Goal: Task Accomplishment & Management: Manage account settings

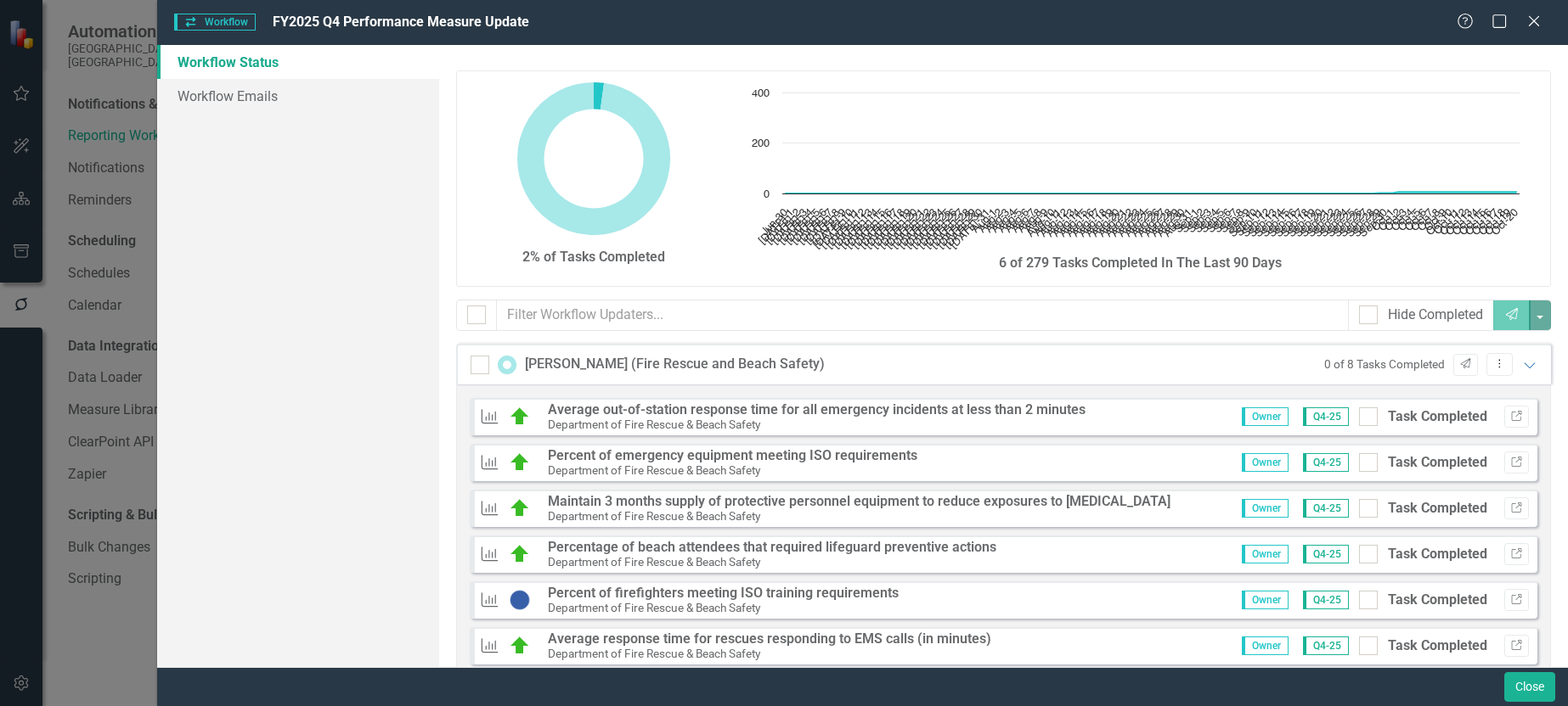
scroll to position [255, 0]
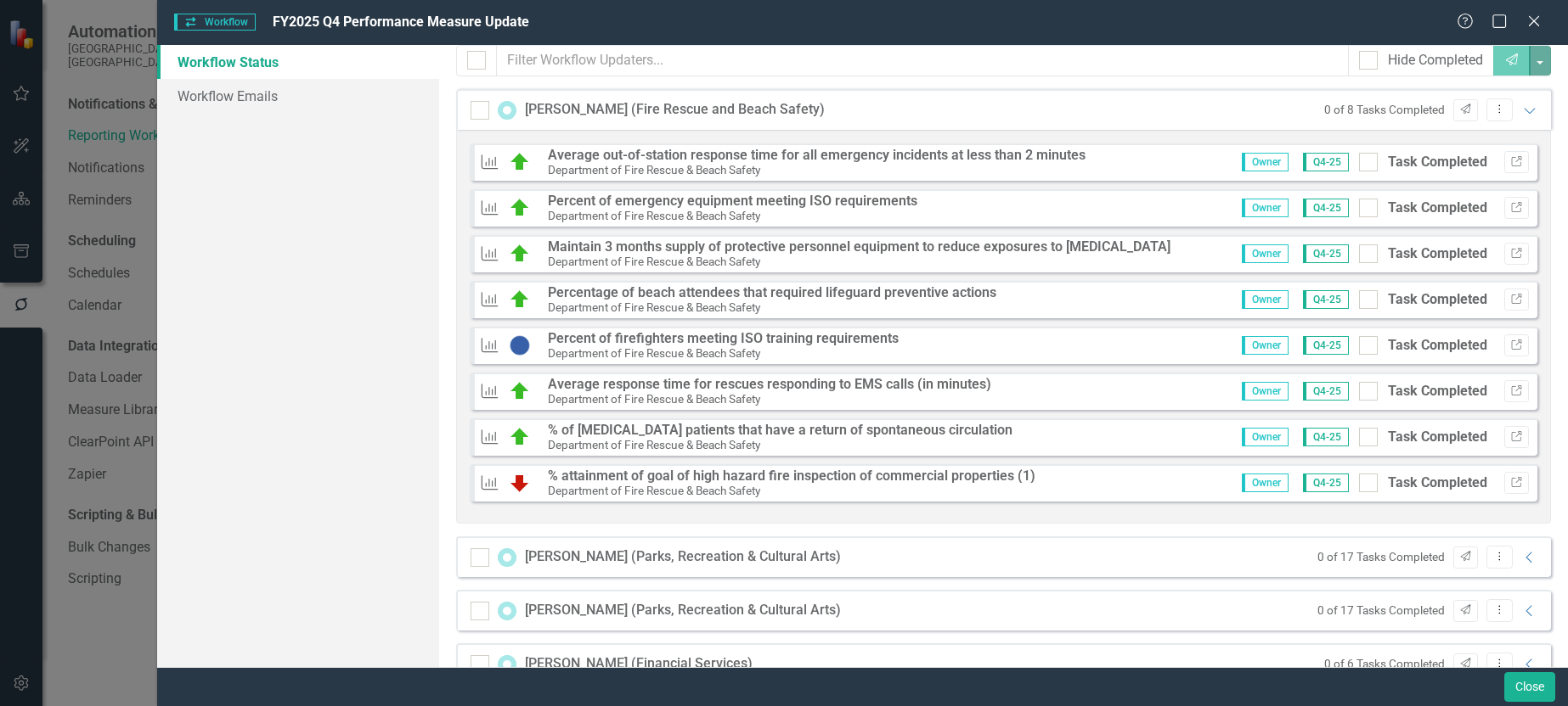
click at [27, 96] on div "Workflow Workflow FY2025 Q4 Performance Measure Update Help Maximize Close Work…" at bounding box center [784, 353] width 1568 height 706
click at [19, 94] on div "Workflow Workflow FY2025 Q4 Performance Measure Update Help Maximize Close Work…" at bounding box center [784, 353] width 1568 height 706
click at [1530, 18] on icon "Close" at bounding box center [1534, 20] width 21 height 16
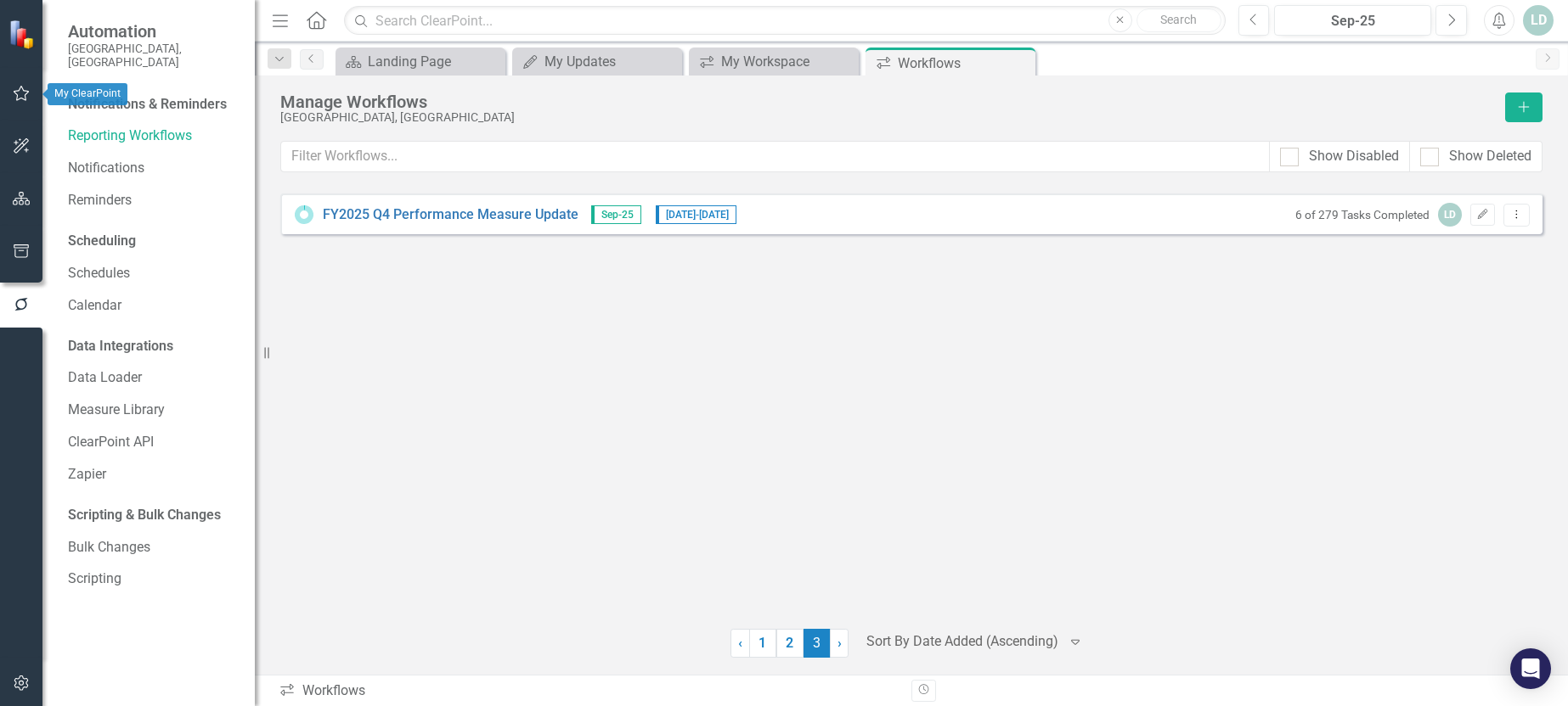
click at [12, 92] on icon "button" at bounding box center [21, 93] width 18 height 13
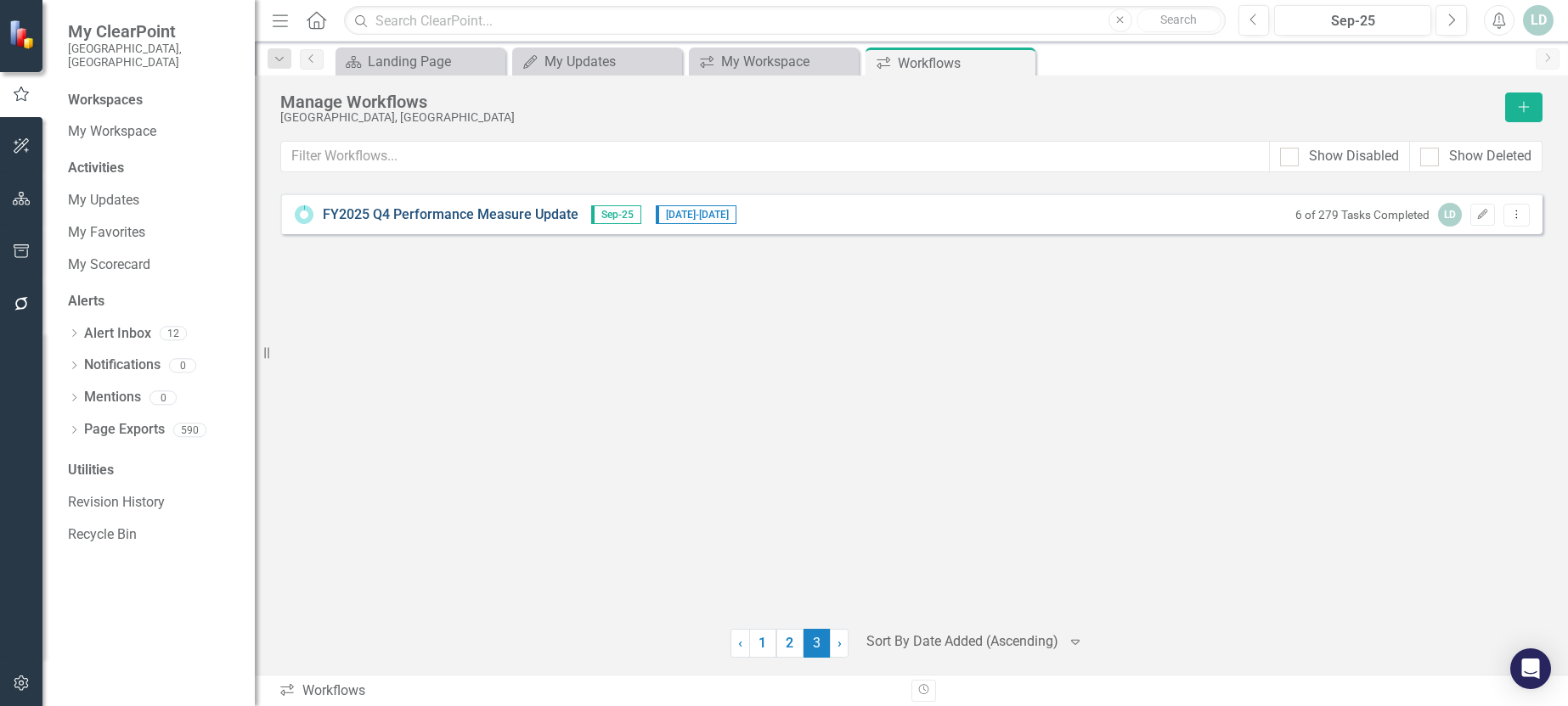
click at [441, 215] on link "FY2025 Q4 Performance Measure Update" at bounding box center [450, 215] width 255 height 19
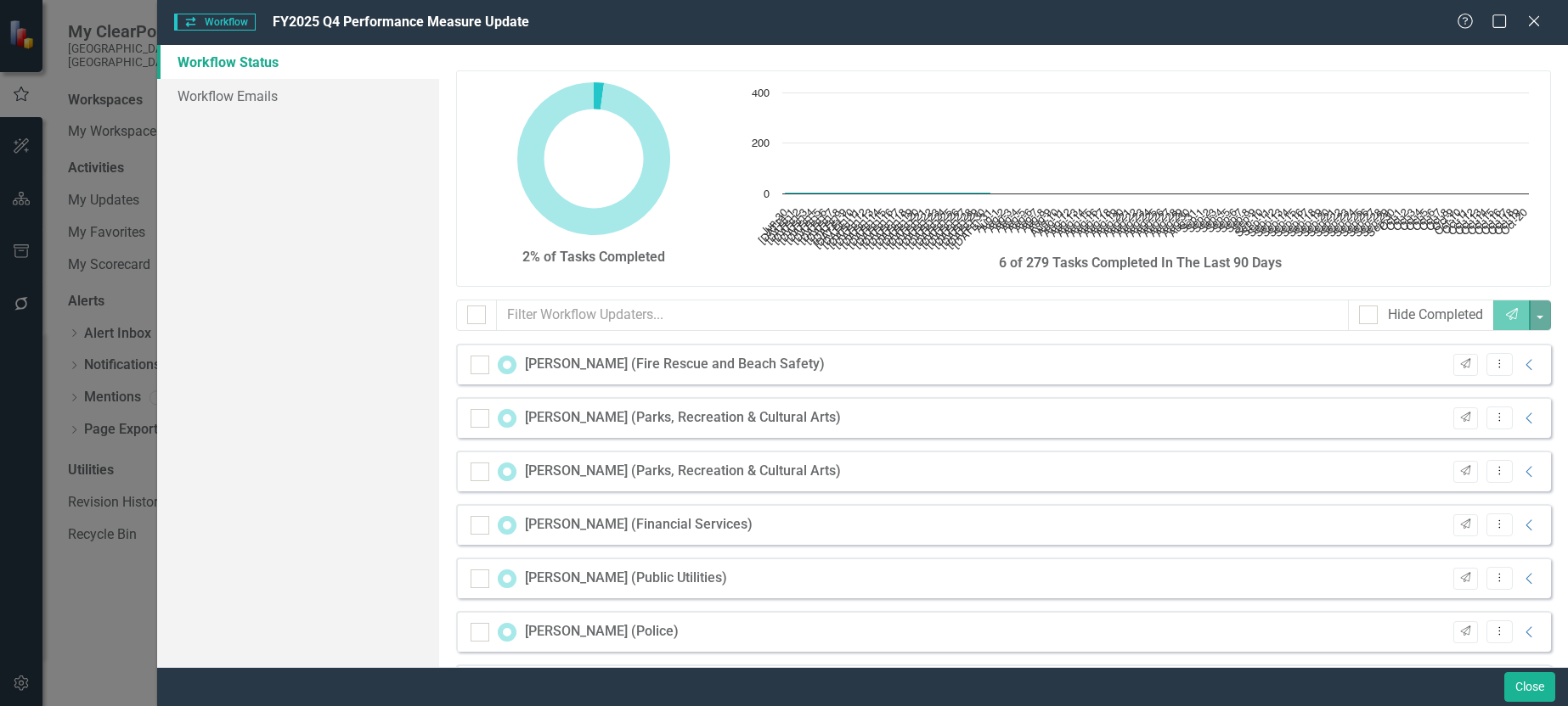
checkbox input "false"
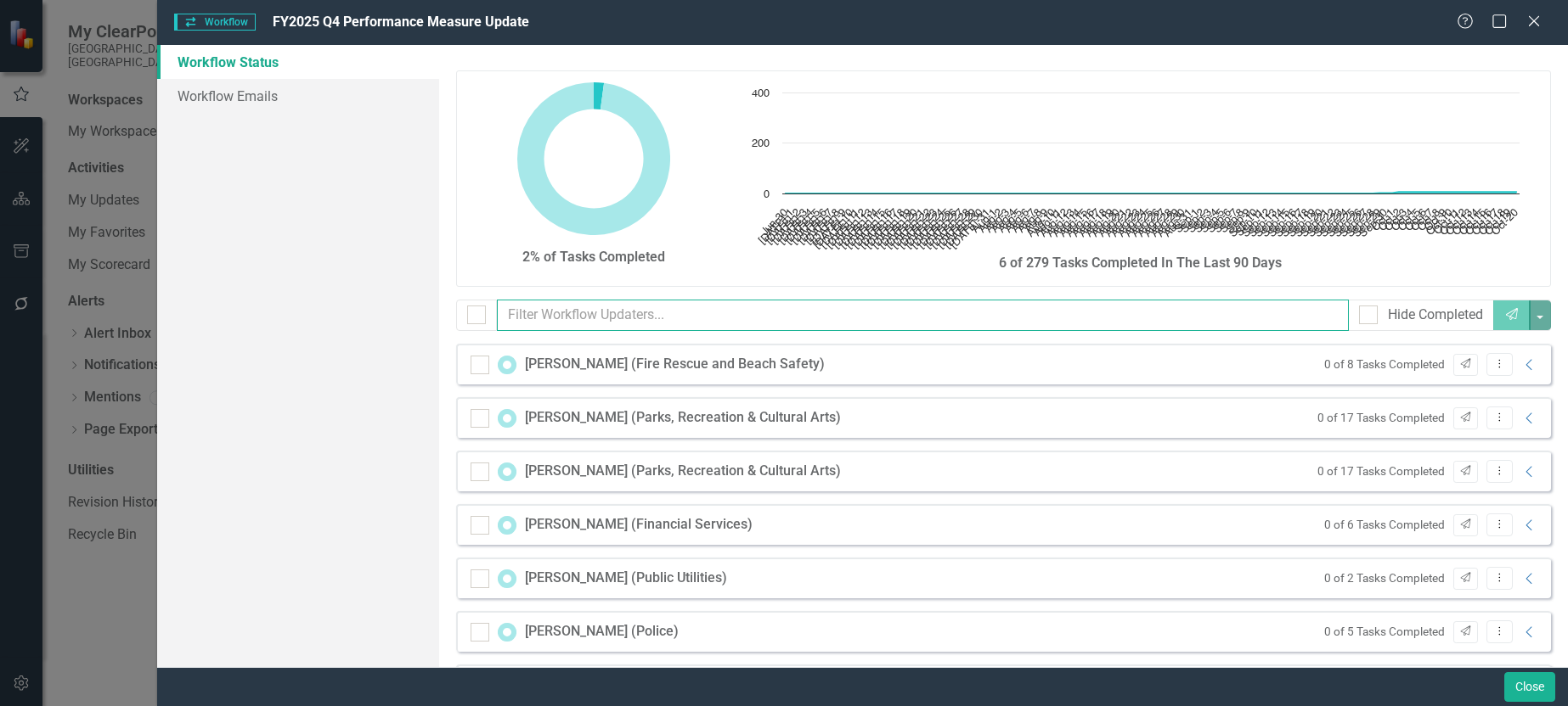
click at [526, 313] on input "text" at bounding box center [923, 314] width 852 height 31
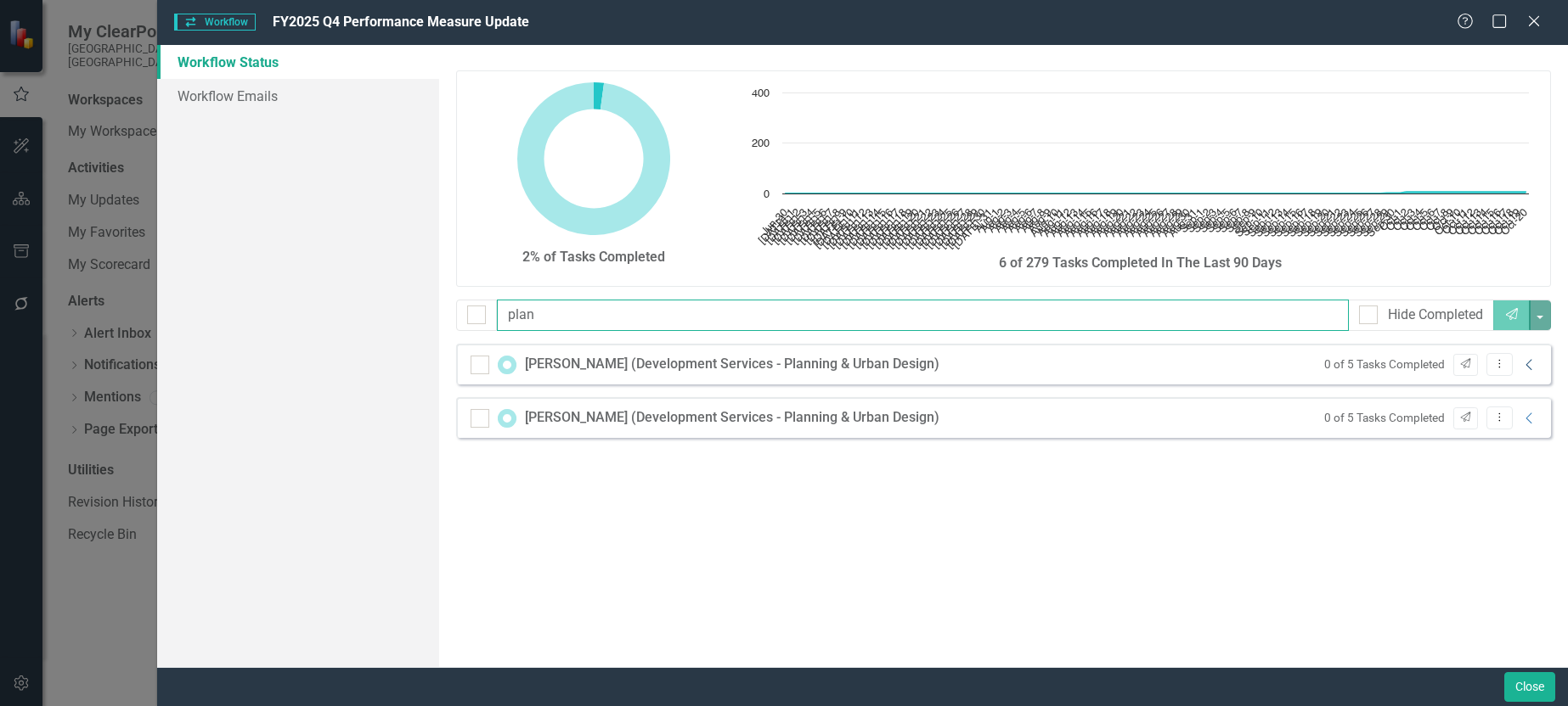
type input "plan"
click at [1528, 365] on icon "Collapse" at bounding box center [1530, 364] width 17 height 13
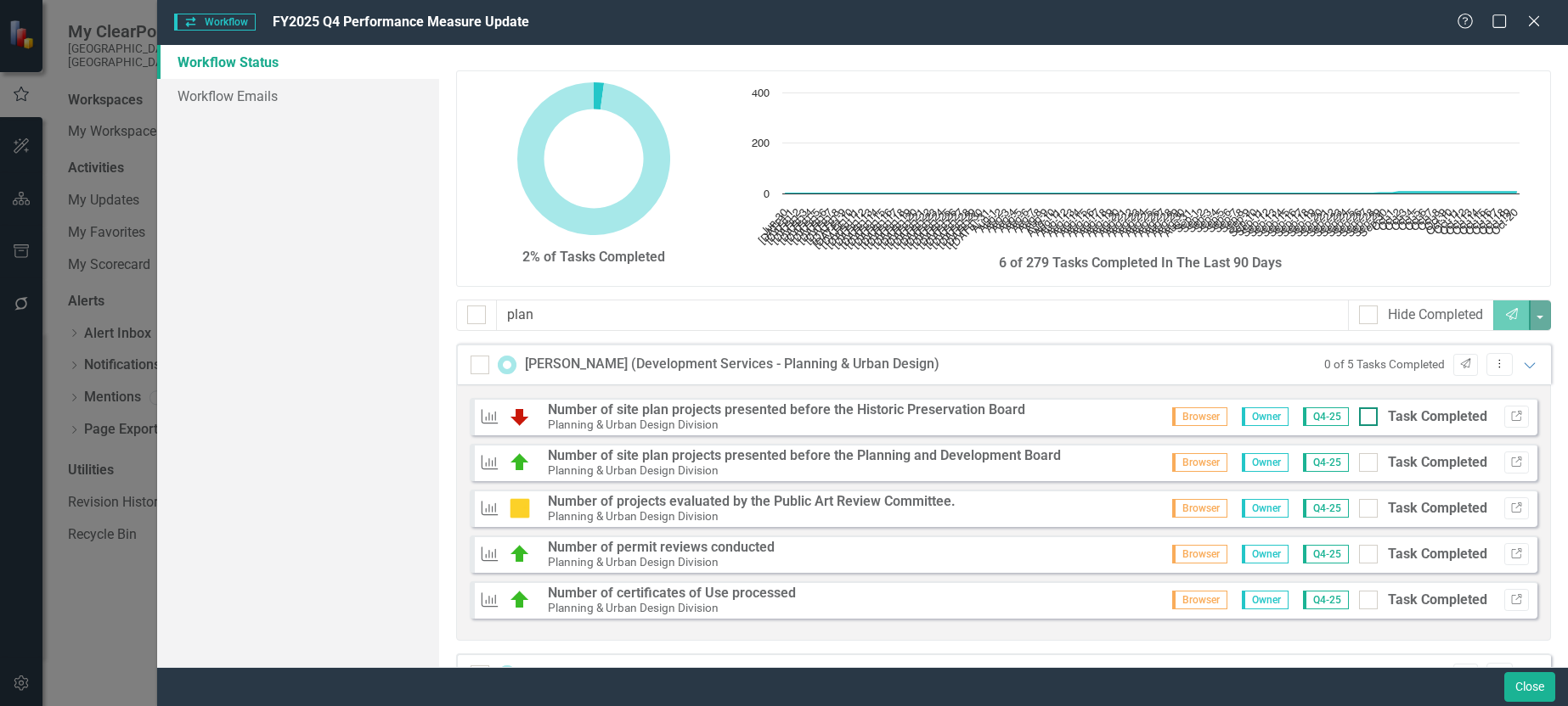
click at [1360, 422] on div at bounding box center [1369, 416] width 19 height 19
click at [1360, 419] on input "Task Completed" at bounding box center [1365, 413] width 11 height 11
checkbox input "true"
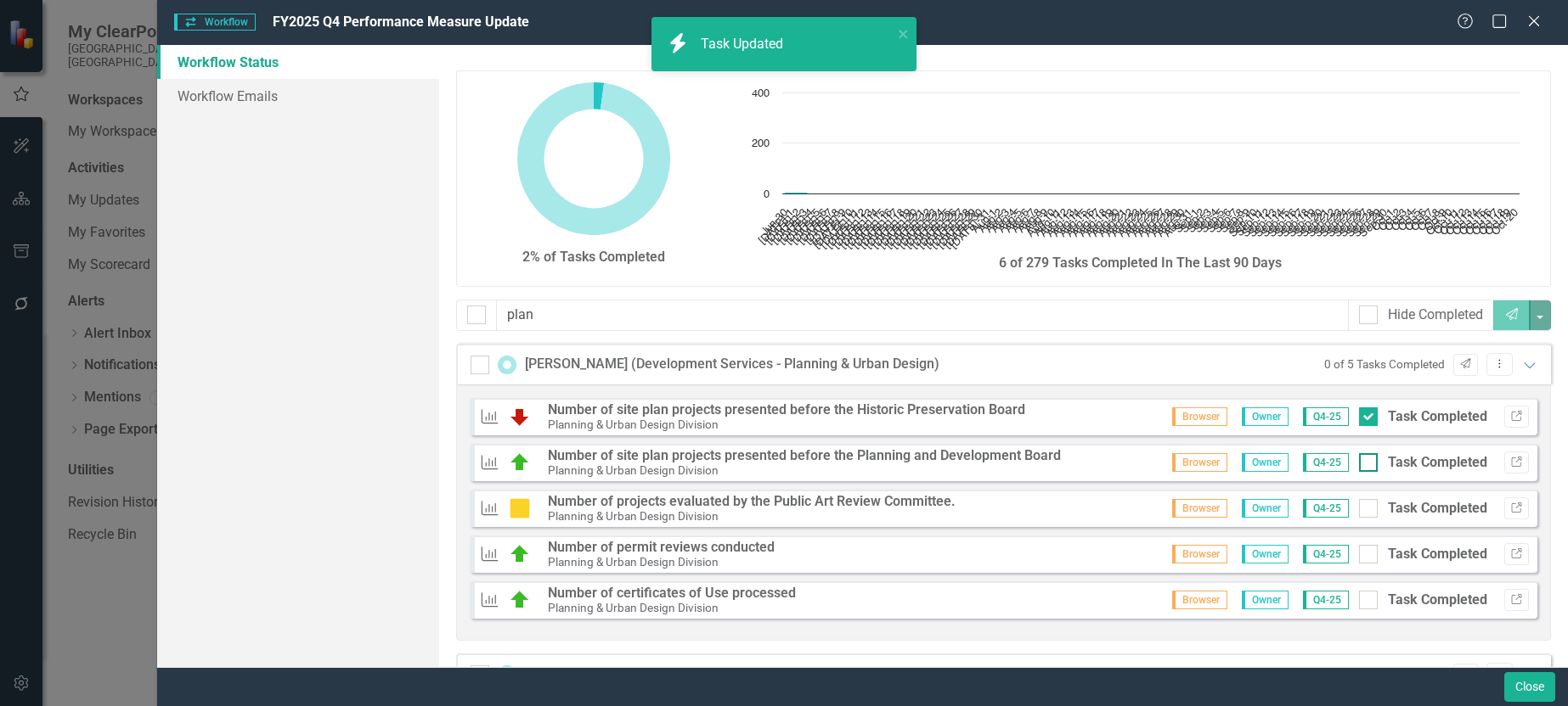
click at [1360, 462] on input "Task Completed" at bounding box center [1365, 459] width 11 height 11
checkbox input "true"
click at [1360, 514] on div at bounding box center [1369, 508] width 19 height 19
click at [1360, 510] on input "Task Completed" at bounding box center [1365, 505] width 11 height 11
checkbox input "true"
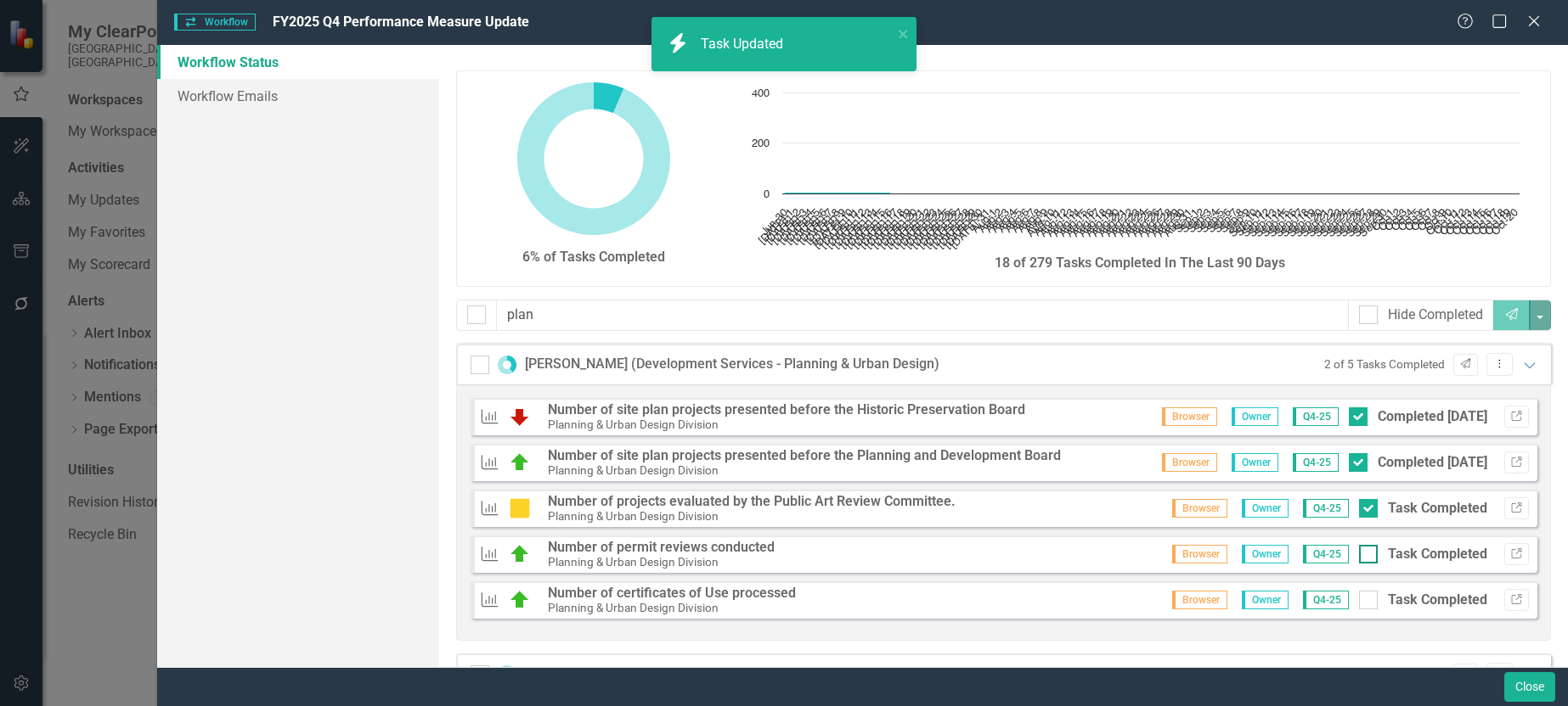
click at [1360, 547] on input "Task Completed" at bounding box center [1365, 550] width 11 height 11
checkbox input "true"
click at [1360, 595] on input "Task Completed" at bounding box center [1365, 596] width 11 height 11
checkbox input "true"
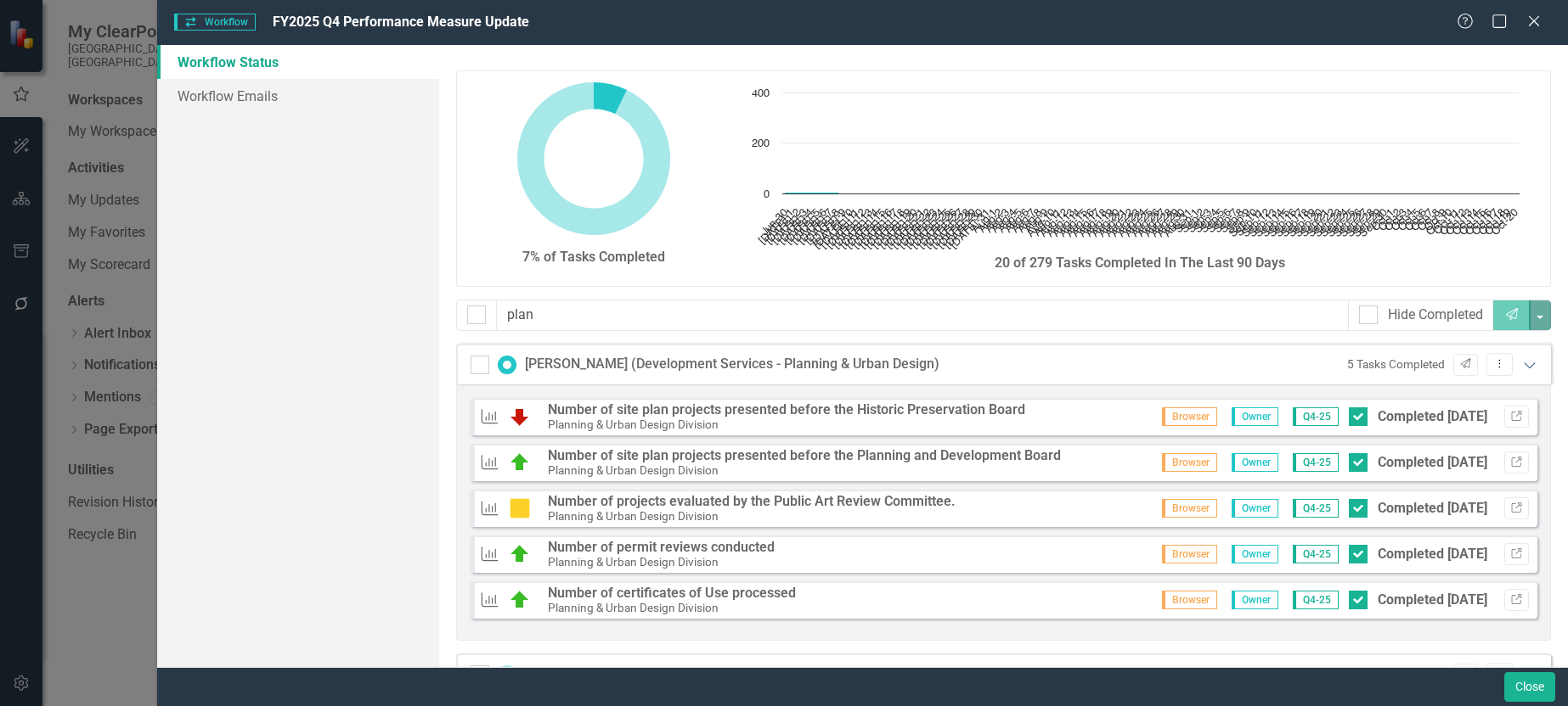
click at [1523, 366] on icon "Expanded" at bounding box center [1530, 364] width 17 height 13
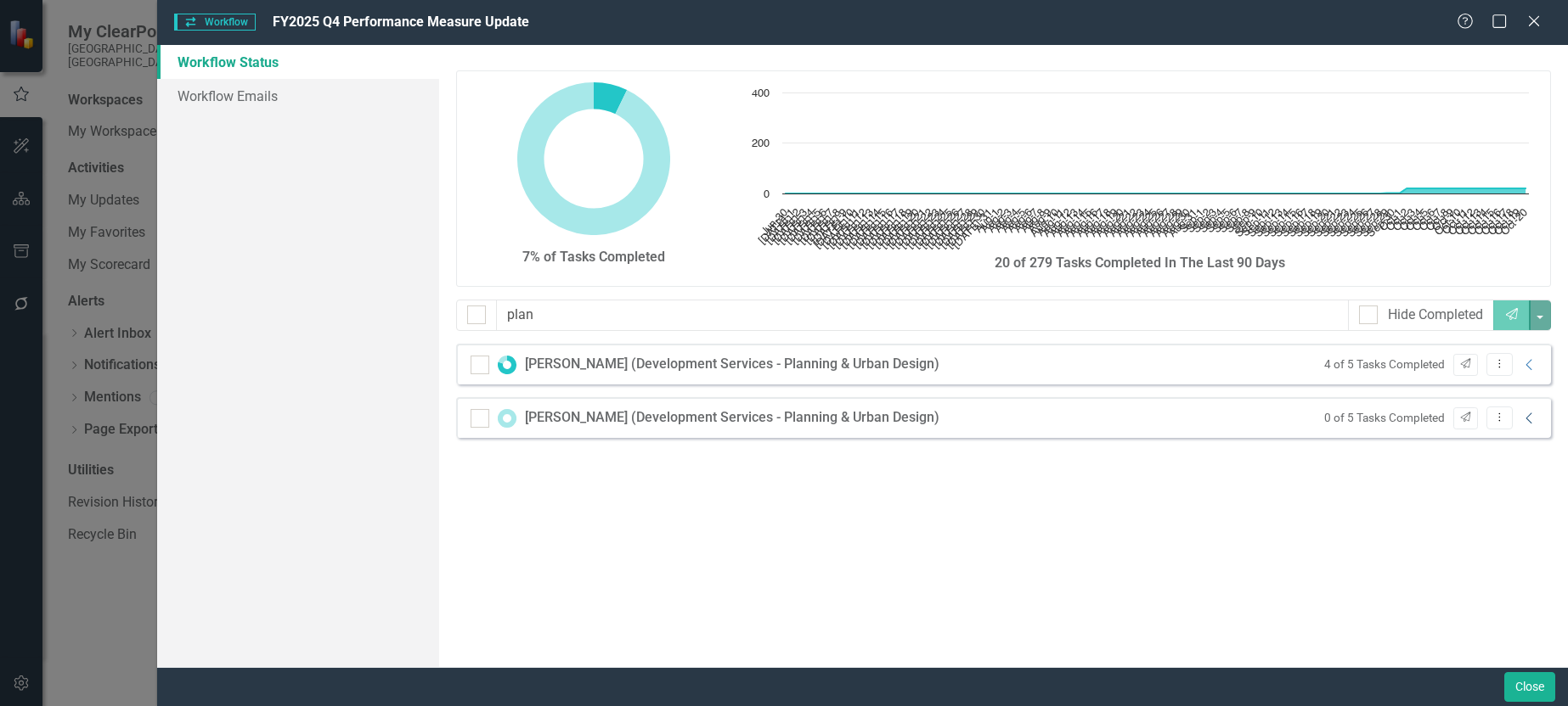
click at [1526, 418] on icon at bounding box center [1528, 418] width 6 height 11
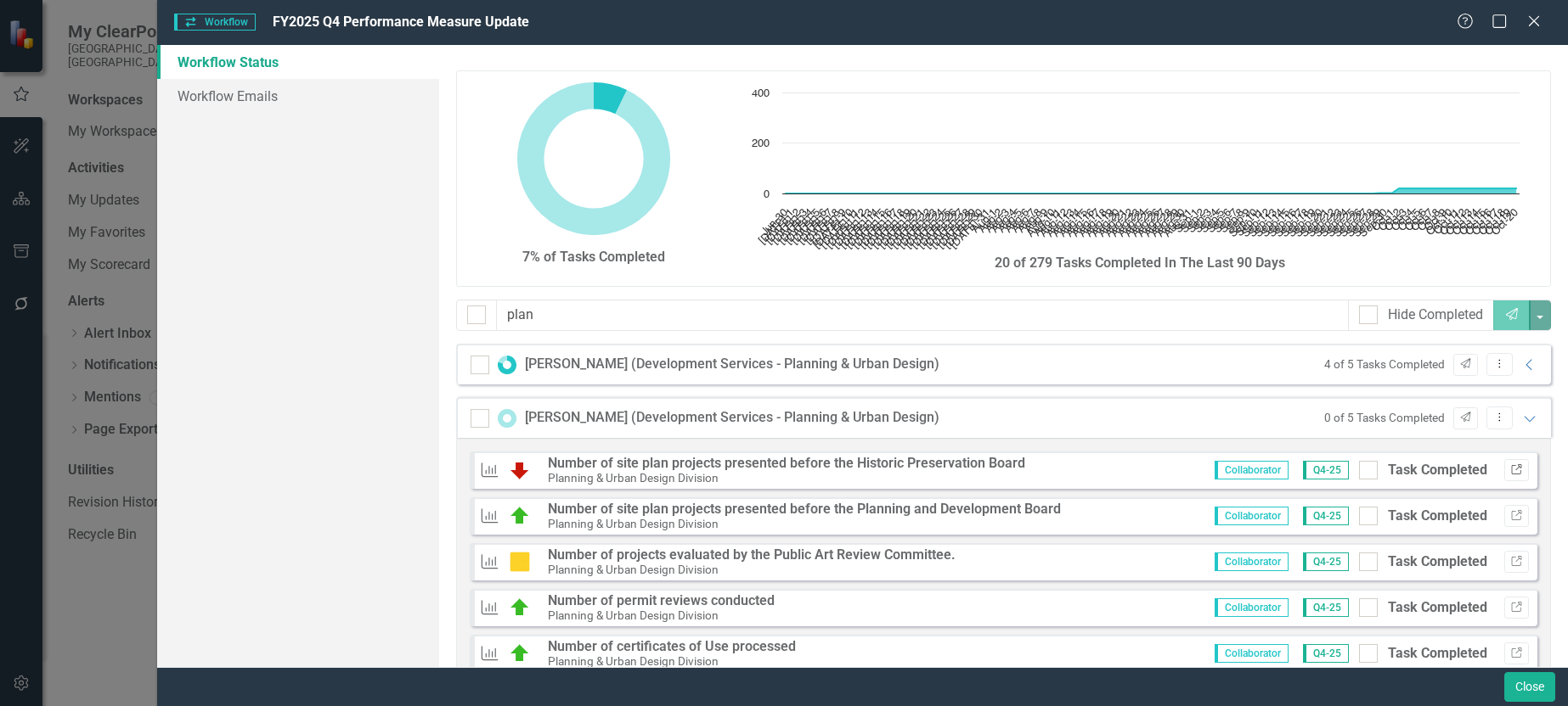
click at [1510, 469] on icon "Link" at bounding box center [1517, 470] width 12 height 11
click at [1360, 472] on div at bounding box center [1369, 469] width 19 height 19
click at [1360, 472] on input "Task Completed" at bounding box center [1365, 466] width 11 height 11
checkbox input "true"
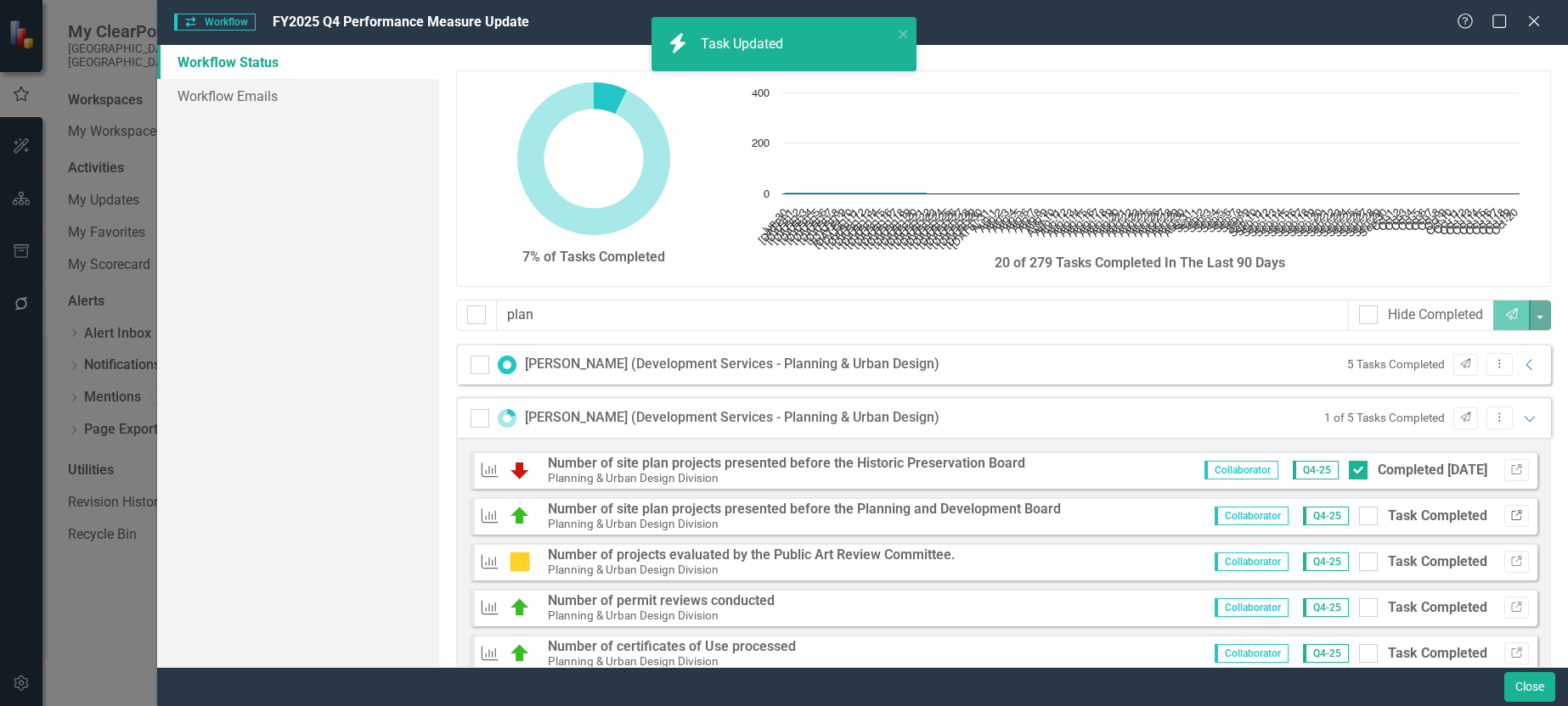
click at [1510, 516] on icon "Link" at bounding box center [1517, 516] width 12 height 11
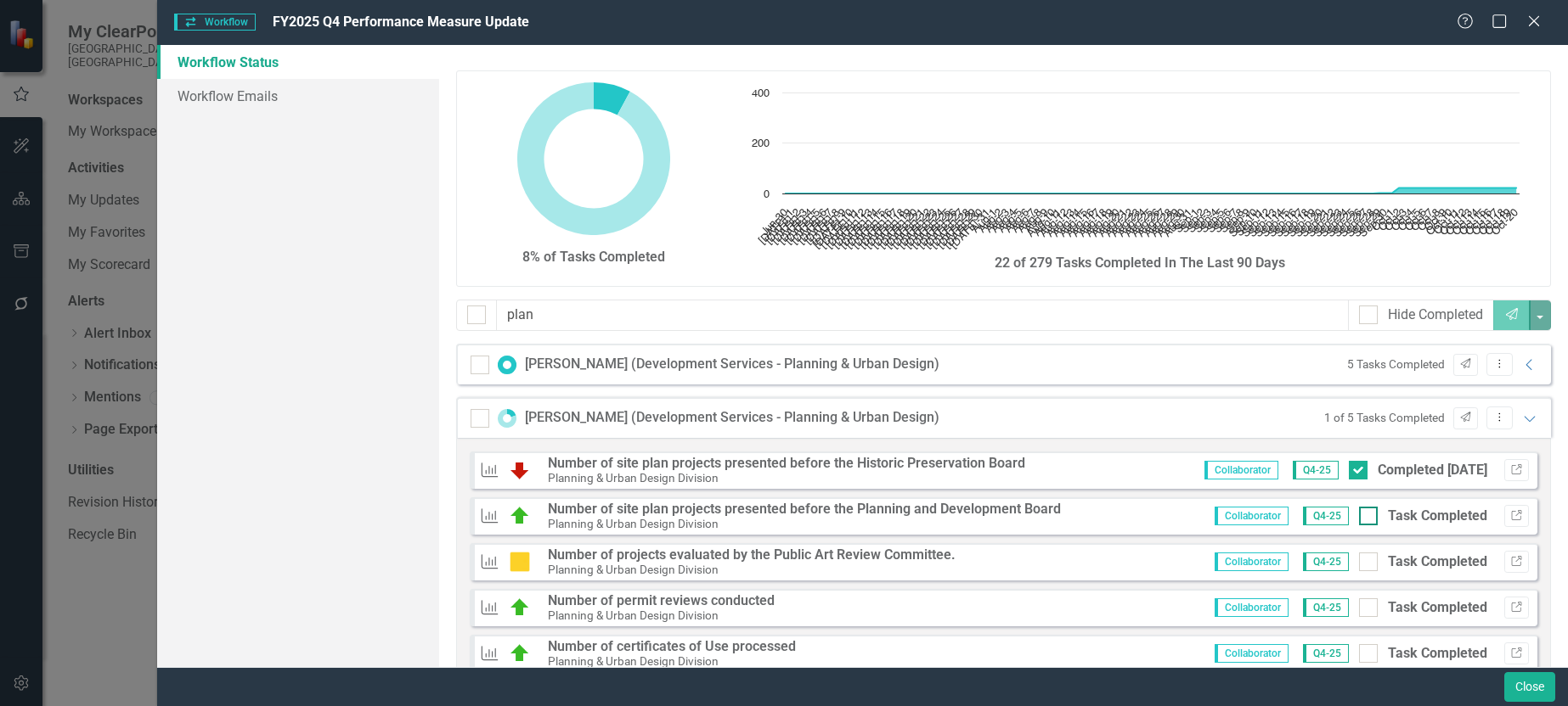
click at [1360, 522] on div at bounding box center [1369, 516] width 19 height 19
click at [1360, 518] on input "Task Completed" at bounding box center [1365, 512] width 11 height 11
checkbox input "true"
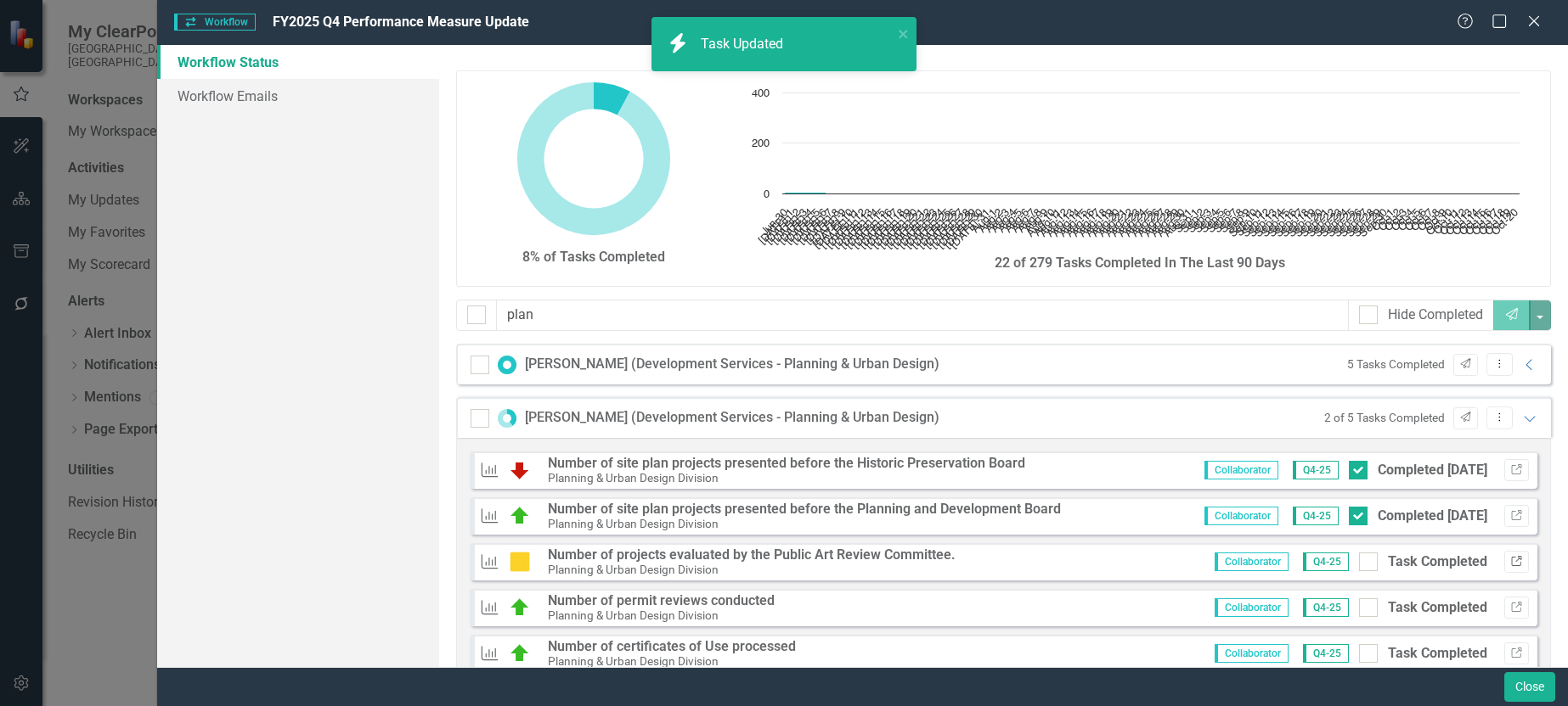
click at [1510, 561] on icon "Link" at bounding box center [1517, 562] width 12 height 11
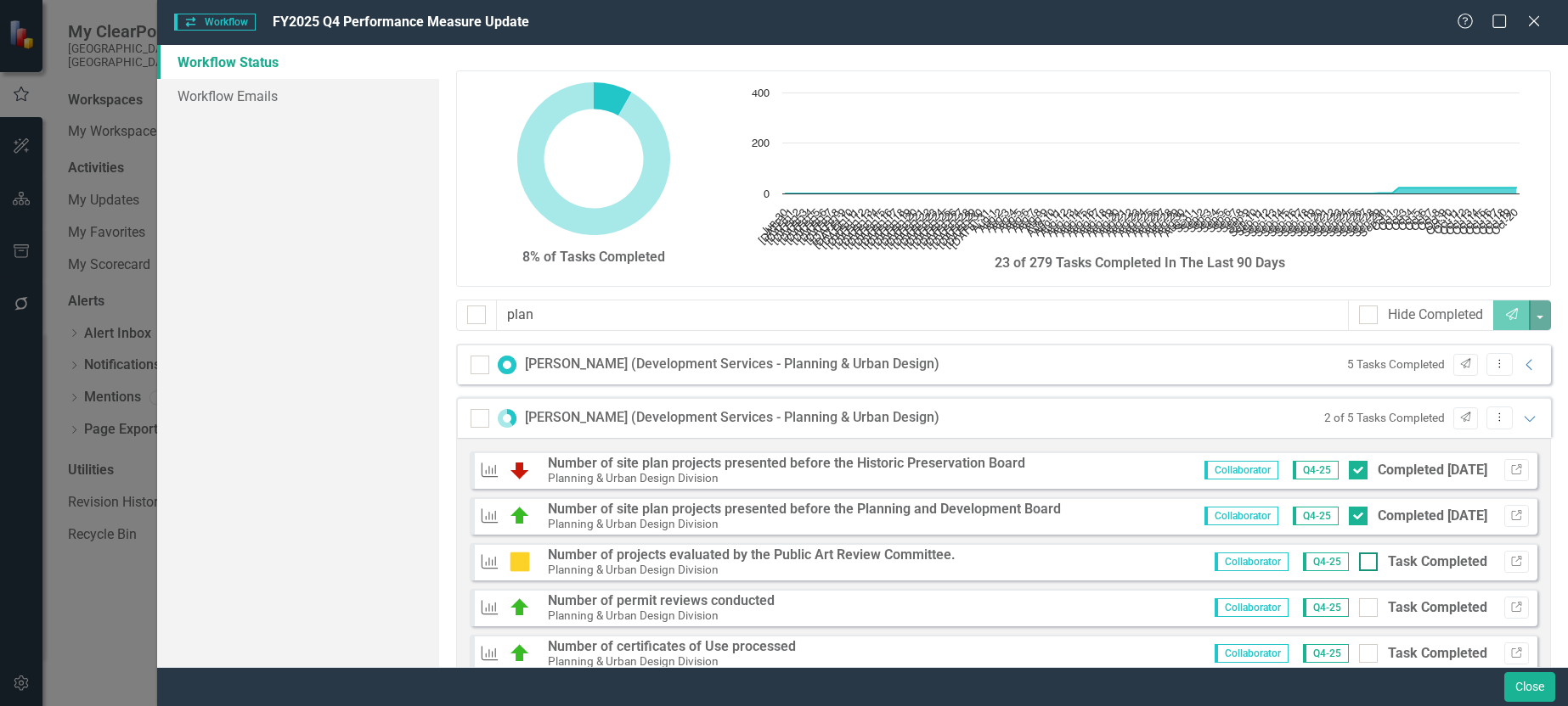
click at [1360, 562] on div at bounding box center [1369, 562] width 19 height 19
click at [1360, 562] on input "Task Completed" at bounding box center [1365, 558] width 11 height 11
checkbox input "true"
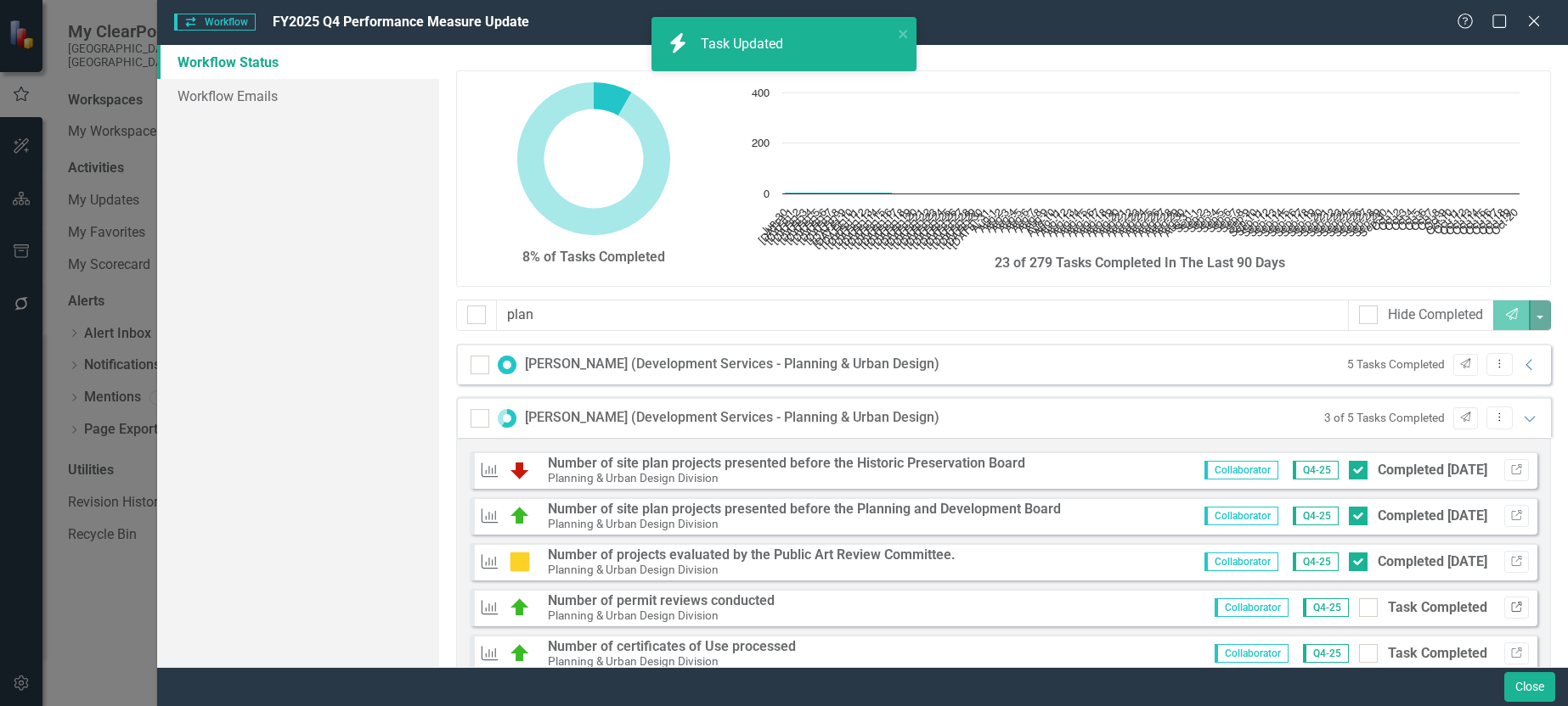
click at [1510, 608] on icon "Link" at bounding box center [1517, 609] width 12 height 11
click at [1360, 615] on div at bounding box center [1369, 608] width 19 height 19
click at [1360, 609] on input "Task Completed" at bounding box center [1365, 604] width 11 height 11
checkbox input "true"
click at [1510, 653] on icon "Link" at bounding box center [1517, 654] width 12 height 11
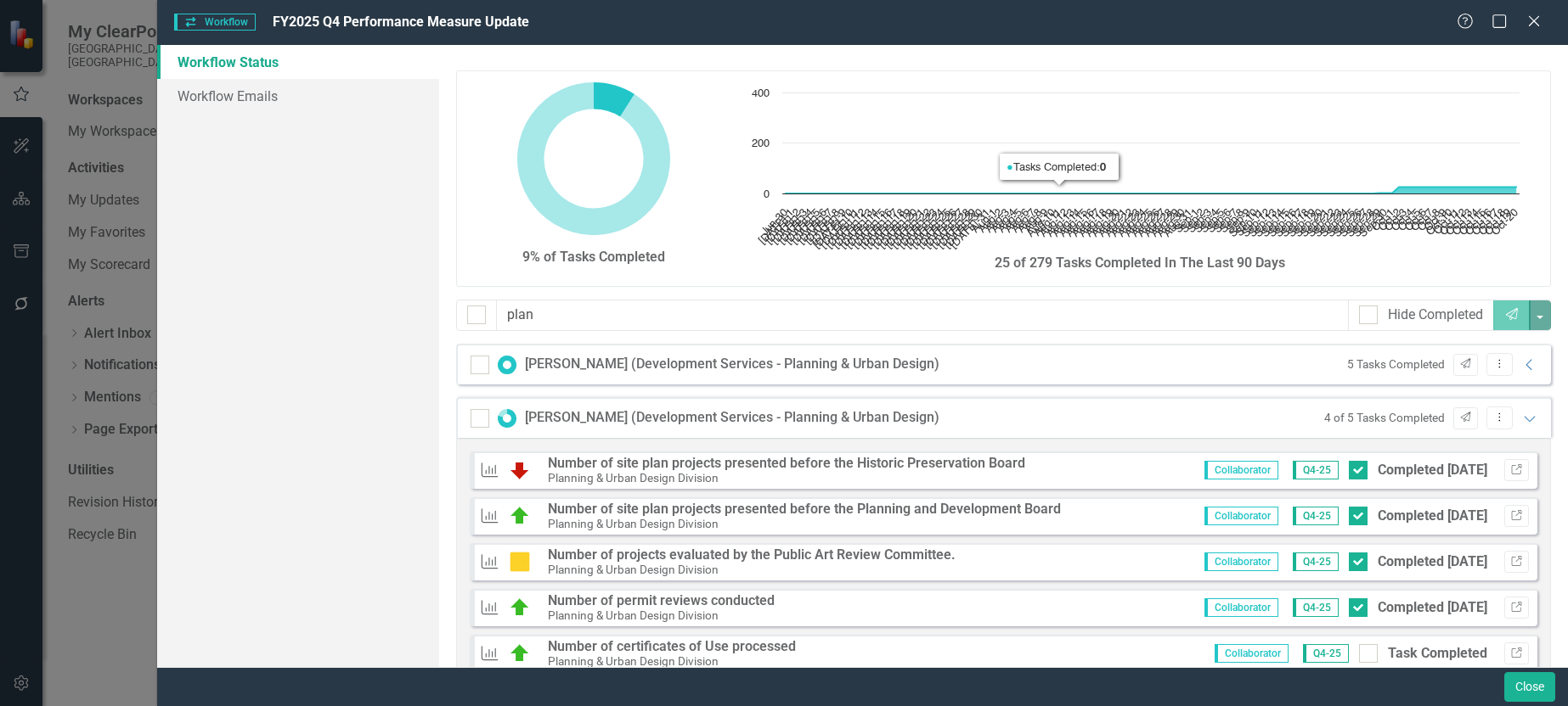
scroll to position [52, 0]
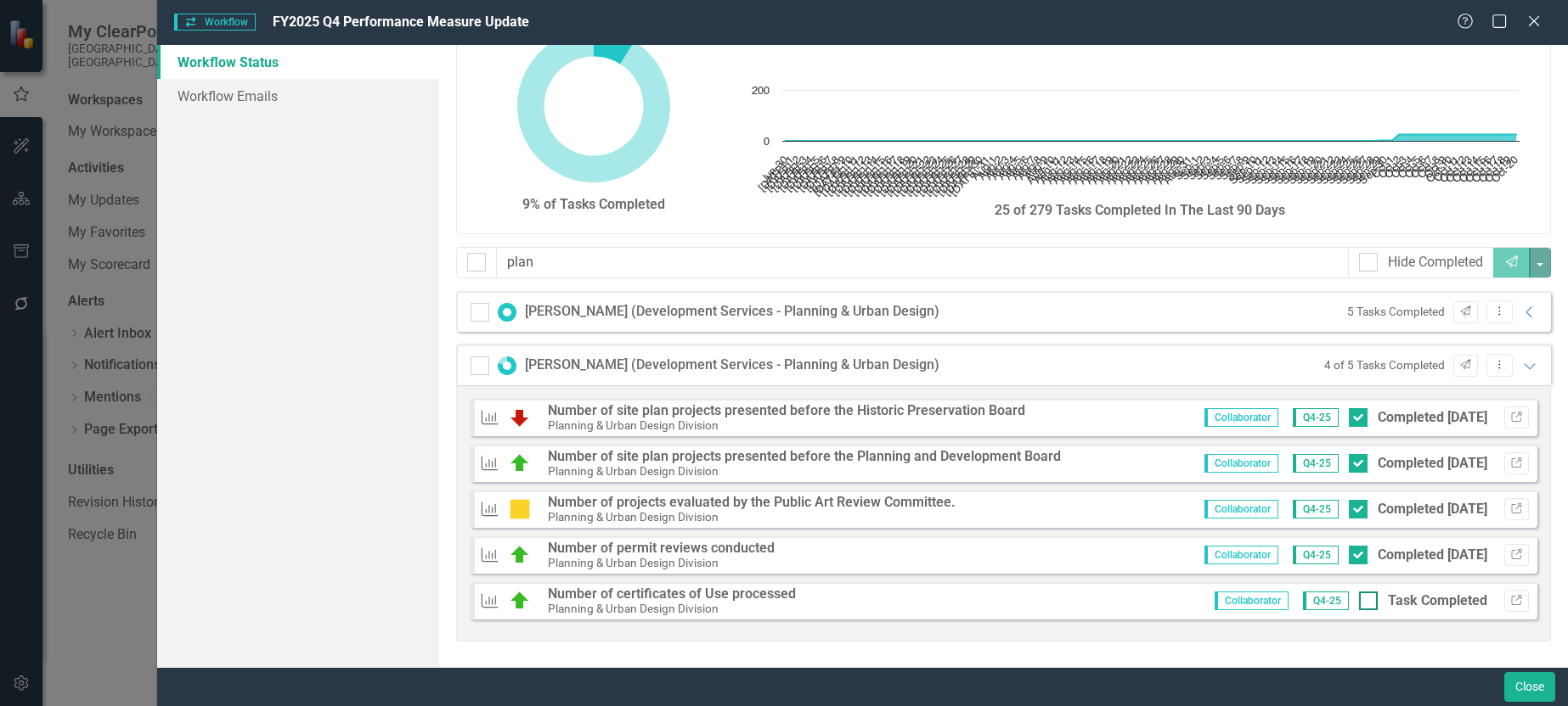
click at [1360, 601] on div at bounding box center [1369, 601] width 19 height 19
click at [1360, 601] on input "Task Completed" at bounding box center [1365, 597] width 11 height 11
checkbox input "true"
drag, startPoint x: 620, startPoint y: 268, endPoint x: 441, endPoint y: 268, distance: 179.0
click at [441, 268] on div "9% of Tasks Completed Chart Chart with 113 data points. The chart has 1 X axis …" at bounding box center [1004, 356] width 1129 height 623
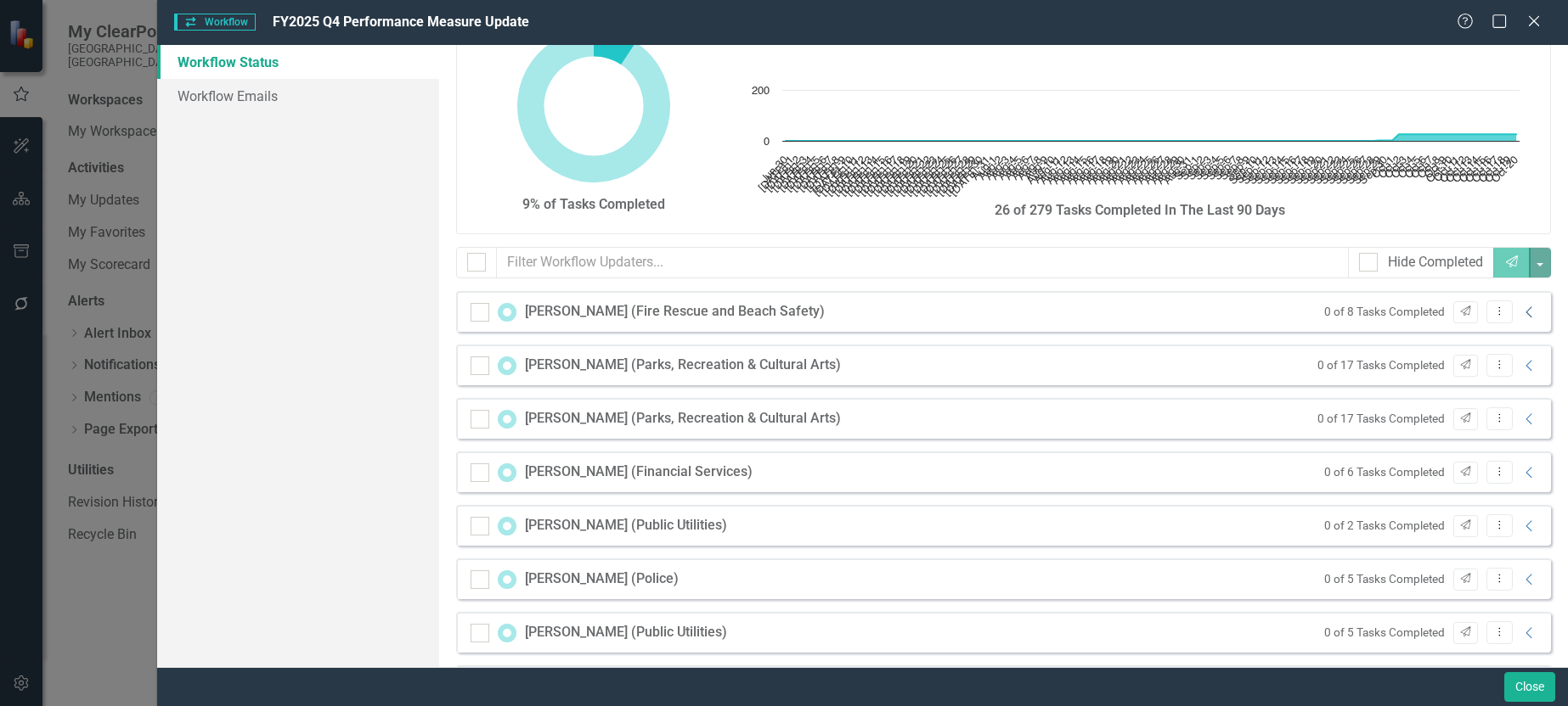
click at [1522, 314] on icon "Collapse" at bounding box center [1530, 312] width 17 height 13
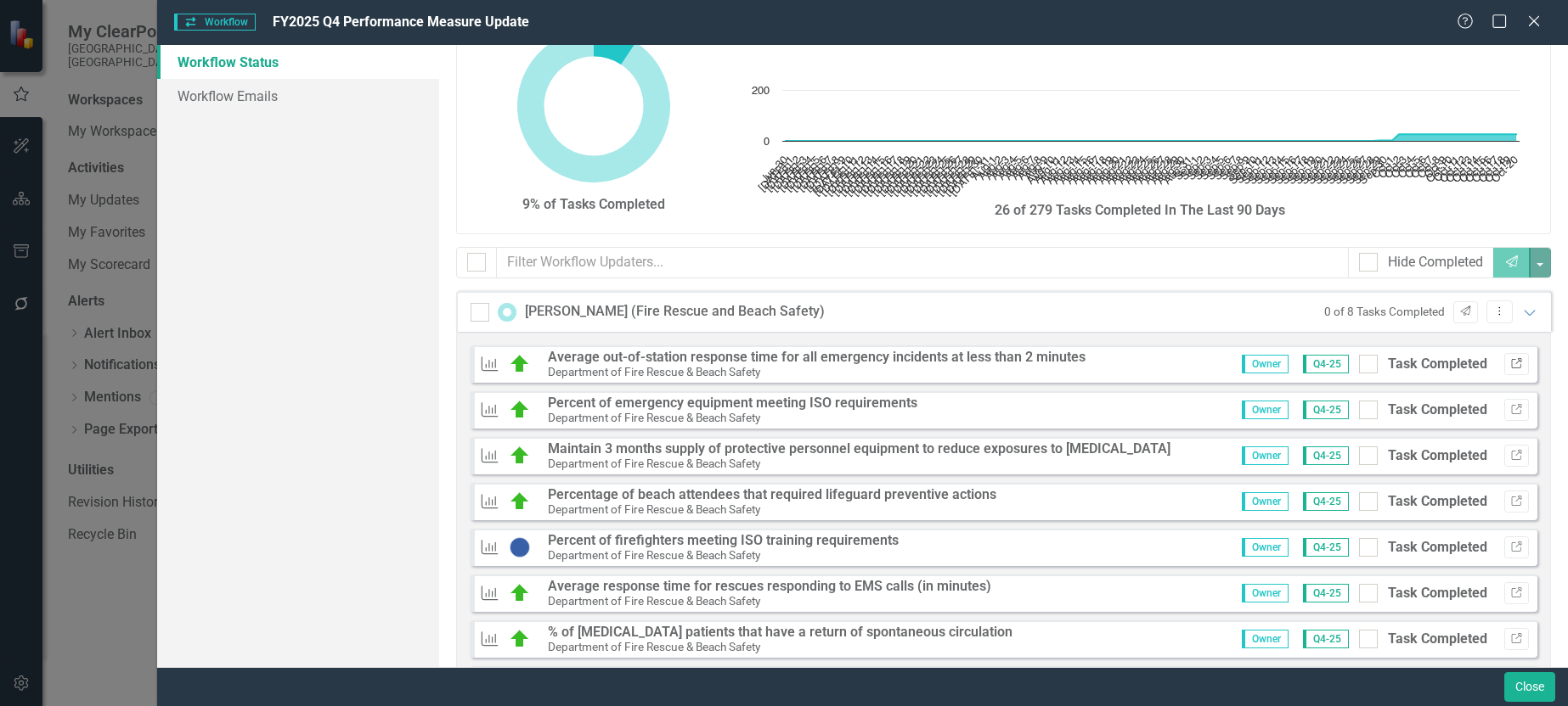
click at [1510, 366] on icon "Link" at bounding box center [1517, 364] width 12 height 11
click at [1511, 407] on icon "button" at bounding box center [1517, 409] width 11 height 11
click at [1511, 459] on icon "button" at bounding box center [1517, 455] width 11 height 11
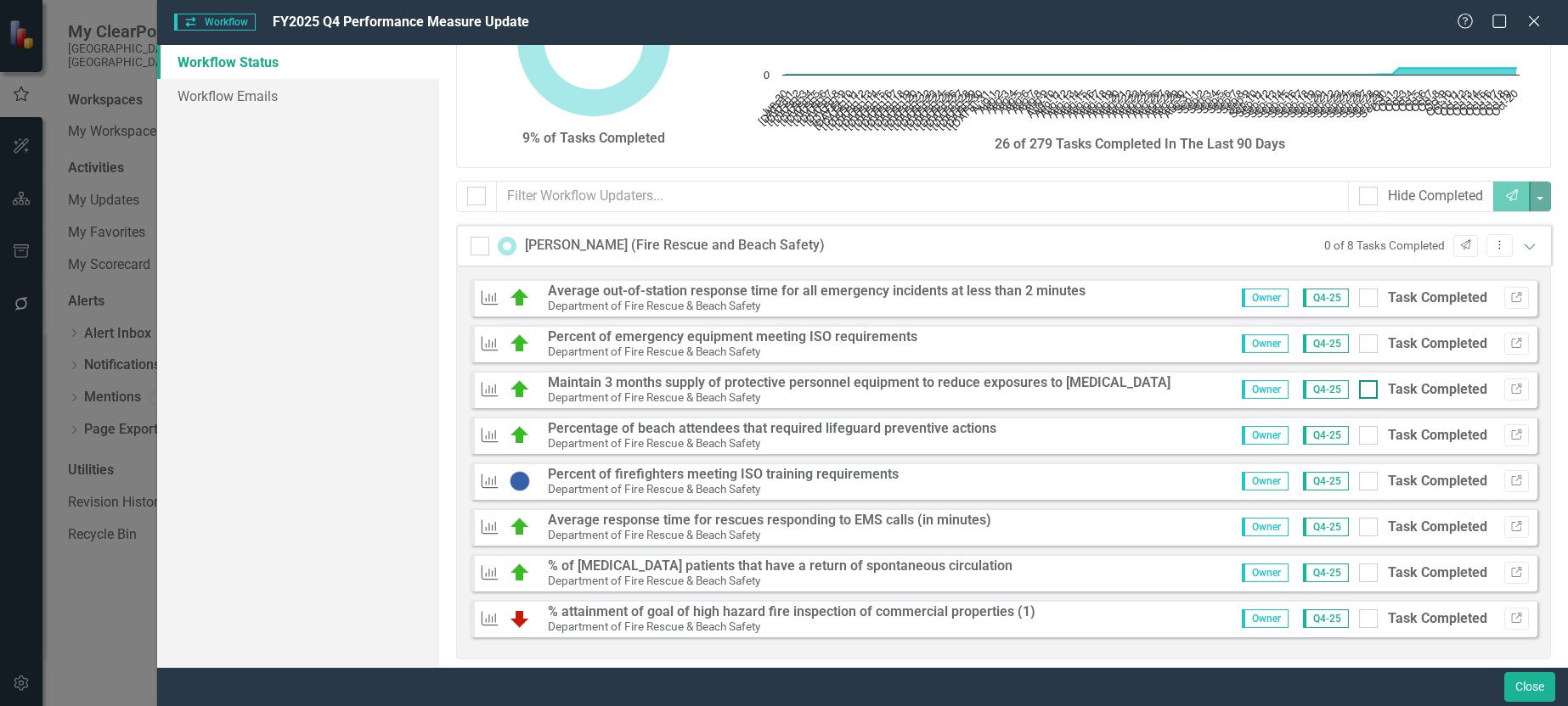
scroll to position [222, 0]
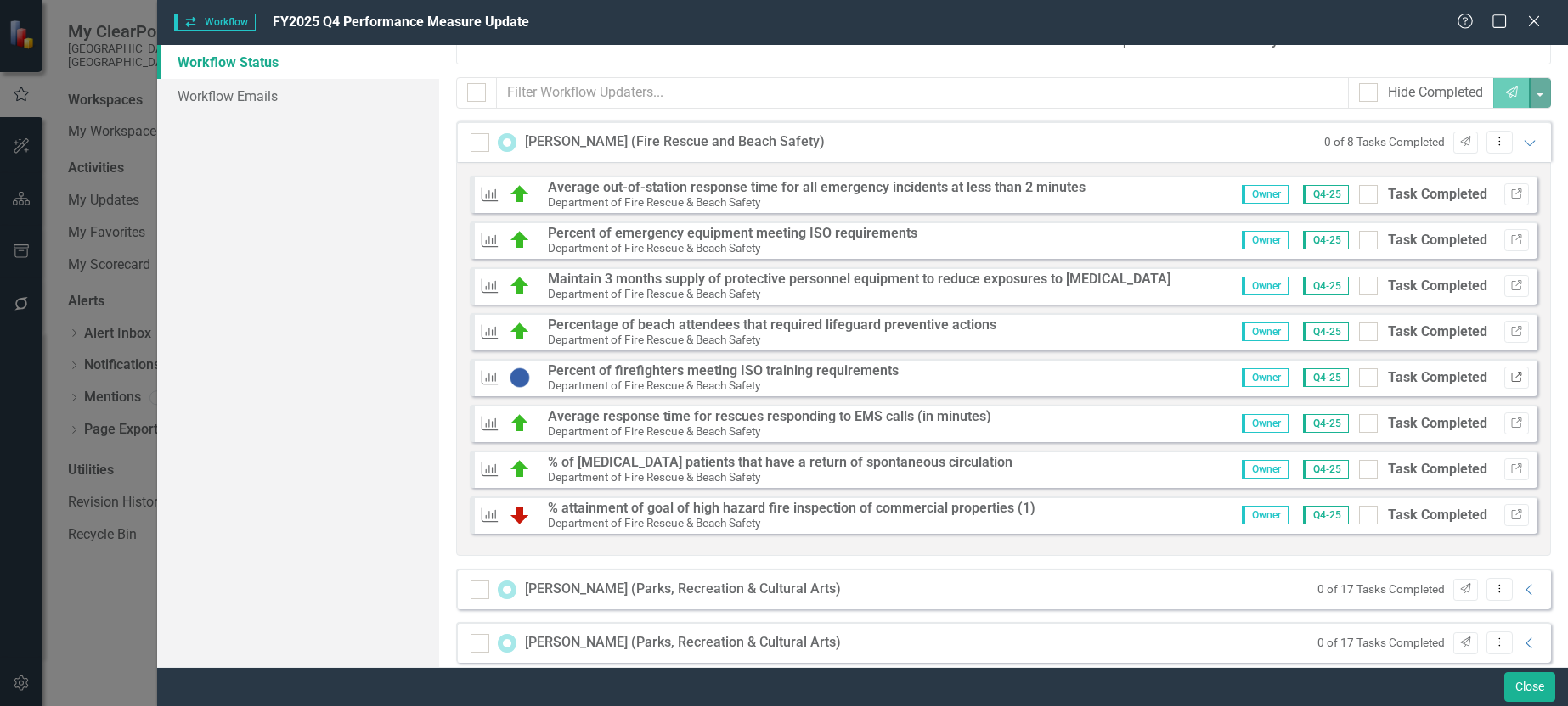
click at [1510, 378] on icon "Link" at bounding box center [1517, 378] width 12 height 11
click at [1510, 474] on icon "Link" at bounding box center [1517, 469] width 12 height 11
click at [1514, 516] on button "Link" at bounding box center [1517, 515] width 25 height 22
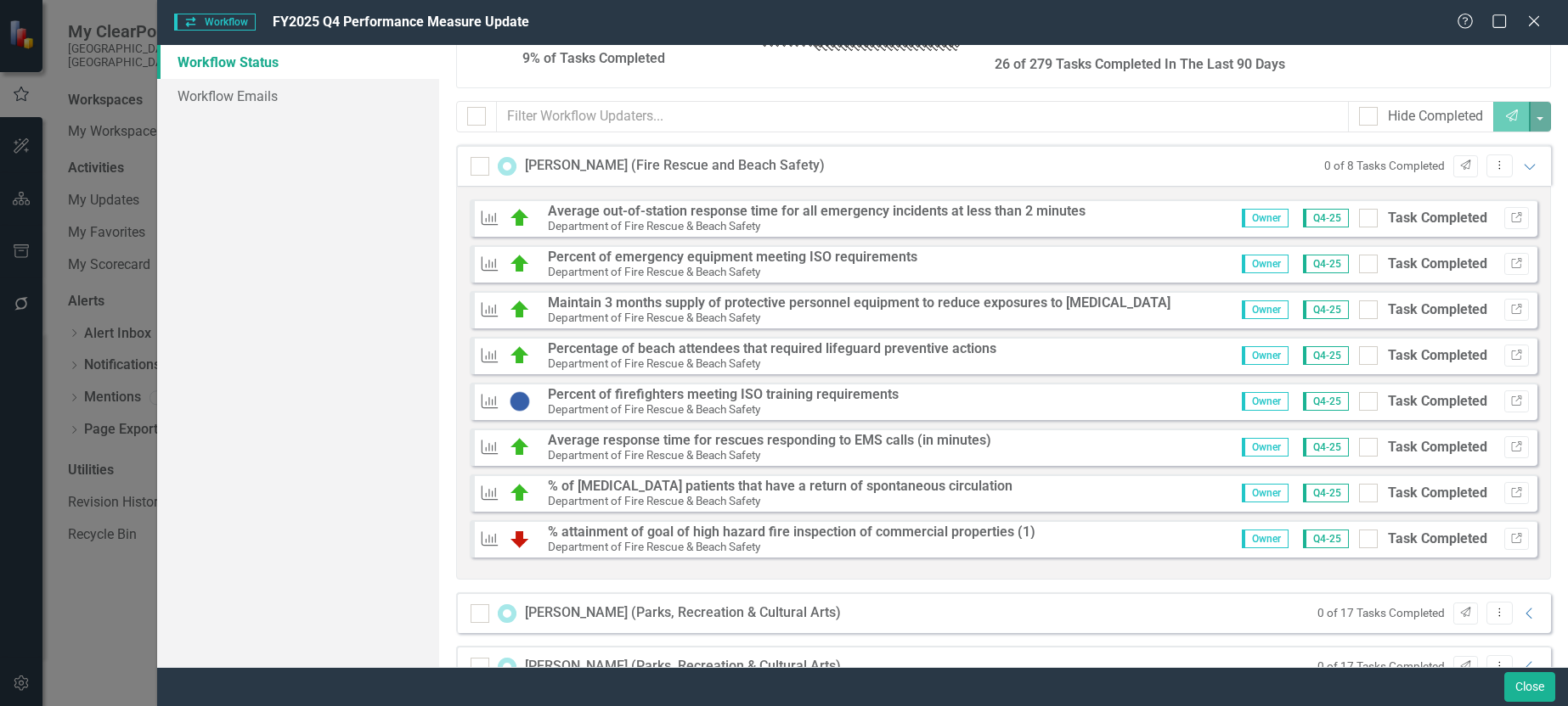
scroll to position [137, 0]
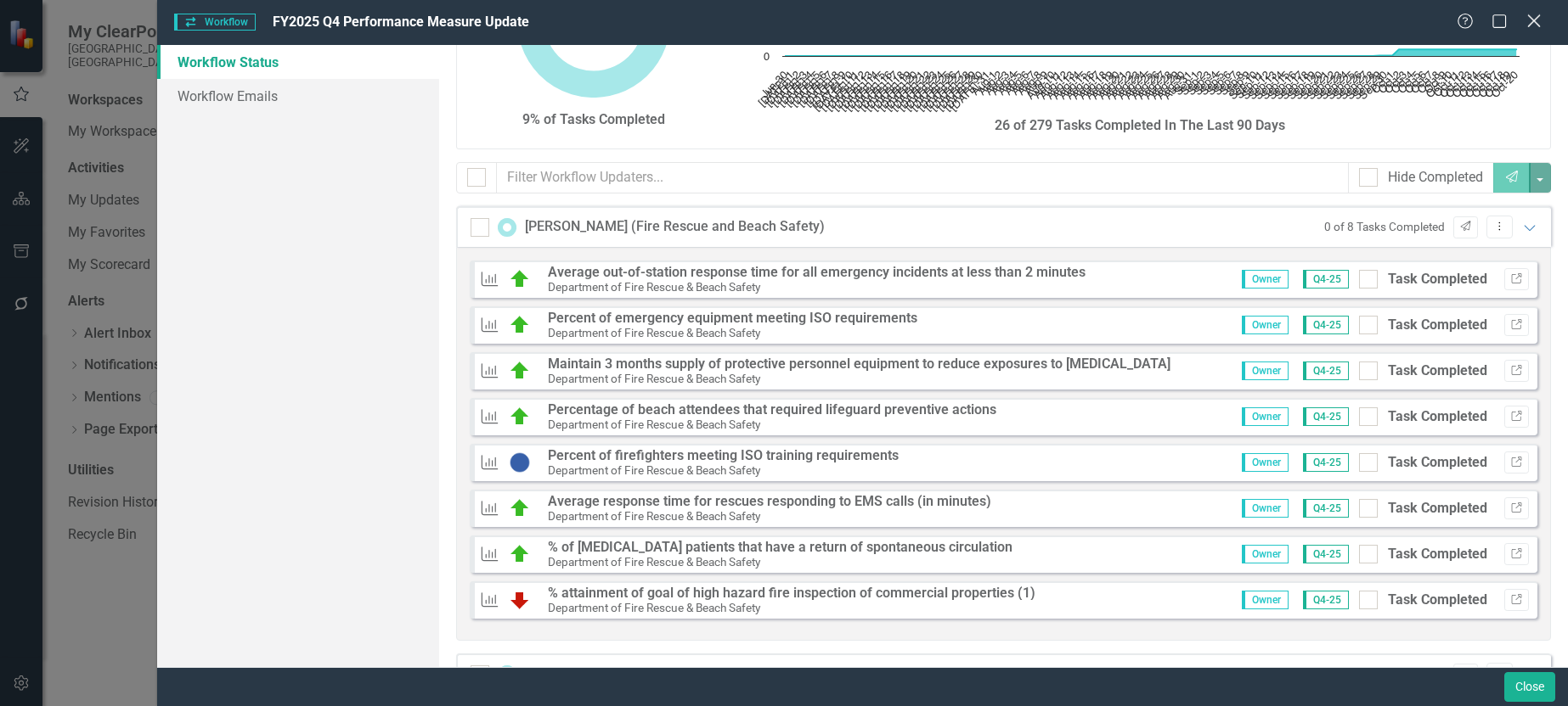
click at [1530, 25] on icon at bounding box center [1533, 20] width 12 height 12
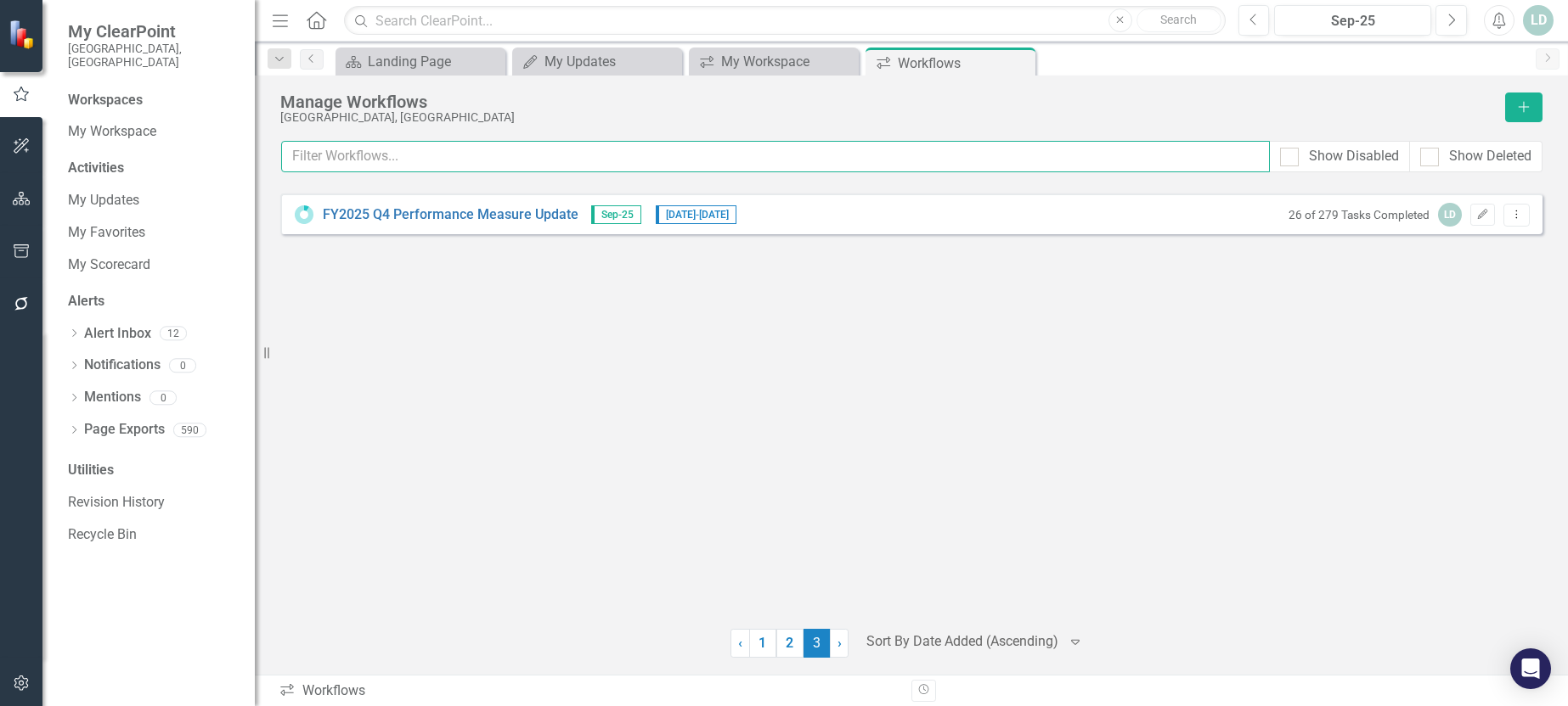
click at [517, 163] on input "text" at bounding box center [776, 156] width 989 height 31
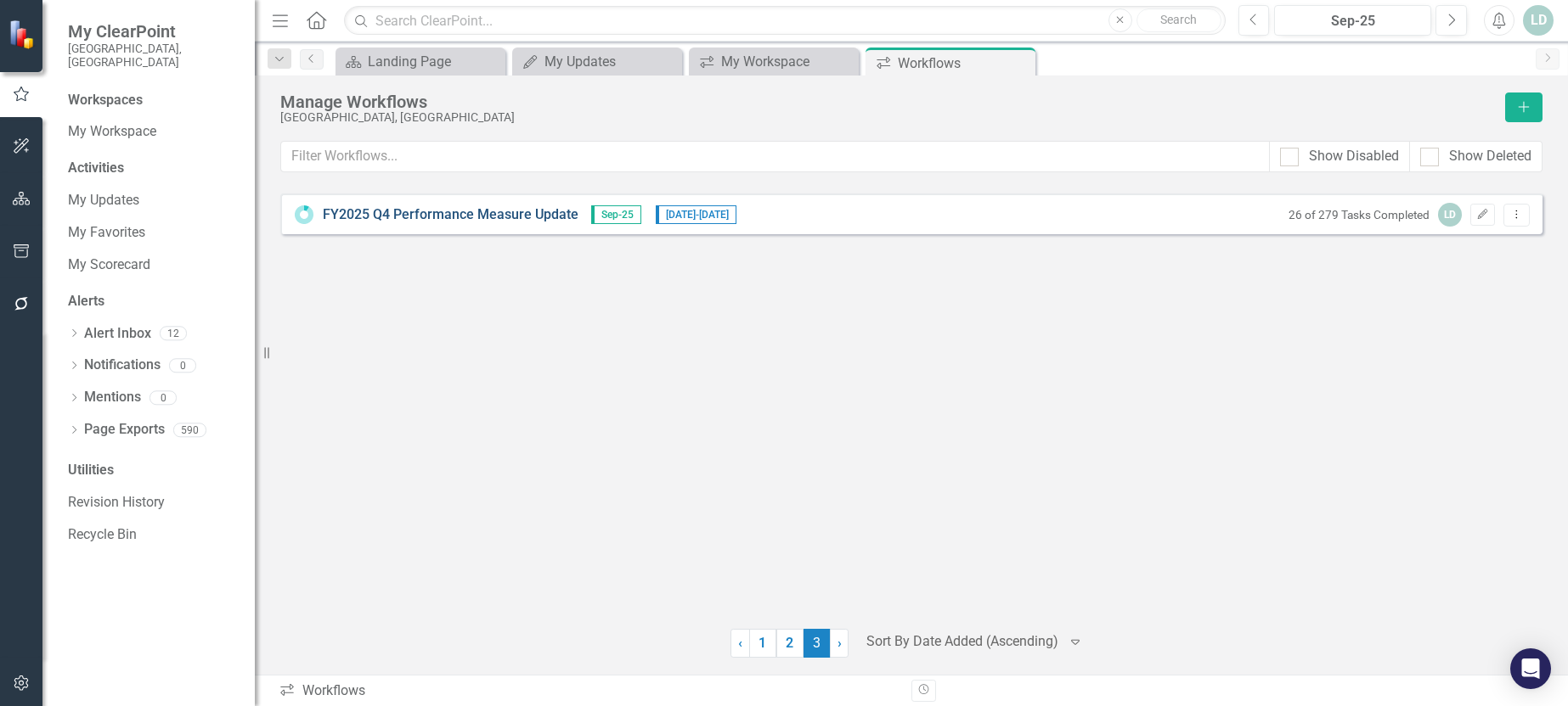
click at [387, 210] on link "FY2025 Q4 Performance Measure Update" at bounding box center [450, 215] width 255 height 19
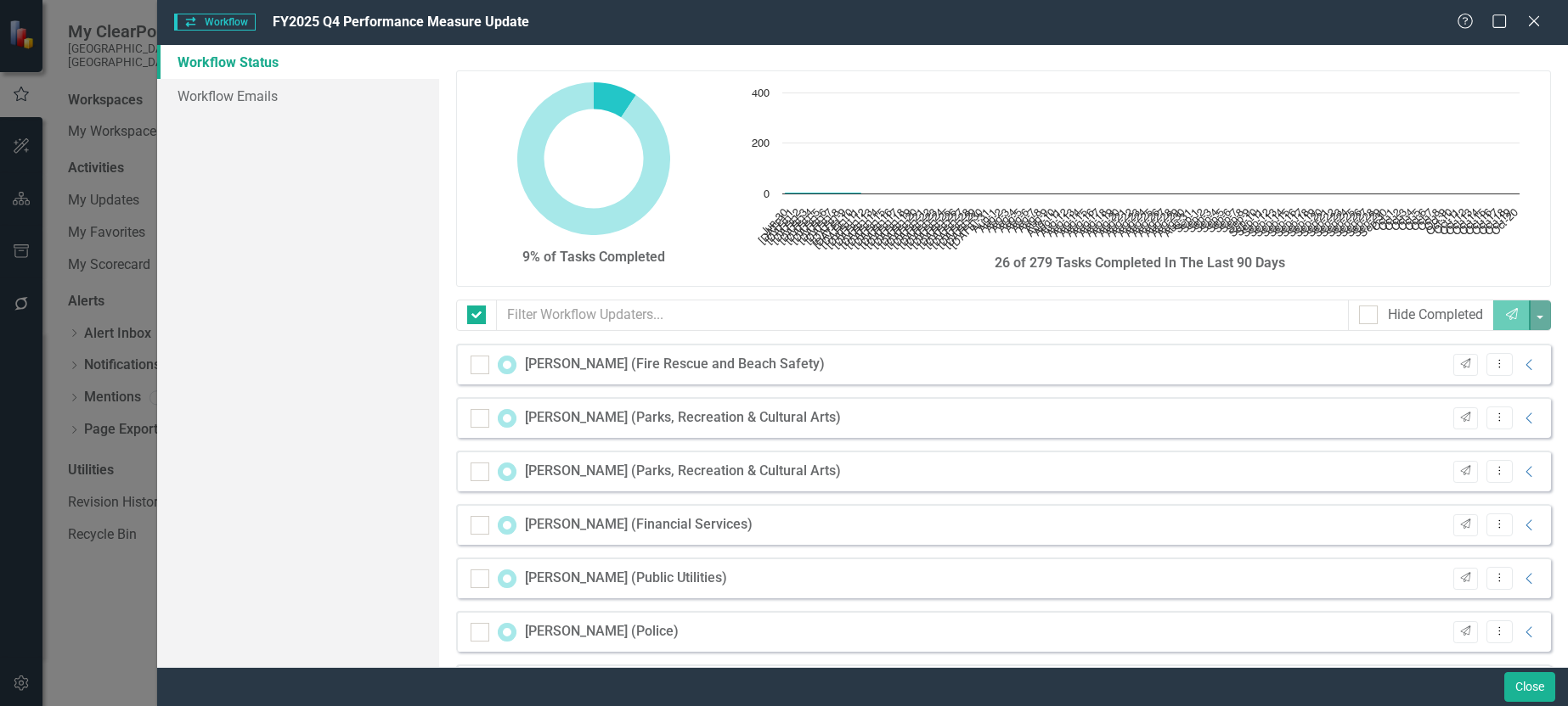
checkbox input "false"
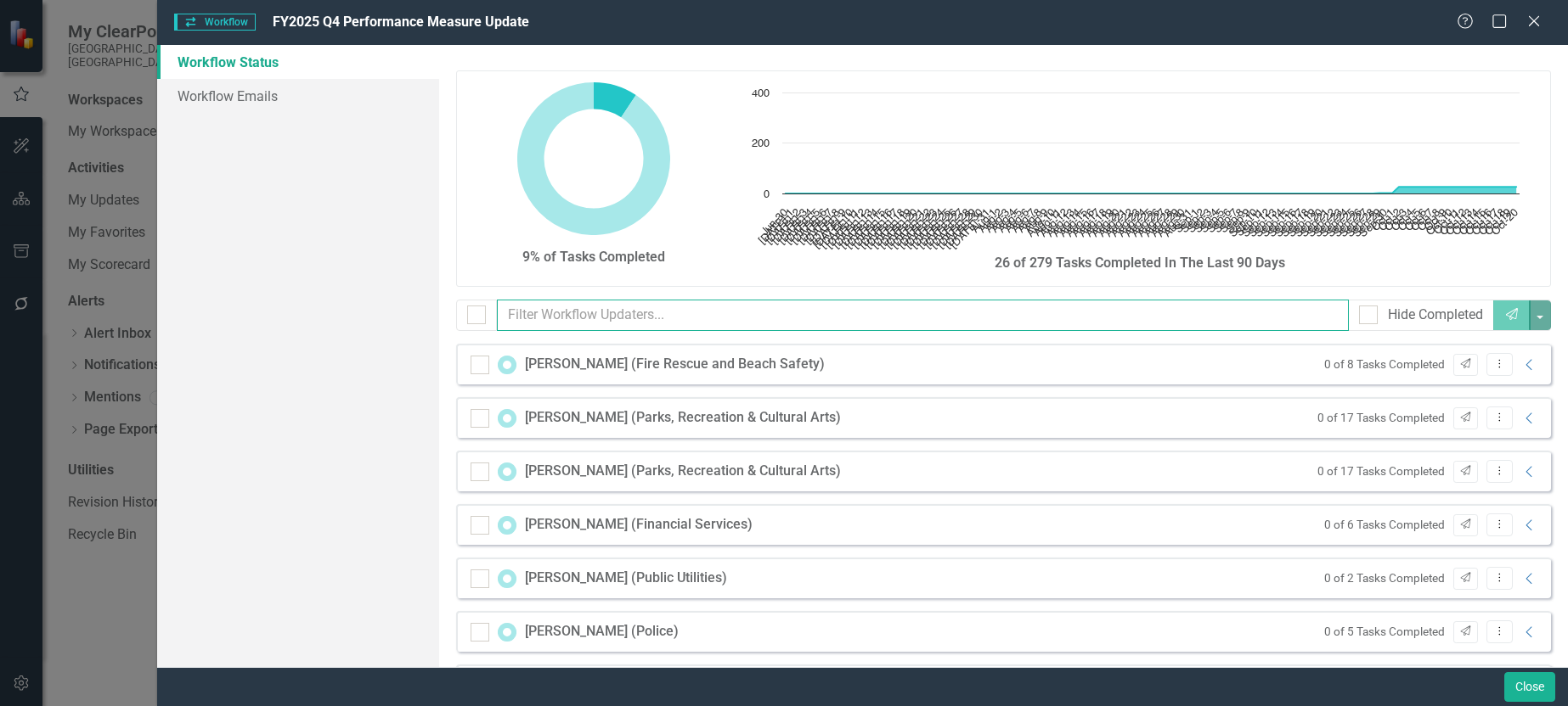
click at [623, 317] on input "text" at bounding box center [923, 314] width 852 height 31
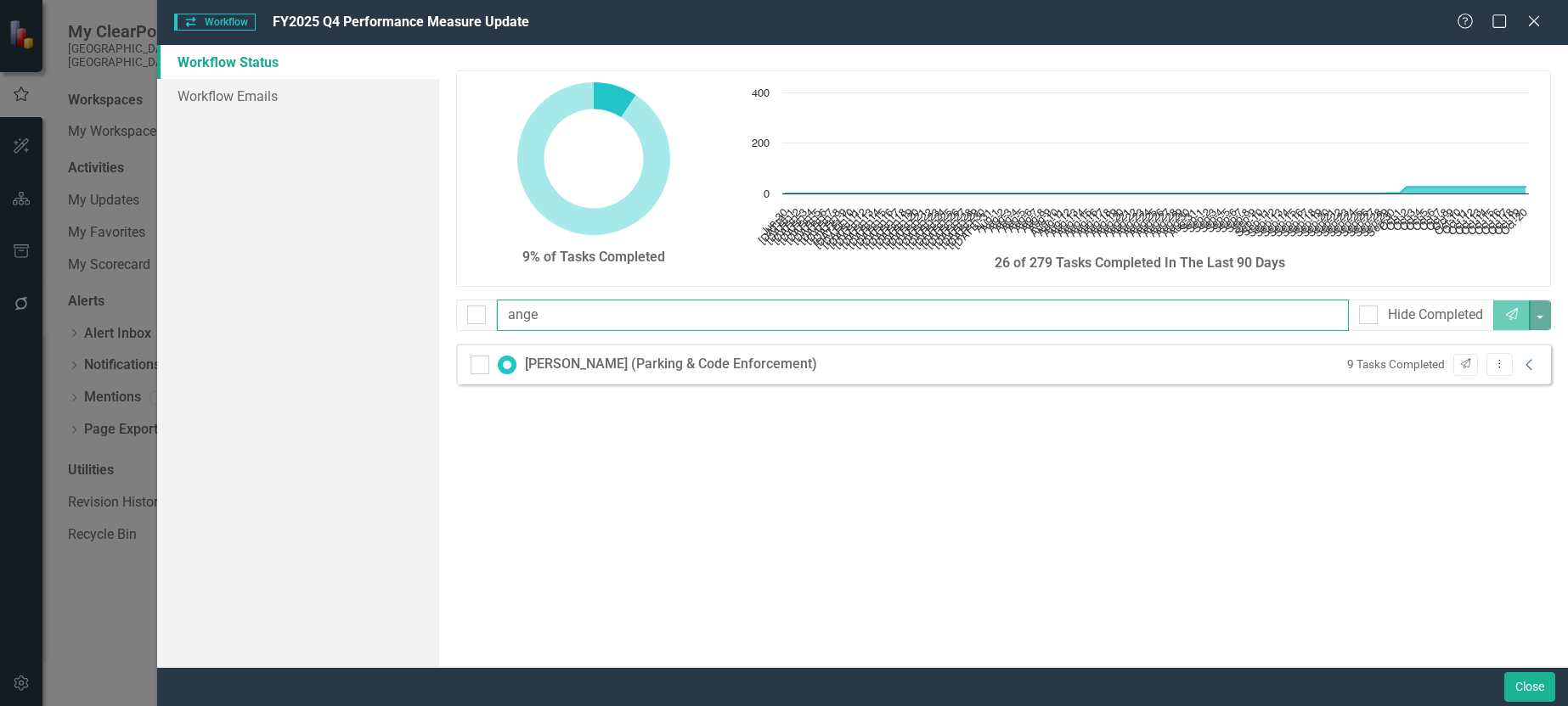
type input "ange"
click at [1528, 367] on icon at bounding box center [1528, 364] width 6 height 11
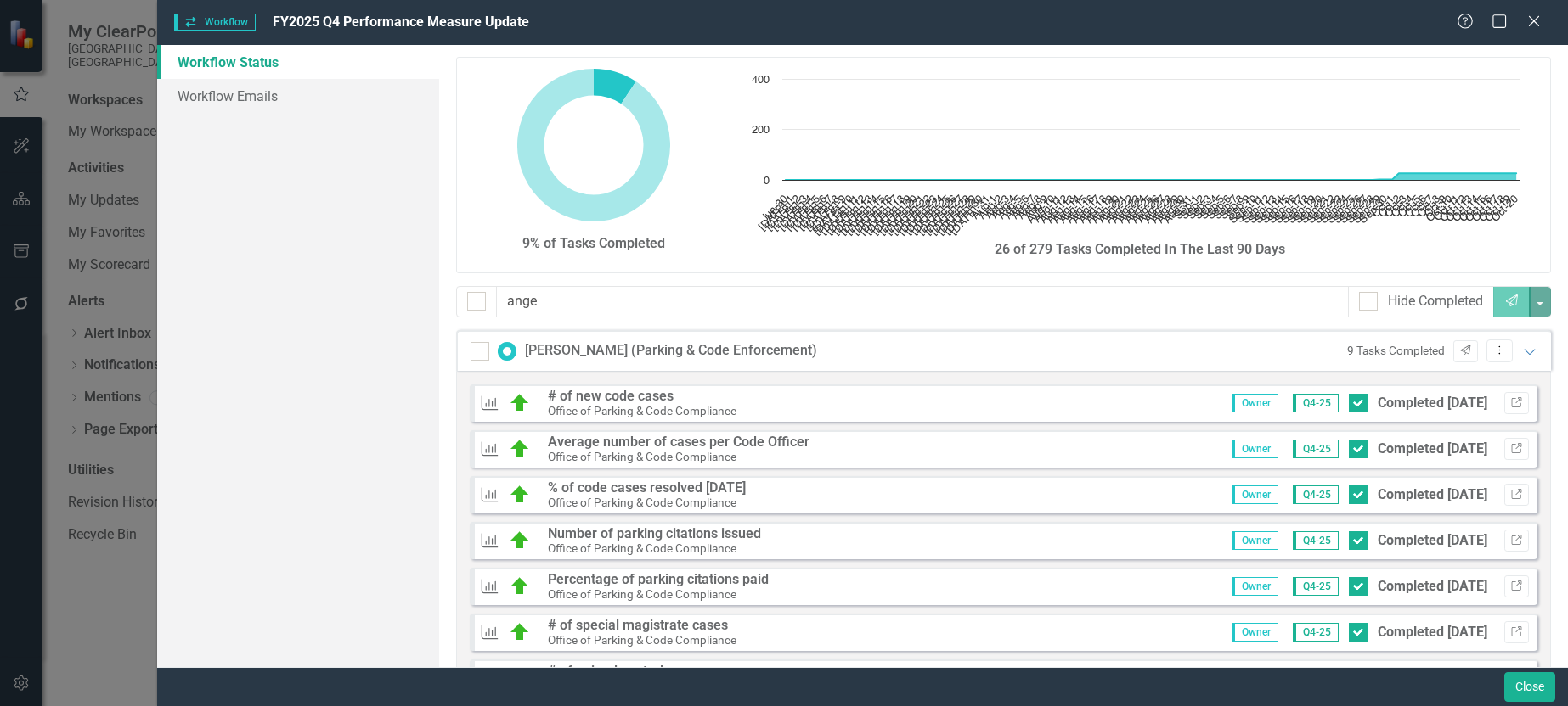
scroll to position [12, 0]
drag, startPoint x: 659, startPoint y: 313, endPoint x: 355, endPoint y: 301, distance: 304.2
click at [355, 304] on div "Workflow Status Workflow Emails 9% of Tasks Completed Chart Chart with 113 data…" at bounding box center [862, 356] width 1411 height 623
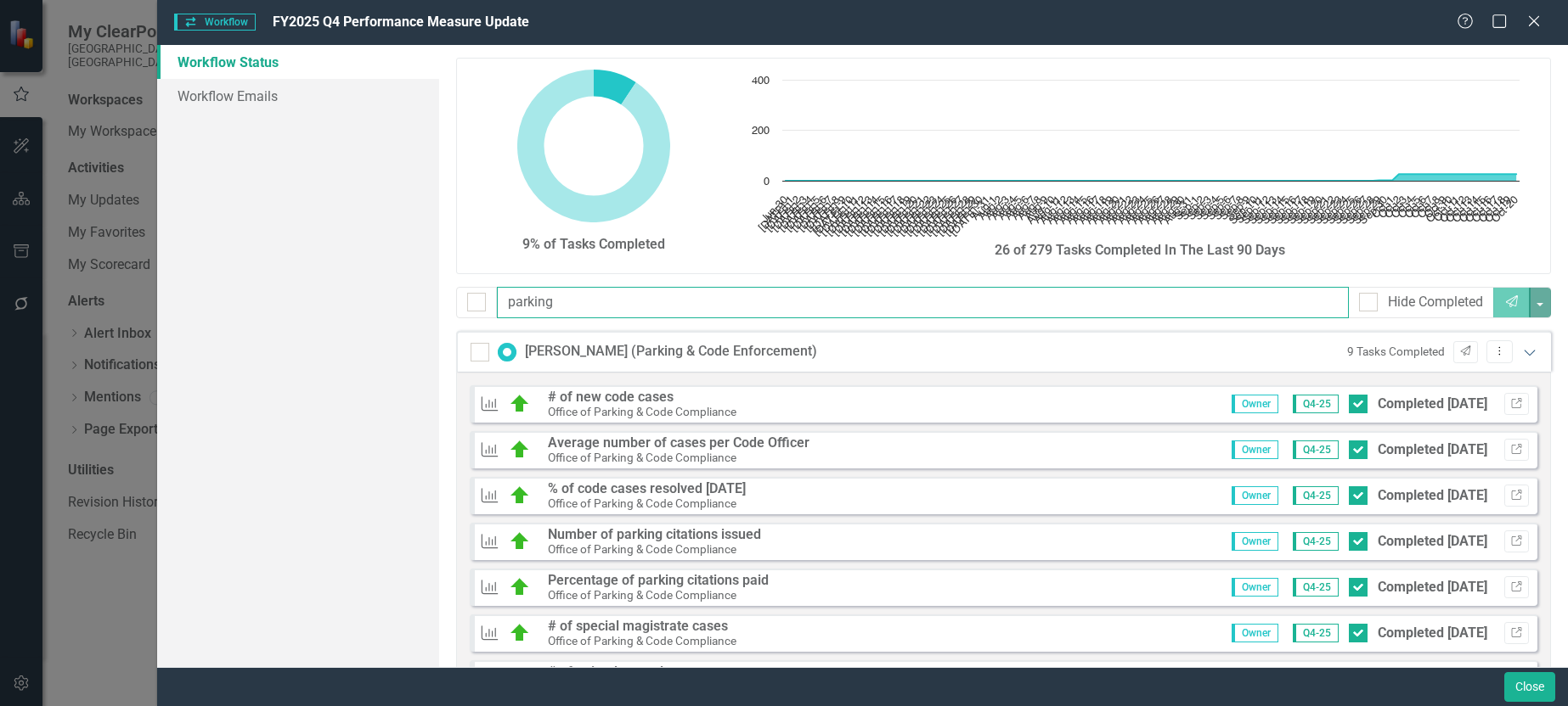
type input "parking"
click at [1522, 351] on icon "Expanded" at bounding box center [1530, 352] width 17 height 13
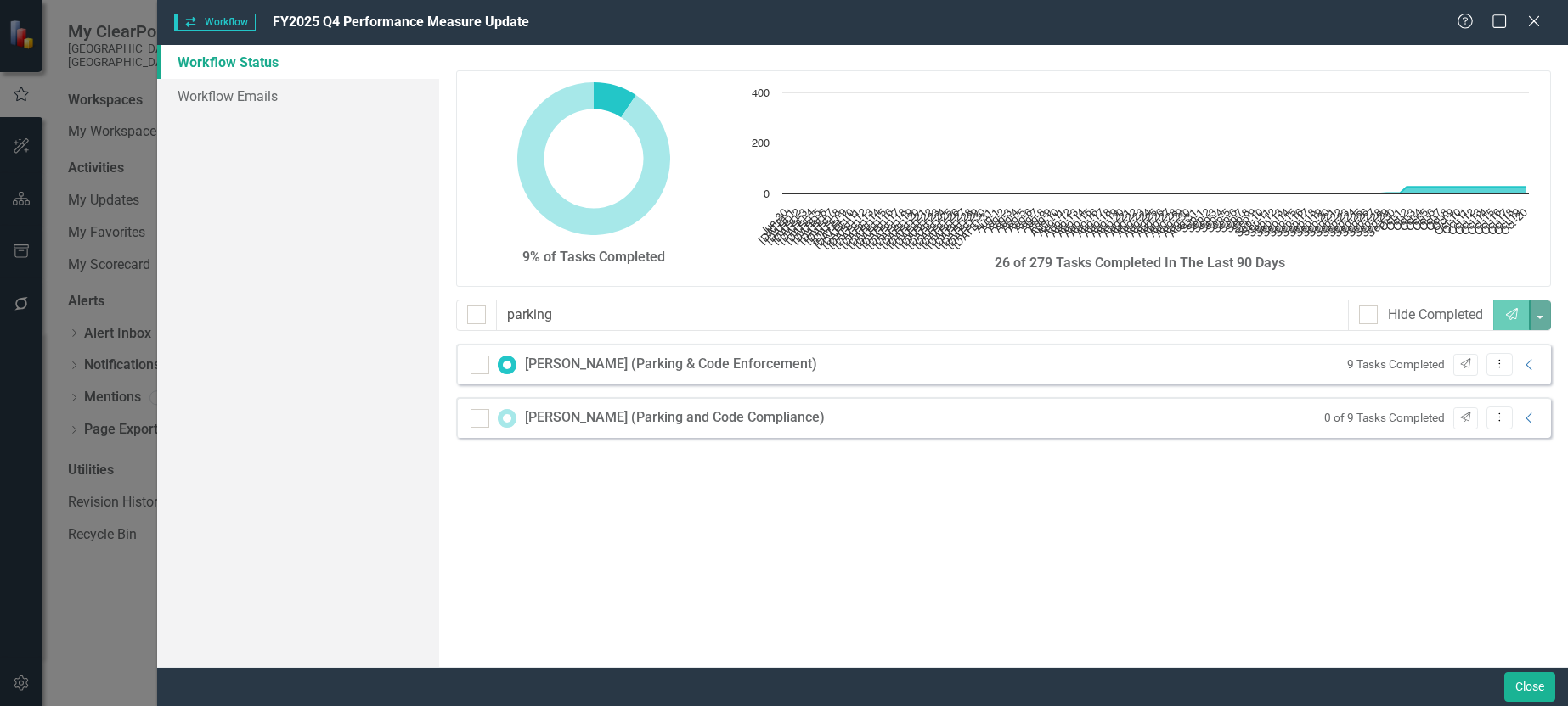
scroll to position [0, 0]
click at [1533, 419] on icon "Collapse" at bounding box center [1530, 418] width 17 height 13
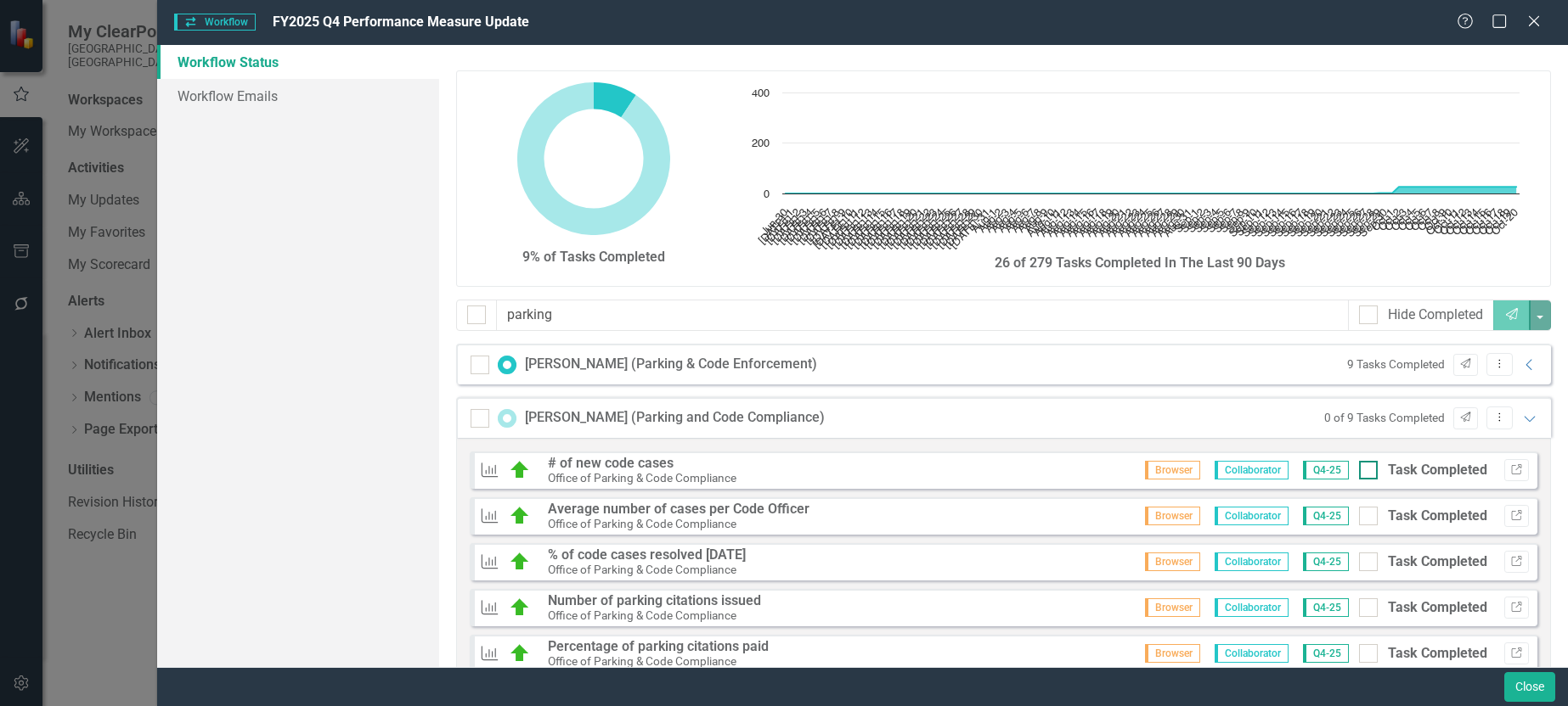
click at [1361, 472] on div at bounding box center [1369, 469] width 19 height 19
click at [1361, 472] on input "Task Completed" at bounding box center [1365, 466] width 11 height 11
checkbox input "true"
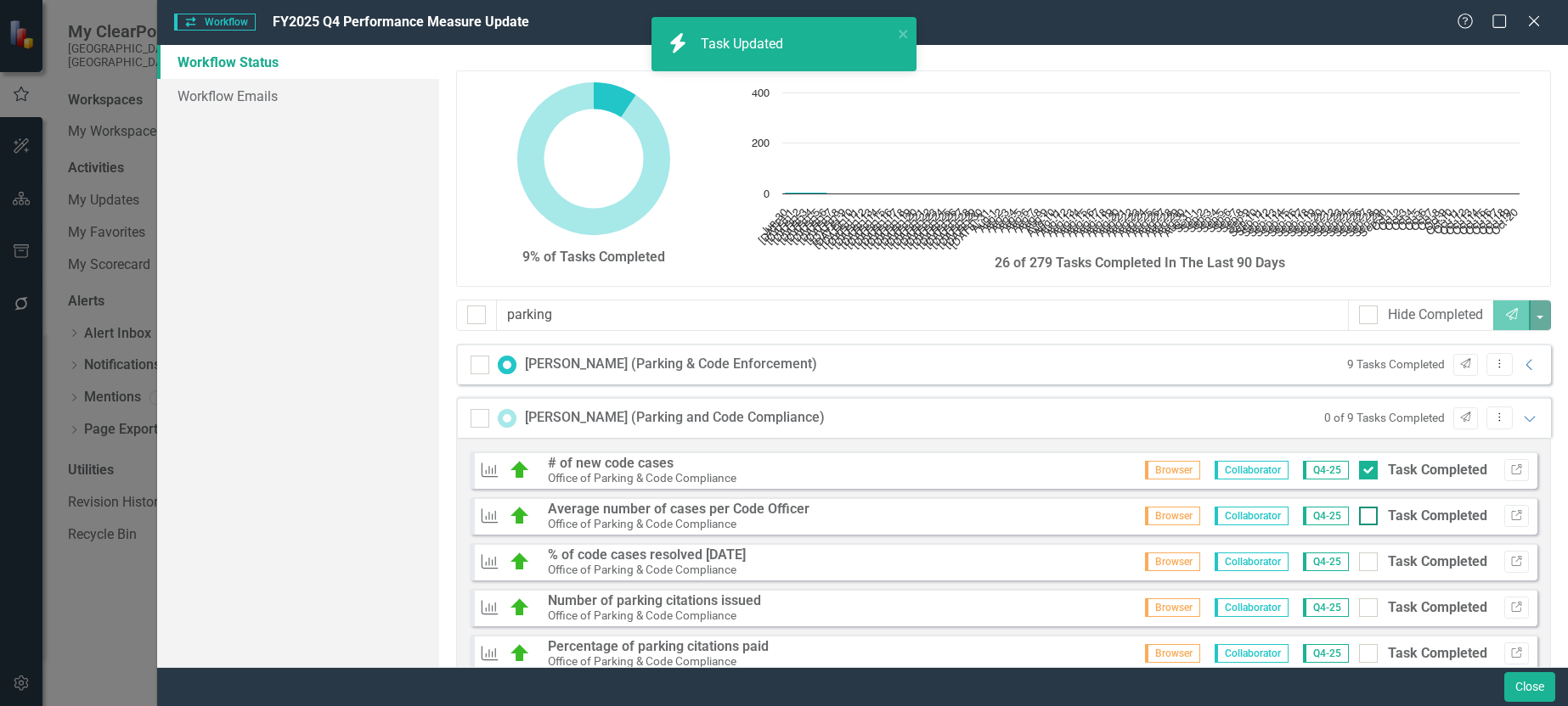
click at [1361, 513] on div at bounding box center [1369, 516] width 19 height 19
click at [1361, 513] on input "Task Completed" at bounding box center [1365, 512] width 11 height 11
checkbox input "true"
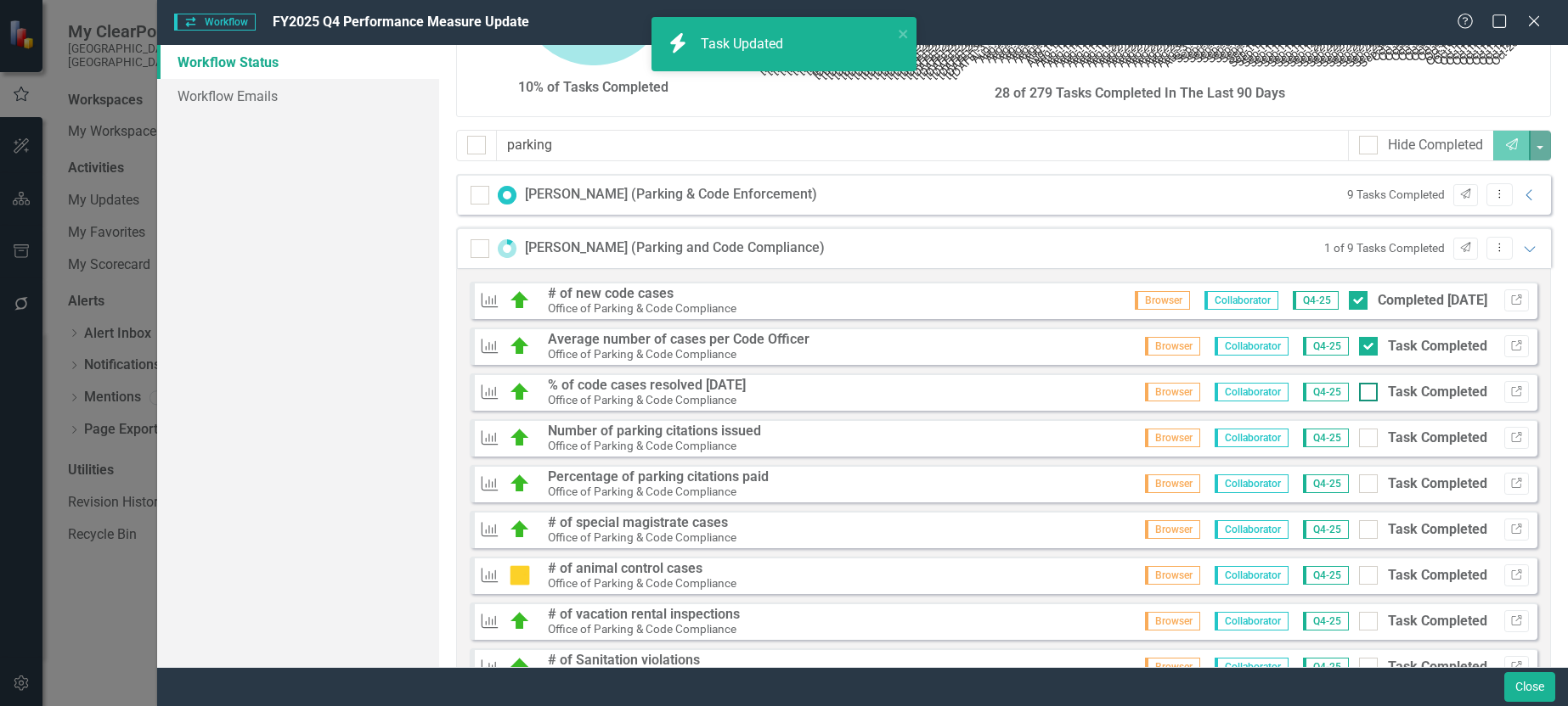
click at [1363, 395] on div at bounding box center [1369, 392] width 19 height 19
click at [1363, 394] on input "Task Completed" at bounding box center [1365, 388] width 11 height 11
checkbox input "true"
click at [1360, 446] on div at bounding box center [1369, 438] width 19 height 19
click at [1360, 439] on input "Task Completed" at bounding box center [1365, 434] width 11 height 11
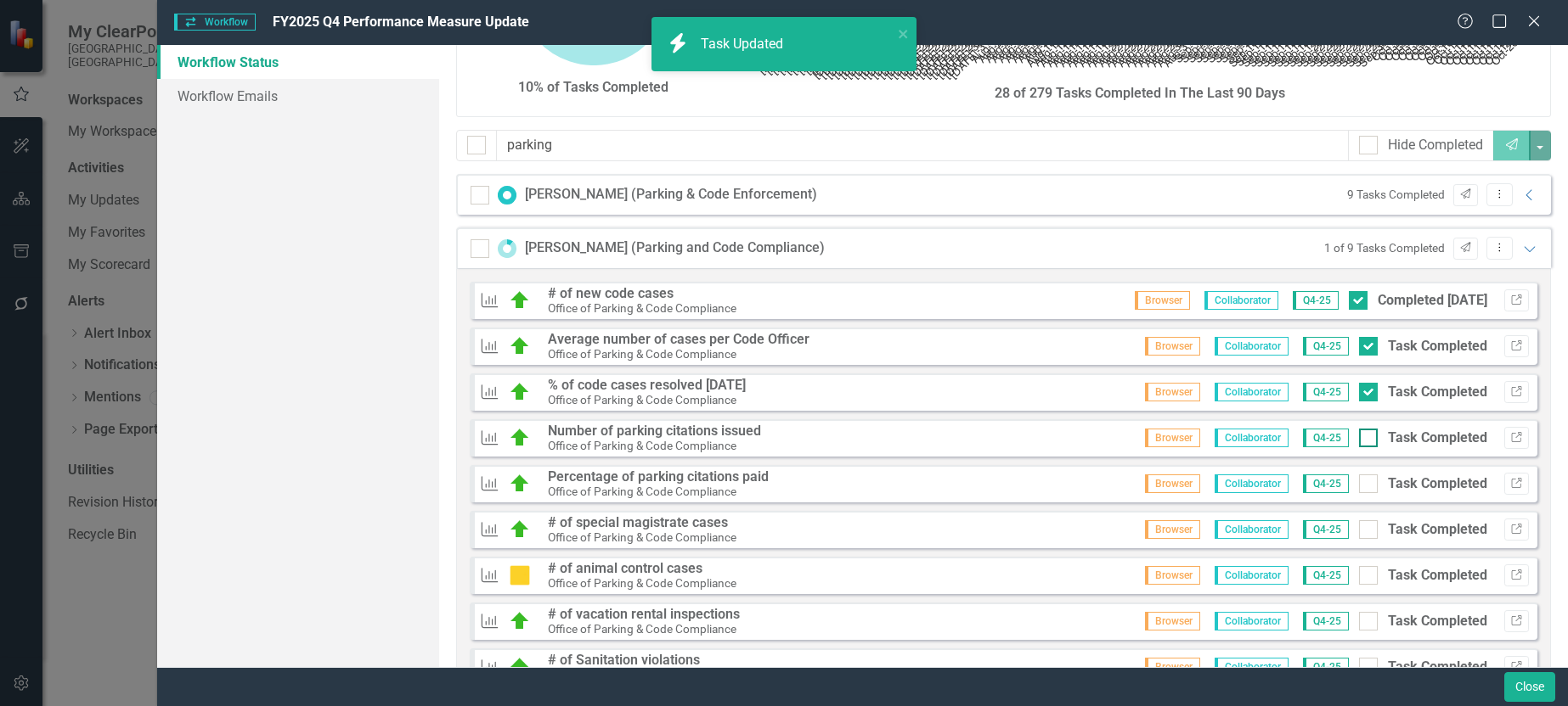
checkbox input "true"
click at [1360, 480] on input "Task Completed" at bounding box center [1365, 480] width 11 height 11
checkbox input "true"
checkbox input "false"
click at [1361, 531] on div at bounding box center [1369, 530] width 19 height 19
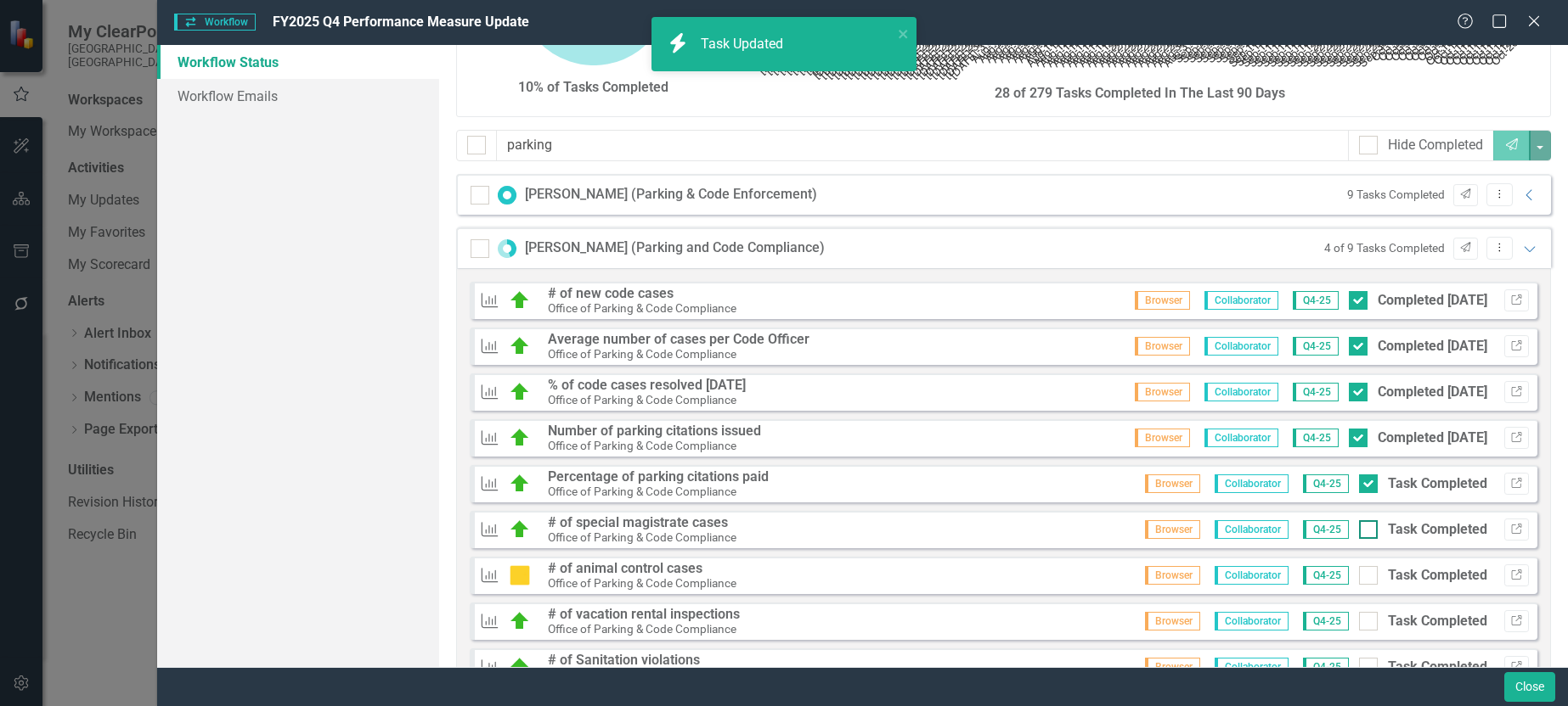
click at [1361, 531] on input "Task Completed" at bounding box center [1365, 526] width 11 height 11
checkbox input "true"
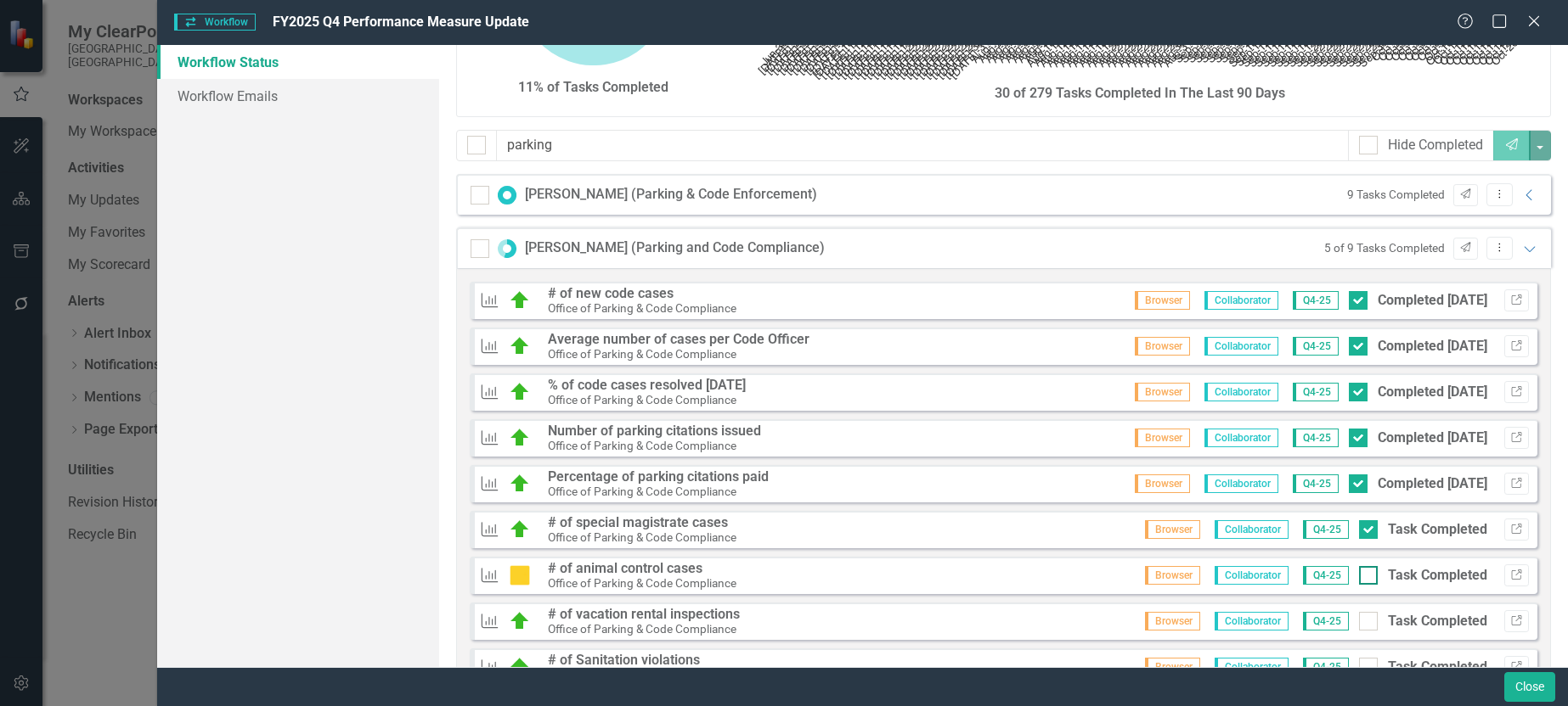
checkbox input "true"
click at [1360, 575] on input "Task Completed" at bounding box center [1365, 571] width 11 height 11
checkbox input "true"
checkbox input "false"
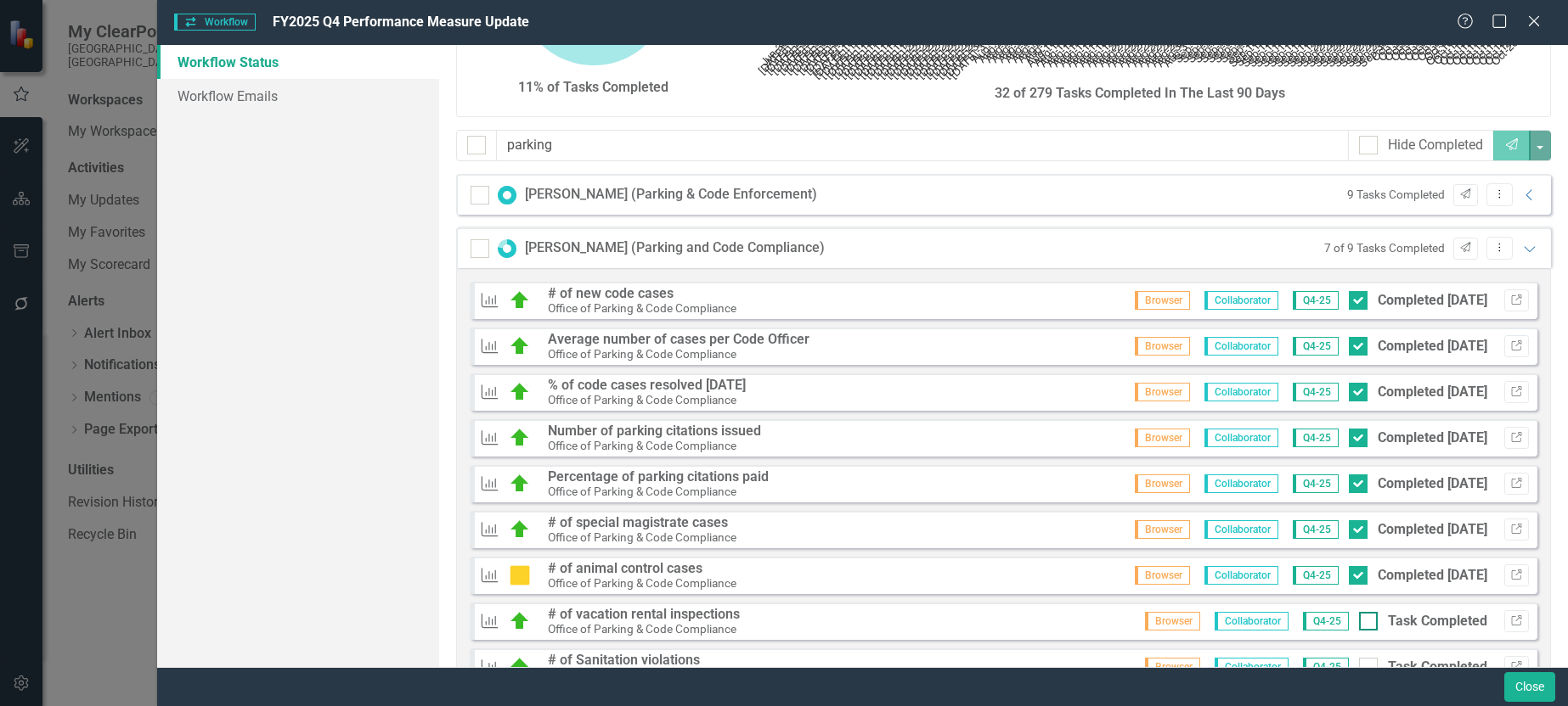
scroll to position [236, 0]
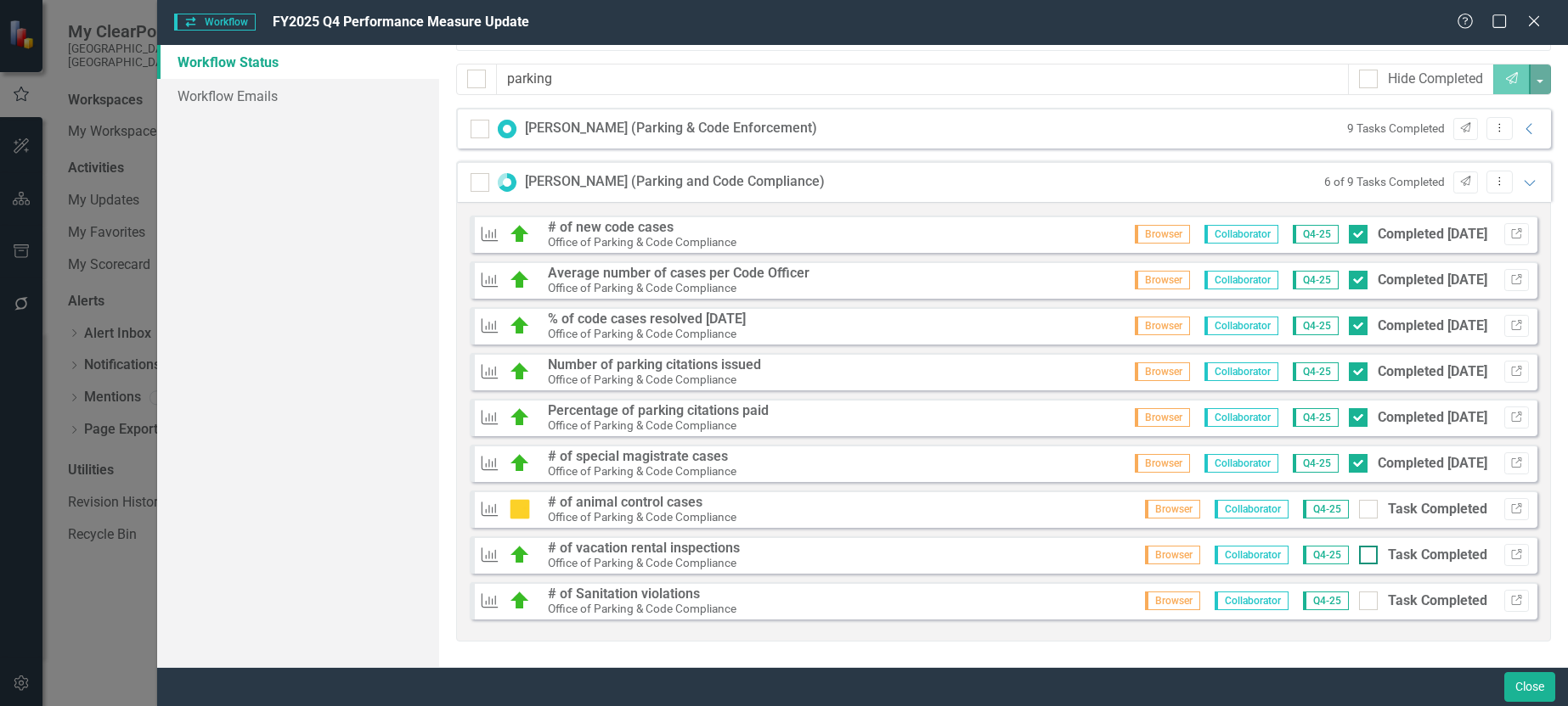
checkbox input "true"
click at [1360, 557] on div at bounding box center [1369, 555] width 19 height 19
click at [1360, 557] on input "Task Completed" at bounding box center [1365, 551] width 11 height 11
checkbox input "true"
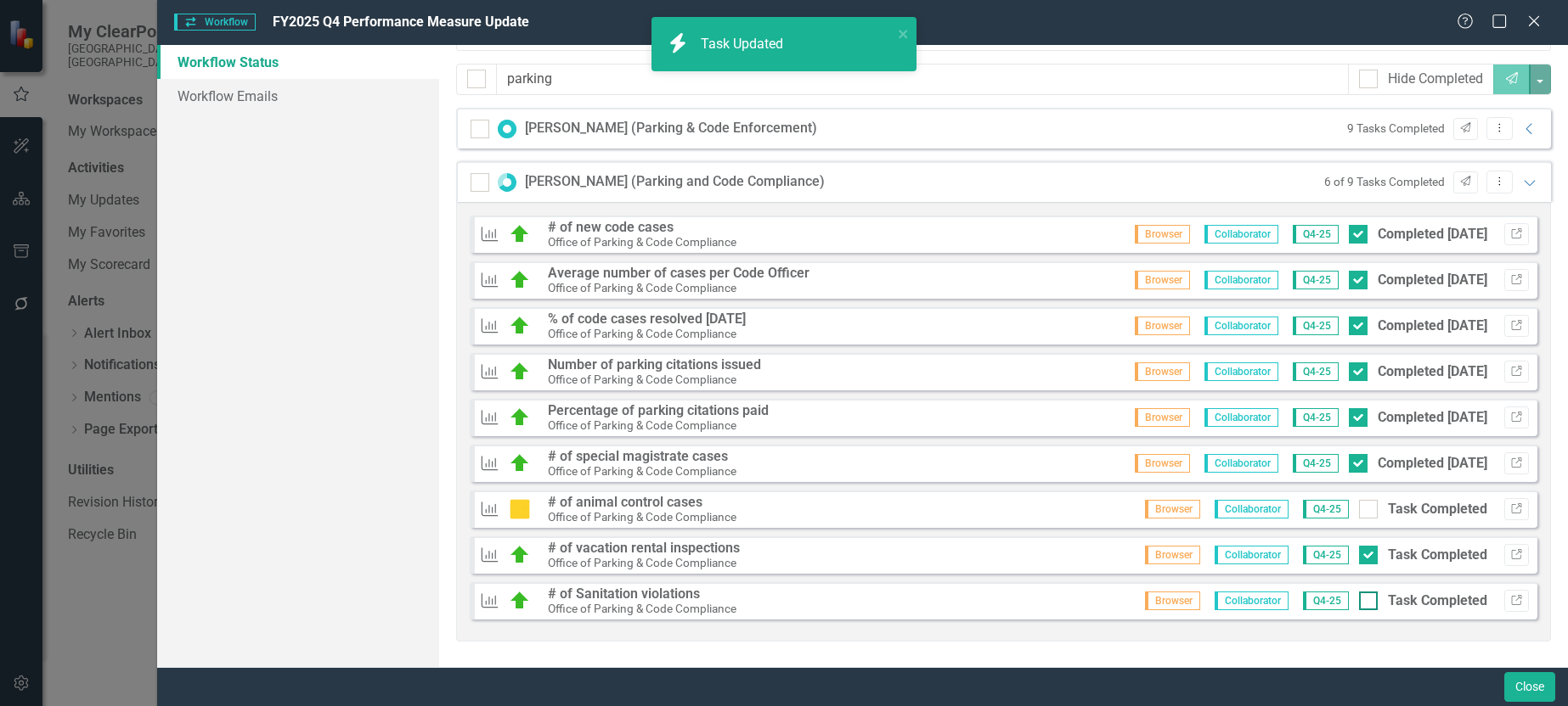
click at [1360, 596] on input "Task Completed" at bounding box center [1365, 597] width 11 height 11
checkbox input "true"
click at [1361, 600] on div at bounding box center [1369, 601] width 19 height 19
click at [1361, 600] on input "Task Completed" at bounding box center [1365, 597] width 11 height 11
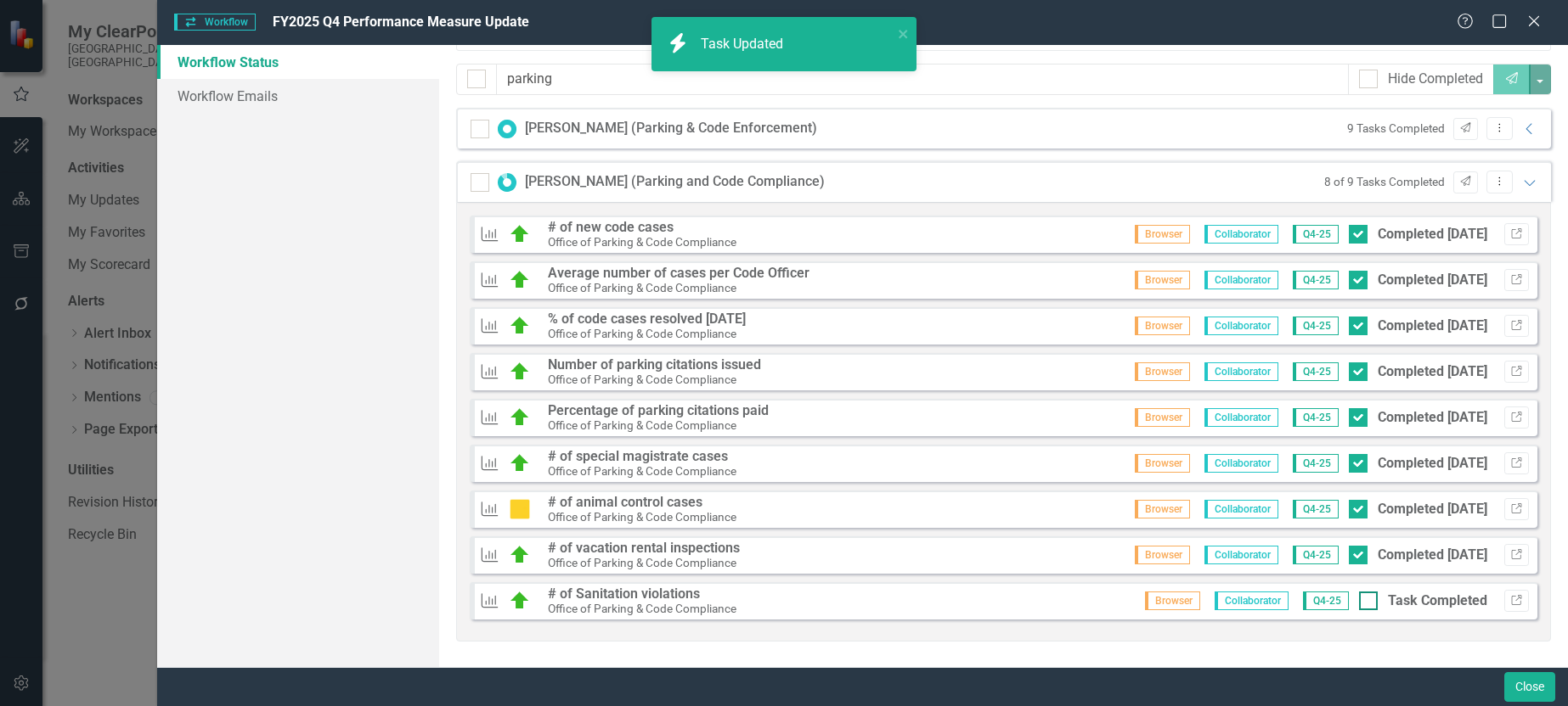
checkbox input "true"
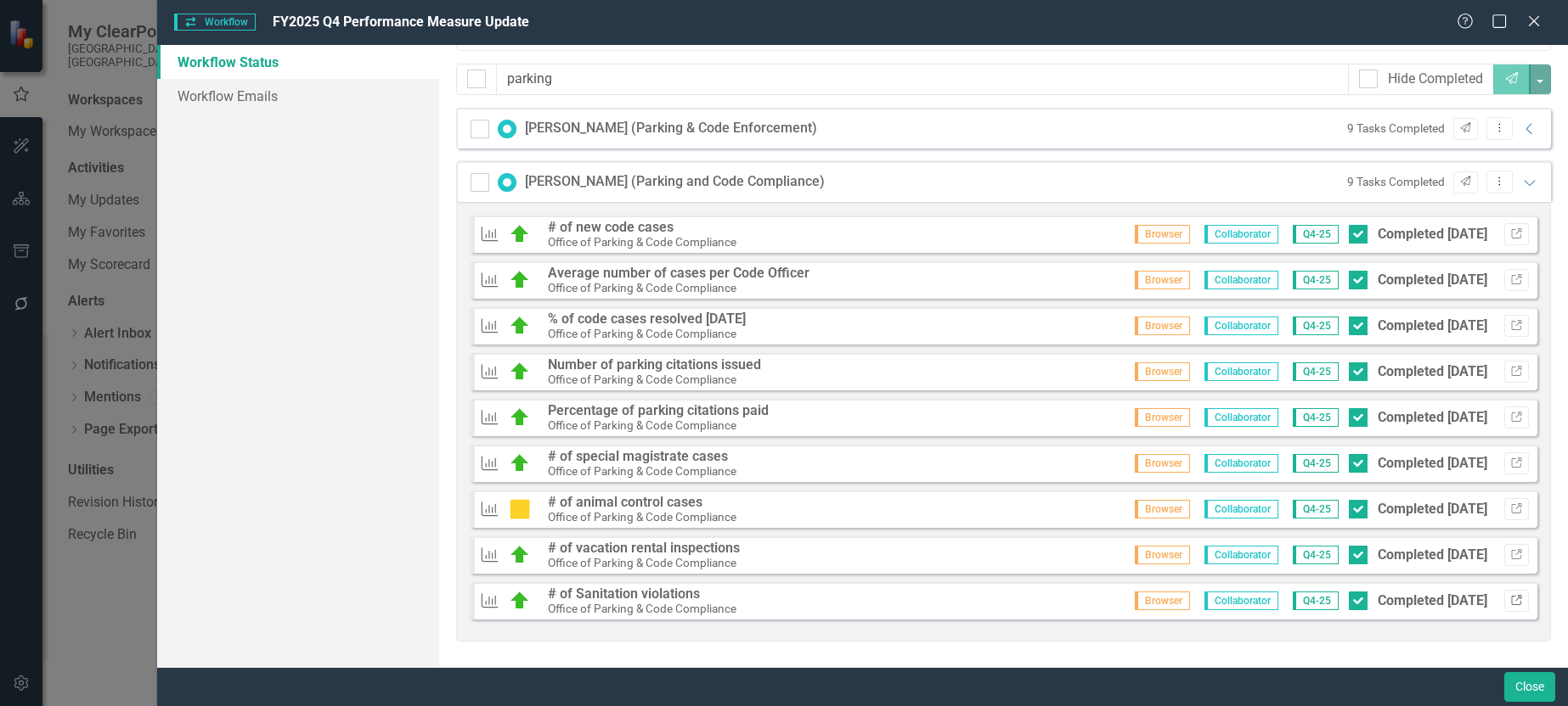
click at [1510, 601] on icon "Link" at bounding box center [1517, 601] width 12 height 11
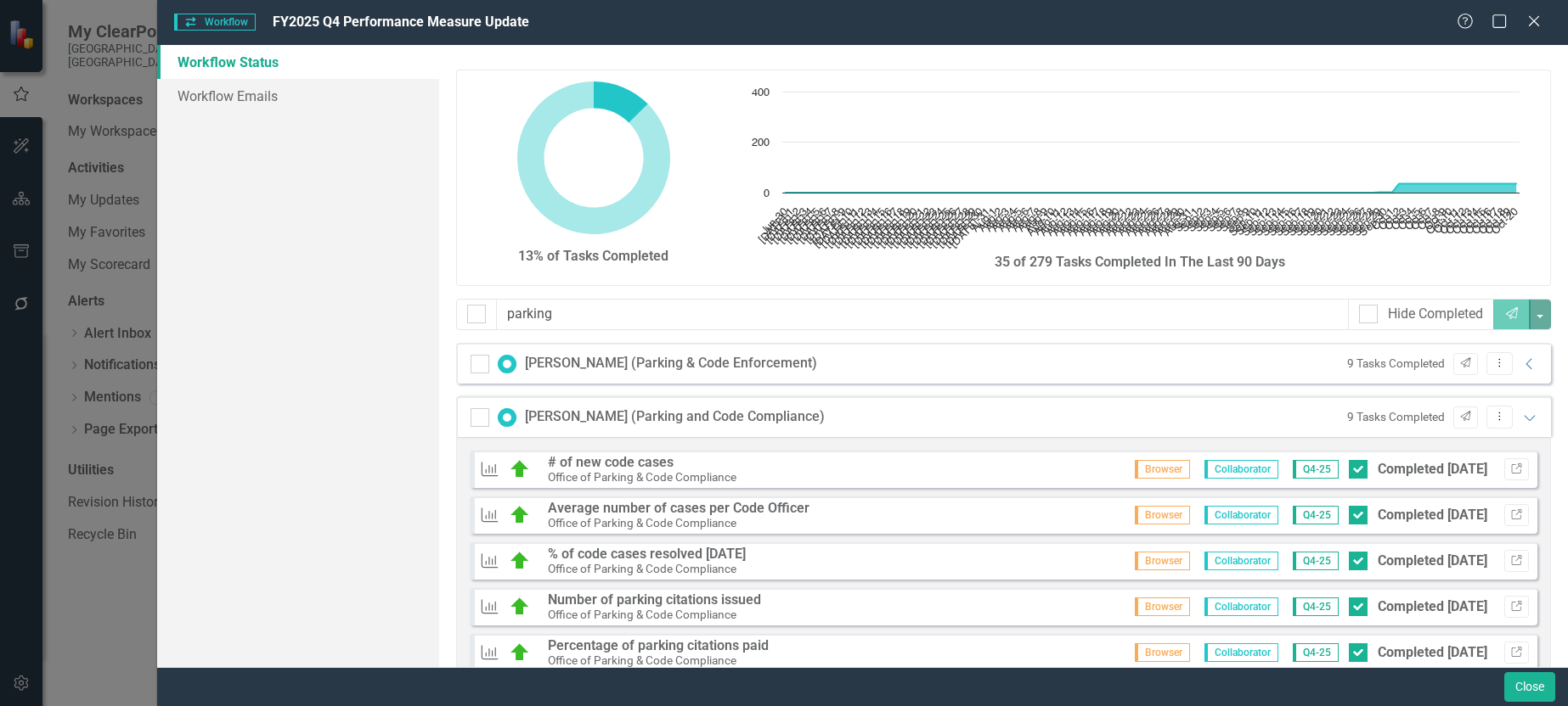
scroll to position [0, 0]
click at [1523, 419] on icon "Expanded" at bounding box center [1530, 418] width 17 height 13
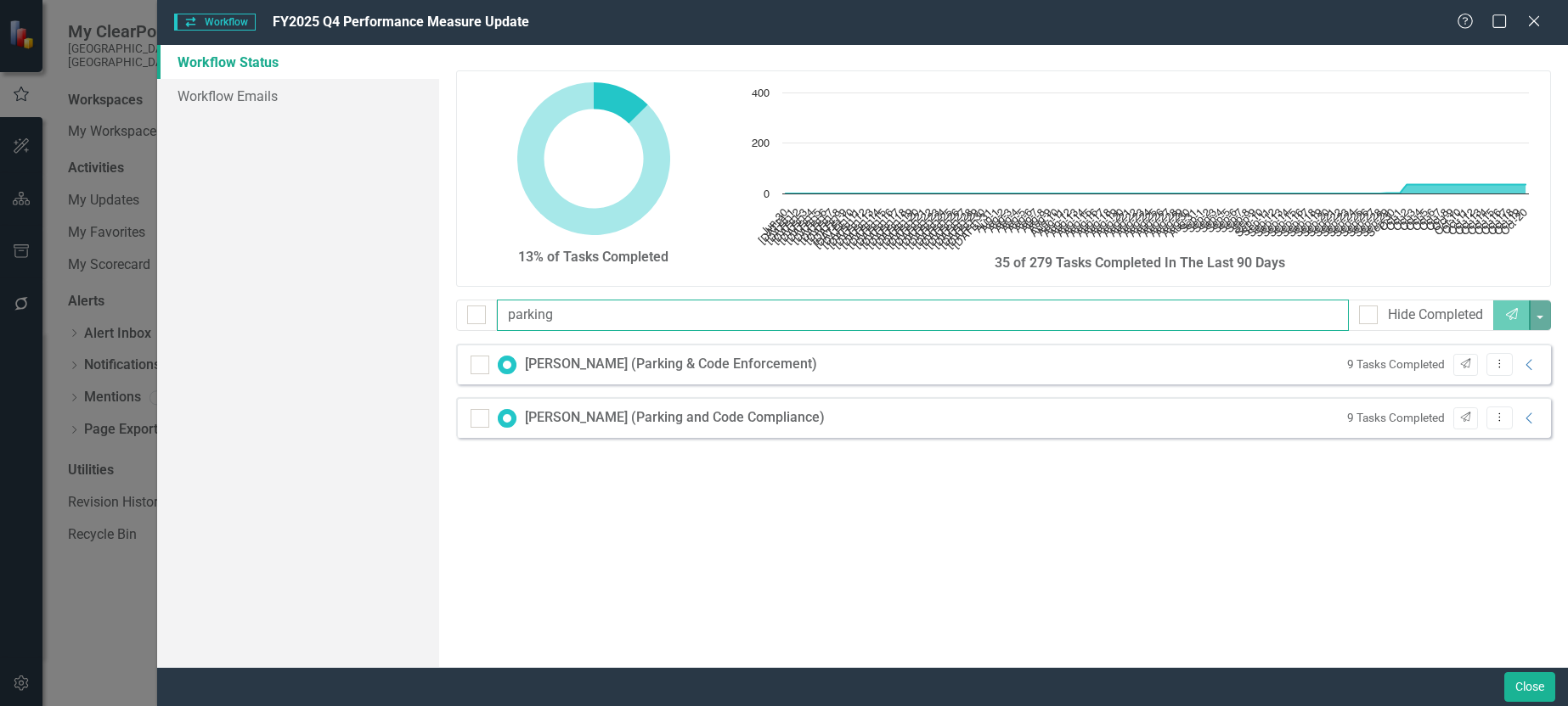
drag, startPoint x: 632, startPoint y: 319, endPoint x: 314, endPoint y: 315, distance: 318.0
click at [314, 315] on div "Workflow Status Workflow Emails 13% of Tasks Completed Chart Chart with 113 dat…" at bounding box center [862, 356] width 1411 height 623
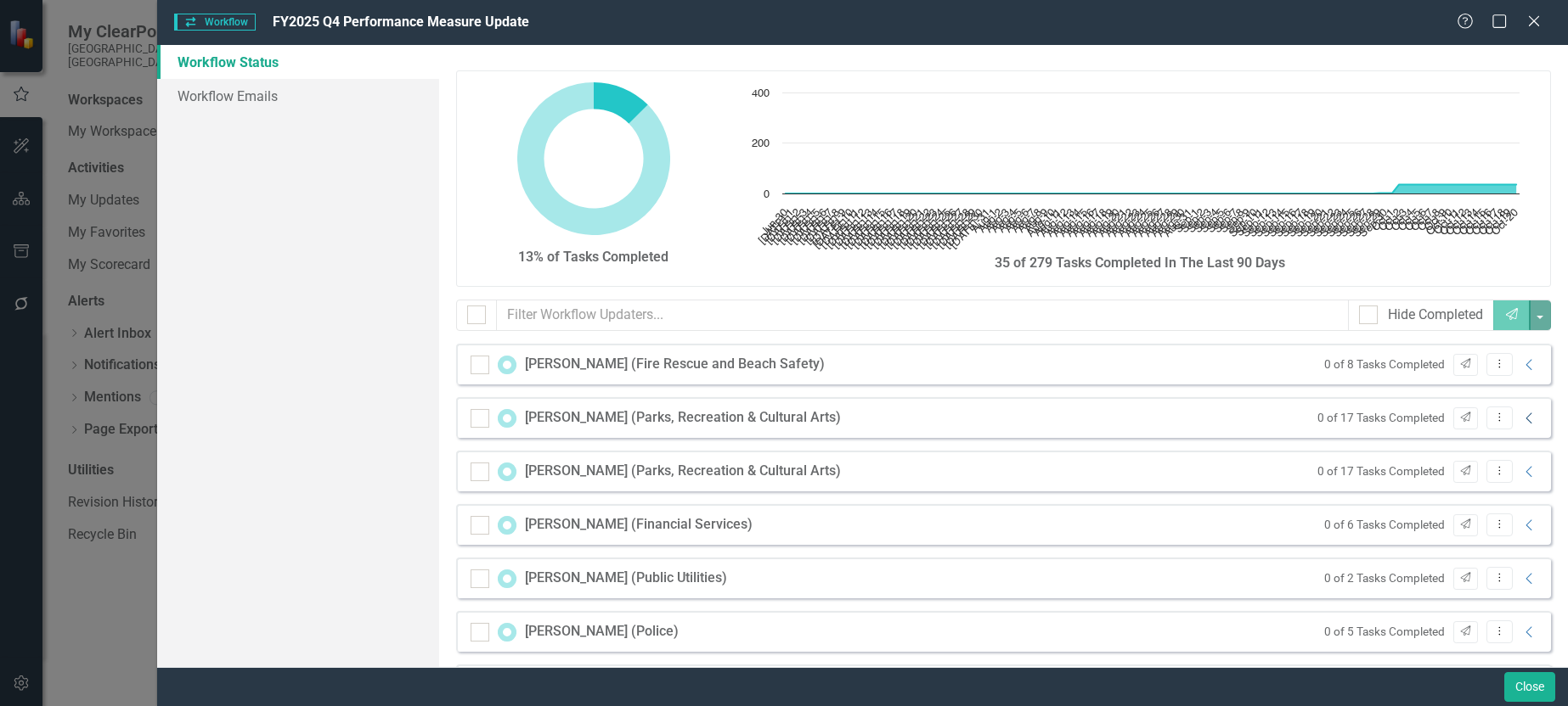
click at [1522, 421] on icon "Collapse" at bounding box center [1530, 418] width 17 height 13
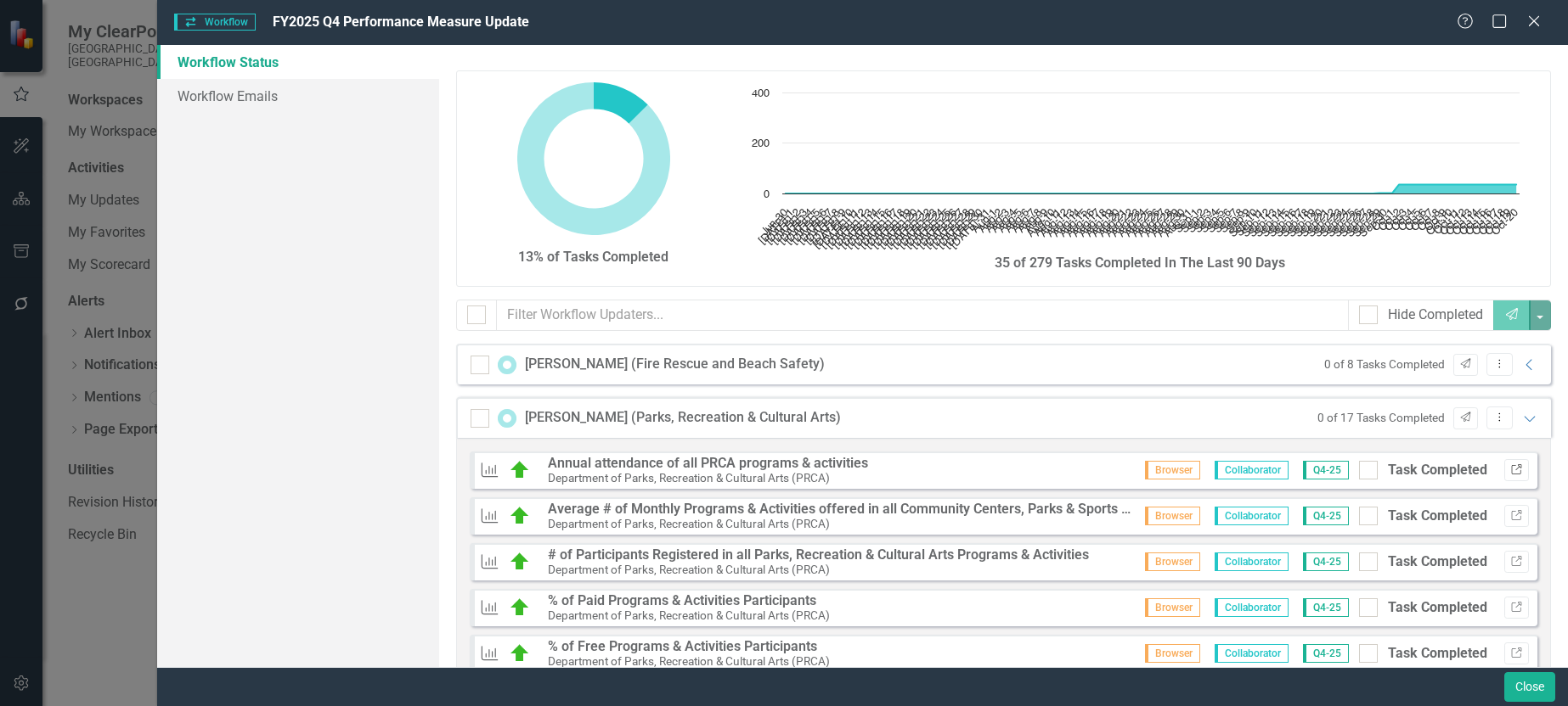
click at [1510, 469] on icon "Link" at bounding box center [1517, 470] width 12 height 11
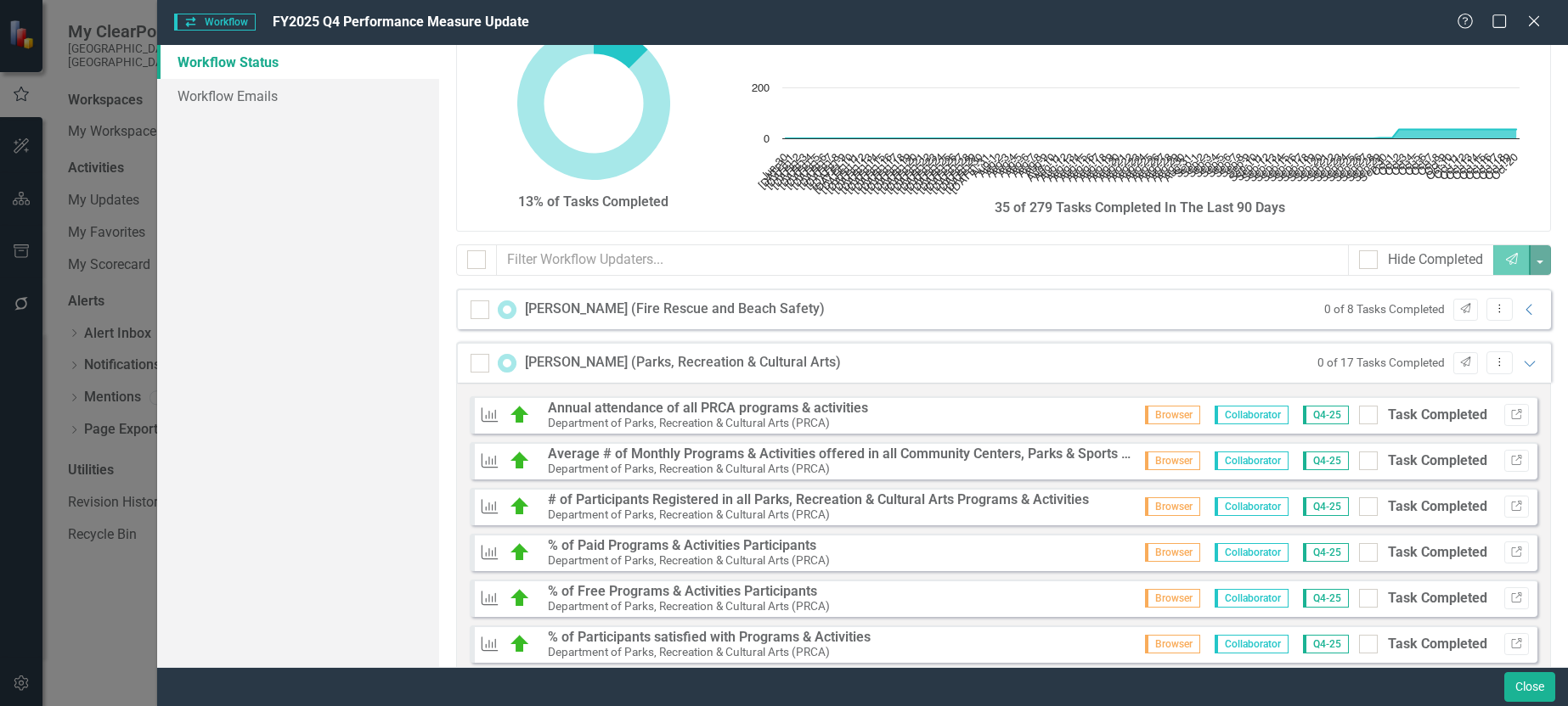
scroll to position [85, 0]
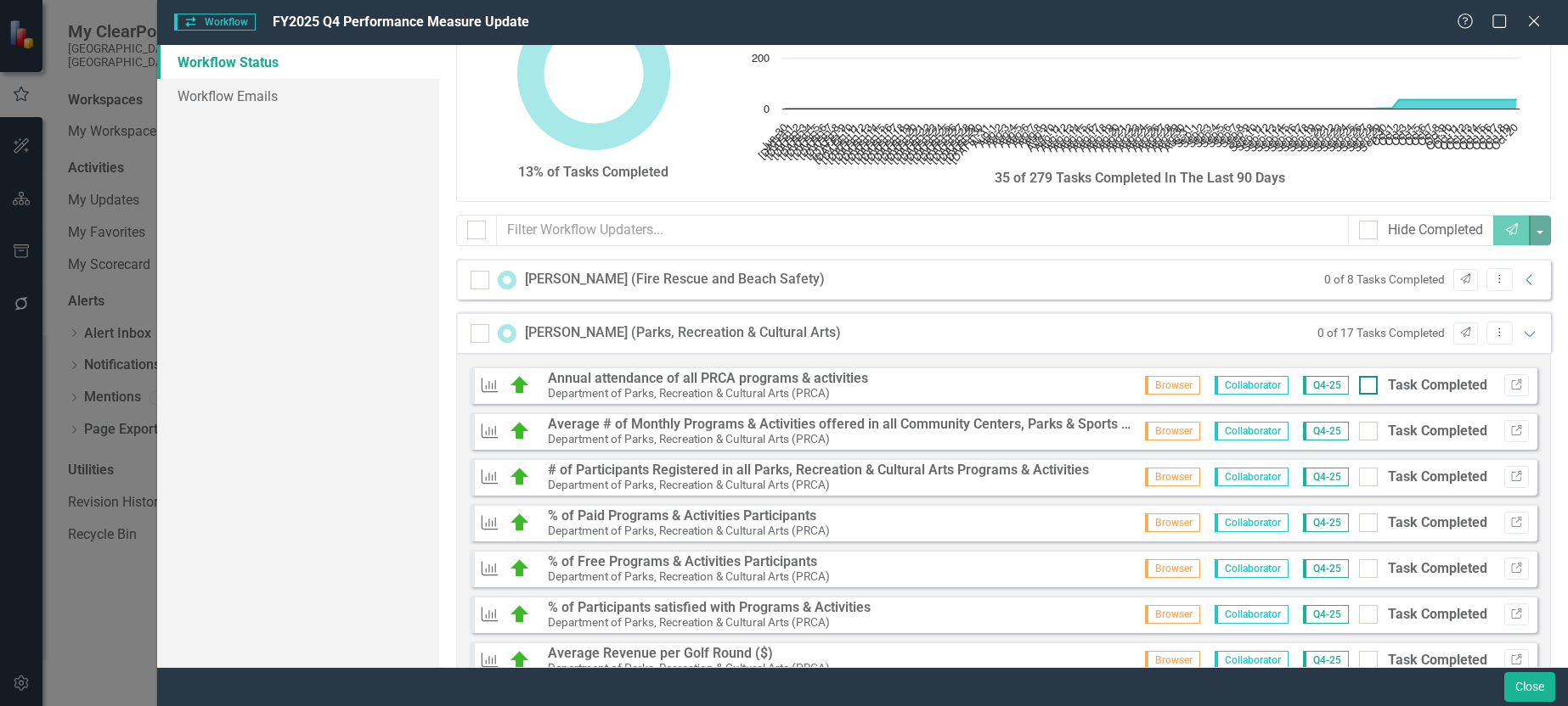
click at [1360, 387] on div at bounding box center [1369, 385] width 19 height 19
click at [1360, 387] on input "Task Completed" at bounding box center [1365, 382] width 11 height 11
checkbox input "true"
click at [612, 235] on input "text" at bounding box center [923, 229] width 852 height 31
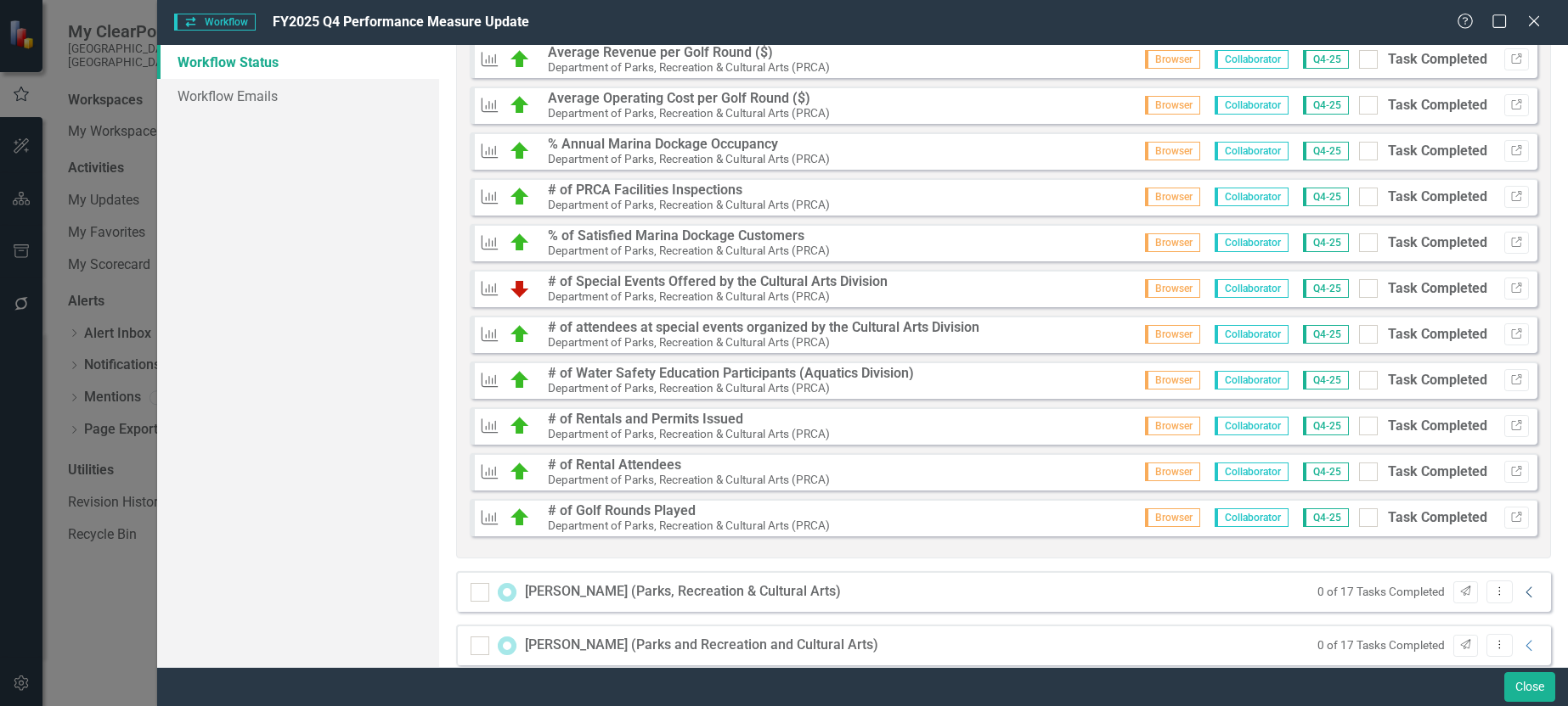
scroll to position [656, 0]
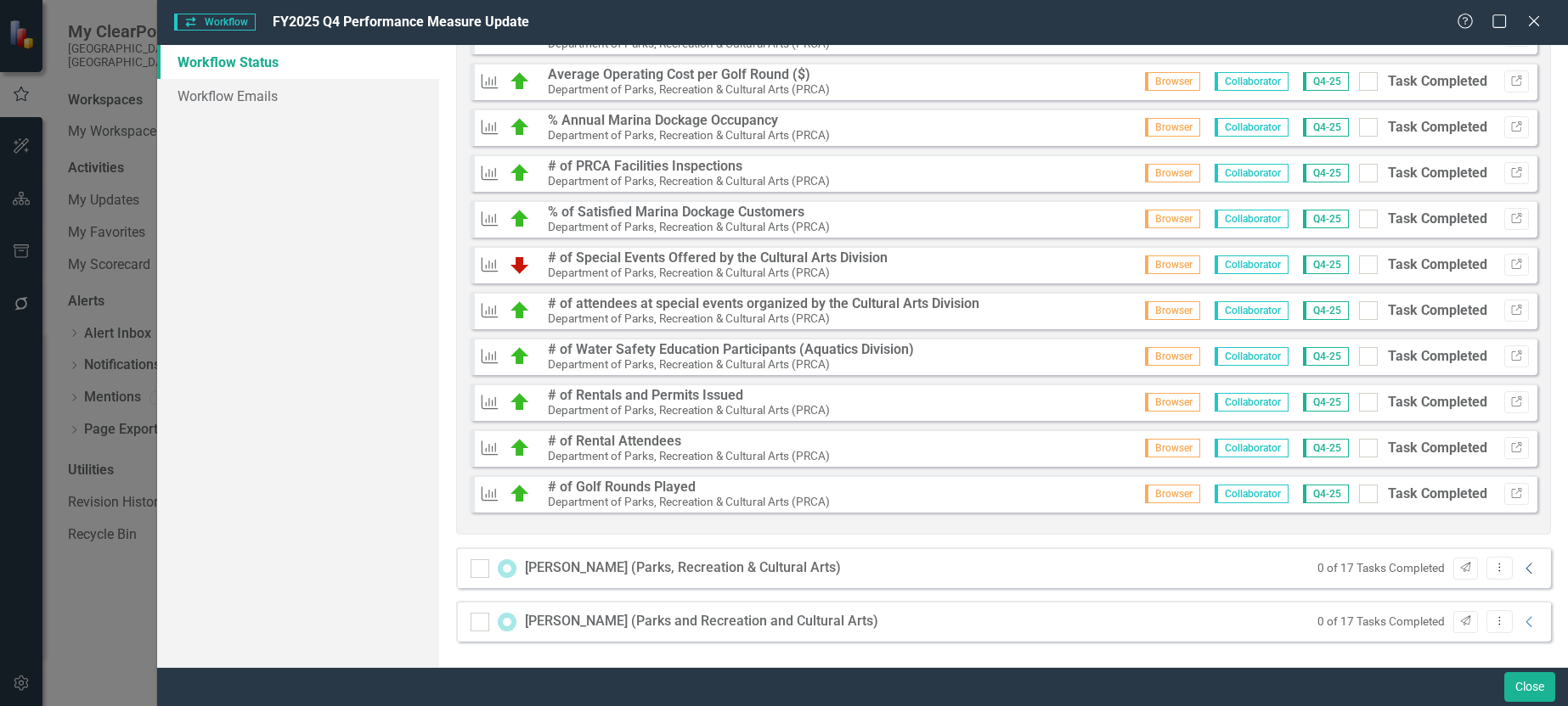
type input "parks"
click at [1522, 572] on icon "Collapse" at bounding box center [1530, 569] width 17 height 13
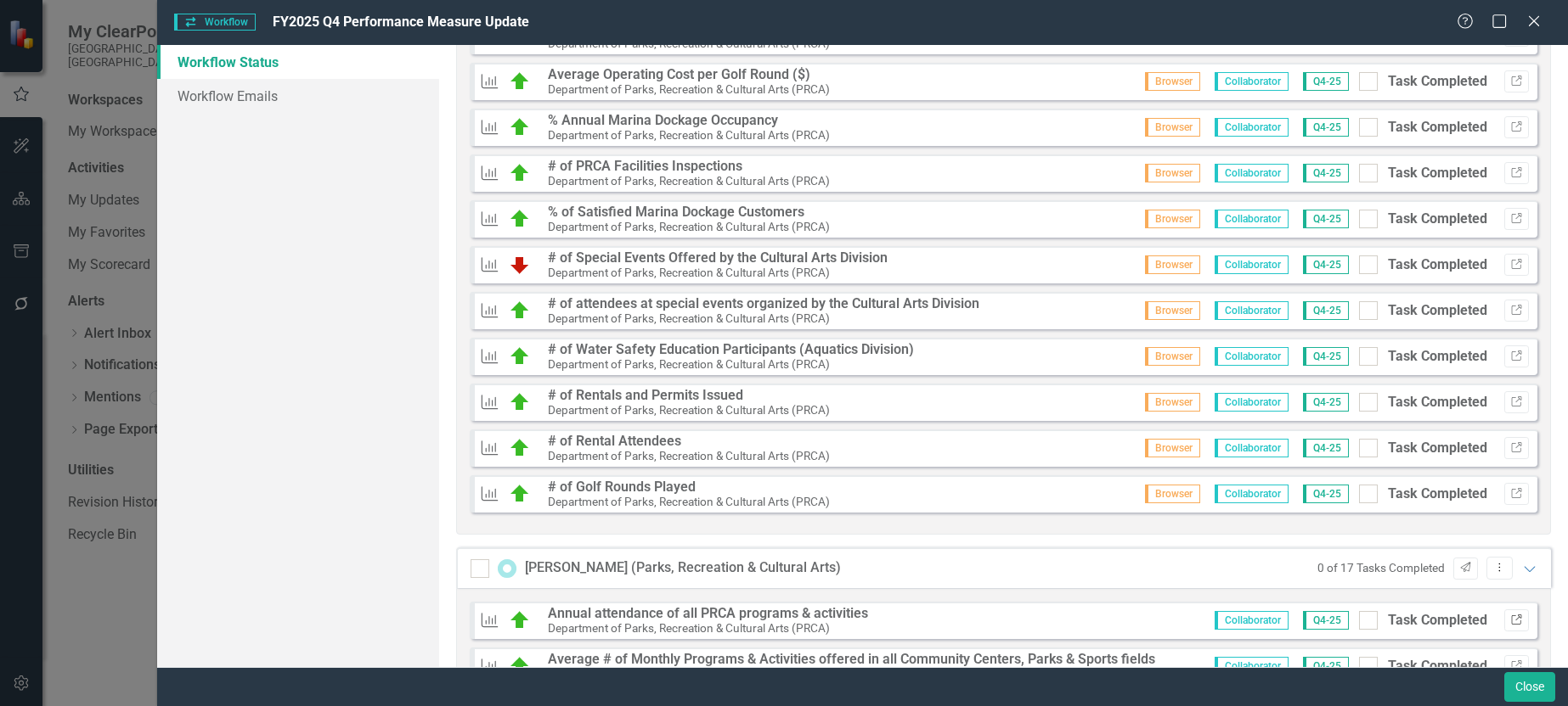
click at [1510, 624] on icon "Link" at bounding box center [1517, 621] width 12 height 11
click at [1362, 623] on div at bounding box center [1369, 620] width 19 height 19
click at [1362, 623] on input "Task Completed" at bounding box center [1365, 617] width 11 height 11
checkbox input "true"
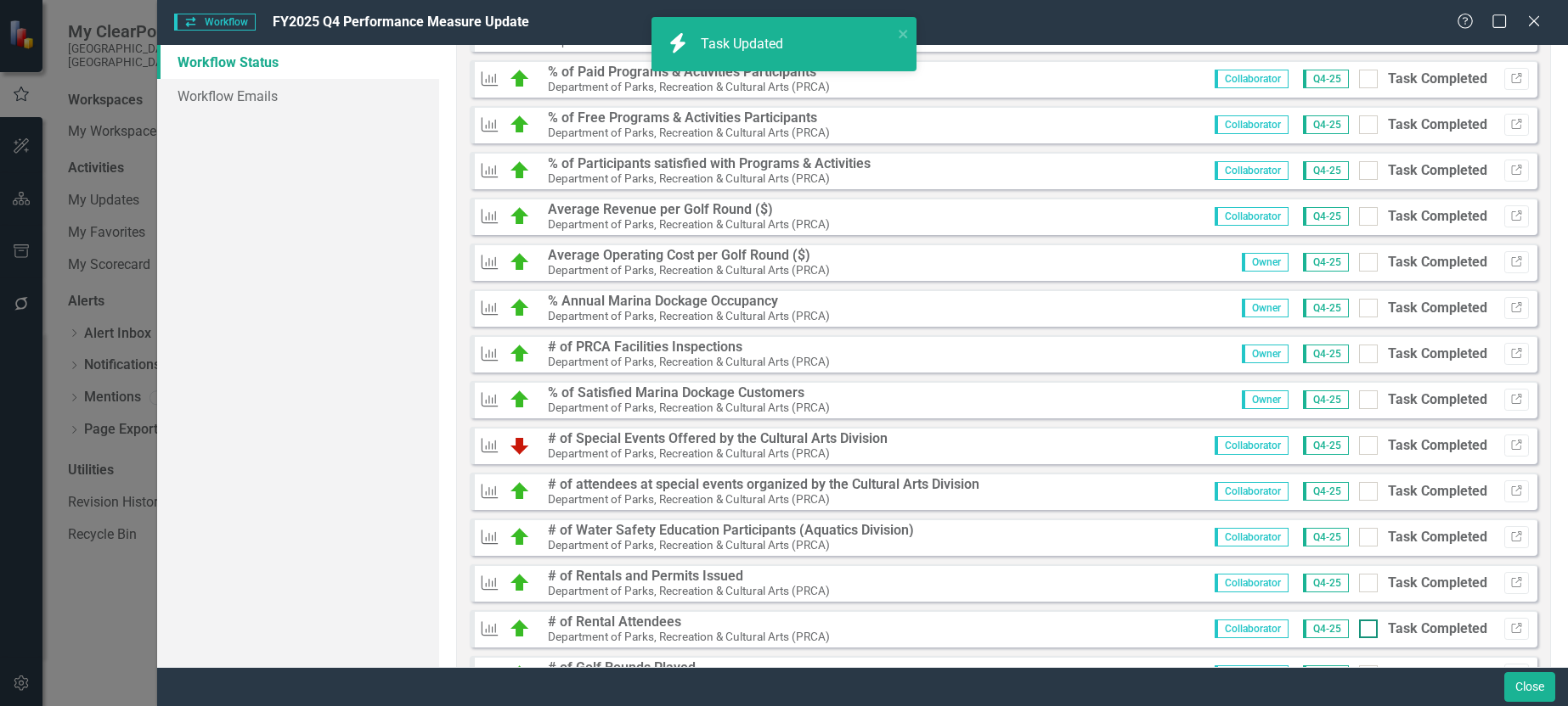
scroll to position [1462, 0]
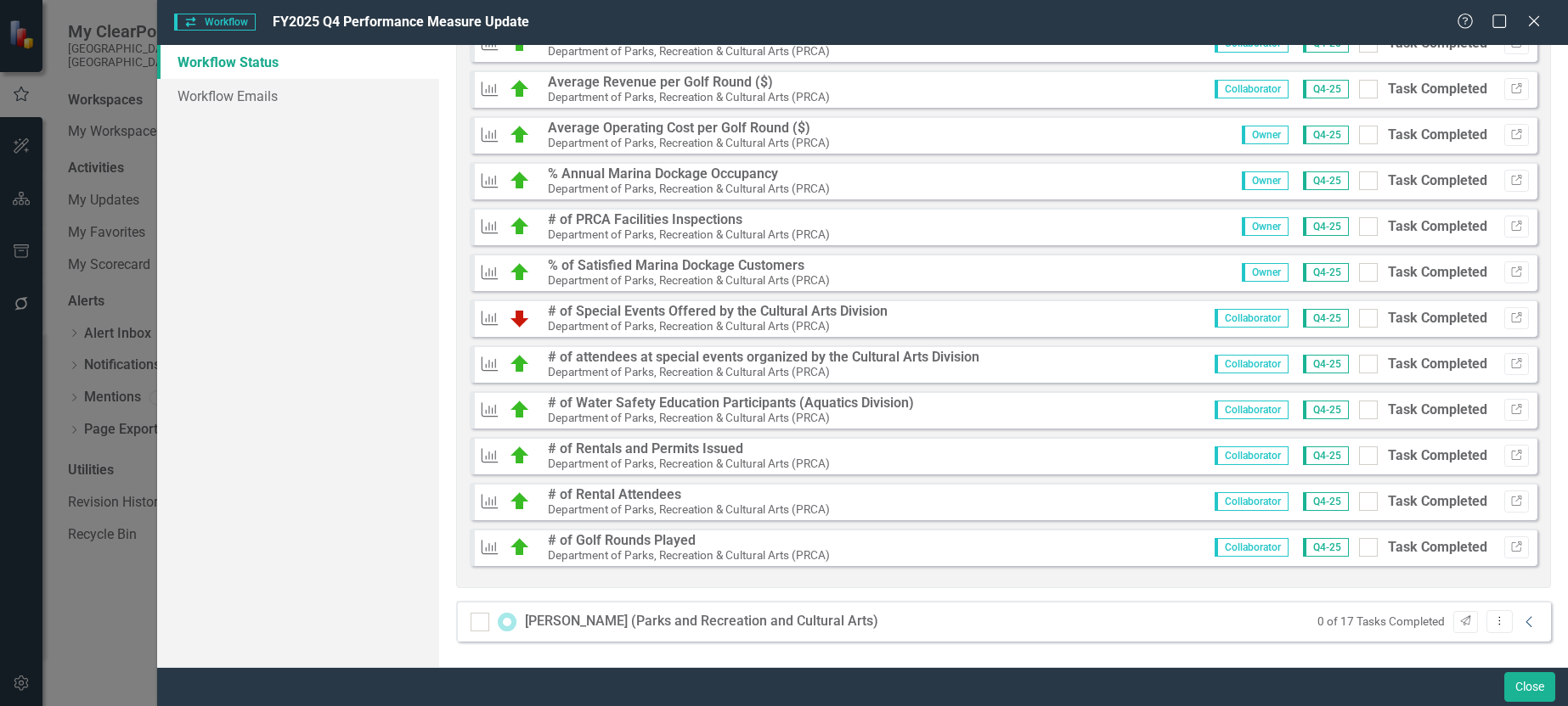
click at [1522, 622] on icon "Collapse" at bounding box center [1530, 622] width 17 height 13
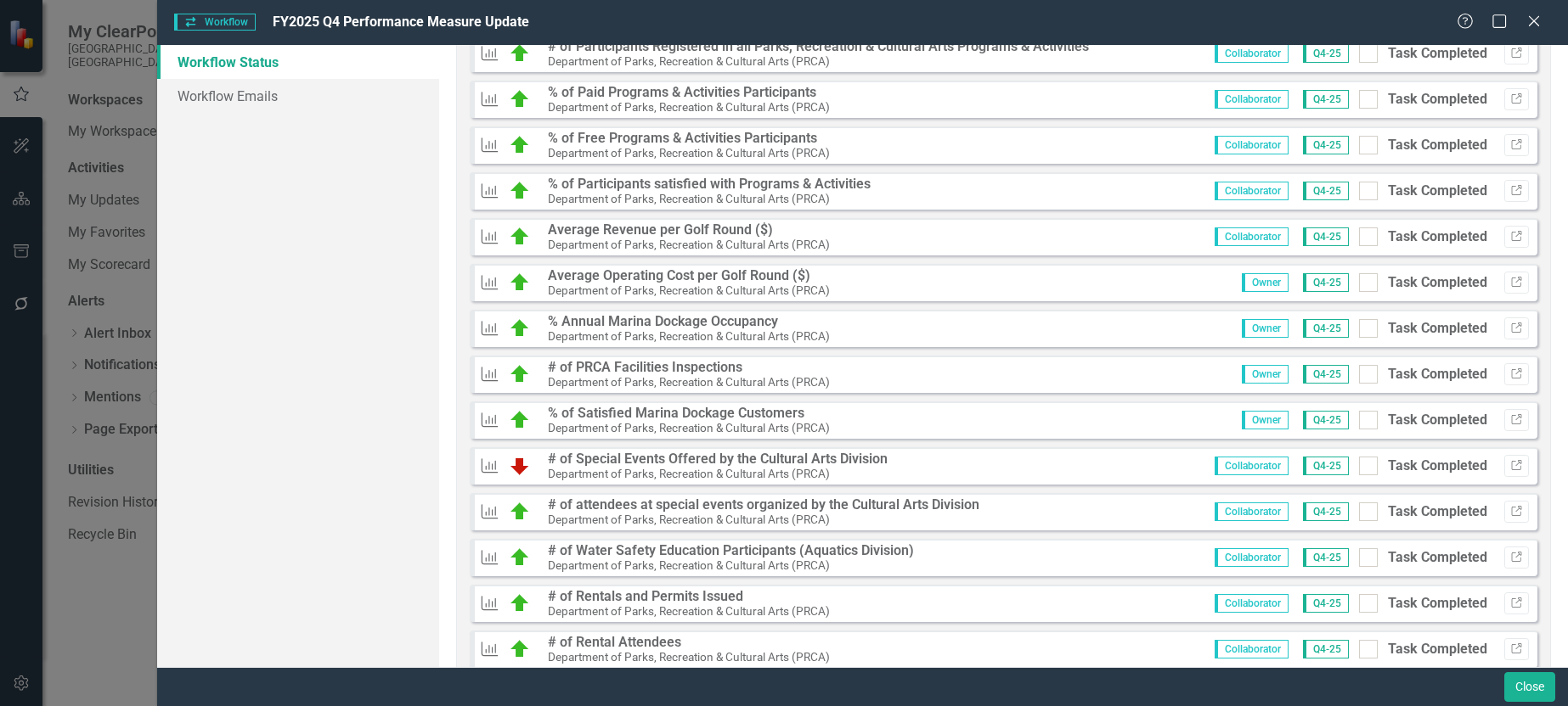
scroll to position [1633, 0]
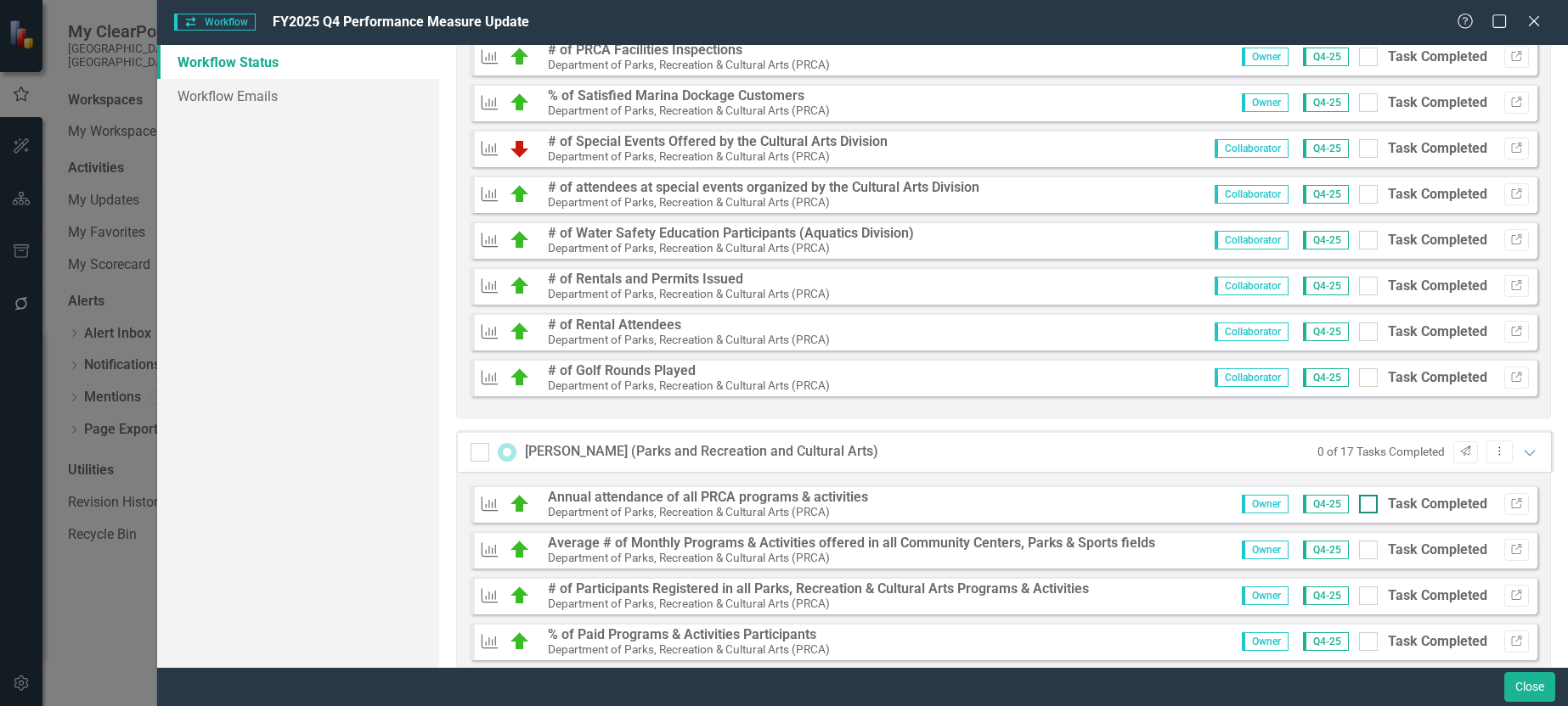
click at [1361, 503] on div at bounding box center [1369, 504] width 19 height 19
click at [1361, 503] on input "Task Completed" at bounding box center [1365, 500] width 11 height 11
checkbox input "true"
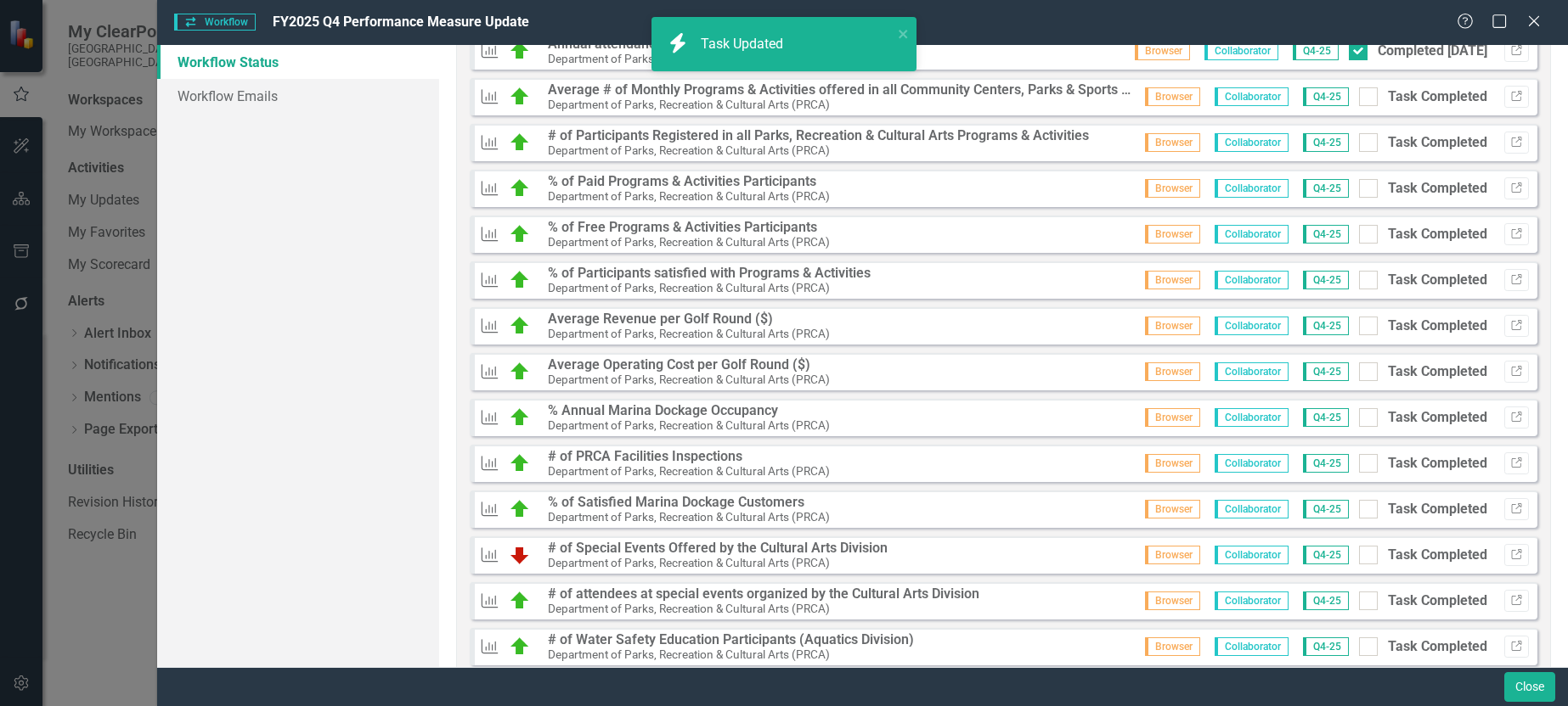
scroll to position [105, 0]
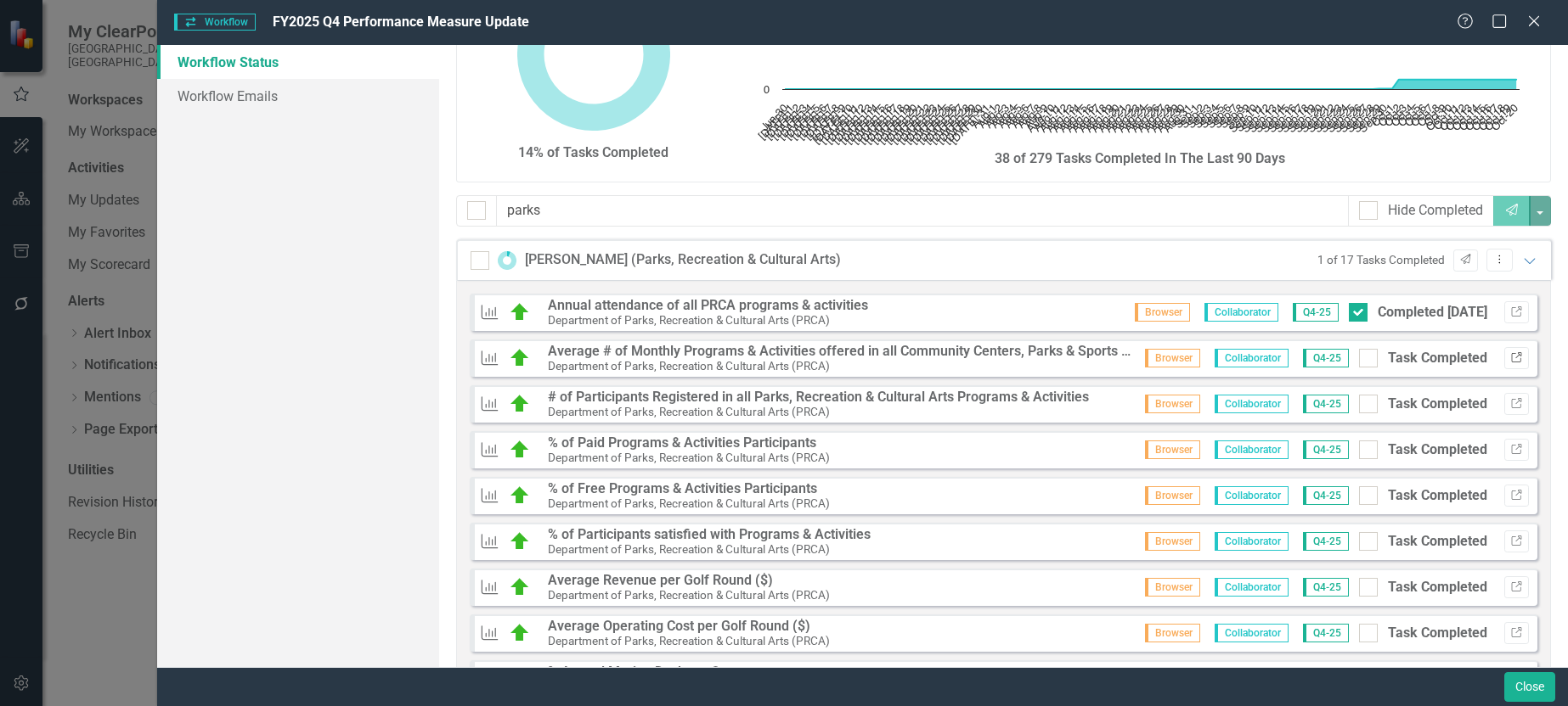
click at [1510, 362] on icon "Link" at bounding box center [1517, 359] width 12 height 11
click at [1360, 358] on input "Task Completed" at bounding box center [1365, 354] width 11 height 11
checkbox input "true"
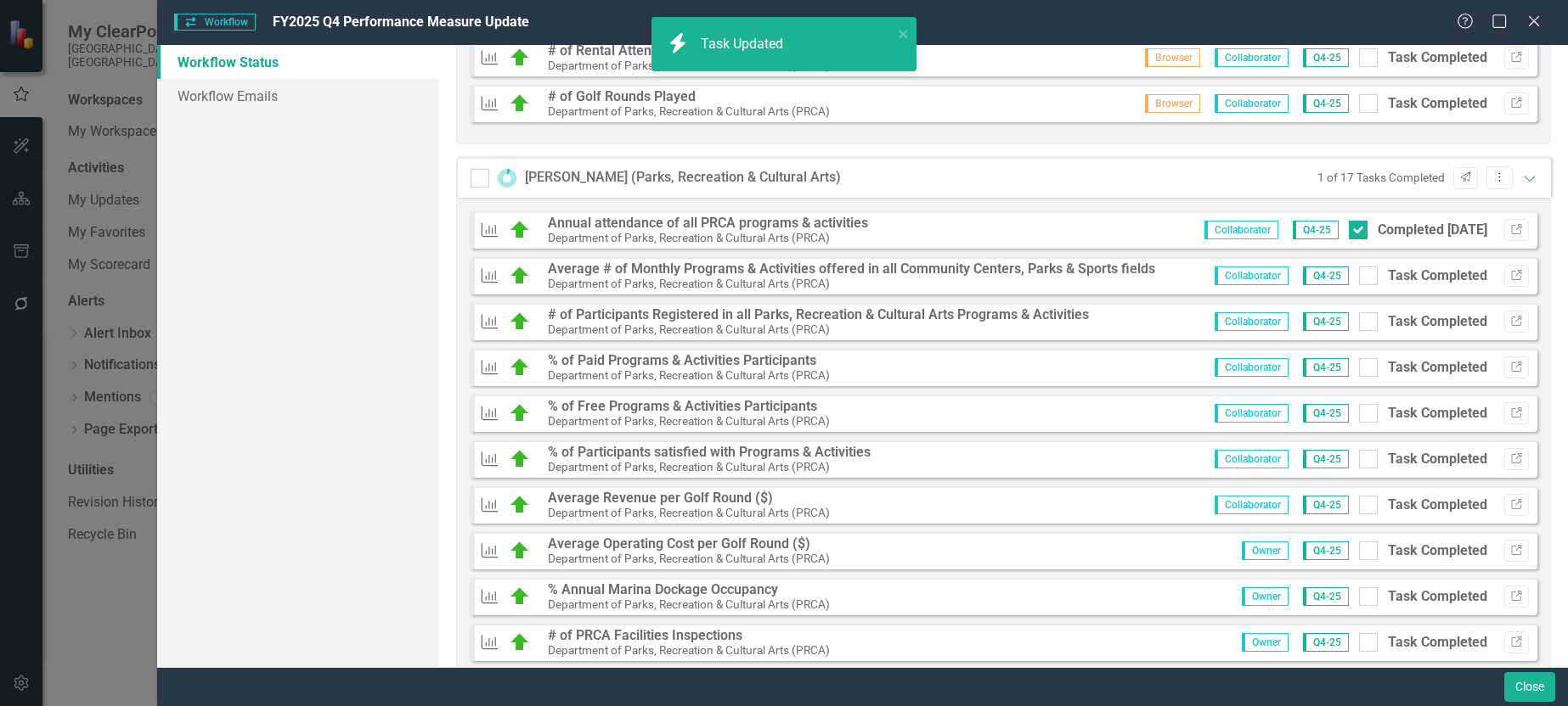
scroll to position [1038, 0]
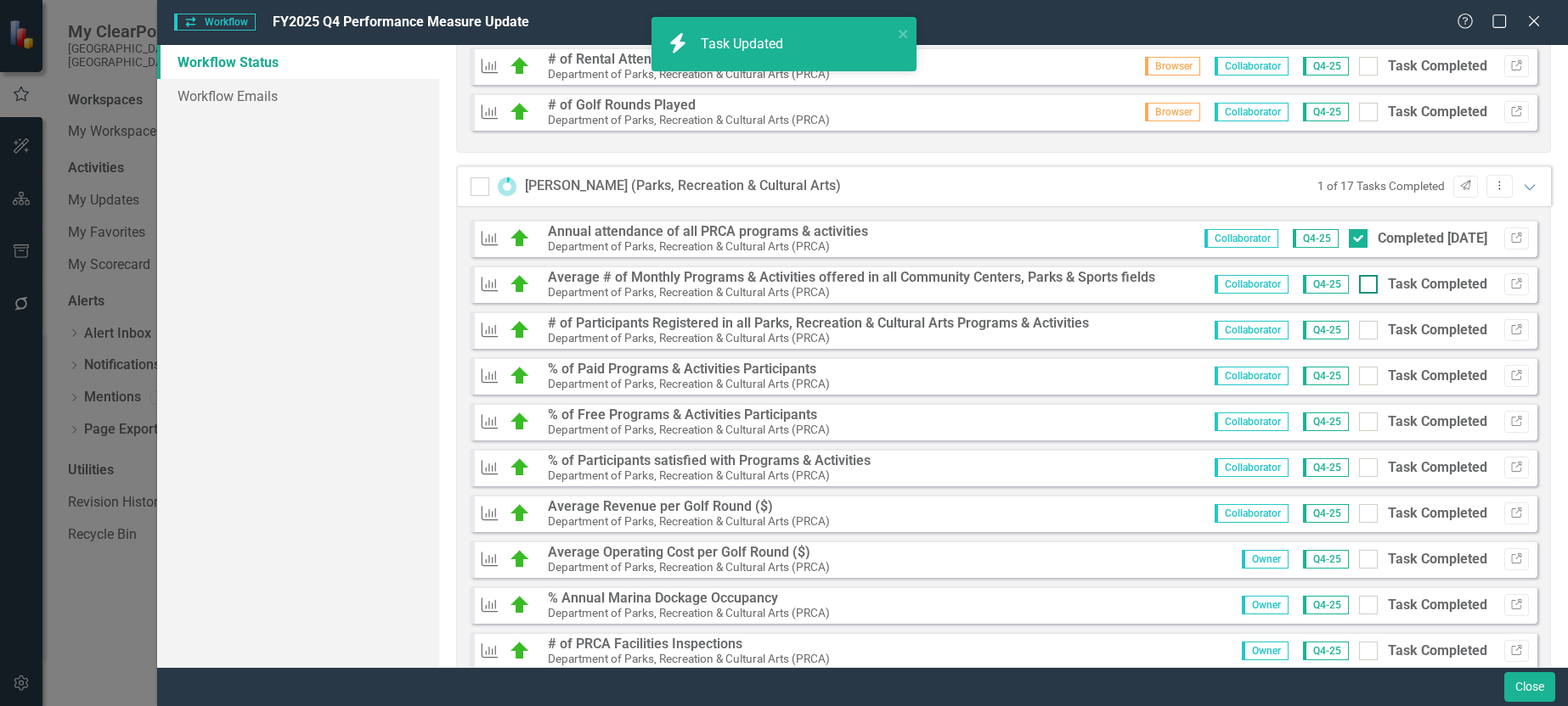
click at [1360, 289] on div at bounding box center [1369, 284] width 19 height 19
click at [1360, 286] on input "Task Completed" at bounding box center [1365, 281] width 11 height 11
checkbox input "true"
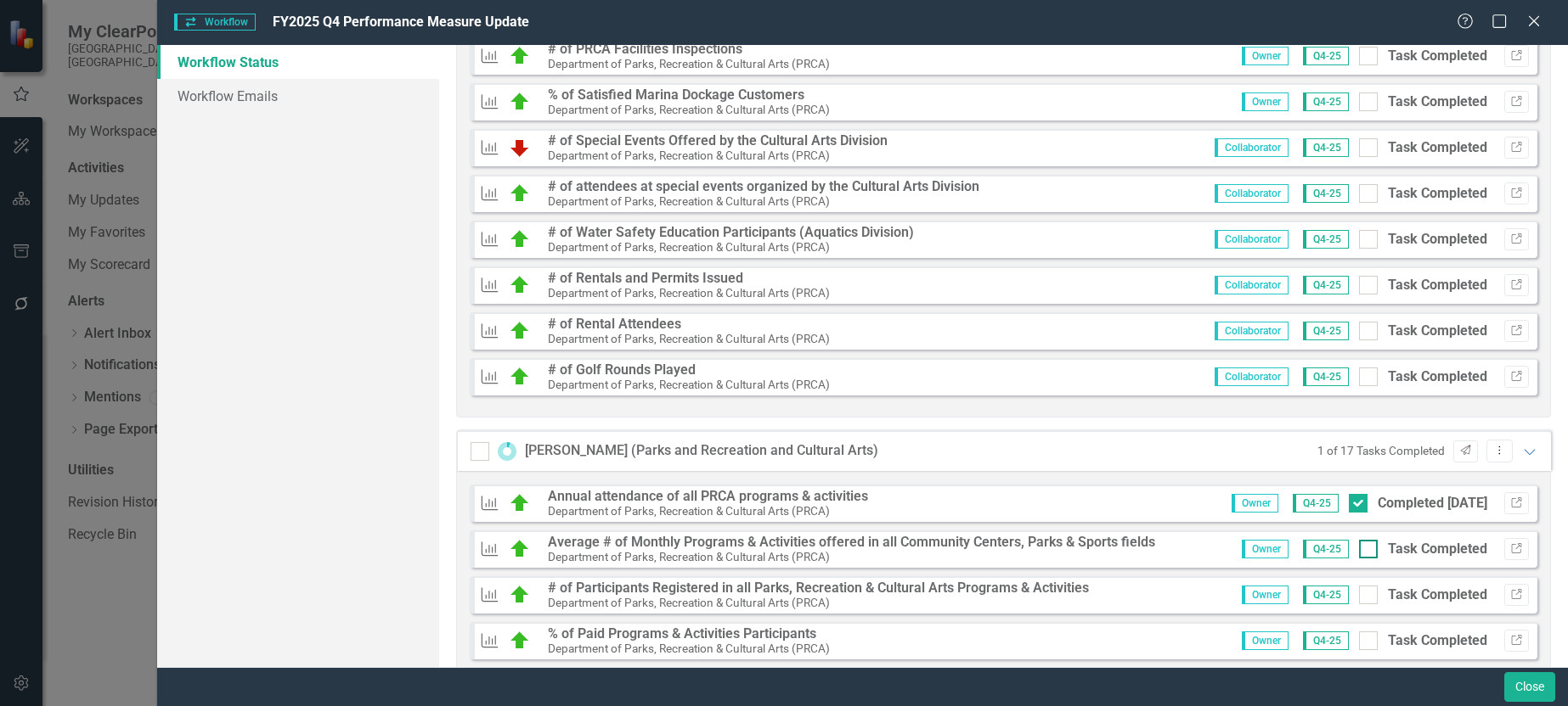
scroll to position [1888, 0]
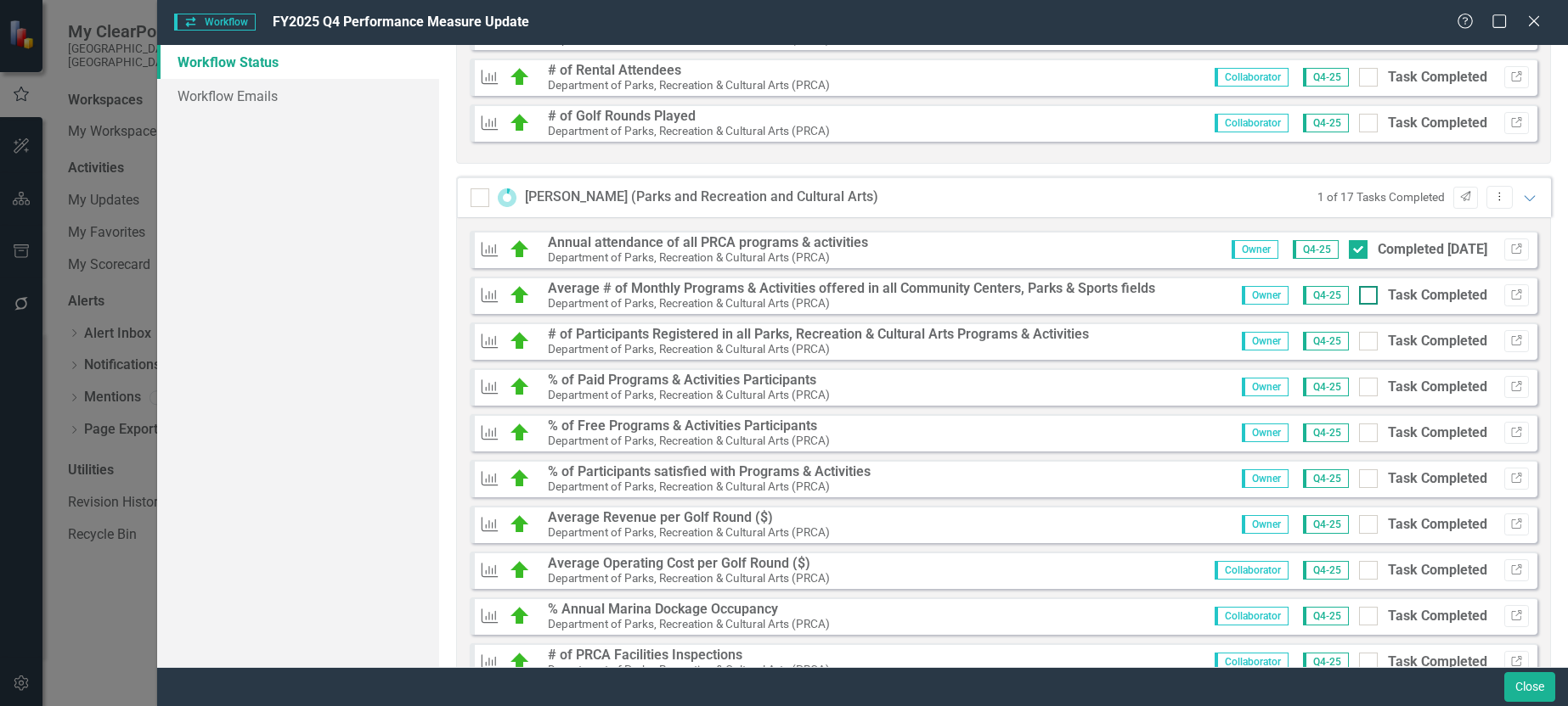
click at [1360, 299] on div at bounding box center [1369, 295] width 19 height 19
click at [1360, 297] on input "Task Completed" at bounding box center [1365, 291] width 11 height 11
checkbox input "true"
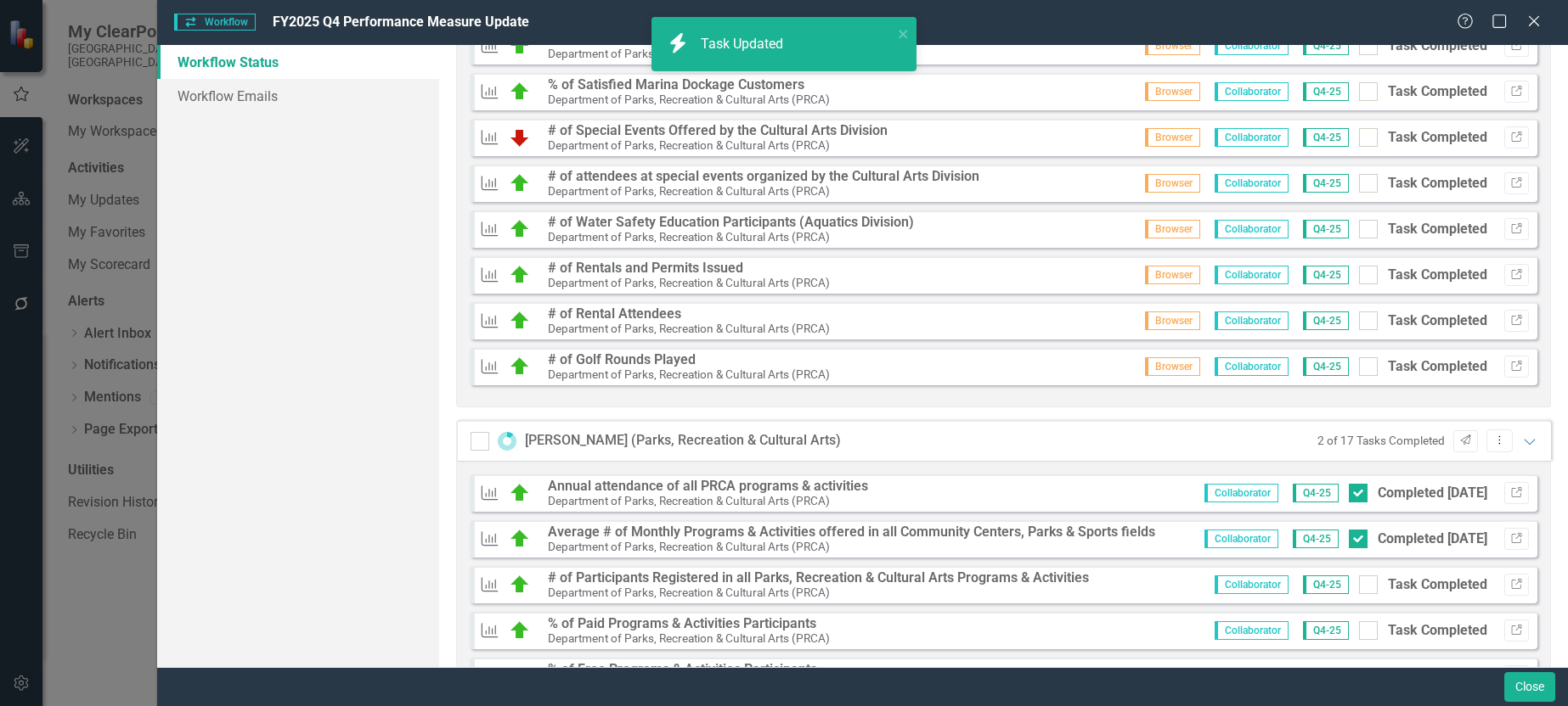
scroll to position [275, 0]
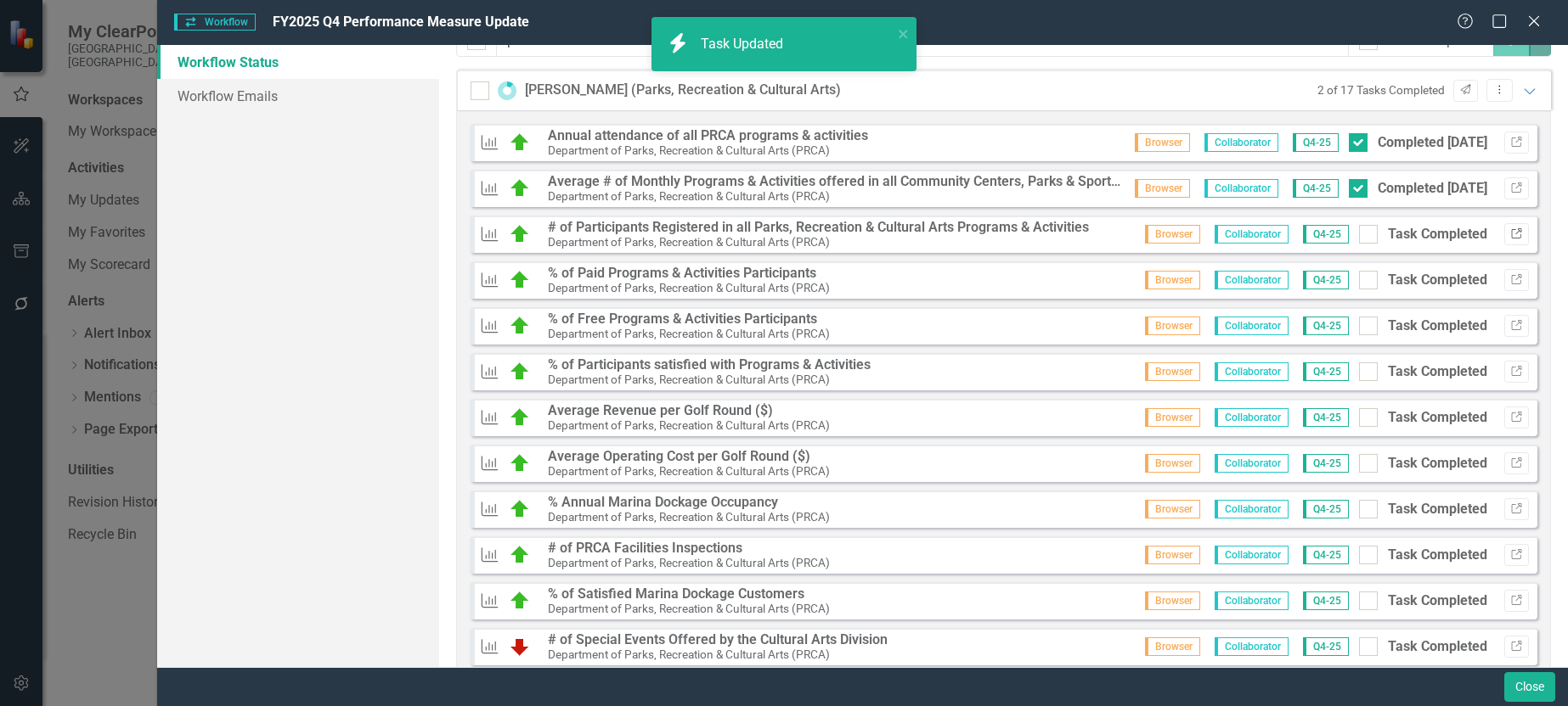
click at [1510, 234] on icon "Link" at bounding box center [1517, 235] width 12 height 11
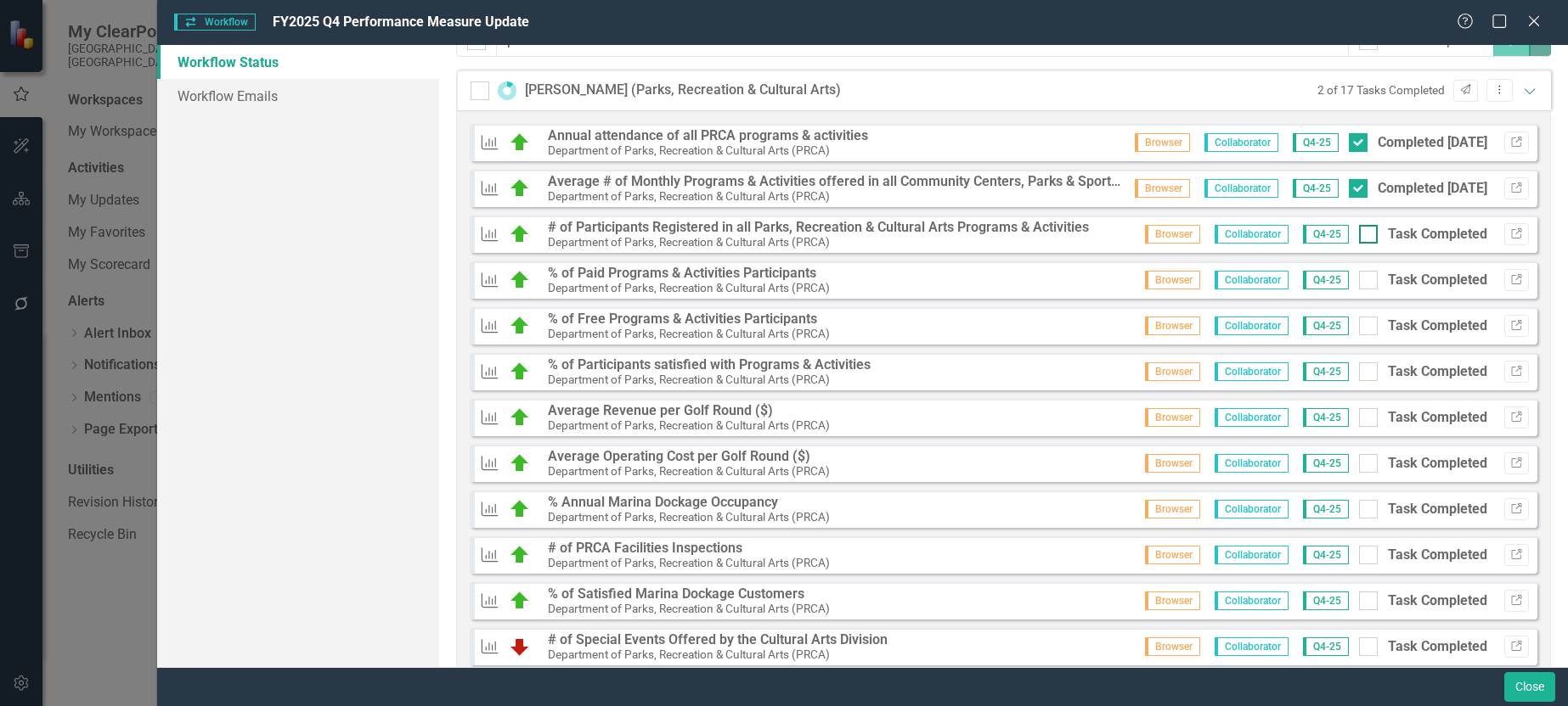
click at [1360, 235] on input "Task Completed" at bounding box center [1365, 230] width 11 height 11
checkbox input "true"
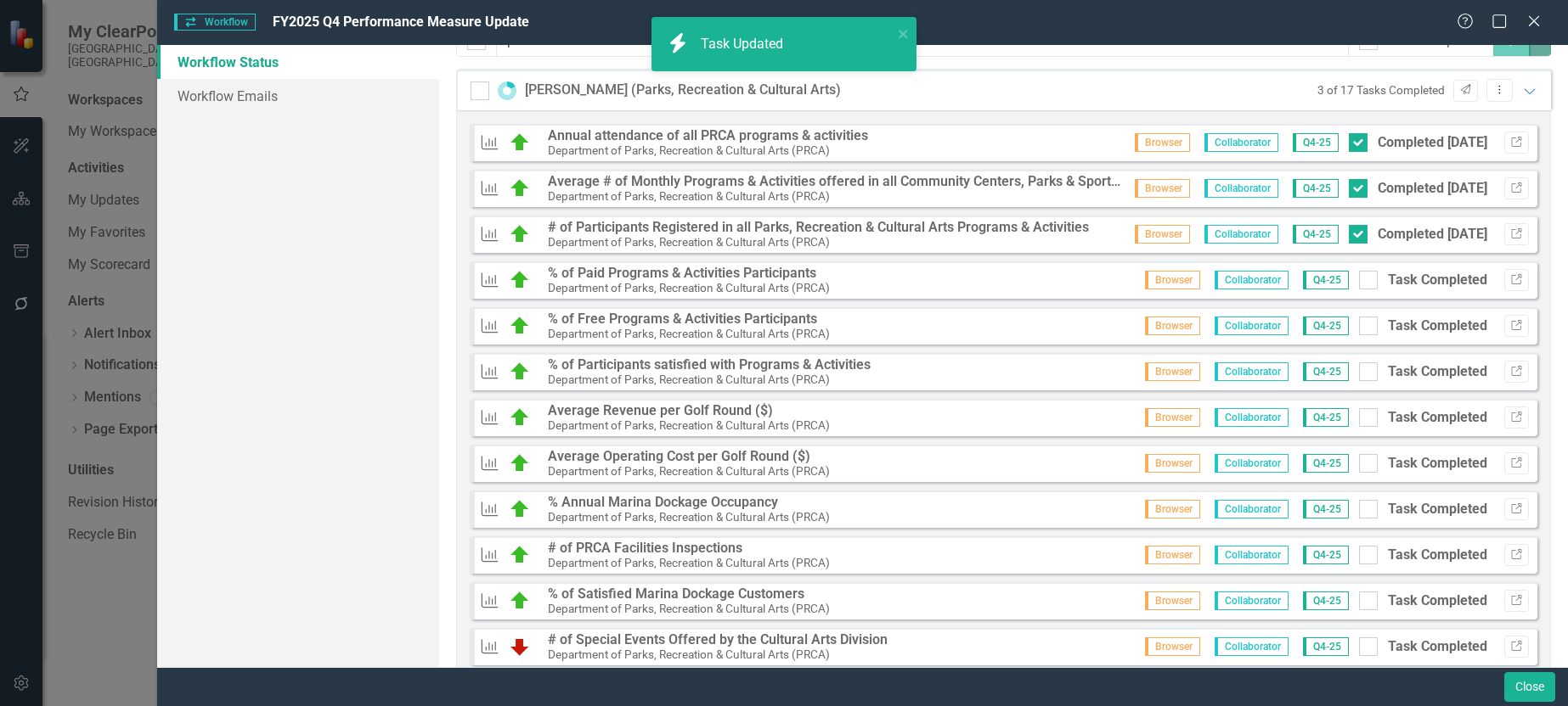
scroll to position [953, 0]
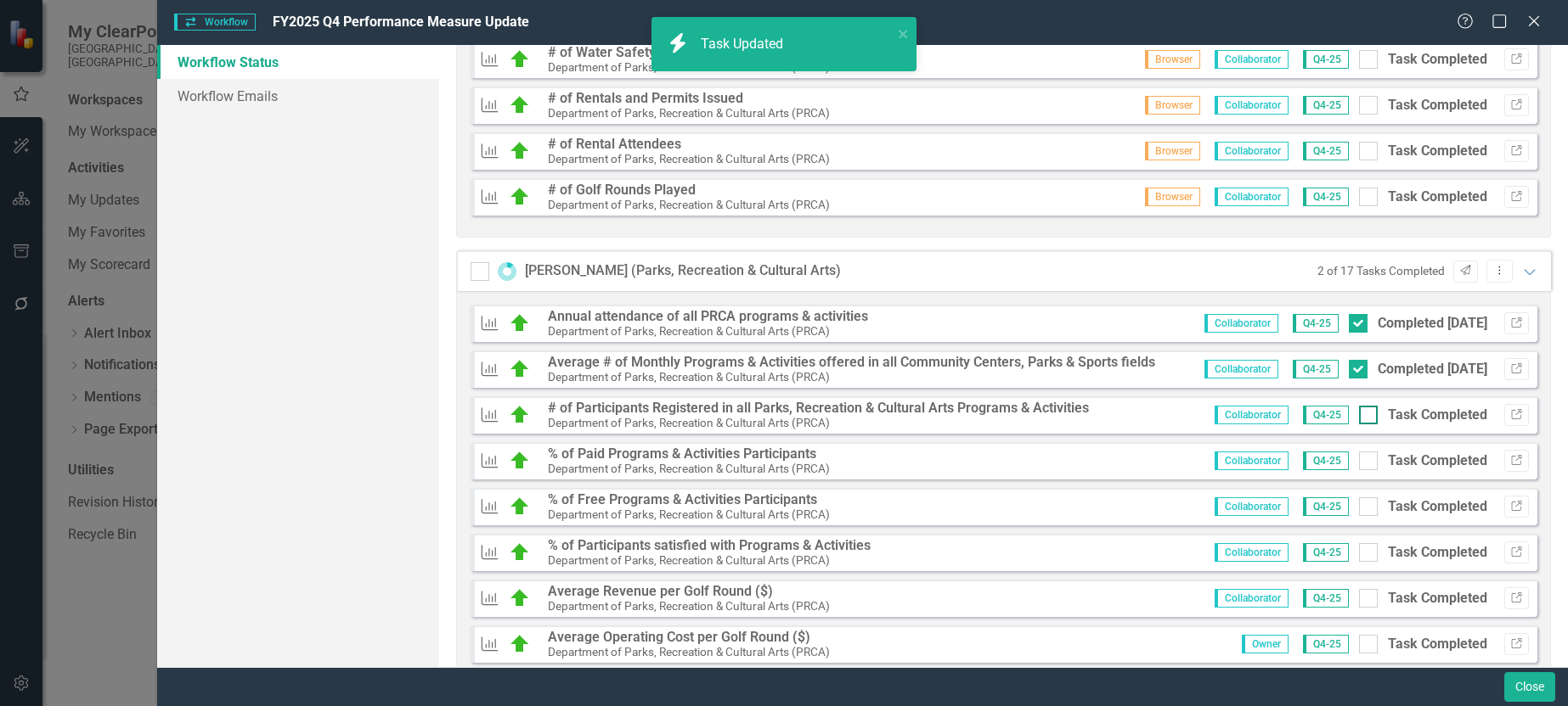
click at [1360, 419] on div at bounding box center [1369, 415] width 19 height 19
click at [1360, 417] on input "Task Completed" at bounding box center [1365, 411] width 11 height 11
checkbox input "true"
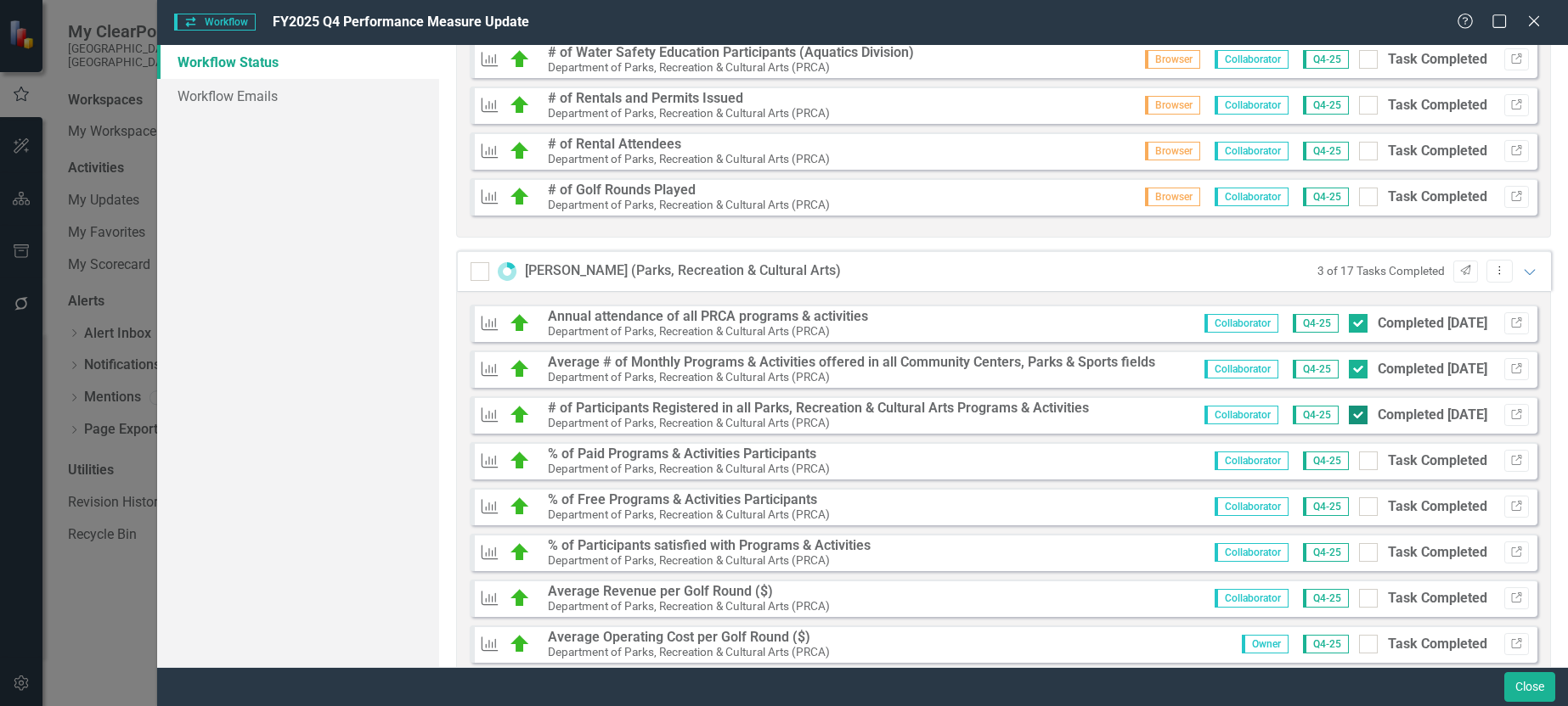
scroll to position [1718, 0]
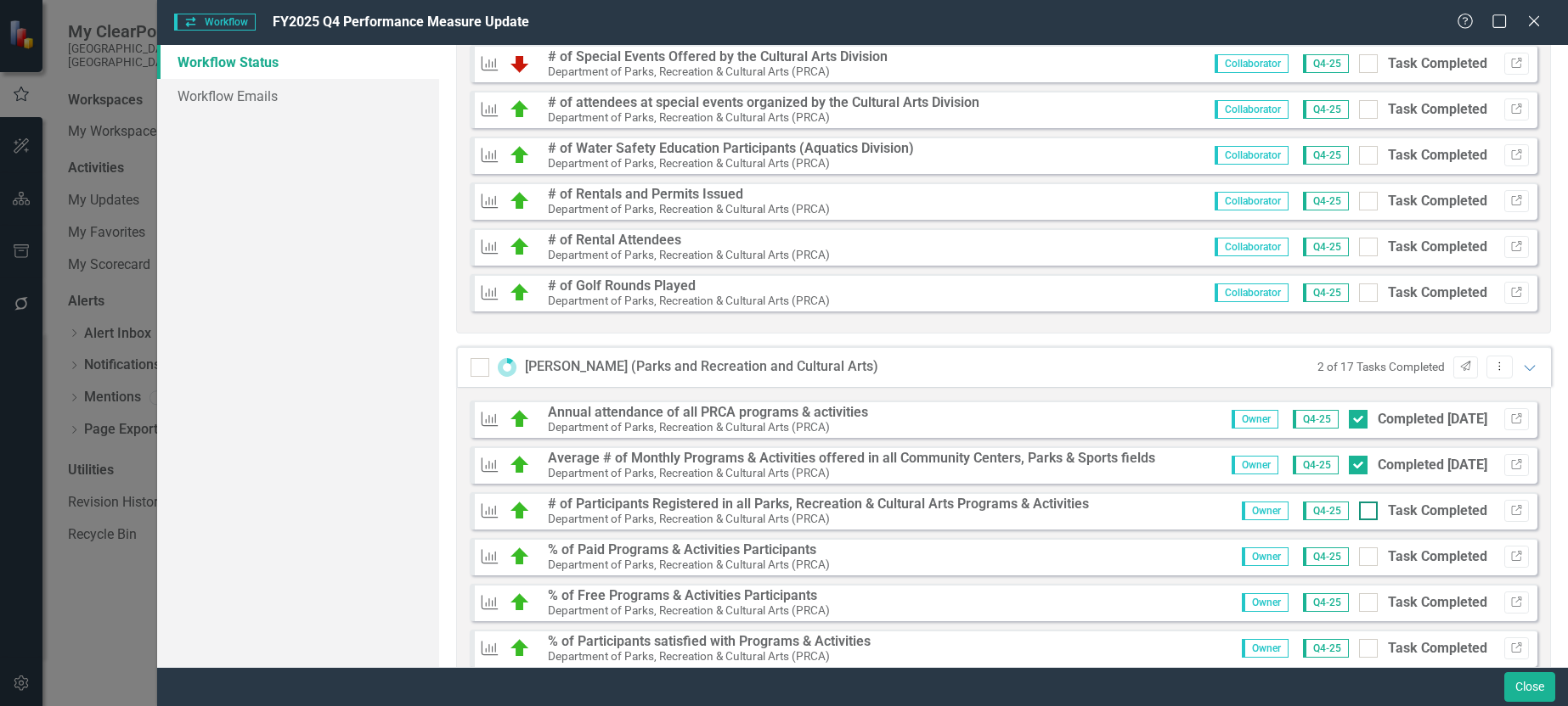
click at [1363, 512] on div at bounding box center [1369, 510] width 19 height 19
click at [1363, 512] on input "Task Completed" at bounding box center [1365, 507] width 11 height 11
checkbox input "true"
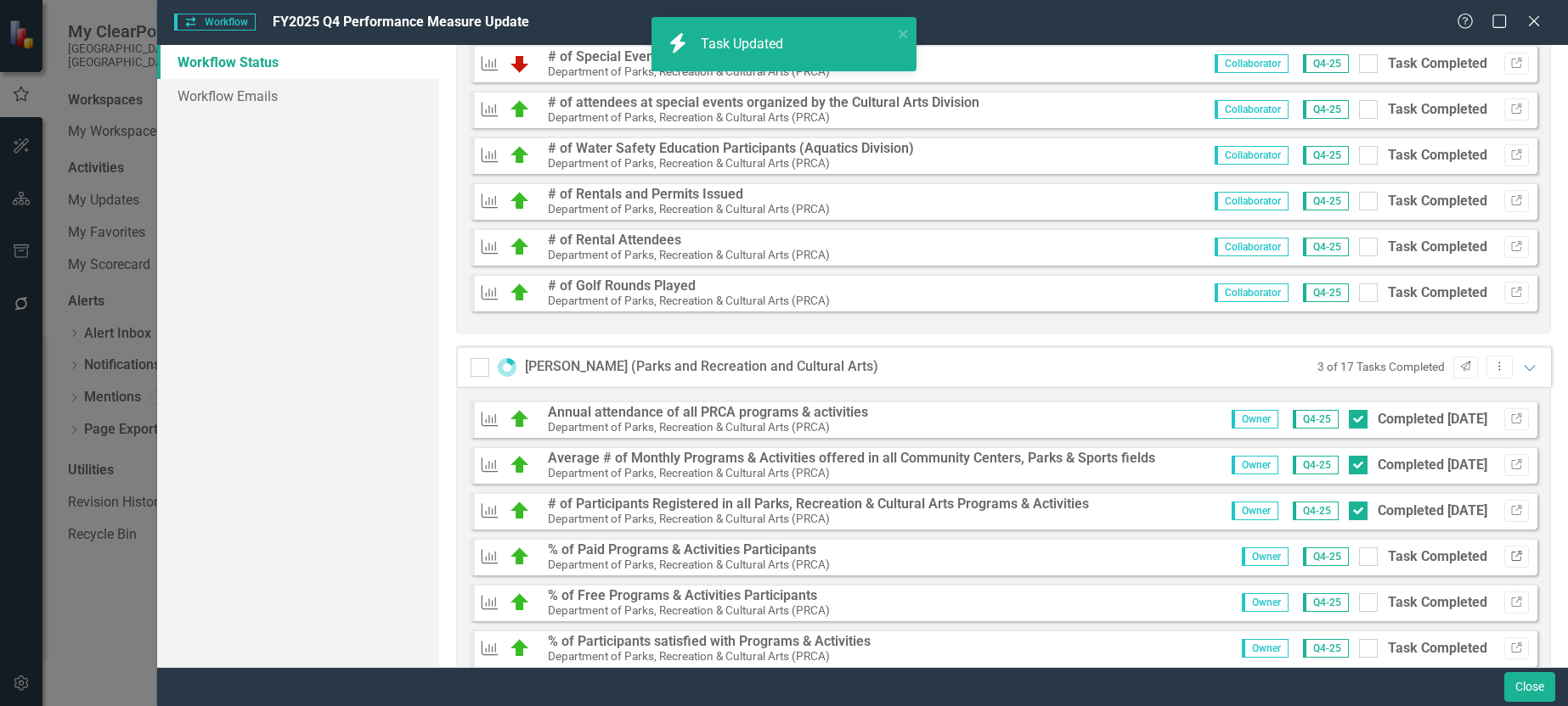
click at [1510, 557] on icon "Link" at bounding box center [1517, 557] width 12 height 11
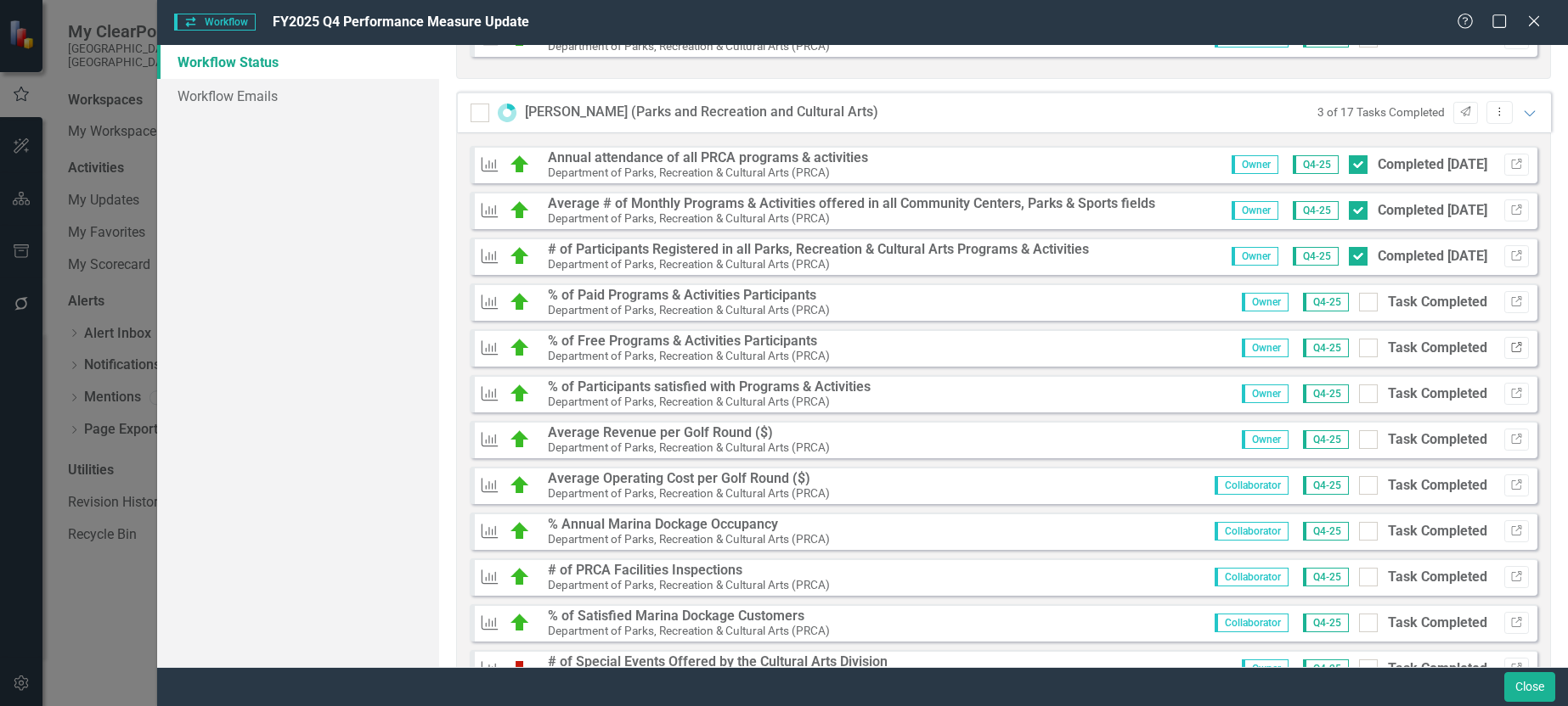
click at [1510, 350] on icon "Link" at bounding box center [1517, 348] width 12 height 11
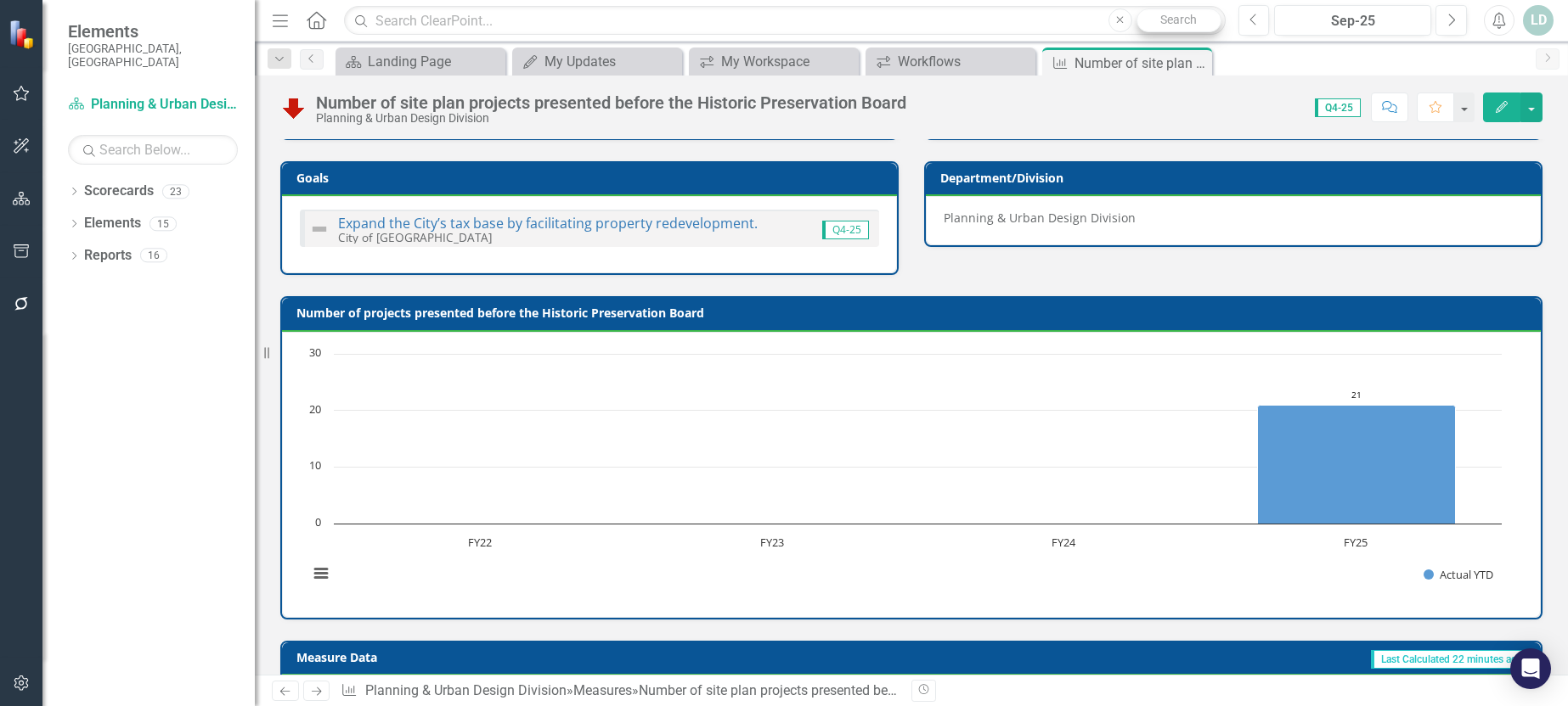
scroll to position [153, 0]
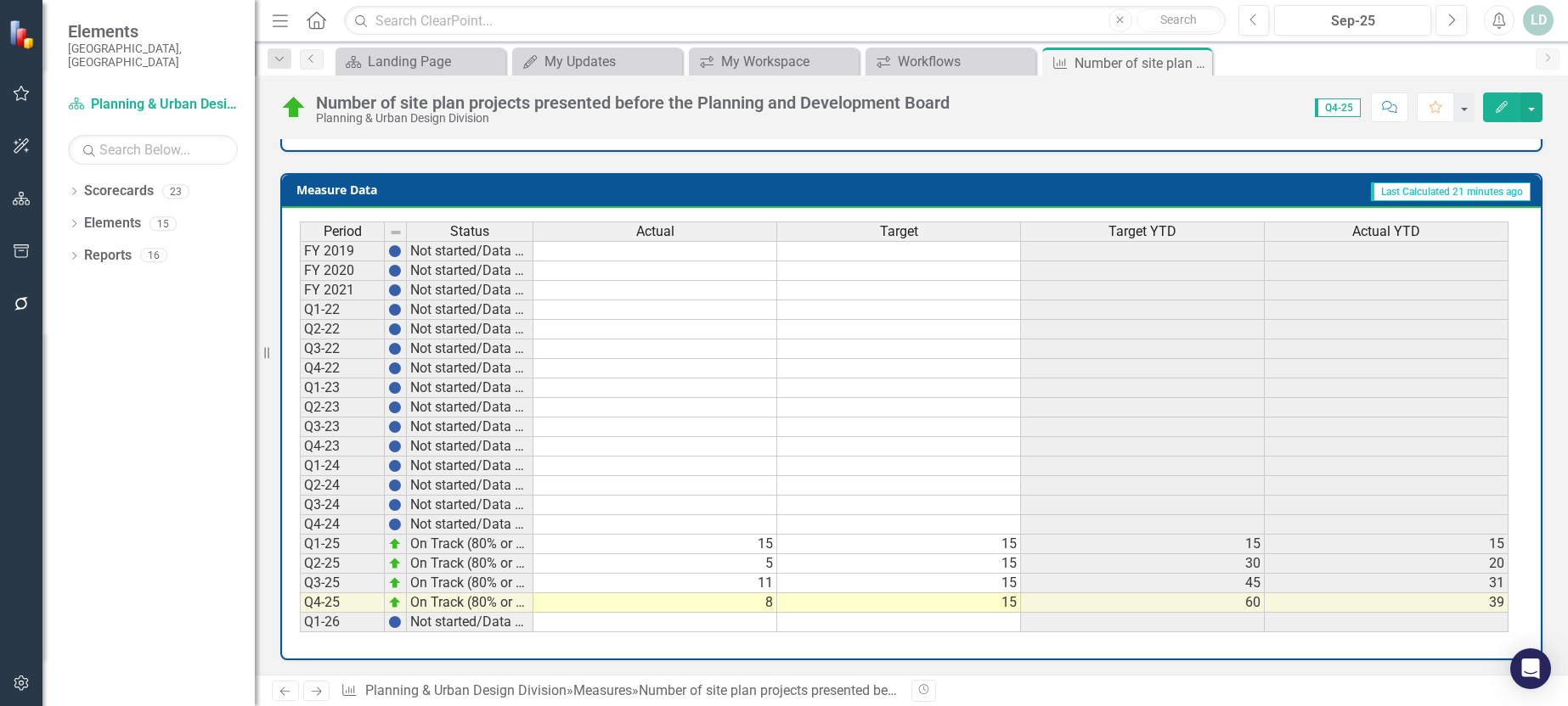
scroll to position [663, 0]
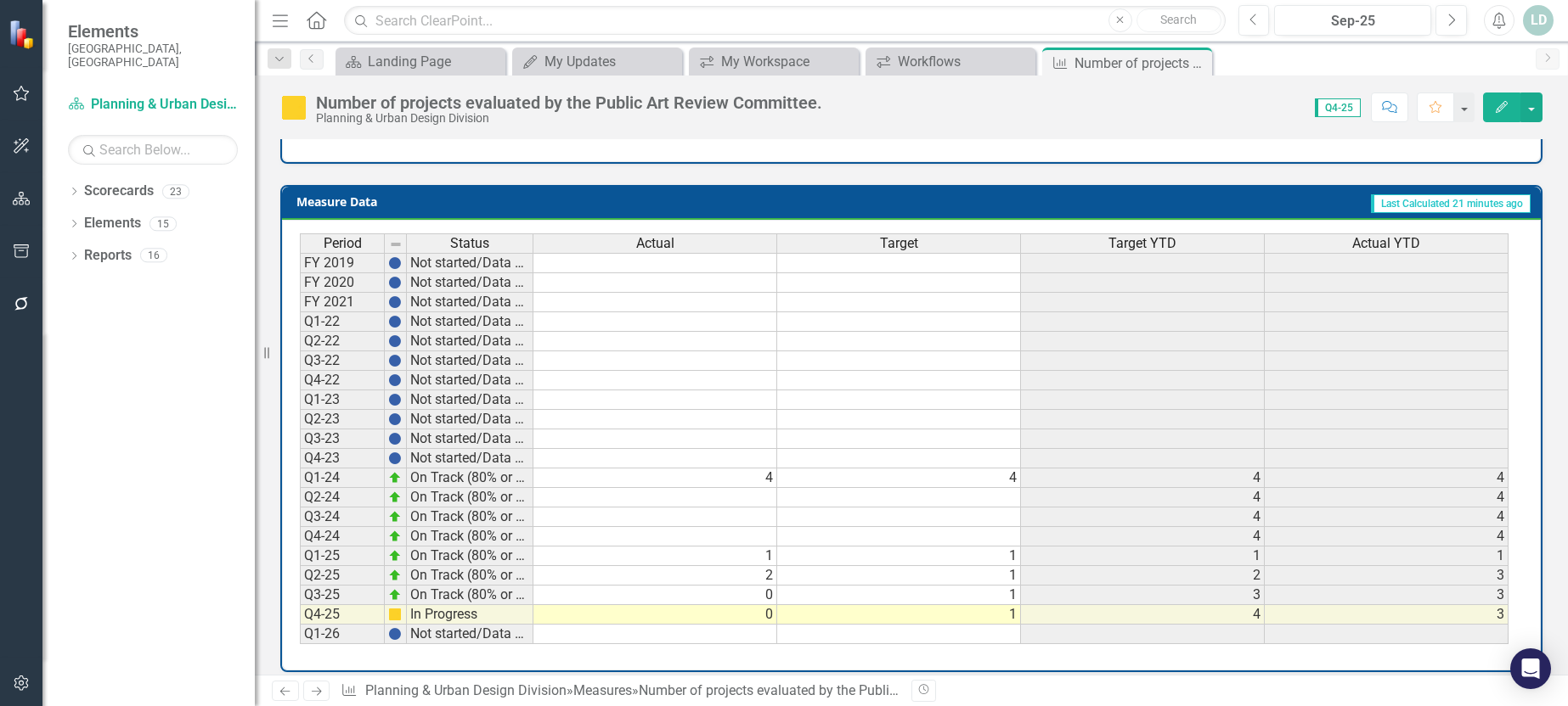
scroll to position [663, 0]
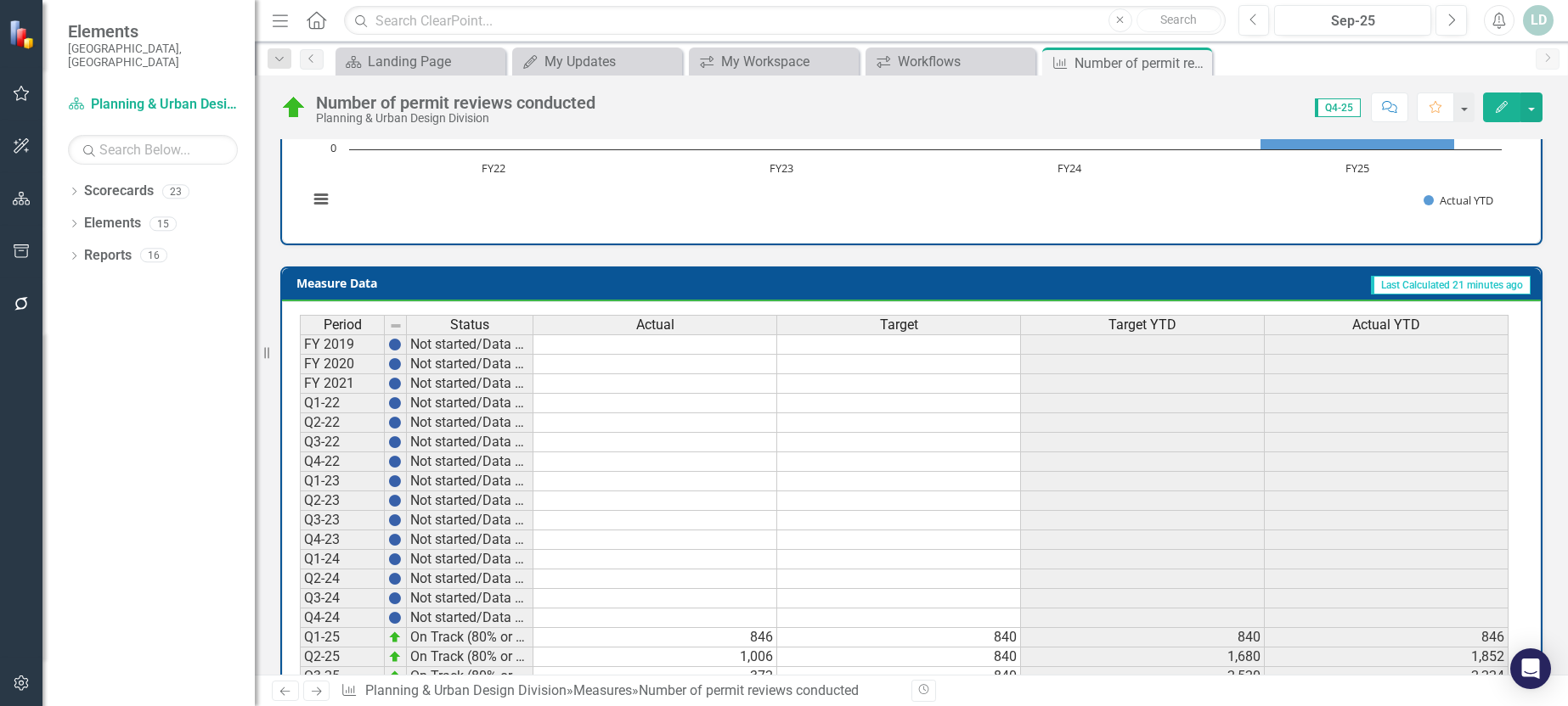
scroll to position [663, 0]
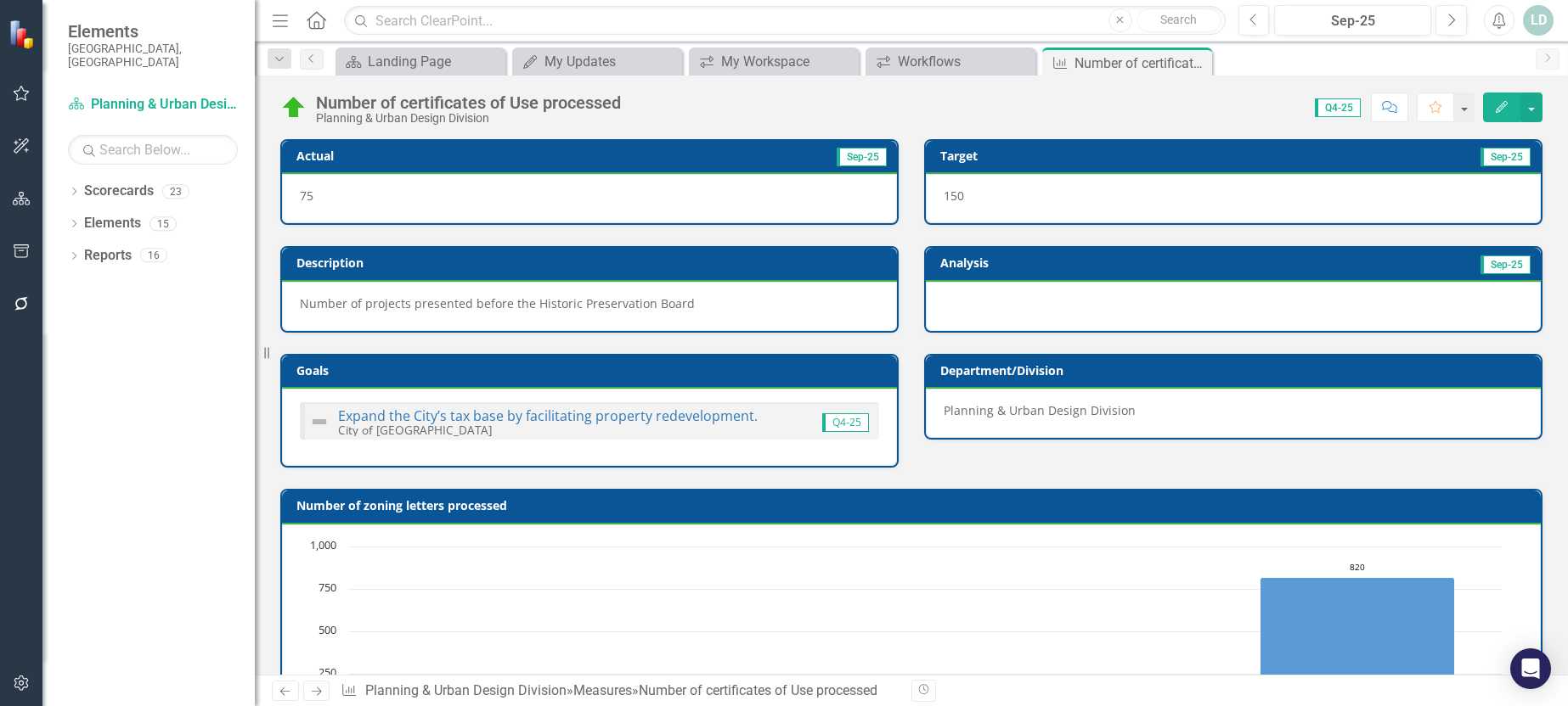
scroll to position [663, 0]
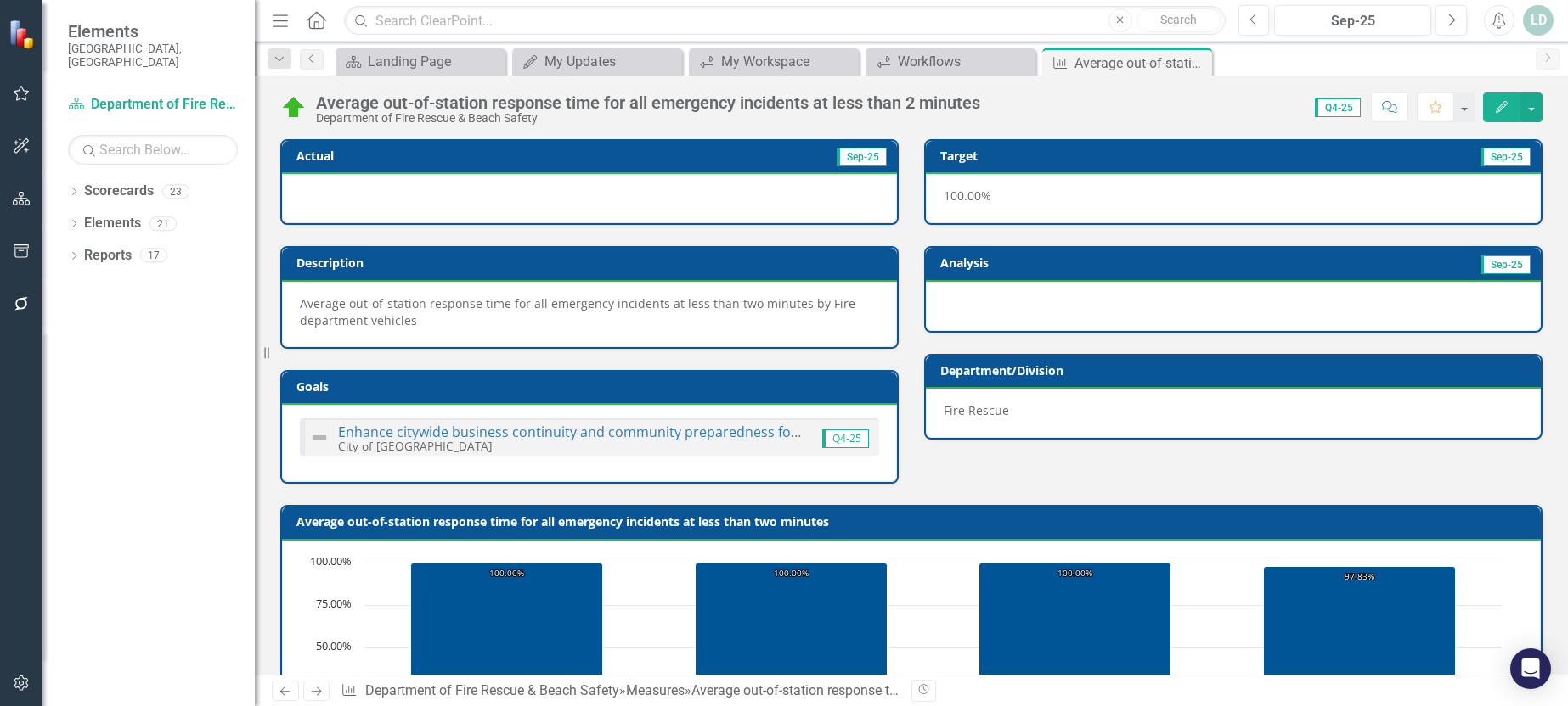
scroll to position [679, 0]
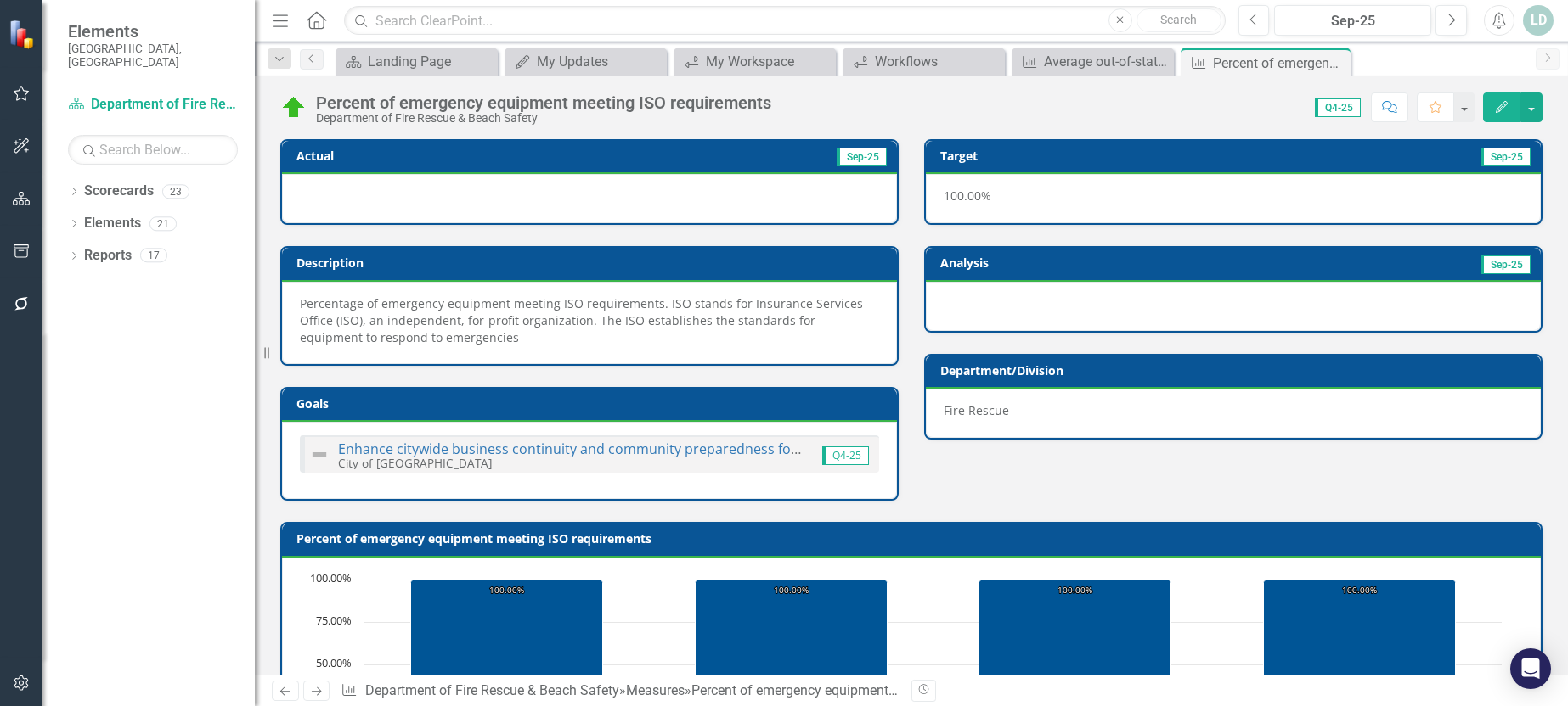
scroll to position [696, 0]
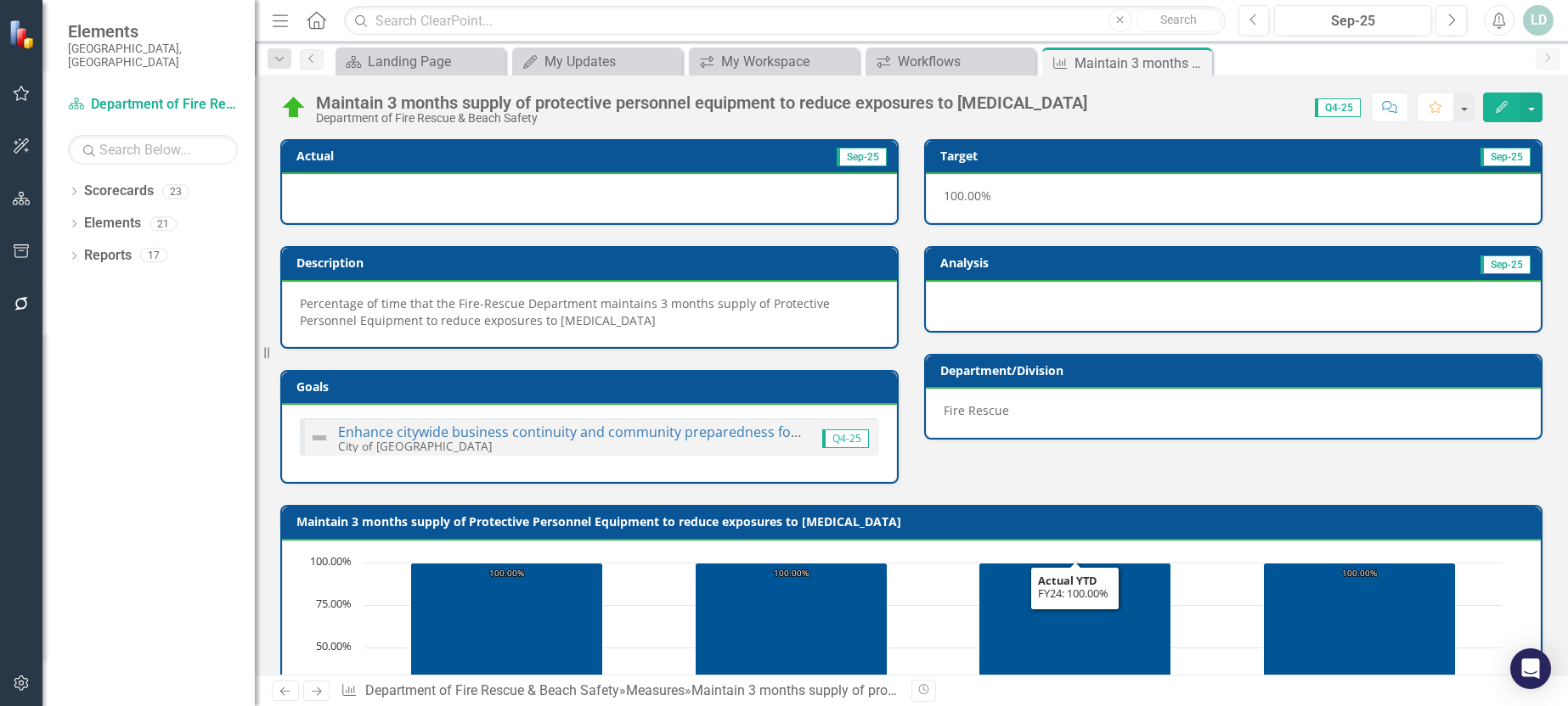
scroll to position [679, 0]
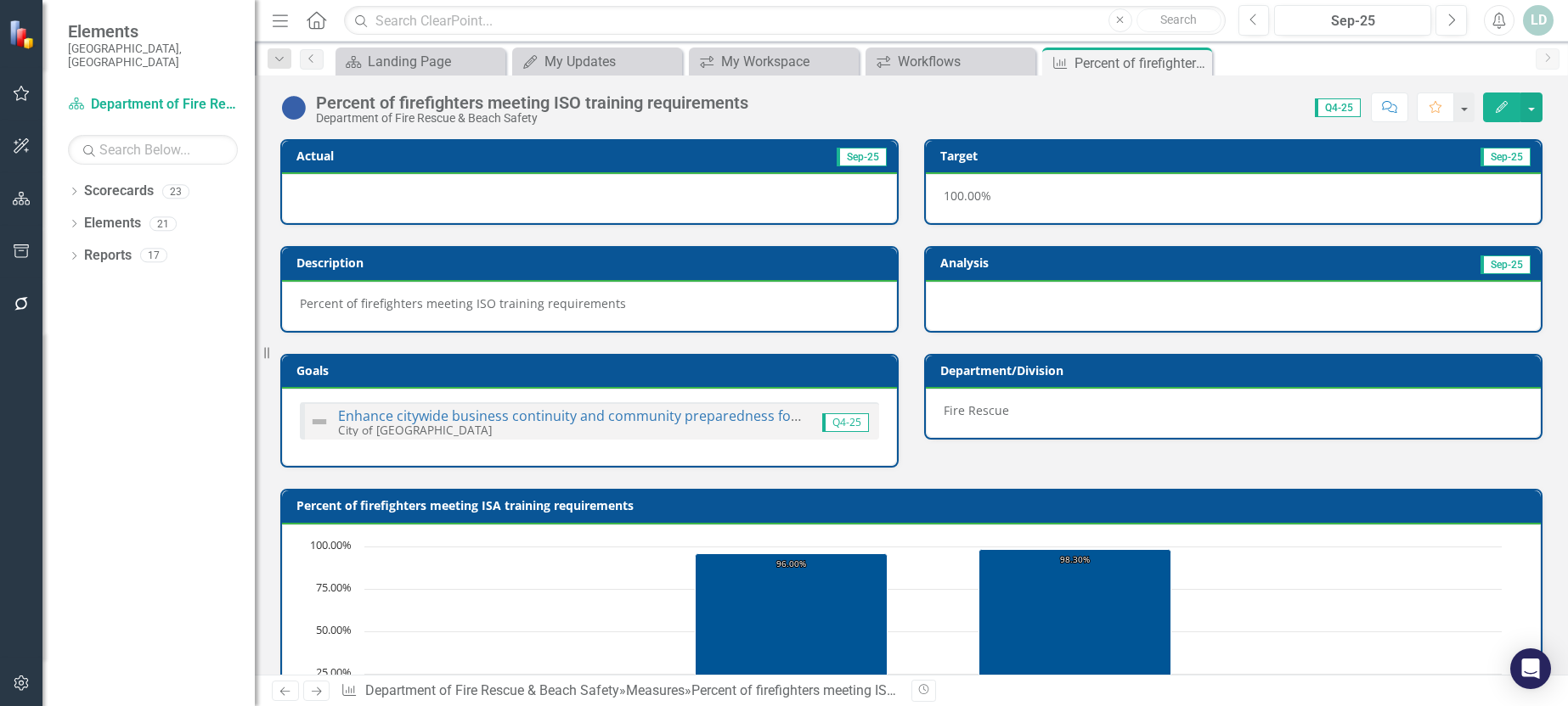
scroll to position [663, 0]
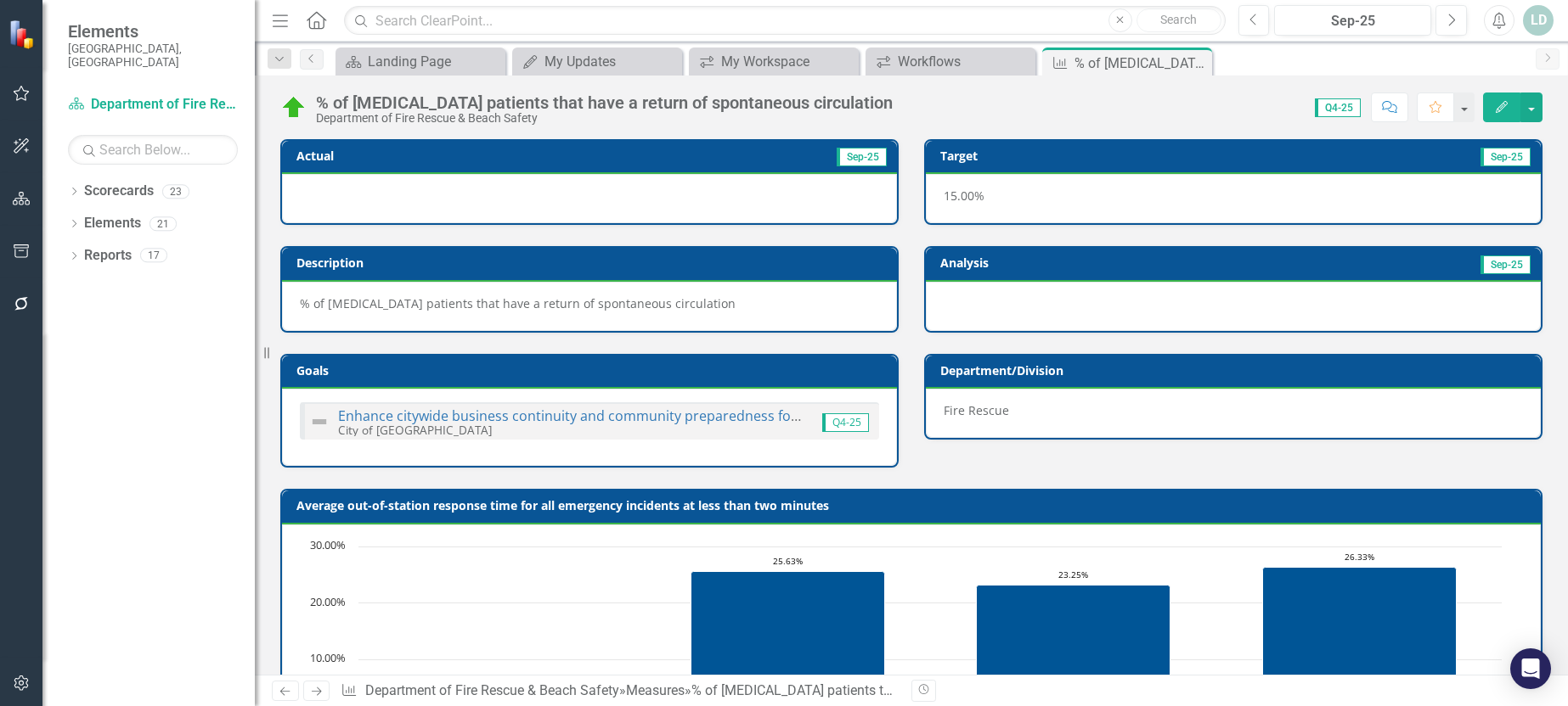
scroll to position [663, 0]
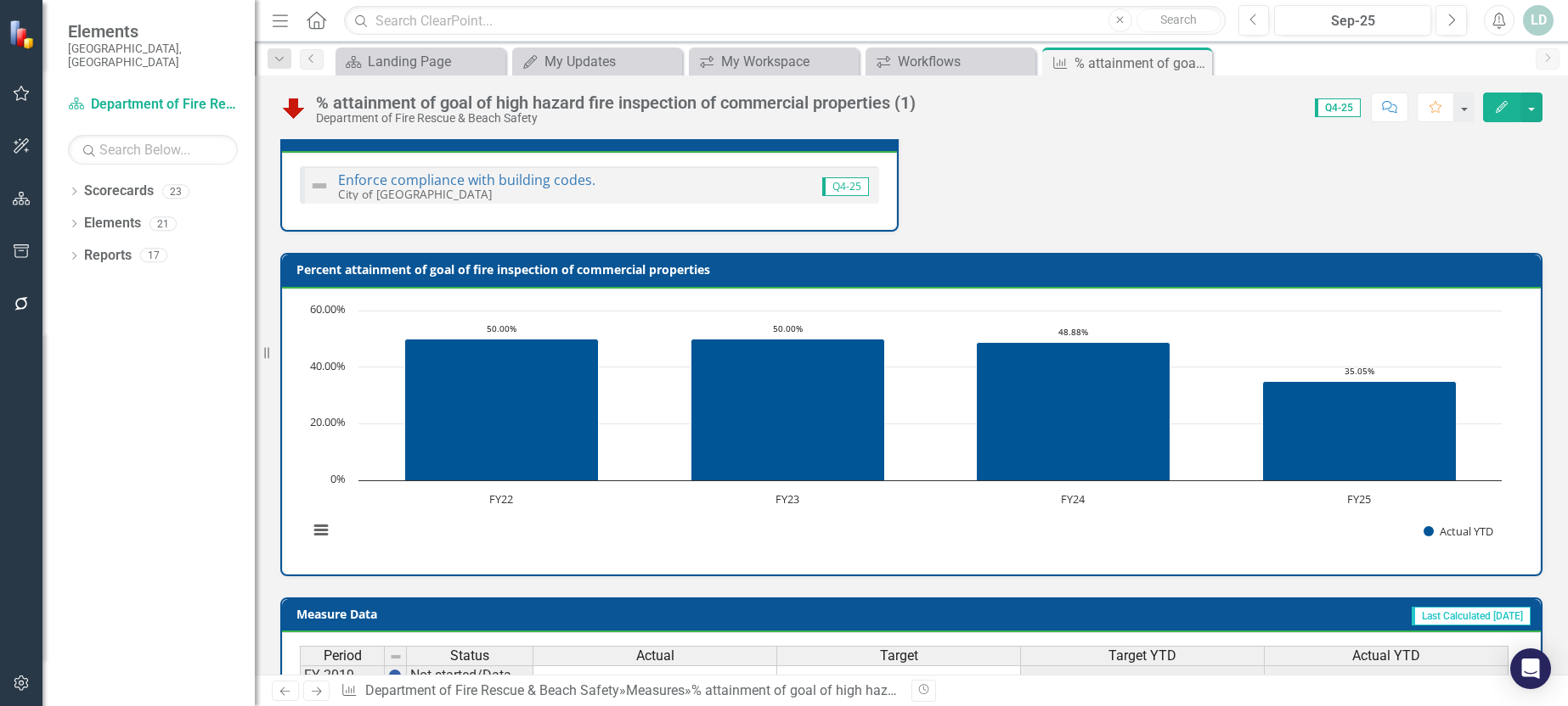
scroll to position [747, 0]
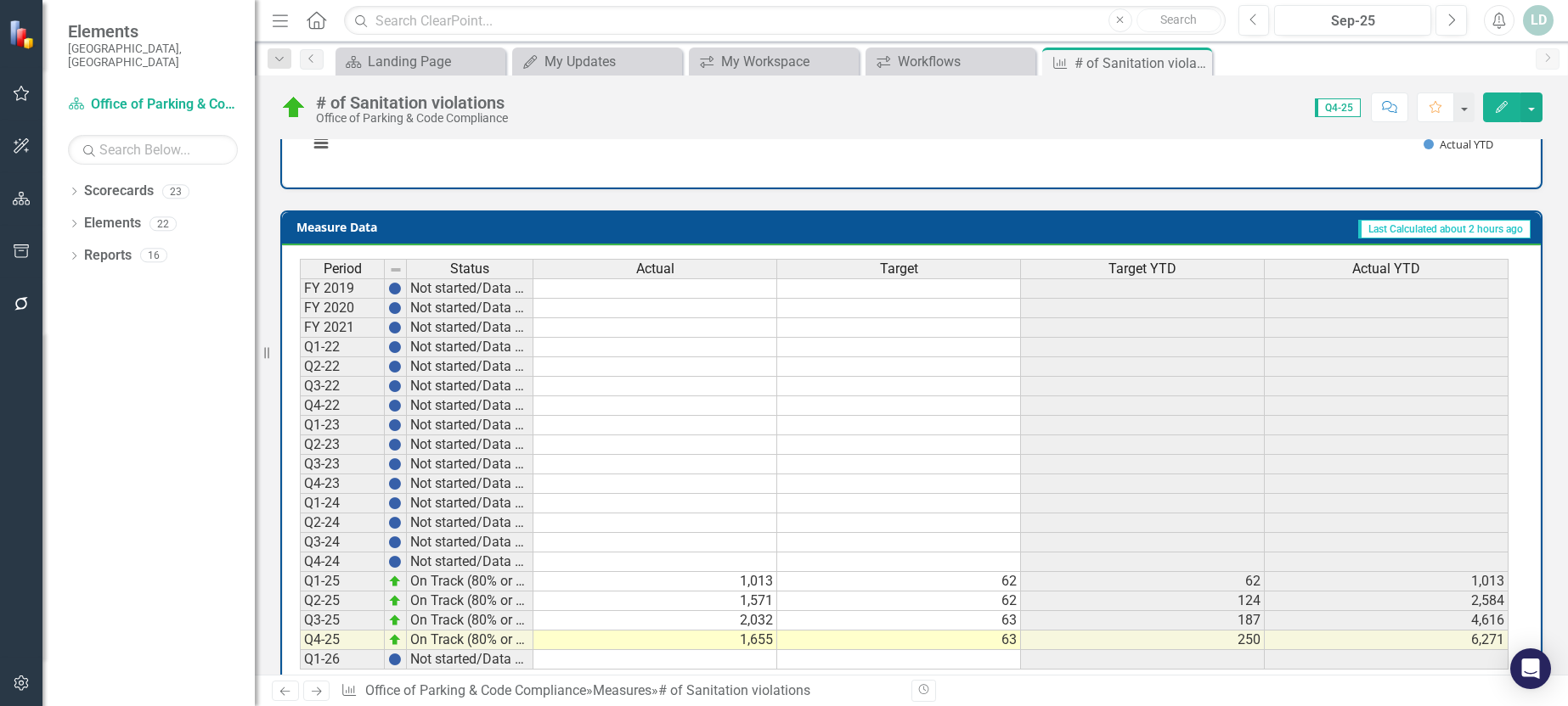
scroll to position [663, 0]
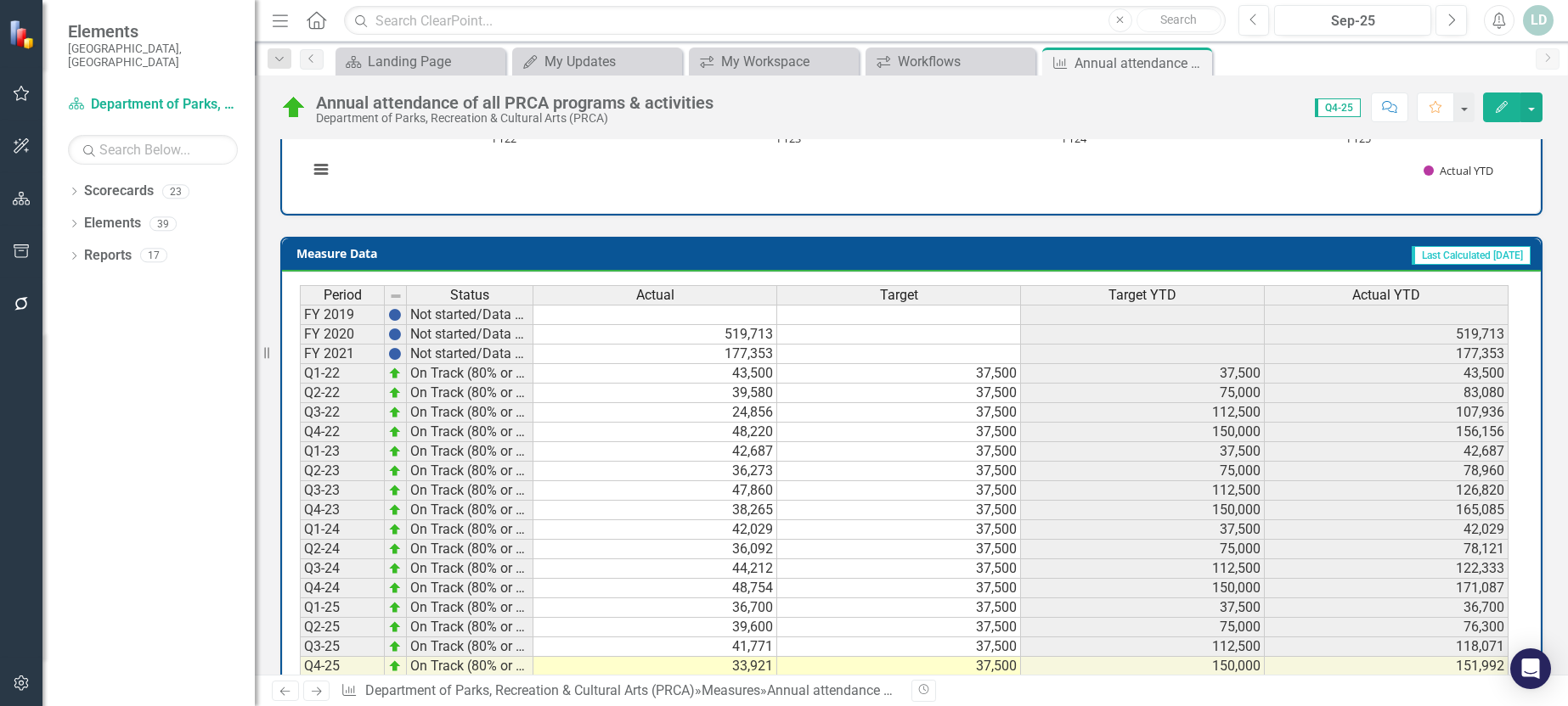
scroll to position [696, 0]
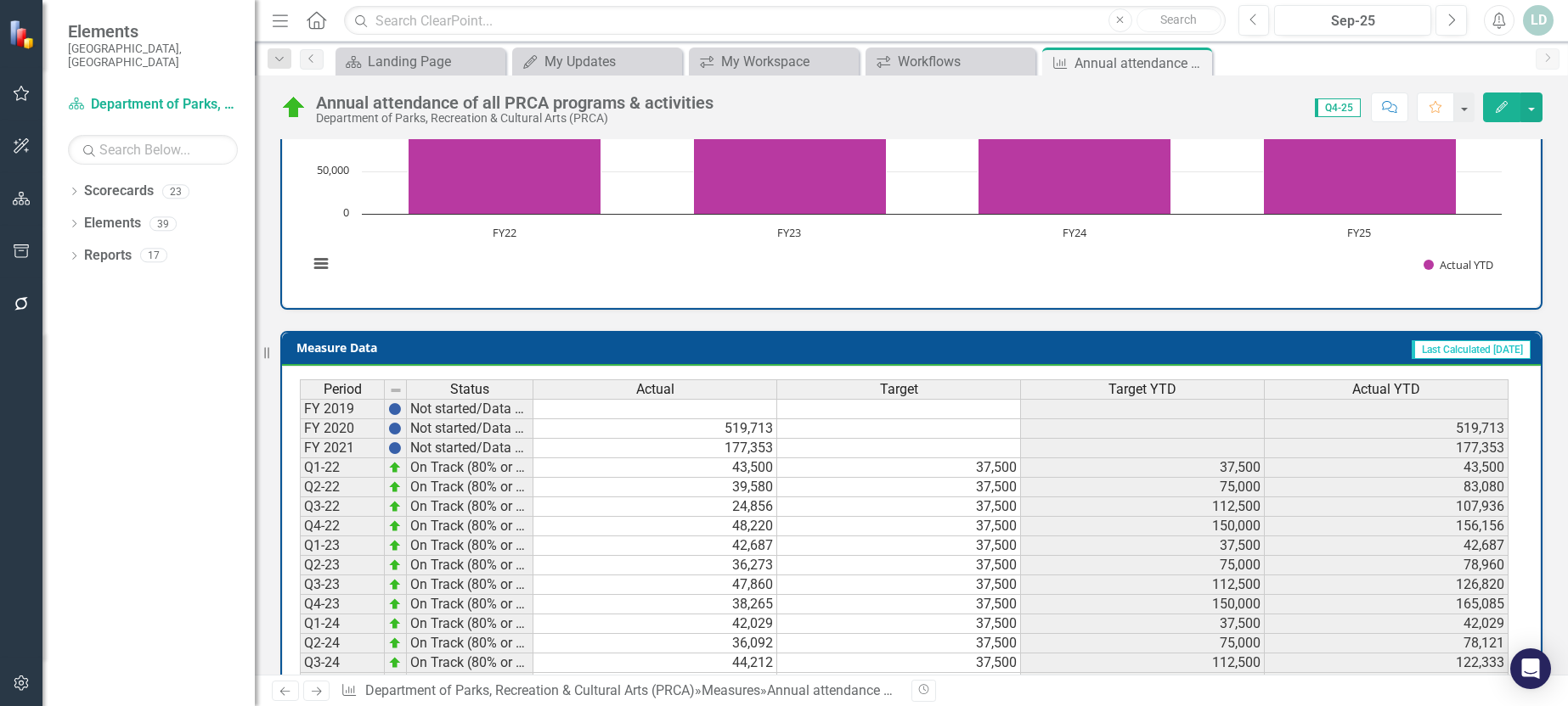
scroll to position [696, 0]
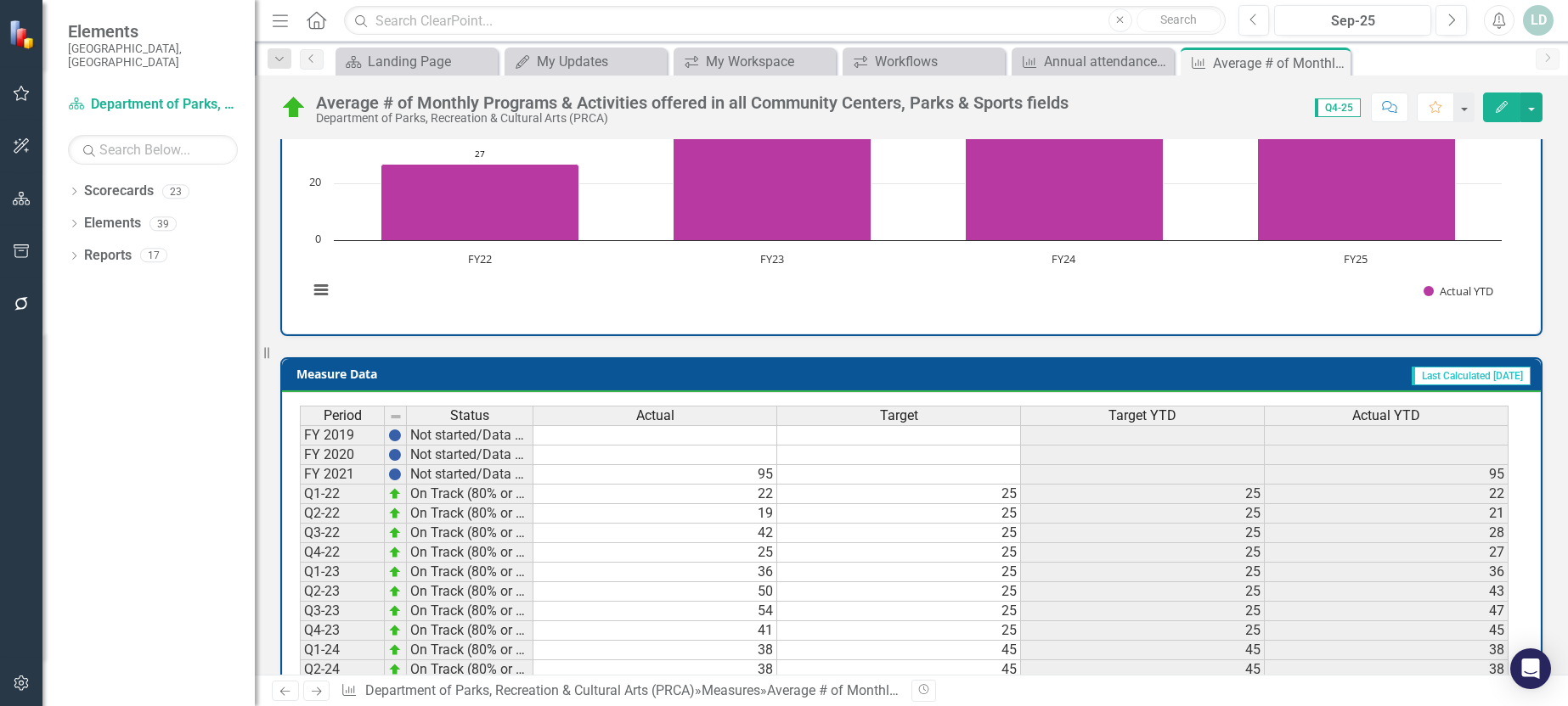
scroll to position [696, 0]
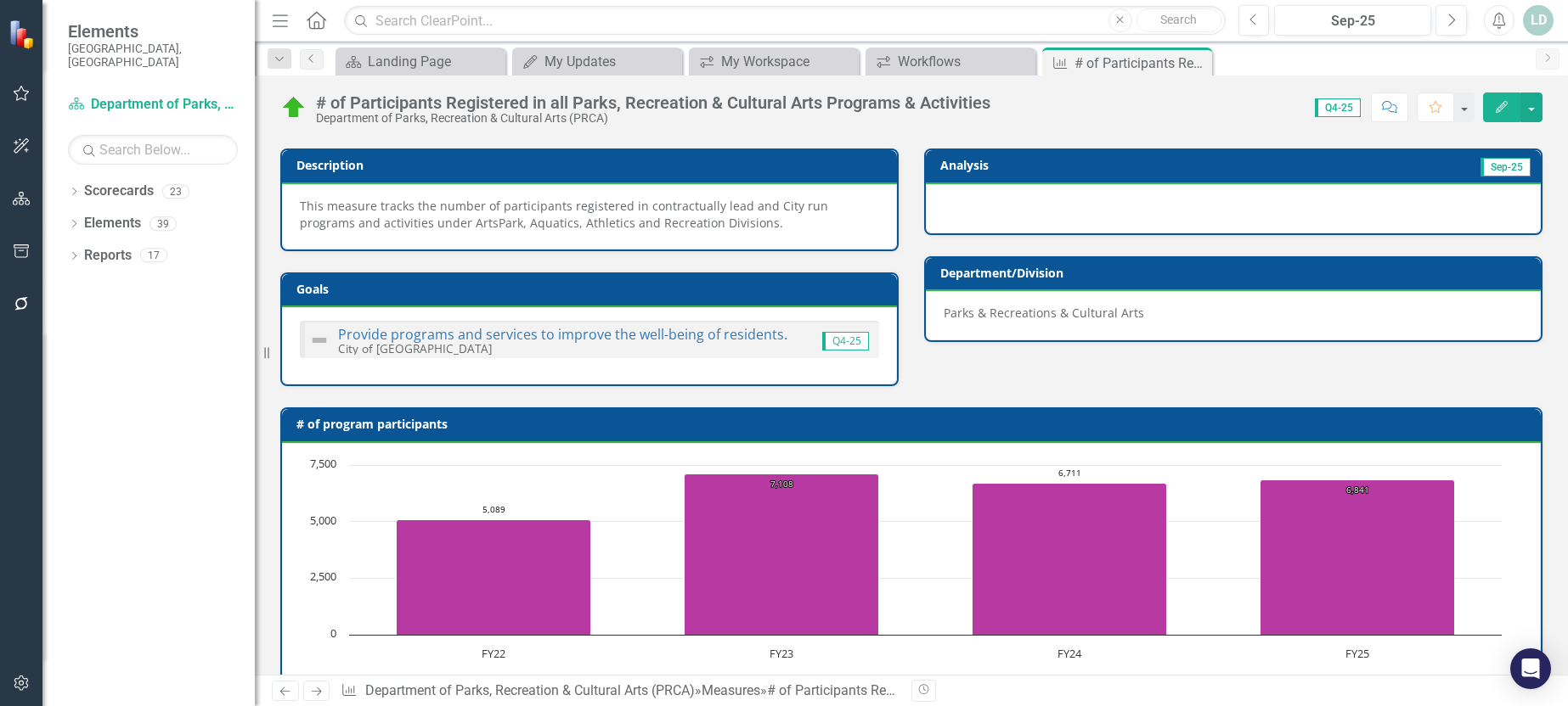
scroll to position [679, 0]
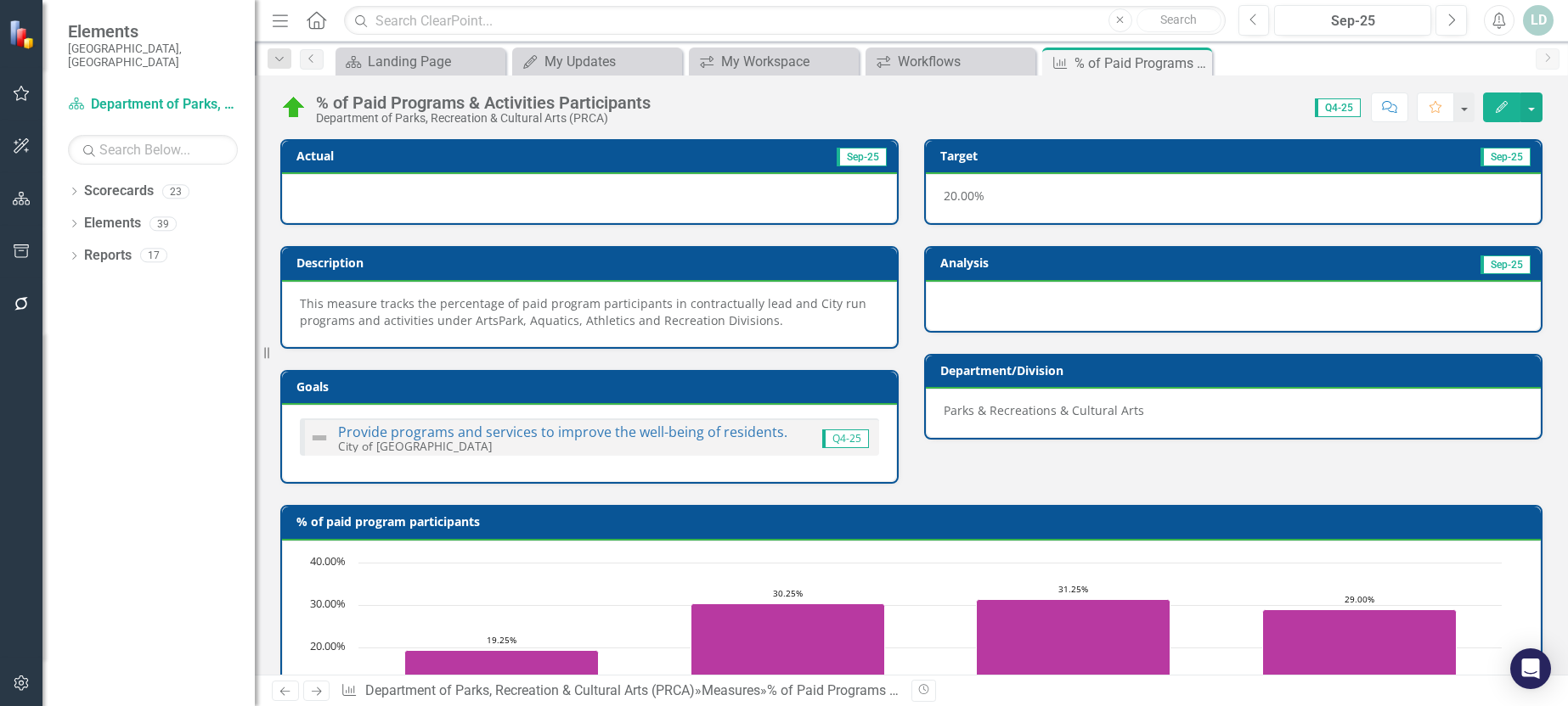
scroll to position [679, 0]
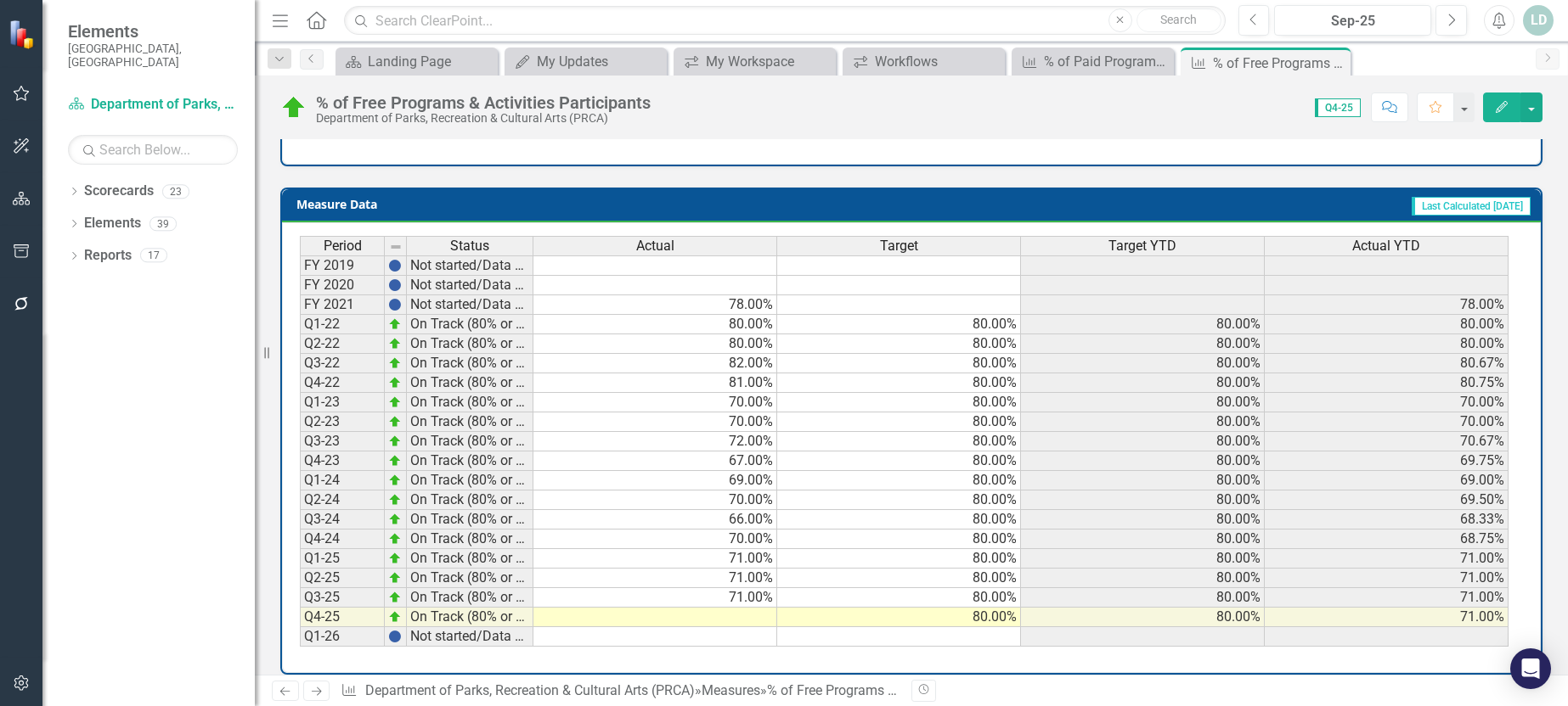
scroll to position [679, 0]
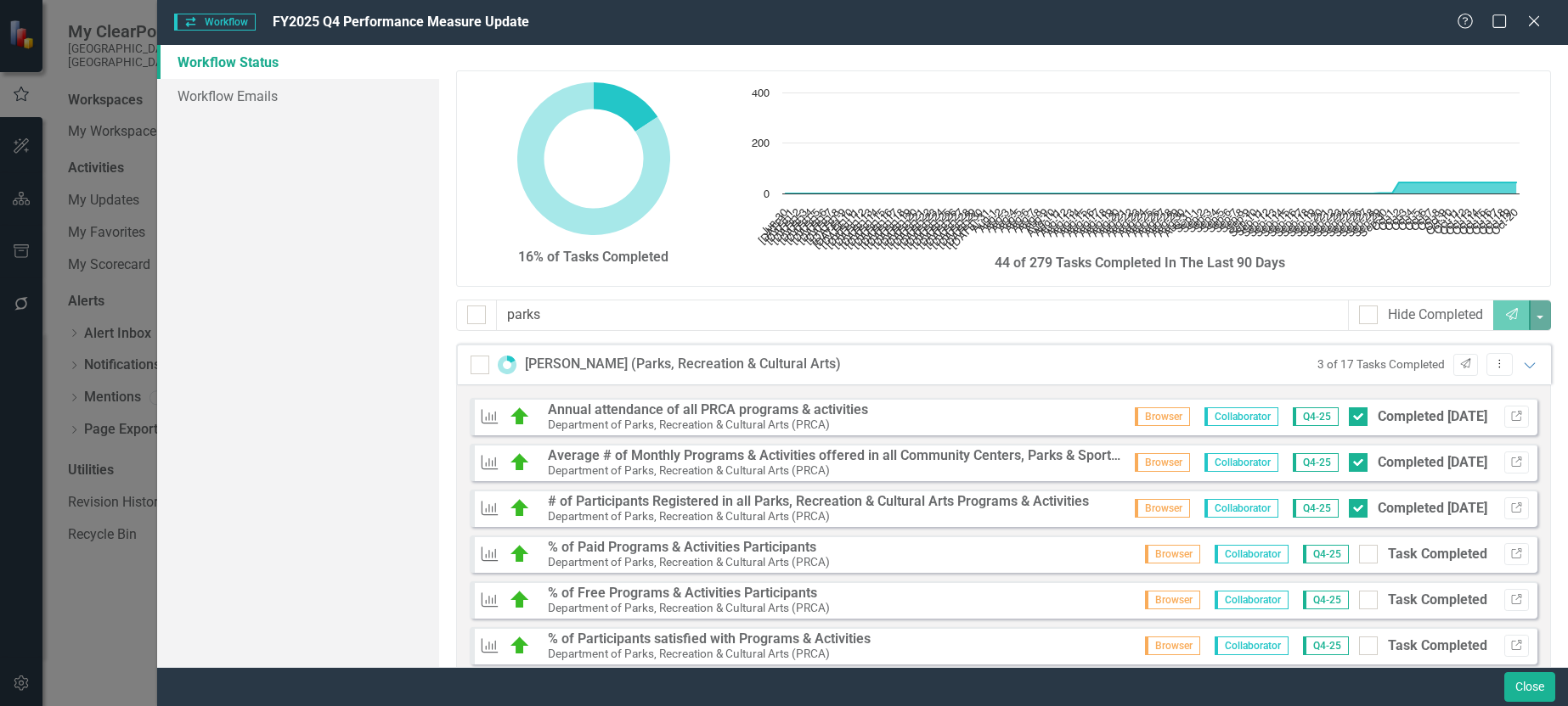
scroll to position [1973, 0]
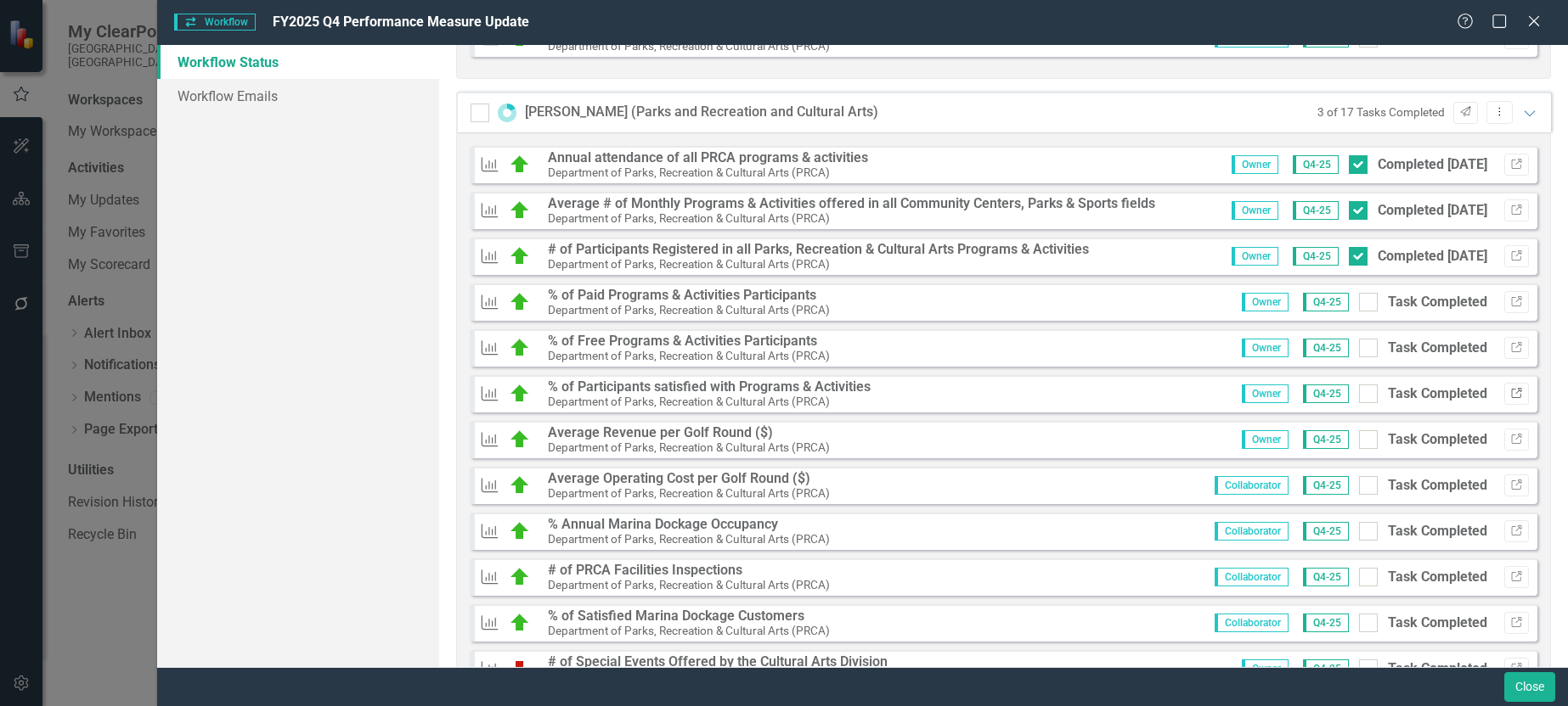
click at [1510, 392] on icon "Link" at bounding box center [1517, 394] width 12 height 11
click at [1360, 392] on input "Task Completed" at bounding box center [1365, 390] width 11 height 11
checkbox input "true"
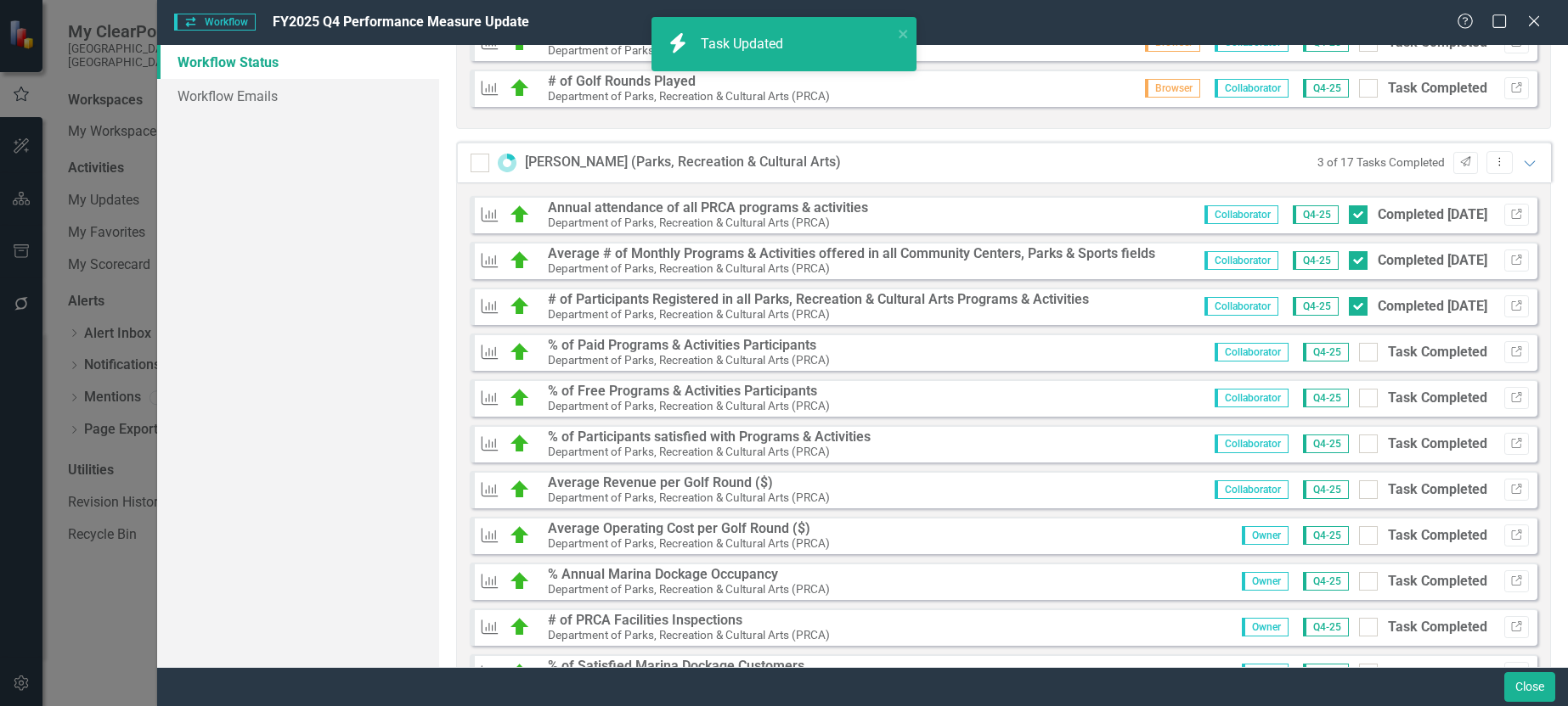
scroll to position [1038, 0]
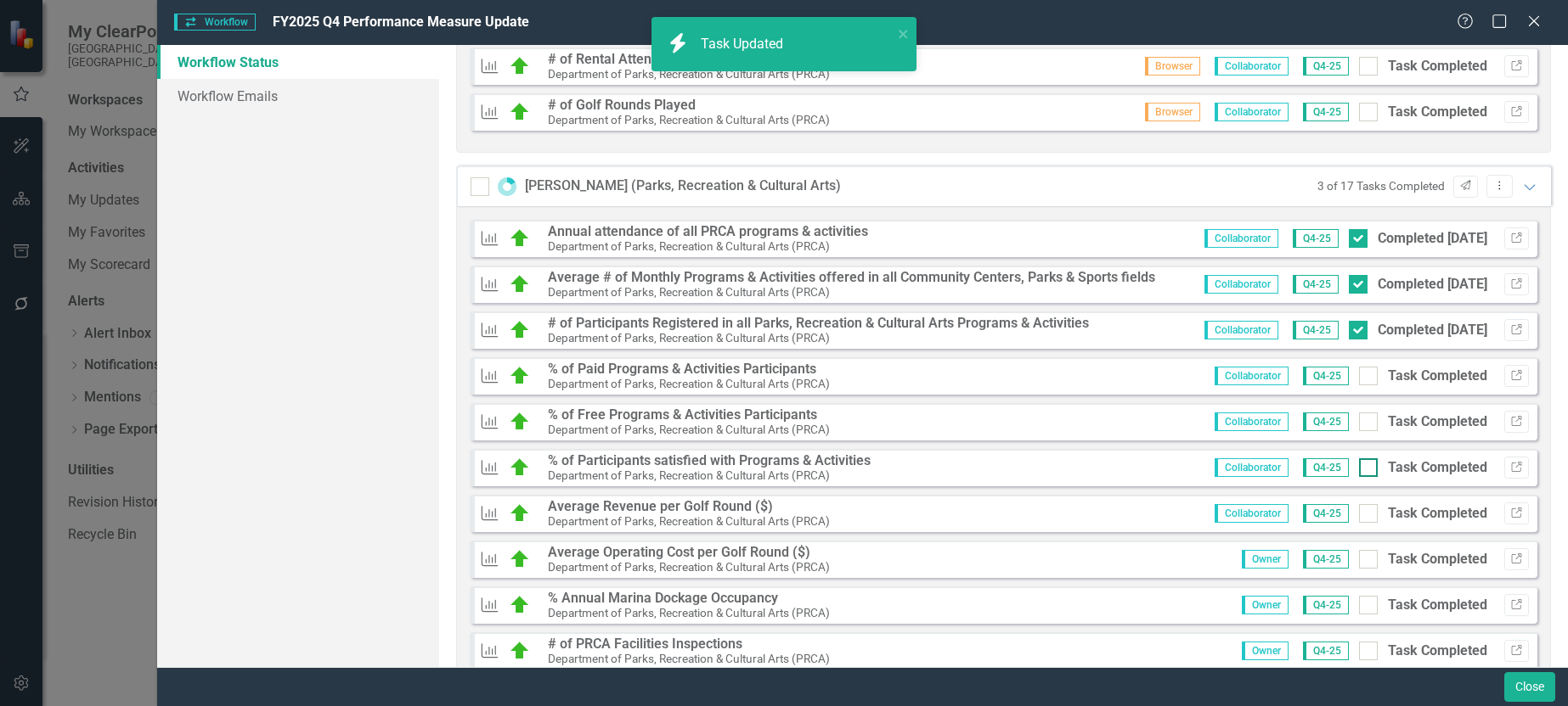
click at [1360, 466] on input "Task Completed" at bounding box center [1365, 464] width 11 height 11
checkbox input "true"
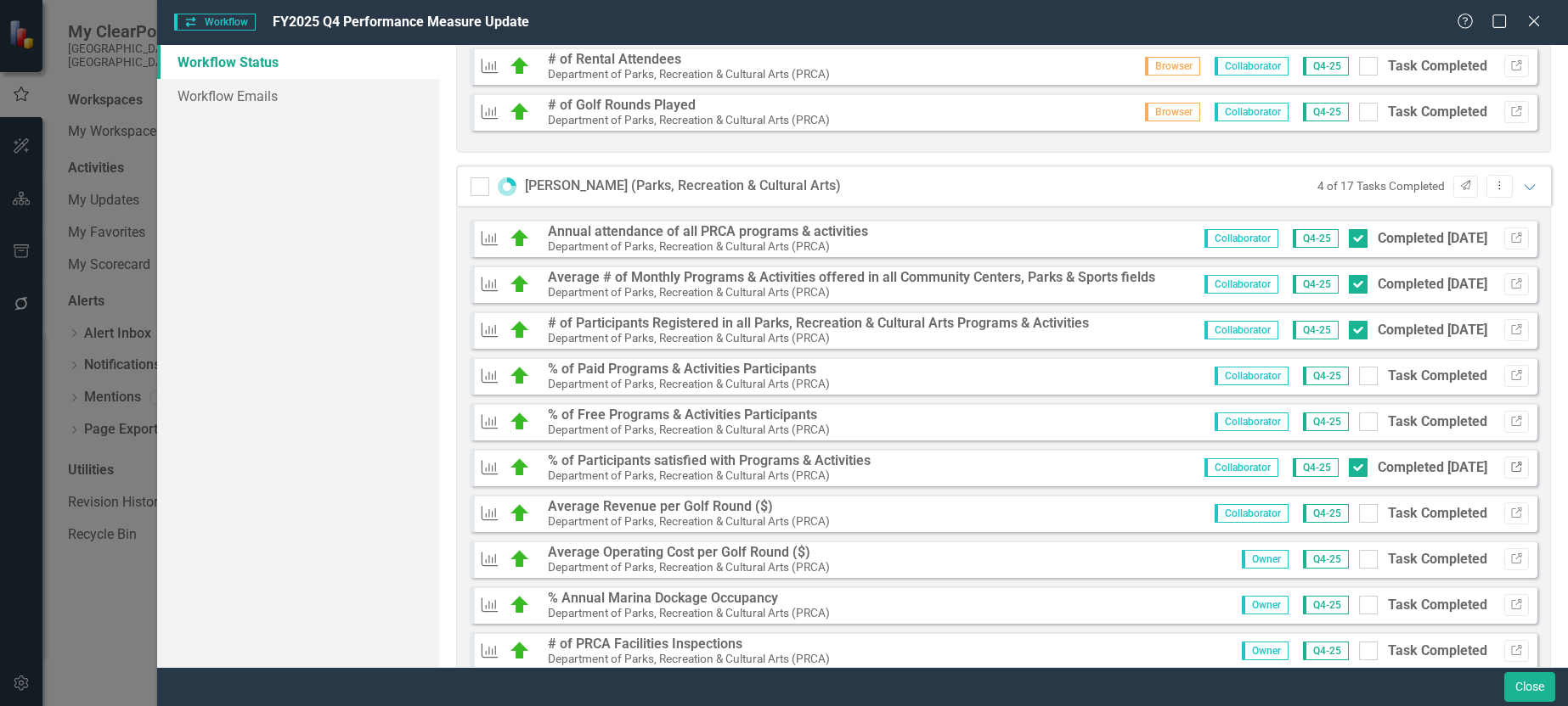
click at [1511, 467] on icon "button" at bounding box center [1517, 467] width 11 height 11
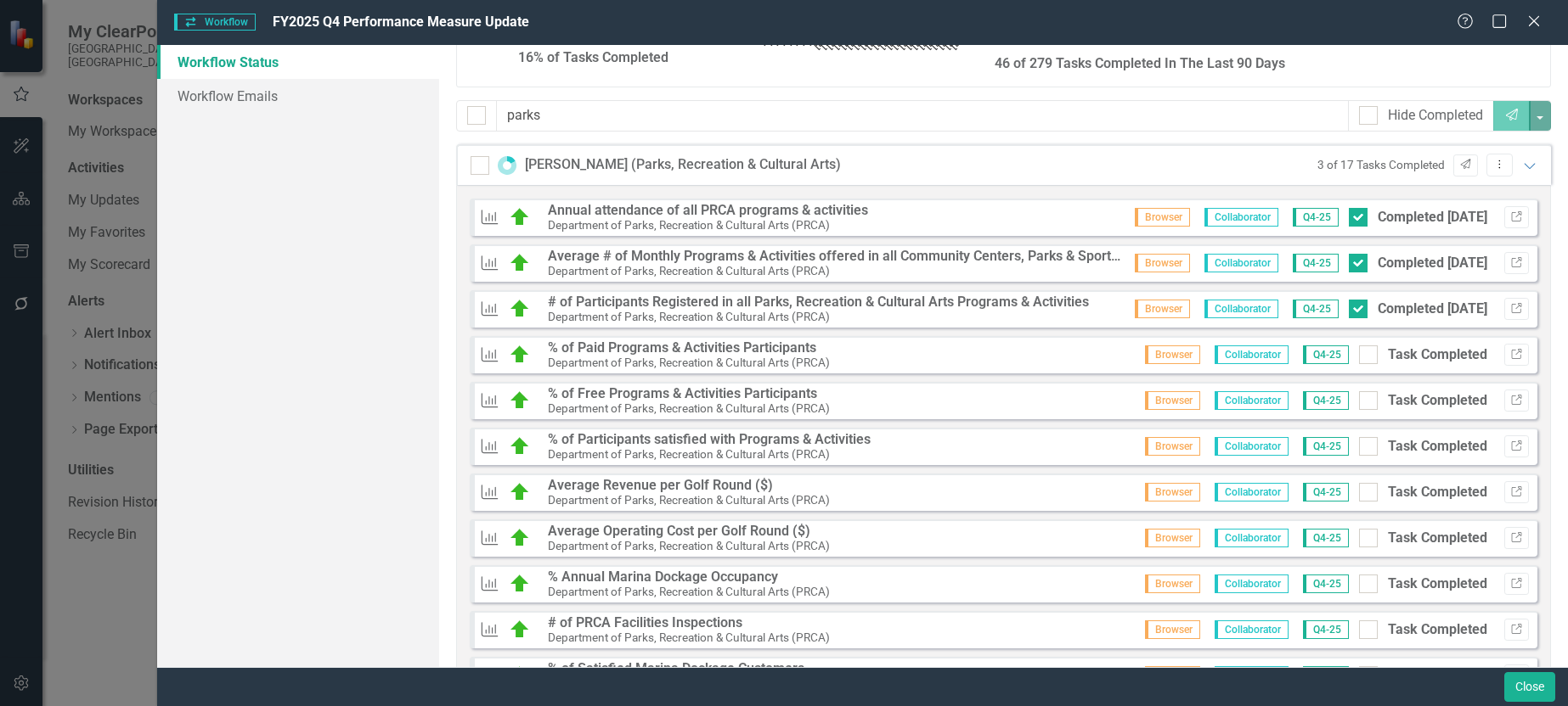
scroll to position [190, 0]
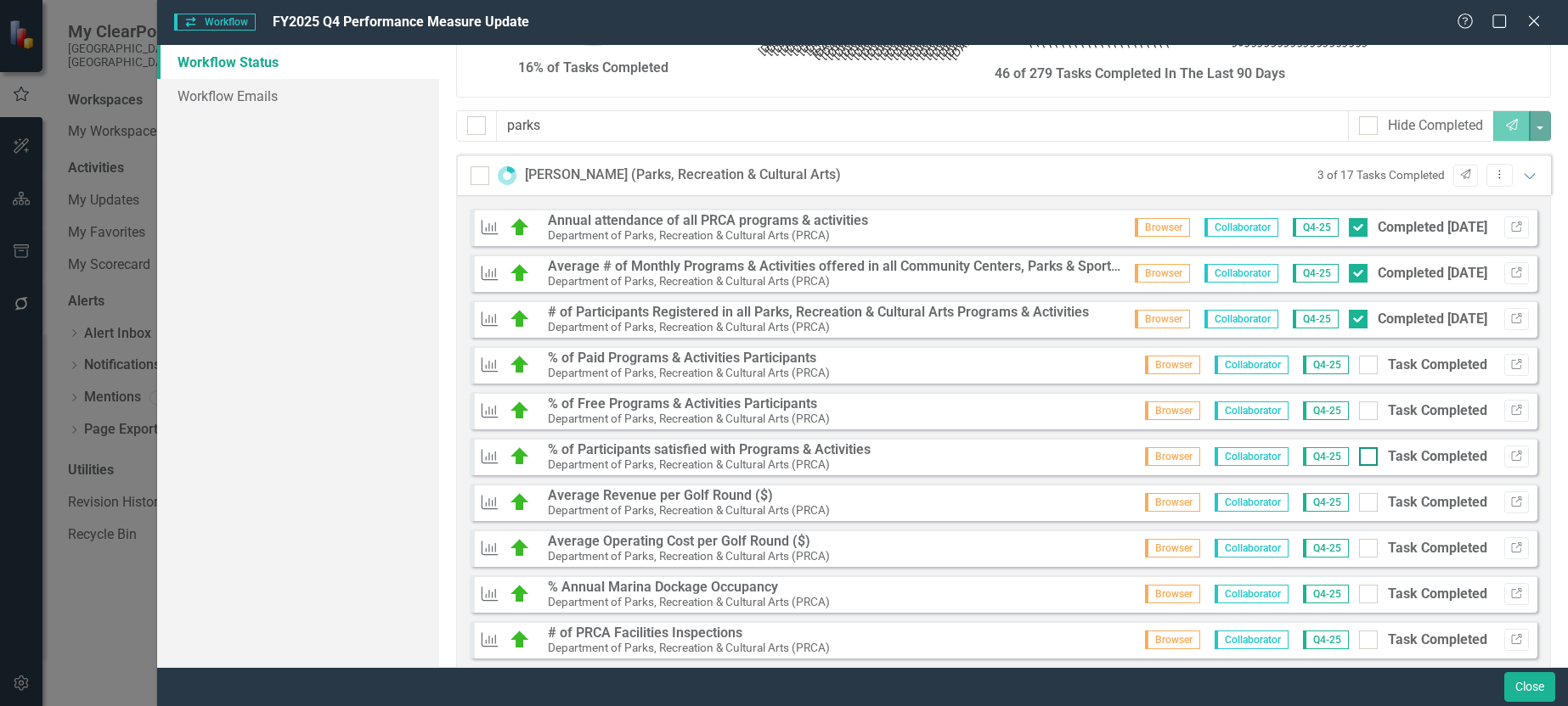
click at [1360, 461] on div at bounding box center [1369, 456] width 19 height 19
click at [1360, 459] on input "Task Completed" at bounding box center [1365, 453] width 11 height 11
checkbox input "true"
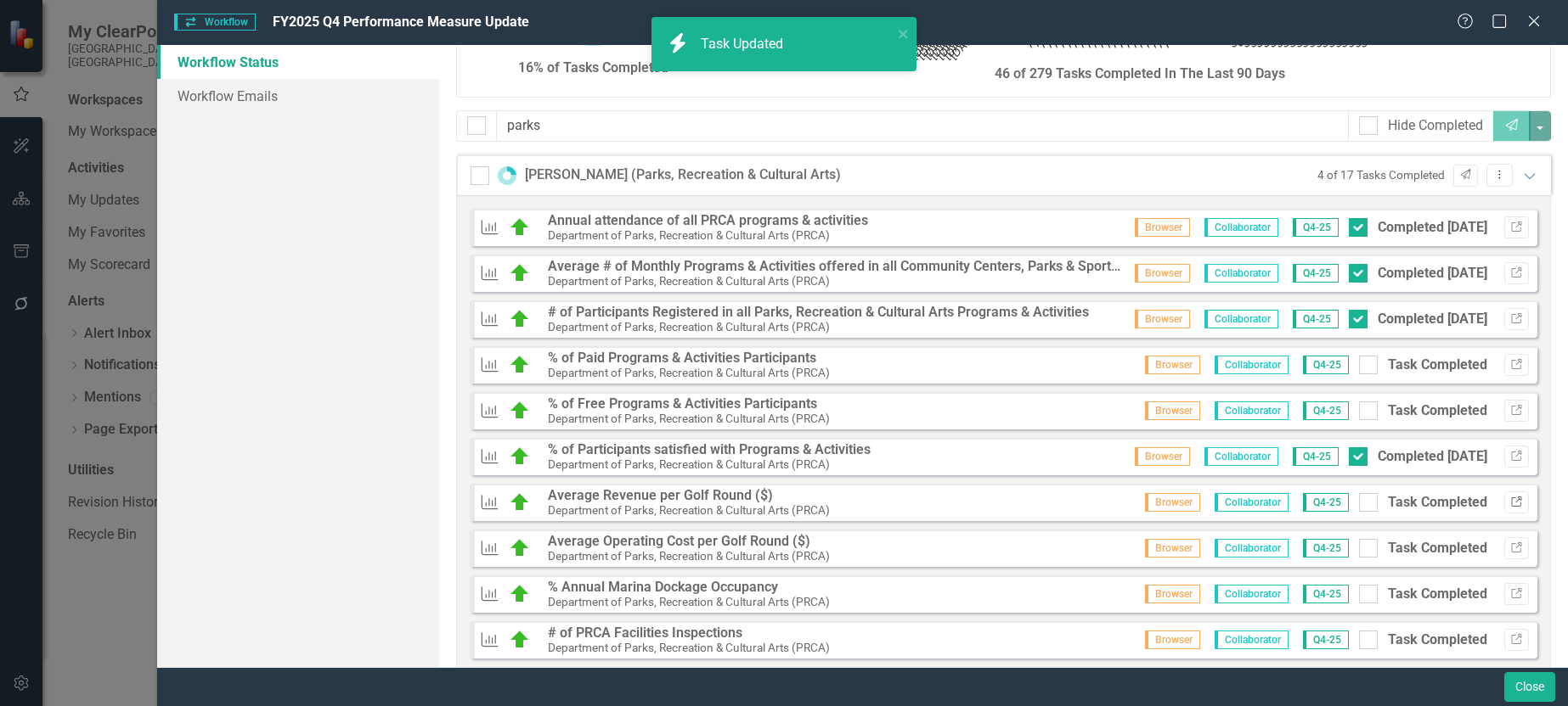
click at [1510, 503] on icon "Link" at bounding box center [1517, 503] width 12 height 11
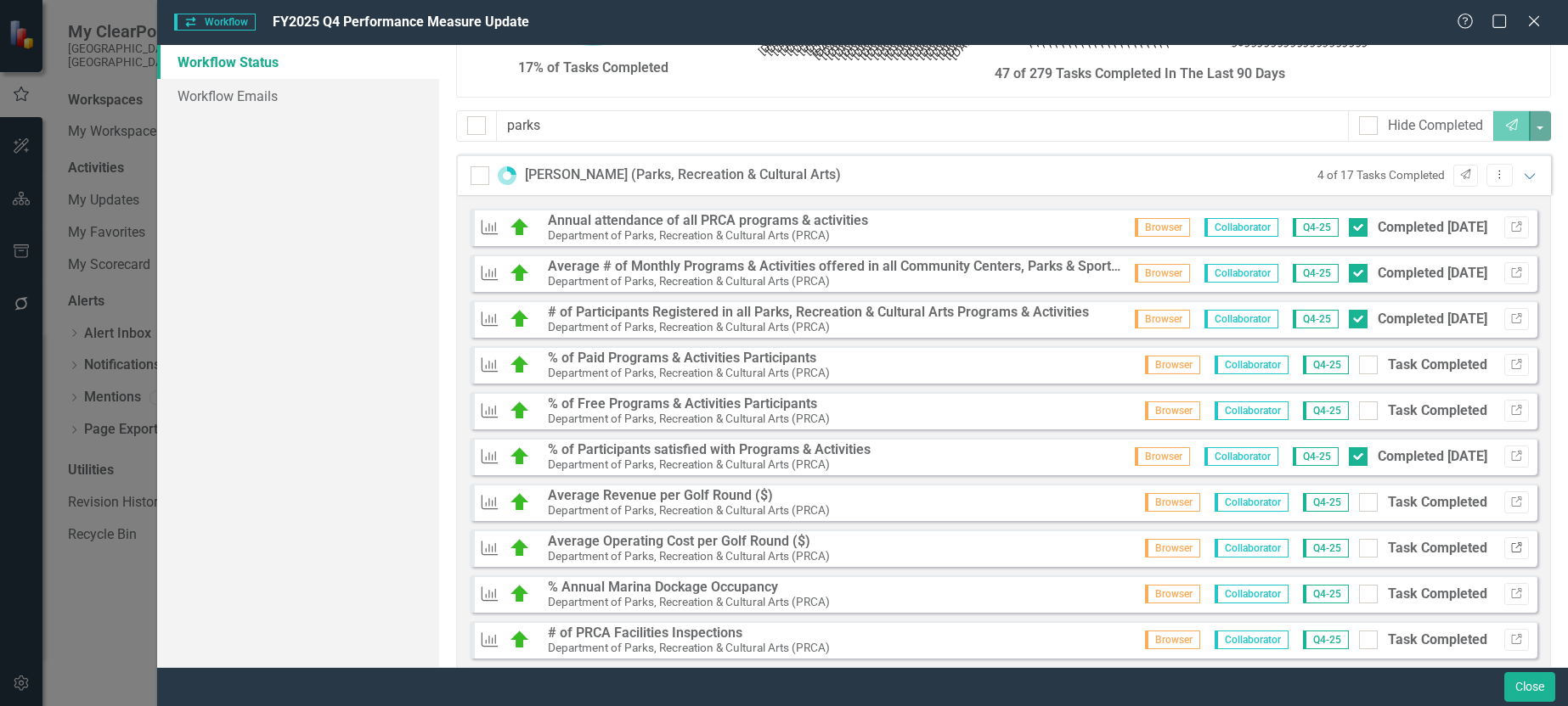
click at [1511, 547] on icon "button" at bounding box center [1517, 547] width 11 height 11
click at [1510, 595] on icon "Link" at bounding box center [1517, 594] width 12 height 11
click at [1360, 593] on input "Task Completed" at bounding box center [1365, 590] width 11 height 11
checkbox input "true"
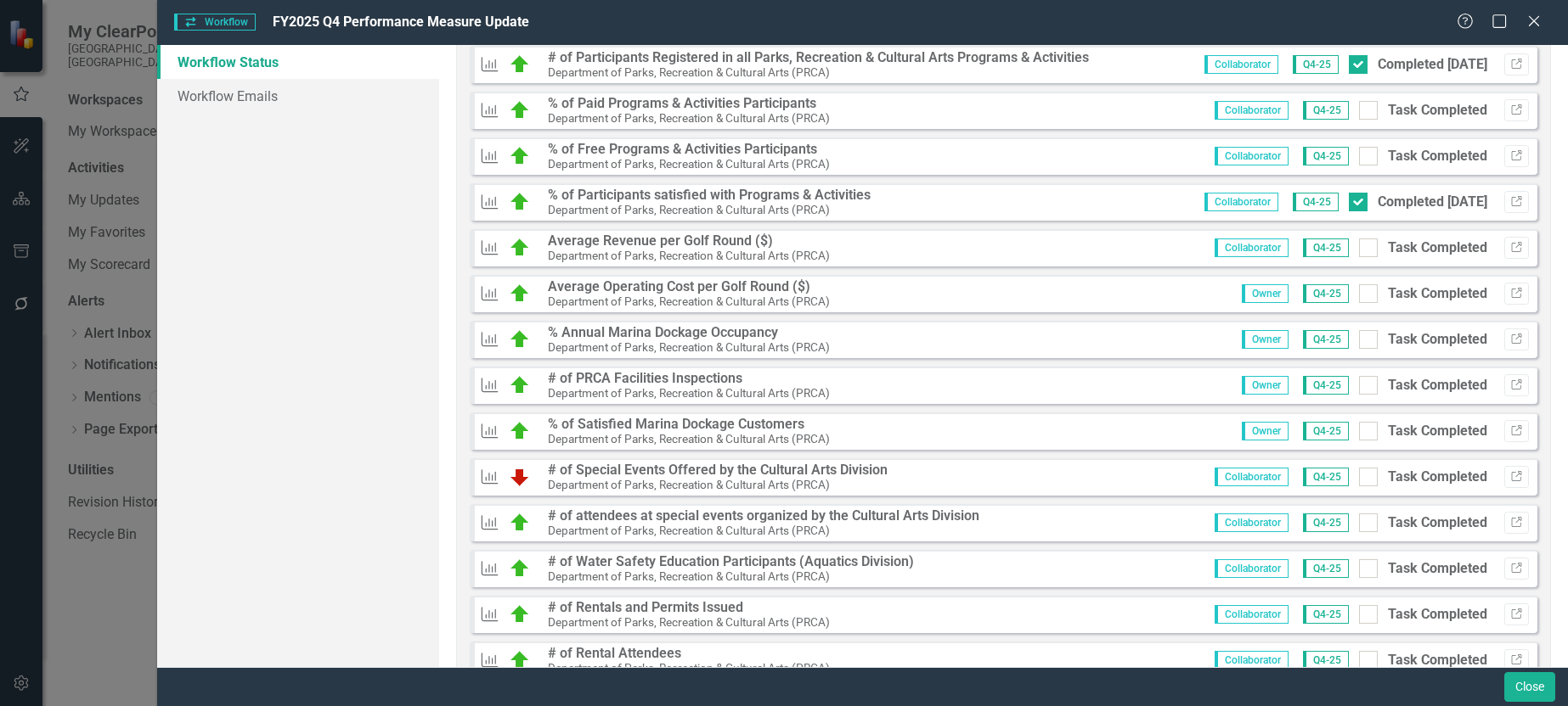
scroll to position [1293, 0]
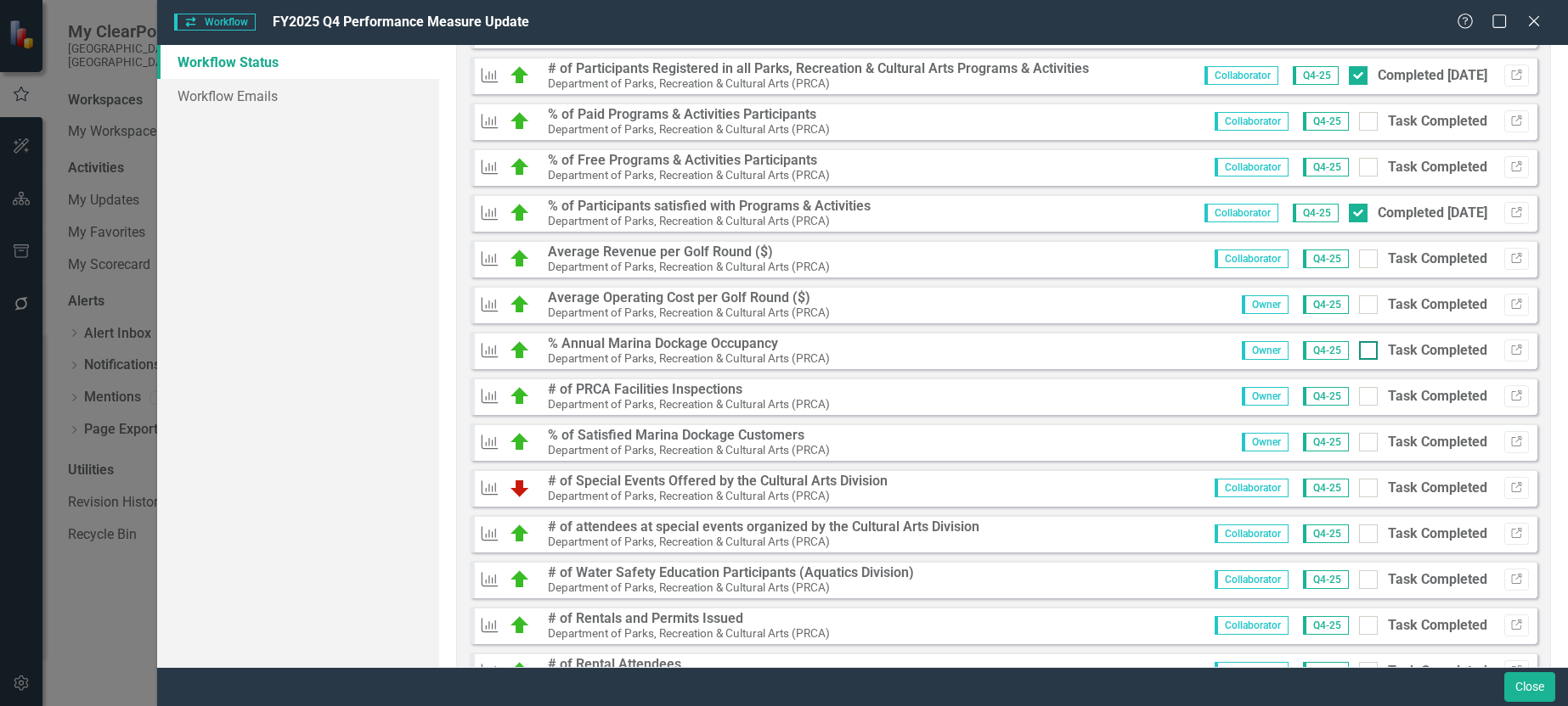
click at [1360, 349] on input "Task Completed" at bounding box center [1365, 346] width 11 height 11
checkbox input "true"
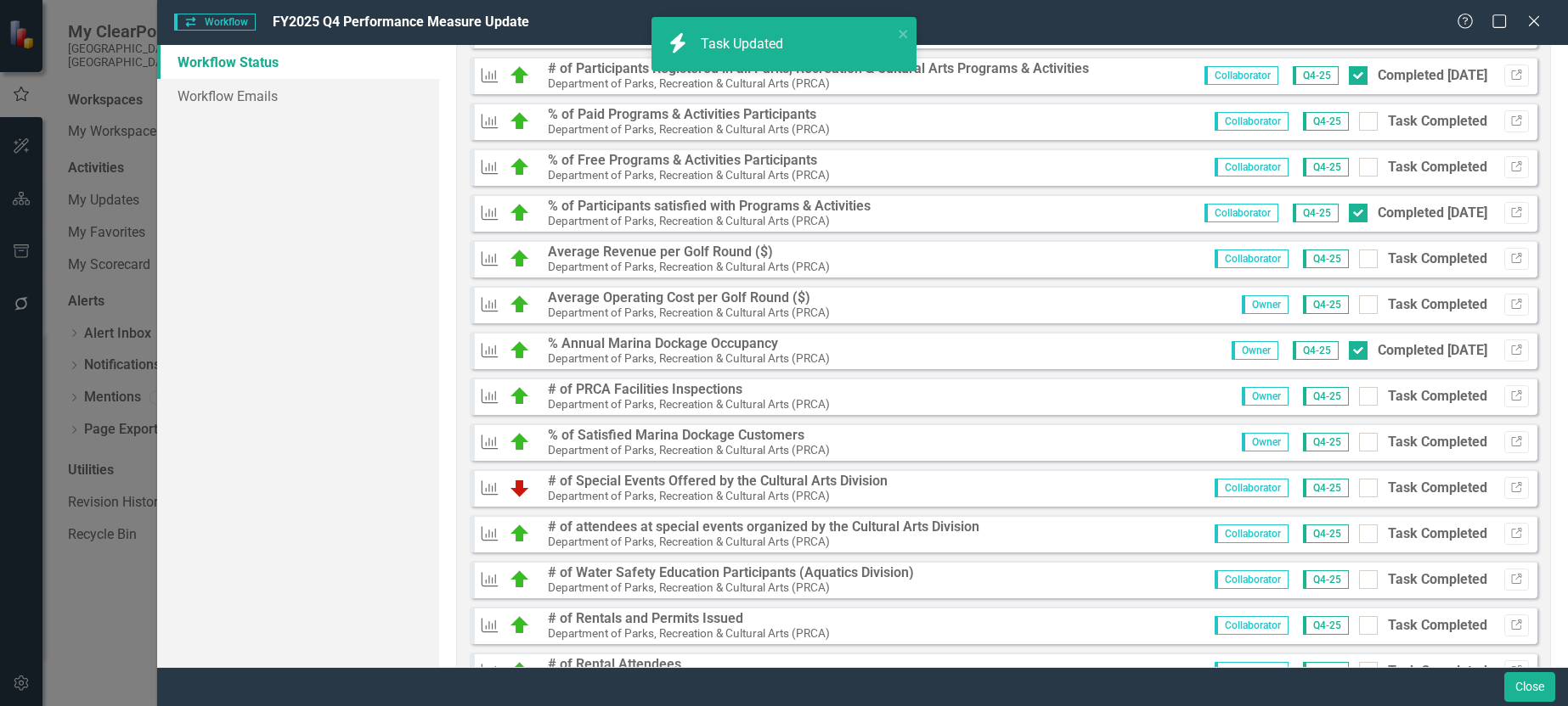
scroll to position [2269, 0]
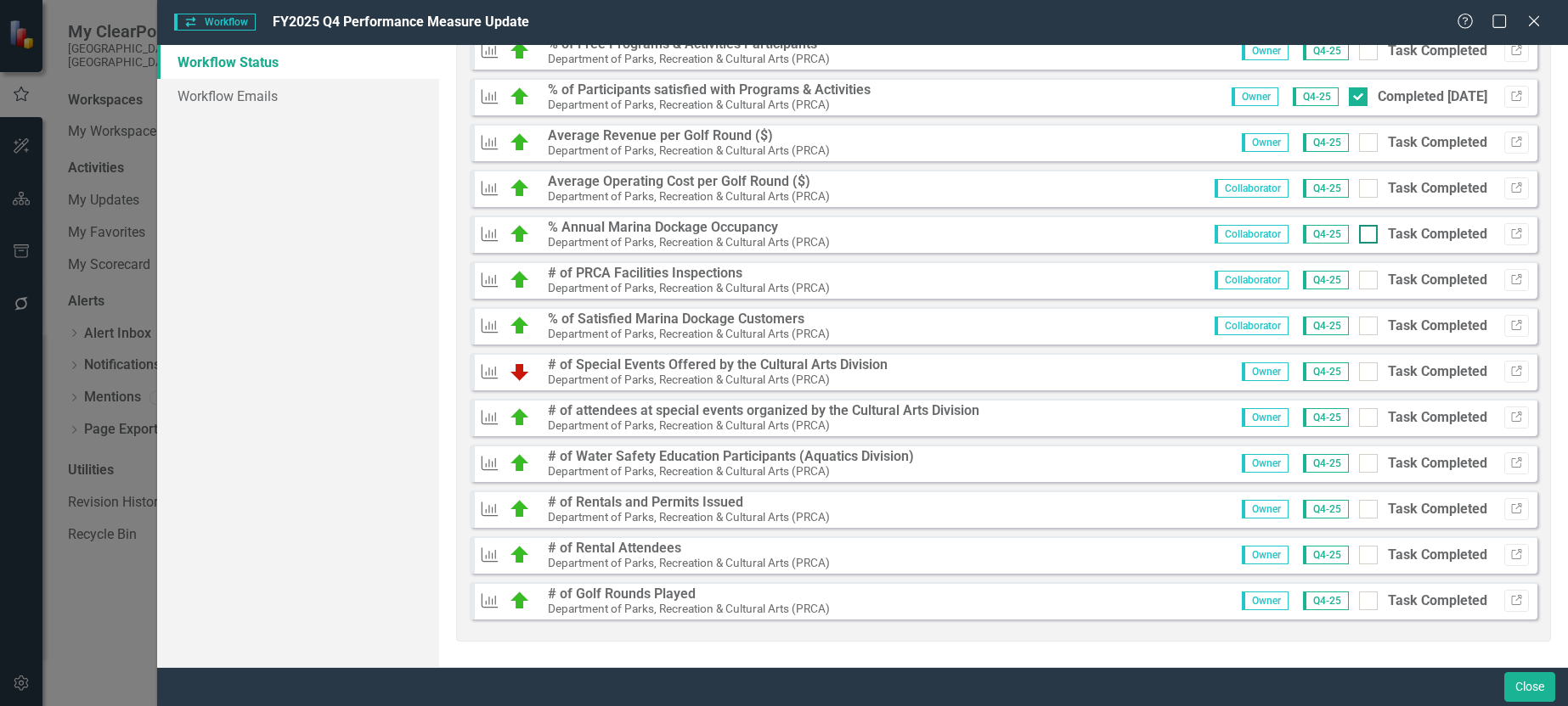
click at [1360, 235] on div at bounding box center [1369, 234] width 19 height 19
click at [1360, 235] on input "Task Completed" at bounding box center [1365, 230] width 11 height 11
checkbox input "true"
click at [1511, 283] on icon "button" at bounding box center [1517, 280] width 11 height 11
click at [1360, 278] on div at bounding box center [1369, 280] width 19 height 19
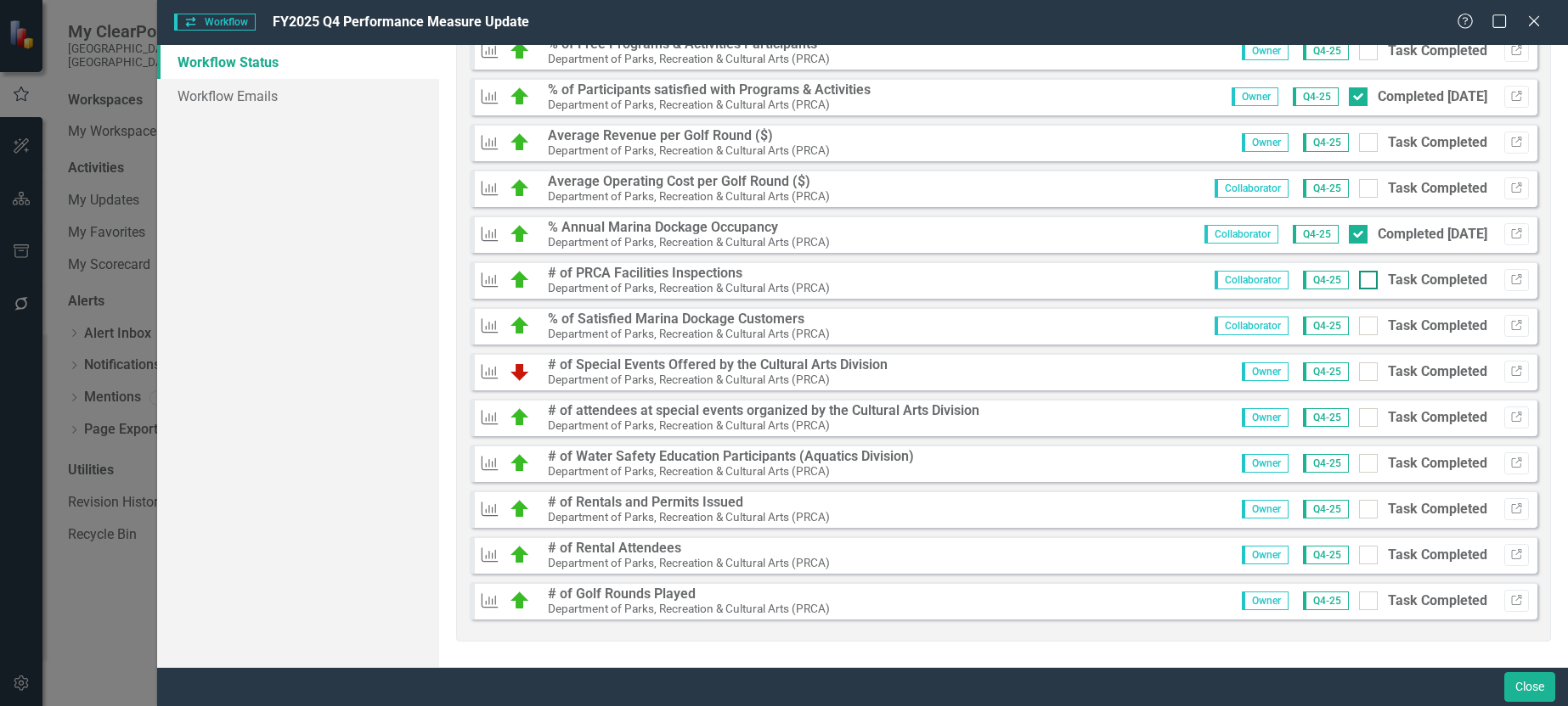
click at [1360, 278] on input "Task Completed" at bounding box center [1365, 276] width 11 height 11
checkbox input "true"
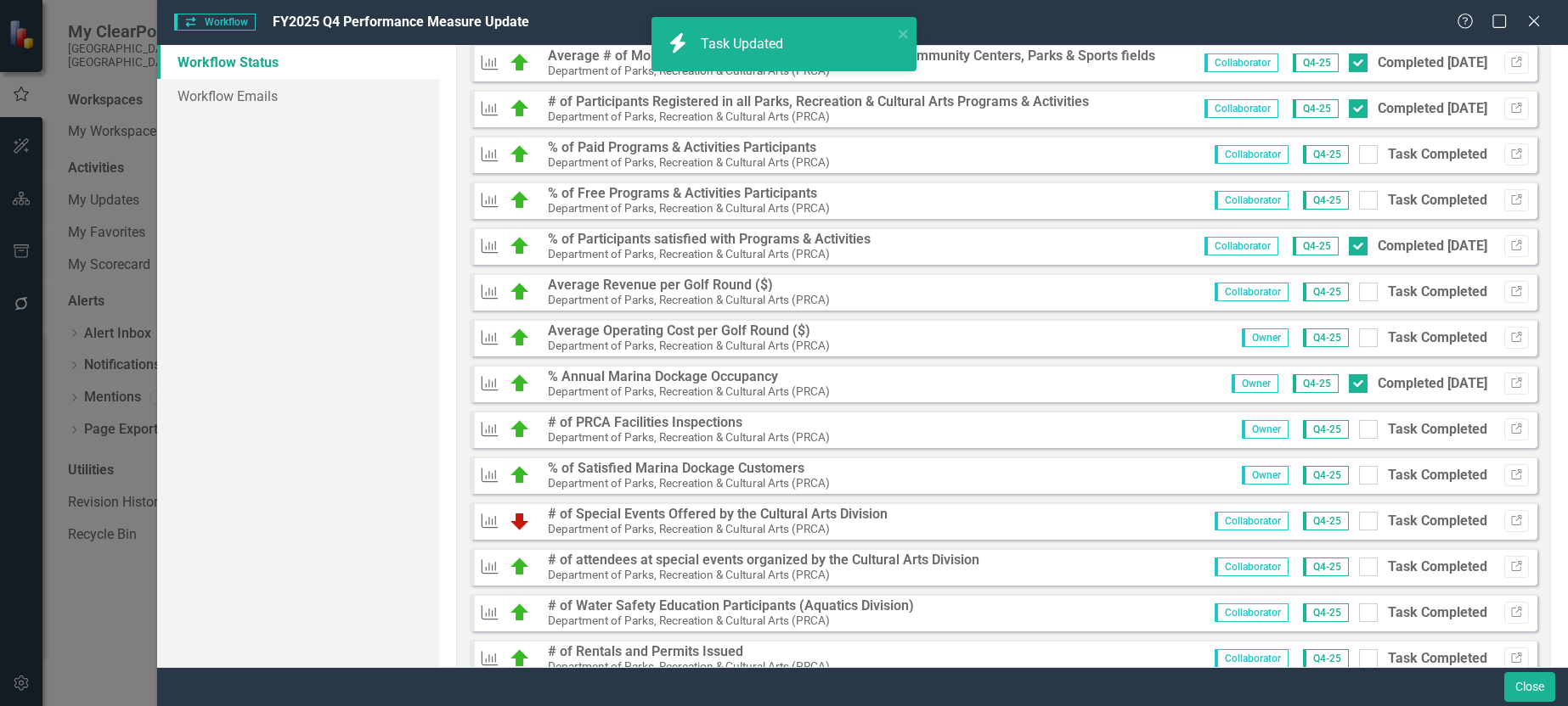
scroll to position [1166, 0]
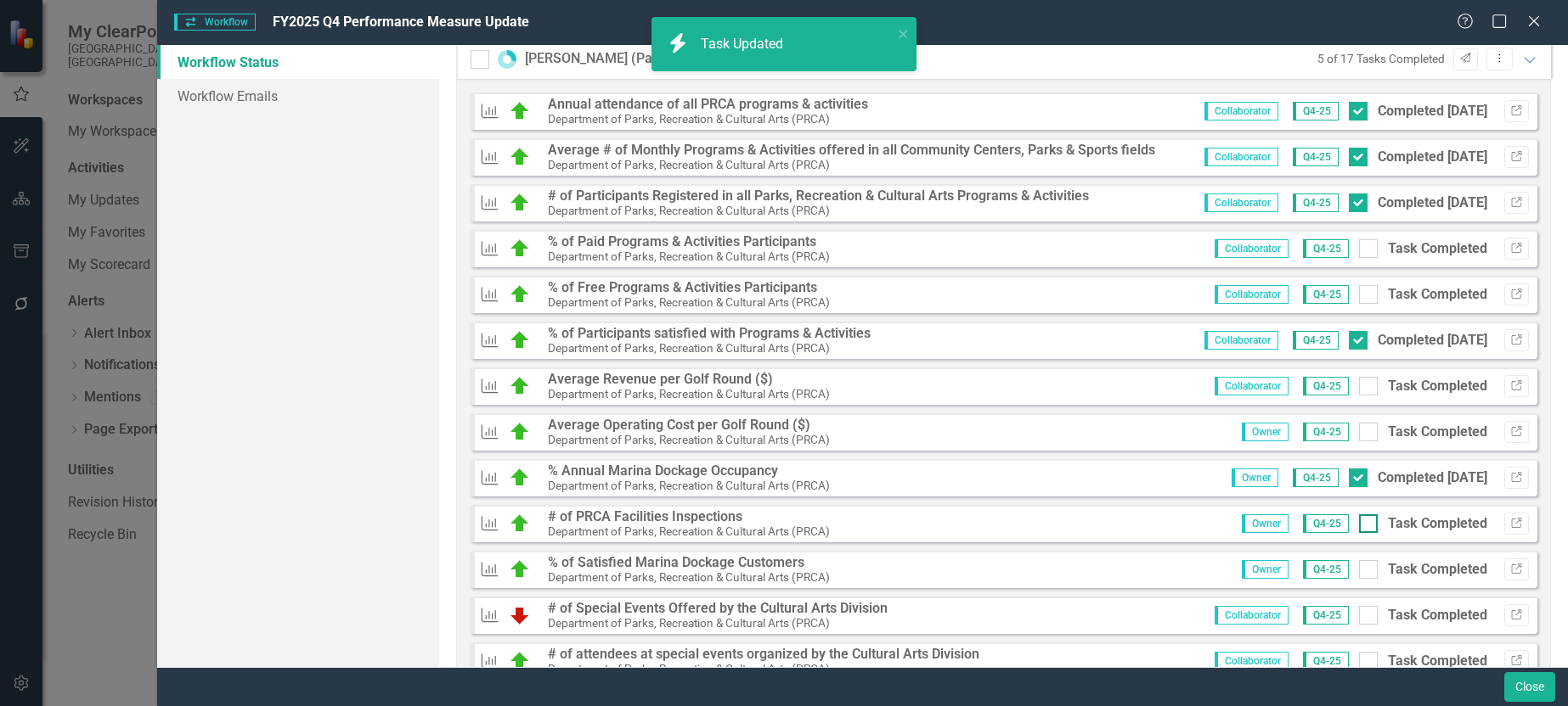
click at [1360, 526] on div at bounding box center [1369, 524] width 19 height 19
click at [1360, 525] on input "Task Completed" at bounding box center [1365, 520] width 11 height 11
checkbox input "true"
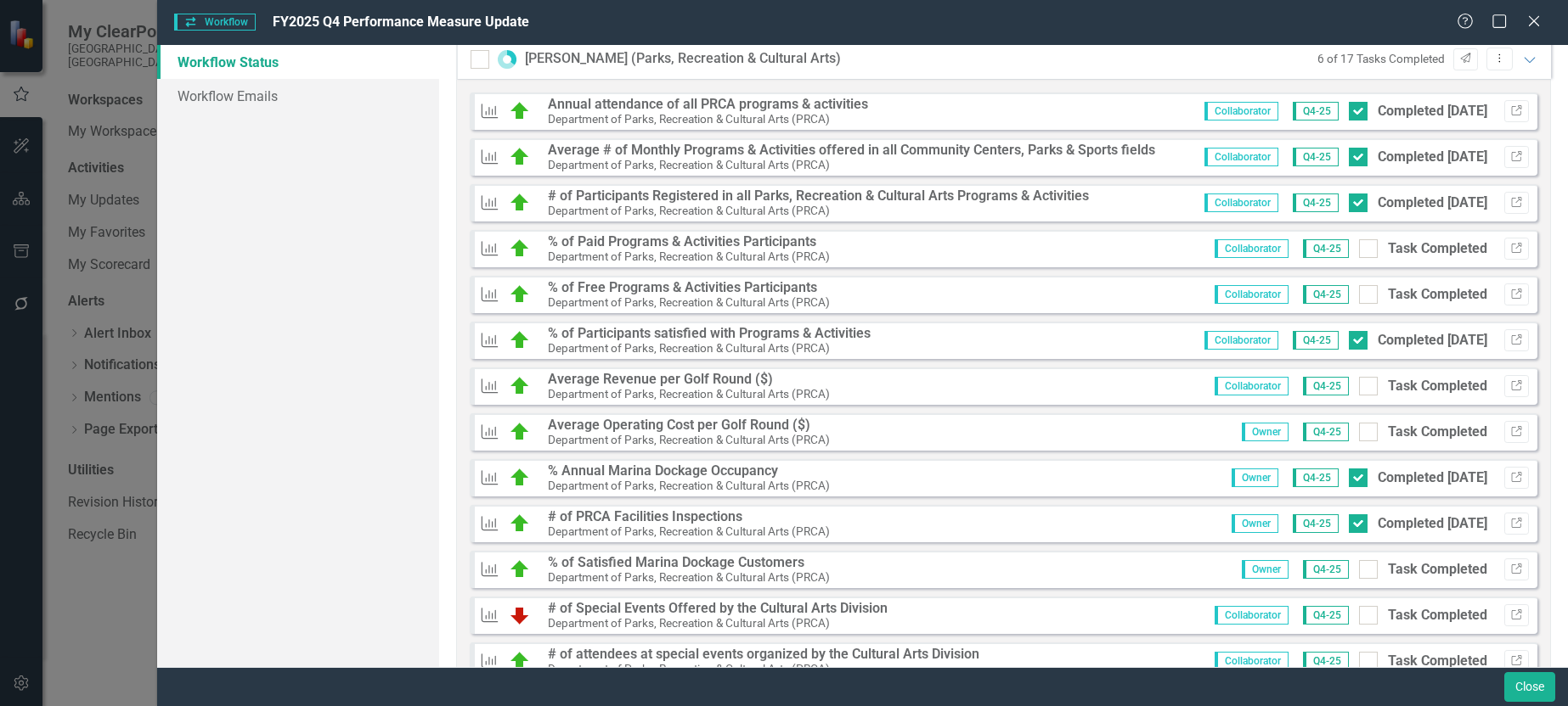
scroll to position [571, 0]
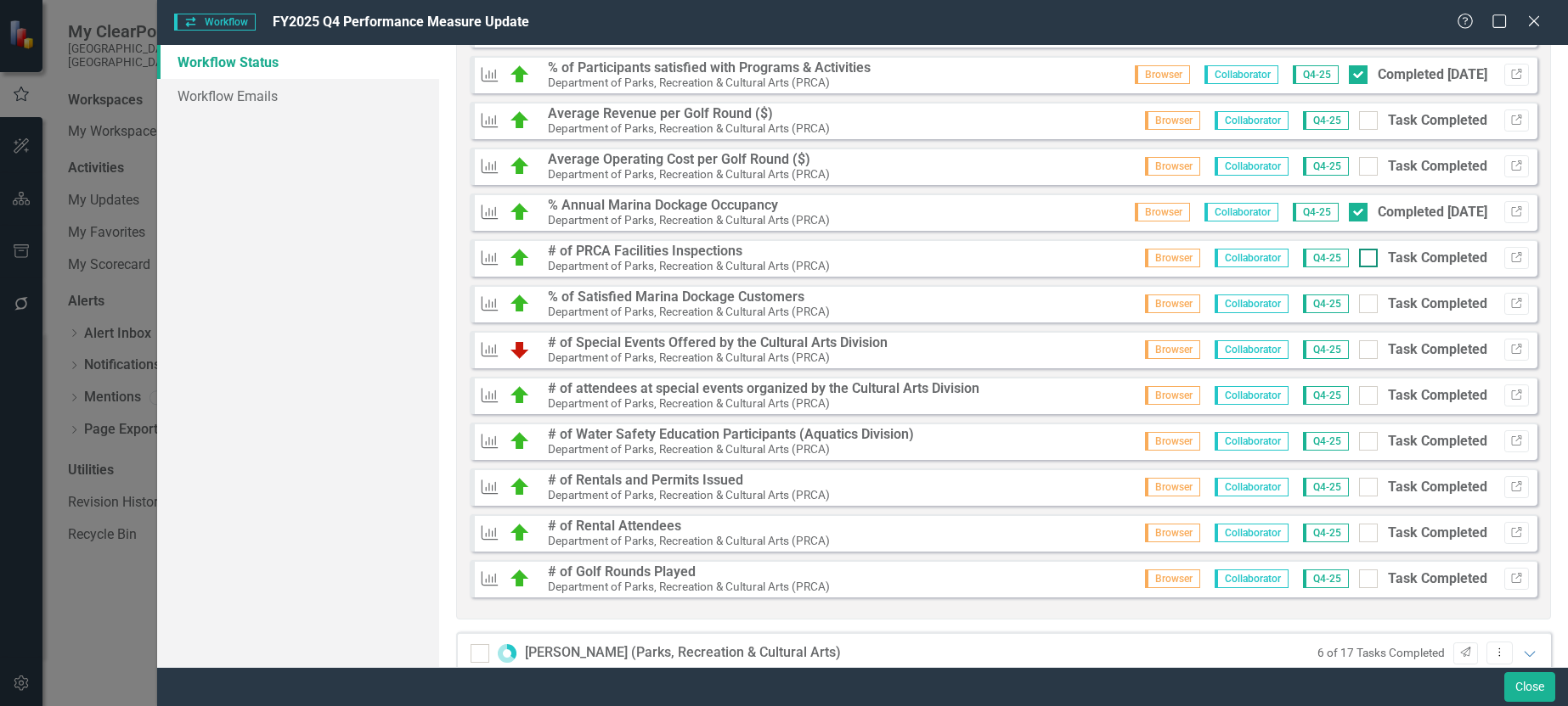
click at [1360, 259] on div at bounding box center [1369, 258] width 19 height 19
click at [1360, 259] on input "Task Completed" at bounding box center [1365, 254] width 11 height 11
checkbox input "true"
click at [1510, 304] on icon "Link" at bounding box center [1517, 304] width 12 height 11
click at [1360, 306] on div at bounding box center [1369, 304] width 19 height 19
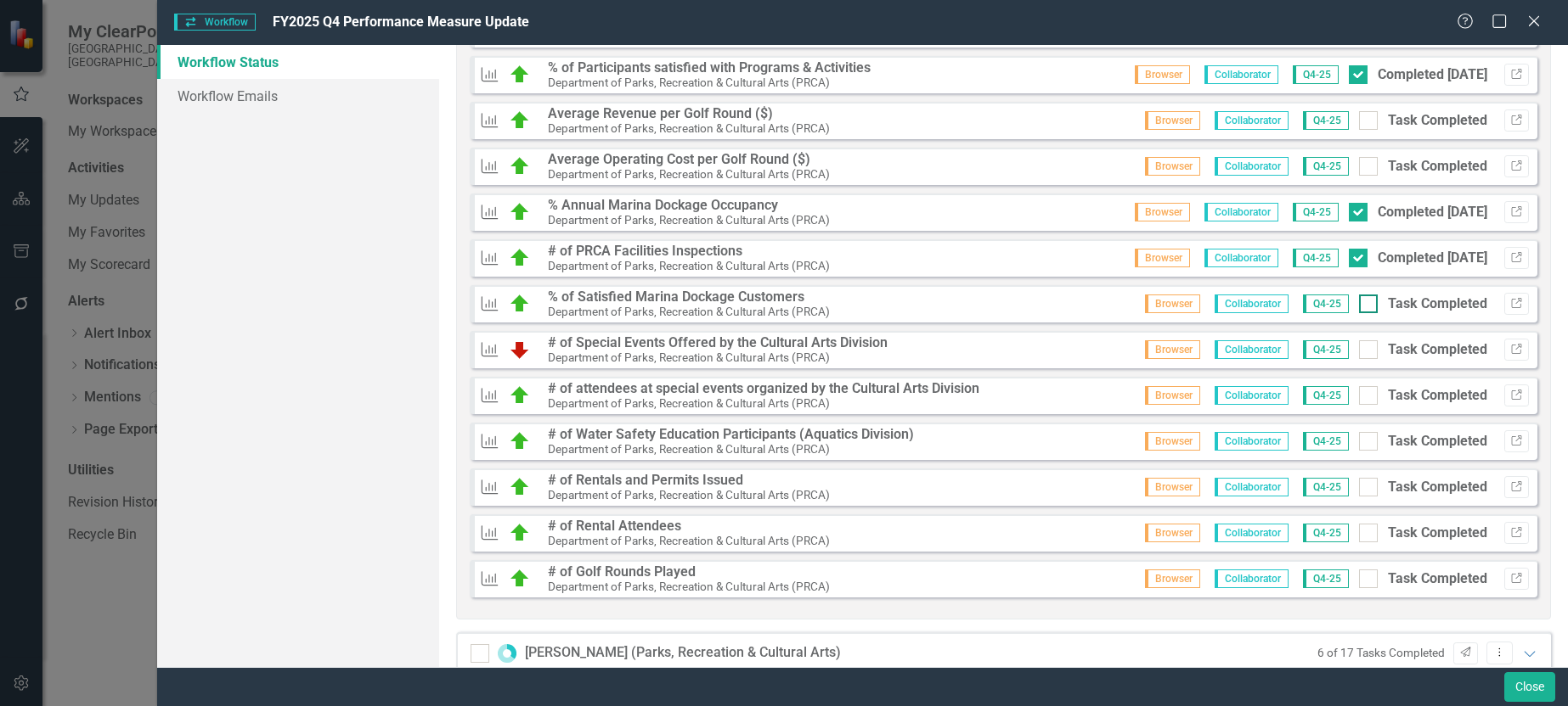
click at [1360, 306] on input "Task Completed" at bounding box center [1365, 300] width 11 height 11
checkbox input "true"
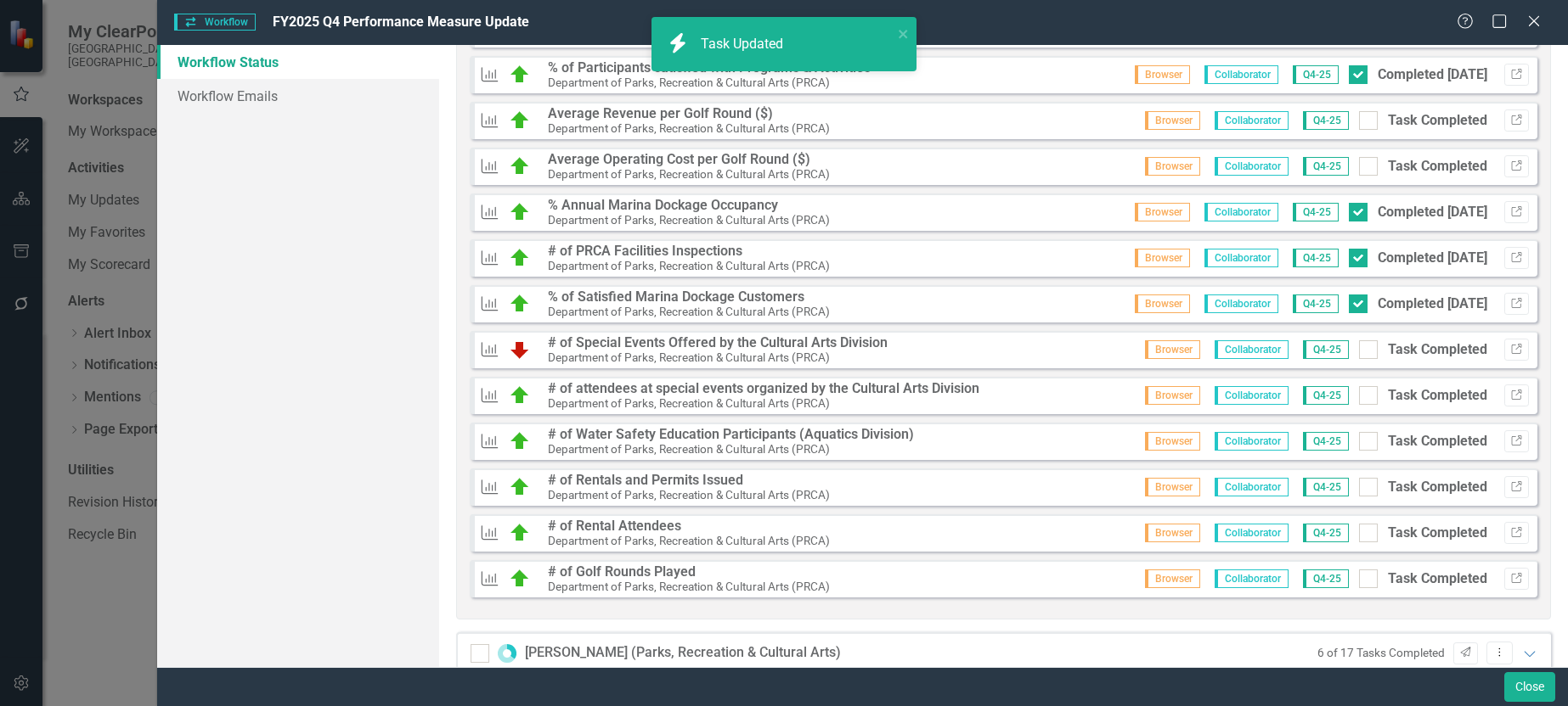
scroll to position [1421, 0]
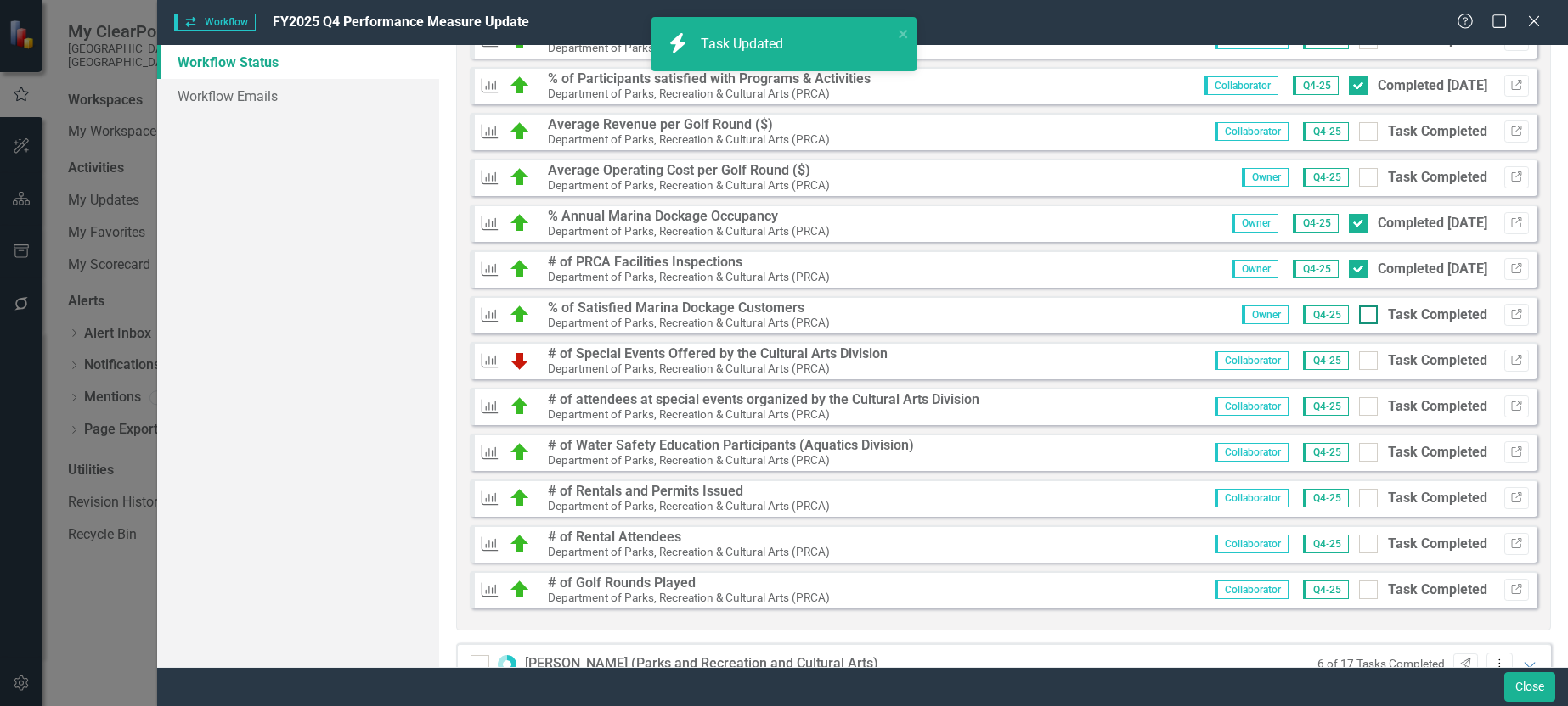
click at [1360, 316] on div at bounding box center [1369, 314] width 19 height 19
click at [1360, 316] on input "Task Completed" at bounding box center [1365, 311] width 11 height 11
checkbox input "true"
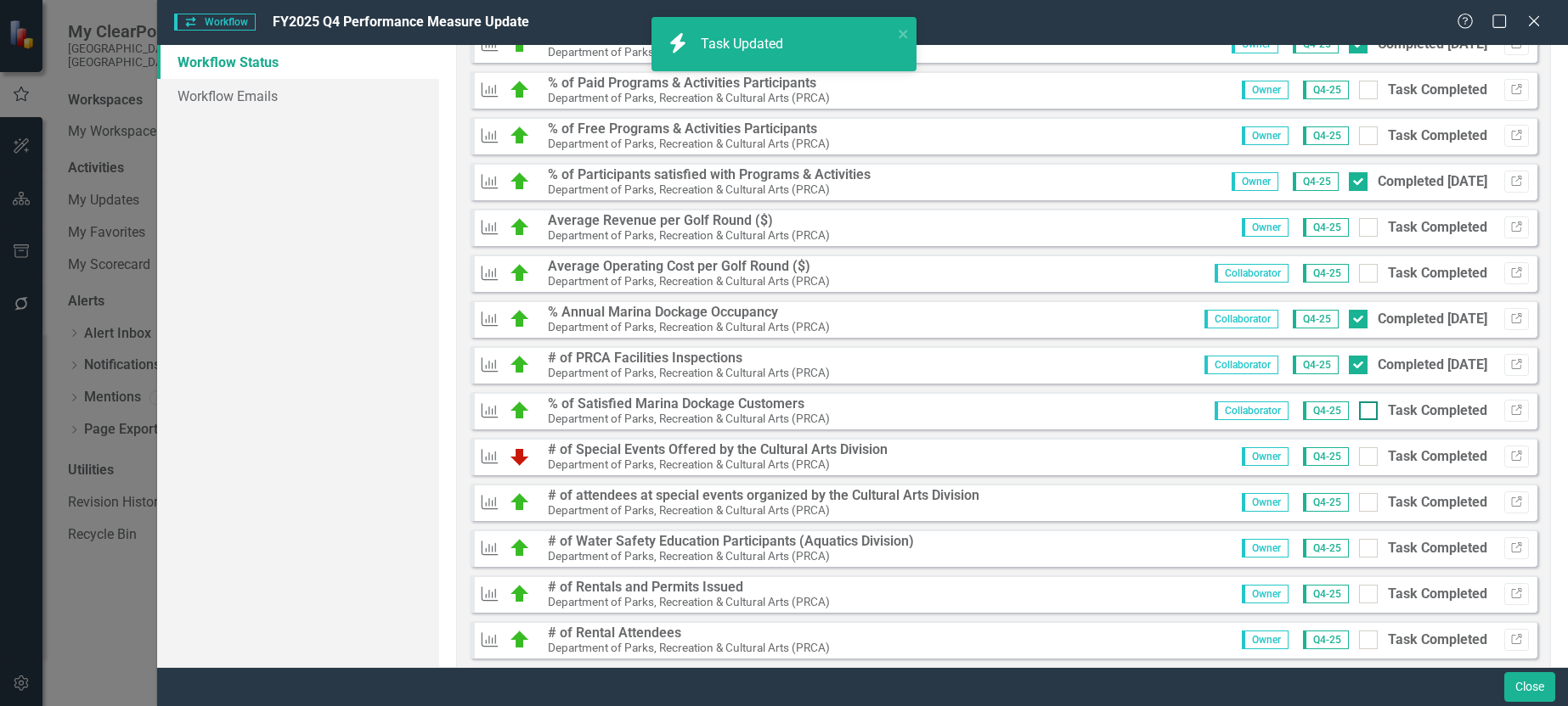
scroll to position [2269, 0]
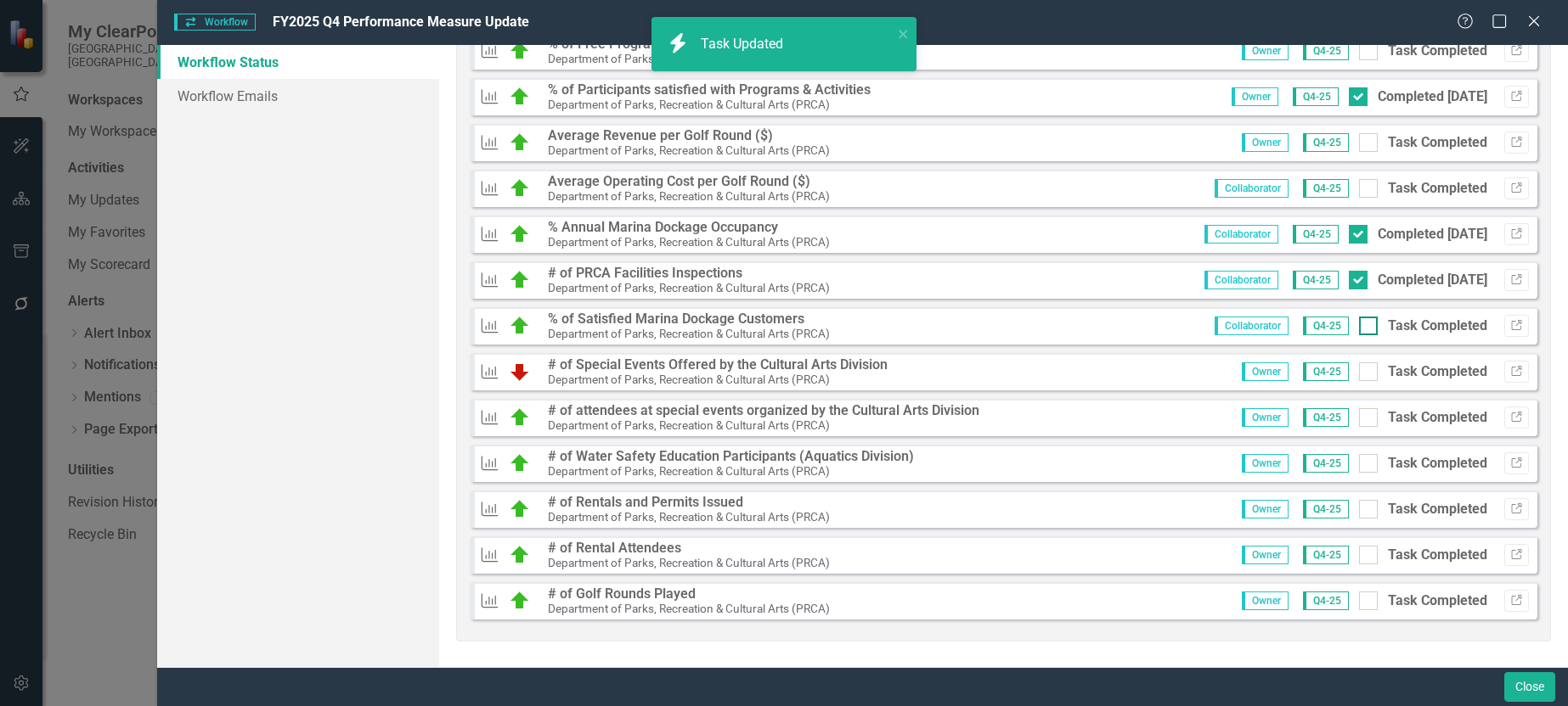
click at [1360, 325] on input "Task Completed" at bounding box center [1365, 322] width 11 height 11
checkbox input "true"
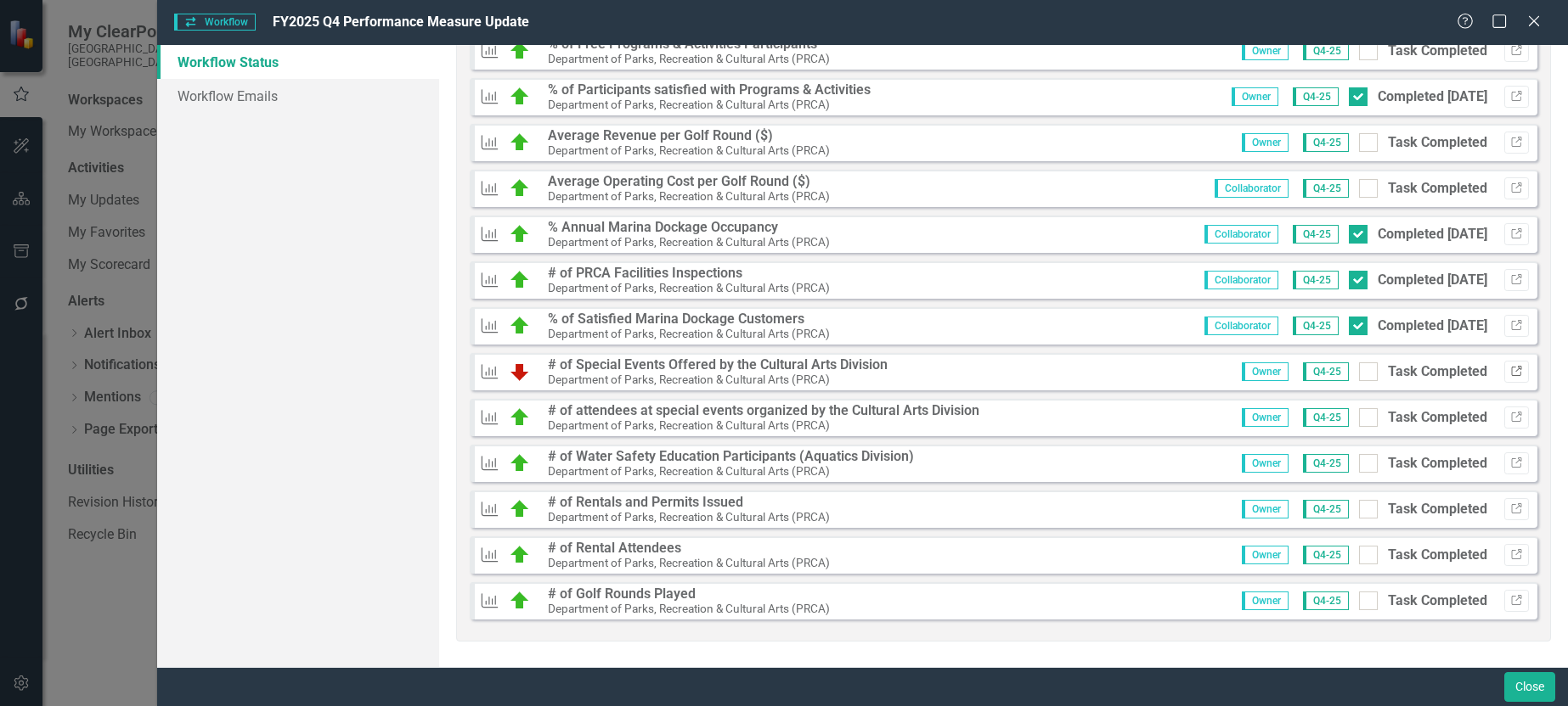
click at [1510, 373] on icon "Link" at bounding box center [1517, 372] width 12 height 11
click at [1360, 372] on input "Task Completed" at bounding box center [1365, 368] width 11 height 11
checkbox input "true"
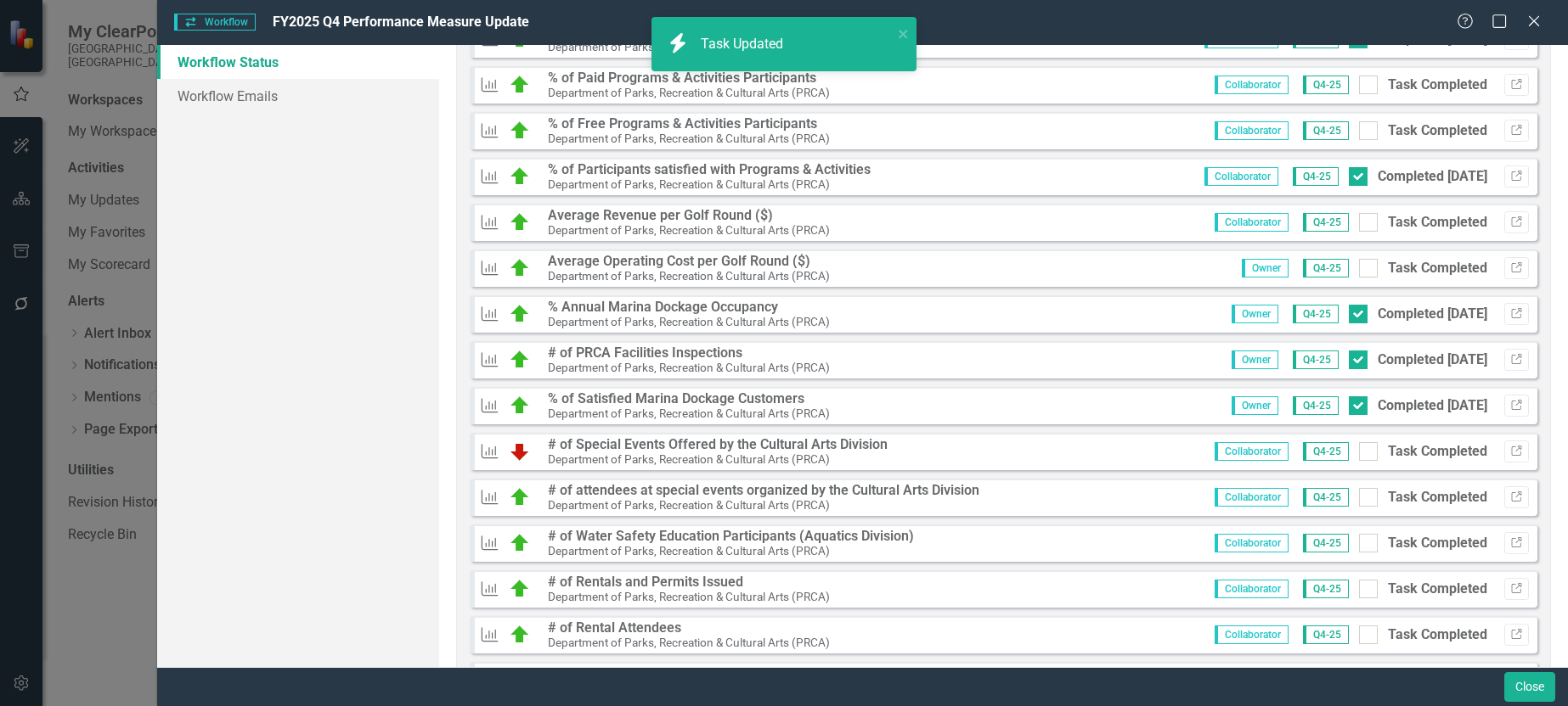
scroll to position [1251, 0]
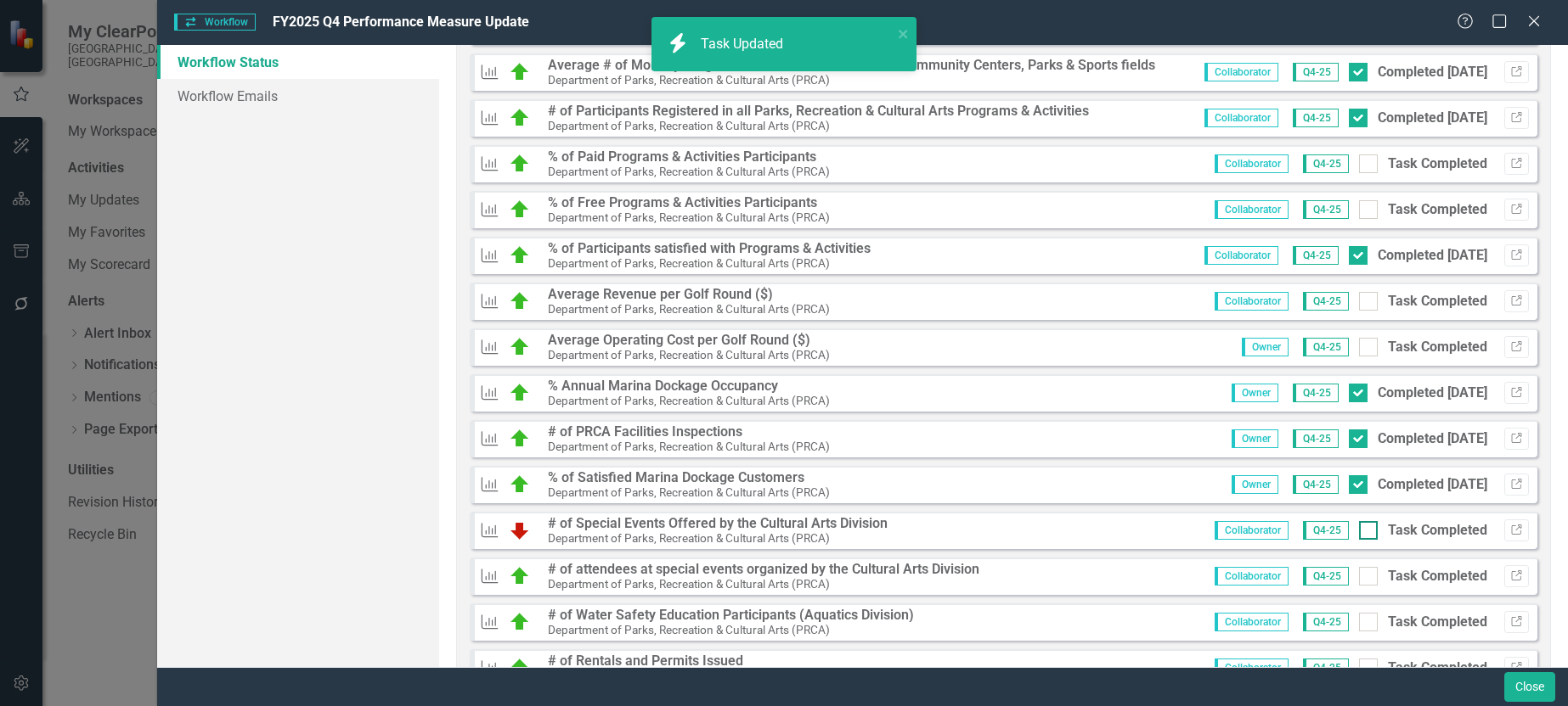
click at [1360, 533] on div at bounding box center [1369, 530] width 19 height 19
click at [1360, 532] on input "Task Completed" at bounding box center [1365, 526] width 11 height 11
checkbox input "true"
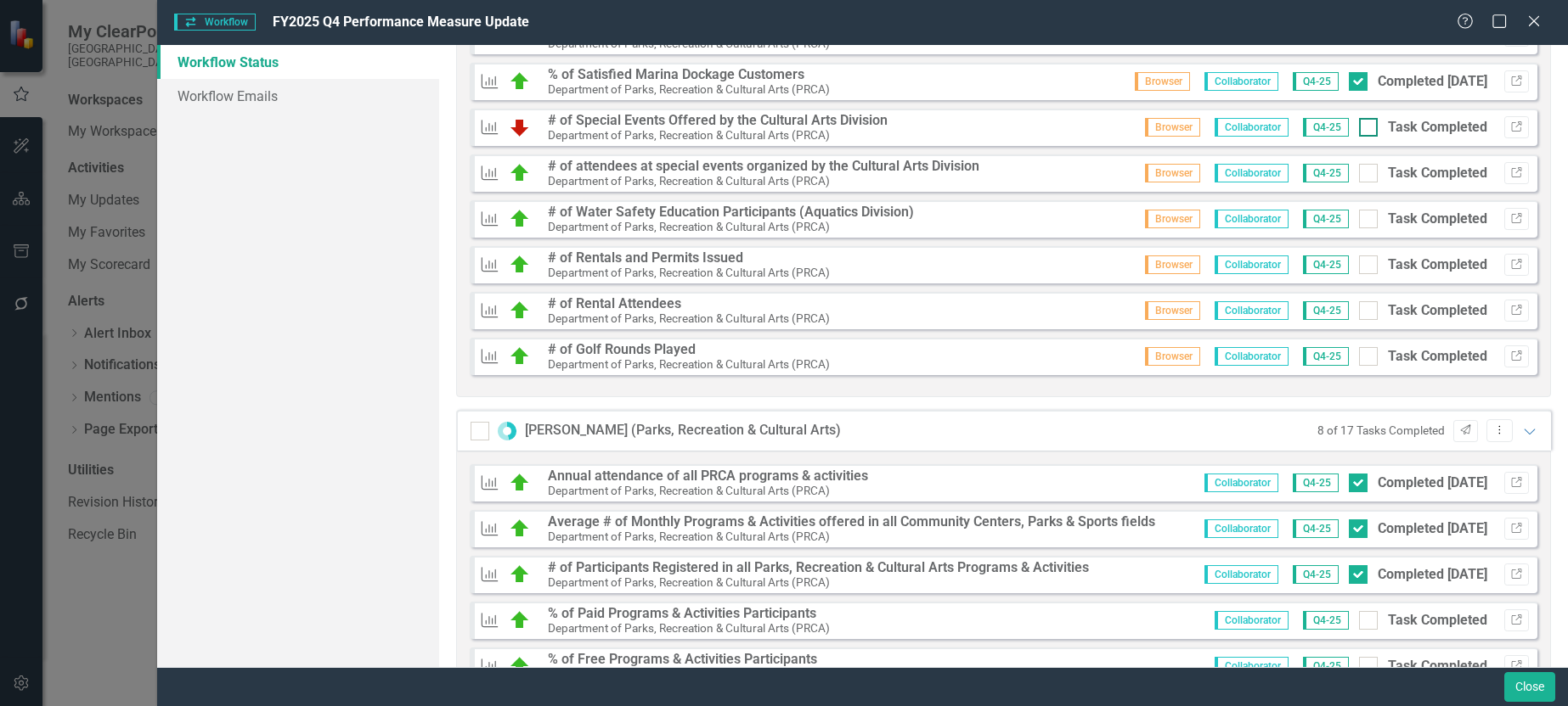
scroll to position [594, 0]
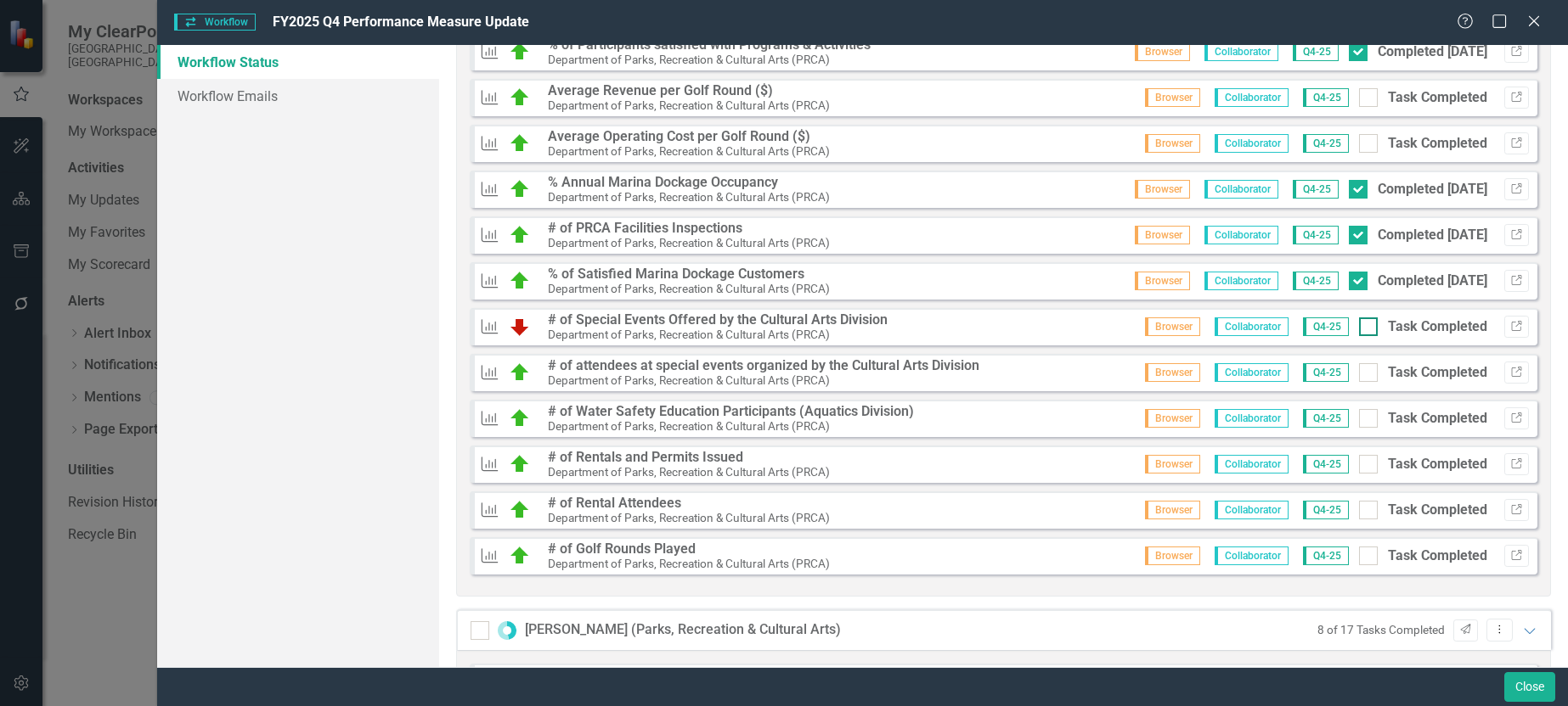
click at [1360, 324] on input "Task Completed" at bounding box center [1365, 322] width 11 height 11
checkbox input "true"
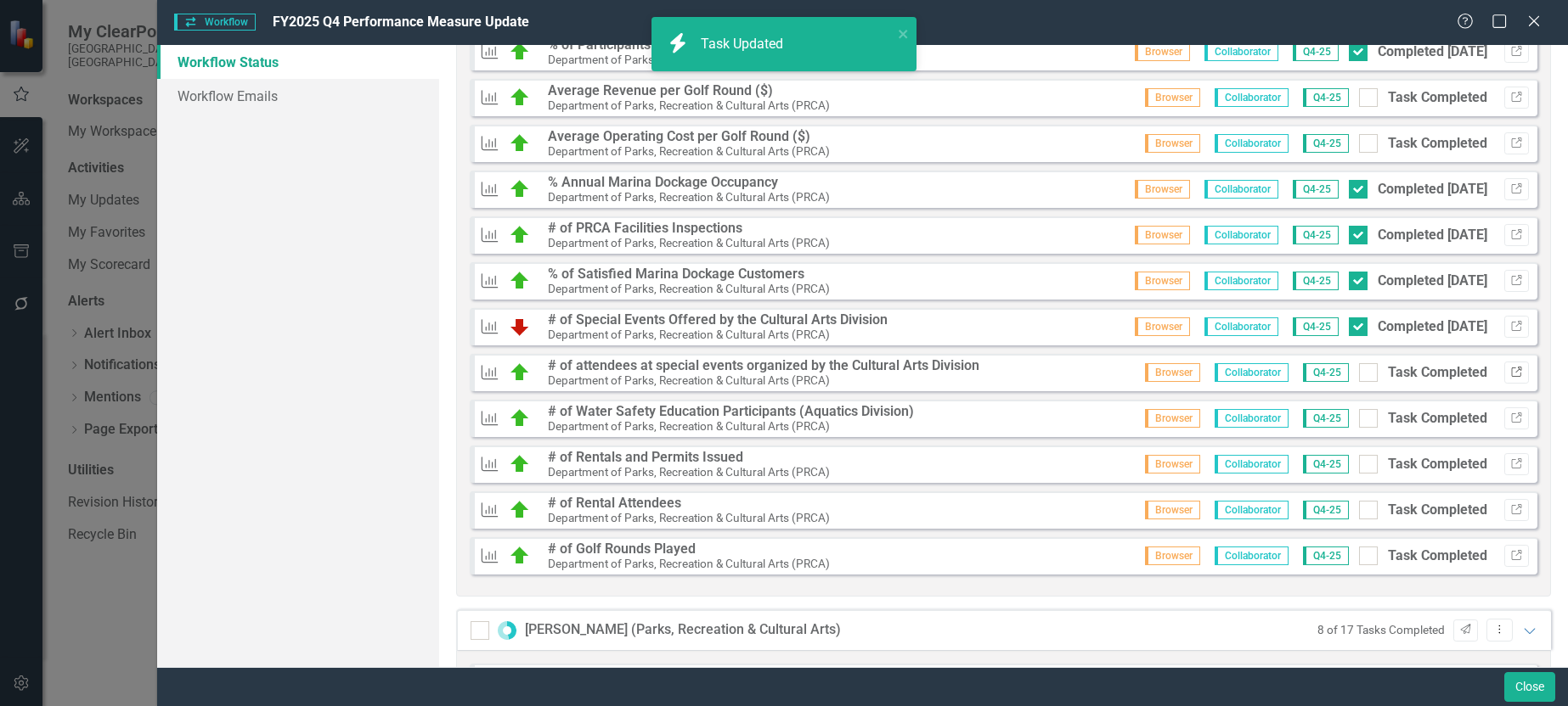
click at [1510, 371] on icon "Link" at bounding box center [1517, 373] width 12 height 11
click at [1360, 374] on input "Task Completed" at bounding box center [1365, 369] width 11 height 11
checkbox input "true"
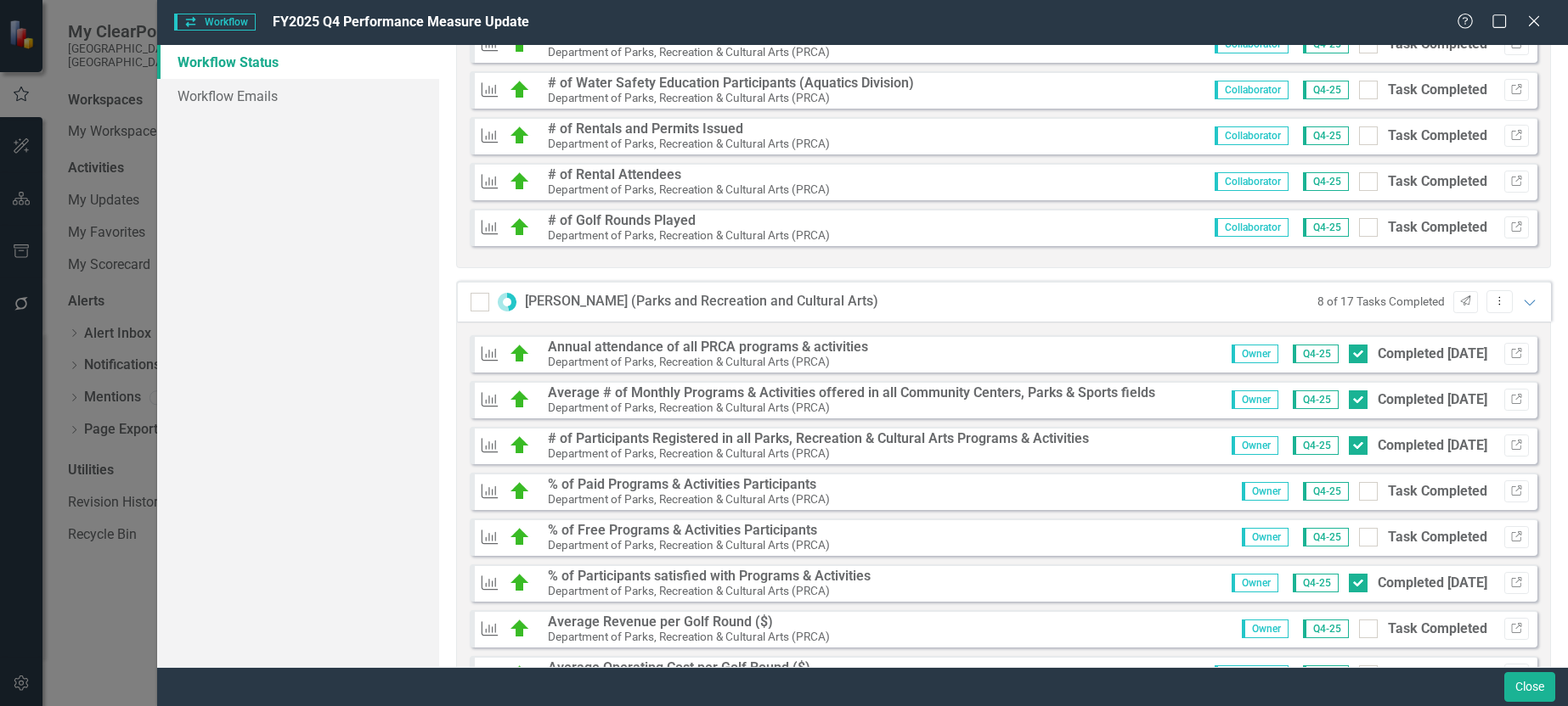
scroll to position [1528, 0]
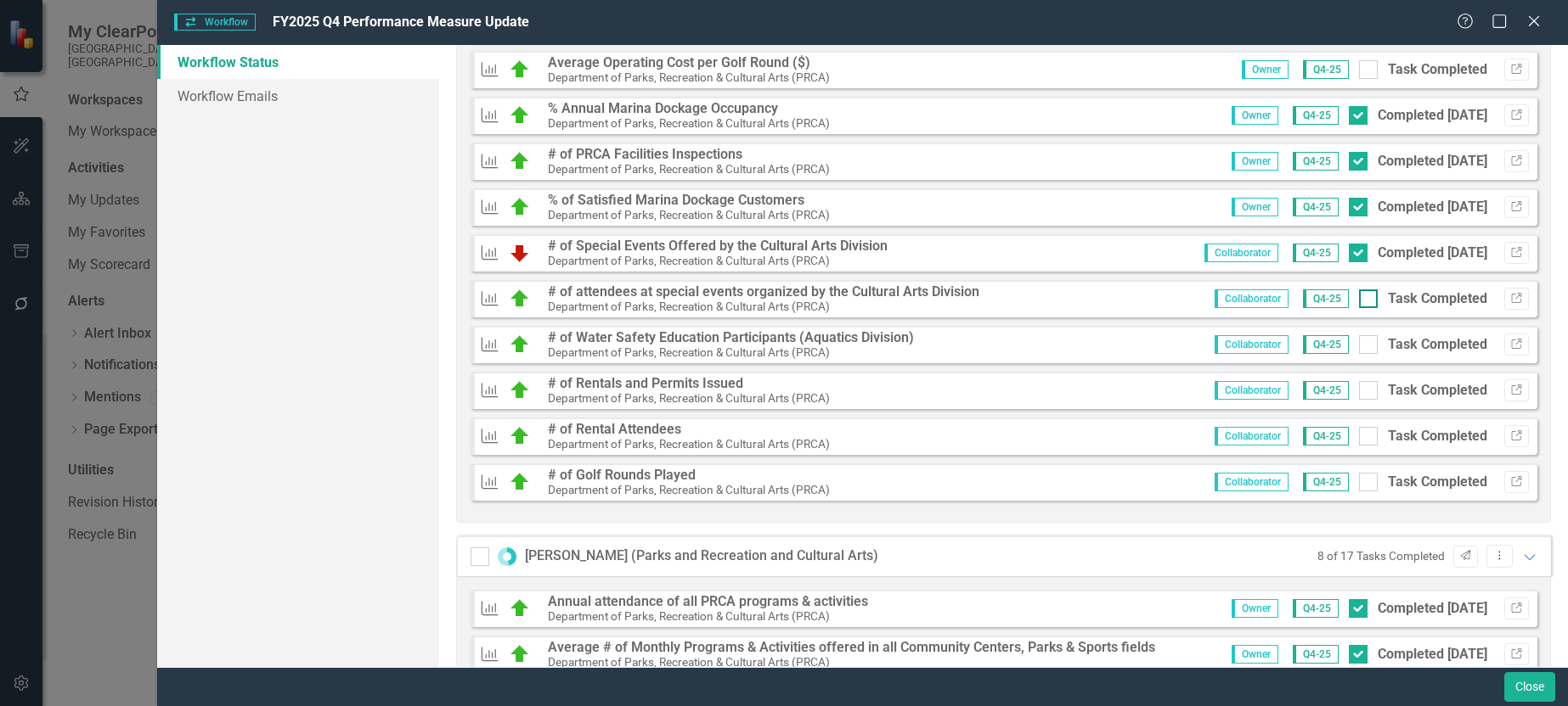
click at [1360, 299] on input "Task Completed" at bounding box center [1365, 295] width 11 height 11
checkbox input "true"
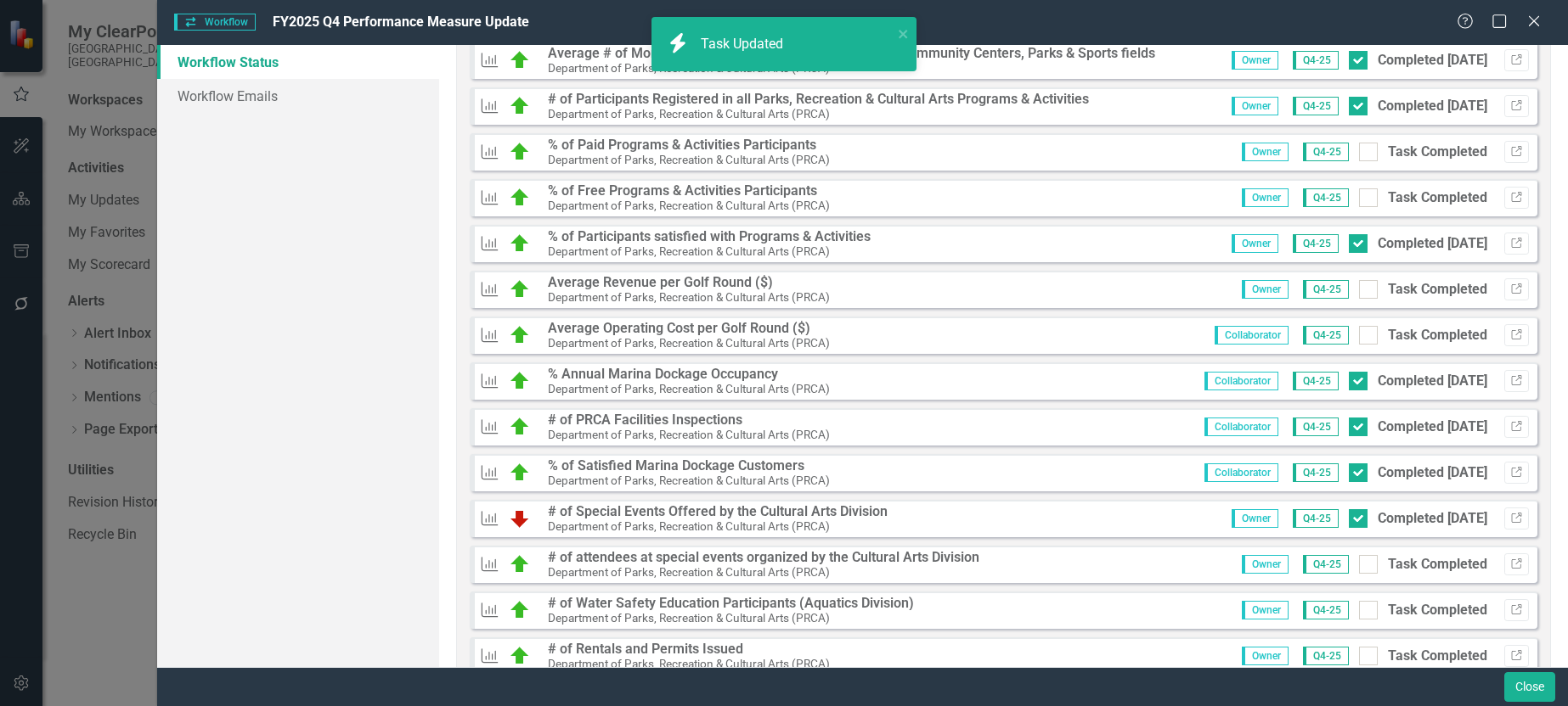
scroll to position [2269, 0]
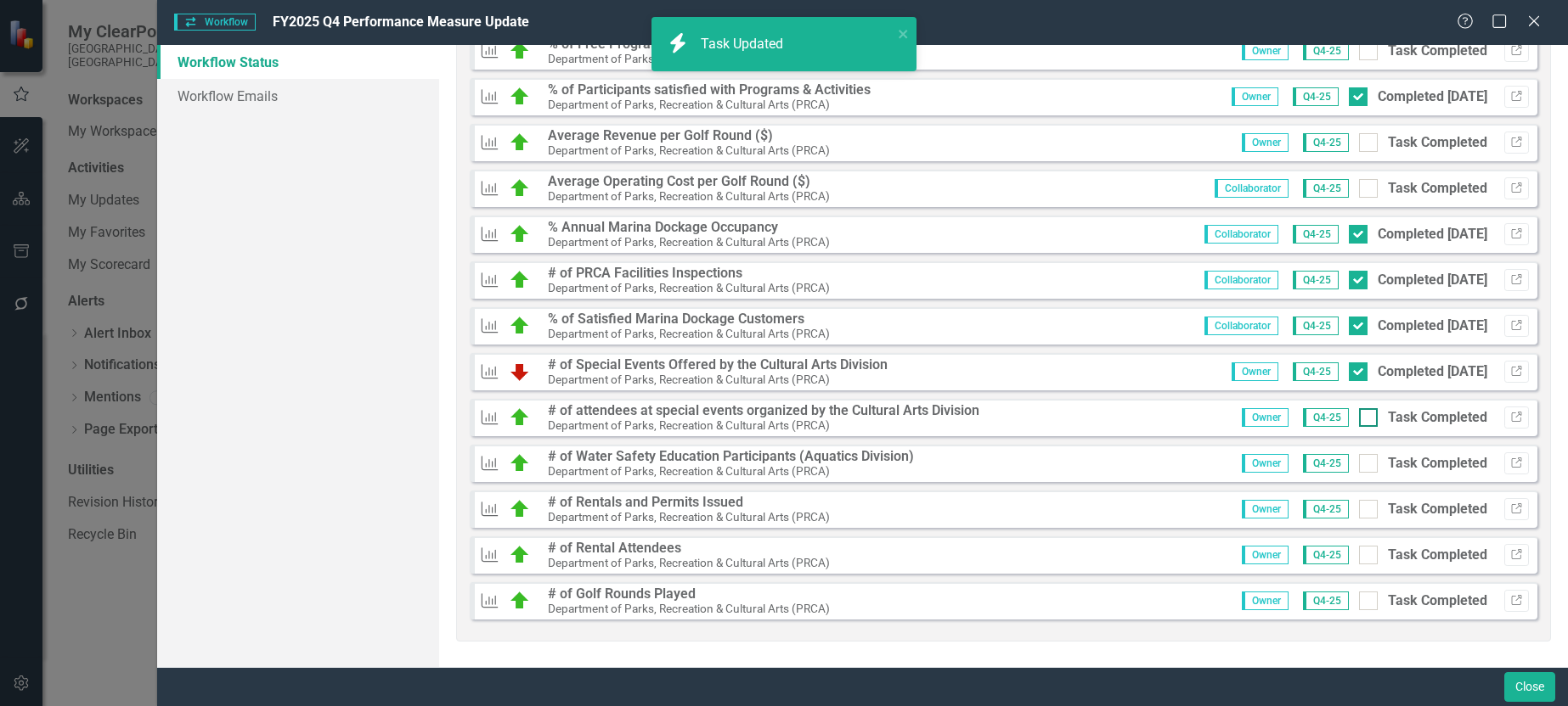
click at [1360, 422] on div at bounding box center [1369, 417] width 19 height 19
click at [1360, 419] on input "Task Completed" at bounding box center [1365, 414] width 11 height 11
checkbox input "true"
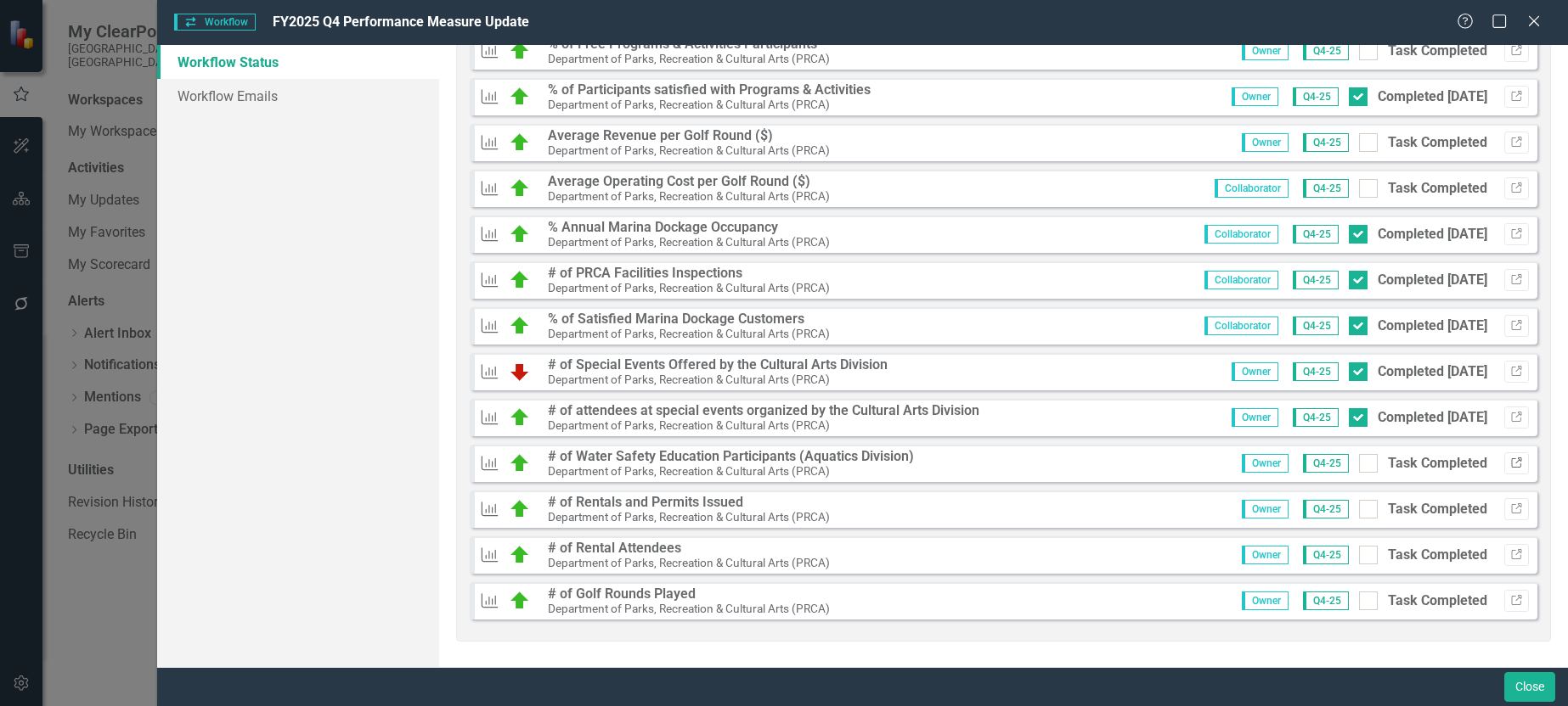
click at [1510, 462] on icon "Link" at bounding box center [1517, 464] width 12 height 11
click at [1360, 462] on input "Task Completed" at bounding box center [1365, 460] width 11 height 11
checkbox input "true"
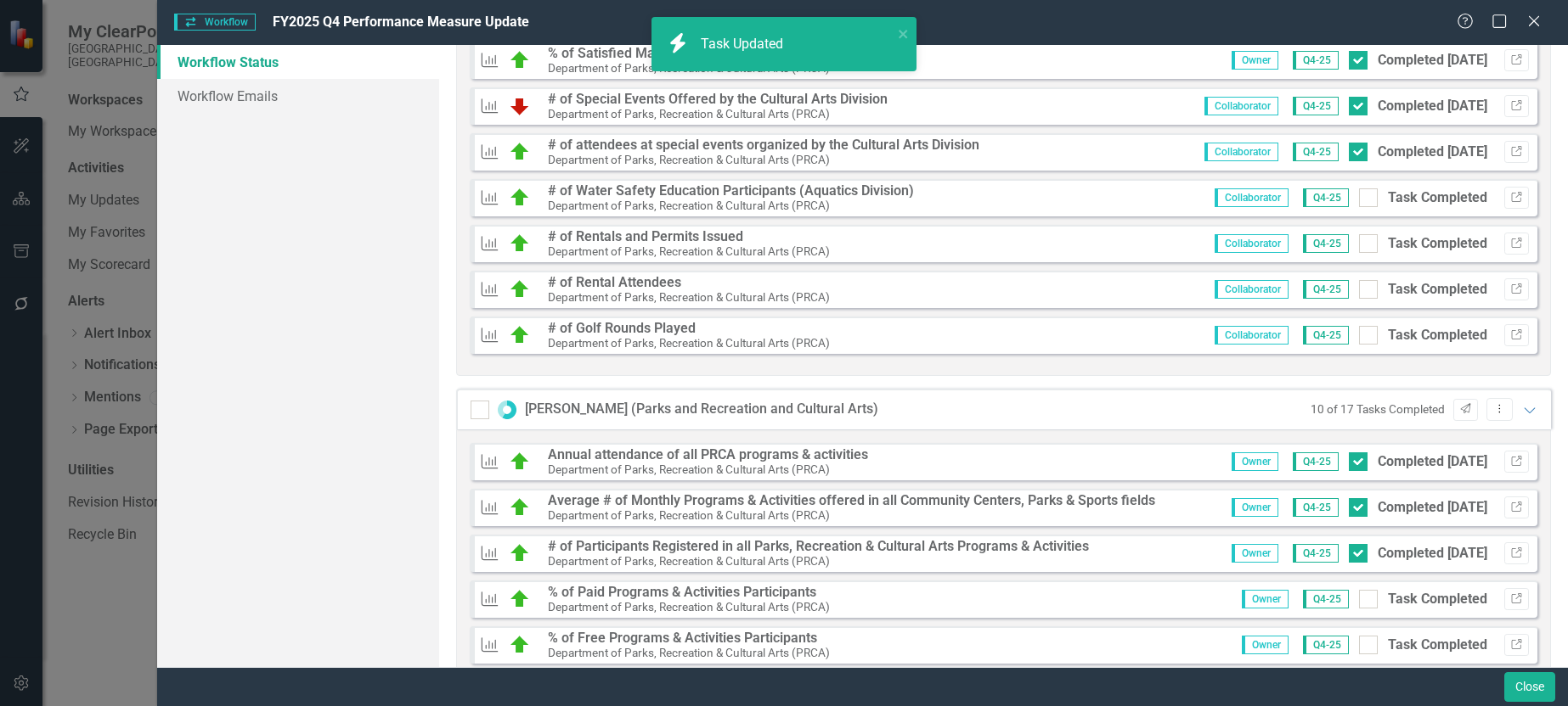
scroll to position [1505, 0]
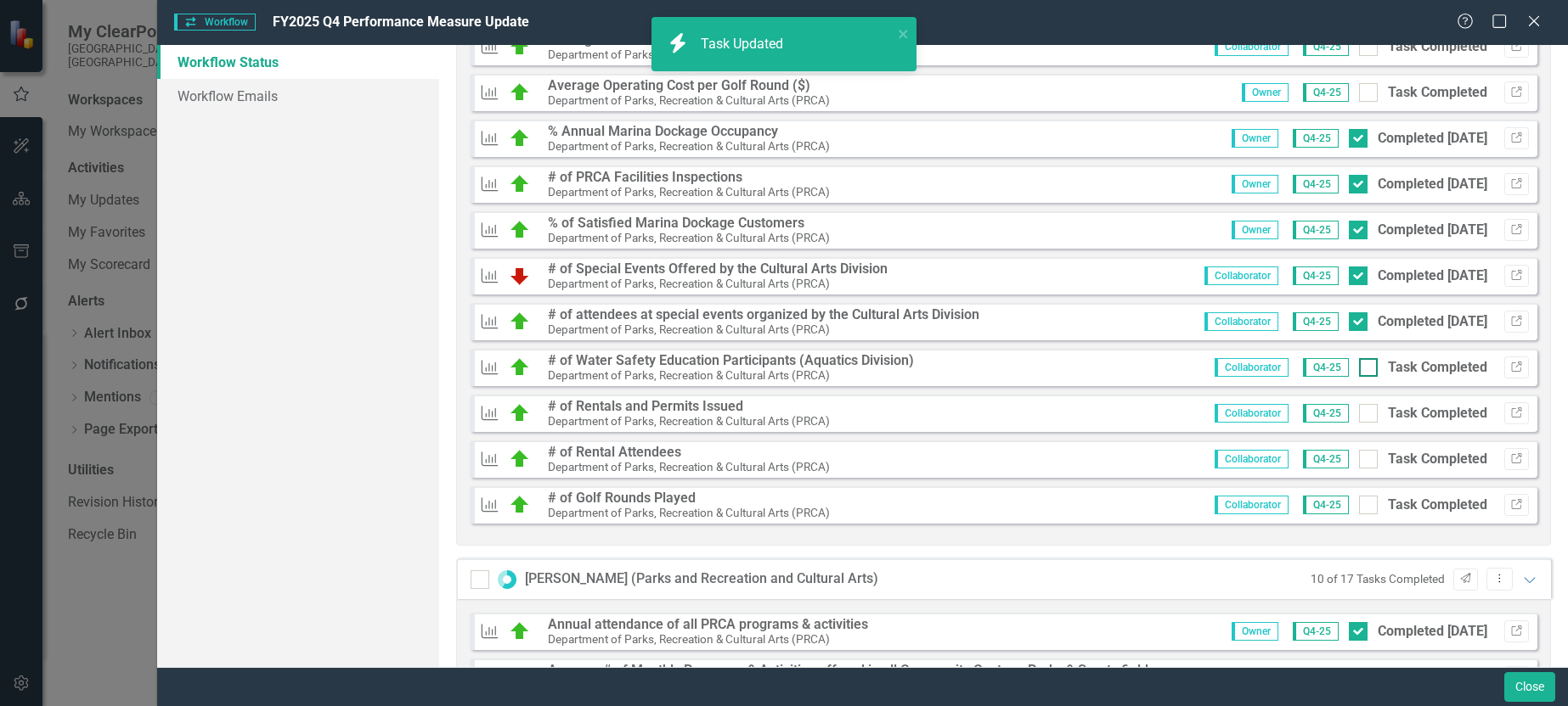
click at [1360, 369] on input "Task Completed" at bounding box center [1365, 363] width 11 height 11
checkbox input "true"
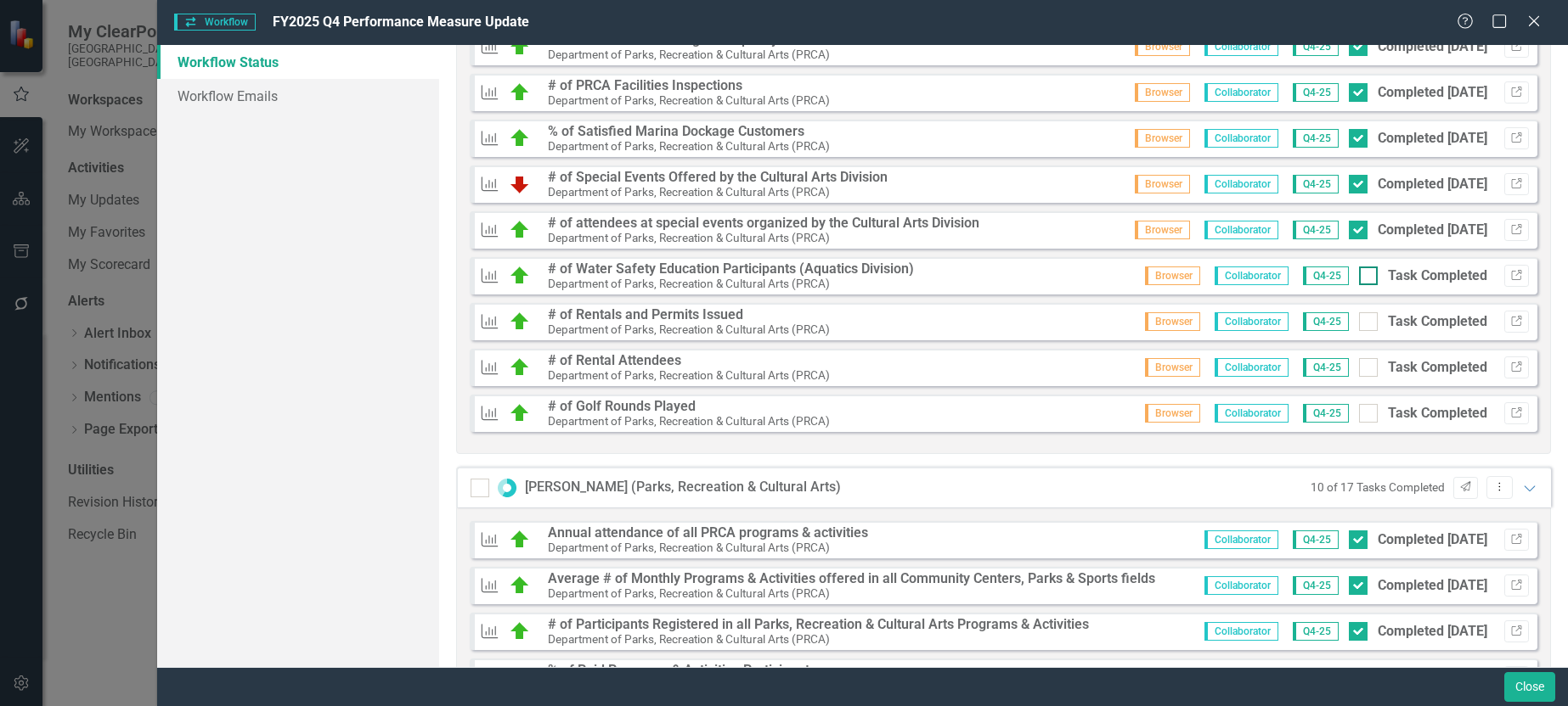
scroll to position [571, 0]
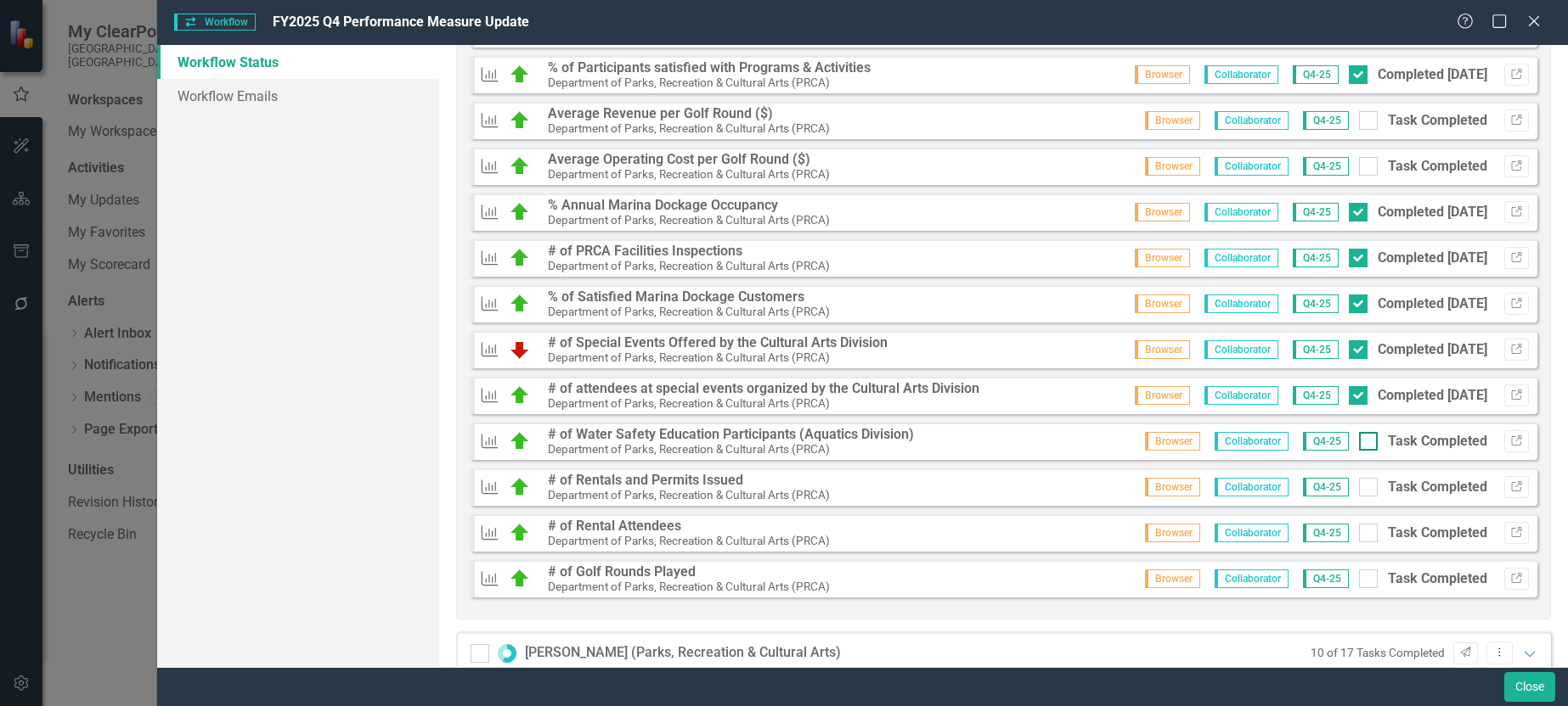
click at [1361, 439] on div at bounding box center [1369, 441] width 19 height 19
click at [1361, 439] on input "Task Completed" at bounding box center [1365, 438] width 11 height 11
checkbox input "true"
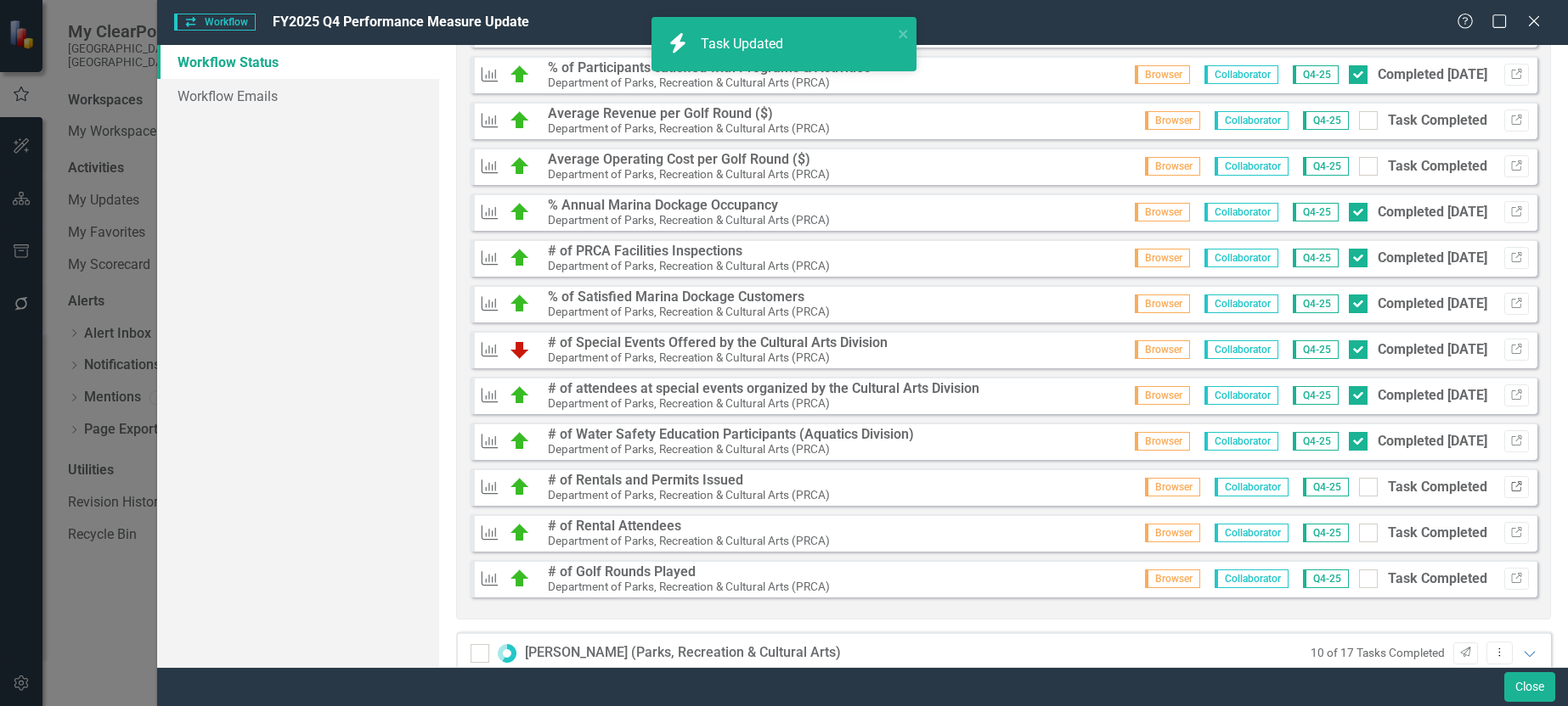
click at [1510, 485] on icon "Link" at bounding box center [1517, 487] width 12 height 11
click at [1360, 485] on input "Task Completed" at bounding box center [1365, 484] width 11 height 11
checkbox input "true"
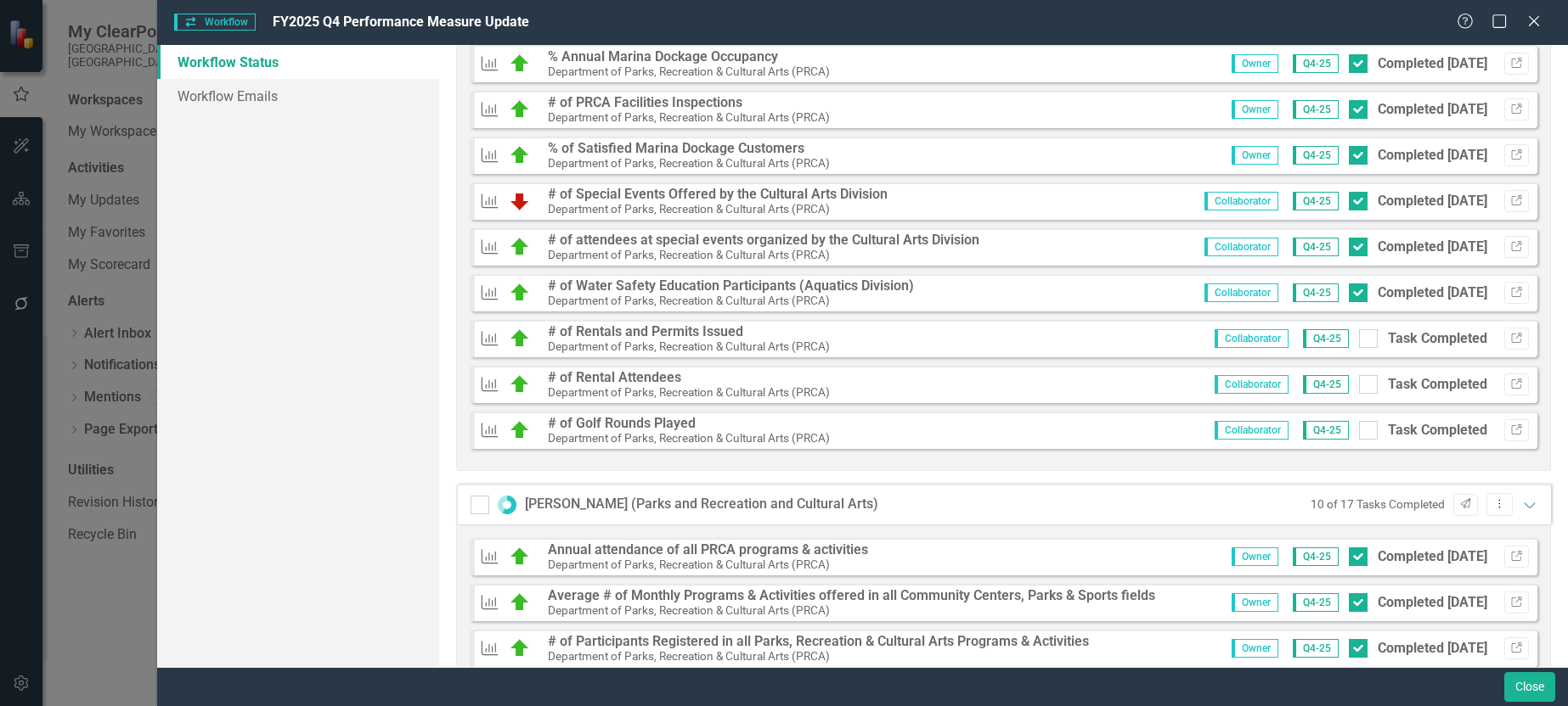
scroll to position [1590, 0]
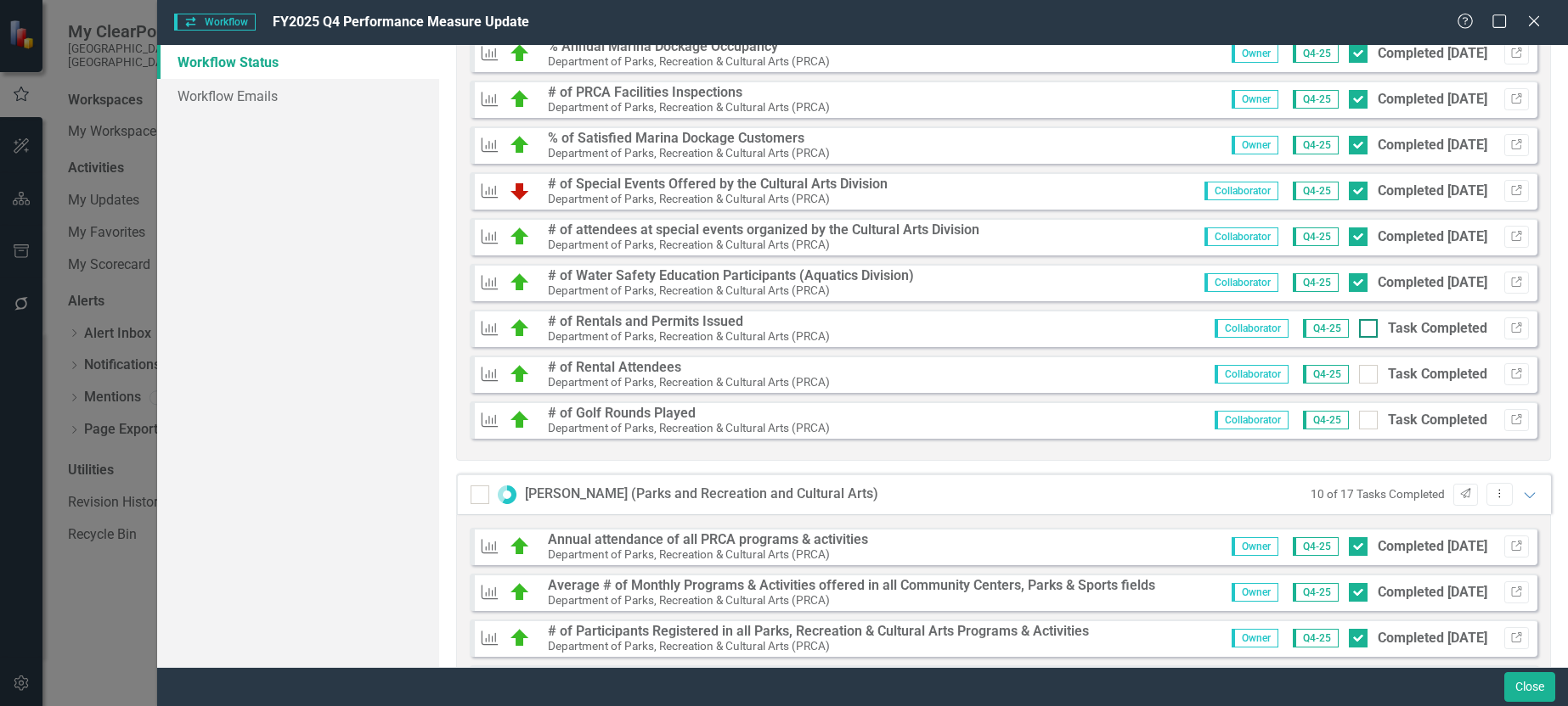
click at [1363, 328] on div at bounding box center [1369, 328] width 19 height 19
click at [1363, 328] on input "Task Completed" at bounding box center [1365, 324] width 11 height 11
checkbox input "true"
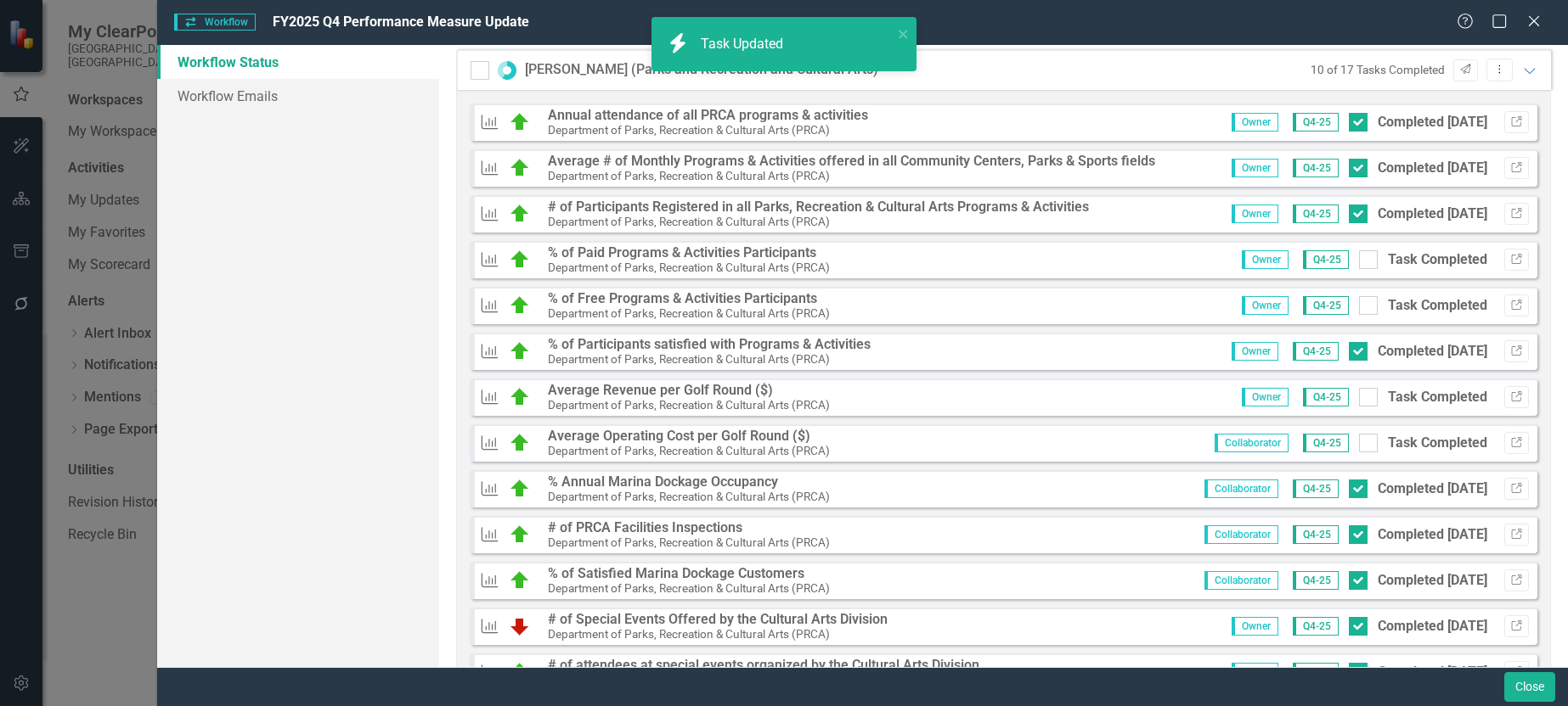
scroll to position [2269, 0]
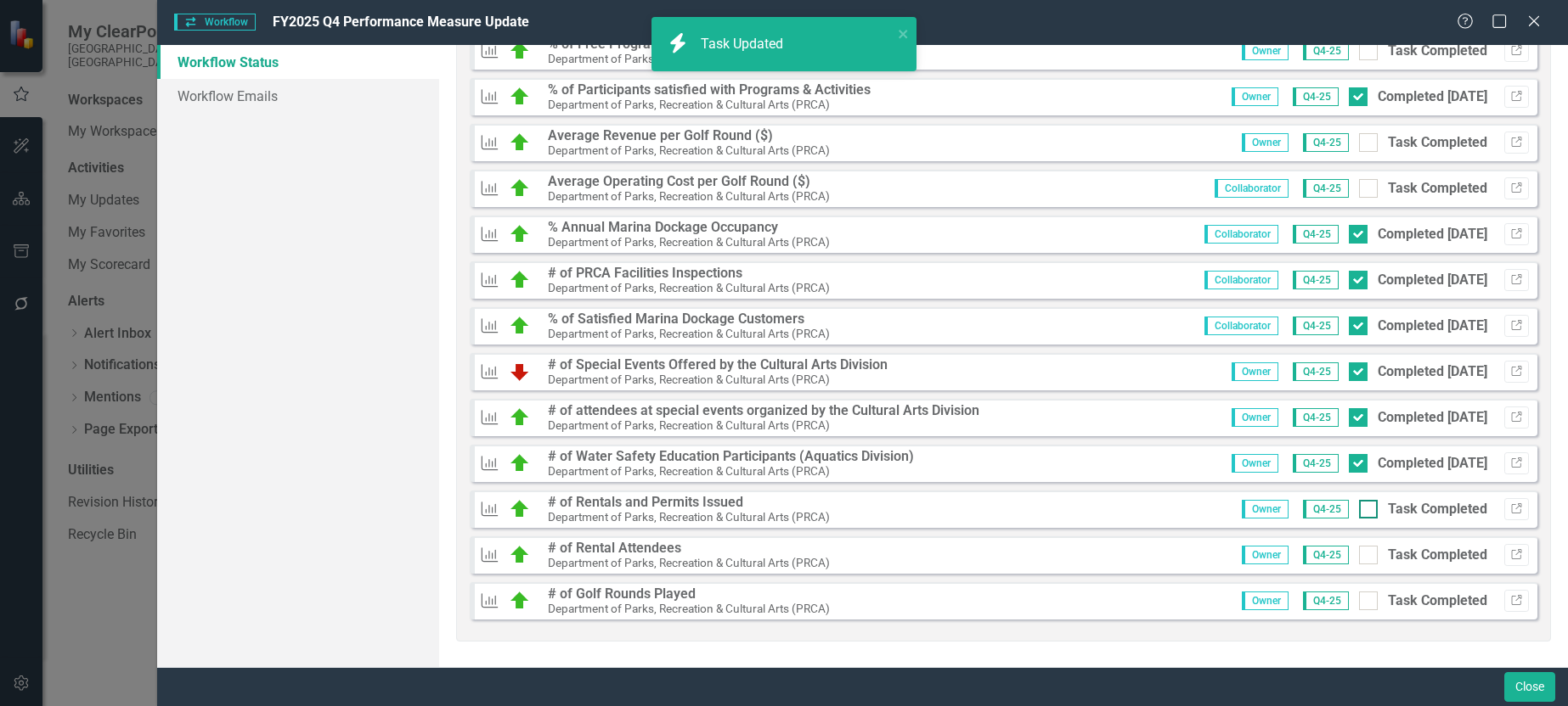
click at [1360, 508] on input "Task Completed" at bounding box center [1365, 506] width 11 height 11
checkbox input "true"
click at [1510, 558] on icon "Link" at bounding box center [1517, 555] width 12 height 11
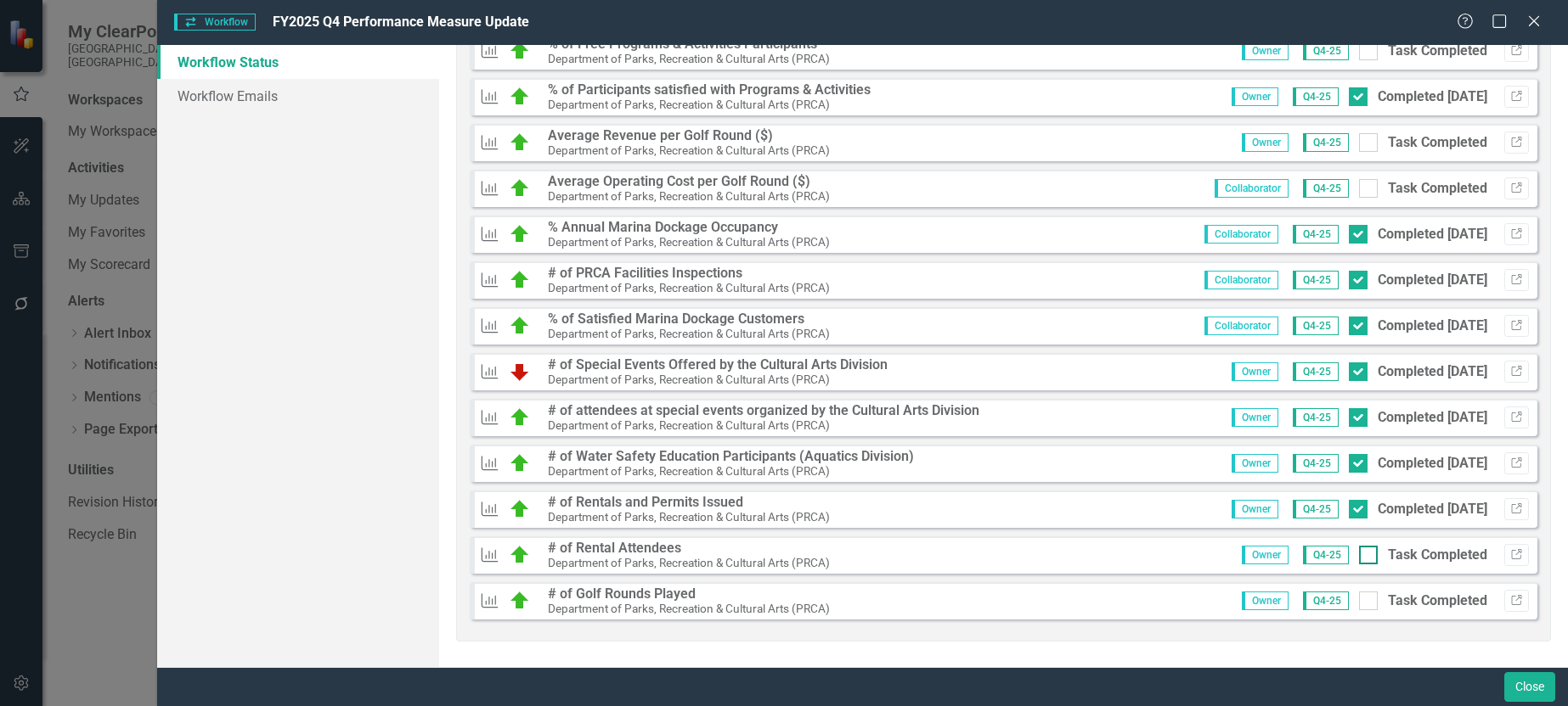
click at [1360, 558] on div at bounding box center [1369, 555] width 19 height 19
click at [1360, 557] on input "Task Completed" at bounding box center [1365, 551] width 11 height 11
checkbox input "true"
click at [1510, 601] on icon "Link" at bounding box center [1517, 601] width 12 height 11
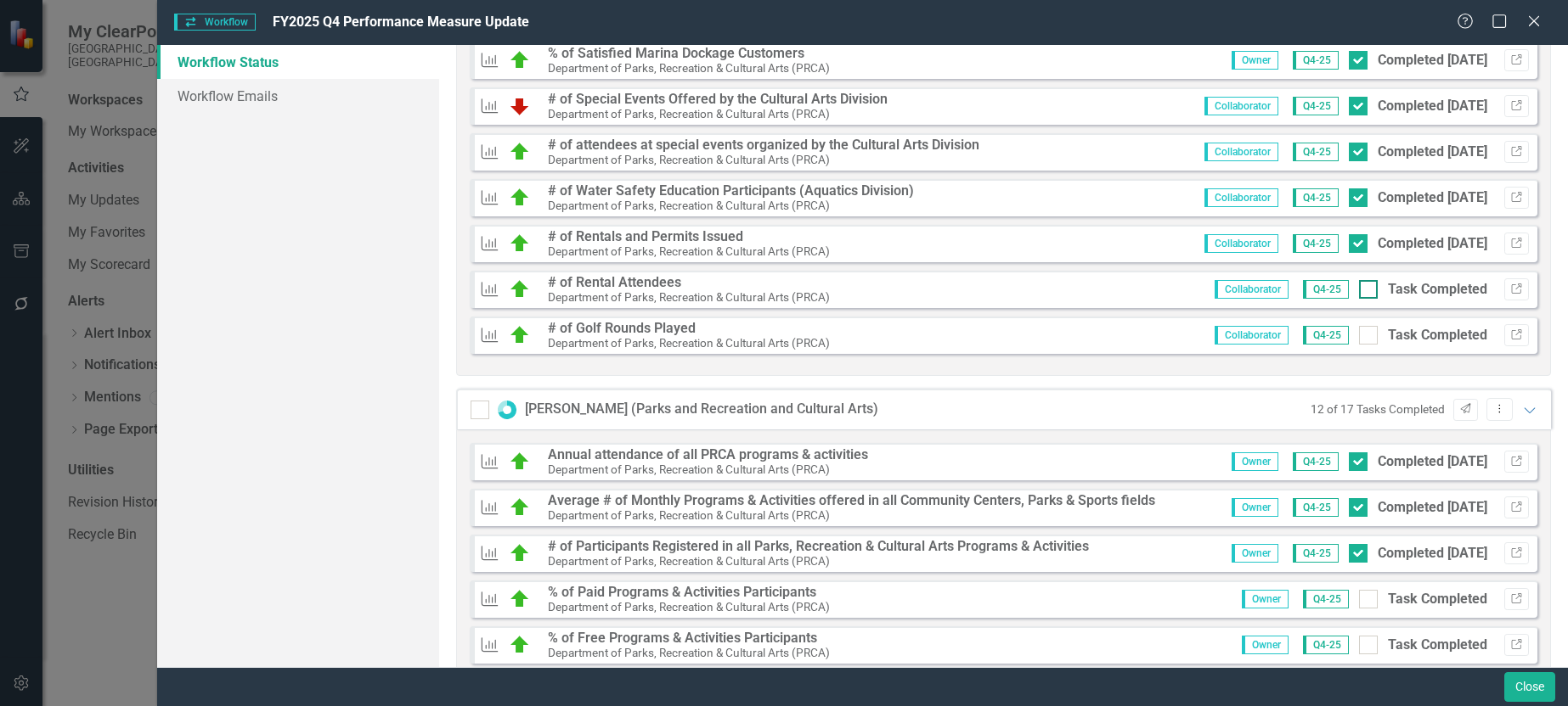
click at [1360, 293] on div at bounding box center [1369, 289] width 19 height 19
click at [1360, 291] on input "Task Completed" at bounding box center [1365, 285] width 11 height 11
checkbox input "true"
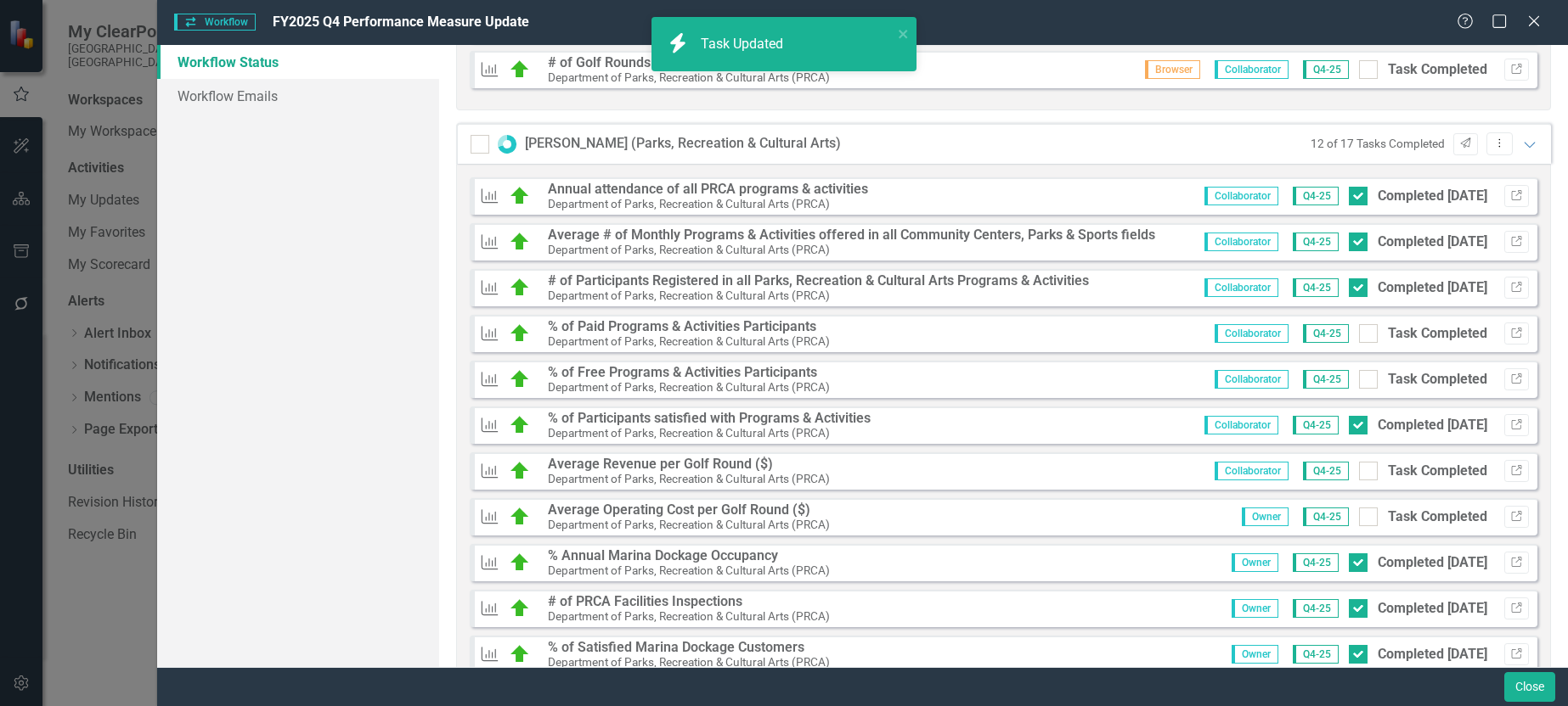
scroll to position [741, 0]
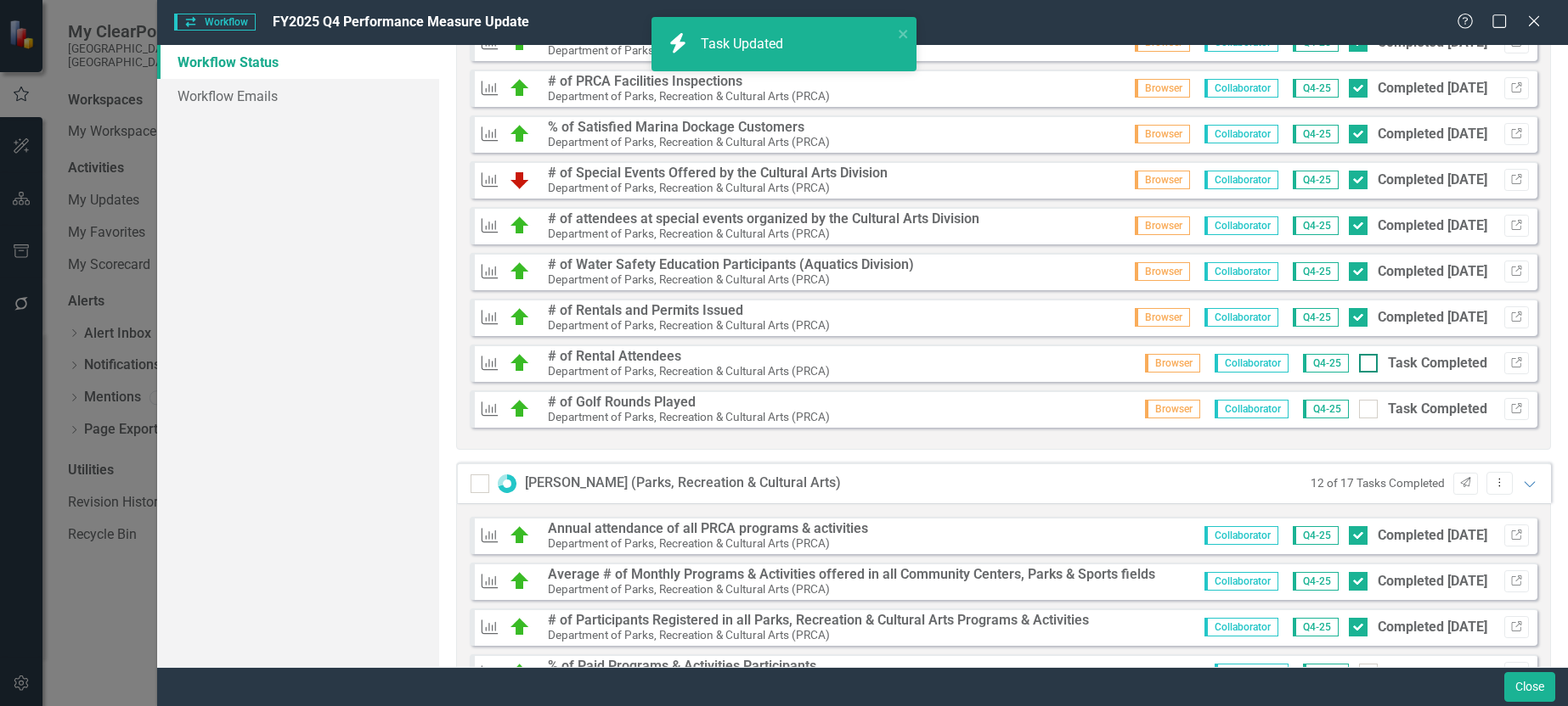
click at [1360, 363] on input "Task Completed" at bounding box center [1365, 360] width 11 height 11
checkbox input "true"
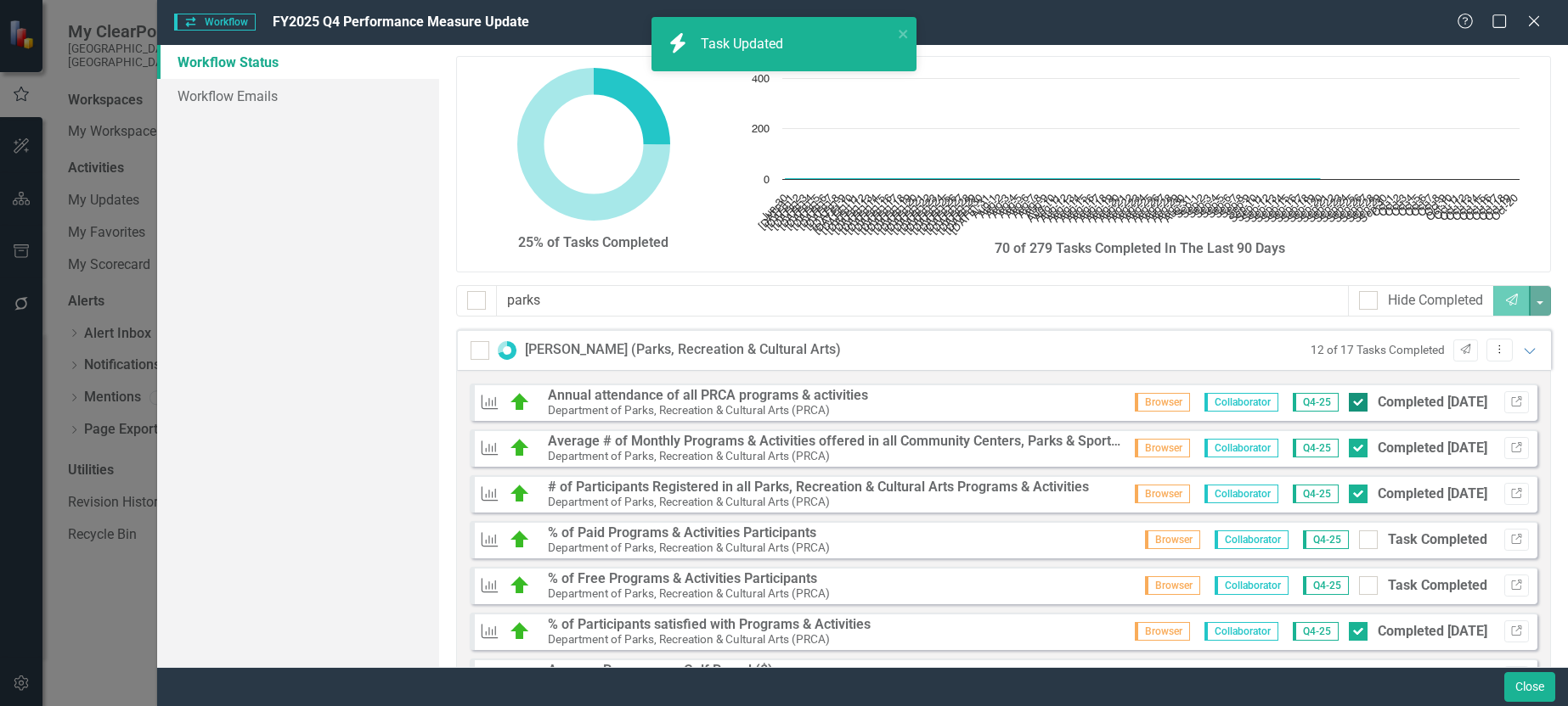
scroll to position [0, 0]
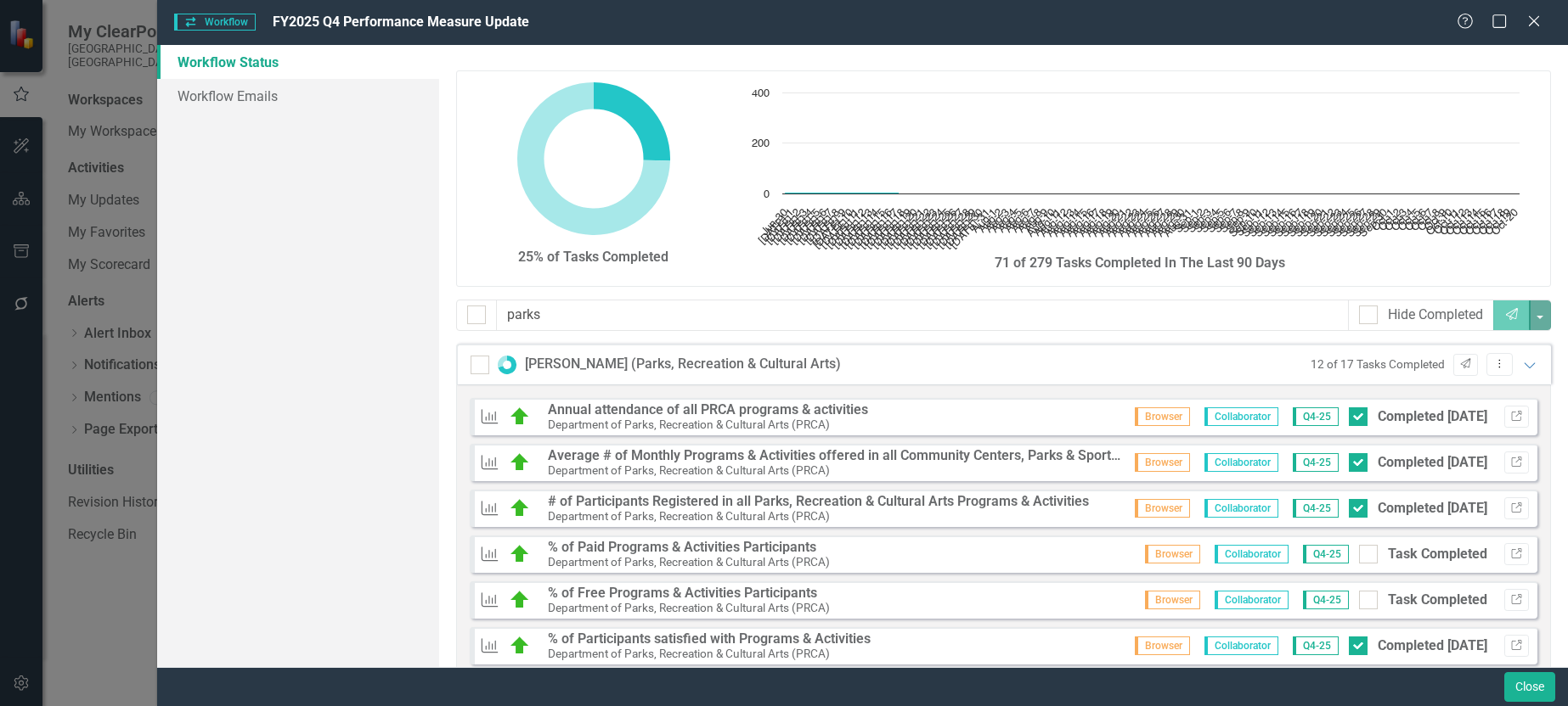
click at [1525, 361] on div "Chris Alvarez (Parks, Recreation & Cultural Arts) 12 of 17 Tasks Completed Send…" at bounding box center [1003, 364] width 1095 height 41
click at [1522, 367] on icon "Expanded" at bounding box center [1530, 364] width 17 height 13
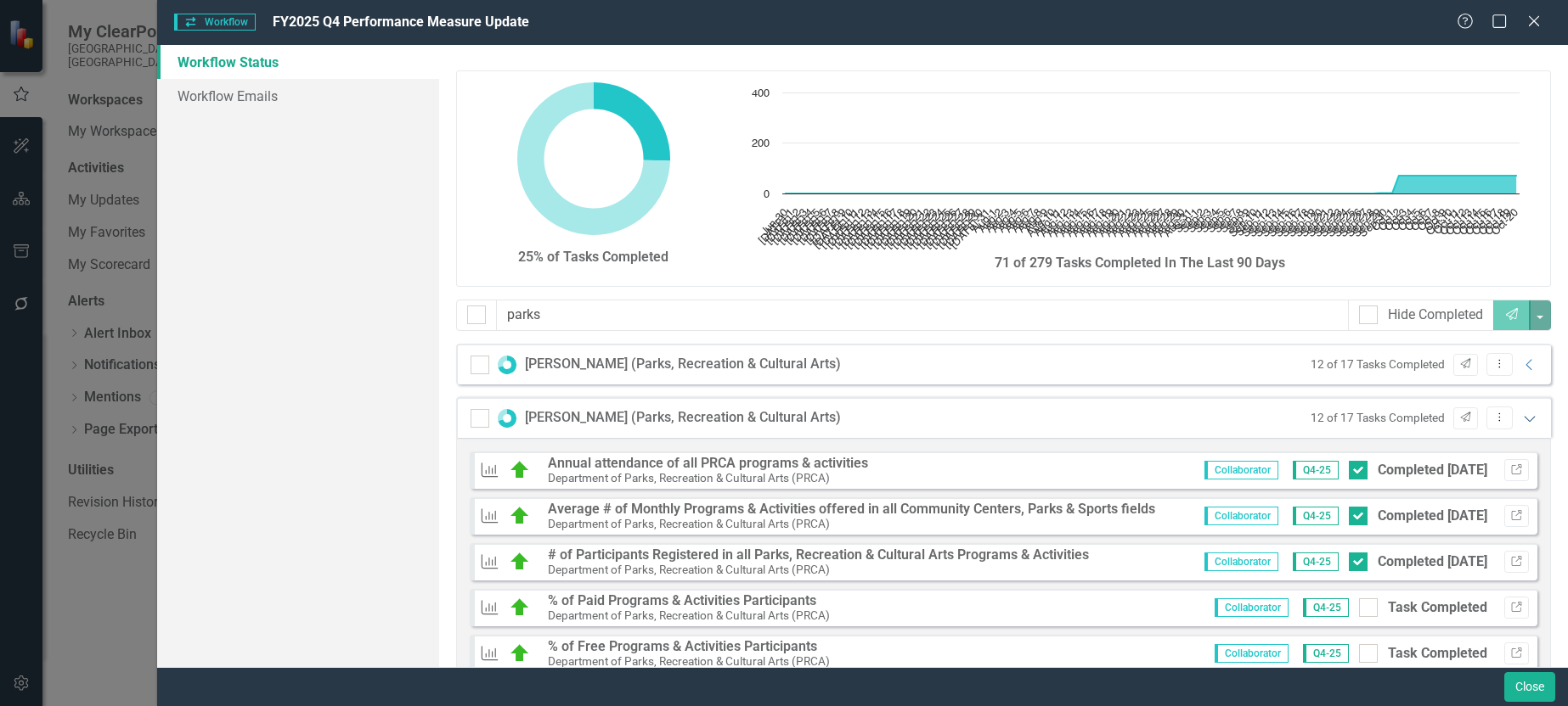
click at [1522, 418] on icon "Expanded" at bounding box center [1530, 418] width 17 height 13
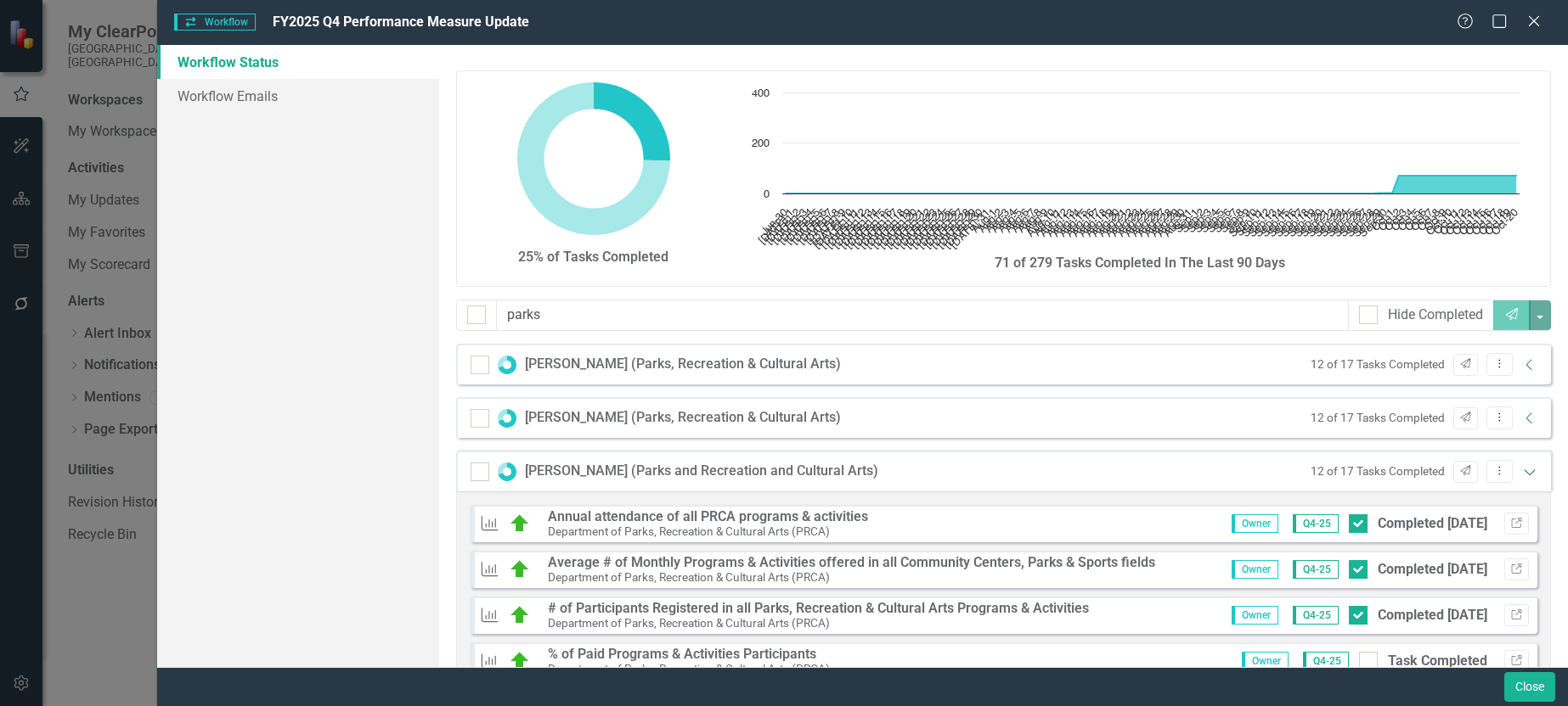
click at [1522, 472] on icon "Expanded" at bounding box center [1530, 471] width 17 height 13
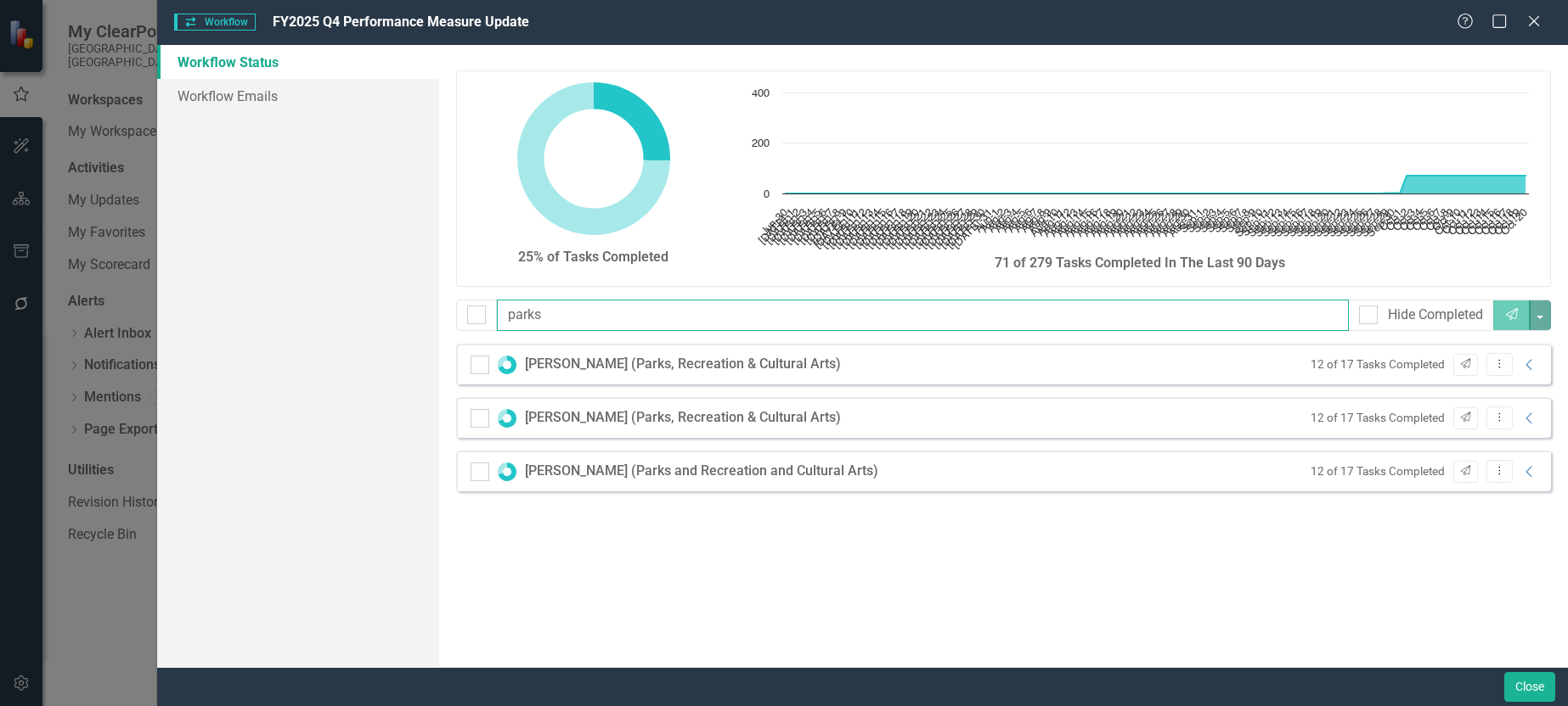
drag, startPoint x: 605, startPoint y: 324, endPoint x: 361, endPoint y: 319, distance: 244.1
click at [361, 319] on div "Workflow Status Workflow Emails 25% of Tasks Completed Chart Chart with 113 dat…" at bounding box center [862, 356] width 1411 height 623
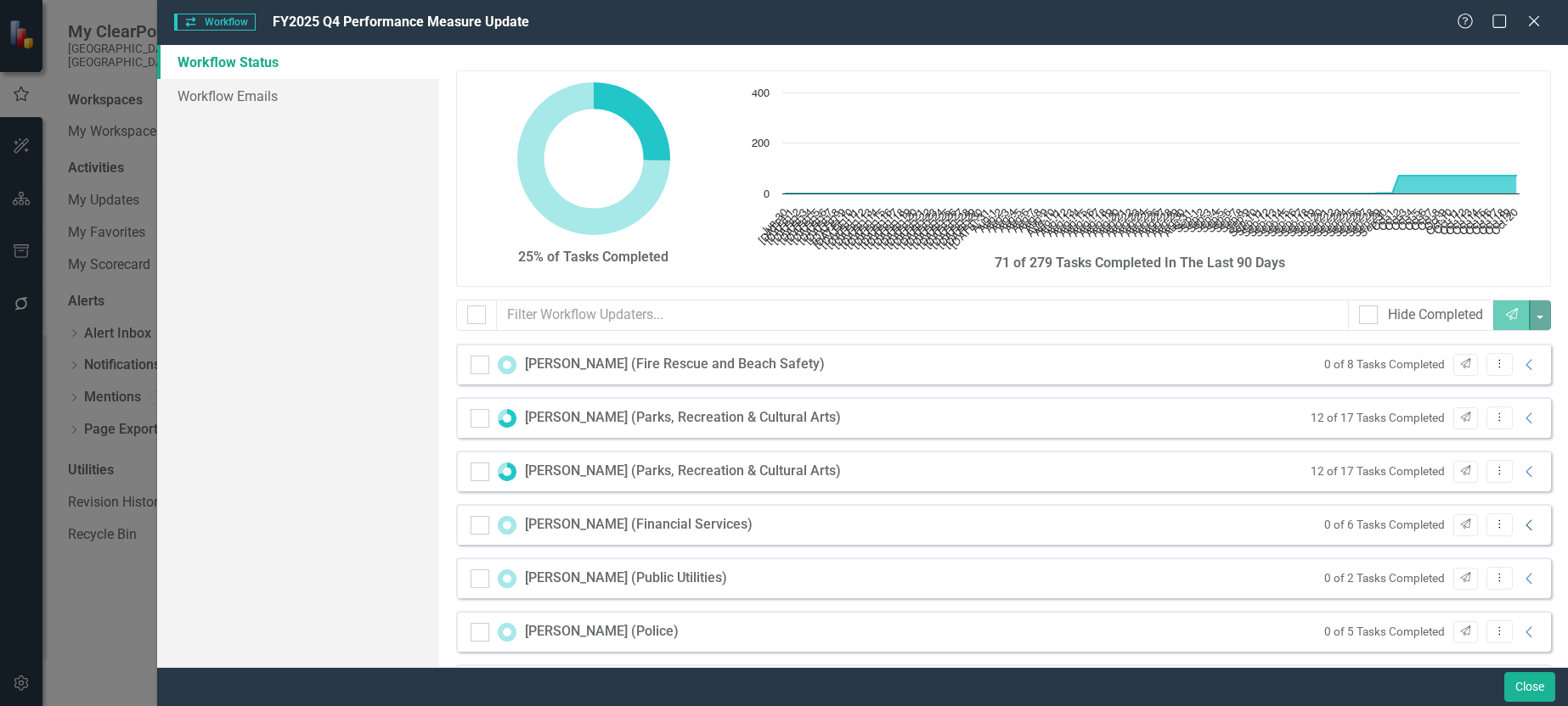
click at [1522, 526] on icon "Collapse" at bounding box center [1530, 525] width 17 height 13
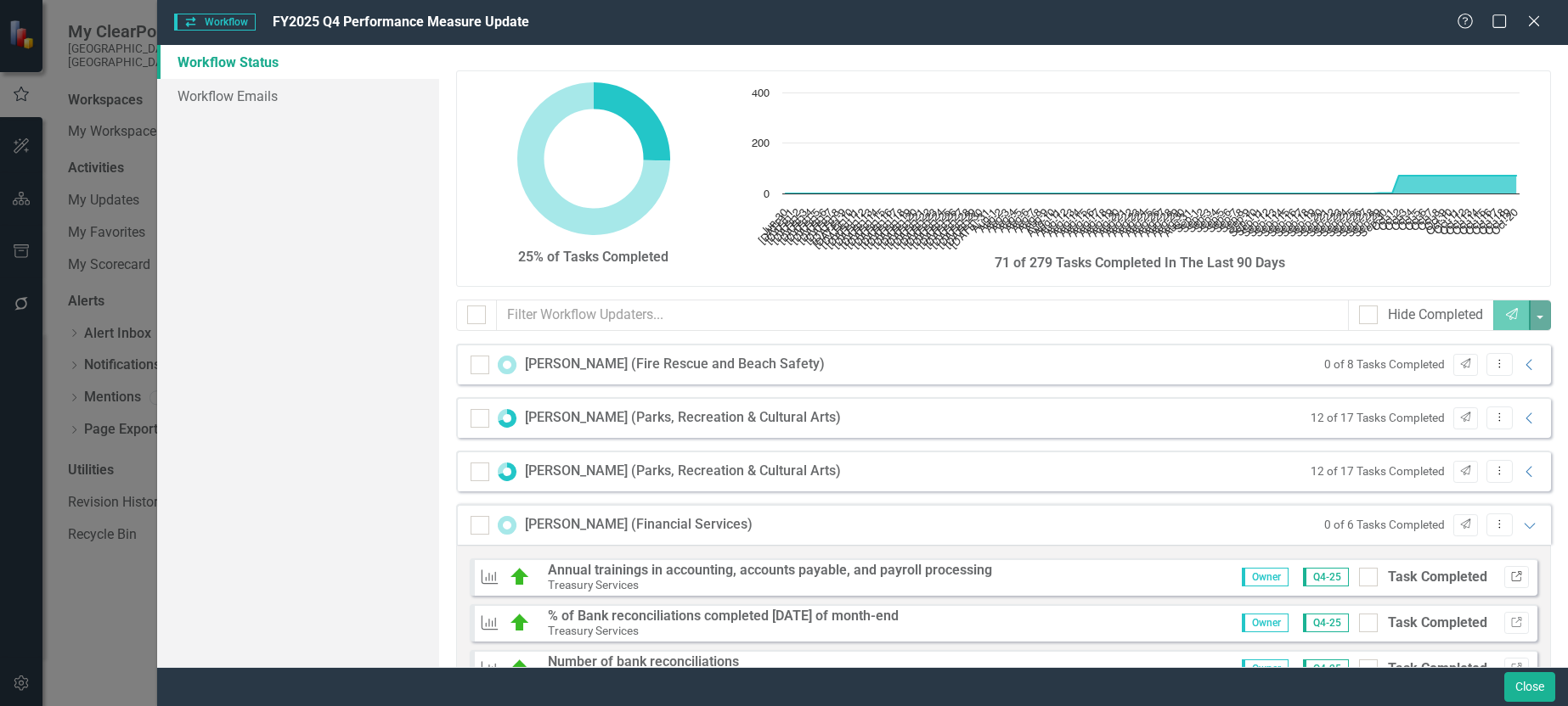
click at [1510, 578] on icon "Link" at bounding box center [1517, 578] width 12 height 11
click at [1522, 524] on icon "Expanded" at bounding box center [1530, 525] width 17 height 13
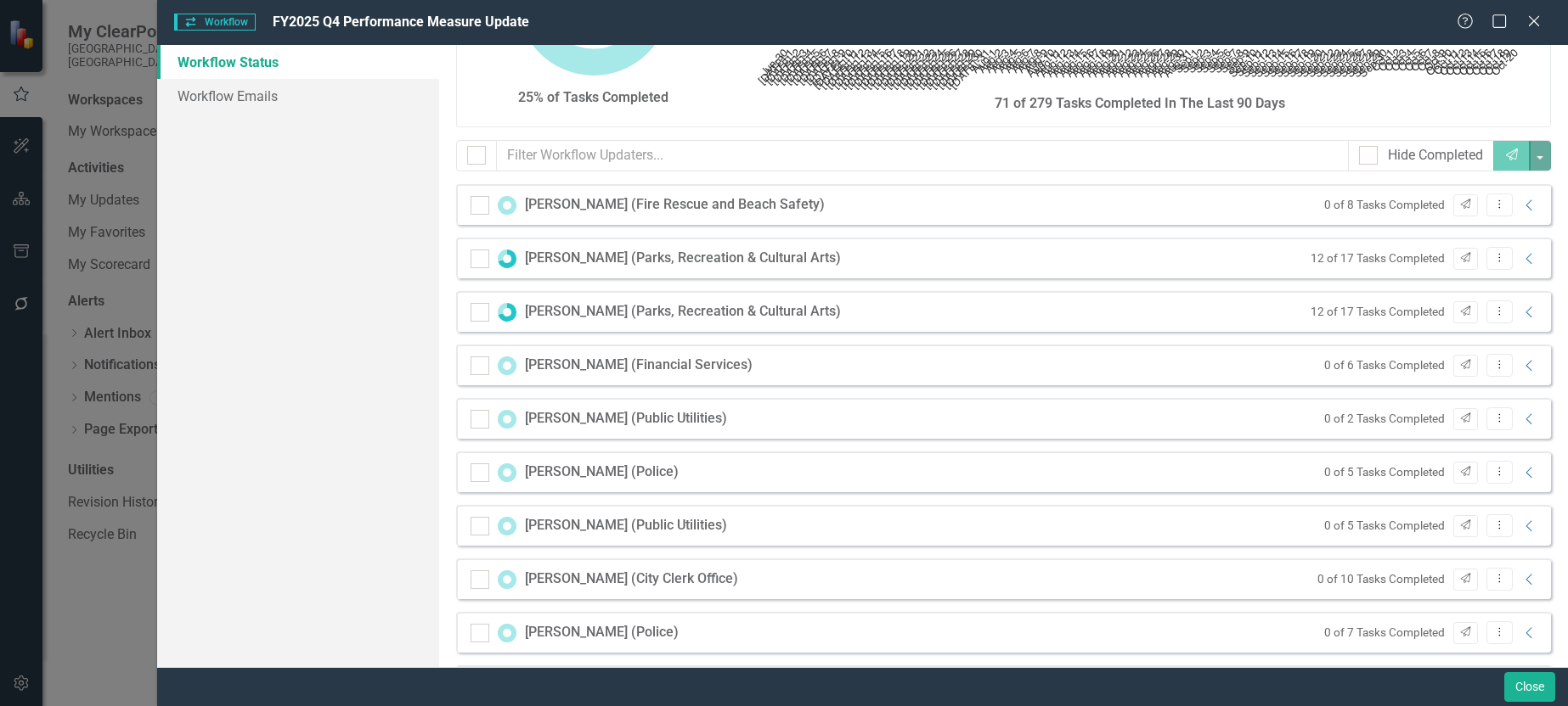
scroll to position [170, 0]
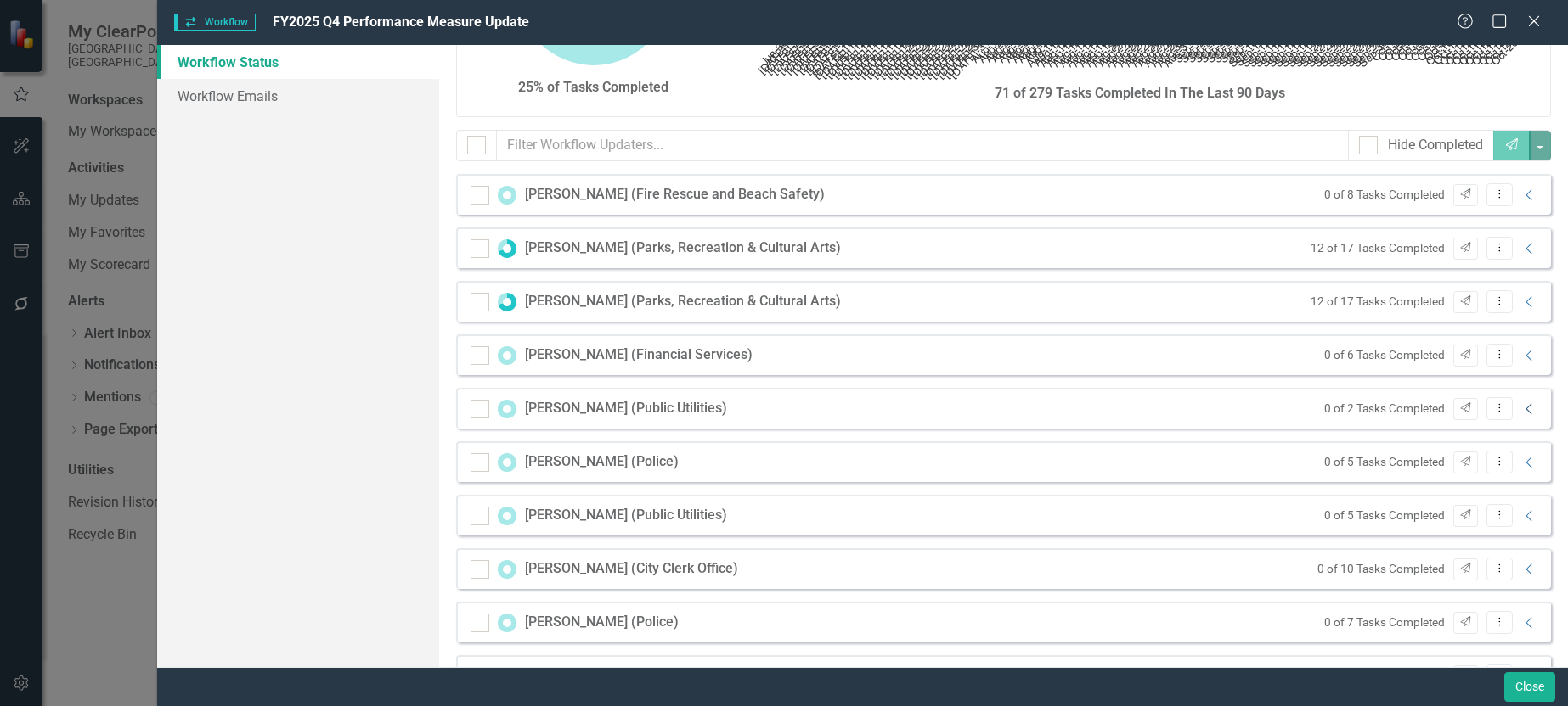
click at [1524, 408] on icon "Collapse" at bounding box center [1530, 408] width 17 height 13
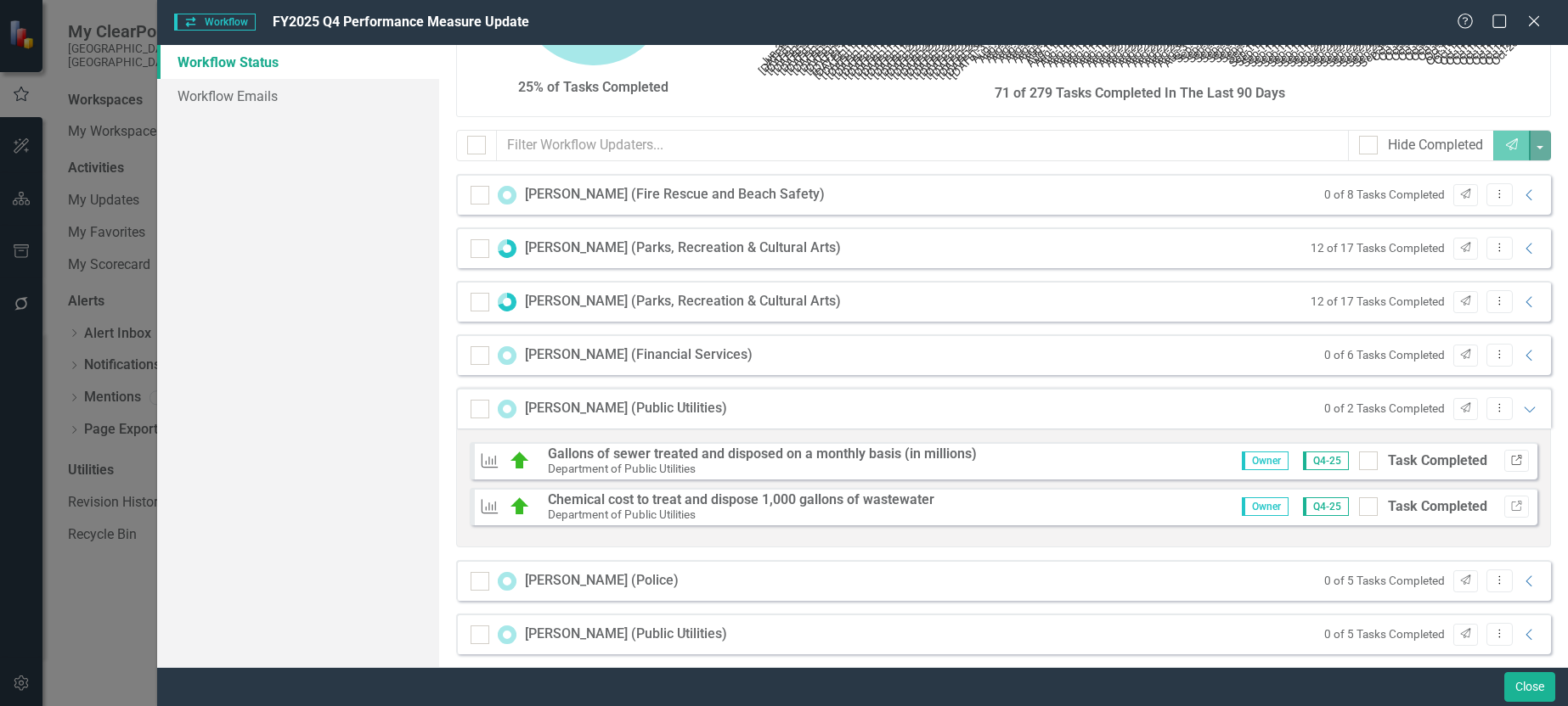
click at [1510, 463] on icon "Link" at bounding box center [1517, 462] width 12 height 11
click at [1510, 501] on icon "Link" at bounding box center [1517, 507] width 12 height 11
click at [1522, 410] on icon "Expanded" at bounding box center [1530, 408] width 17 height 13
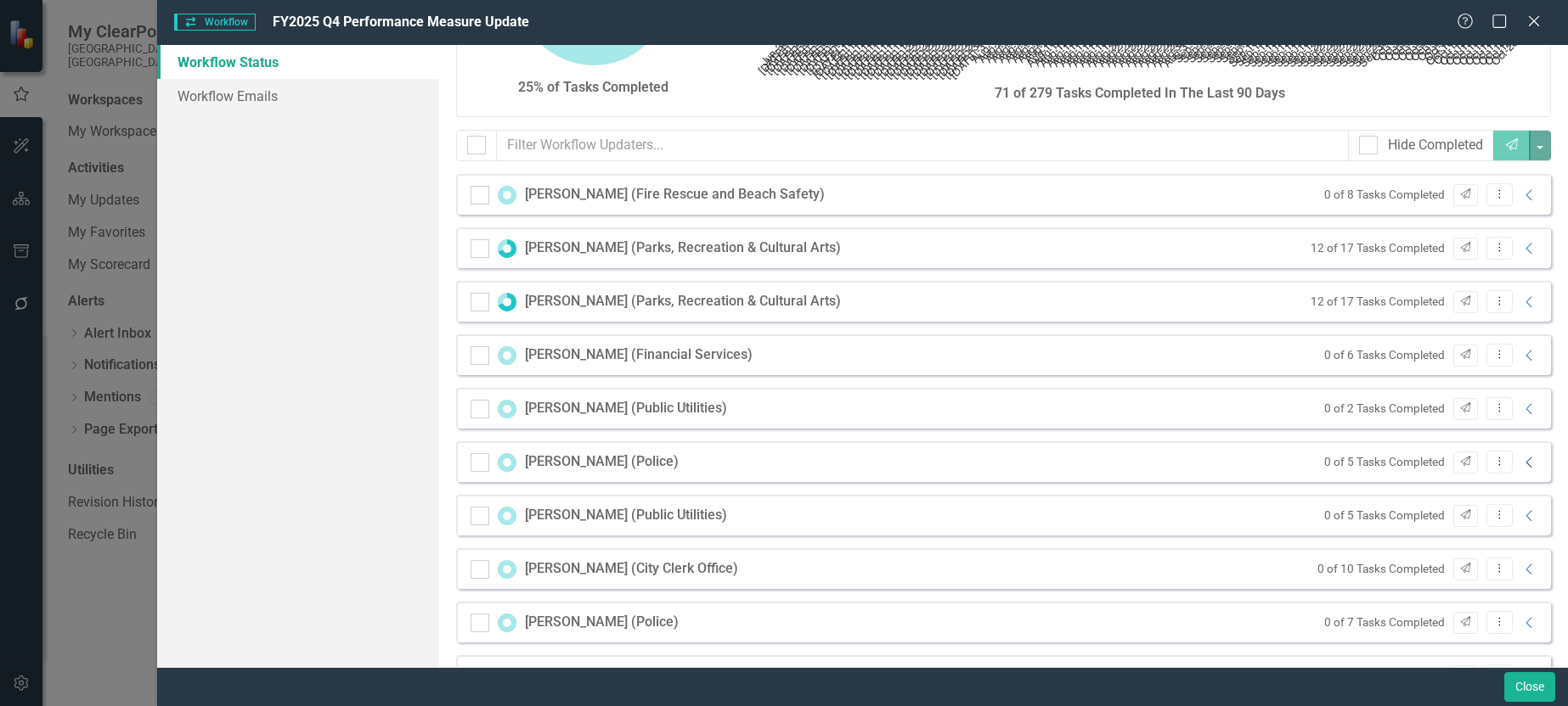
click at [1522, 464] on icon "Collapse" at bounding box center [1530, 462] width 17 height 13
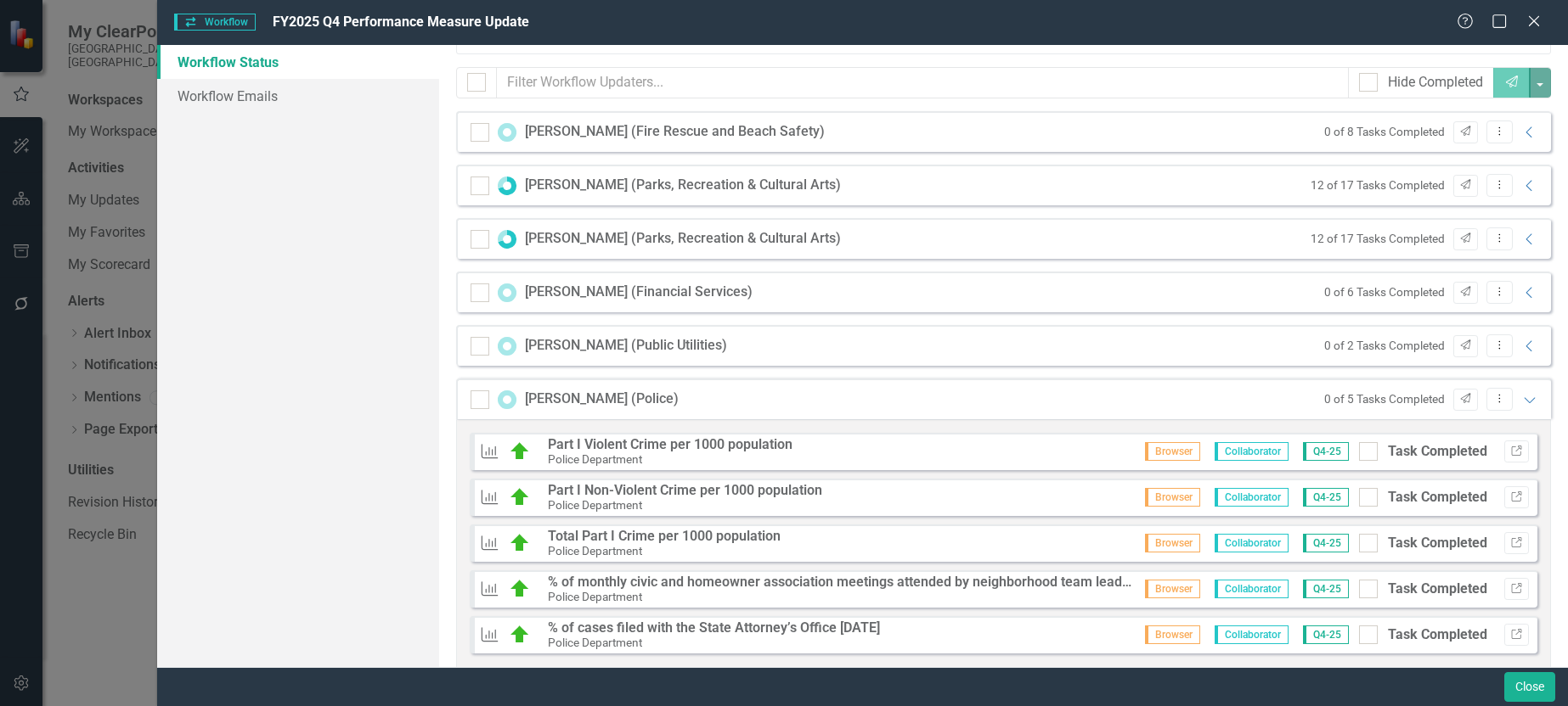
scroll to position [424, 0]
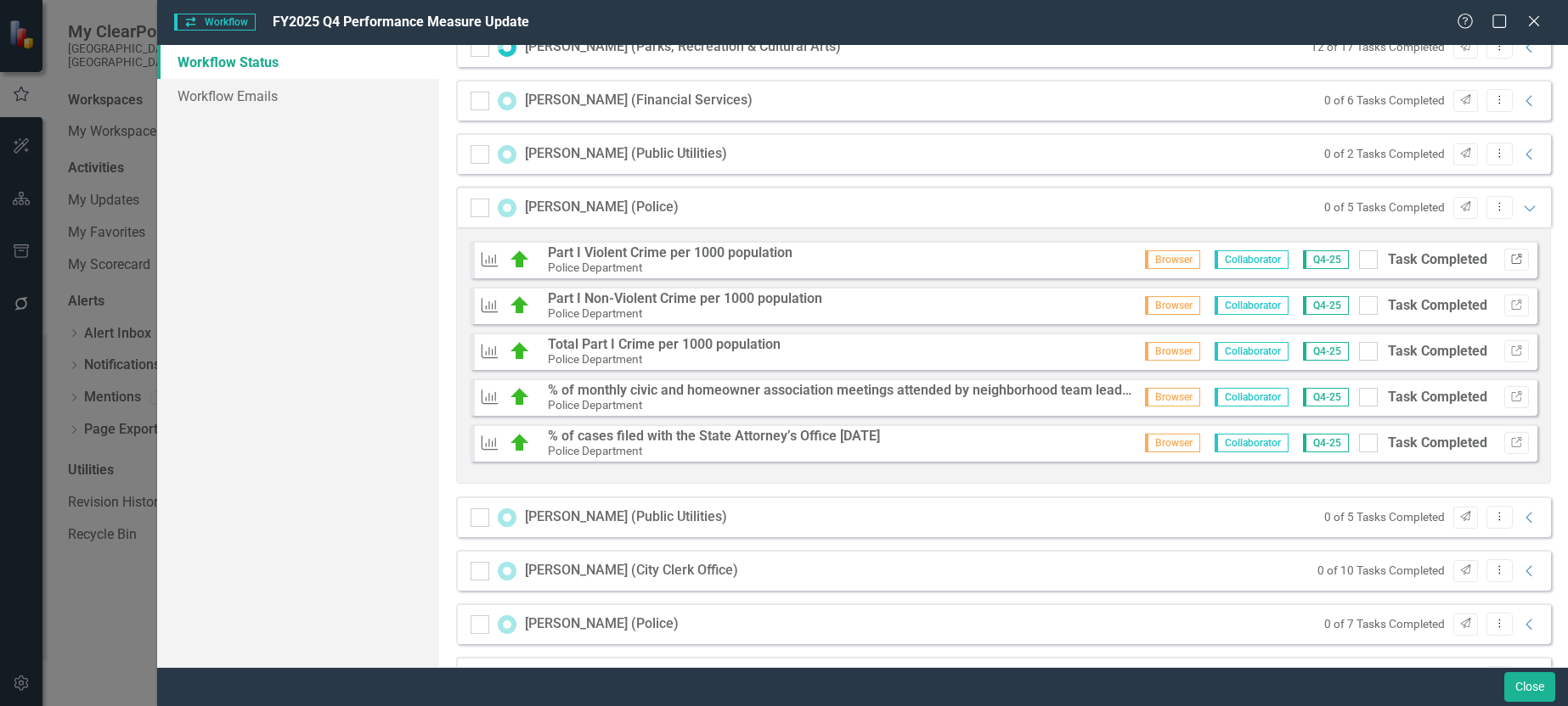
click at [1504, 265] on button "Link" at bounding box center [1517, 260] width 25 height 22
click at [1511, 306] on icon "button" at bounding box center [1517, 305] width 11 height 11
click at [1512, 391] on button "Link" at bounding box center [1517, 397] width 25 height 22
click at [1522, 205] on icon "Expanded" at bounding box center [1530, 207] width 17 height 13
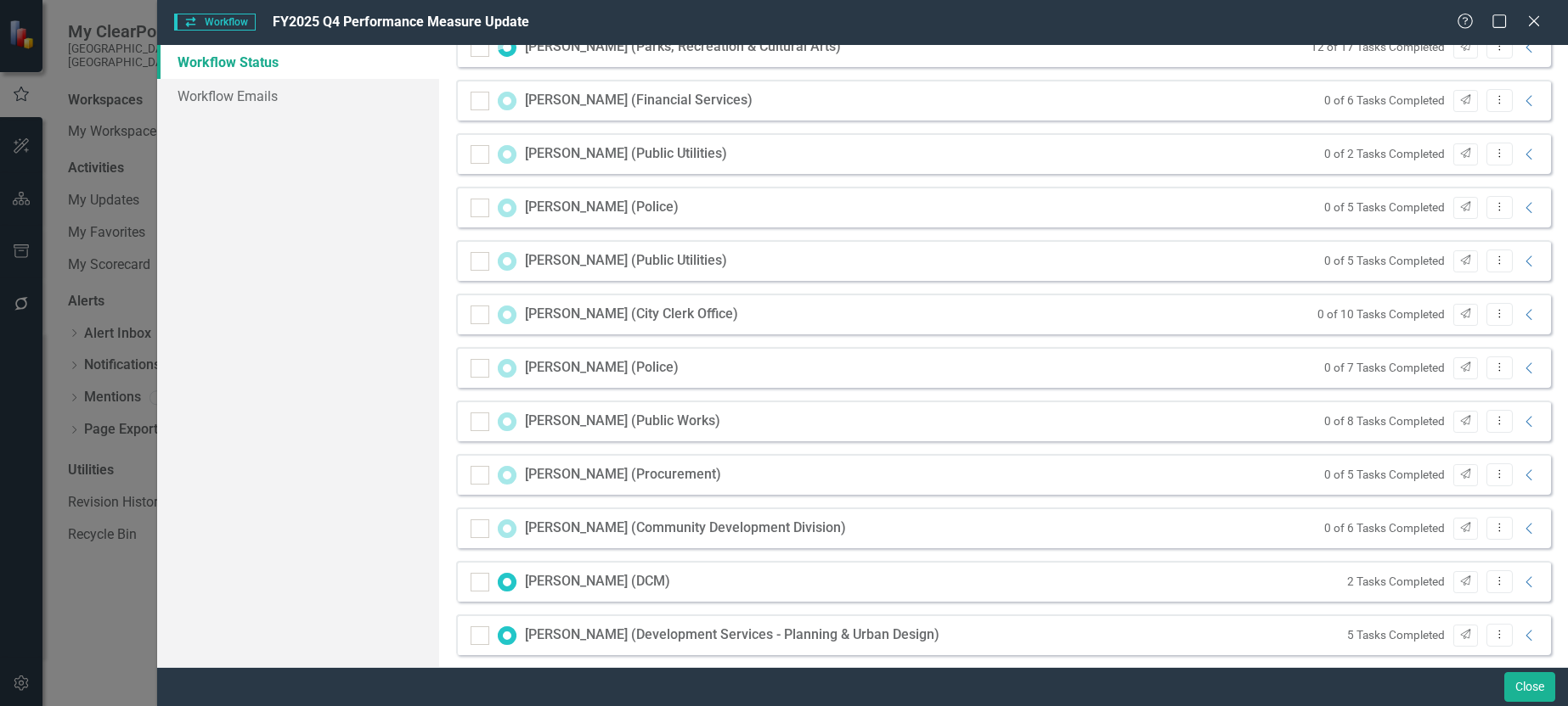
click at [1518, 269] on div "0 of 5 Tasks Completed Send Dropdown Menu Collapse" at bounding box center [1428, 261] width 223 height 23
click at [1525, 318] on icon at bounding box center [1528, 314] width 6 height 11
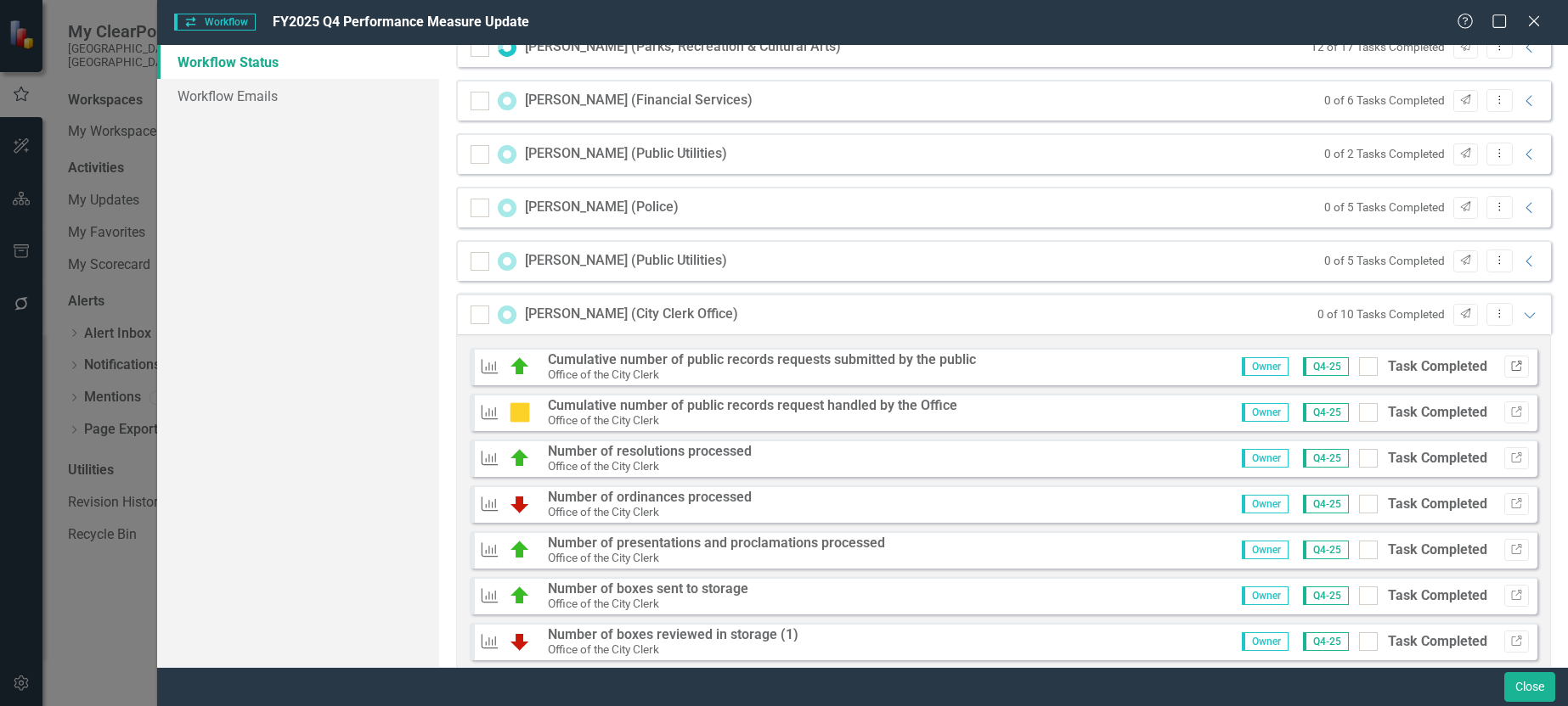
click at [1510, 366] on icon "Link" at bounding box center [1517, 367] width 12 height 11
click at [1510, 414] on icon "Link" at bounding box center [1517, 413] width 12 height 11
click at [1522, 314] on icon "Expanded" at bounding box center [1530, 314] width 17 height 13
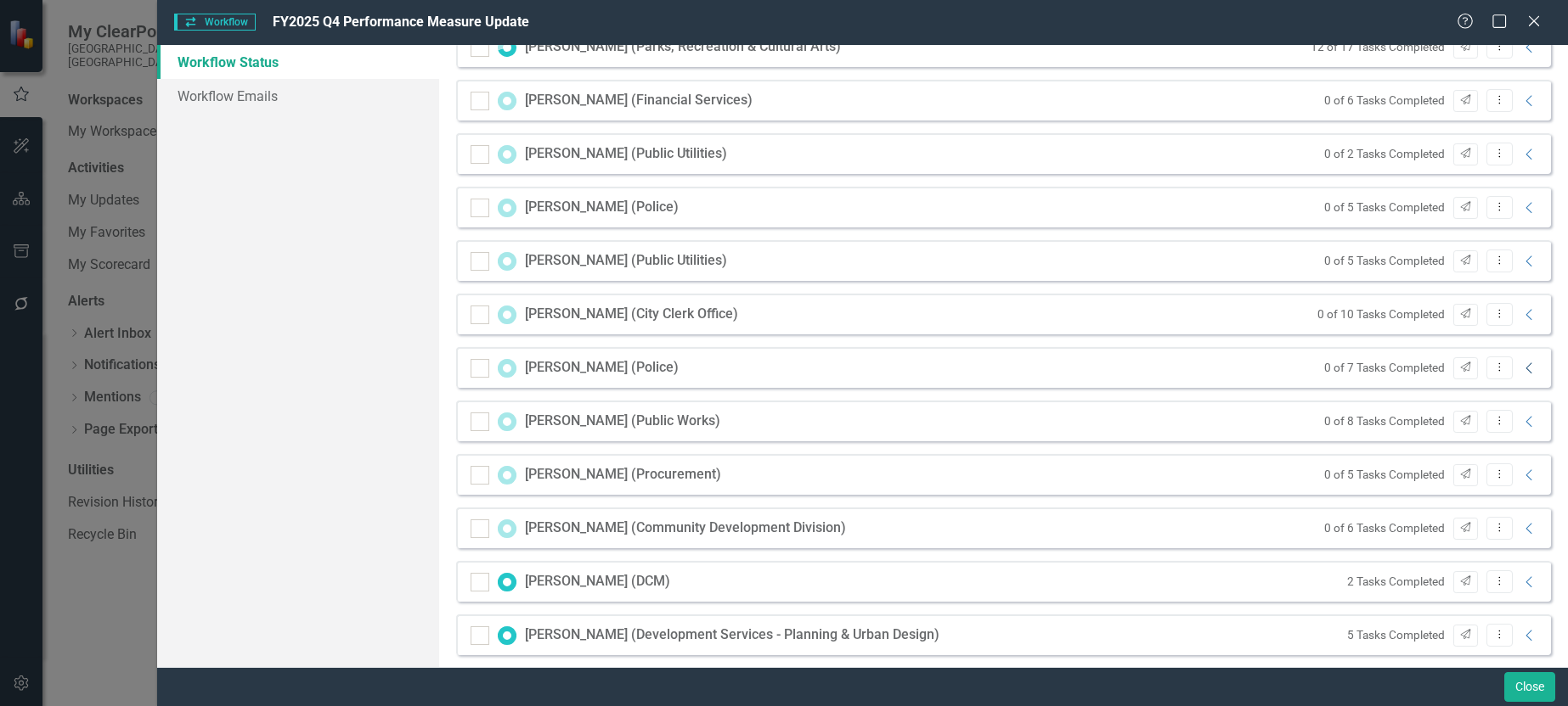
click at [1522, 372] on icon "Collapse" at bounding box center [1530, 368] width 17 height 13
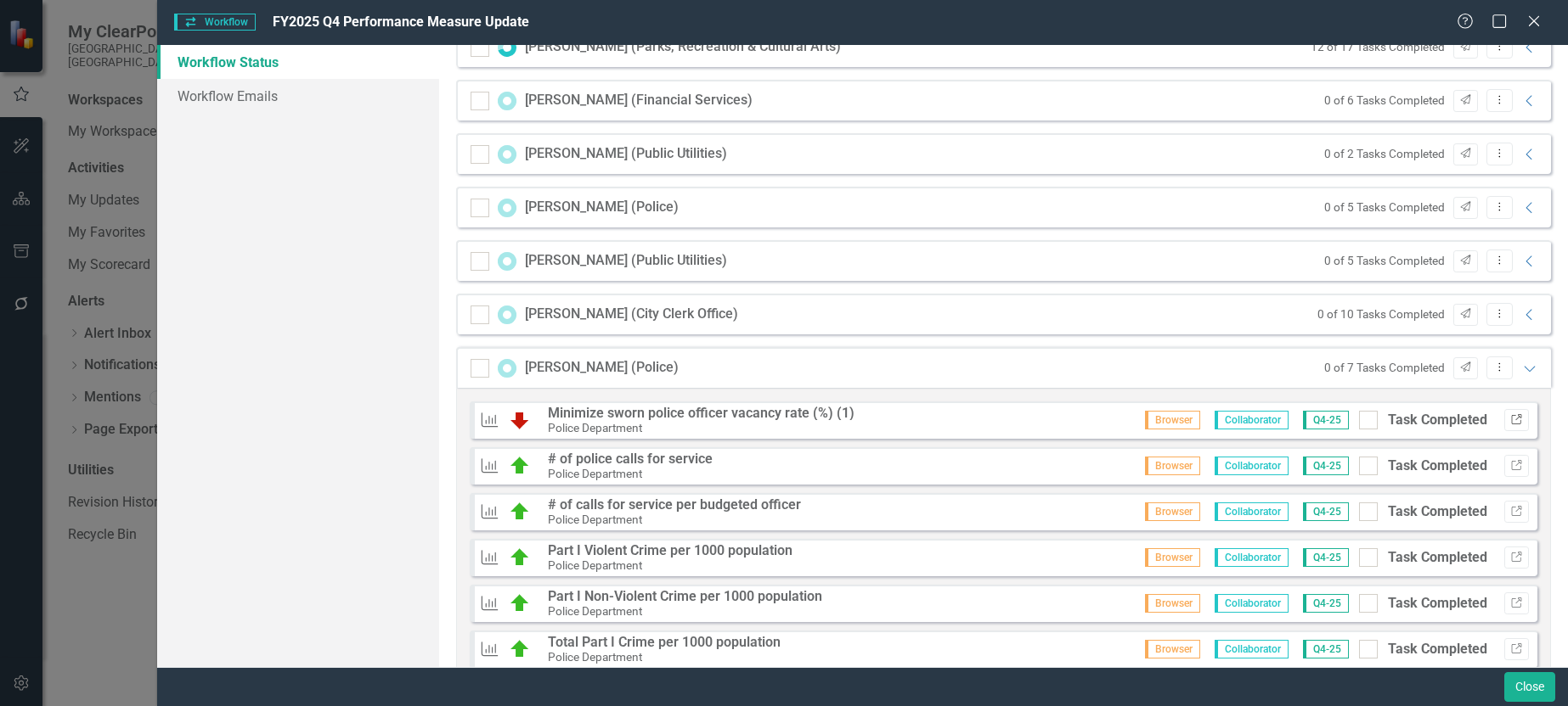
click at [1510, 424] on icon "Link" at bounding box center [1517, 421] width 12 height 11
click at [1360, 419] on input "Task Completed" at bounding box center [1365, 416] width 11 height 11
checkbox input "true"
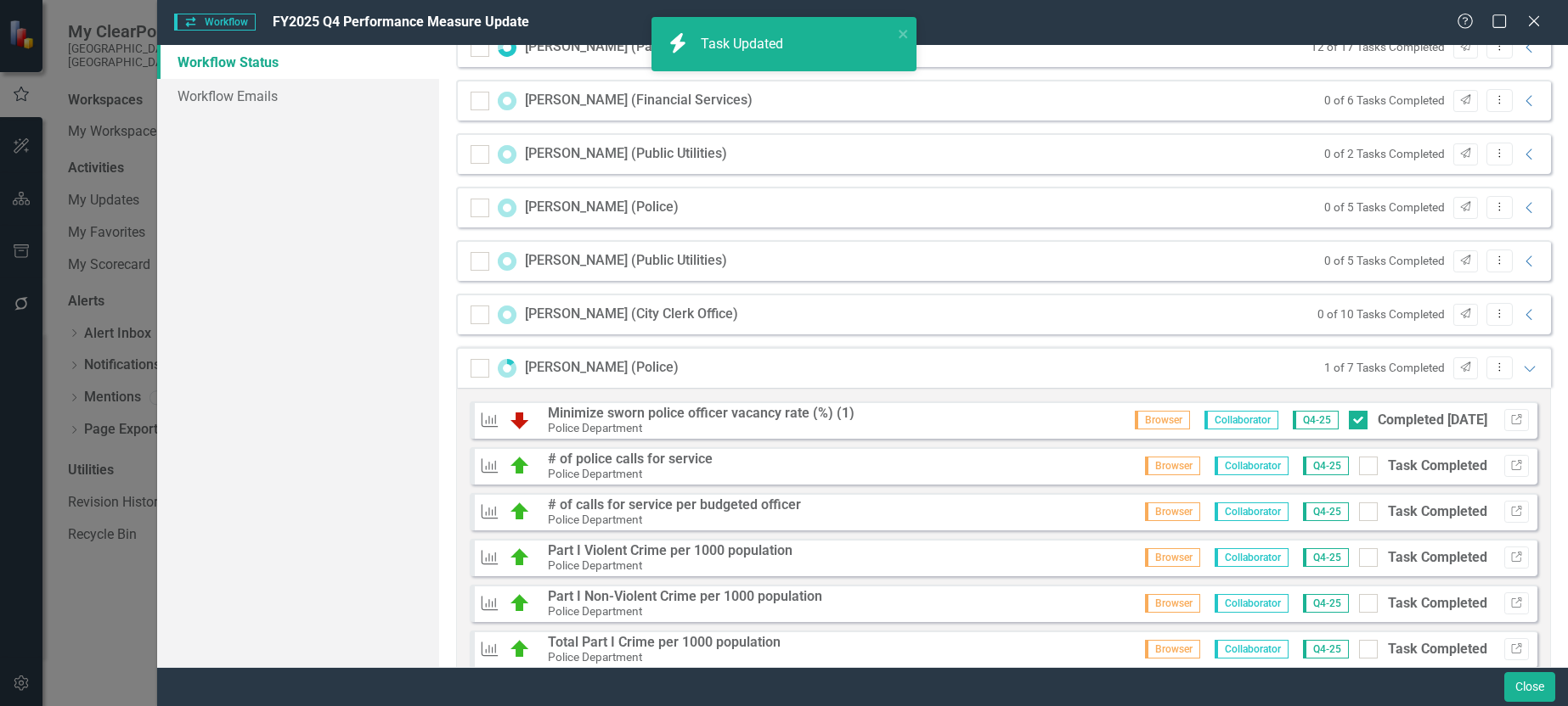
scroll to position [0, 0]
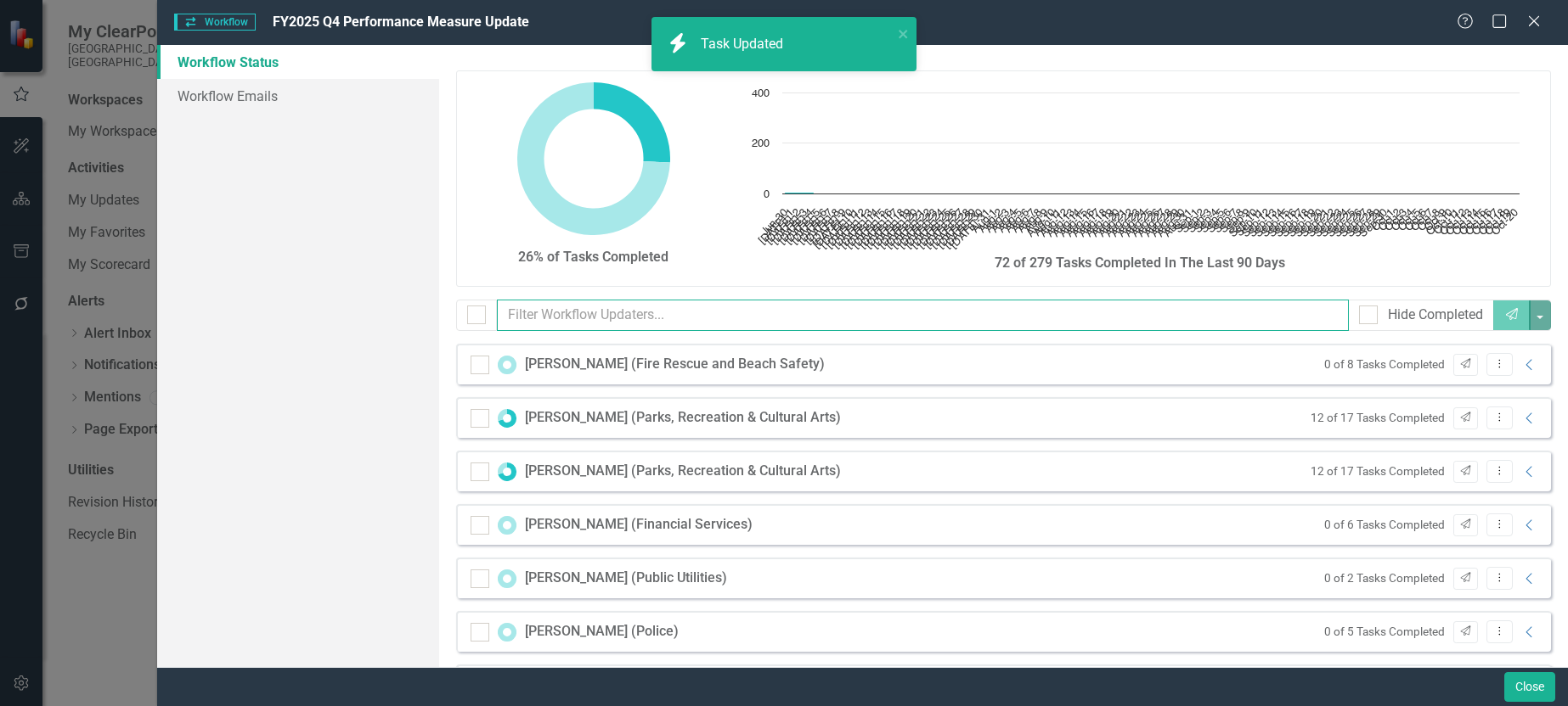
click at [686, 318] on input "text" at bounding box center [923, 314] width 852 height 31
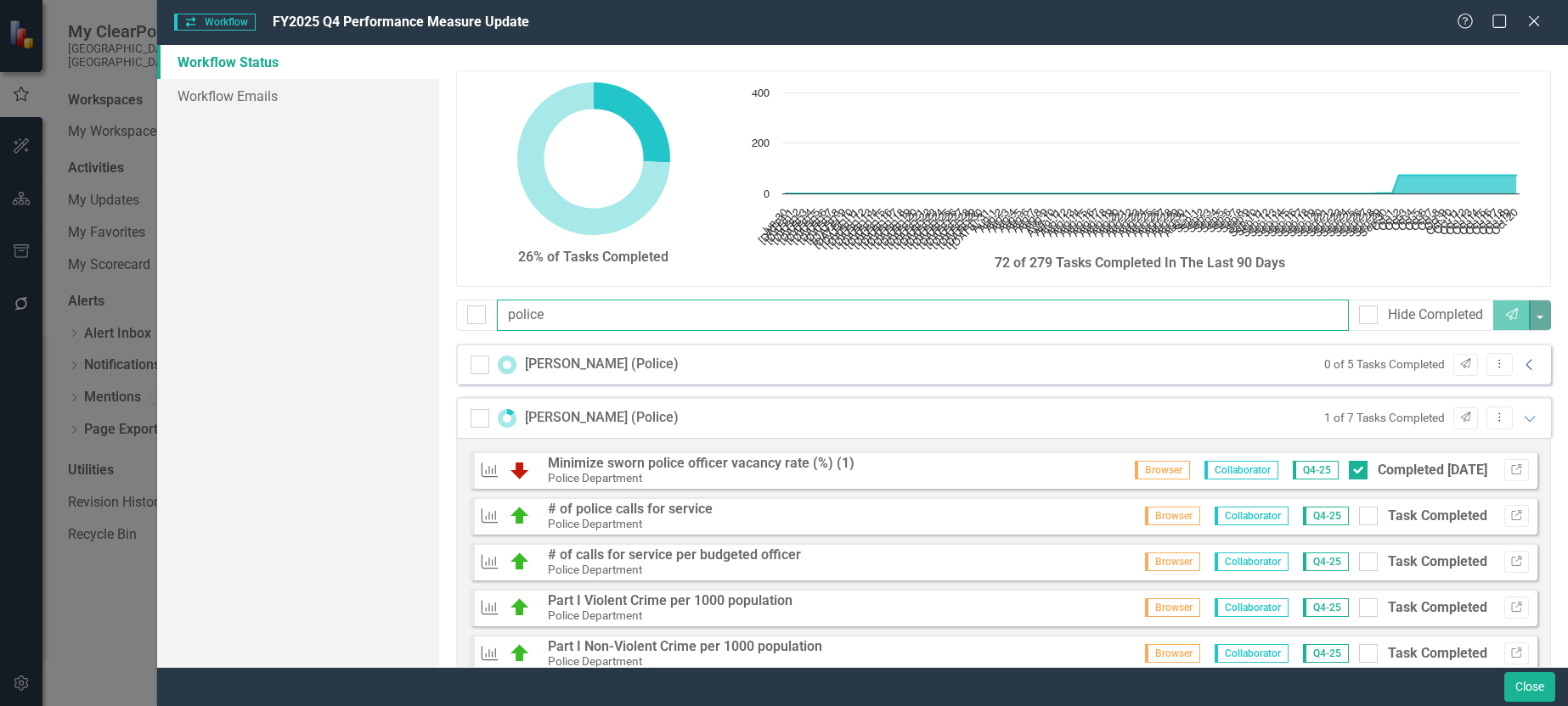
type input "police"
click at [1523, 368] on icon "Collapse" at bounding box center [1530, 364] width 17 height 13
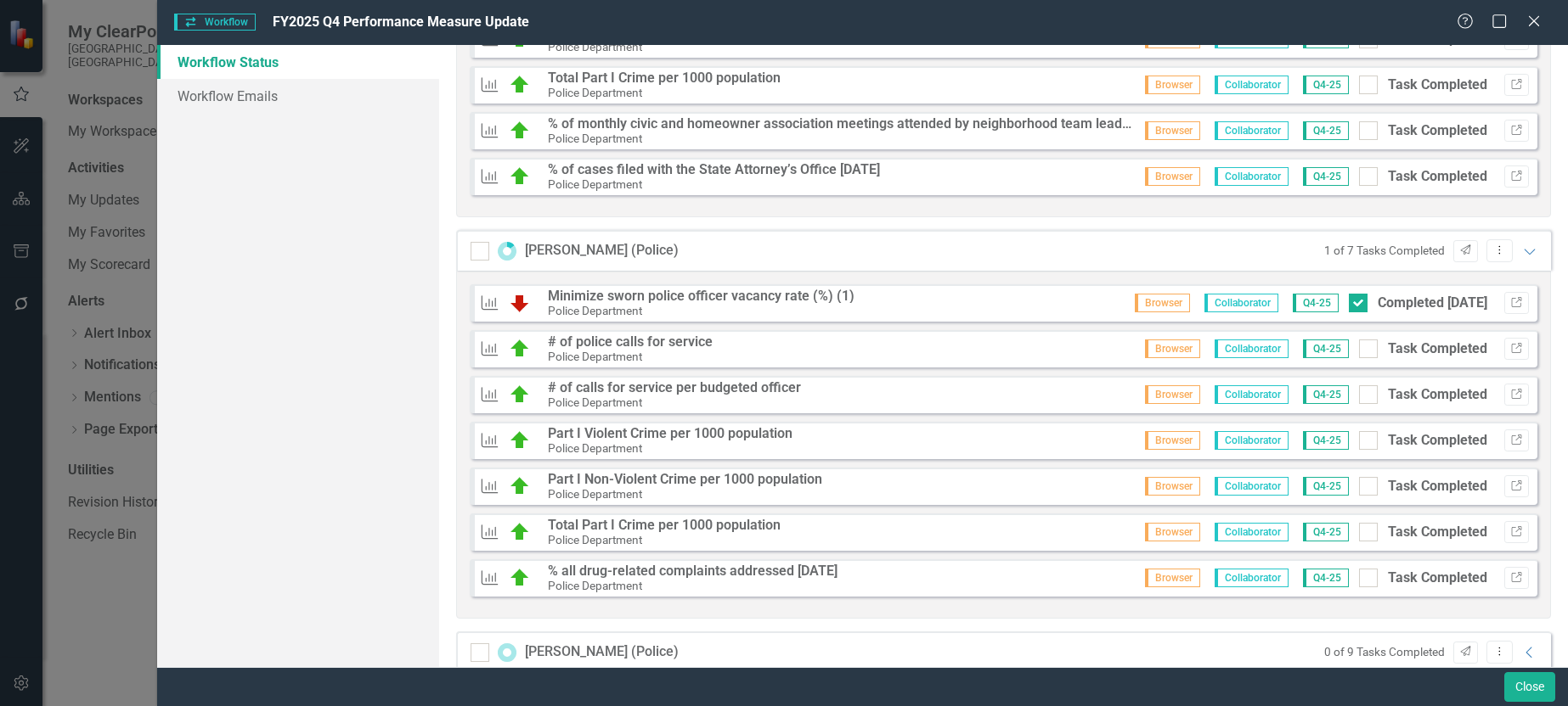
scroll to position [424, 0]
click at [1510, 347] on icon "Link" at bounding box center [1517, 348] width 12 height 11
click at [1510, 396] on icon "Link" at bounding box center [1517, 394] width 12 height 11
click at [1511, 302] on icon "button" at bounding box center [1517, 302] width 11 height 11
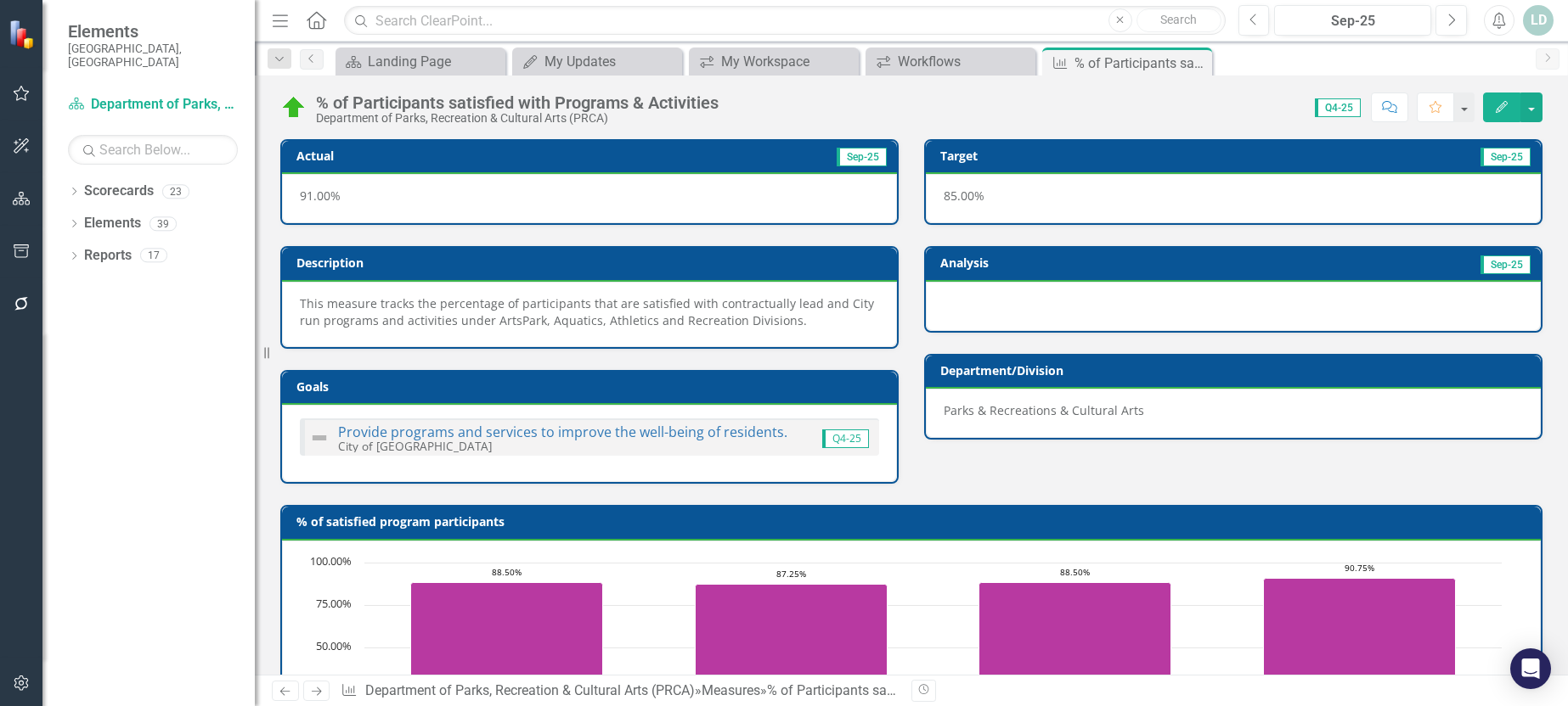
scroll to position [679, 0]
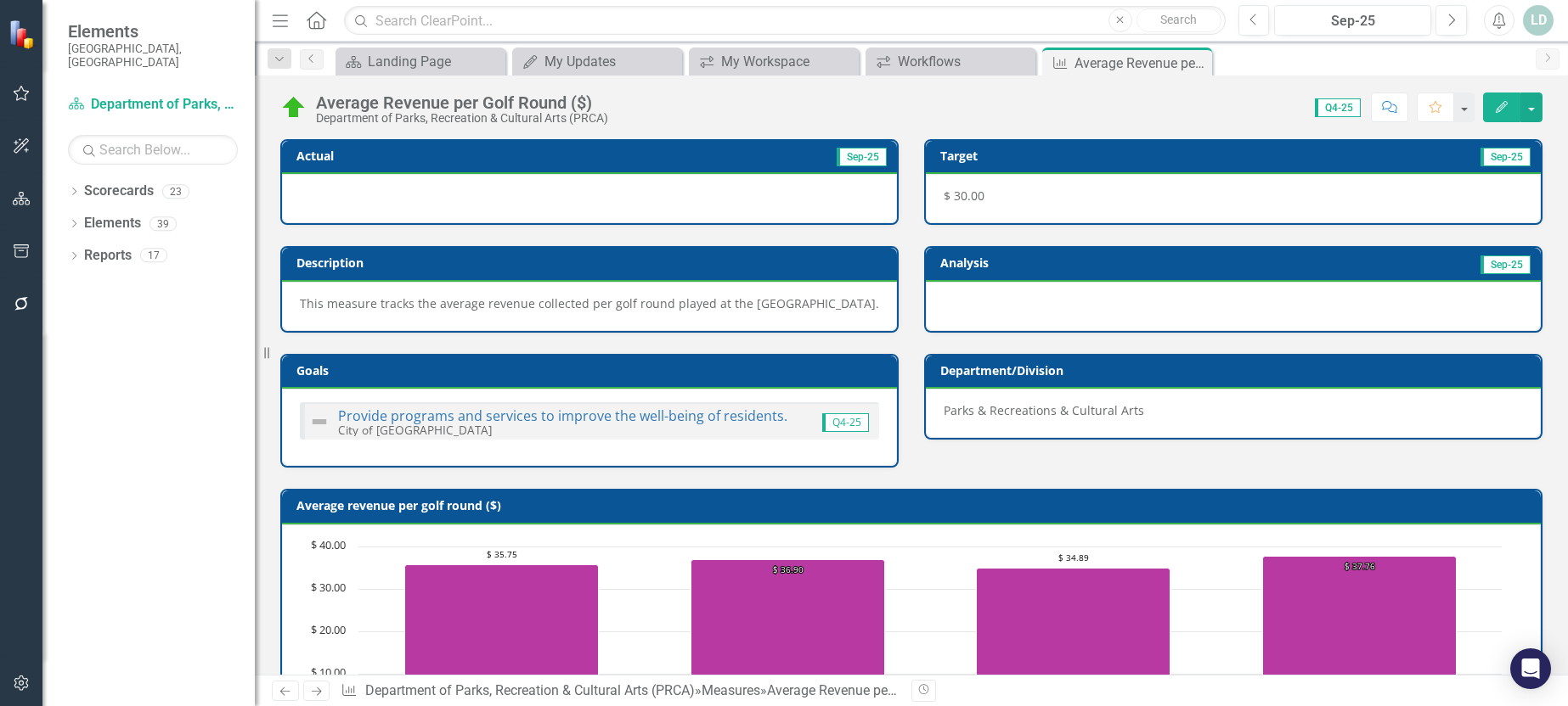
scroll to position [679, 0]
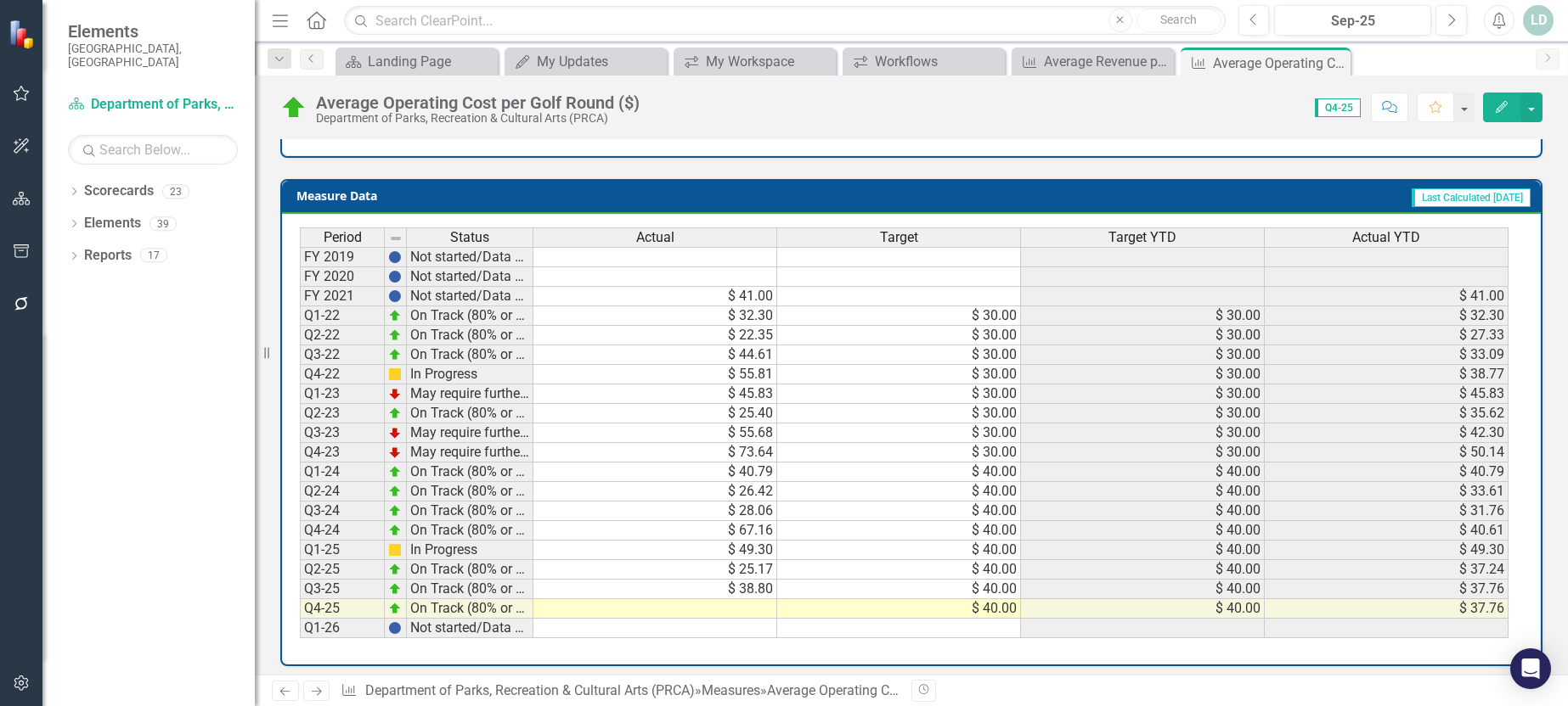
scroll to position [663, 0]
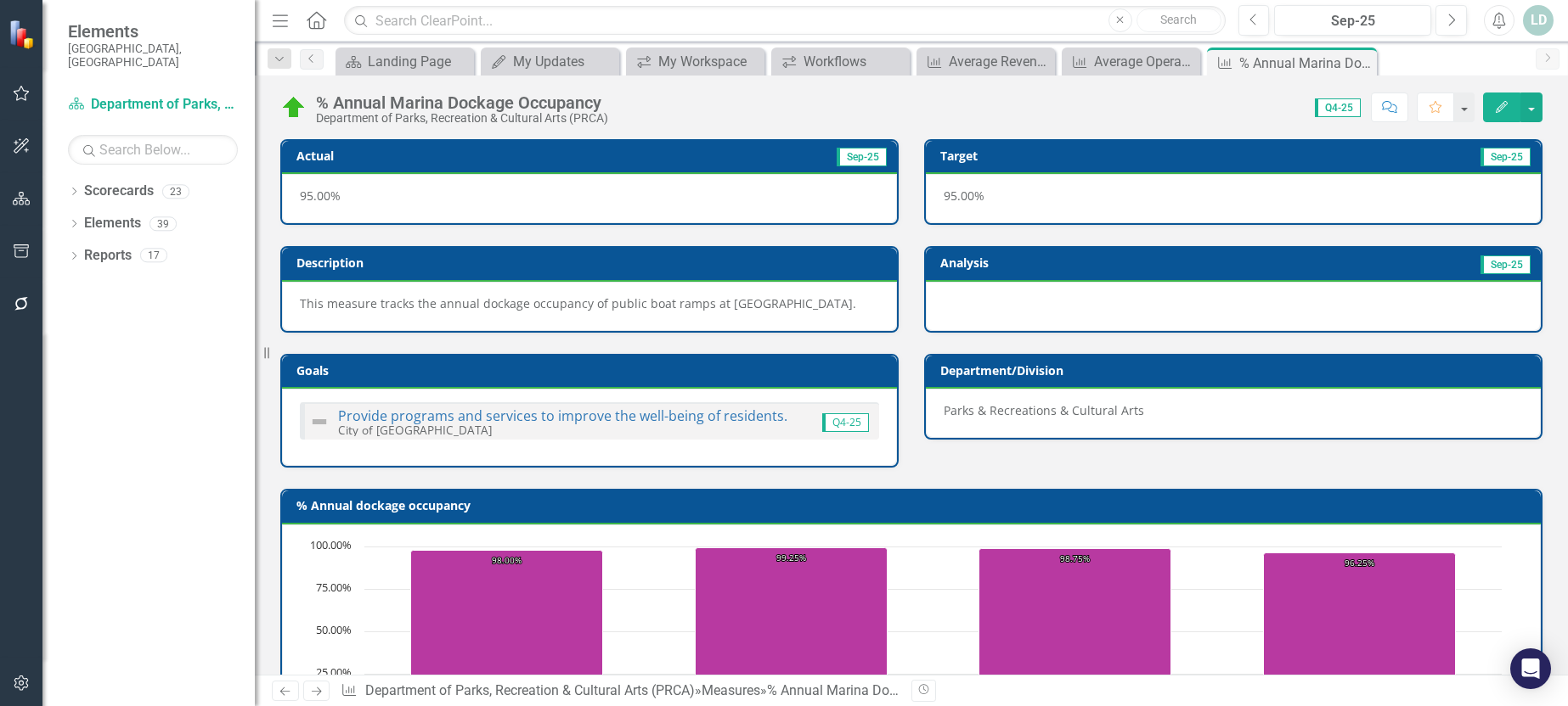
scroll to position [663, 0]
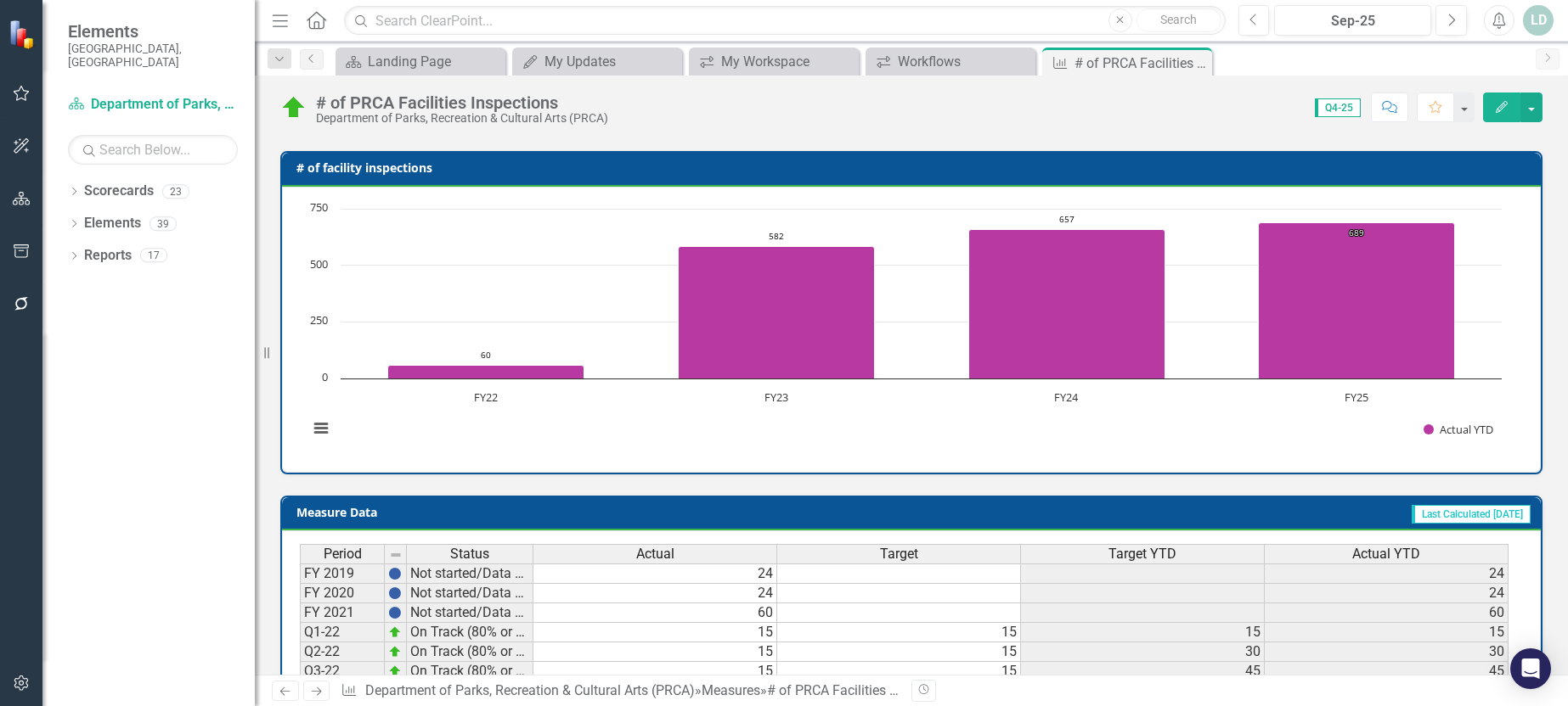
scroll to position [679, 0]
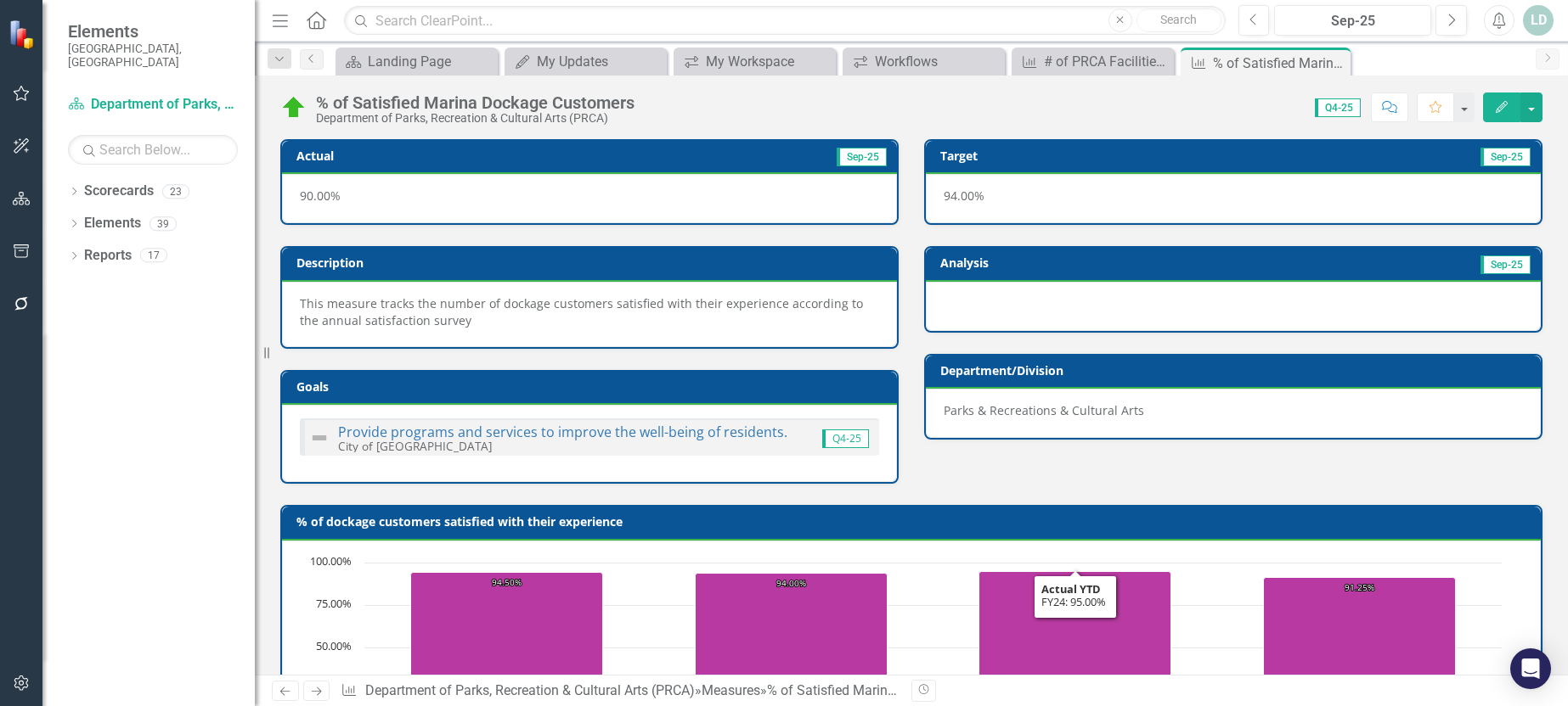
scroll to position [679, 0]
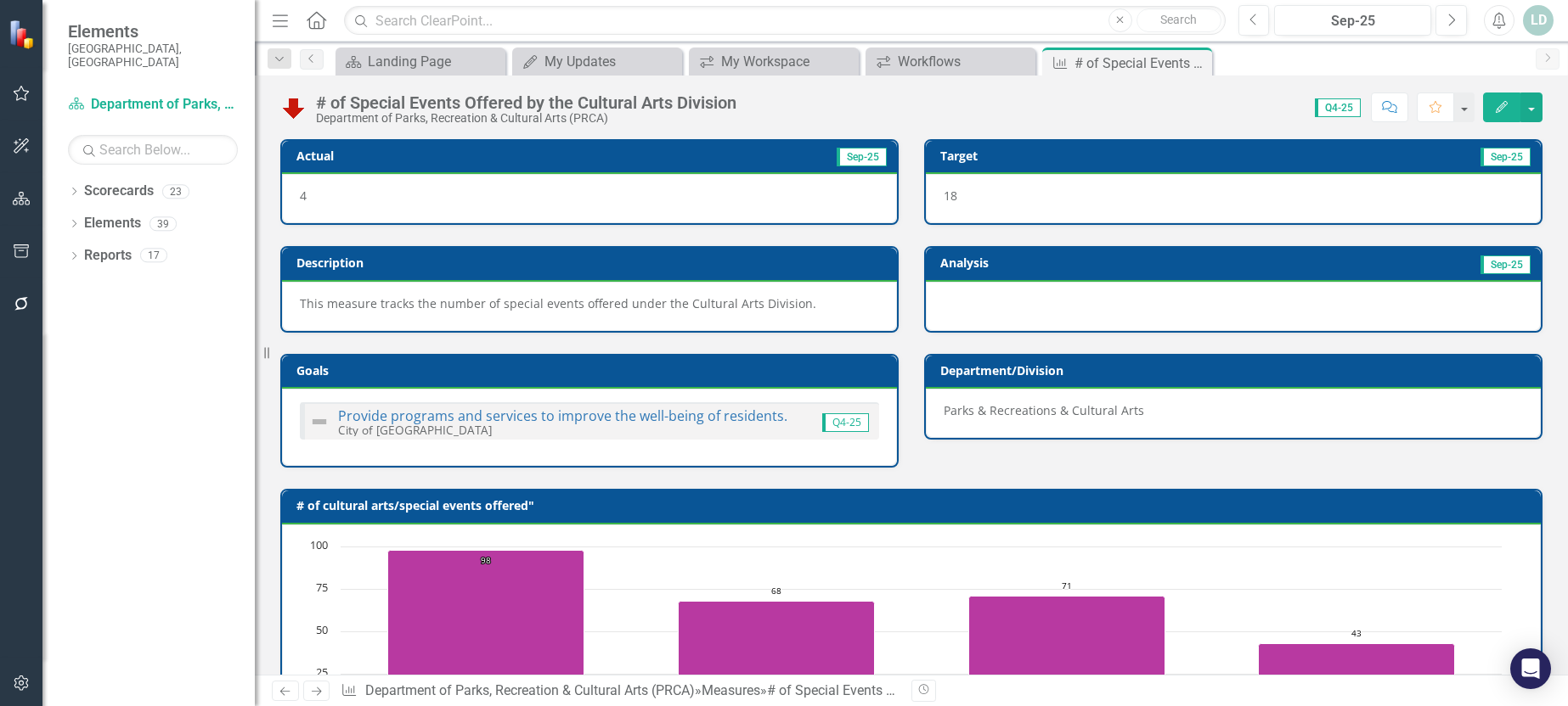
scroll to position [663, 0]
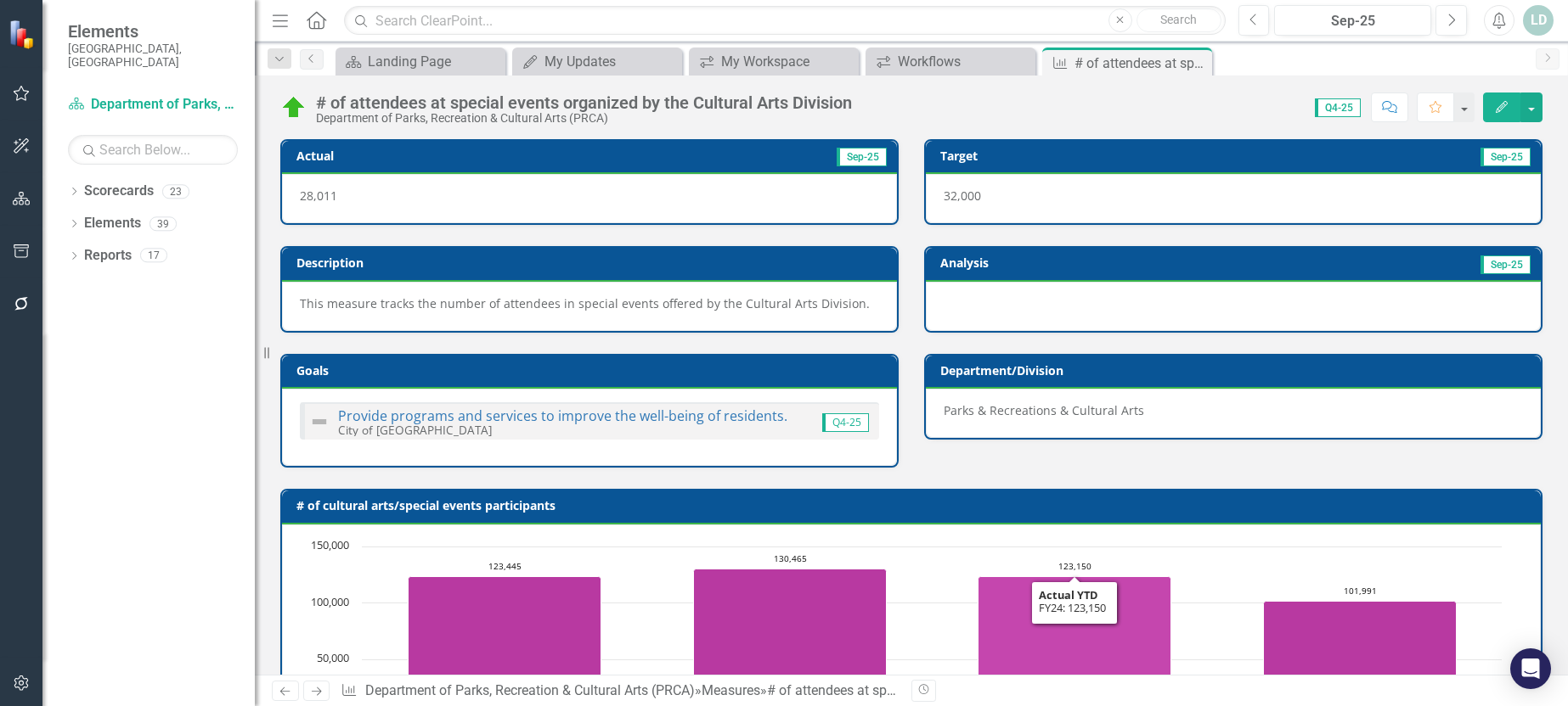
scroll to position [663, 0]
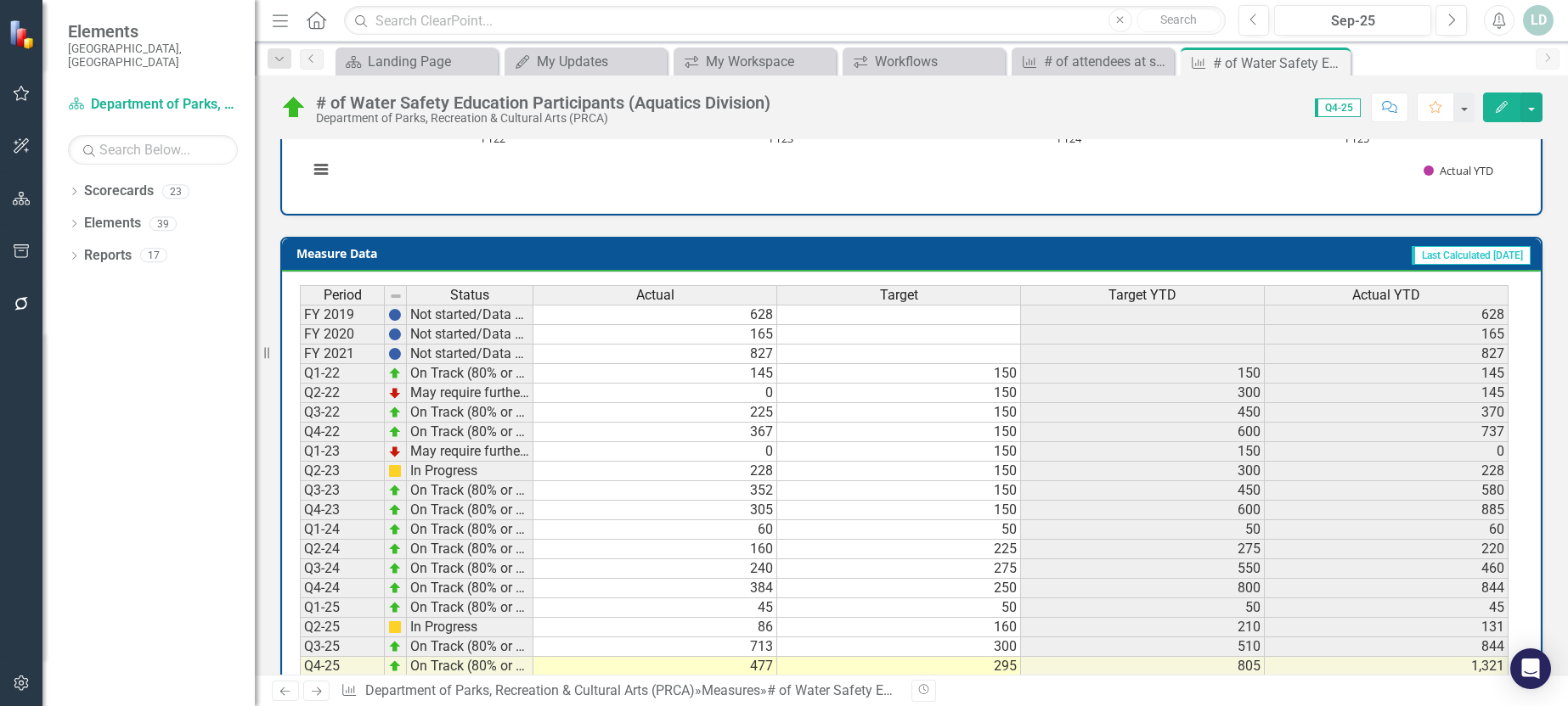
scroll to position [663, 0]
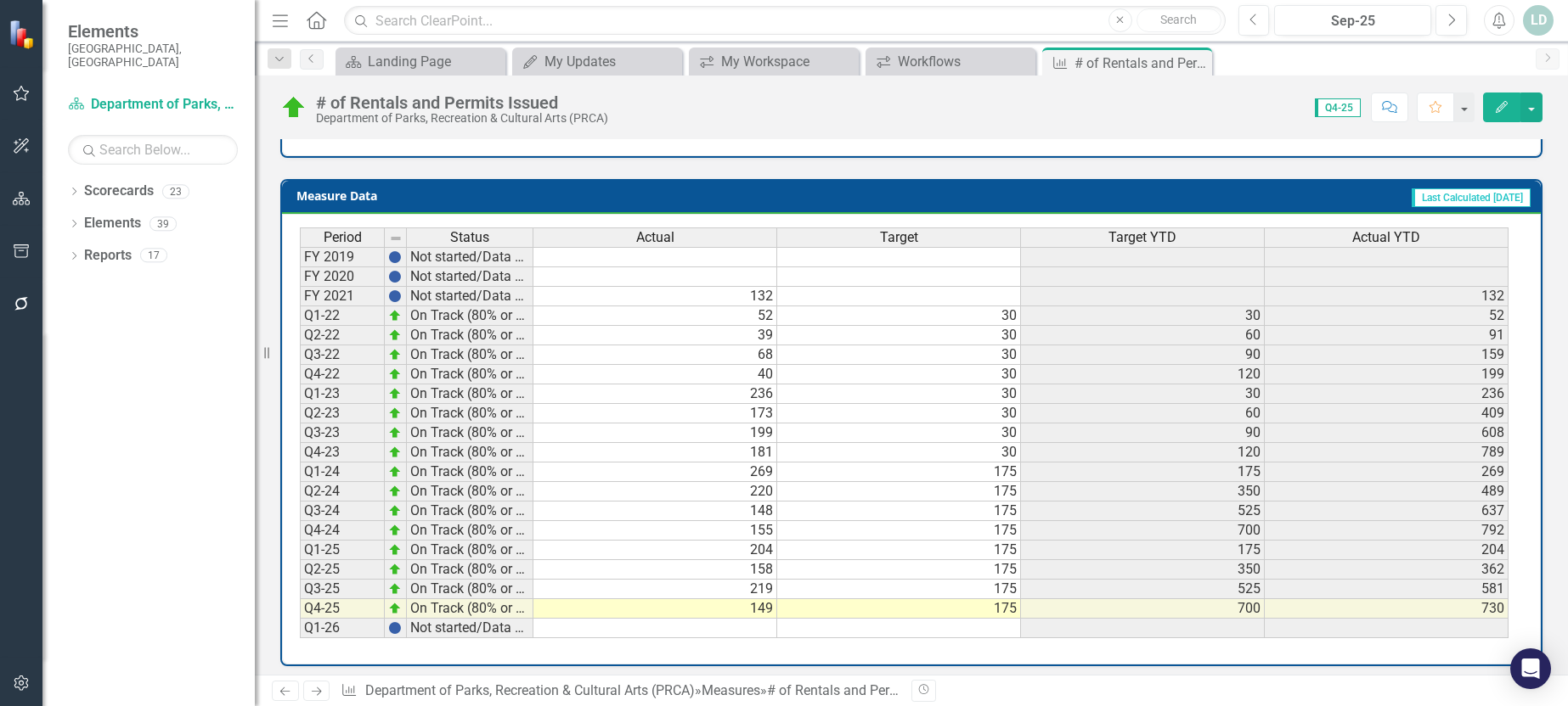
scroll to position [679, 0]
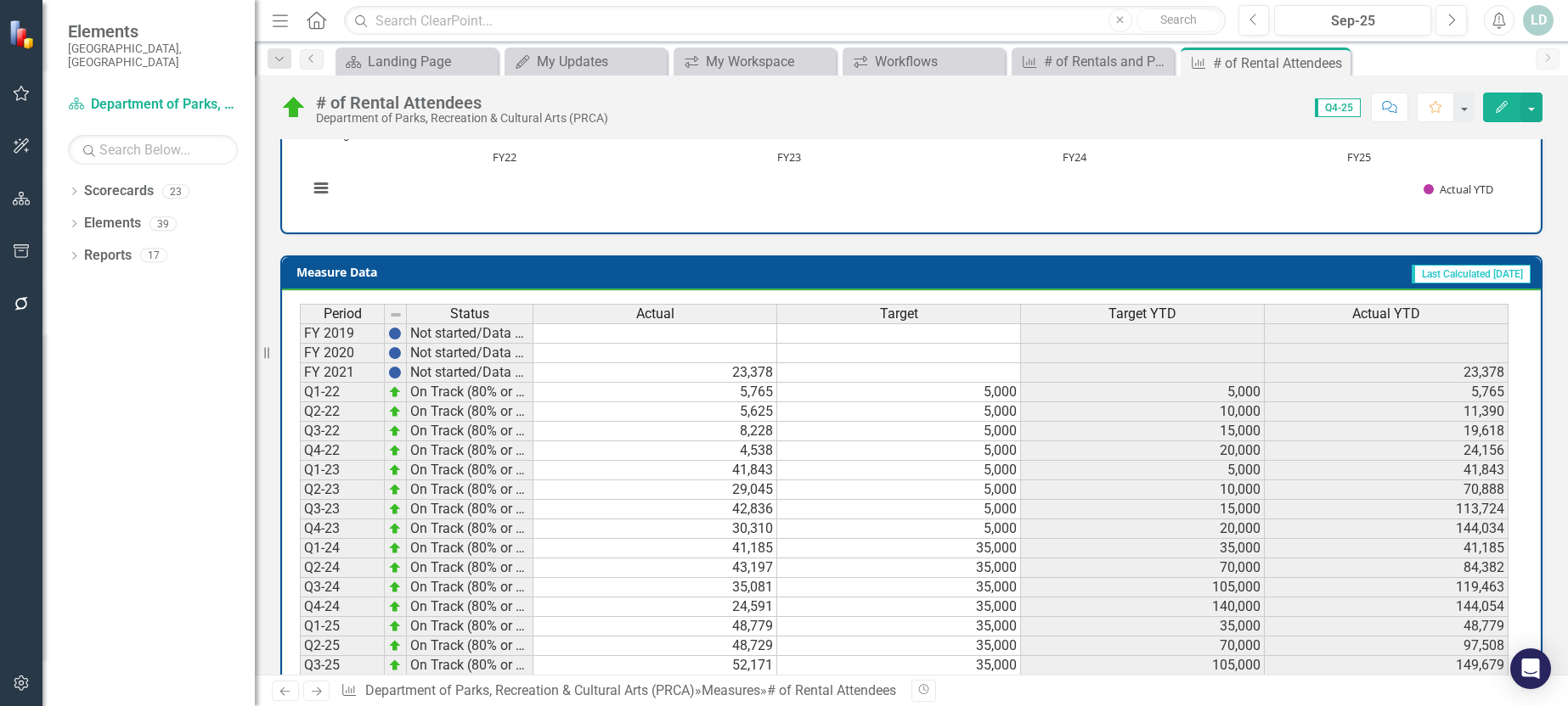
scroll to position [679, 0]
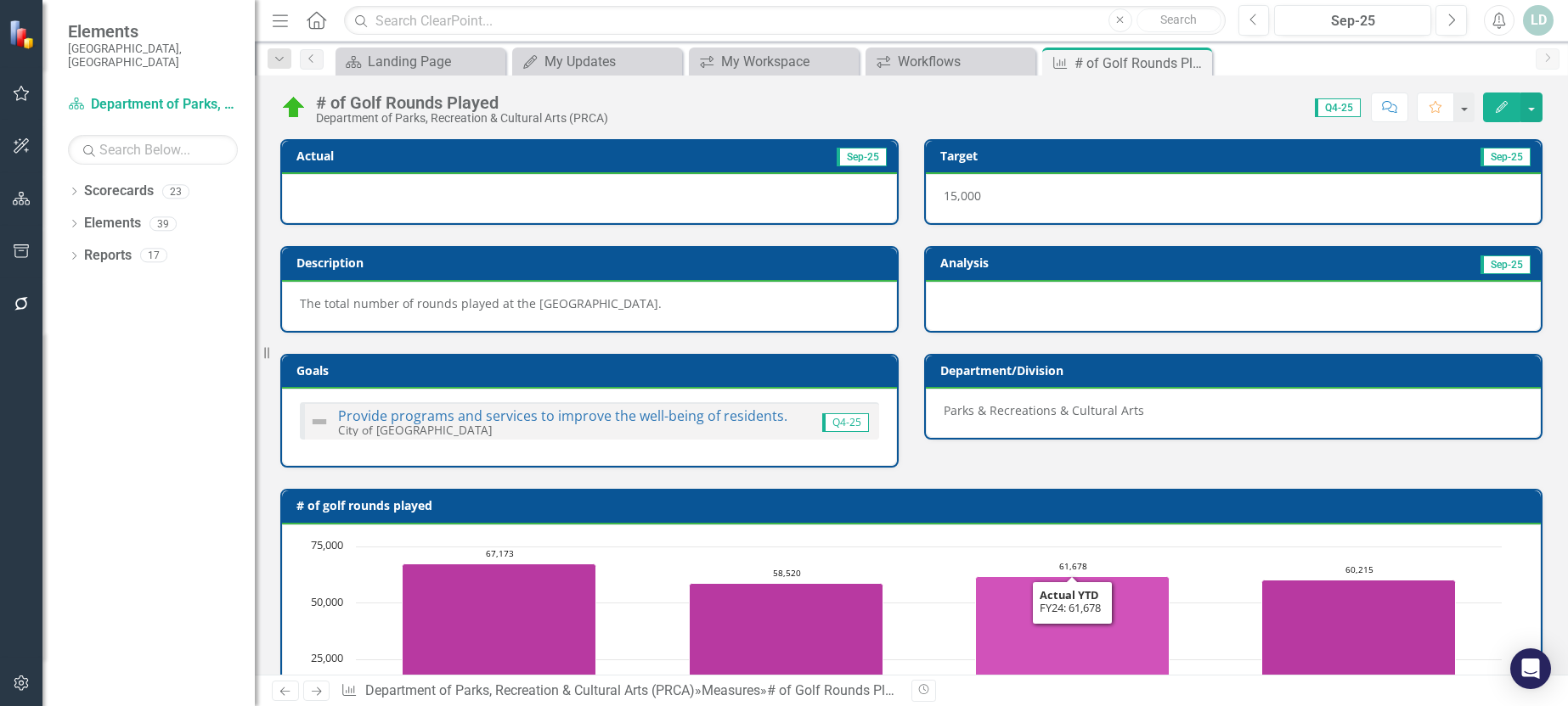
scroll to position [663, 0]
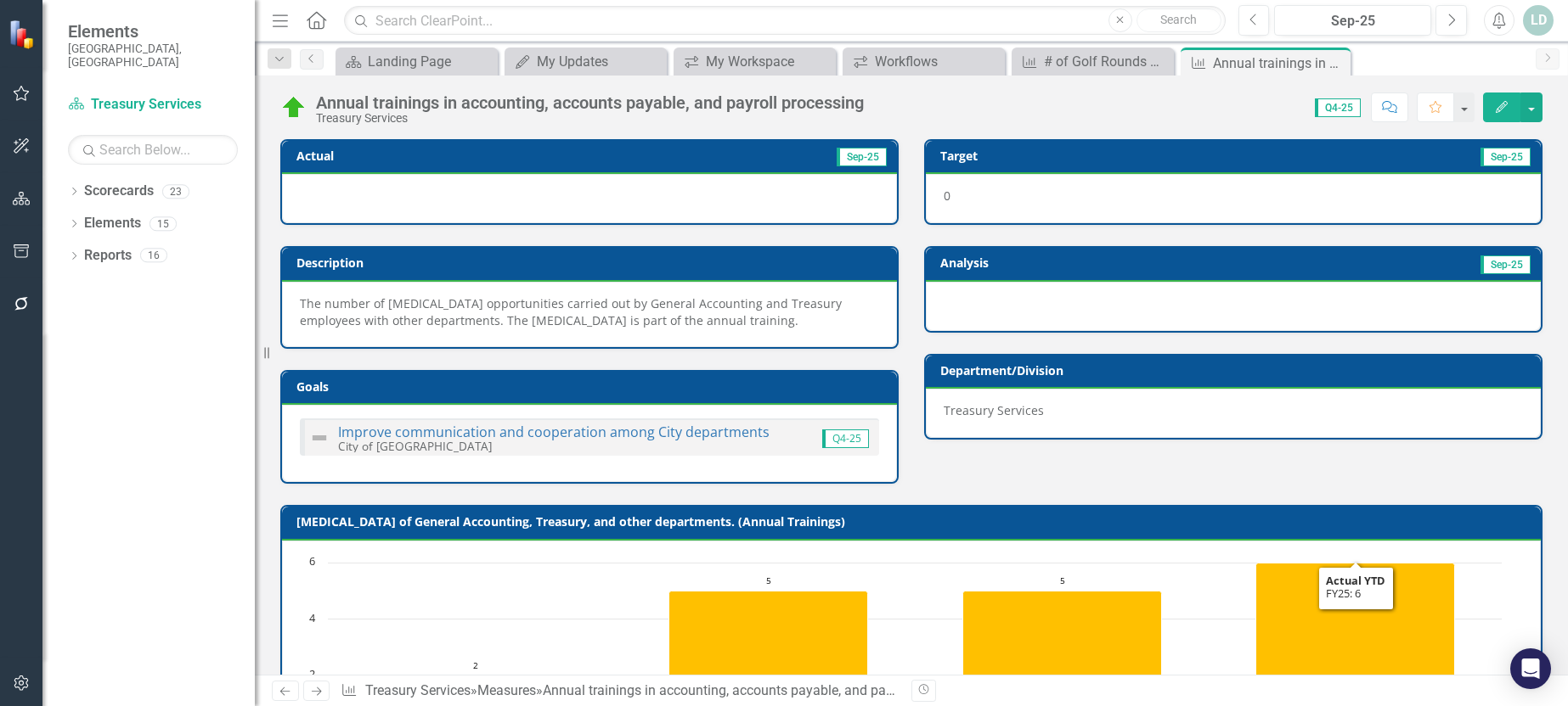
scroll to position [679, 0]
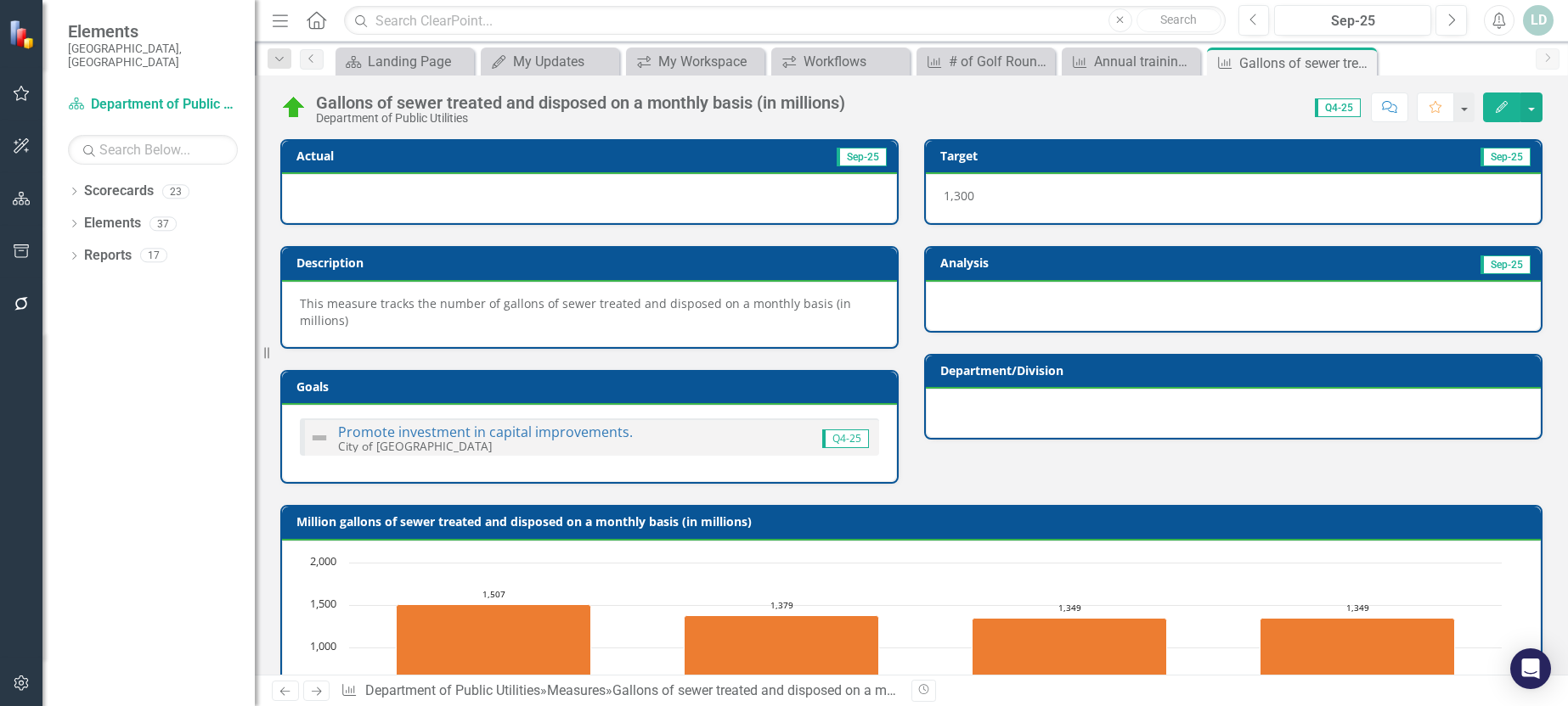
scroll to position [679, 0]
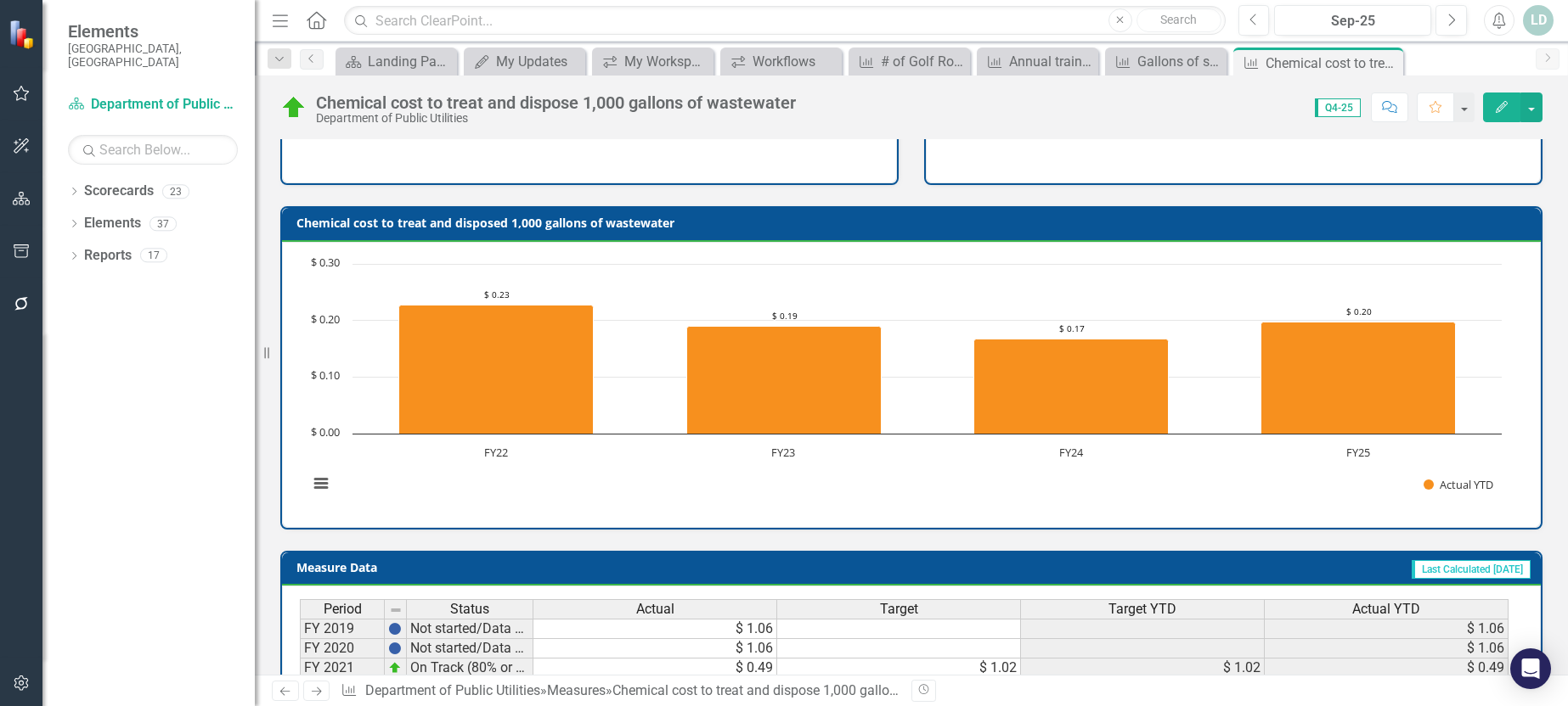
scroll to position [635, 0]
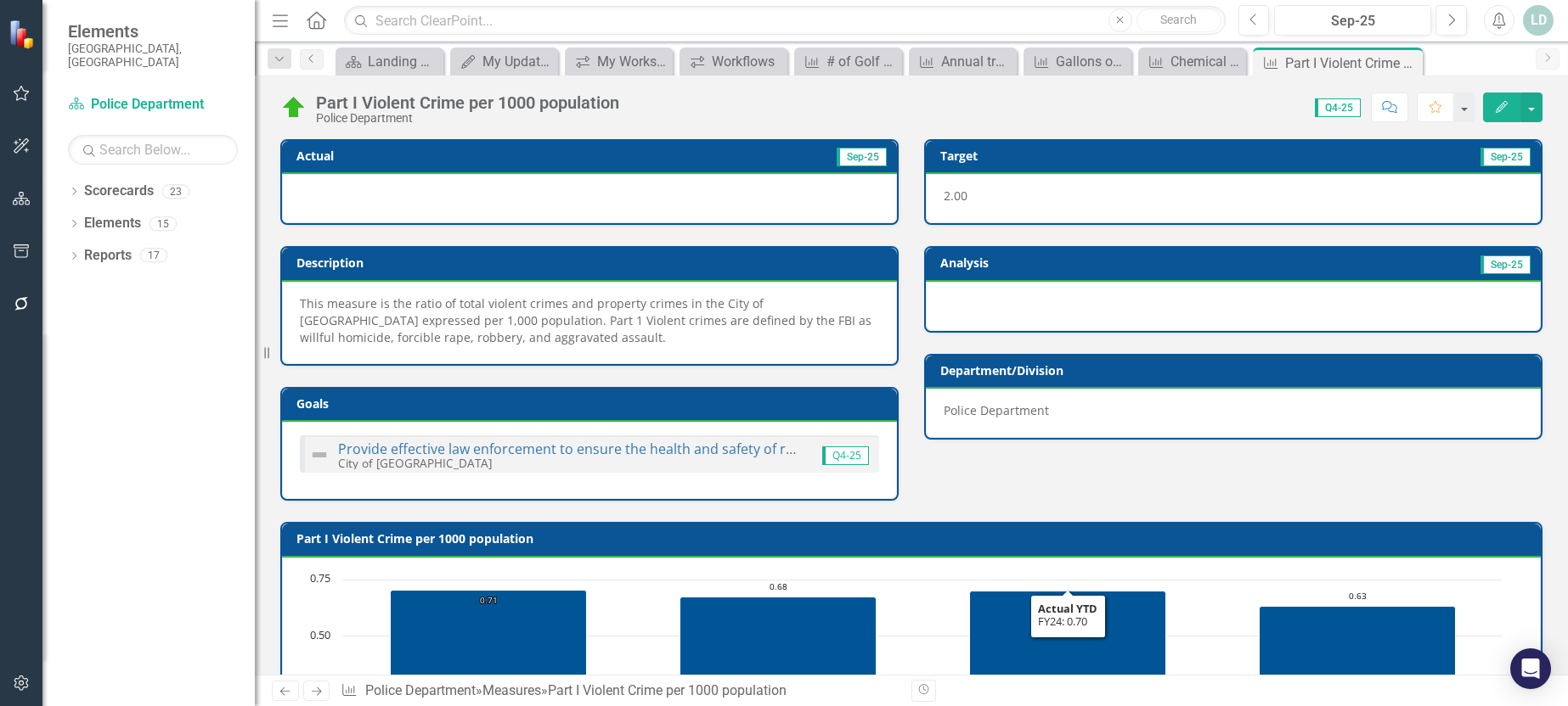
scroll to position [696, 0]
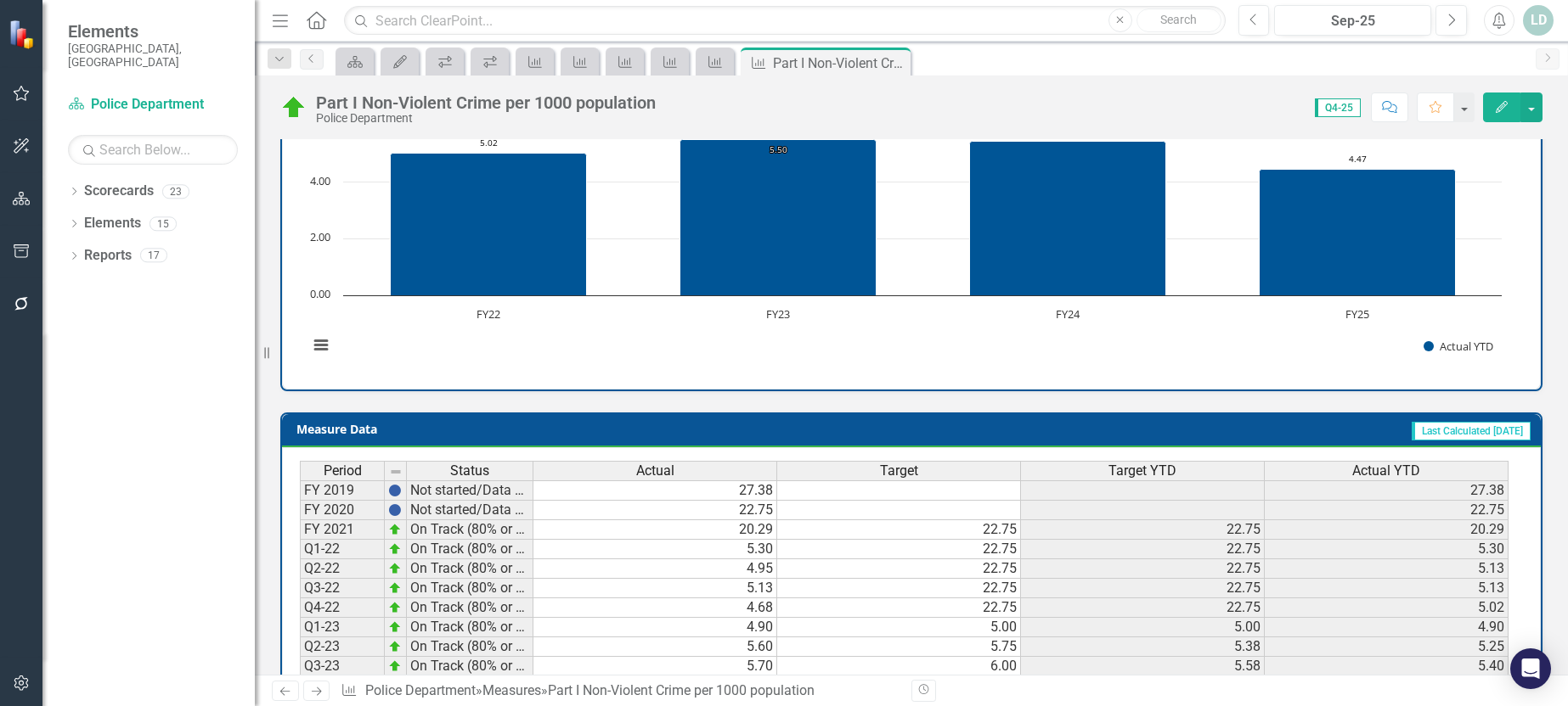
scroll to position [696, 0]
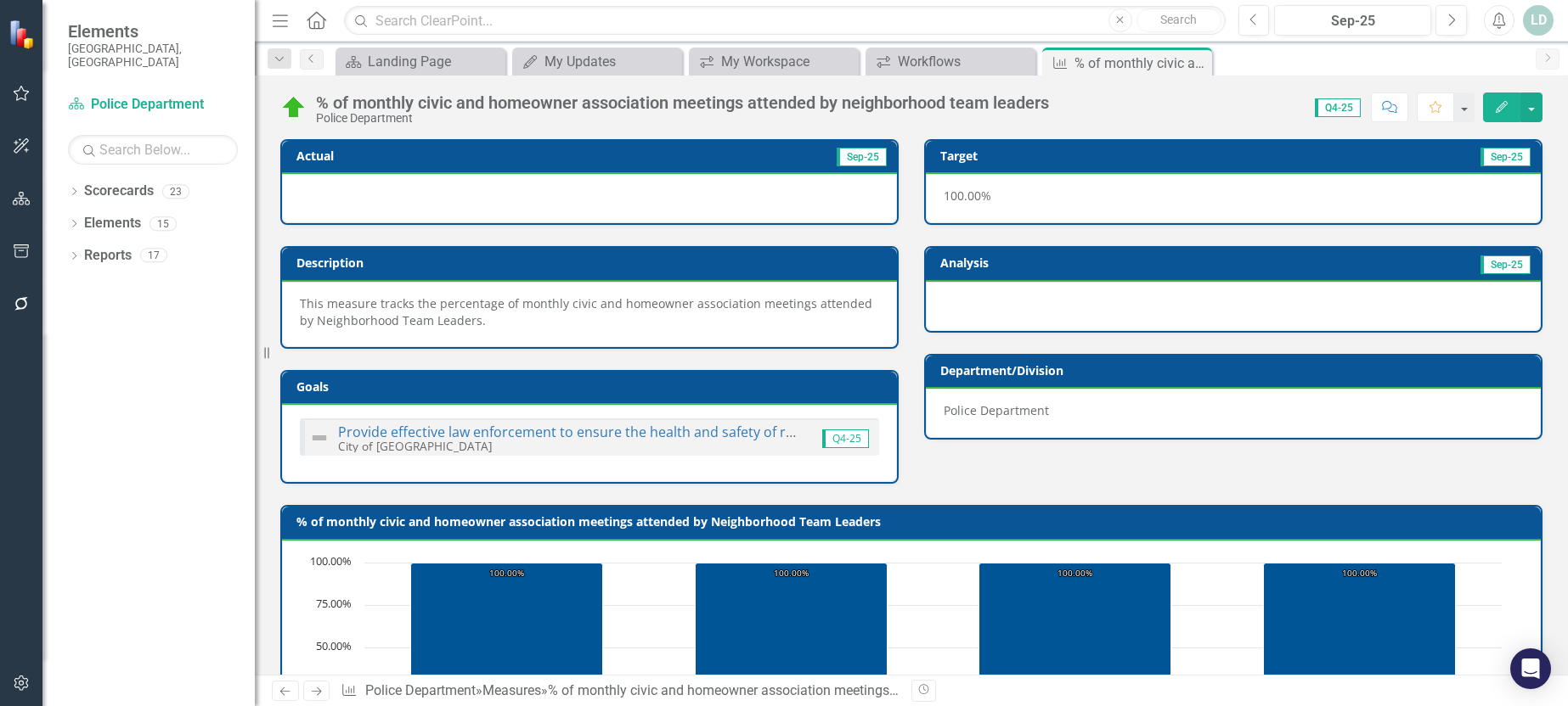
scroll to position [679, 0]
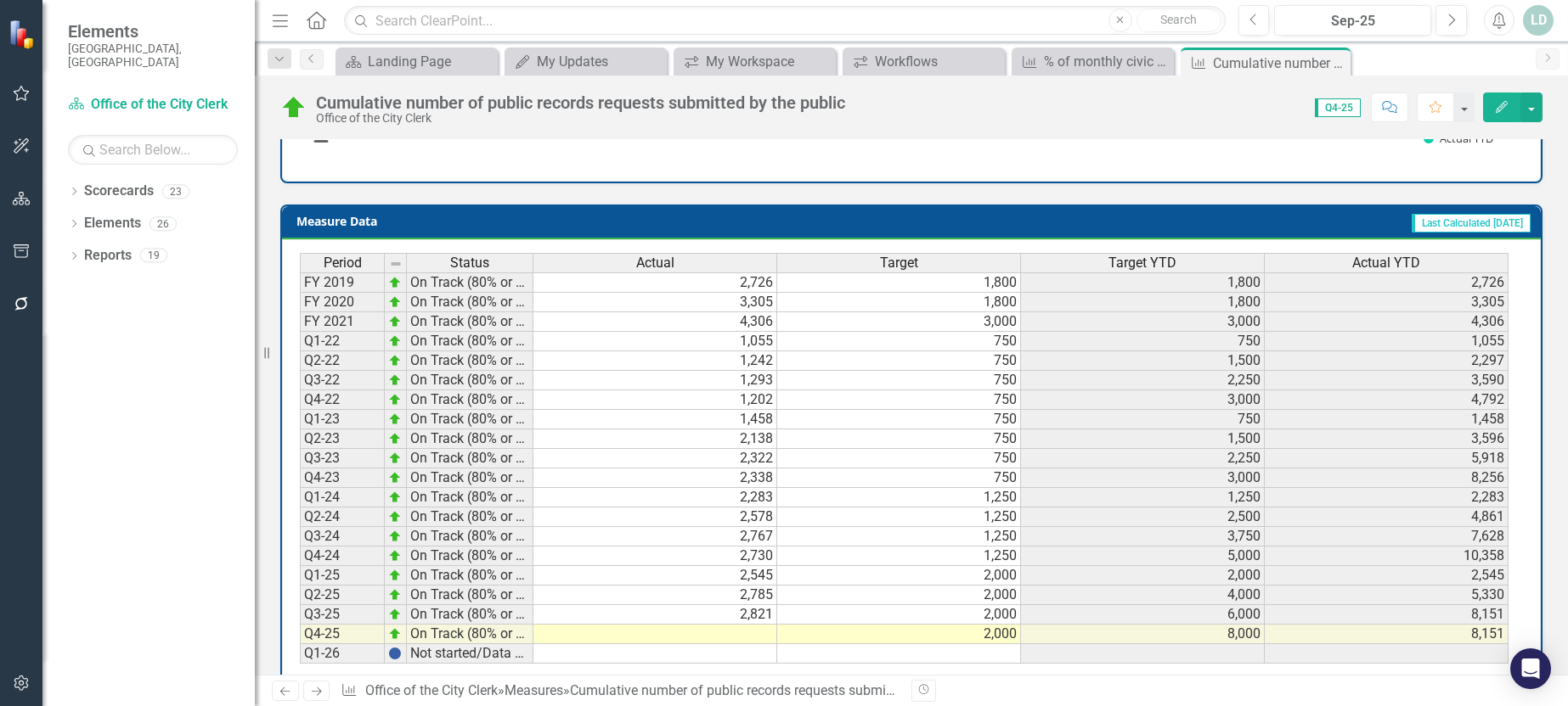
scroll to position [764, 0]
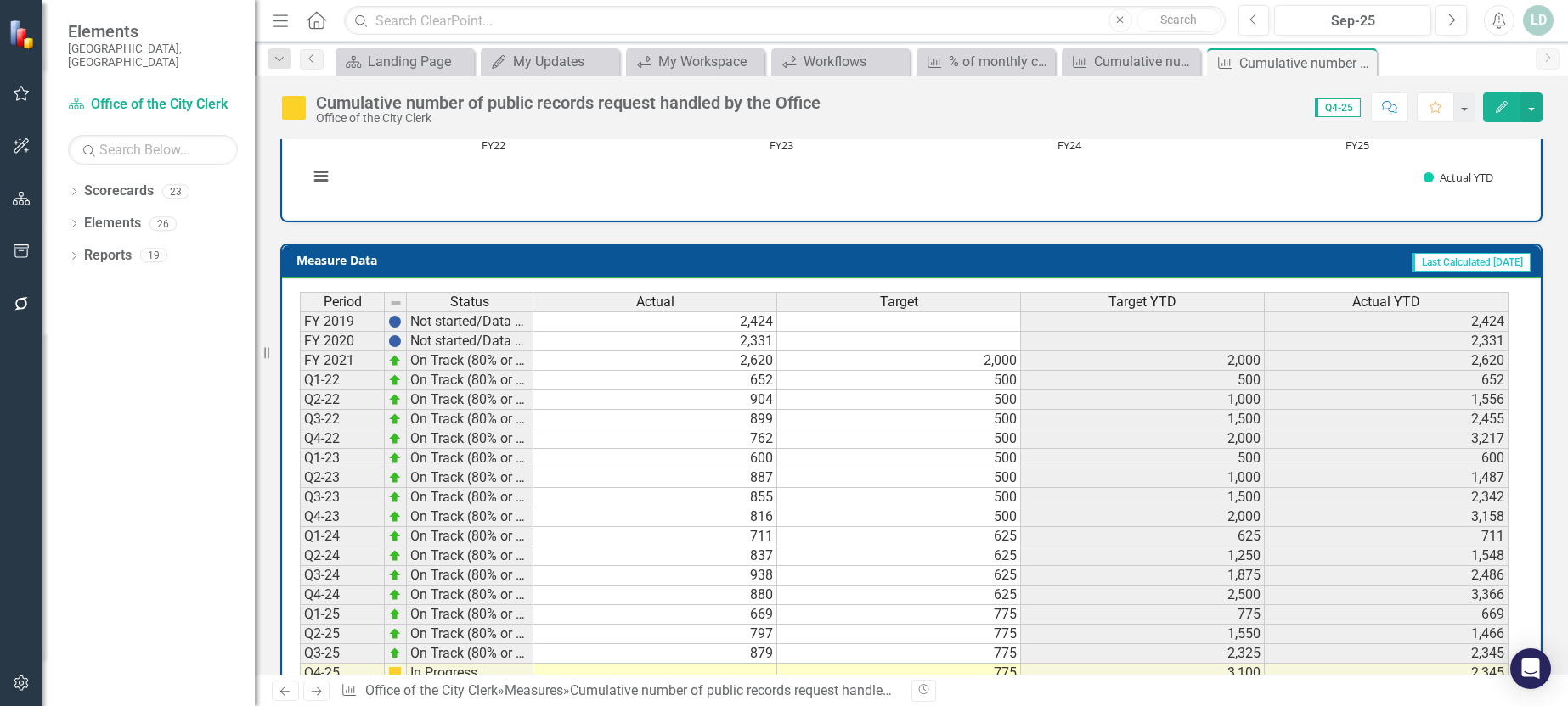
scroll to position [679, 0]
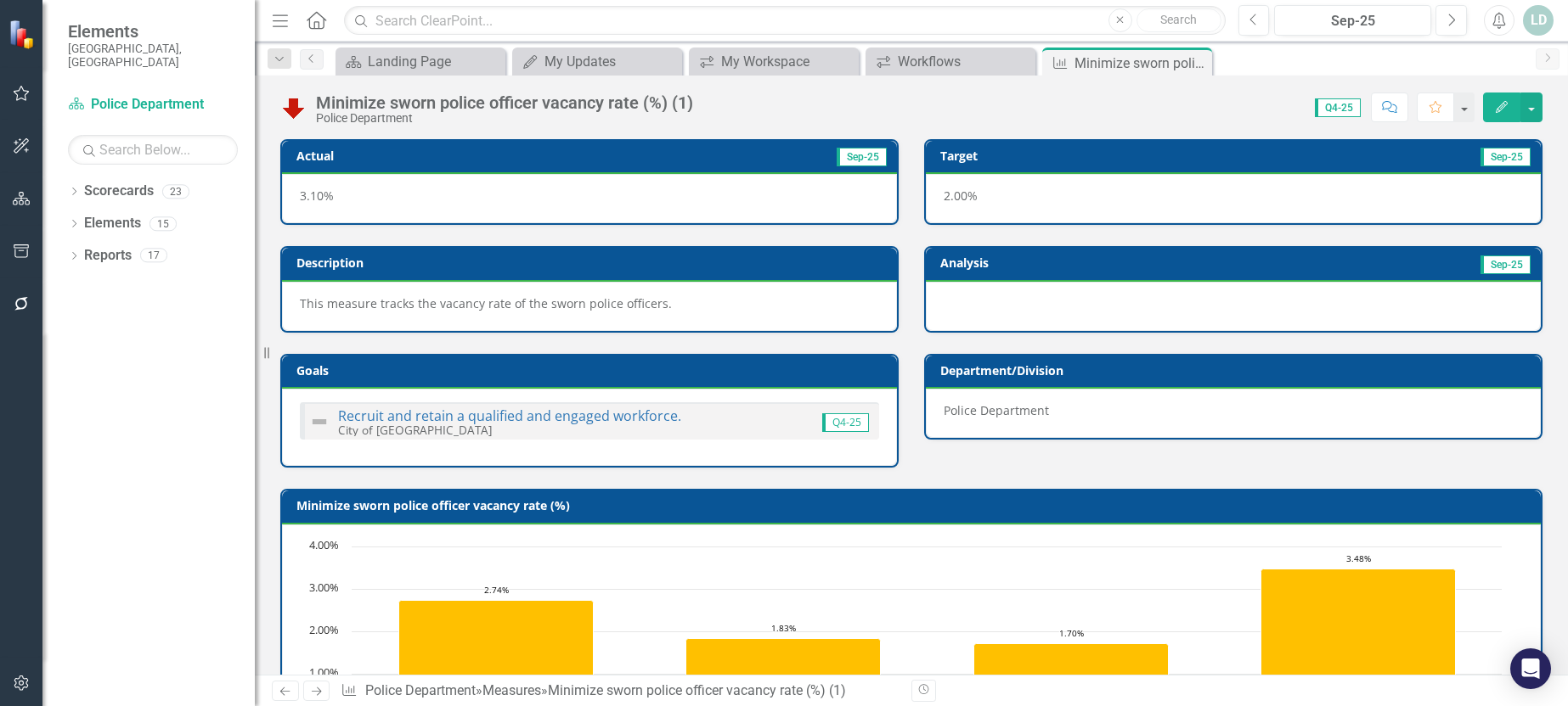
scroll to position [663, 0]
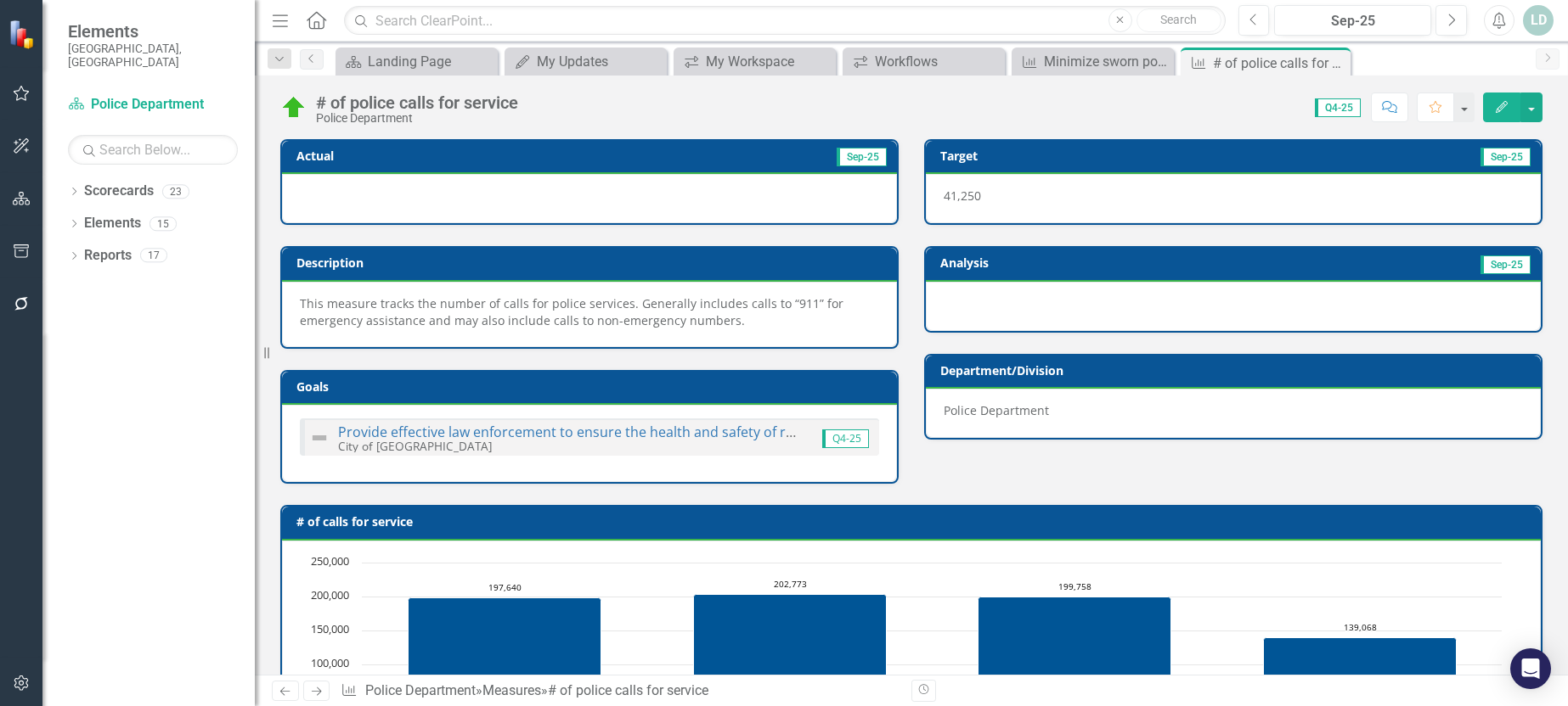
scroll to position [679, 0]
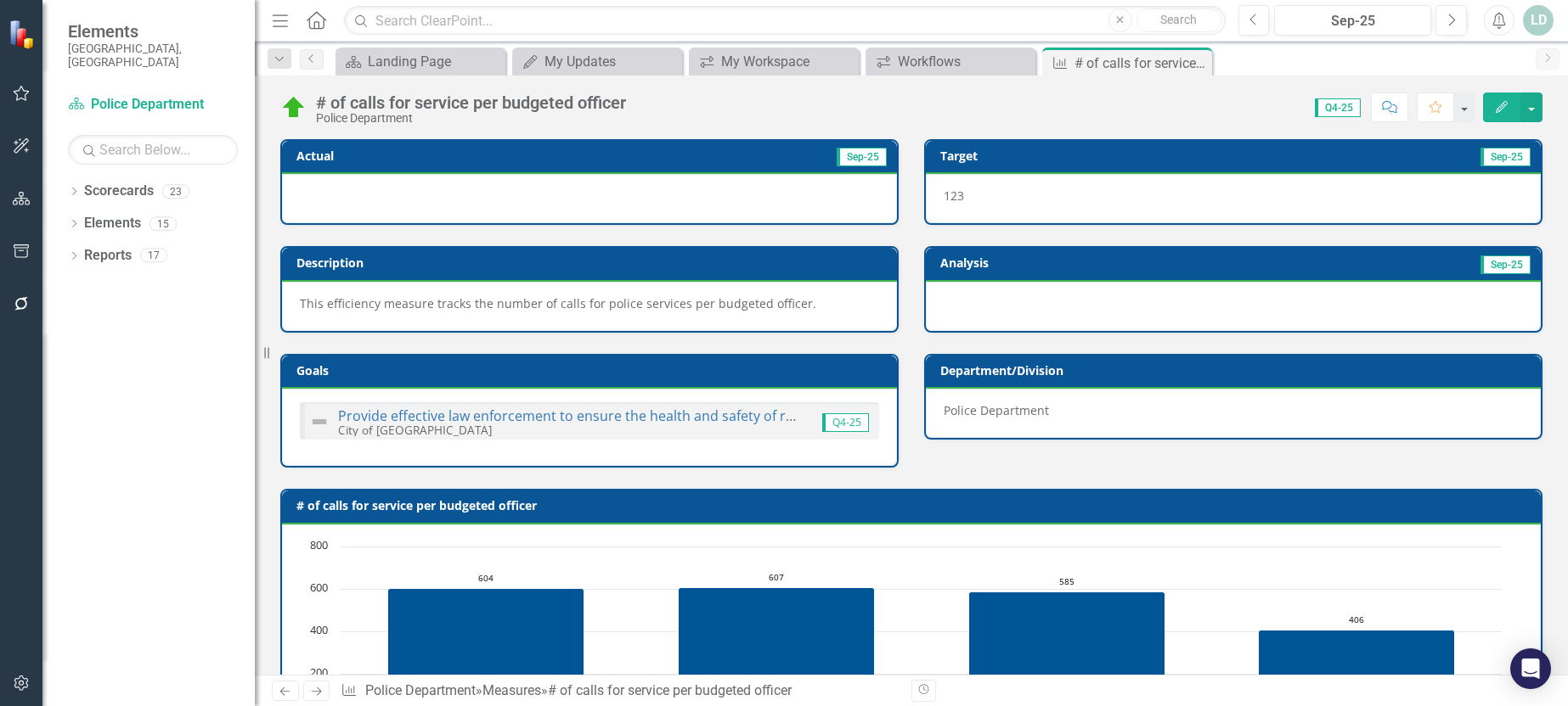
scroll to position [663, 0]
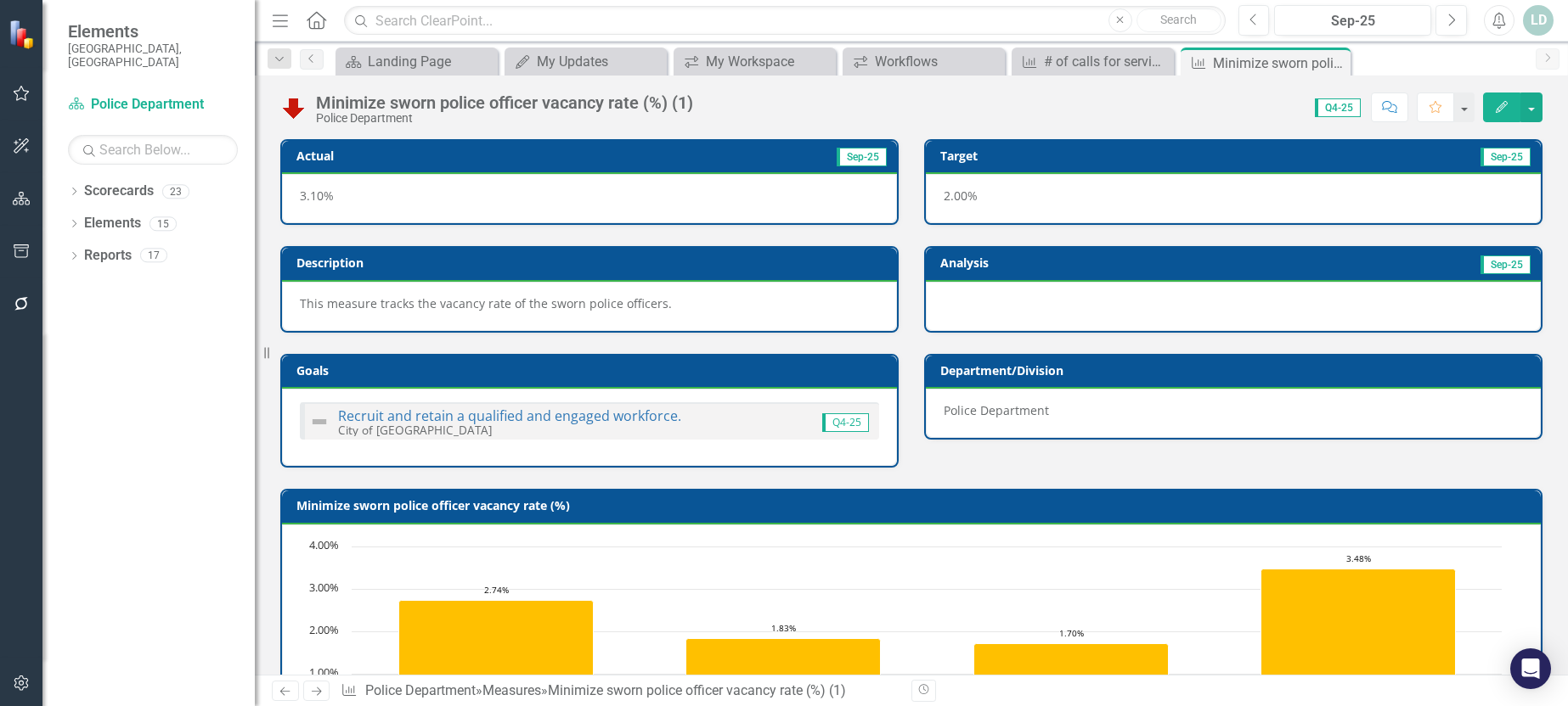
scroll to position [663, 0]
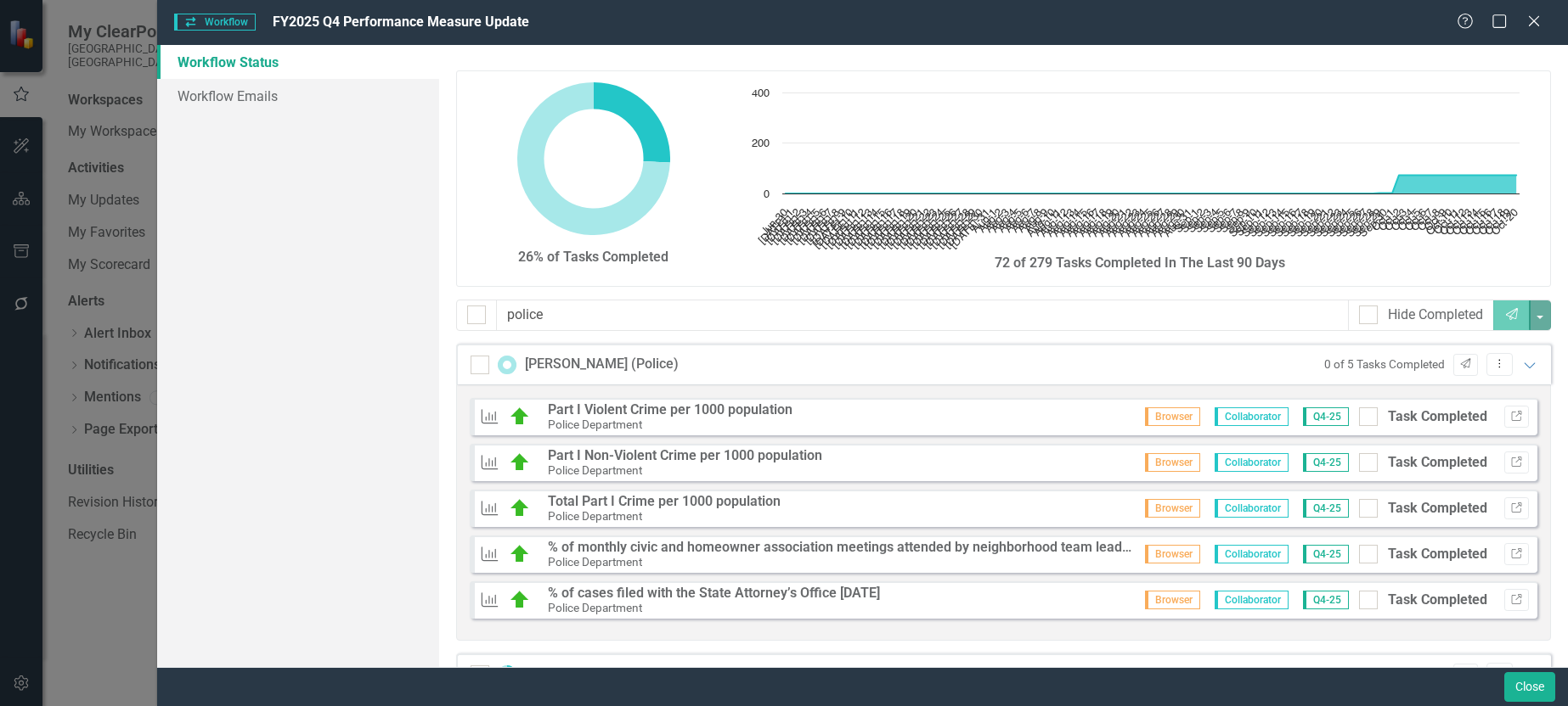
scroll to position [424, 0]
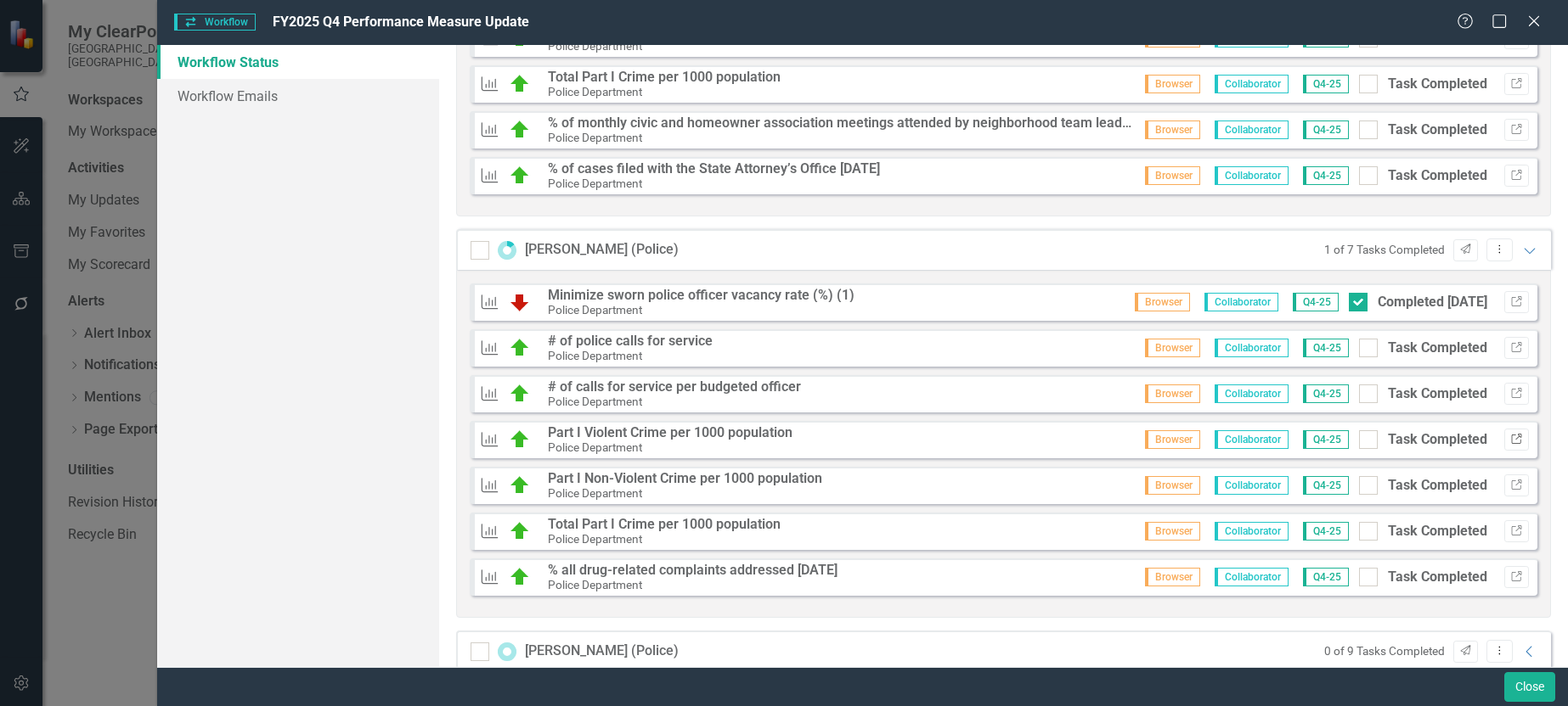
click at [1510, 443] on button "Link" at bounding box center [1517, 439] width 25 height 22
click at [1509, 491] on button "Link" at bounding box center [1517, 485] width 25 height 22
click at [1504, 534] on button "Link" at bounding box center [1517, 531] width 25 height 22
click at [1510, 580] on icon "Link" at bounding box center [1517, 578] width 12 height 11
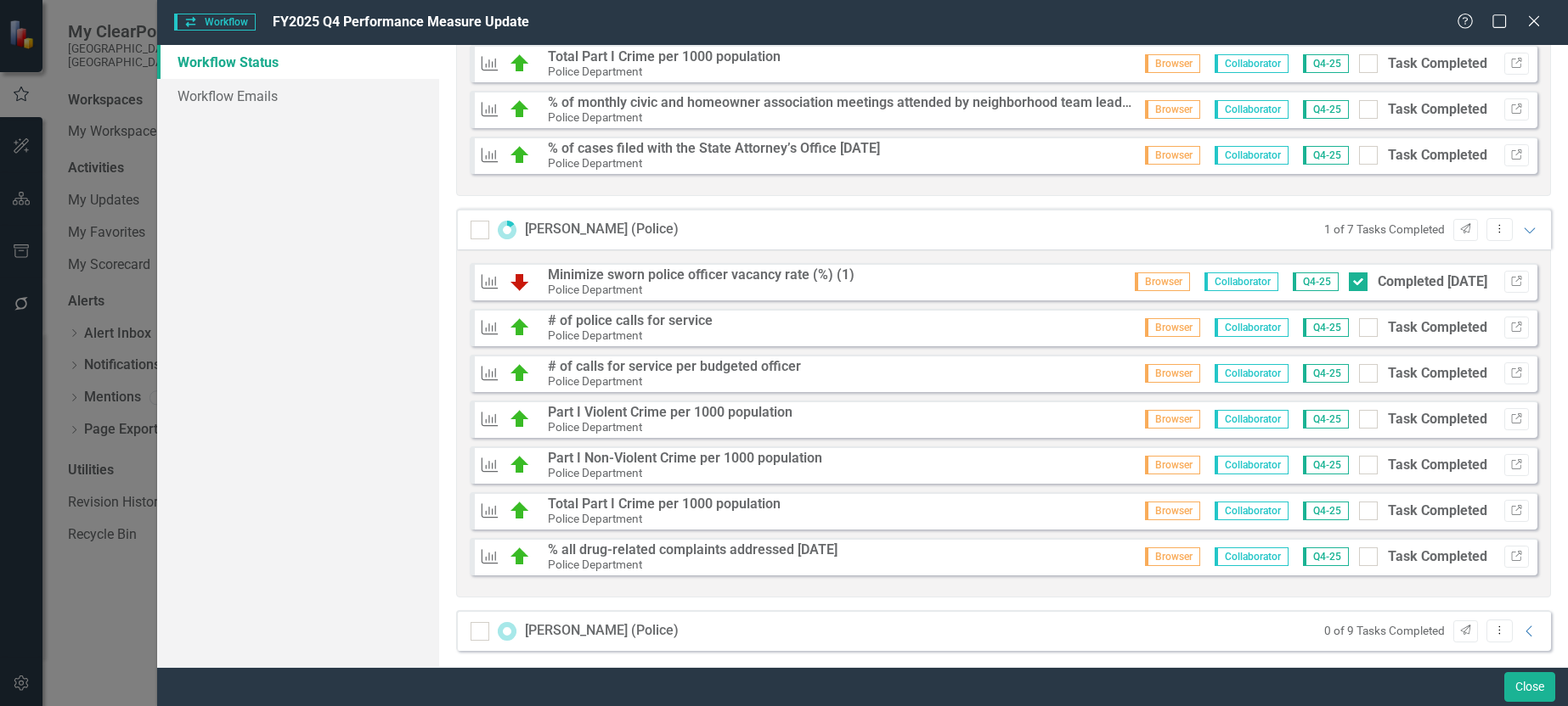
scroll to position [454, 0]
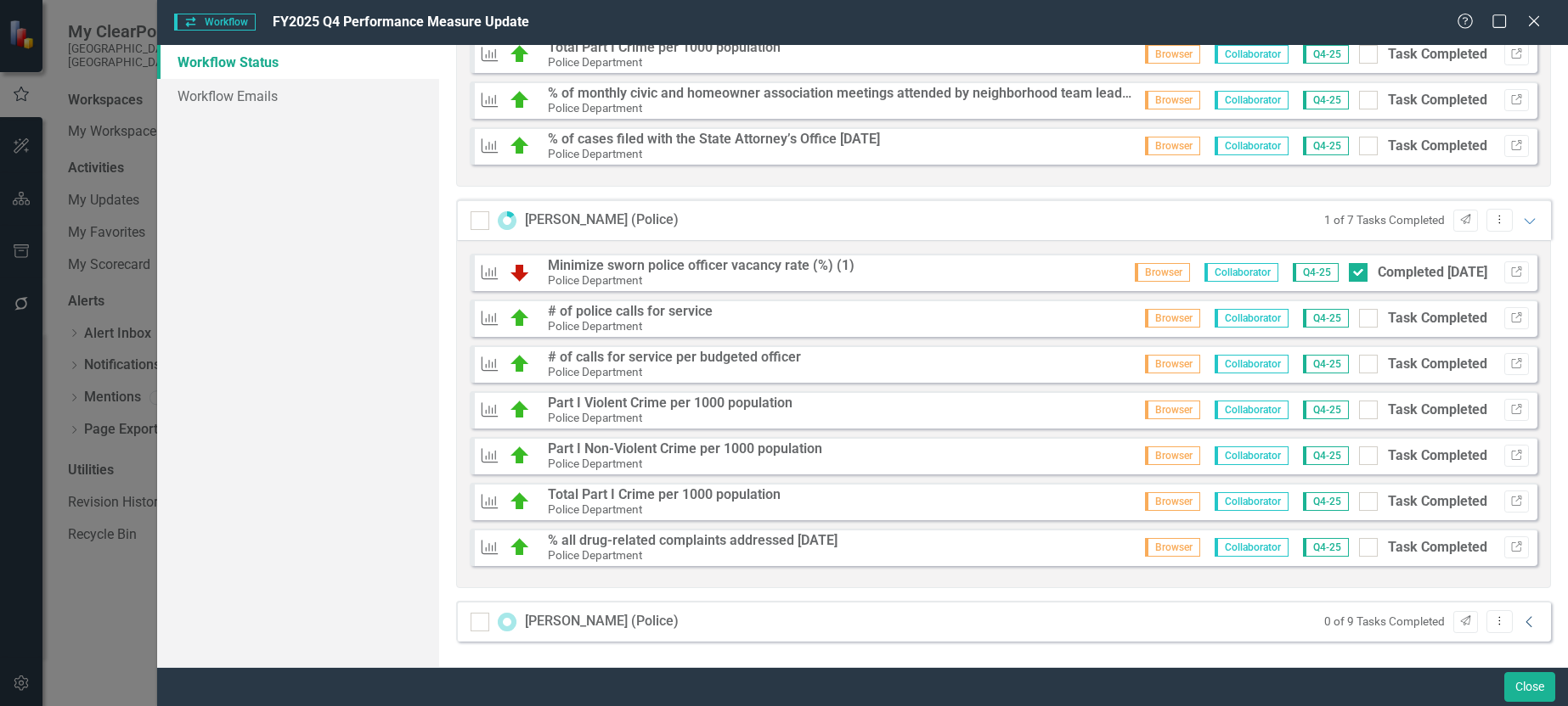
click at [1522, 624] on icon "Collapse" at bounding box center [1530, 622] width 17 height 13
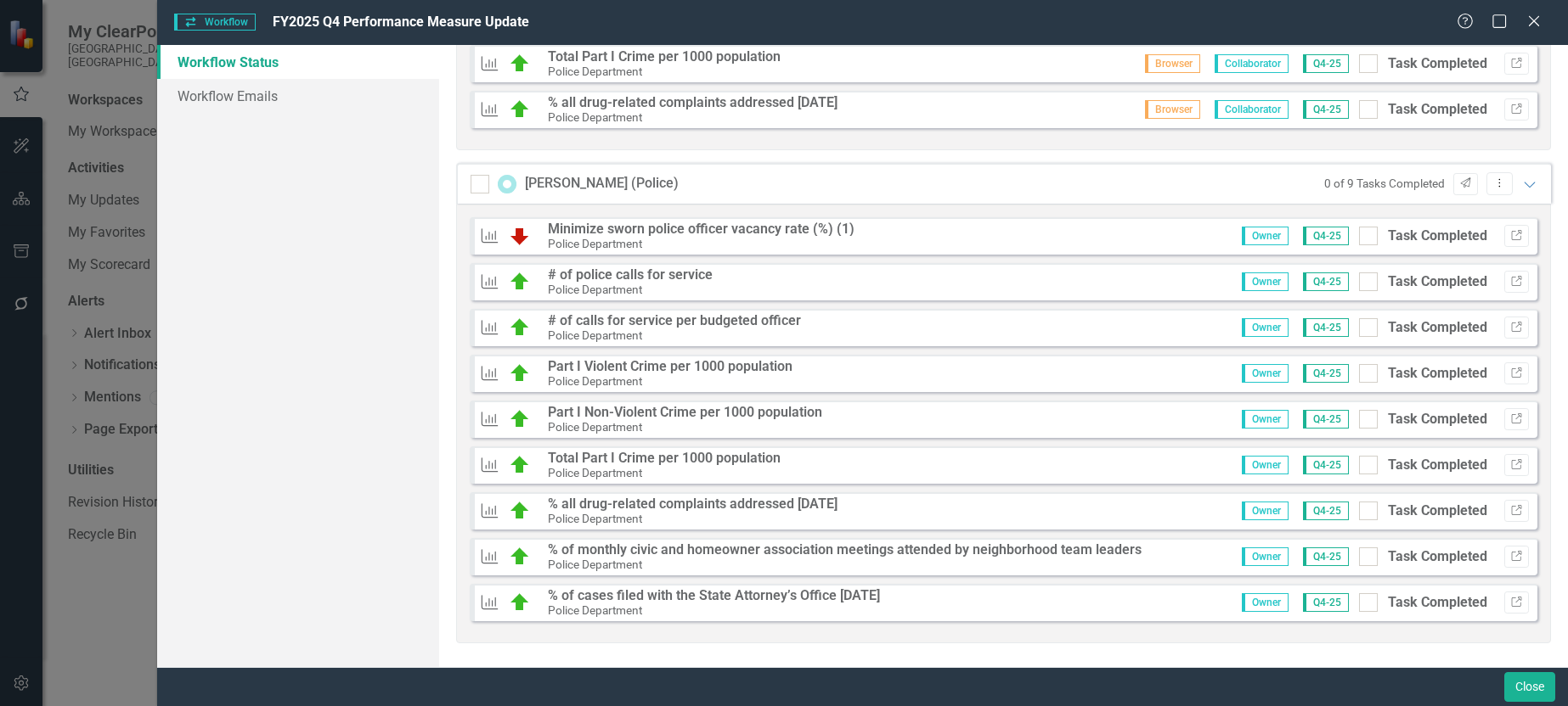
scroll to position [894, 0]
click at [1510, 235] on icon "Link" at bounding box center [1517, 235] width 12 height 11
click at [1362, 235] on div at bounding box center [1369, 234] width 19 height 19
click at [1362, 235] on input "Task Completed" at bounding box center [1365, 230] width 11 height 11
checkbox input "true"
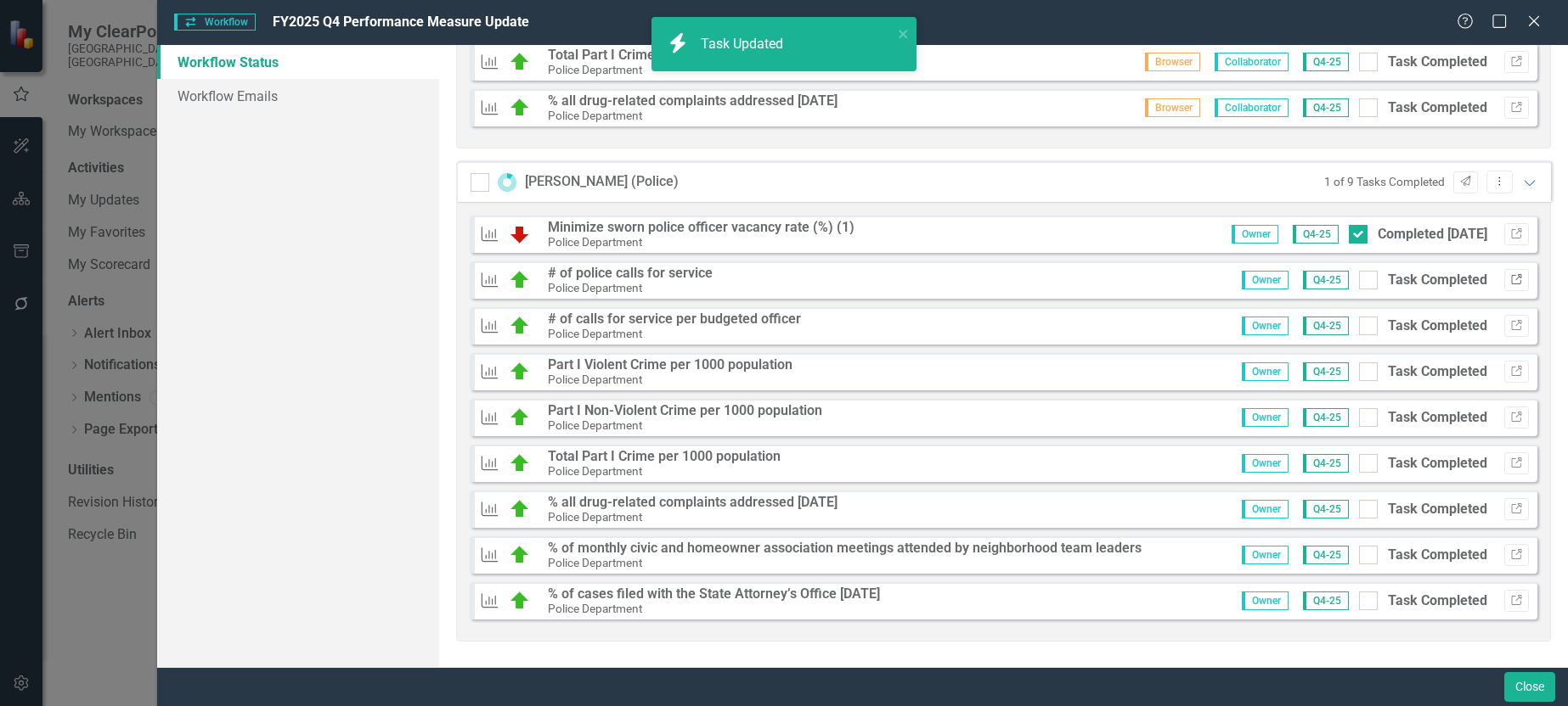
click at [1510, 281] on button "Link" at bounding box center [1517, 280] width 25 height 22
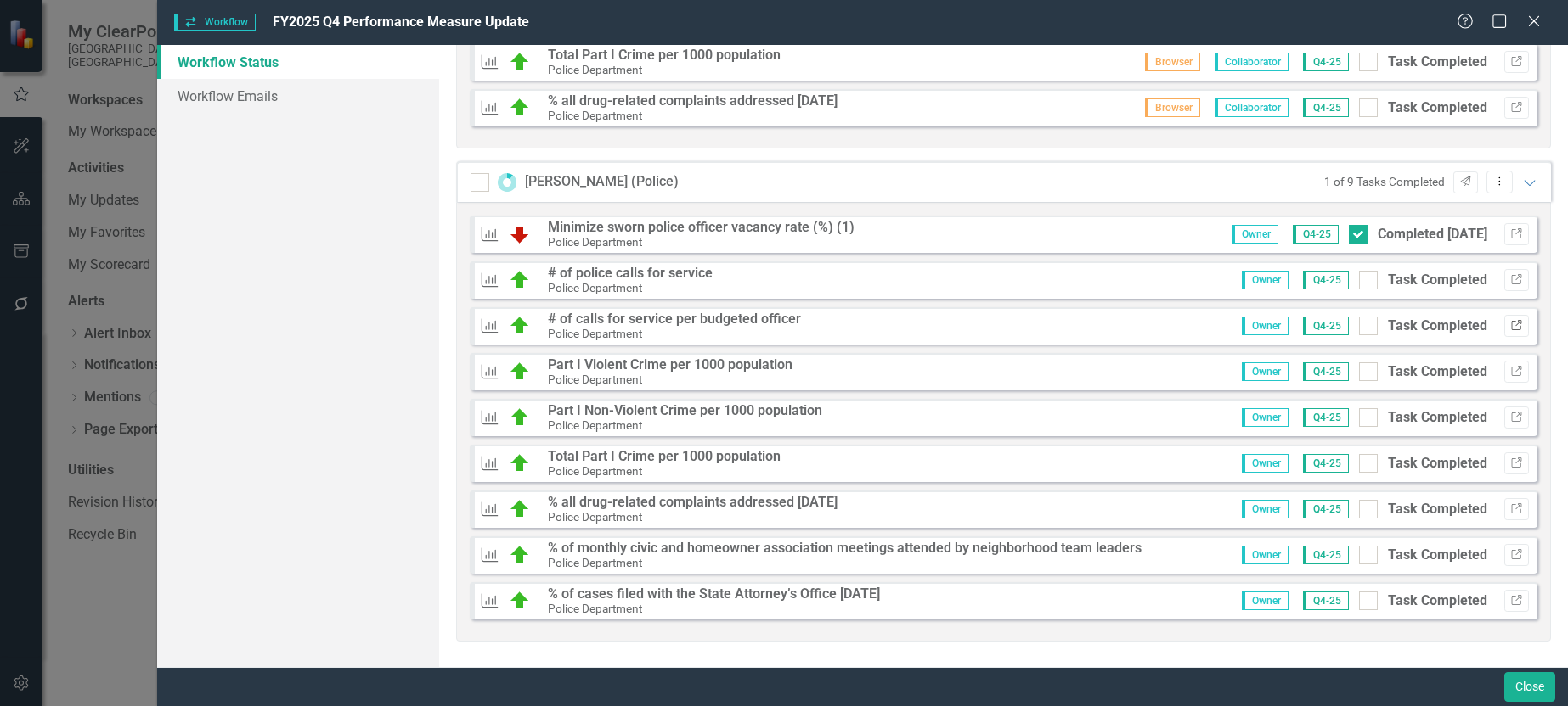
click at [1510, 327] on icon "Link" at bounding box center [1517, 326] width 12 height 11
click at [1512, 605] on button "Link" at bounding box center [1517, 601] width 25 height 22
click at [1360, 601] on input "Task Completed" at bounding box center [1365, 597] width 11 height 11
checkbox input "true"
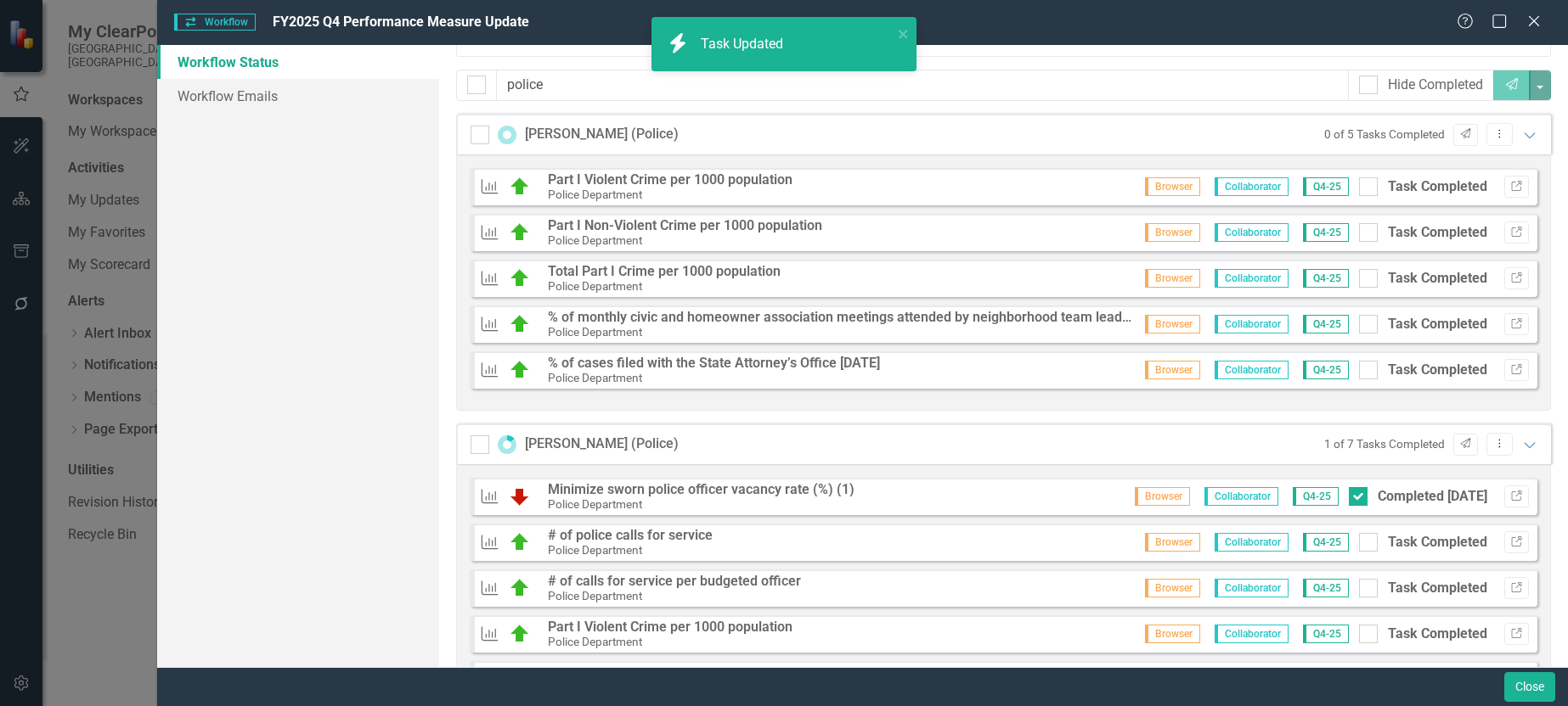
scroll to position [214, 0]
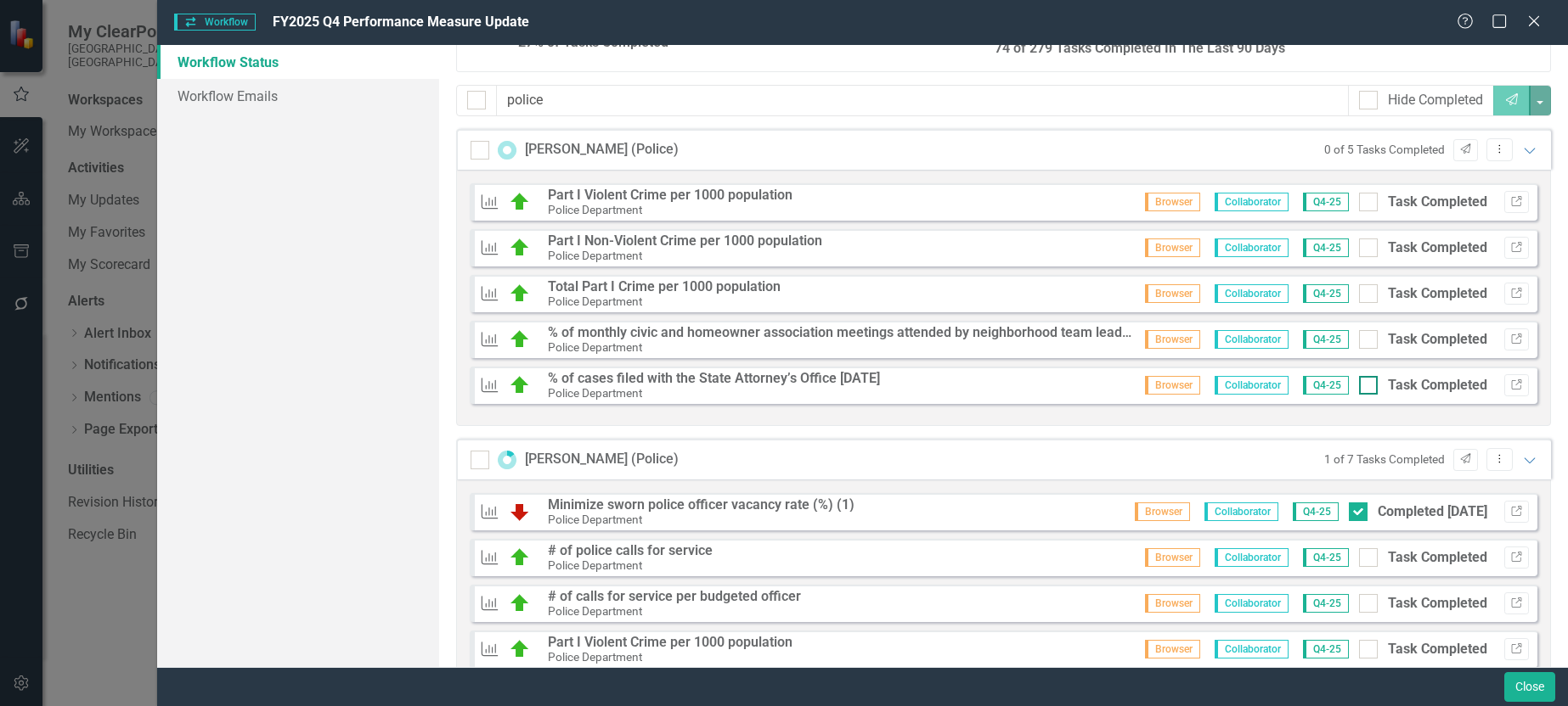
click at [1360, 383] on input "Task Completed" at bounding box center [1365, 382] width 11 height 11
checkbox input "true"
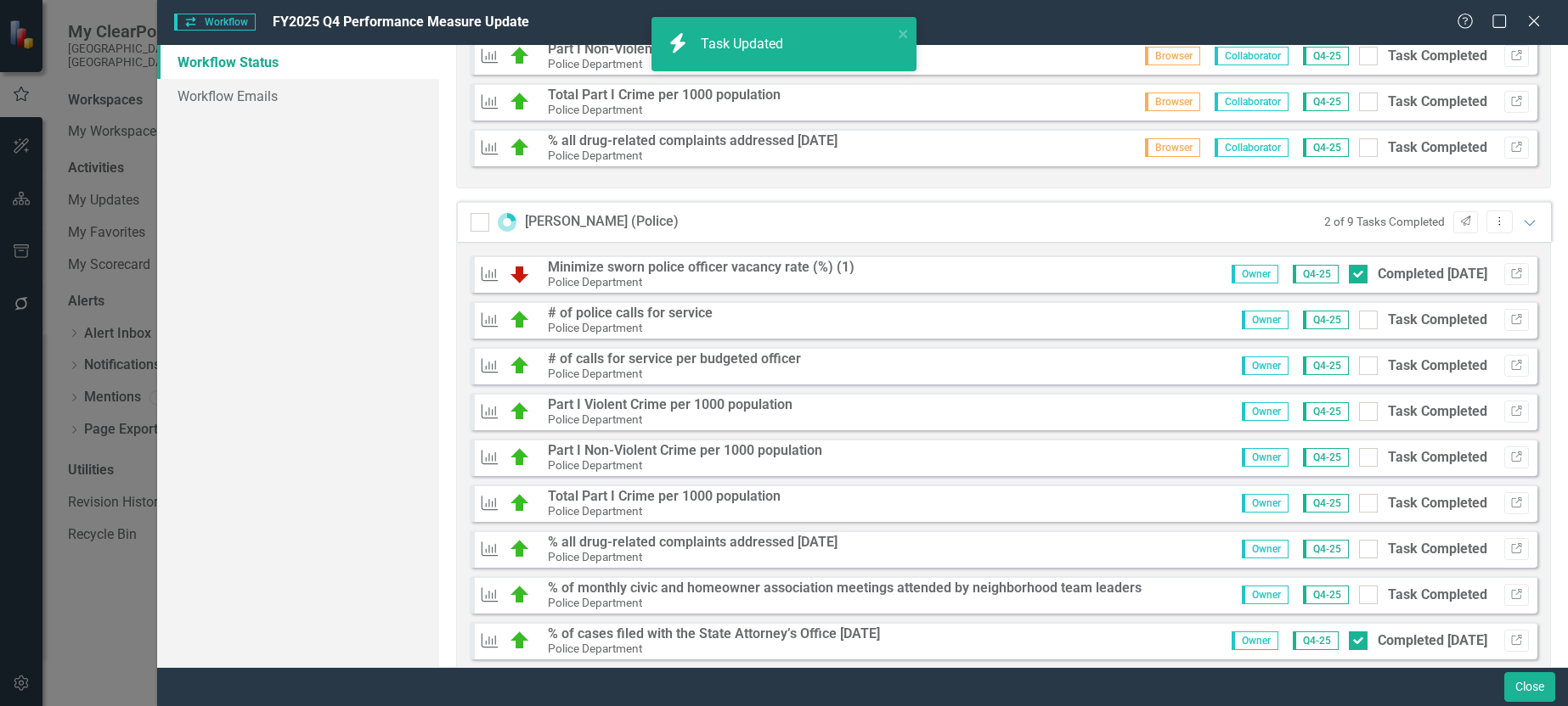
scroll to position [894, 0]
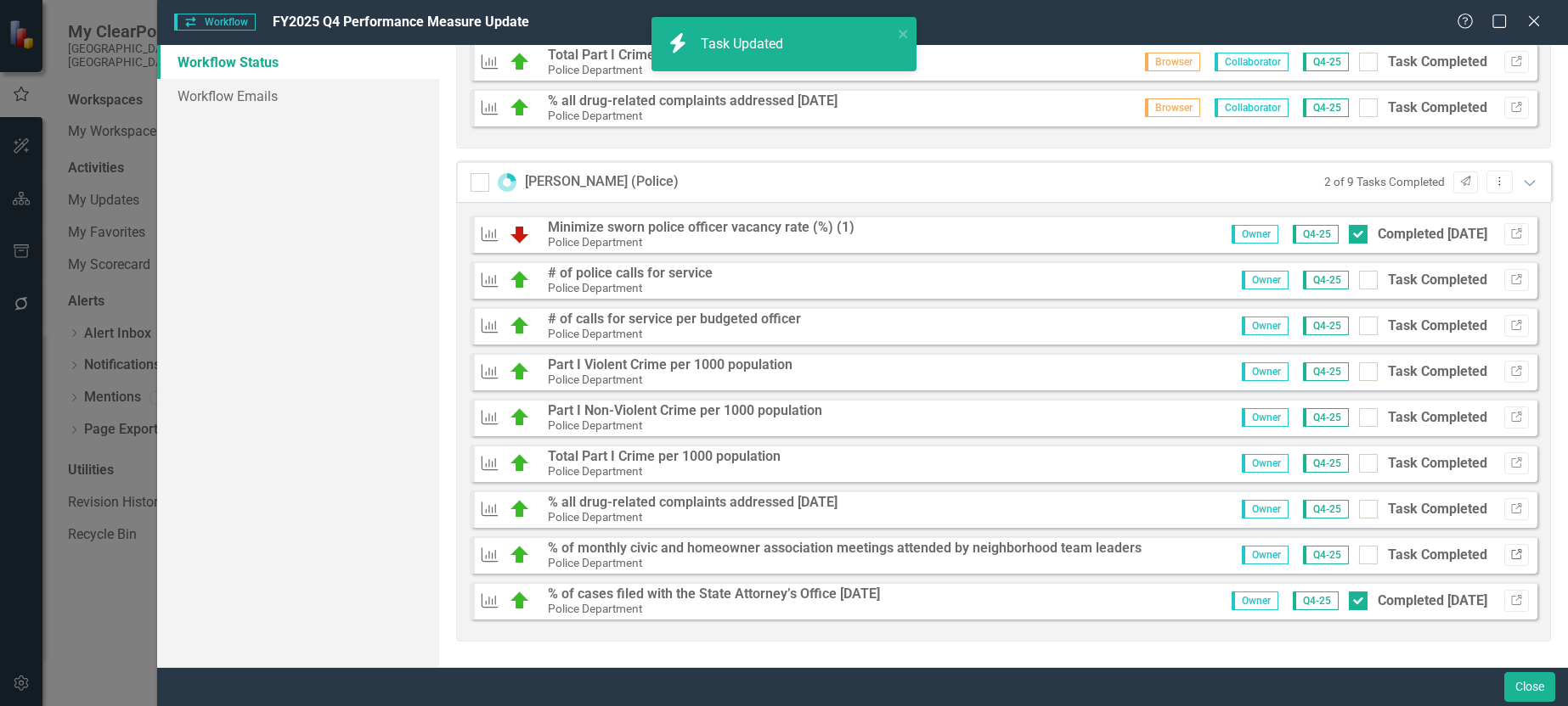
click at [1510, 553] on icon "Link" at bounding box center [1517, 555] width 12 height 11
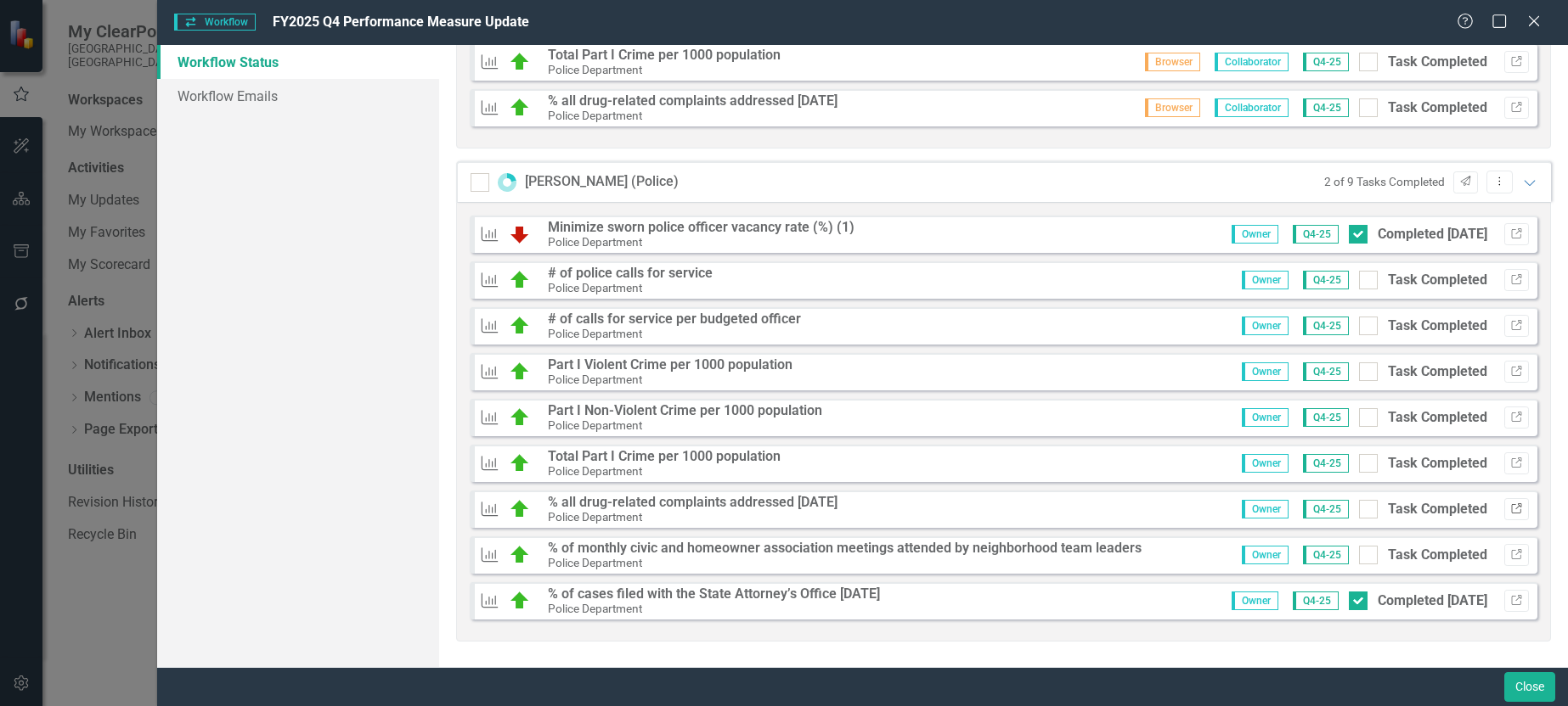
click at [1510, 509] on icon "Link" at bounding box center [1517, 509] width 12 height 11
click at [1511, 508] on icon "button" at bounding box center [1517, 508] width 11 height 11
click at [1524, 182] on icon "Expanded" at bounding box center [1530, 182] width 17 height 13
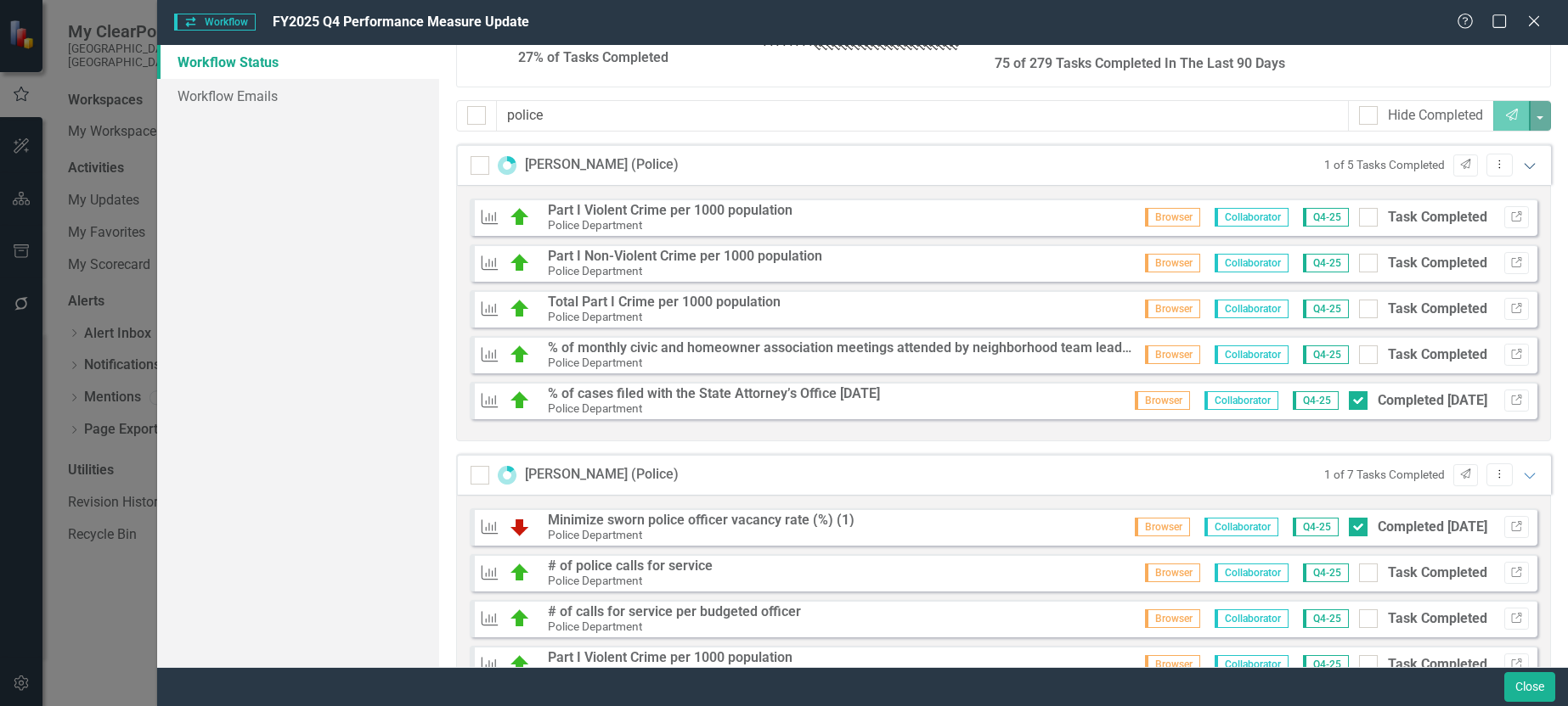
click at [1522, 167] on icon "Expanded" at bounding box center [1530, 165] width 17 height 13
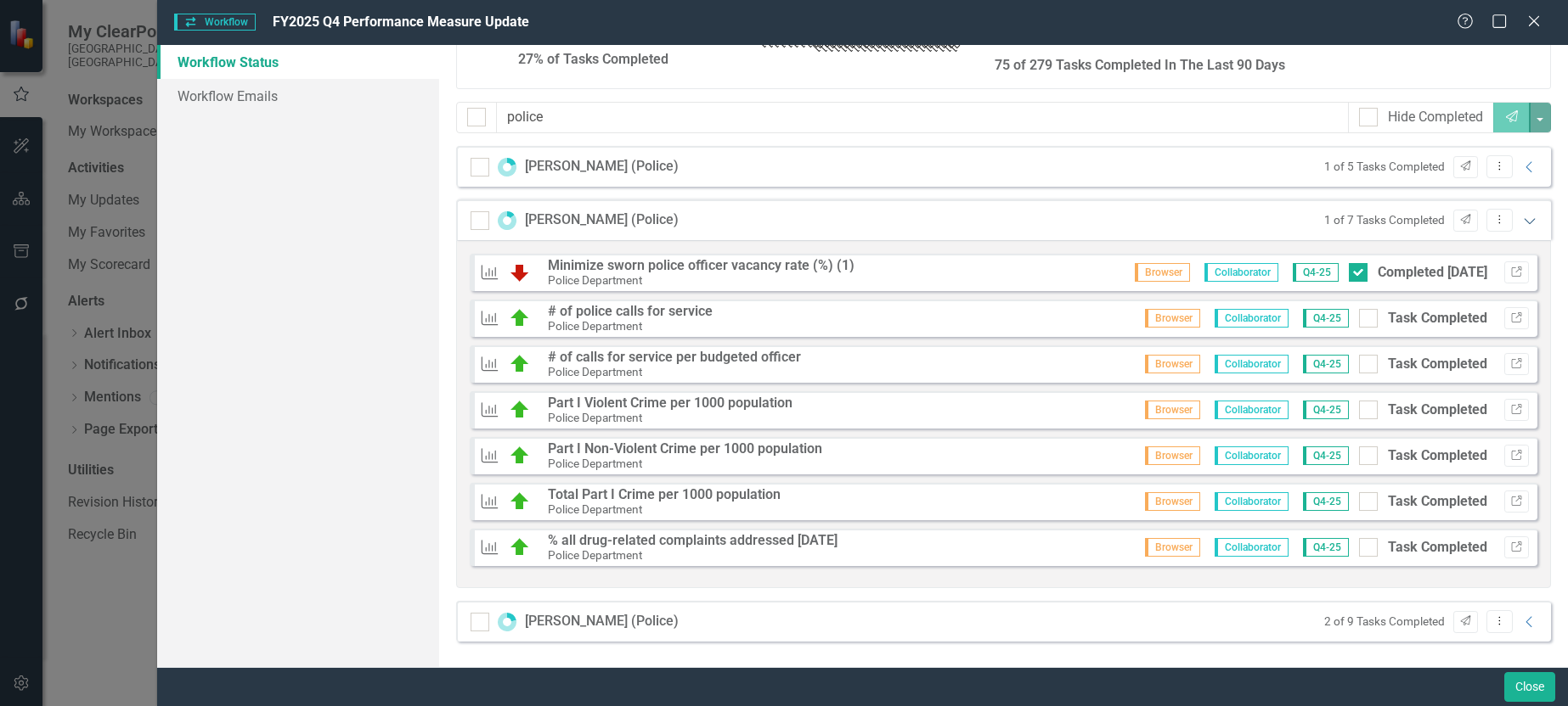
click at [1523, 224] on icon "Expanded" at bounding box center [1530, 221] width 17 height 13
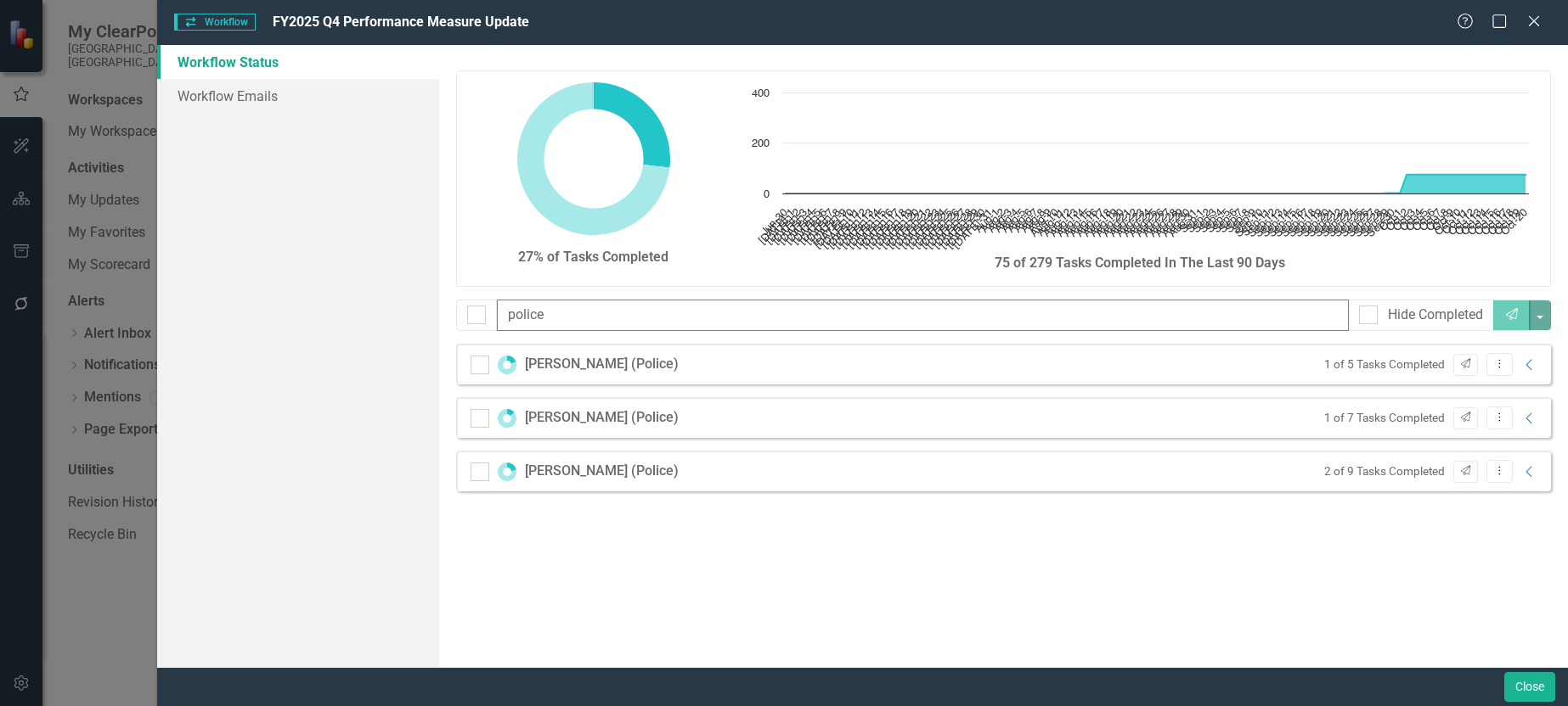
drag, startPoint x: 589, startPoint y: 320, endPoint x: 349, endPoint y: 318, distance: 240.0
click at [355, 318] on div "Workflow Status Workflow Emails 27% of Tasks Completed Chart Chart with 113 dat…" at bounding box center [862, 356] width 1411 height 623
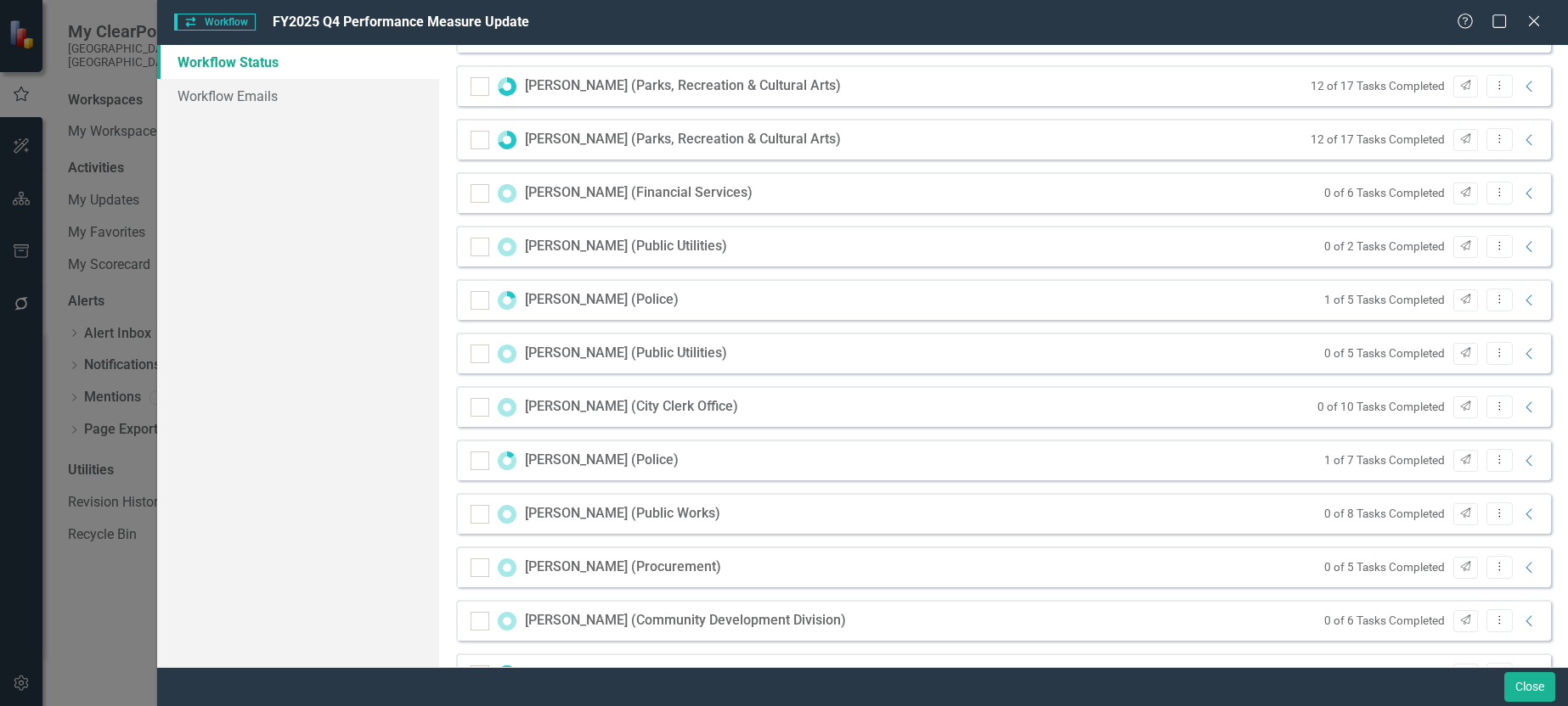
scroll to position [339, 0]
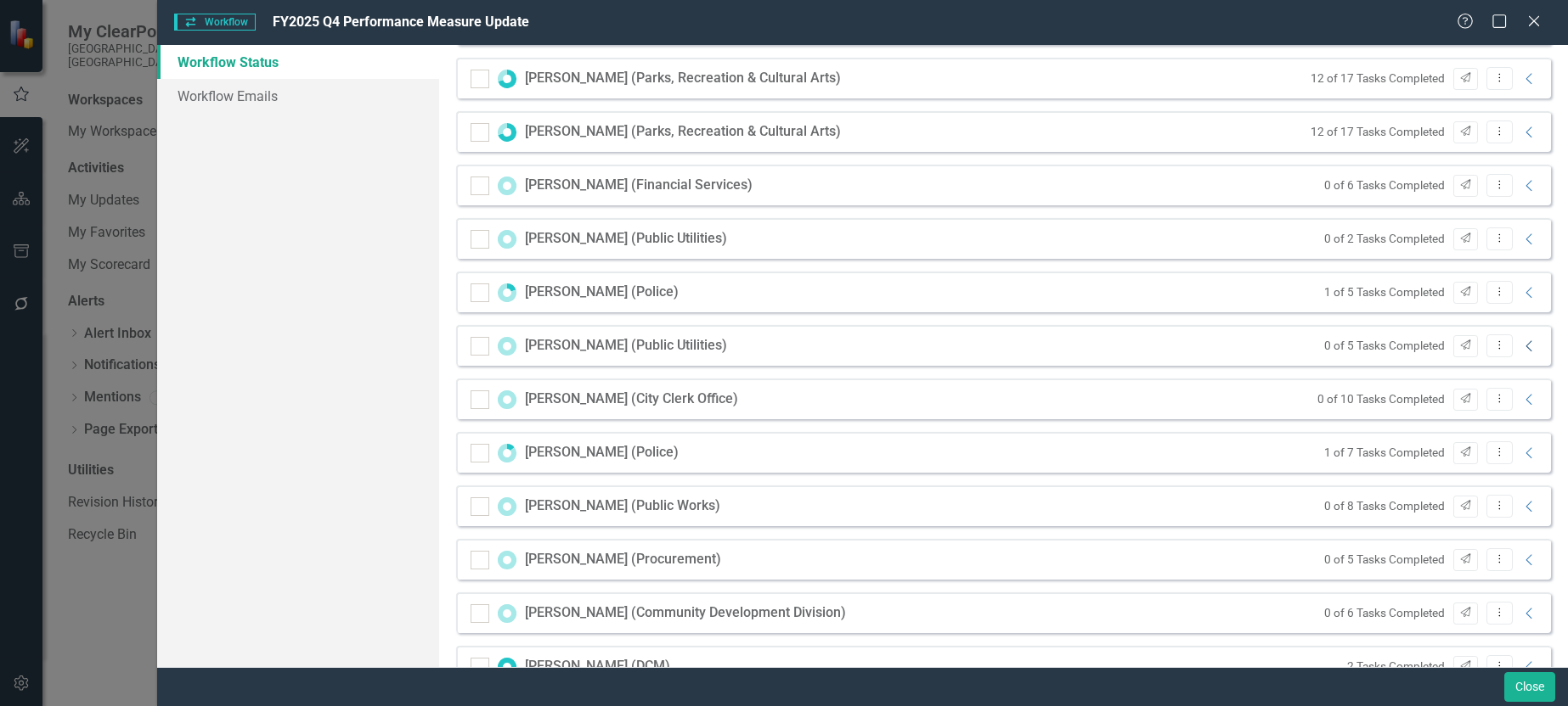
click at [1522, 348] on icon "Collapse" at bounding box center [1530, 345] width 17 height 13
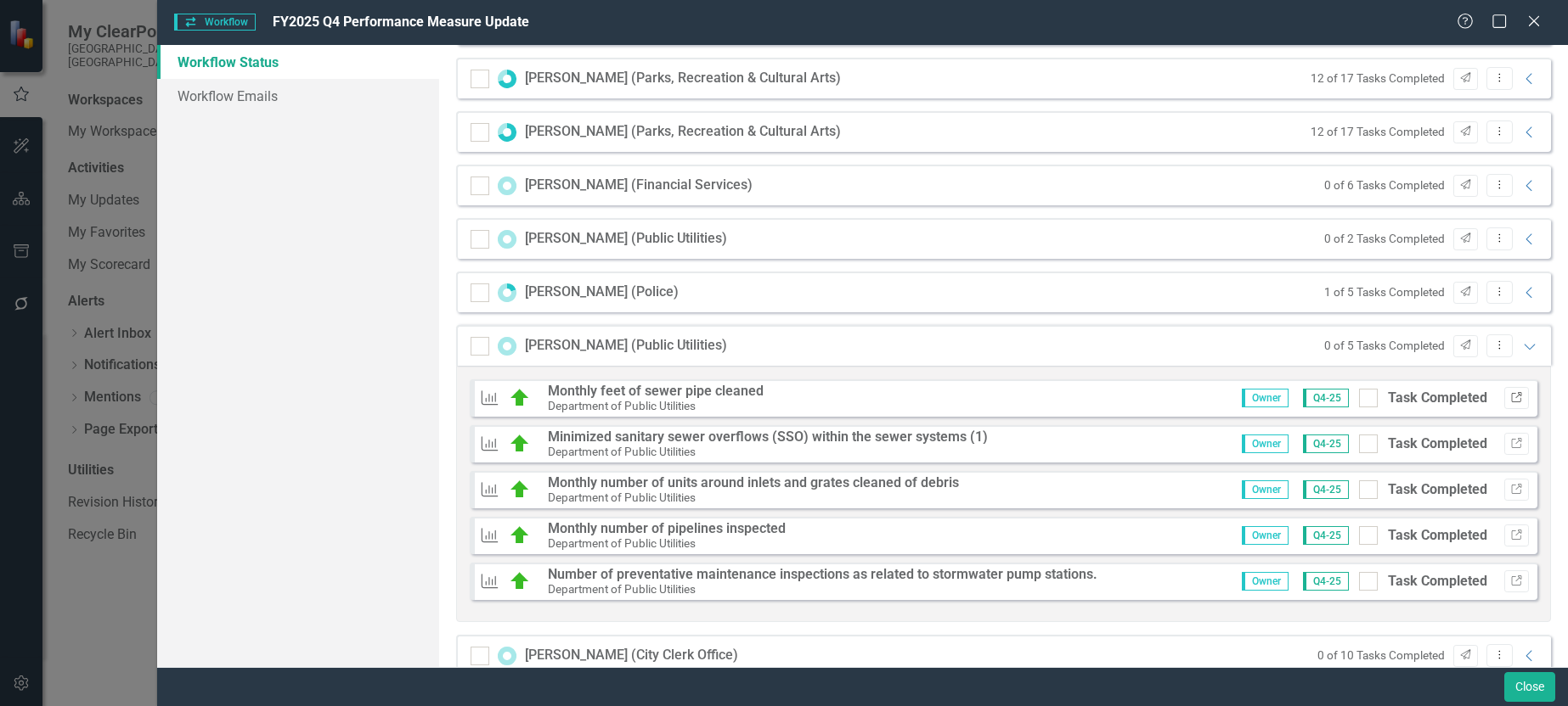
click at [1511, 396] on icon "button" at bounding box center [1517, 398] width 11 height 11
click at [1510, 397] on icon "Link" at bounding box center [1517, 399] width 12 height 11
click at [1508, 541] on button "Link" at bounding box center [1517, 535] width 25 height 22
click at [1522, 339] on icon "Expanded" at bounding box center [1530, 345] width 17 height 13
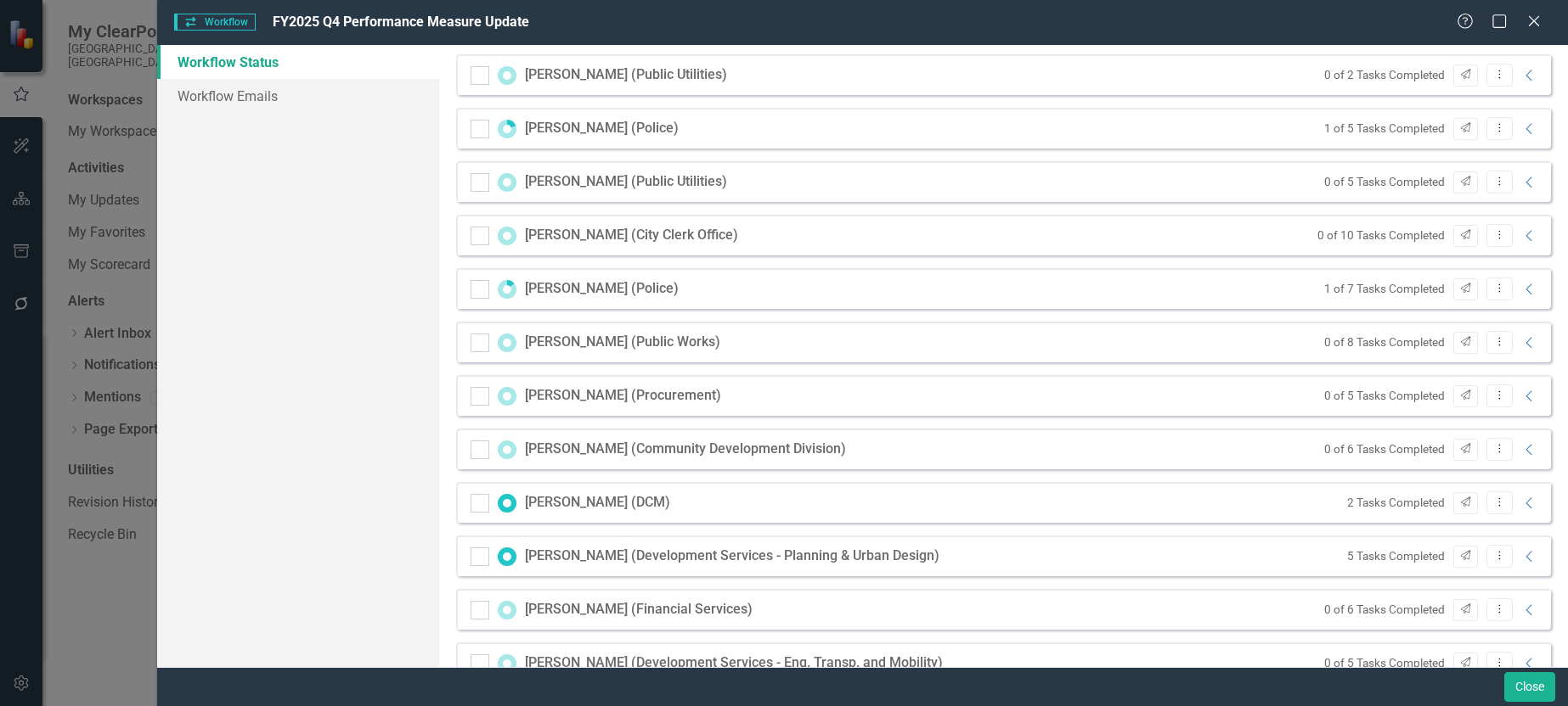
scroll to position [509, 0]
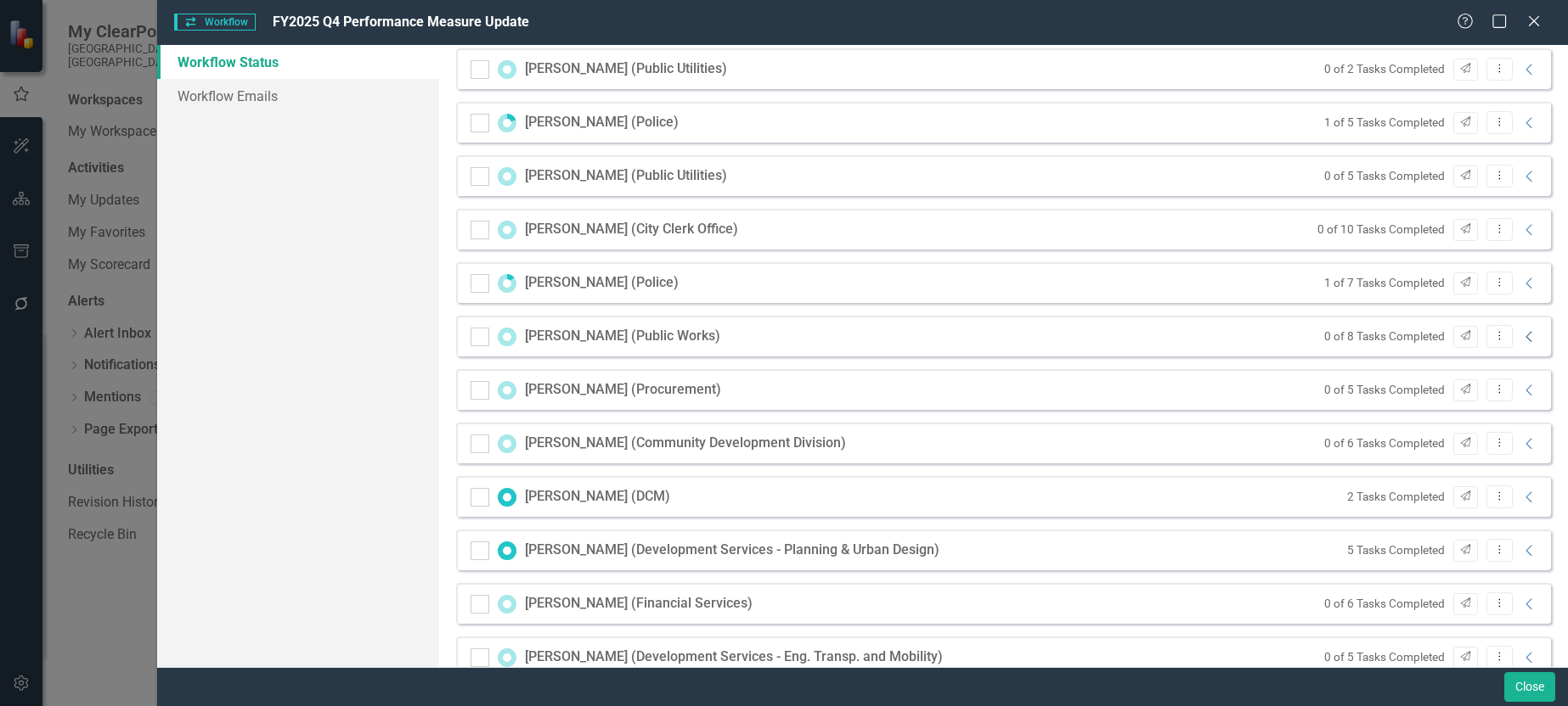
click at [1522, 337] on icon "Collapse" at bounding box center [1530, 337] width 17 height 13
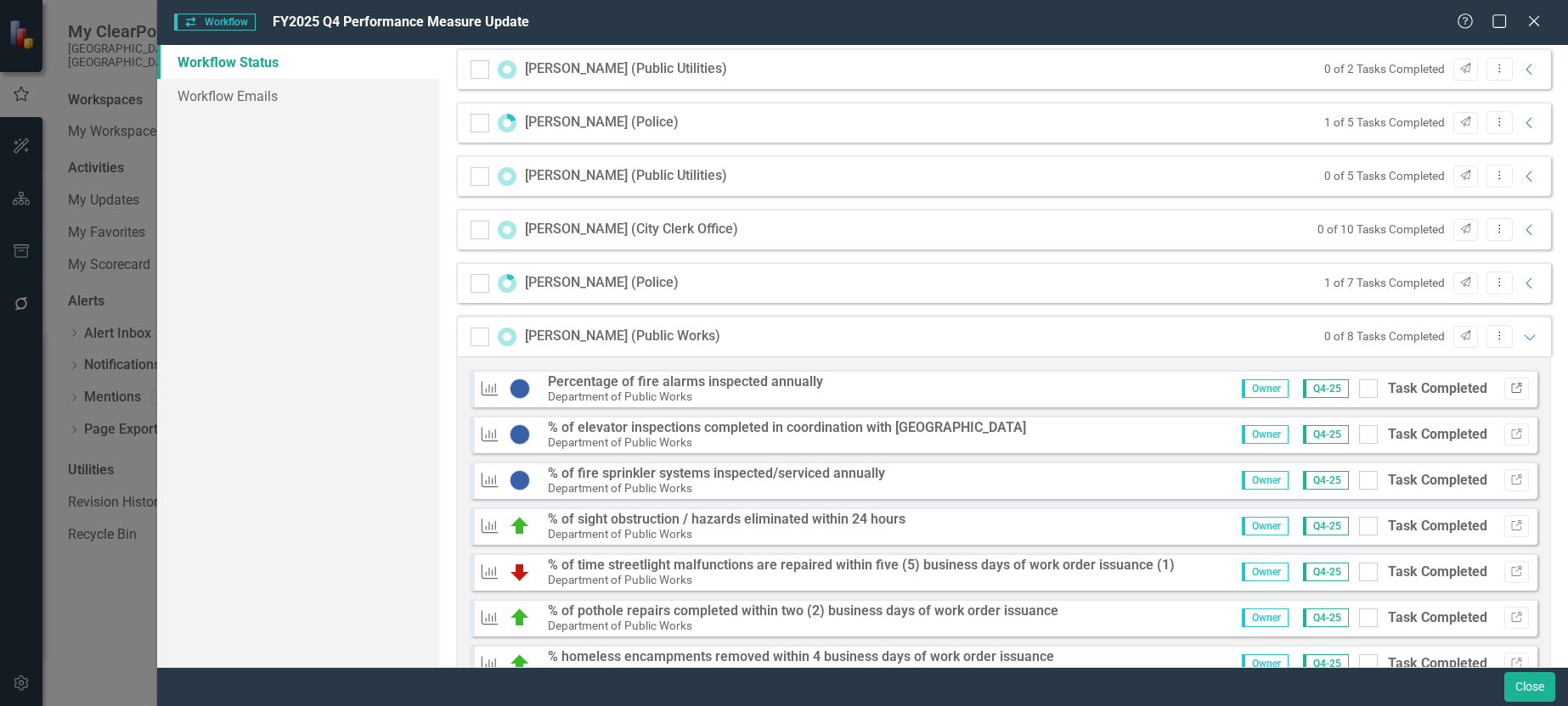
click at [1511, 386] on icon "button" at bounding box center [1517, 388] width 11 height 11
click at [1510, 438] on icon "Link" at bounding box center [1517, 435] width 12 height 11
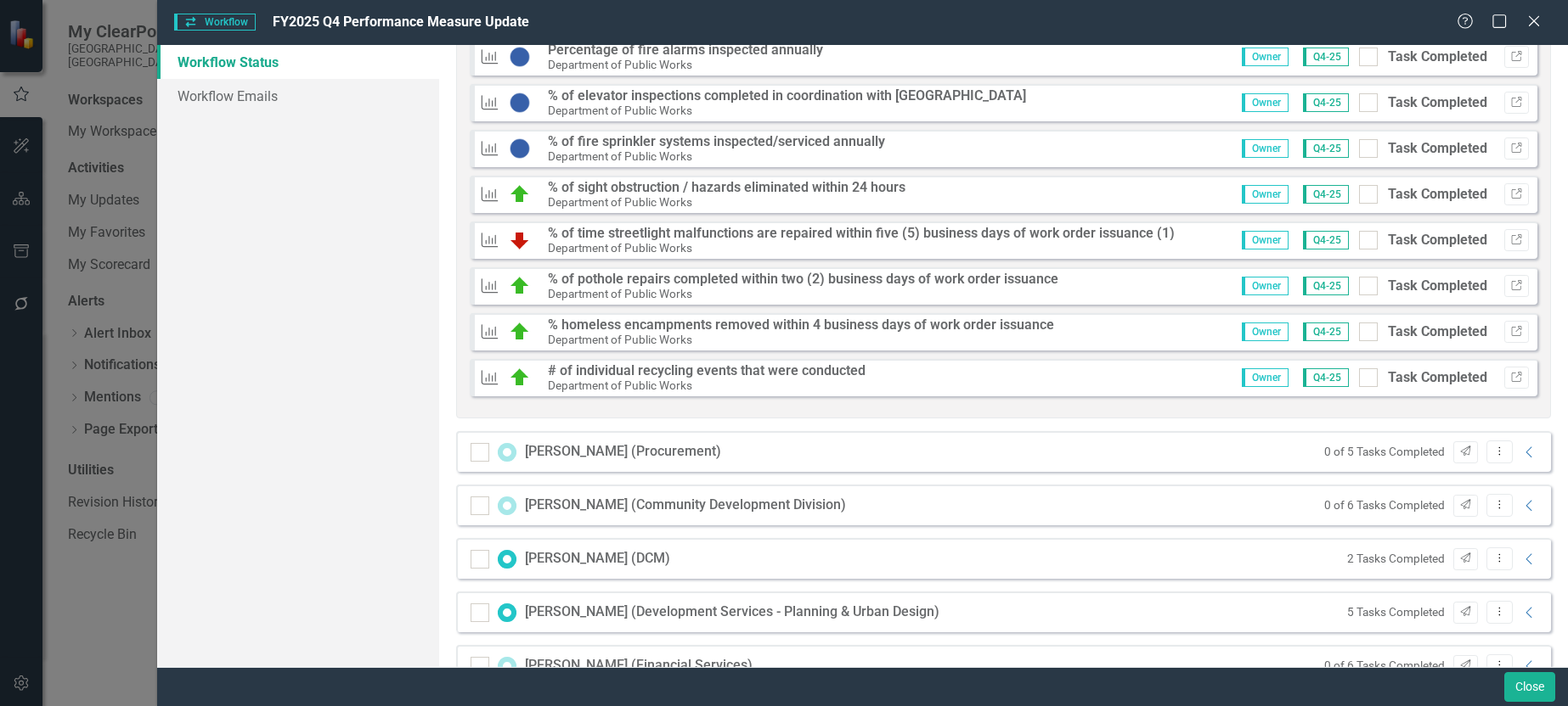
scroll to position [849, 0]
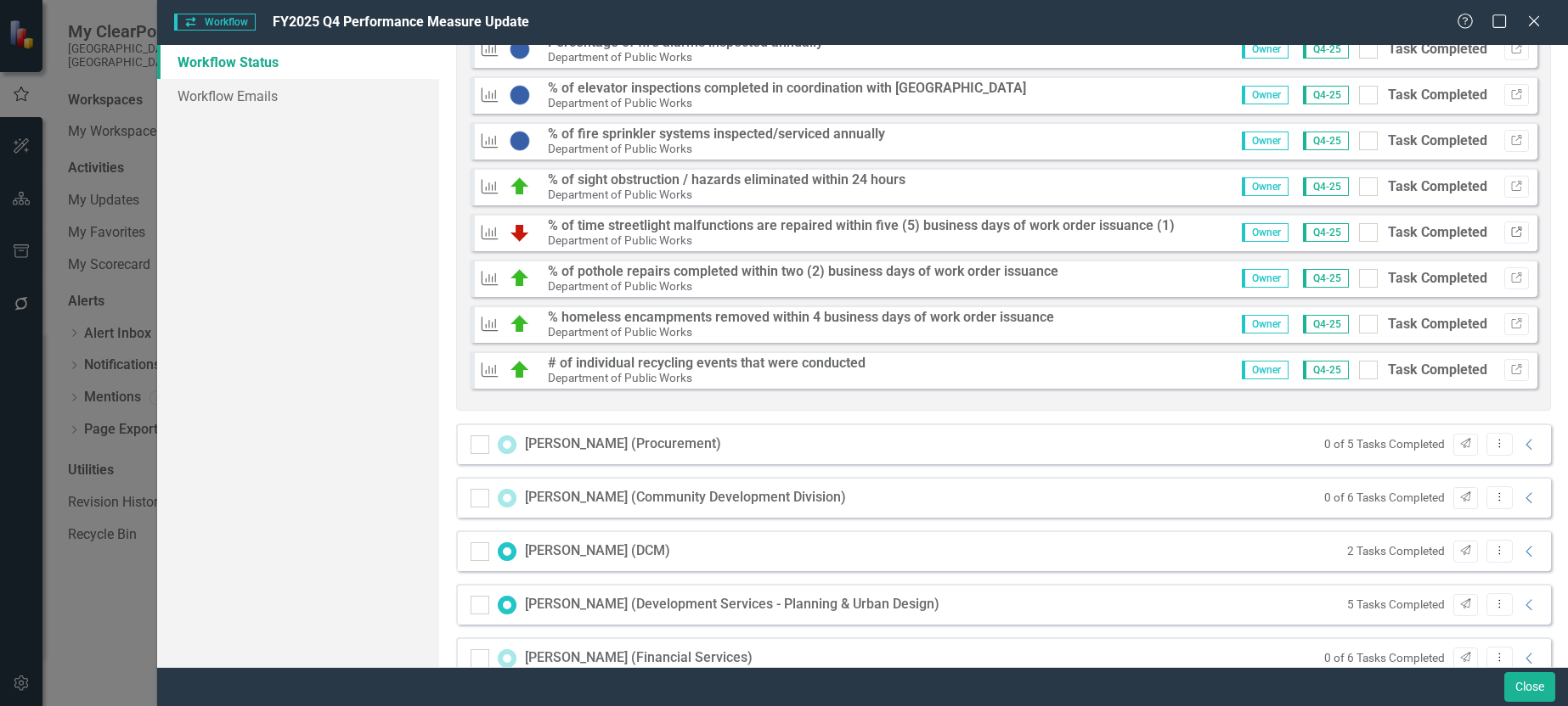
click at [1510, 234] on icon "Link" at bounding box center [1517, 233] width 12 height 11
click at [1511, 328] on icon "button" at bounding box center [1517, 323] width 11 height 11
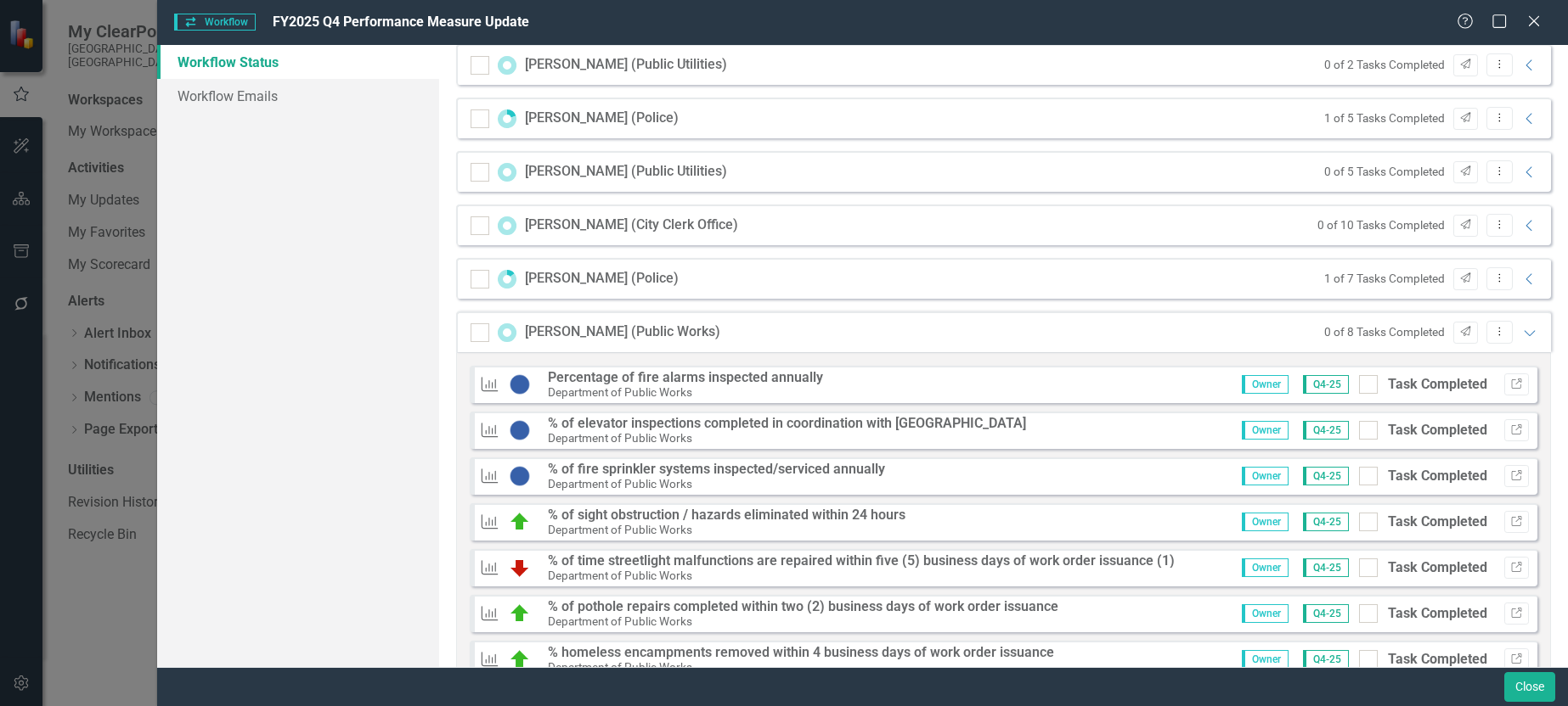
scroll to position [509, 0]
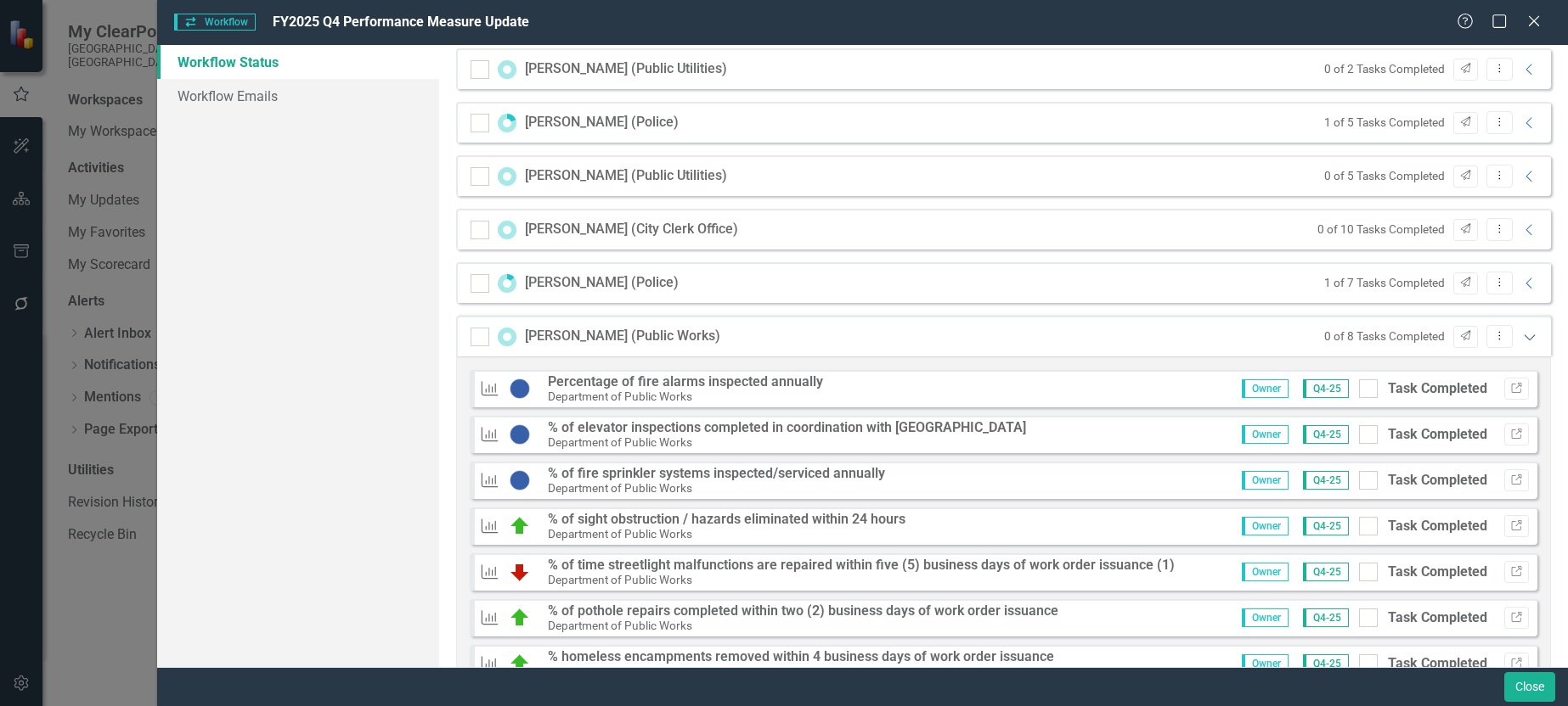
click at [1524, 339] on icon at bounding box center [1529, 337] width 11 height 6
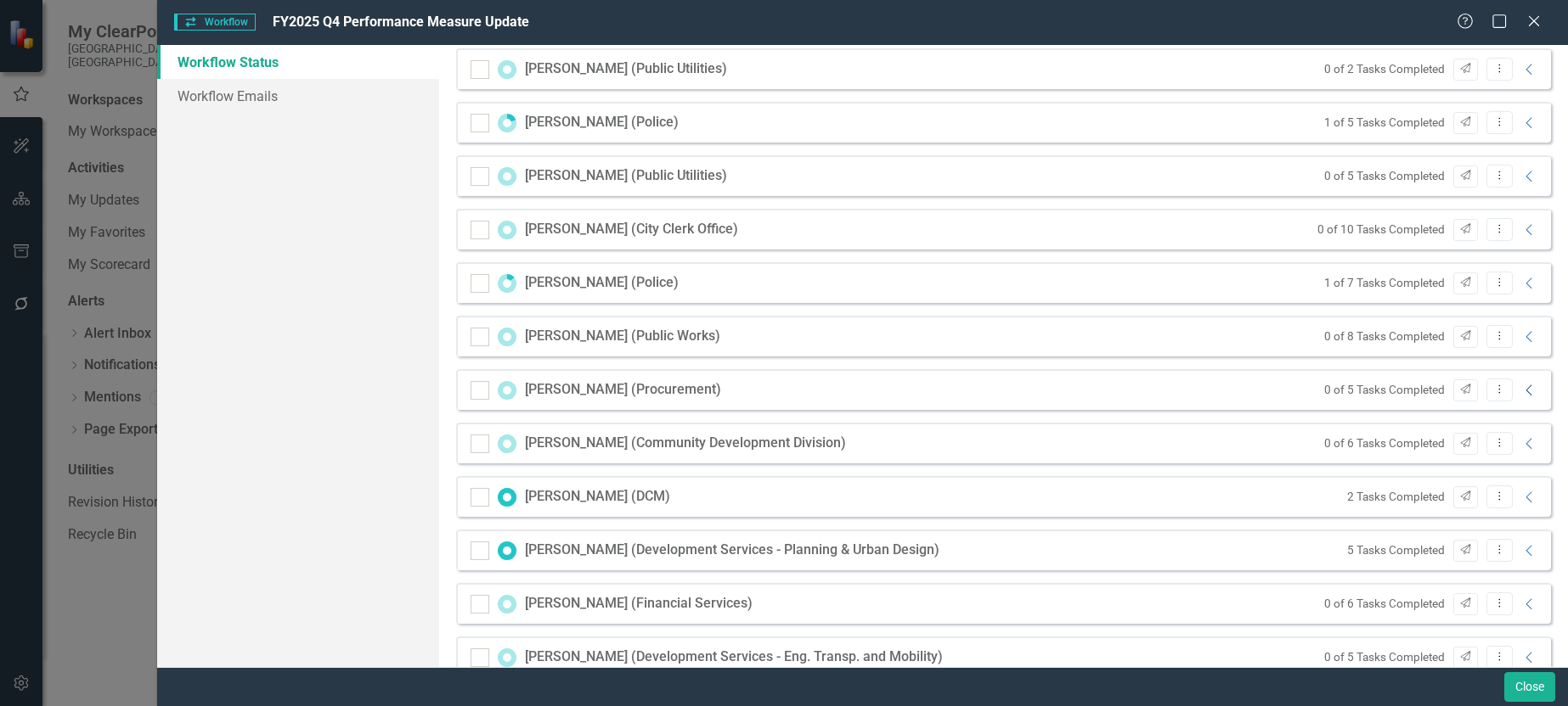
click at [1524, 392] on icon "Collapse" at bounding box center [1530, 390] width 17 height 13
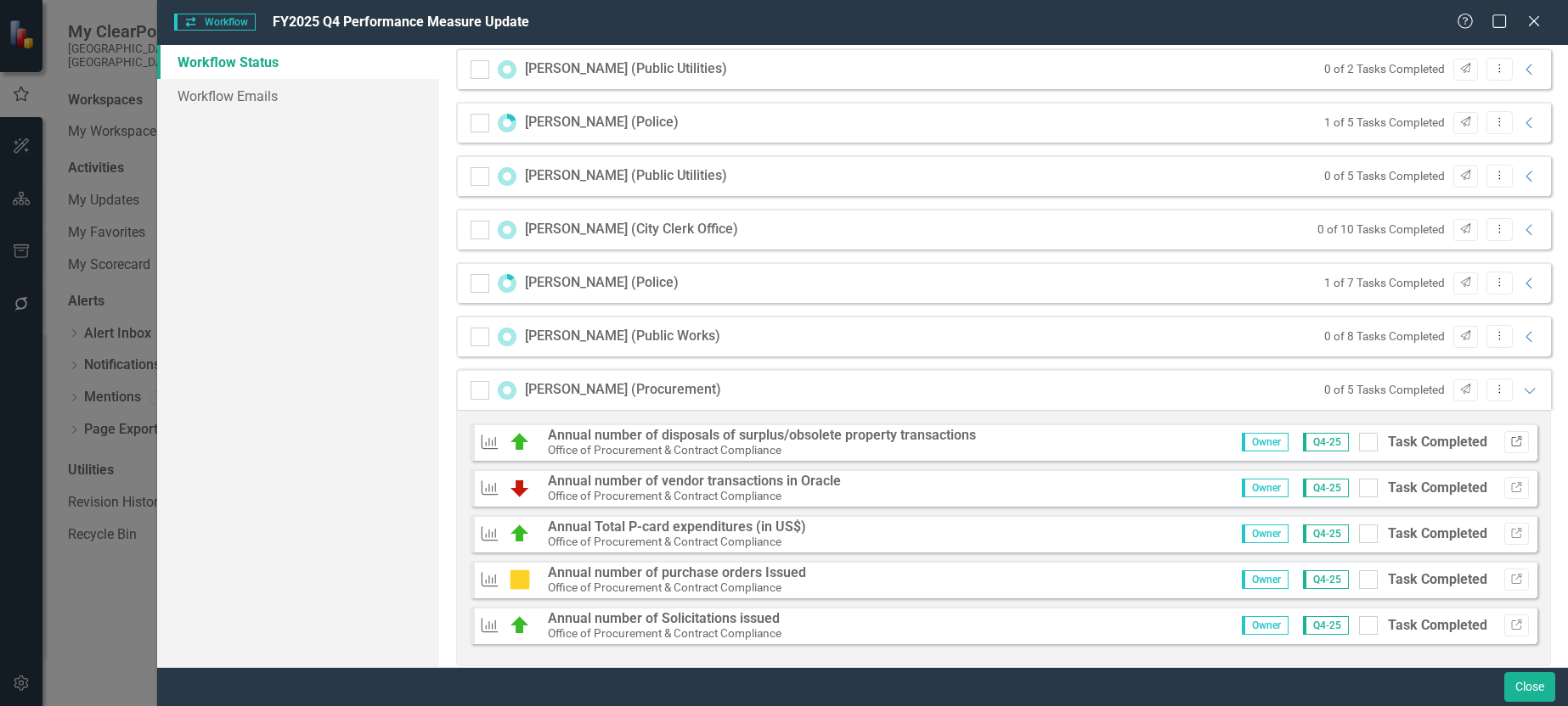
click at [1510, 443] on button "Link" at bounding box center [1517, 442] width 25 height 22
click at [1510, 493] on icon "Link" at bounding box center [1517, 488] width 12 height 11
click at [1509, 571] on button "Link" at bounding box center [1517, 579] width 25 height 22
click at [1524, 392] on icon "Expanded" at bounding box center [1530, 390] width 17 height 13
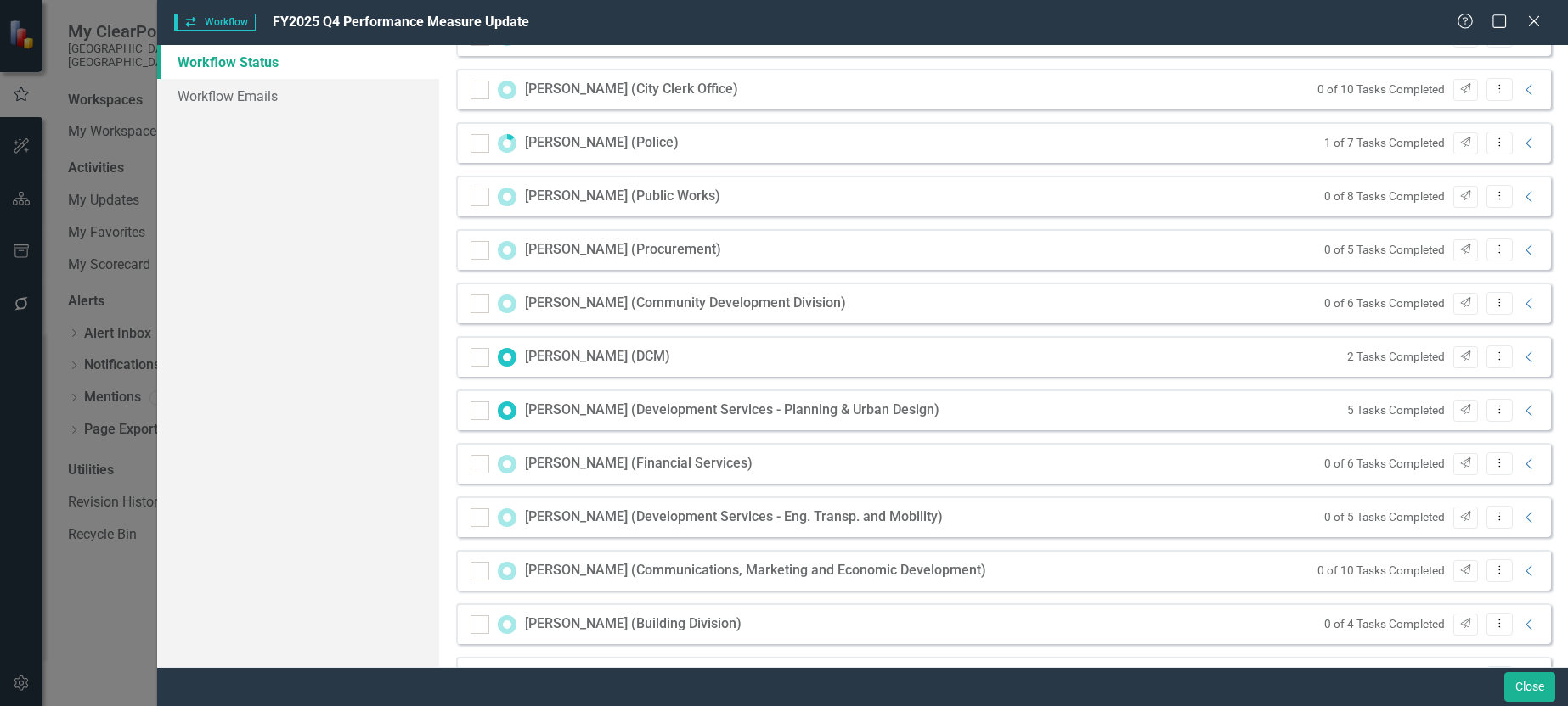
scroll to position [679, 0]
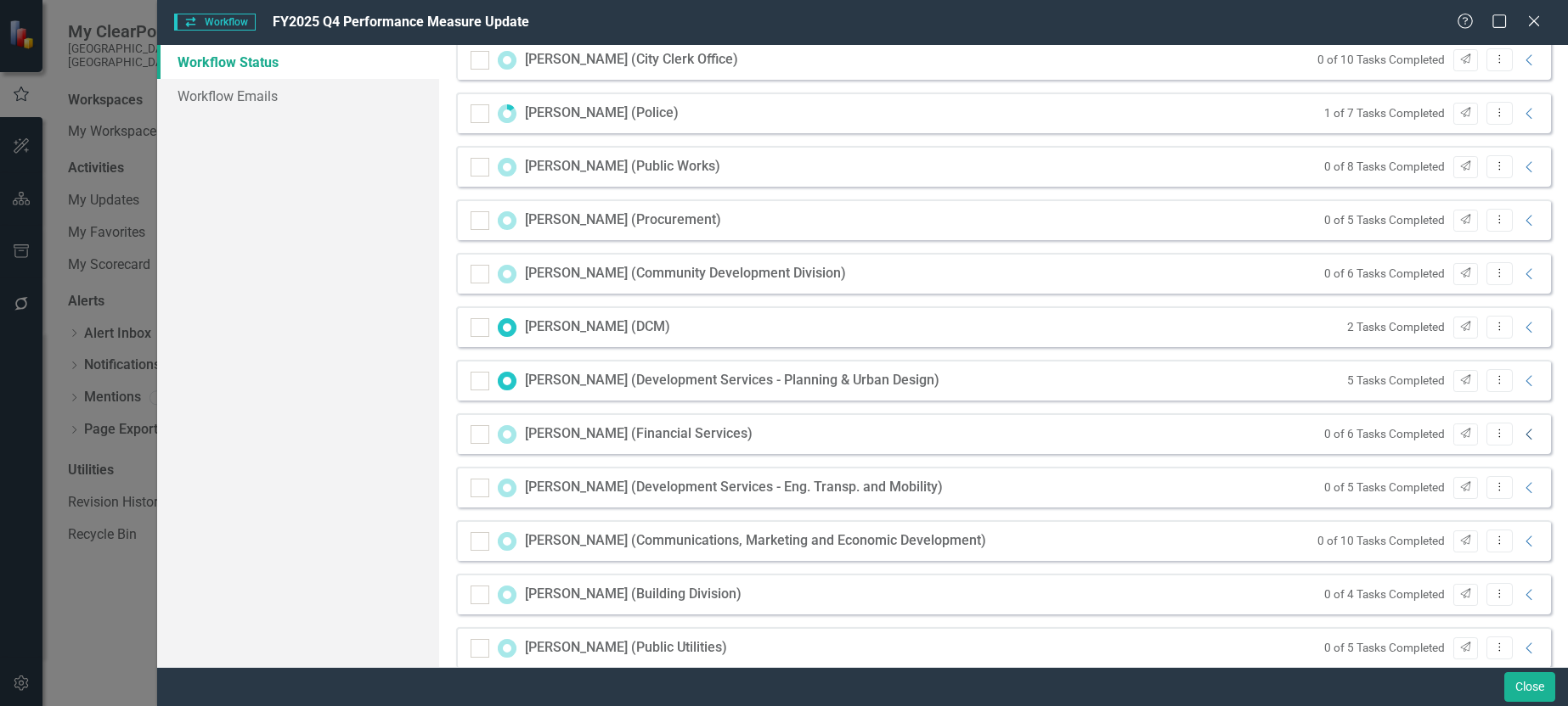
click at [1522, 438] on icon "Collapse" at bounding box center [1530, 434] width 17 height 13
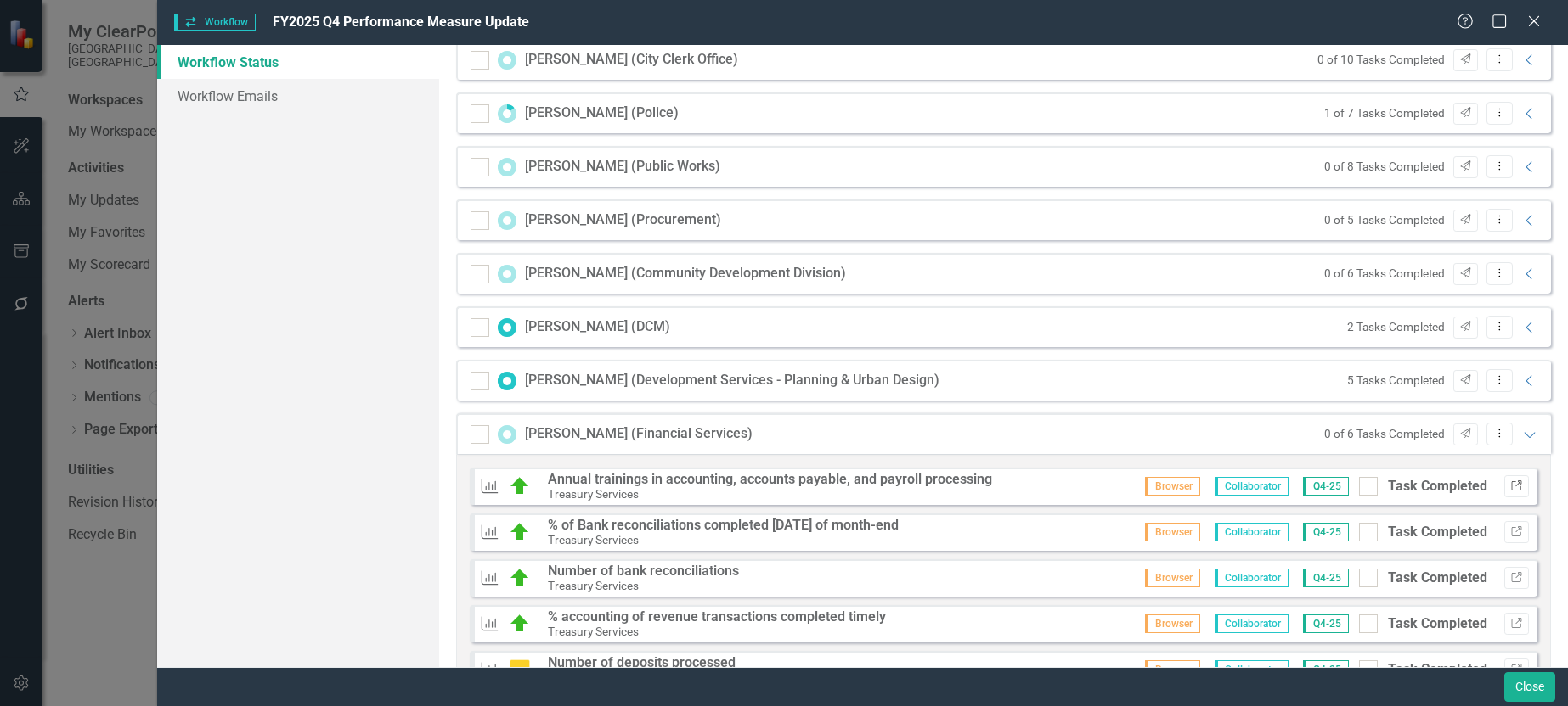
click at [1506, 493] on button "Link" at bounding box center [1517, 486] width 25 height 22
click at [1505, 538] on button "Link" at bounding box center [1517, 531] width 25 height 22
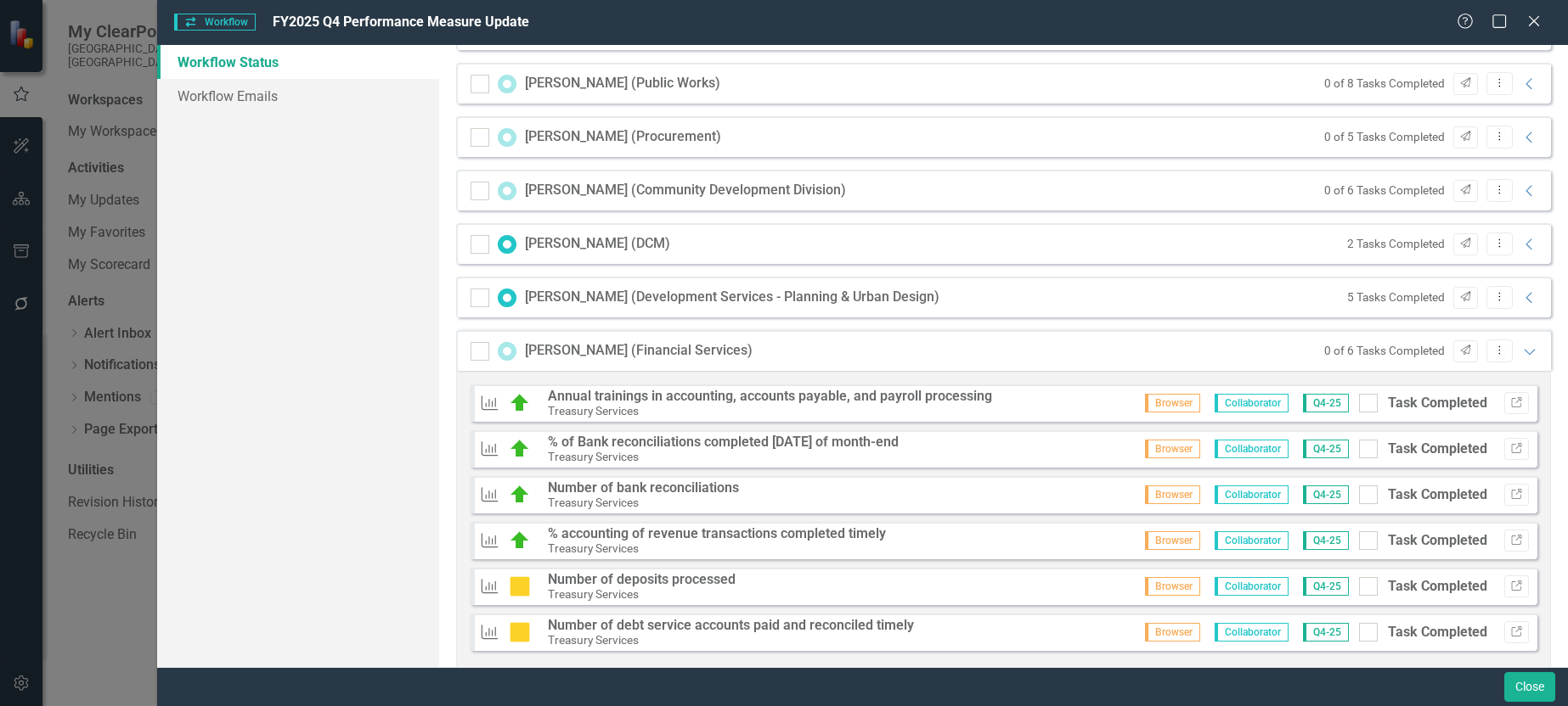
scroll to position [1104, 0]
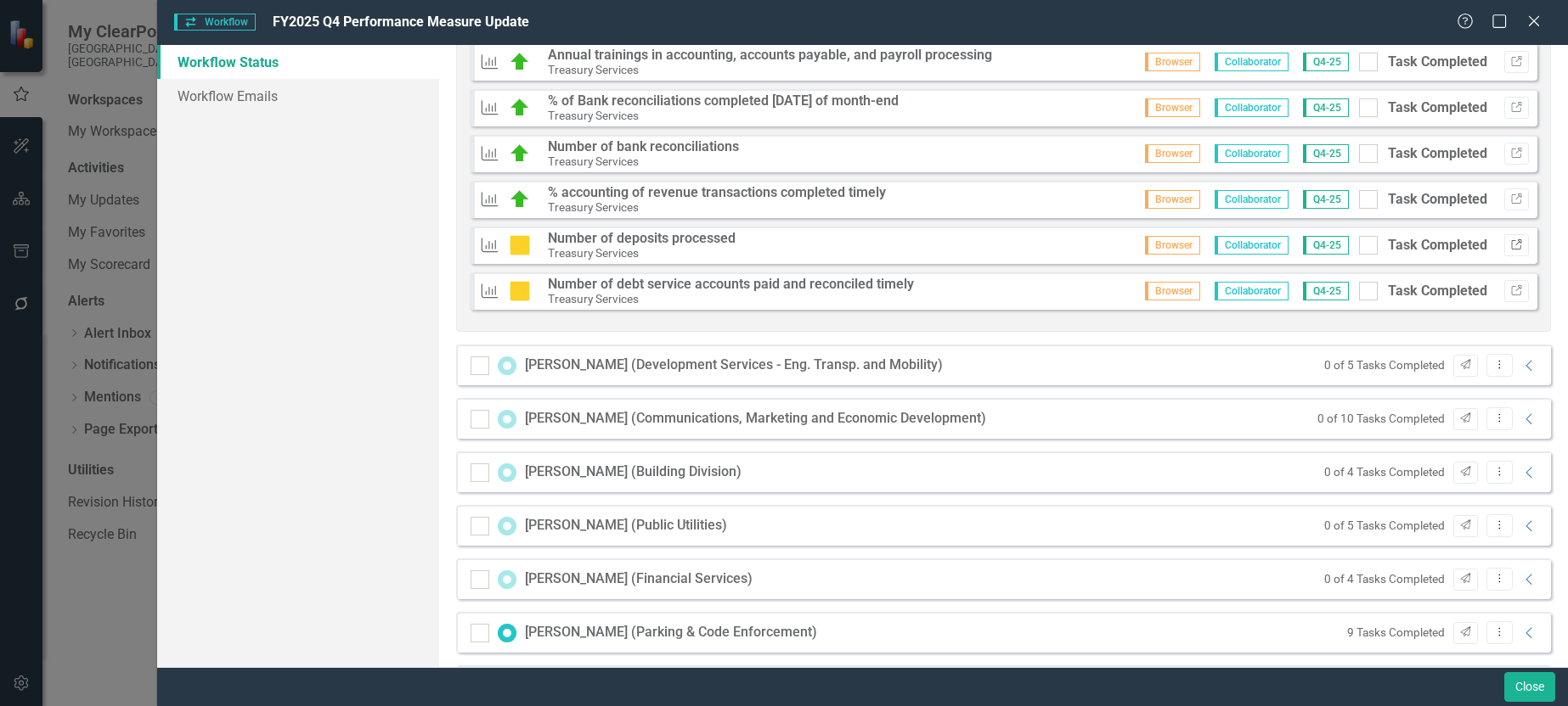
click at [1508, 238] on button "Link" at bounding box center [1517, 245] width 25 height 22
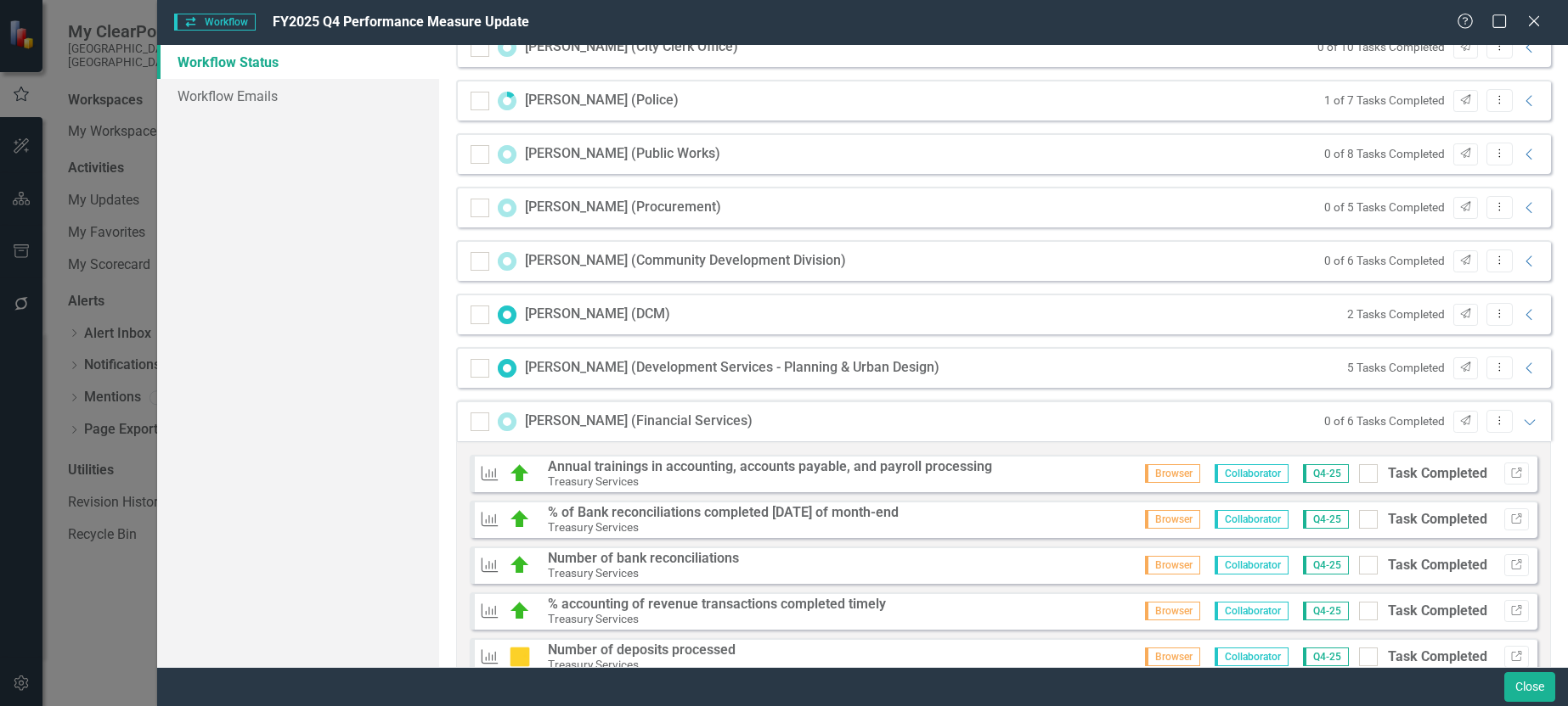
scroll to position [679, 0]
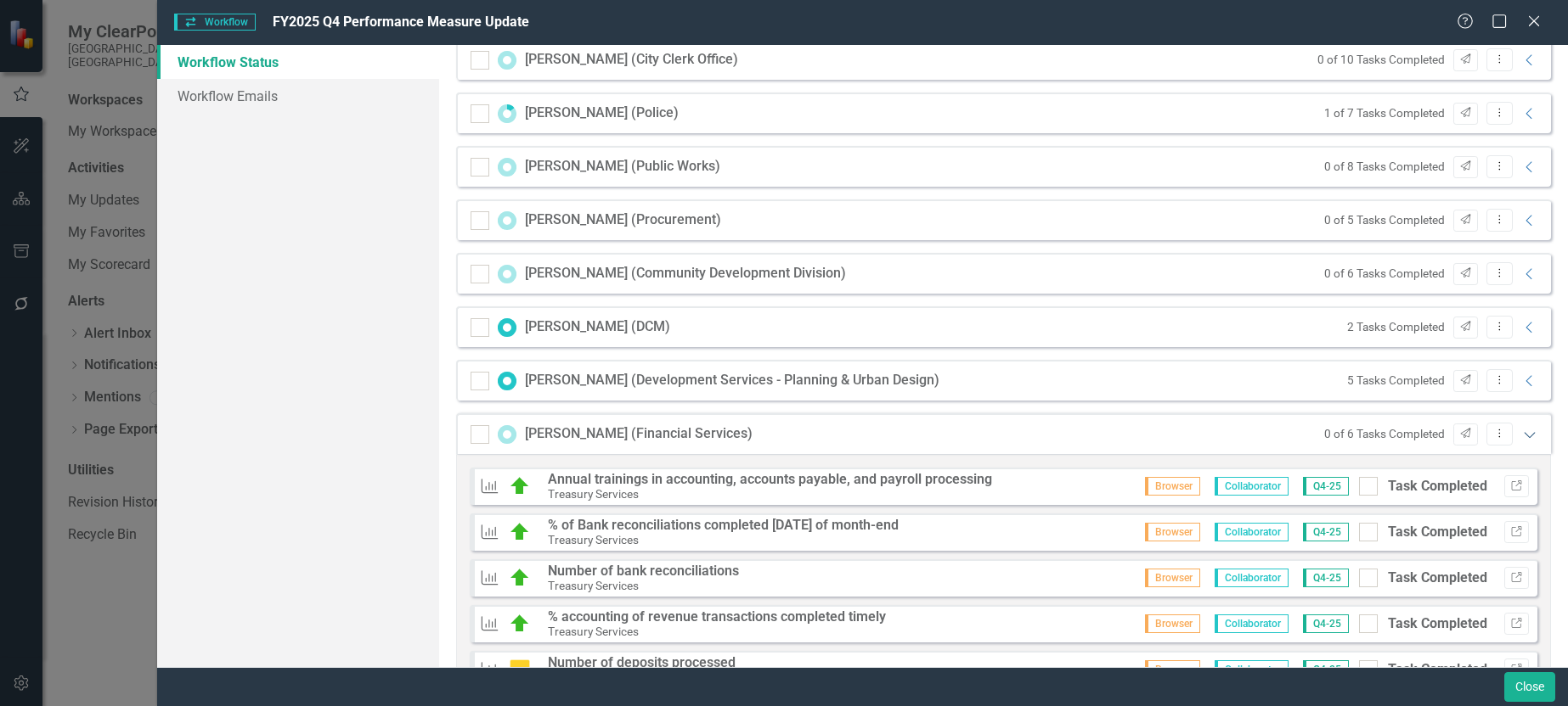
click at [1522, 433] on icon "Expanded" at bounding box center [1530, 434] width 17 height 13
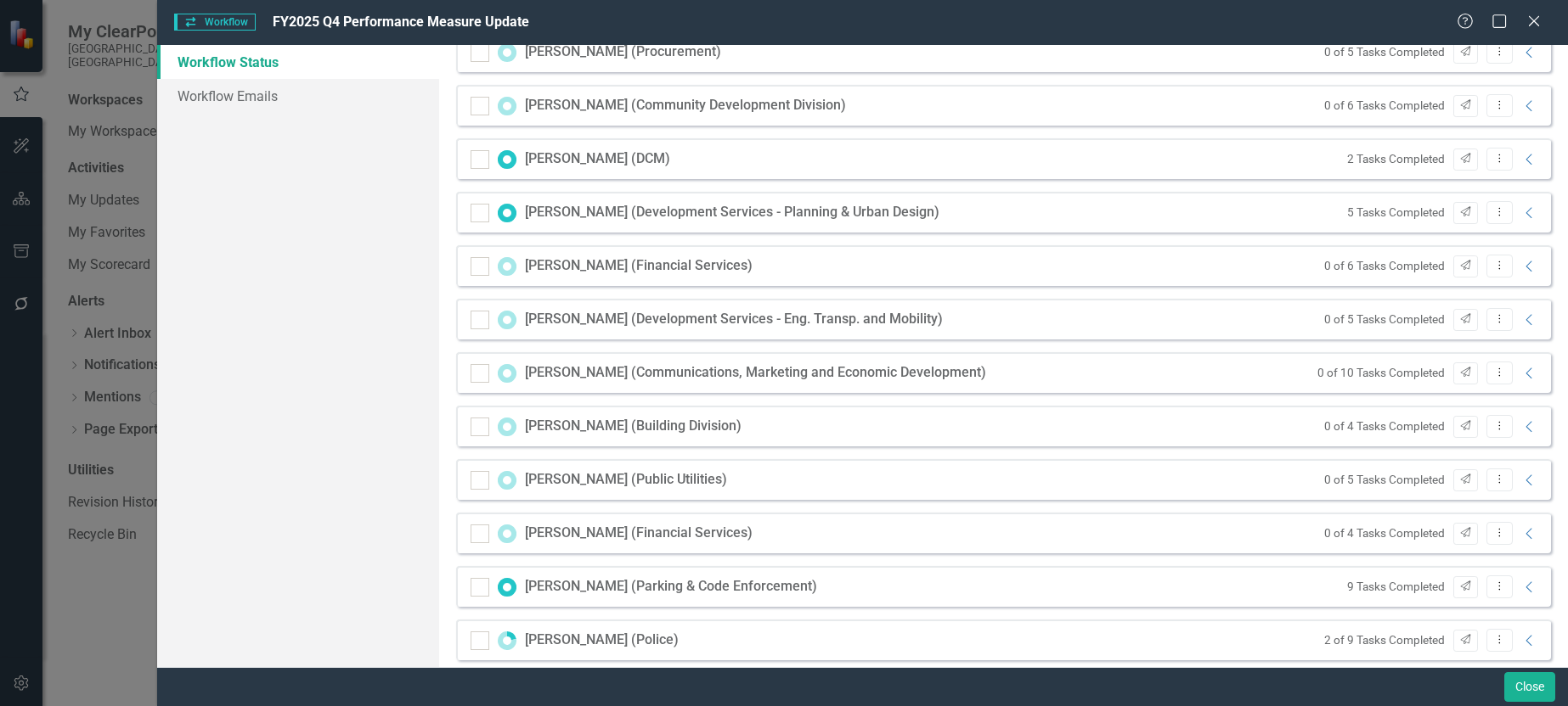
scroll to position [849, 0]
click at [1525, 316] on icon at bounding box center [1528, 318] width 6 height 11
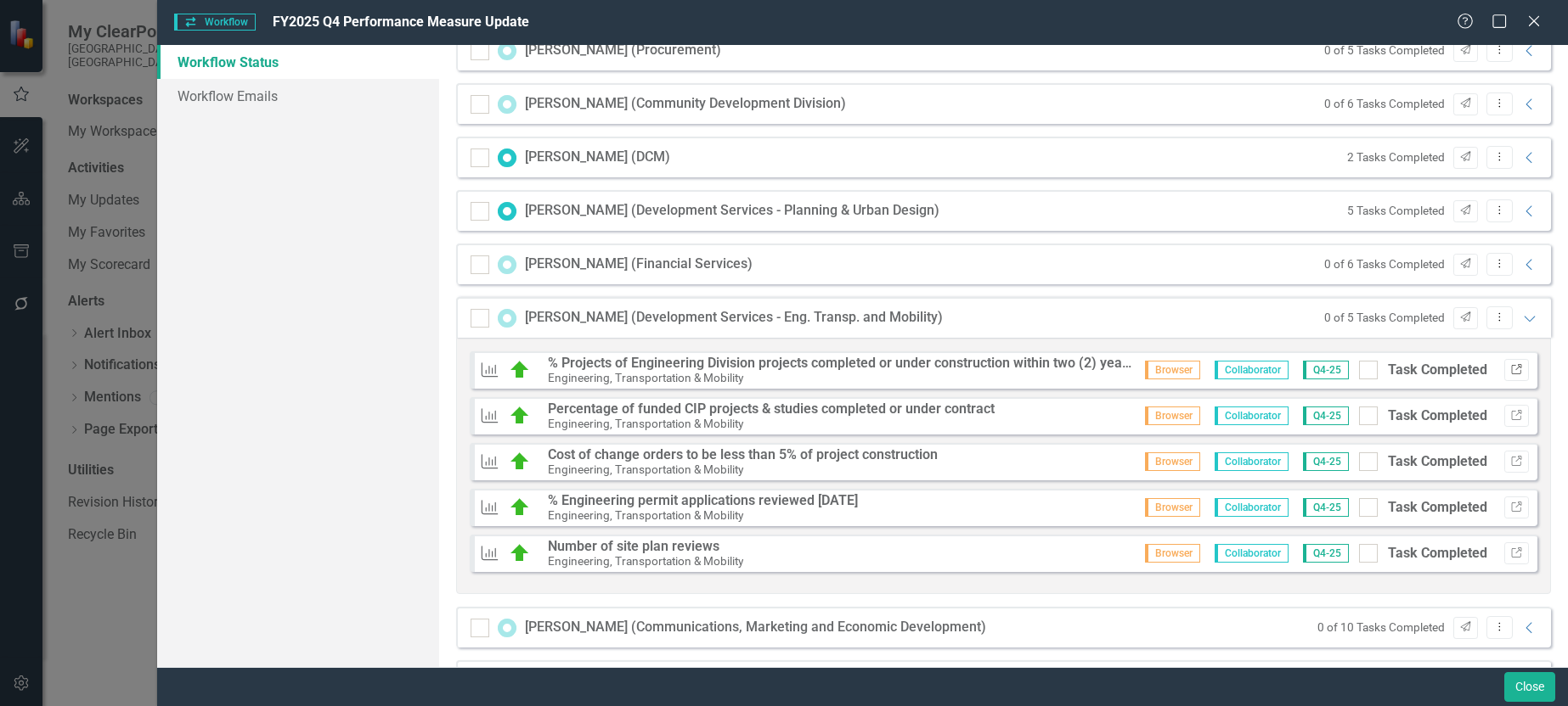
click at [1504, 377] on button "Link" at bounding box center [1517, 369] width 25 height 22
click at [1510, 417] on icon "Link" at bounding box center [1517, 416] width 12 height 11
click at [1504, 467] on button "Link" at bounding box center [1517, 462] width 25 height 22
click at [1522, 316] on icon "Expanded" at bounding box center [1530, 318] width 17 height 13
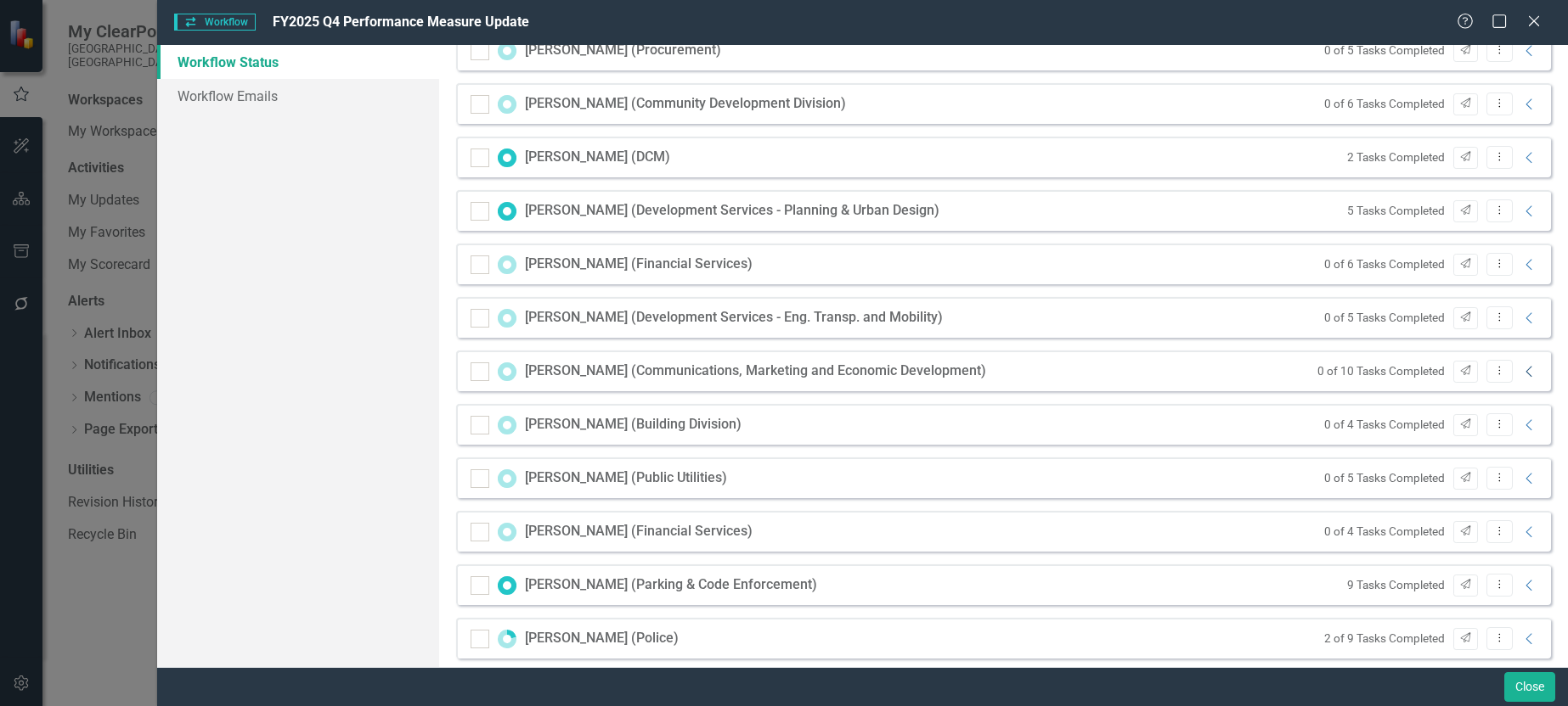
click at [1522, 375] on icon "Collapse" at bounding box center [1530, 371] width 17 height 13
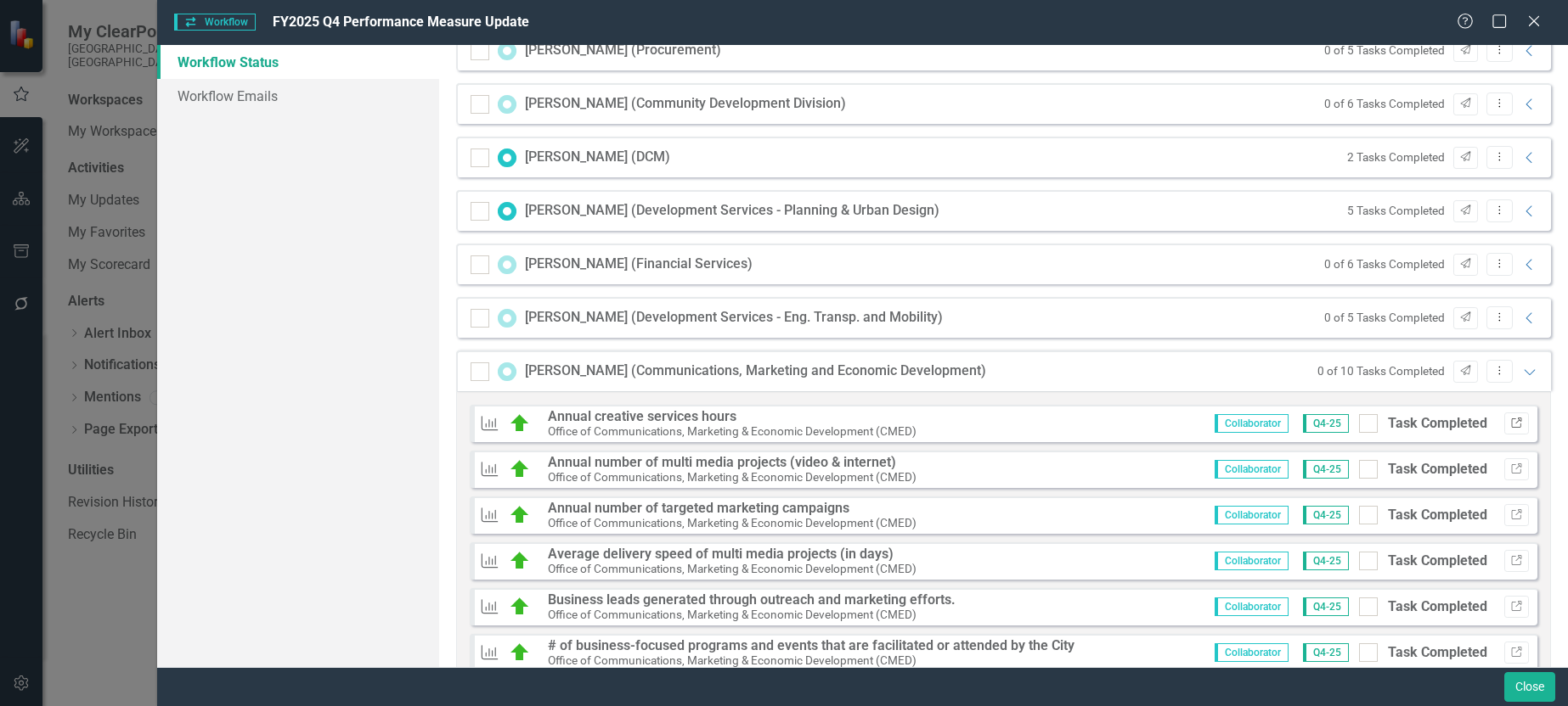
click at [1510, 427] on icon "Link" at bounding box center [1517, 424] width 12 height 11
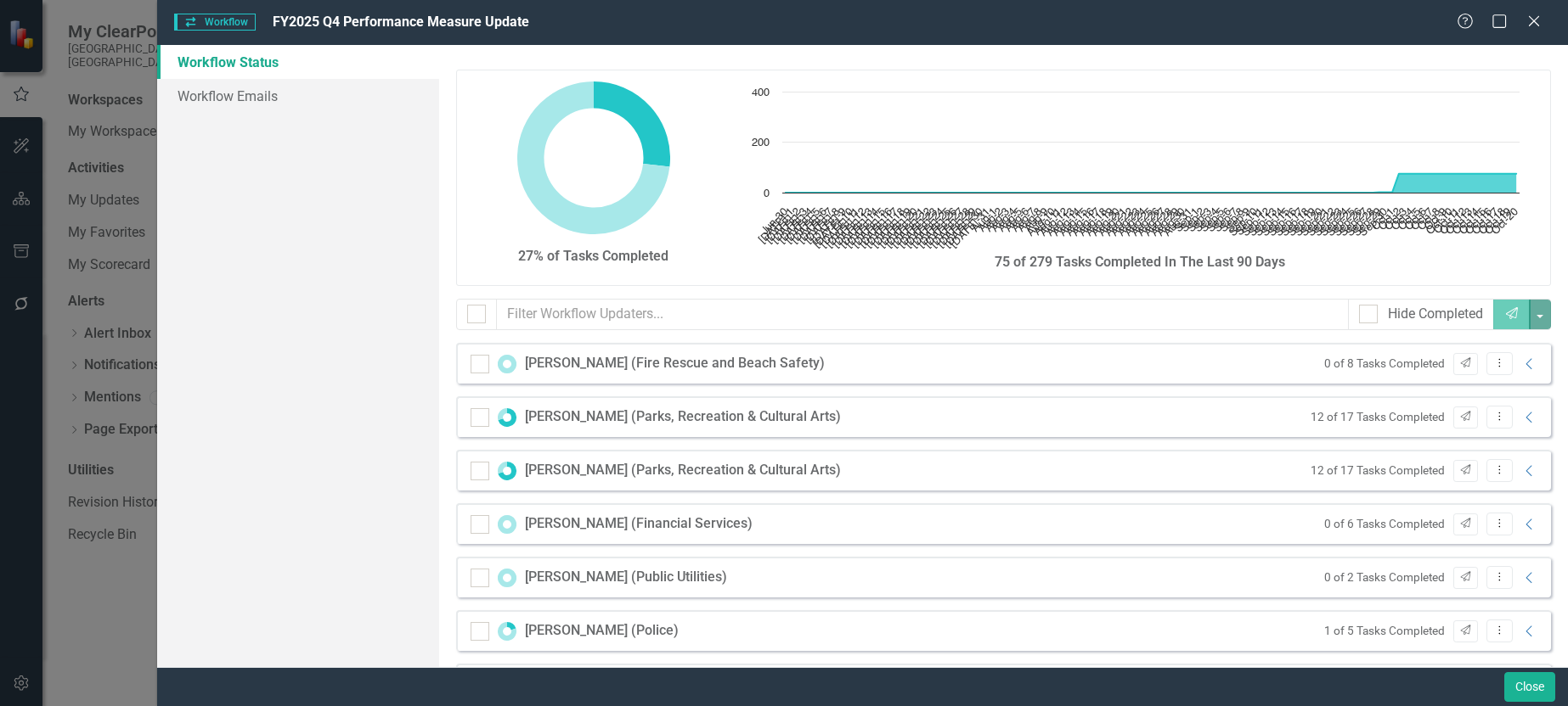
scroll to position [0, 0]
click at [655, 316] on input "text" at bounding box center [923, 314] width 852 height 31
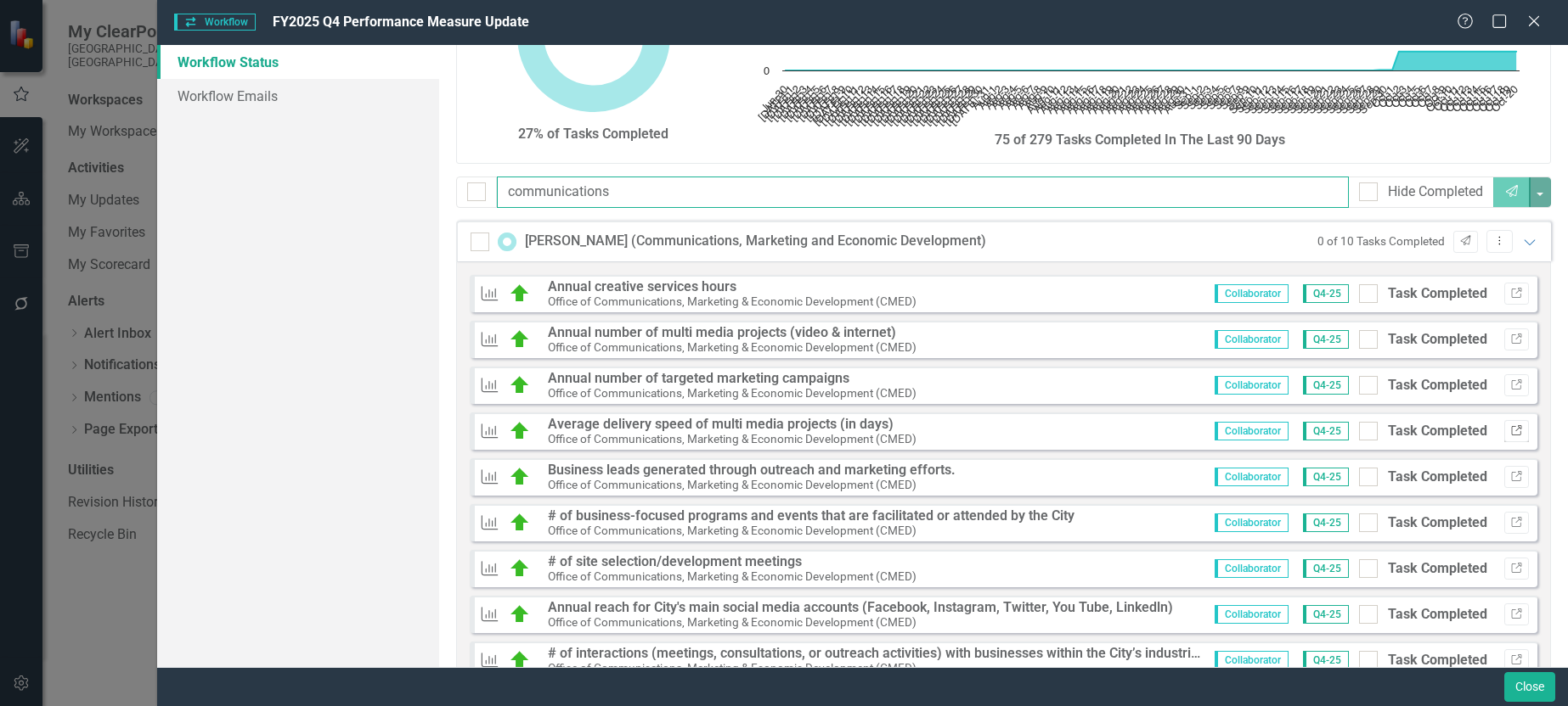
scroll to position [282, 0]
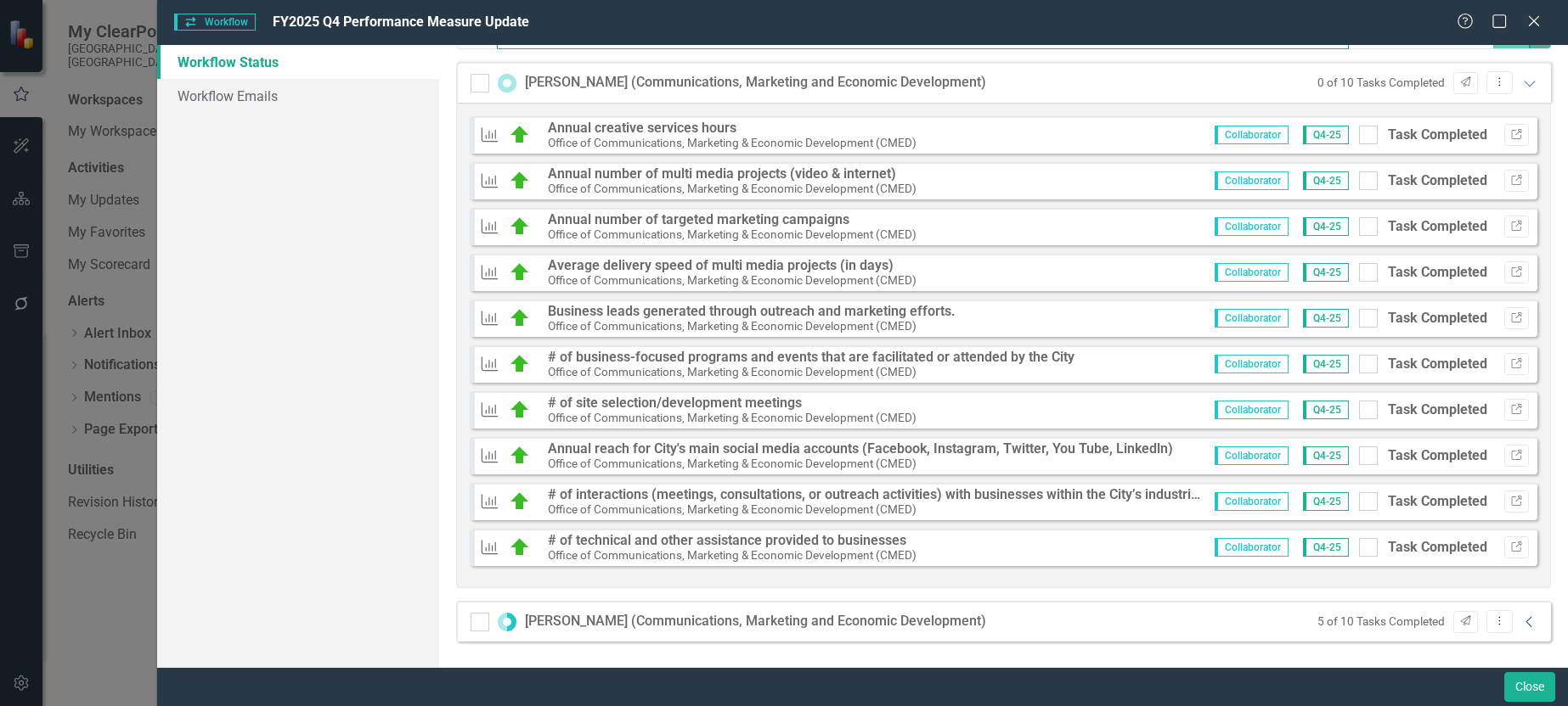
type input "communications"
click at [1522, 624] on icon "Collapse" at bounding box center [1530, 622] width 17 height 13
click at [1361, 320] on div at bounding box center [1369, 318] width 19 height 19
click at [1361, 320] on input "Task Completed" at bounding box center [1365, 314] width 11 height 11
checkbox input "true"
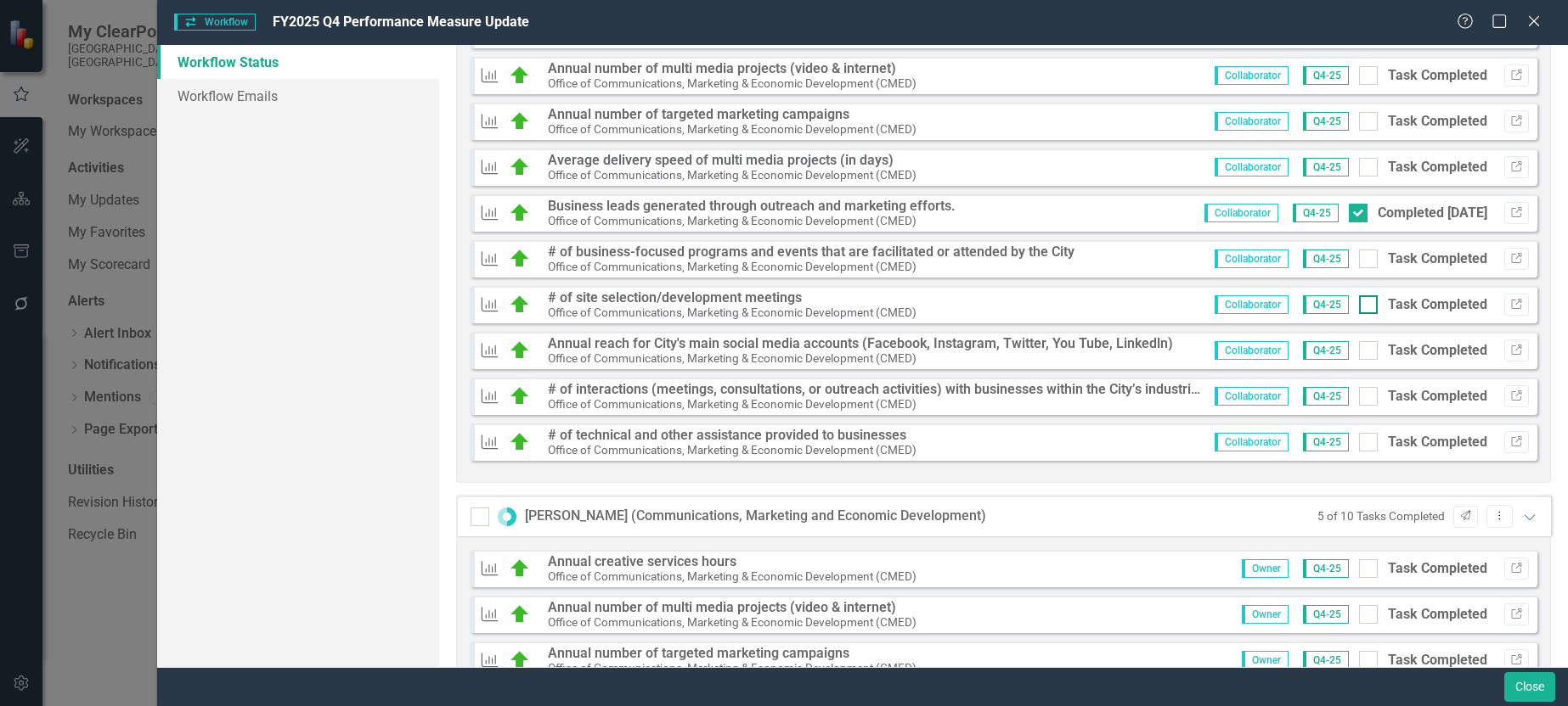
scroll to position [343, 0]
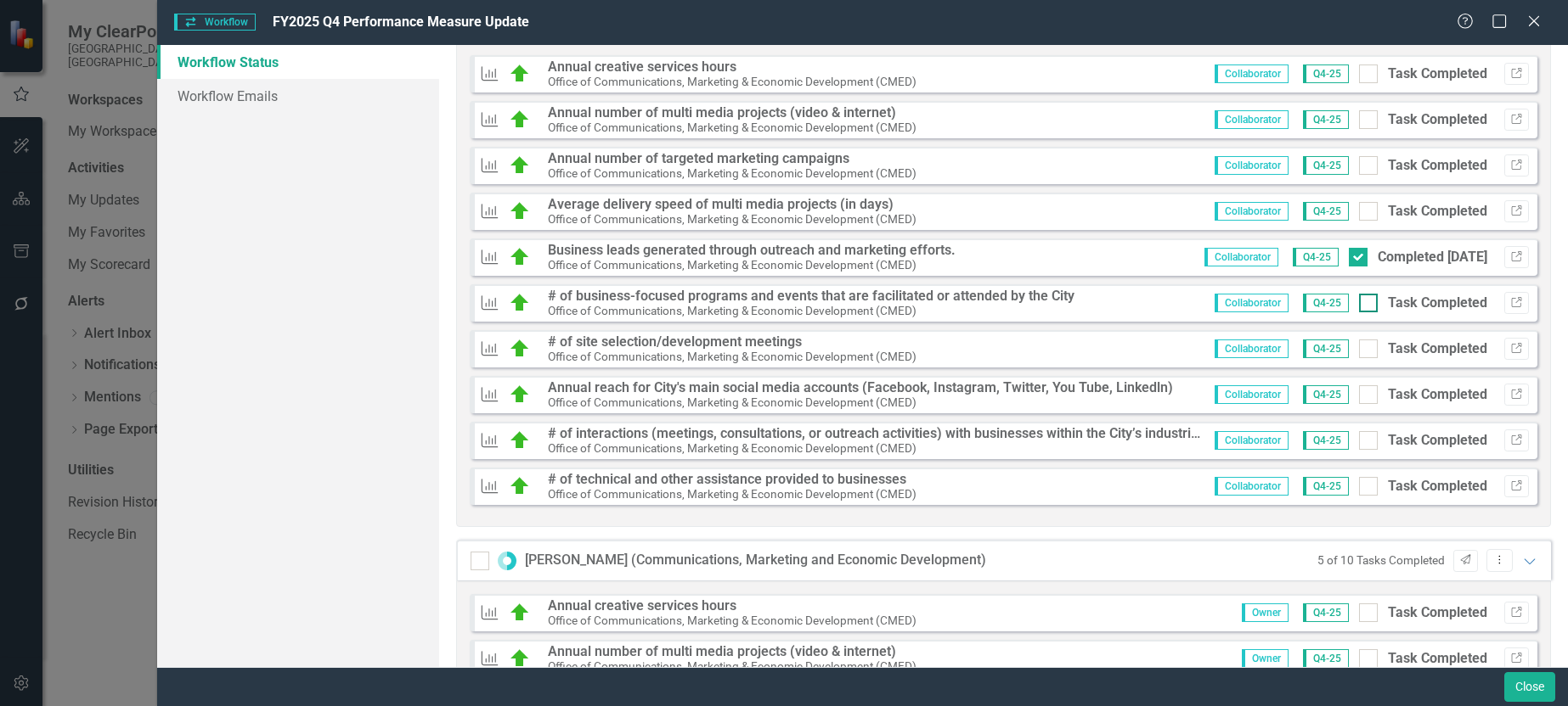
click at [1360, 295] on input "Task Completed" at bounding box center [1365, 299] width 11 height 11
checkbox input "true"
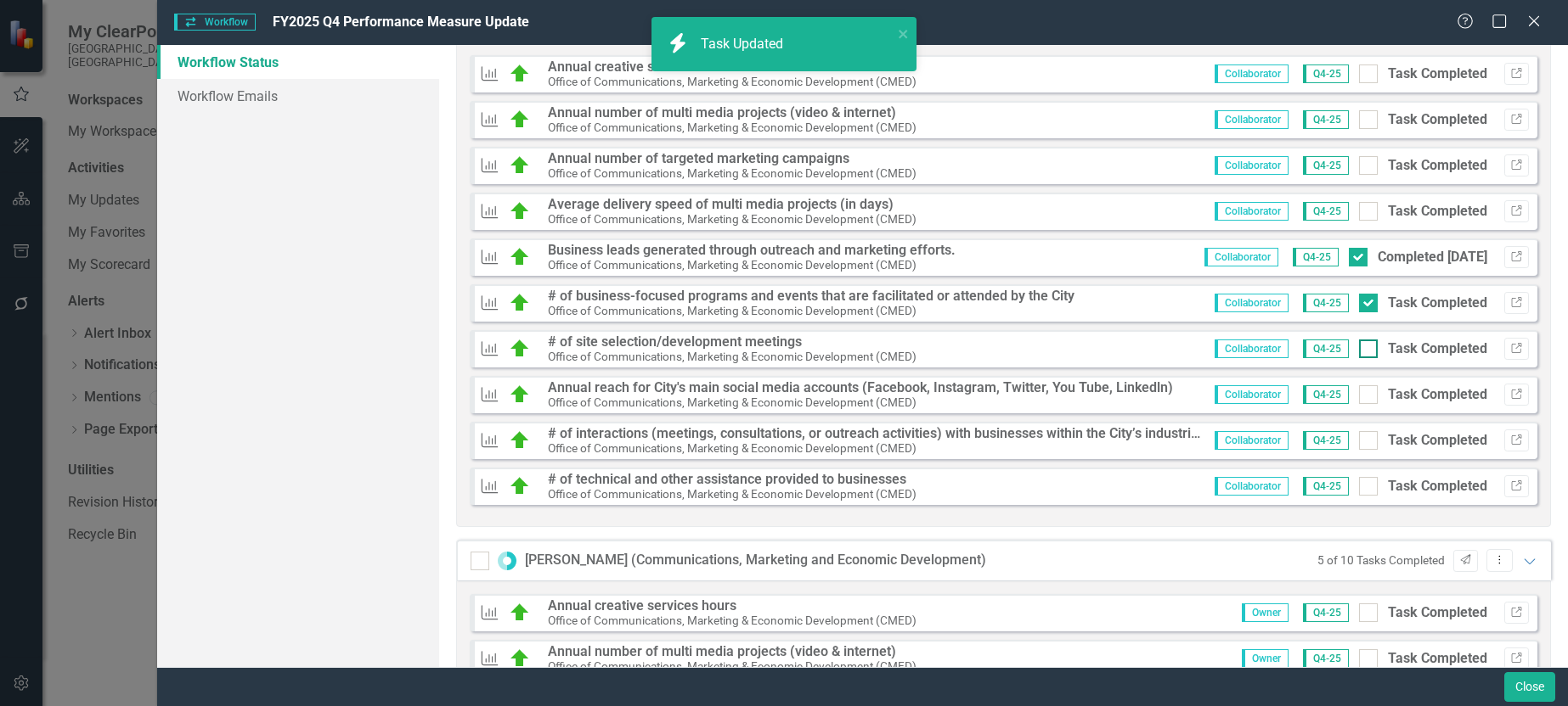
click at [1361, 344] on div at bounding box center [1369, 348] width 19 height 19
click at [1361, 344] on input "Task Completed" at bounding box center [1365, 345] width 11 height 11
checkbox input "false"
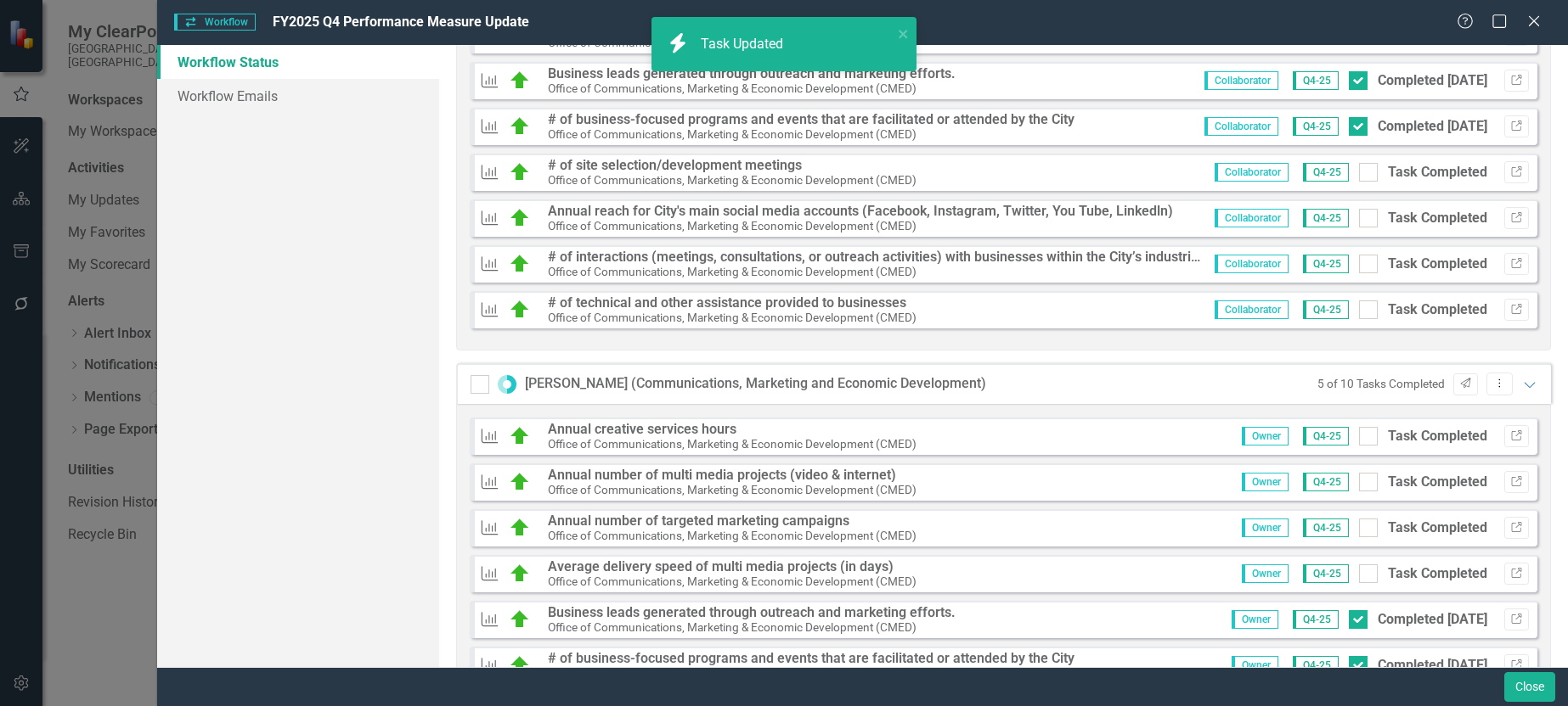
scroll to position [513, 0]
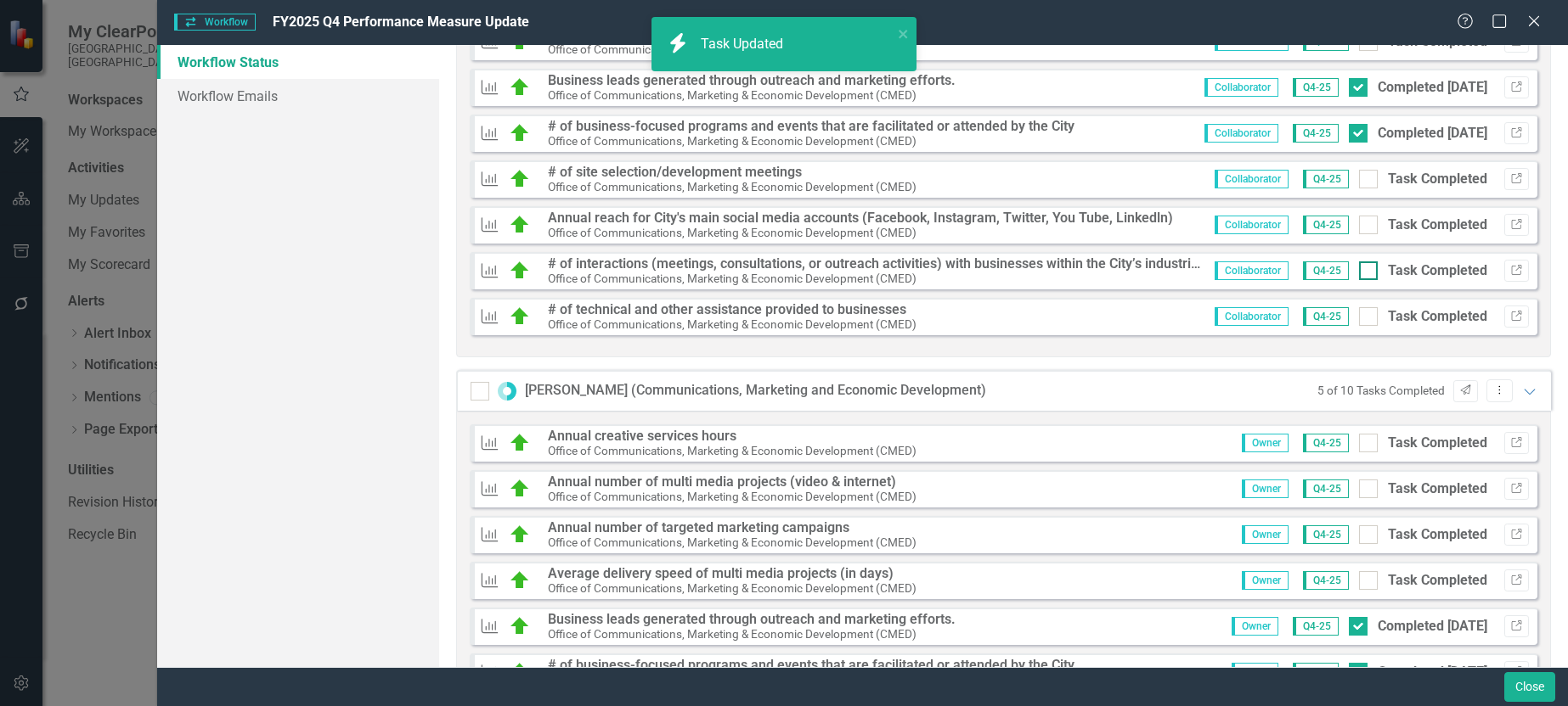
click at [1360, 273] on input "Task Completed" at bounding box center [1365, 267] width 11 height 11
checkbox input "true"
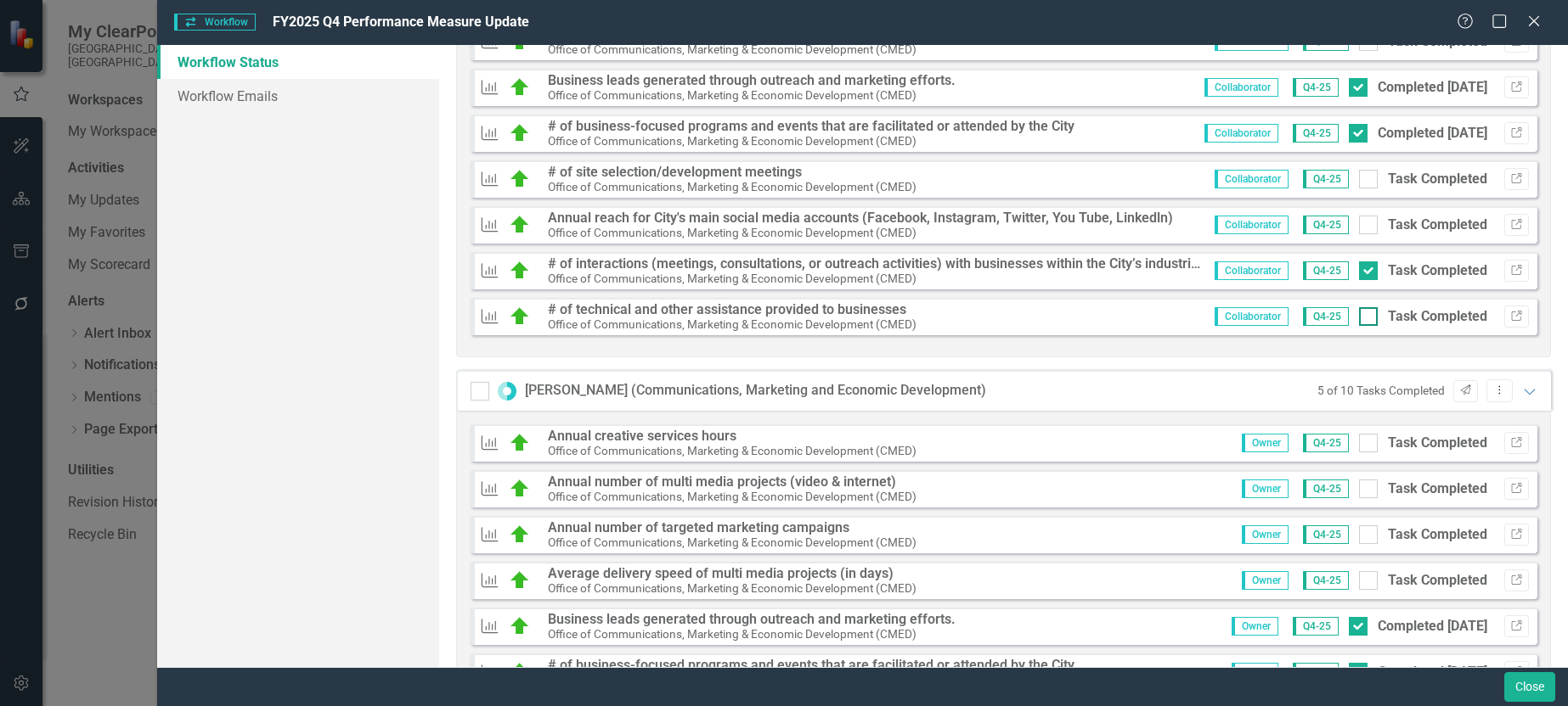
click at [1360, 310] on div at bounding box center [1369, 316] width 19 height 19
click at [1360, 310] on input "Task Completed" at bounding box center [1365, 313] width 11 height 11
checkbox input "true"
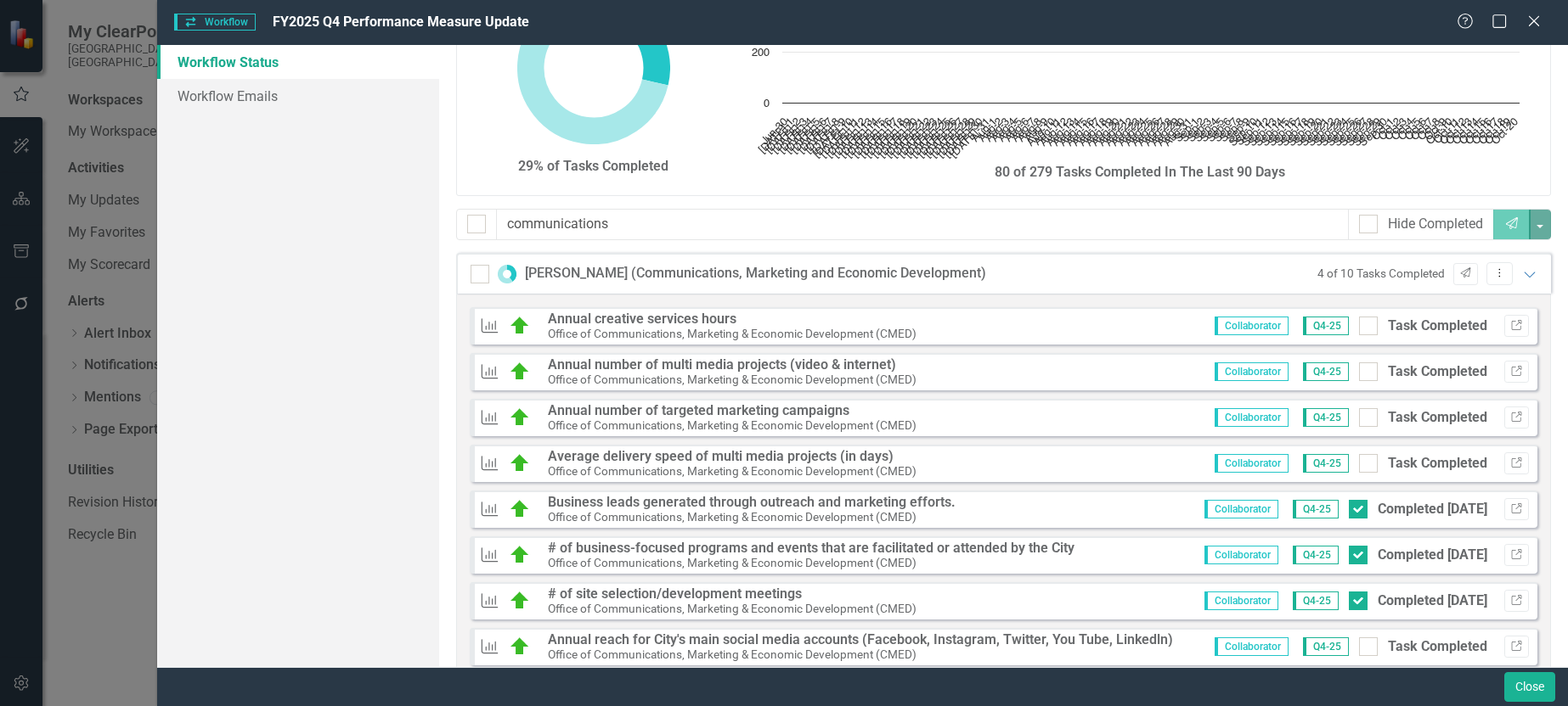
scroll to position [4, 0]
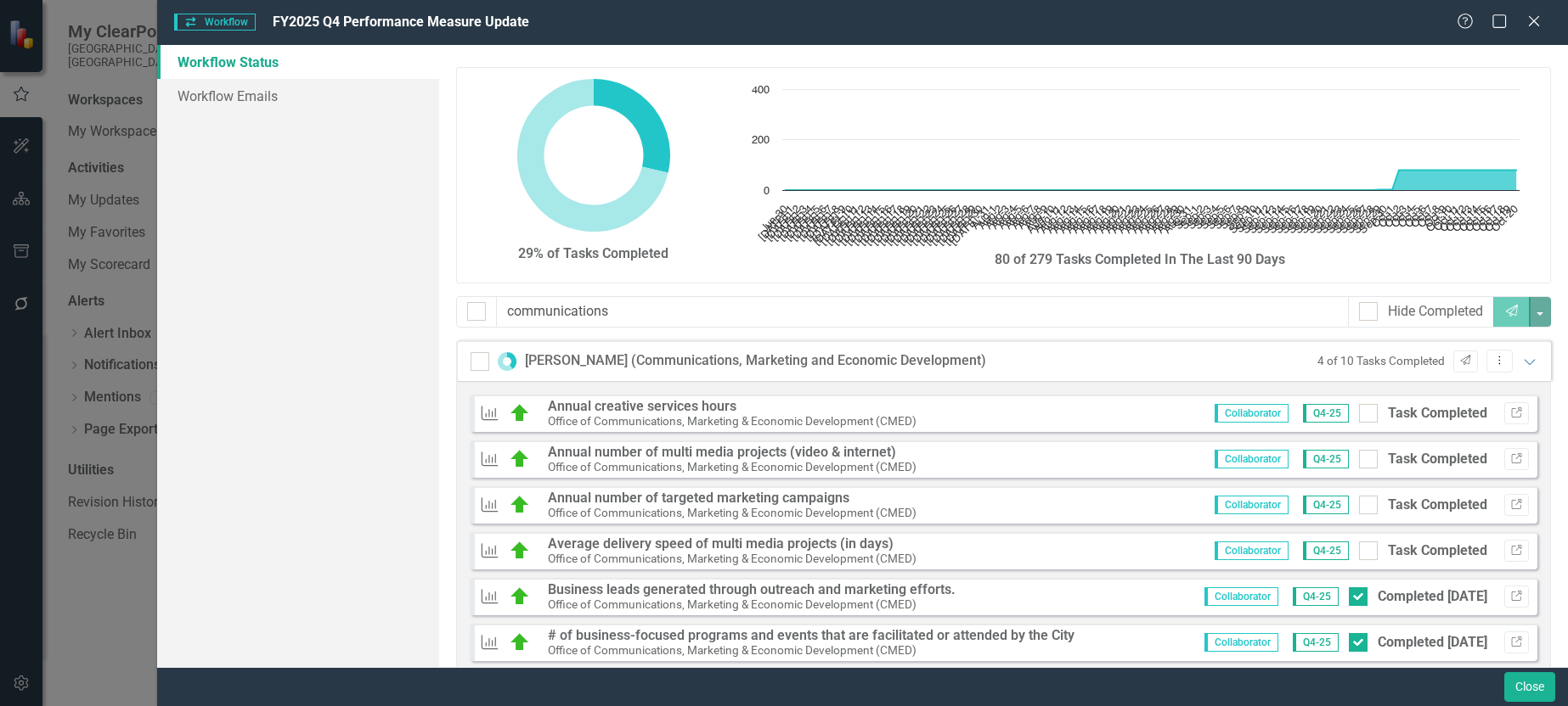
click at [1525, 361] on div "Joann Hussey (Communications, Marketing and Economic Development) 4 of 10 Tasks…" at bounding box center [1003, 361] width 1095 height 41
click at [1522, 365] on icon "Expanded" at bounding box center [1530, 361] width 17 height 13
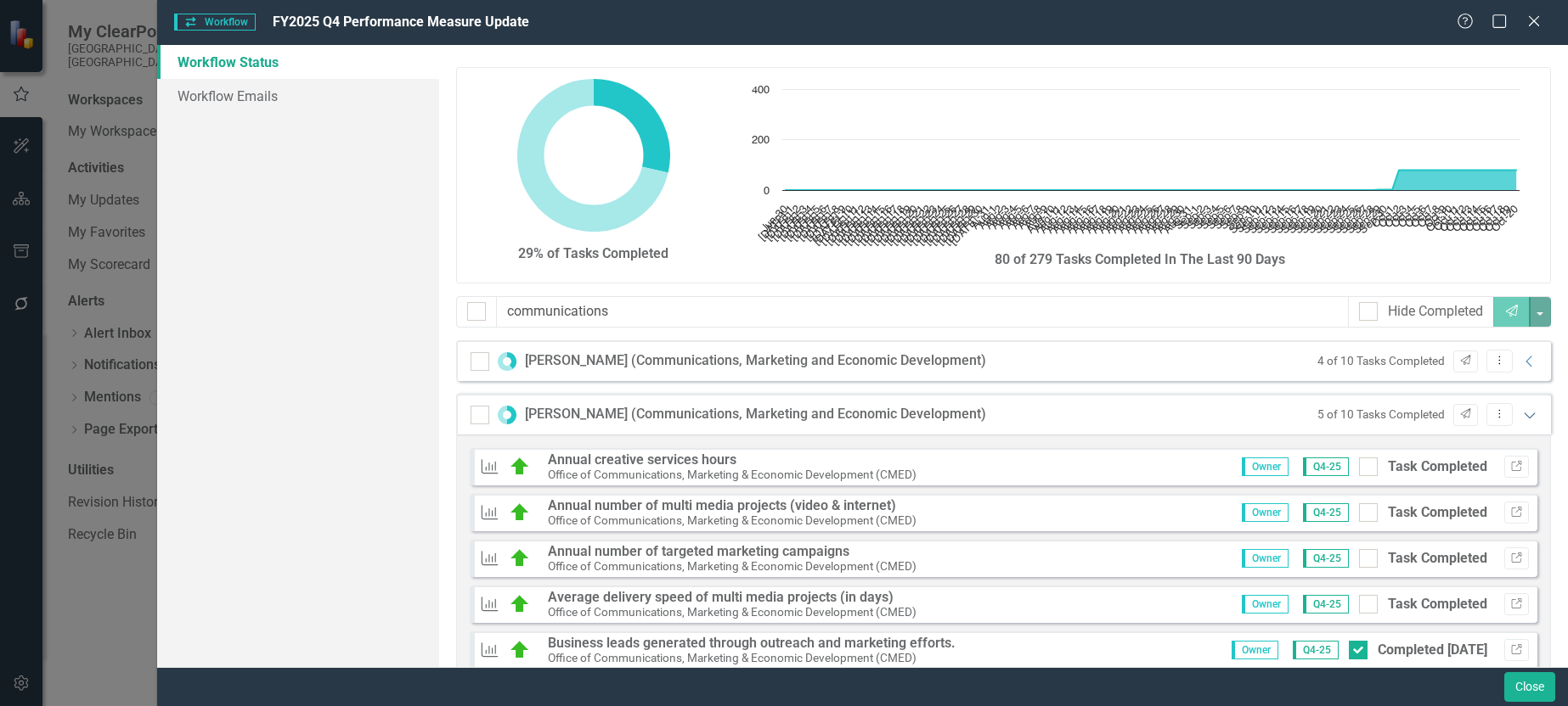
click at [1522, 414] on icon "Expanded" at bounding box center [1530, 415] width 17 height 13
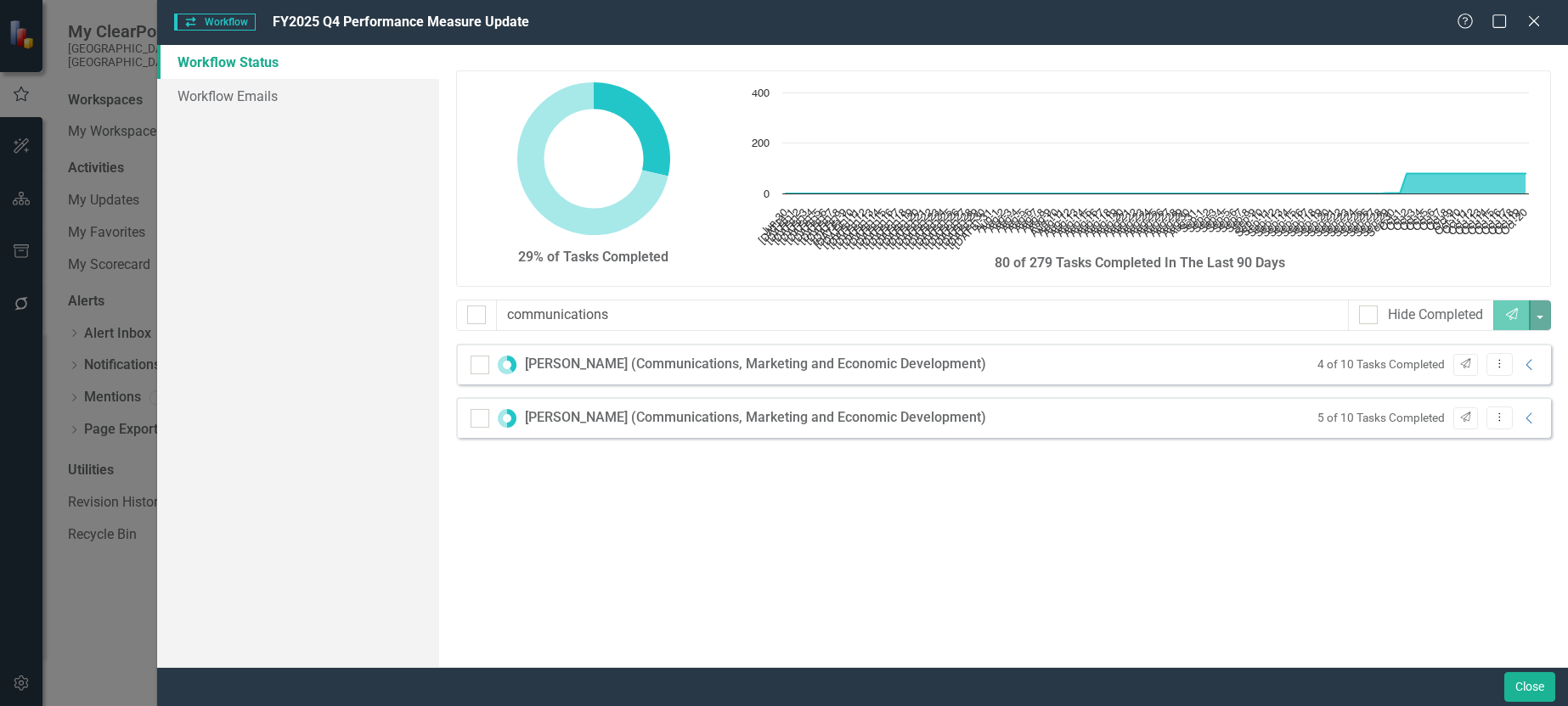
scroll to position [0, 0]
drag, startPoint x: 908, startPoint y: 319, endPoint x: -70, endPoint y: 312, distance: 978.0
click at [0, 312] on html "My ClearPoint City of Hollywood, FL Workspaces My Workspace Activities My Updat…" at bounding box center [784, 353] width 1568 height 706
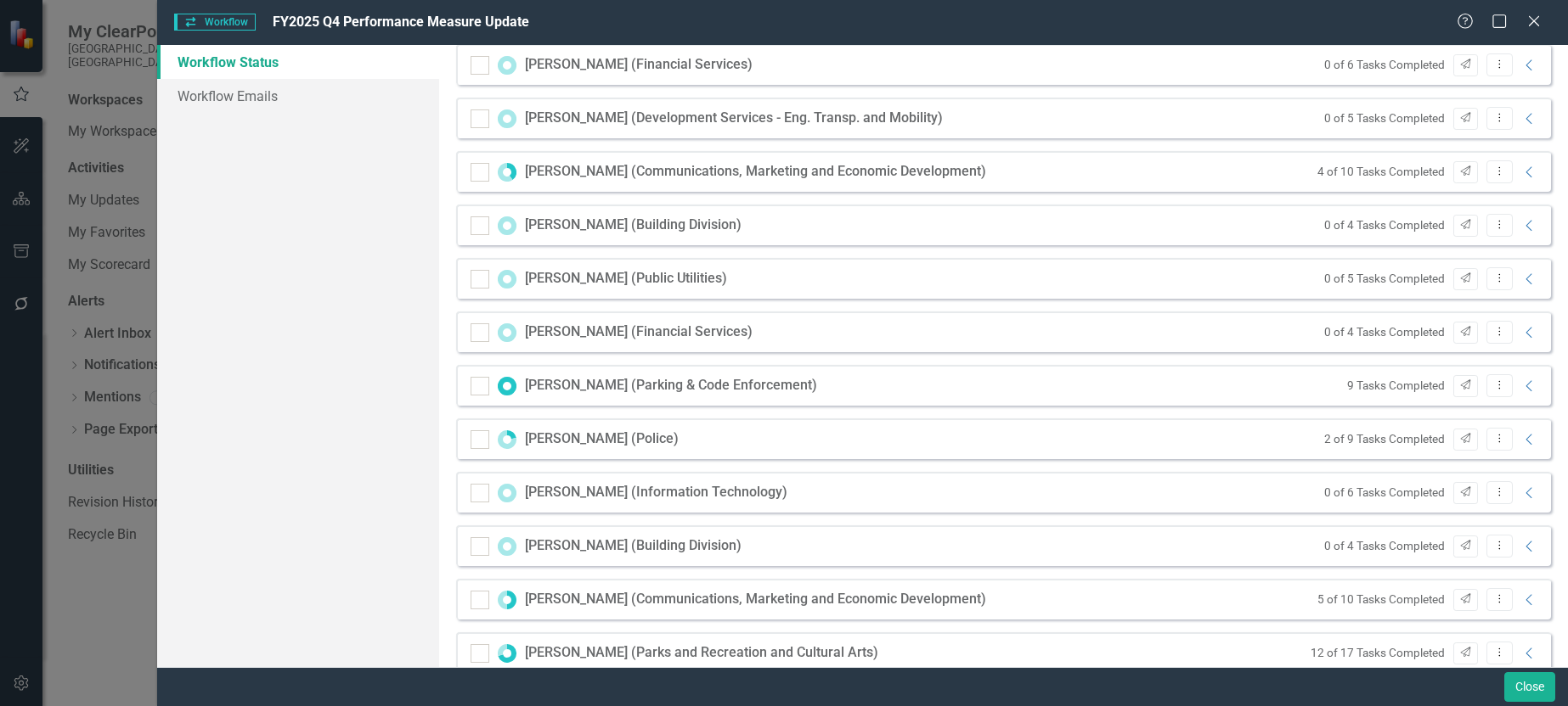
scroll to position [1019, 0]
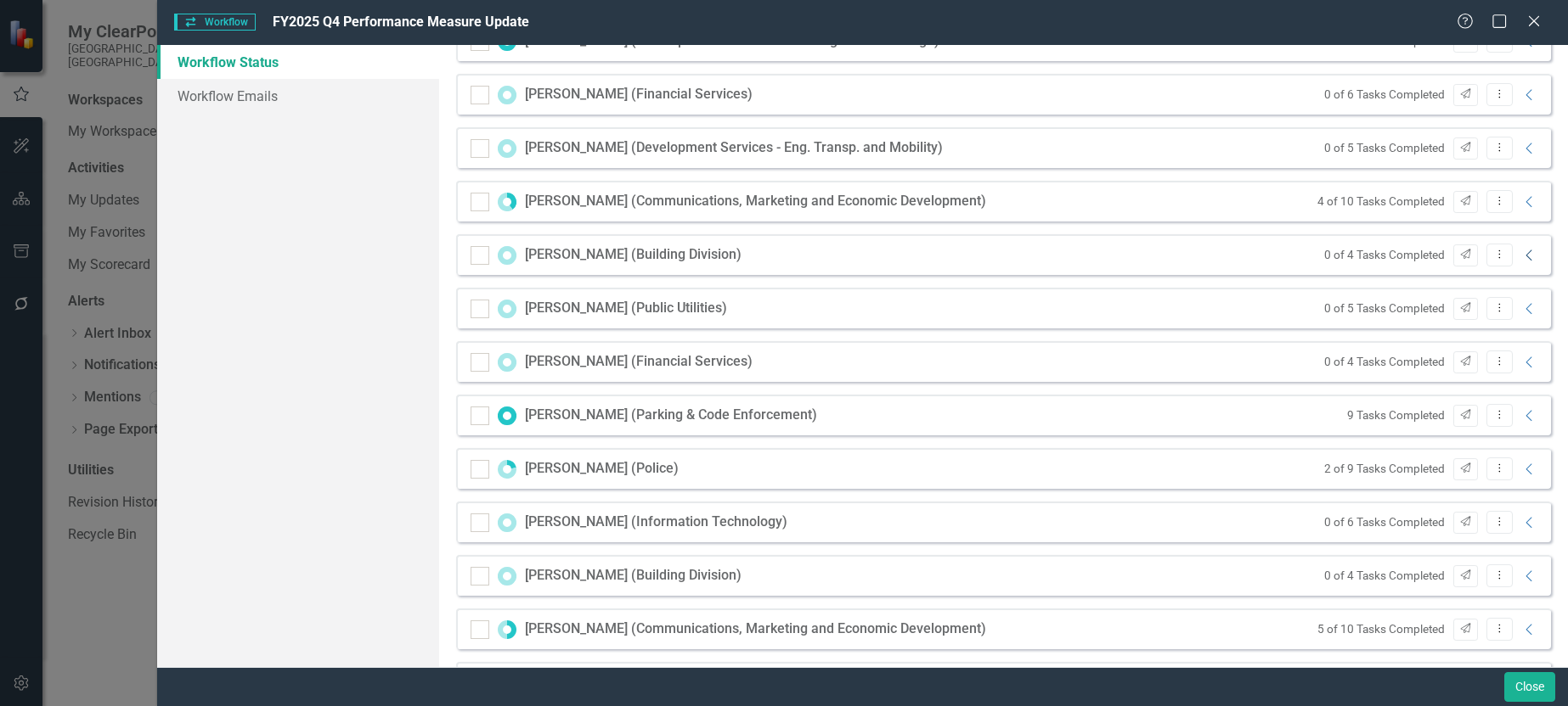
click at [1522, 253] on icon "Collapse" at bounding box center [1530, 255] width 17 height 13
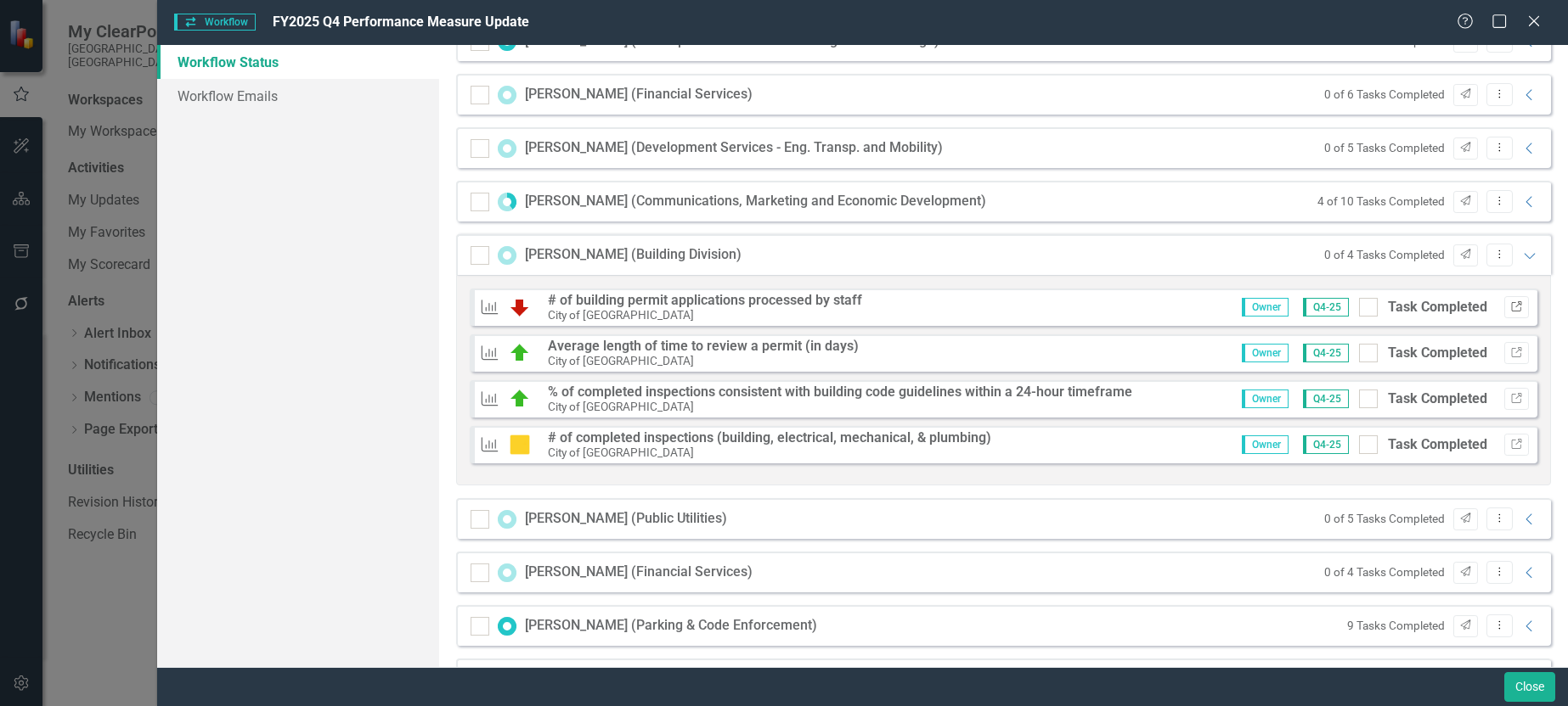
click at [1510, 308] on icon "Link" at bounding box center [1517, 307] width 12 height 11
click at [1510, 352] on icon "Link" at bounding box center [1517, 353] width 12 height 11
click at [1360, 353] on input "Task Completed" at bounding box center [1365, 349] width 11 height 11
checkbox input "true"
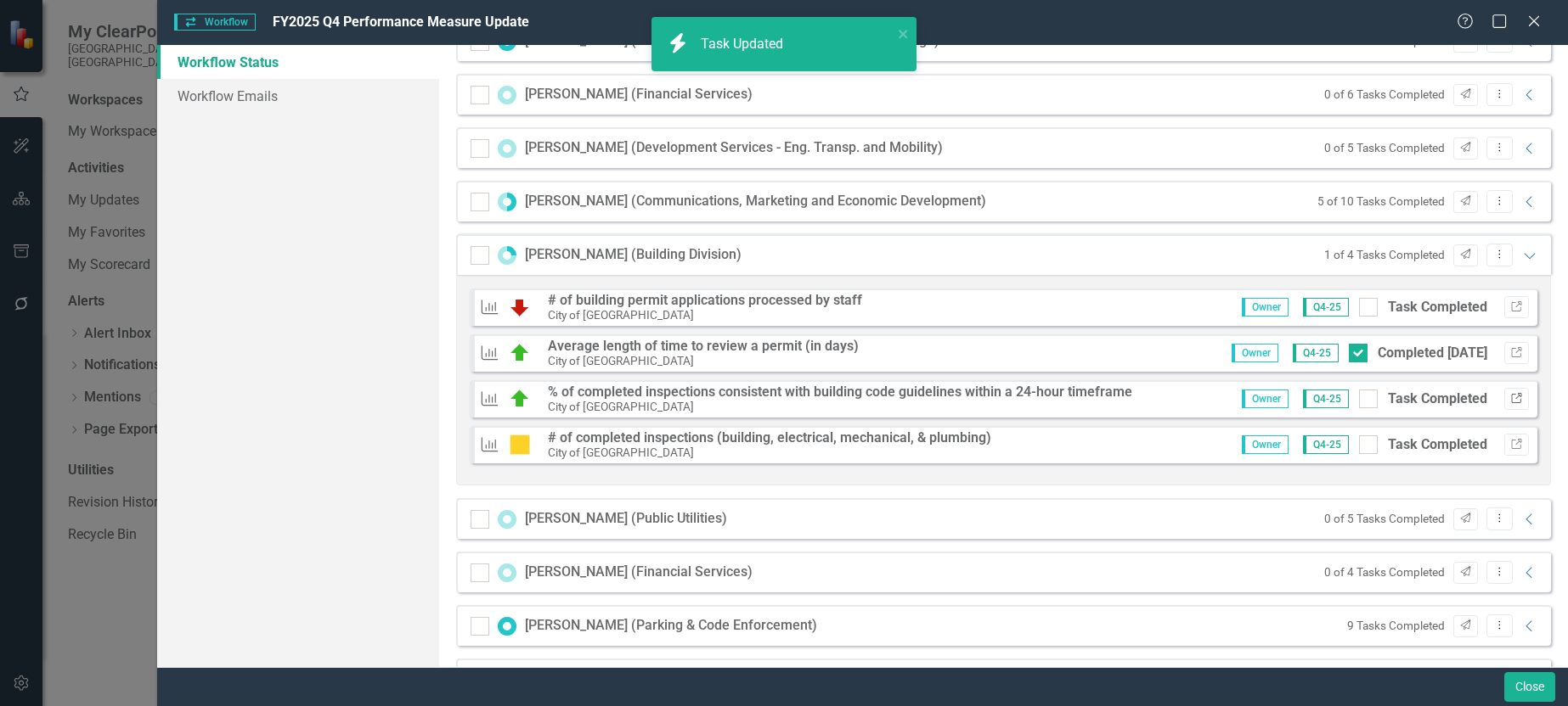
click at [1510, 400] on icon "Link" at bounding box center [1517, 400] width 12 height 11
click at [1504, 439] on button "Link" at bounding box center [1517, 445] width 25 height 22
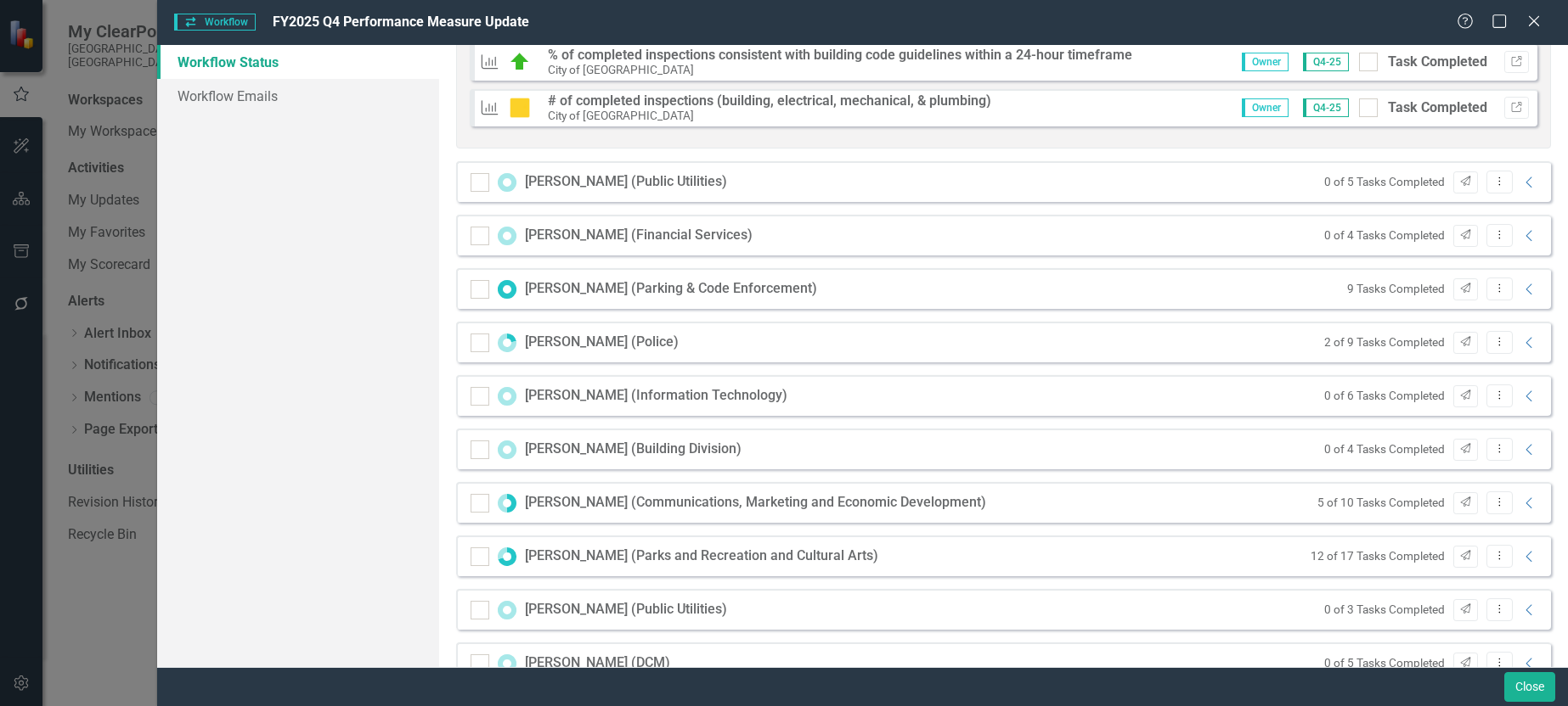
scroll to position [1359, 0]
click at [1525, 442] on icon at bounding box center [1528, 446] width 6 height 11
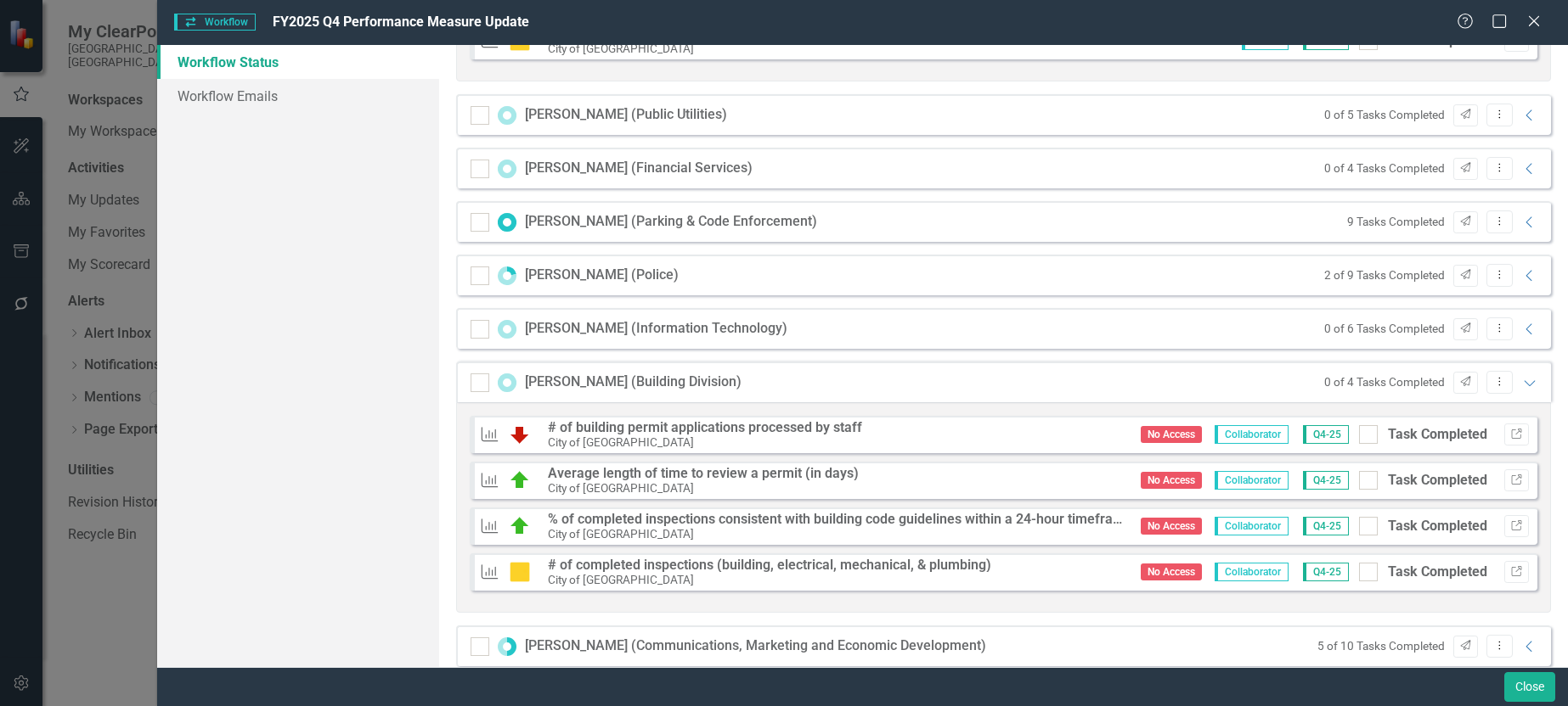
scroll to position [1613, 0]
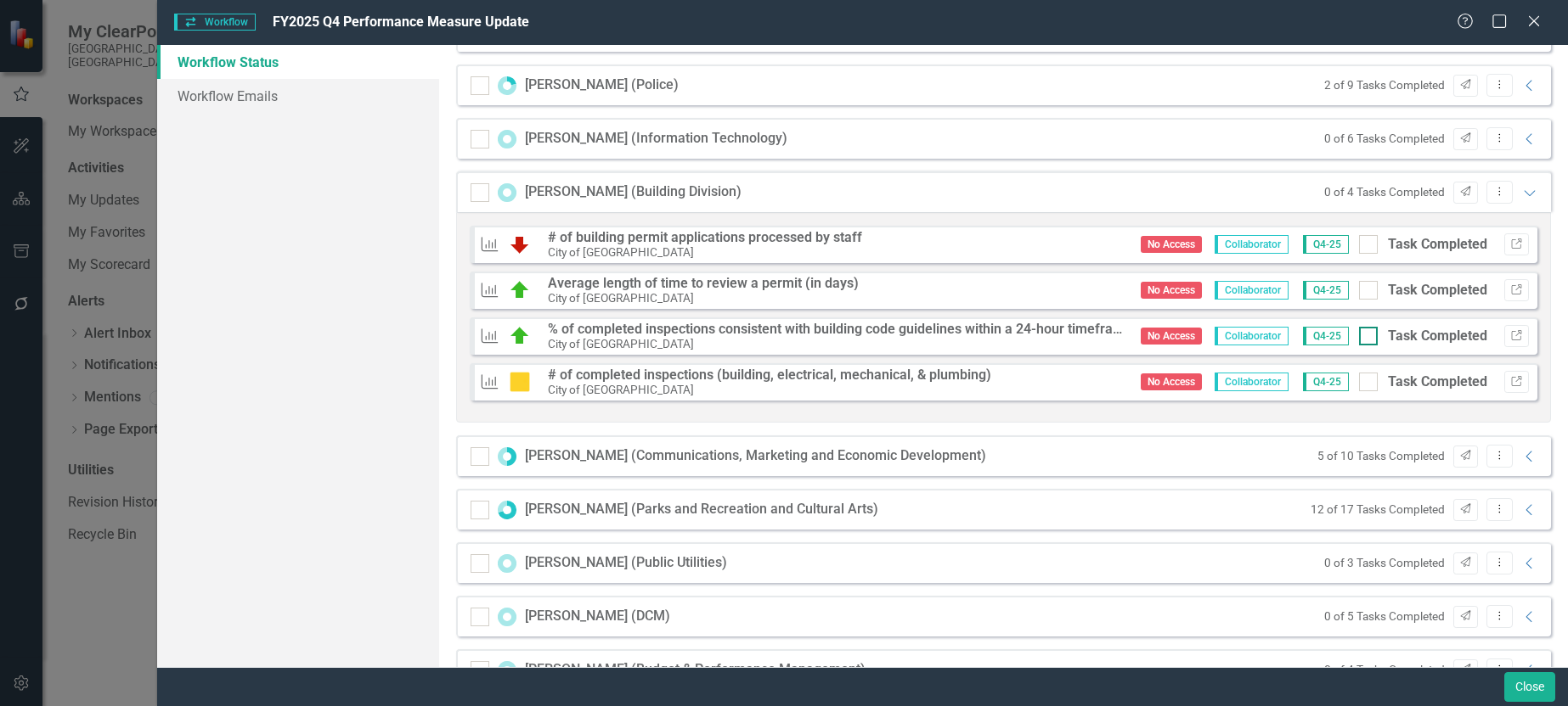
click at [1360, 338] on div at bounding box center [1369, 336] width 19 height 19
click at [1360, 337] on input "Task Completed" at bounding box center [1365, 332] width 11 height 11
checkbox input "true"
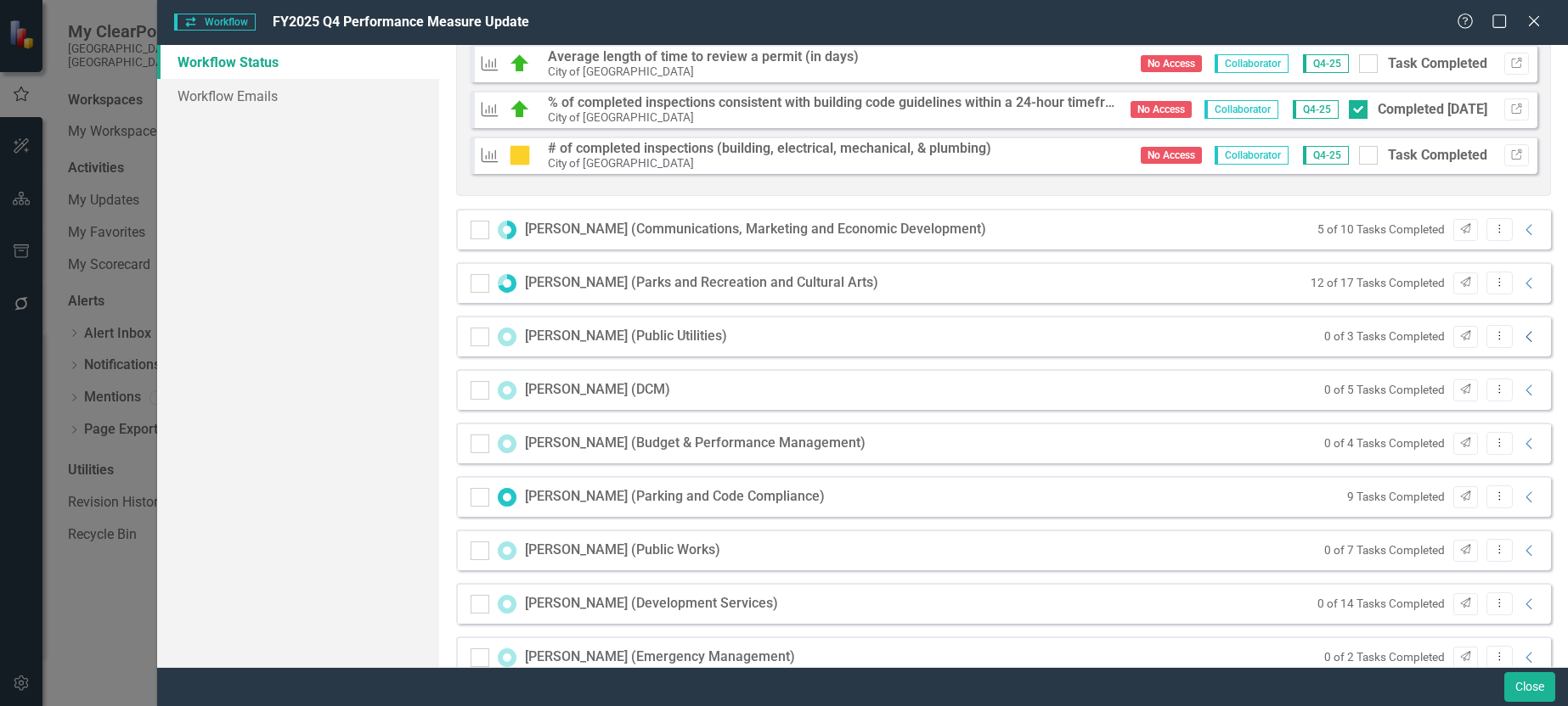
scroll to position [1868, 0]
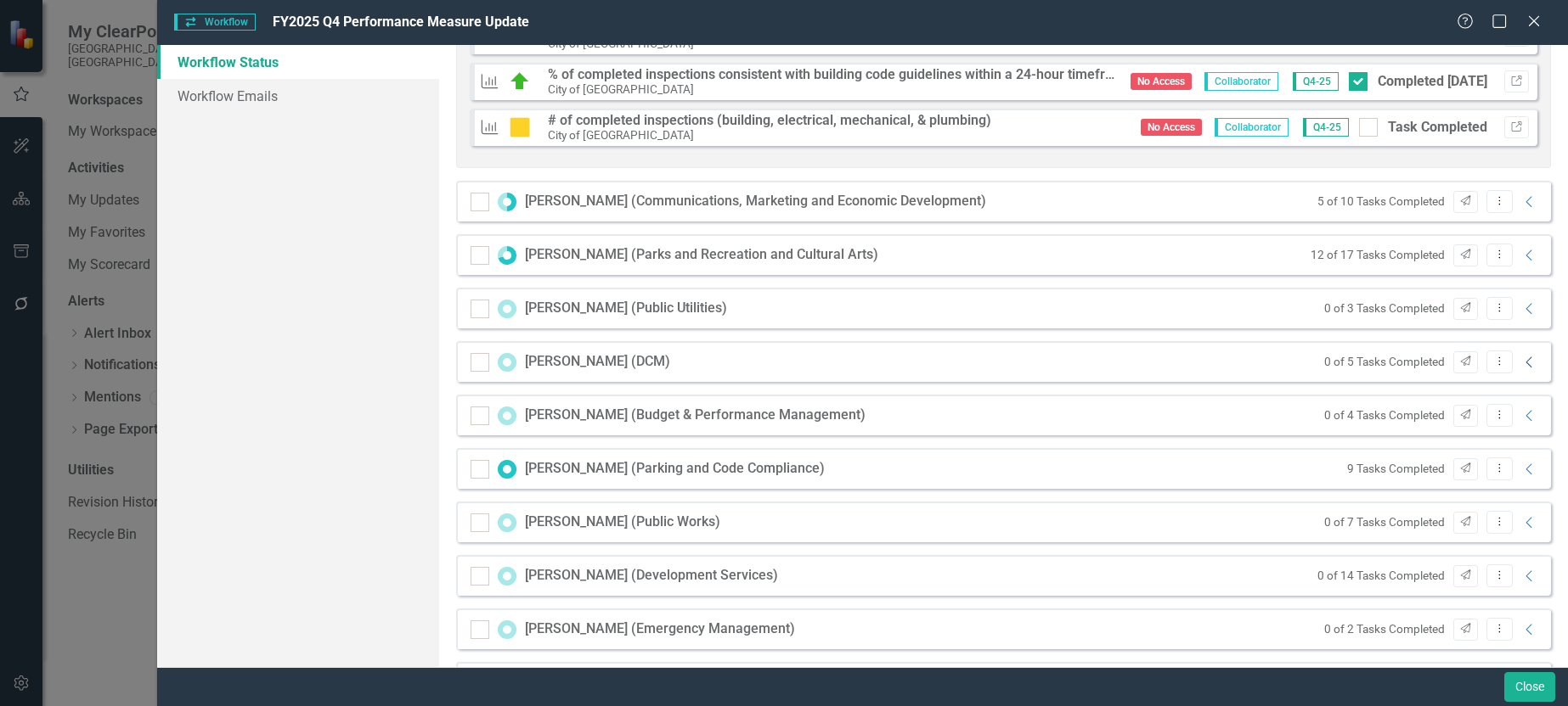
click at [1522, 363] on icon "Collapse" at bounding box center [1530, 362] width 17 height 13
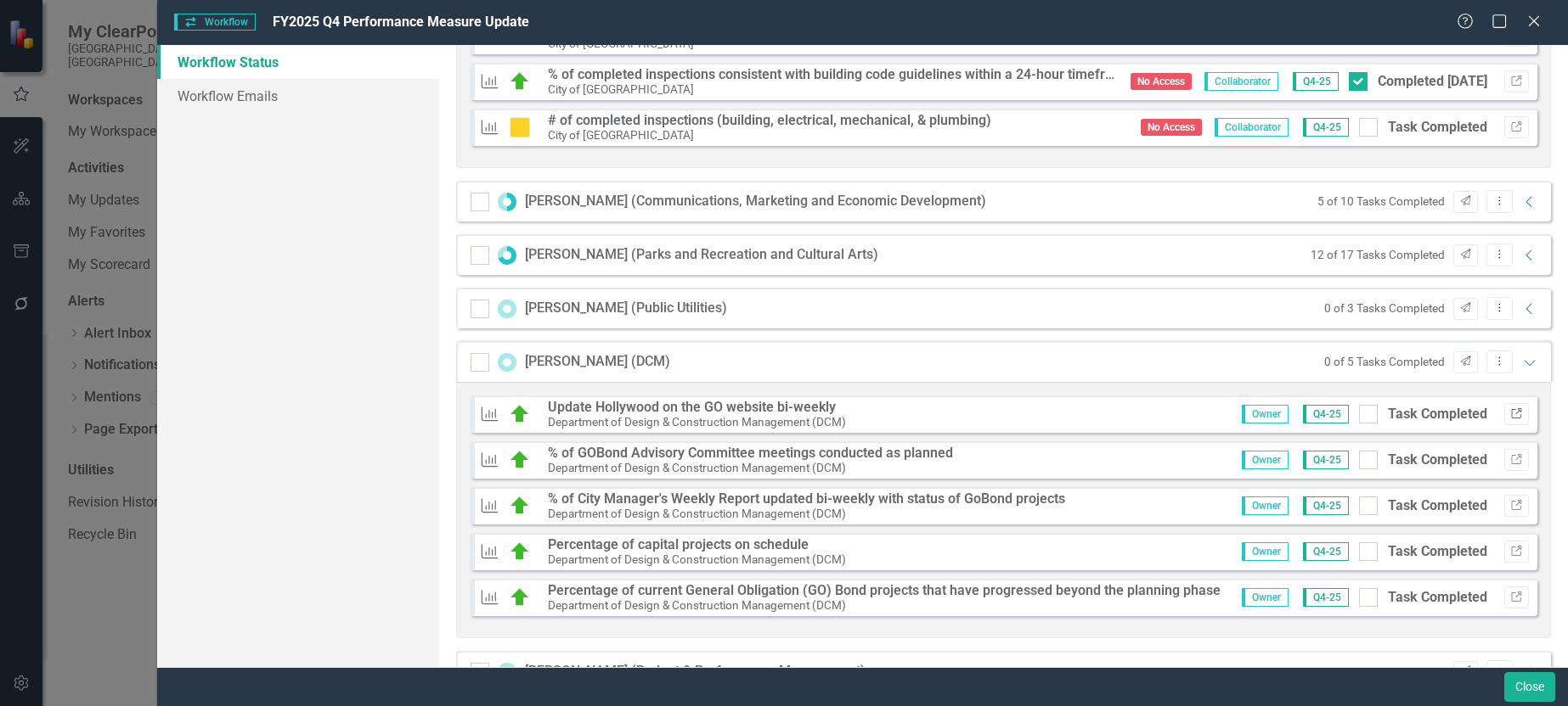
click at [1510, 415] on icon "Link" at bounding box center [1517, 415] width 12 height 11
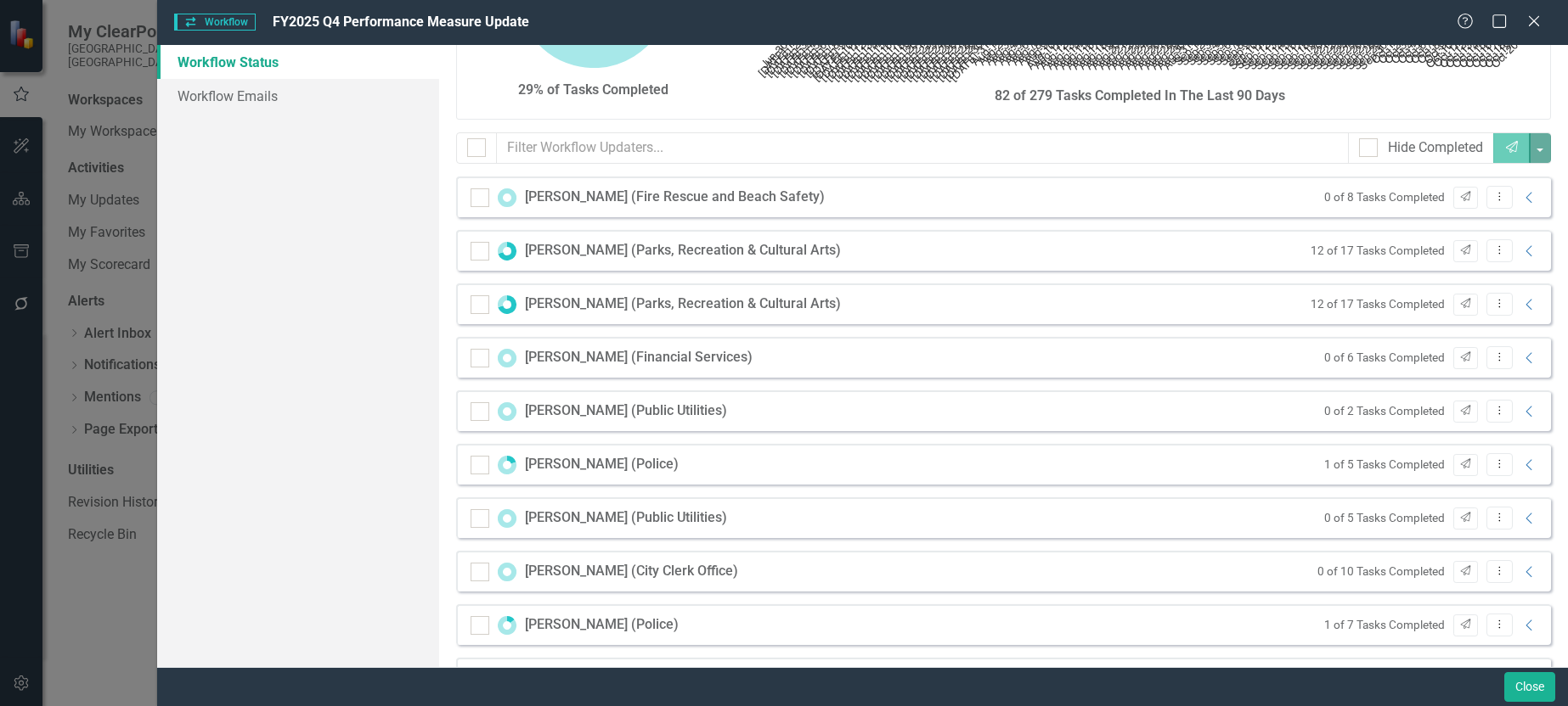
scroll to position [0, 0]
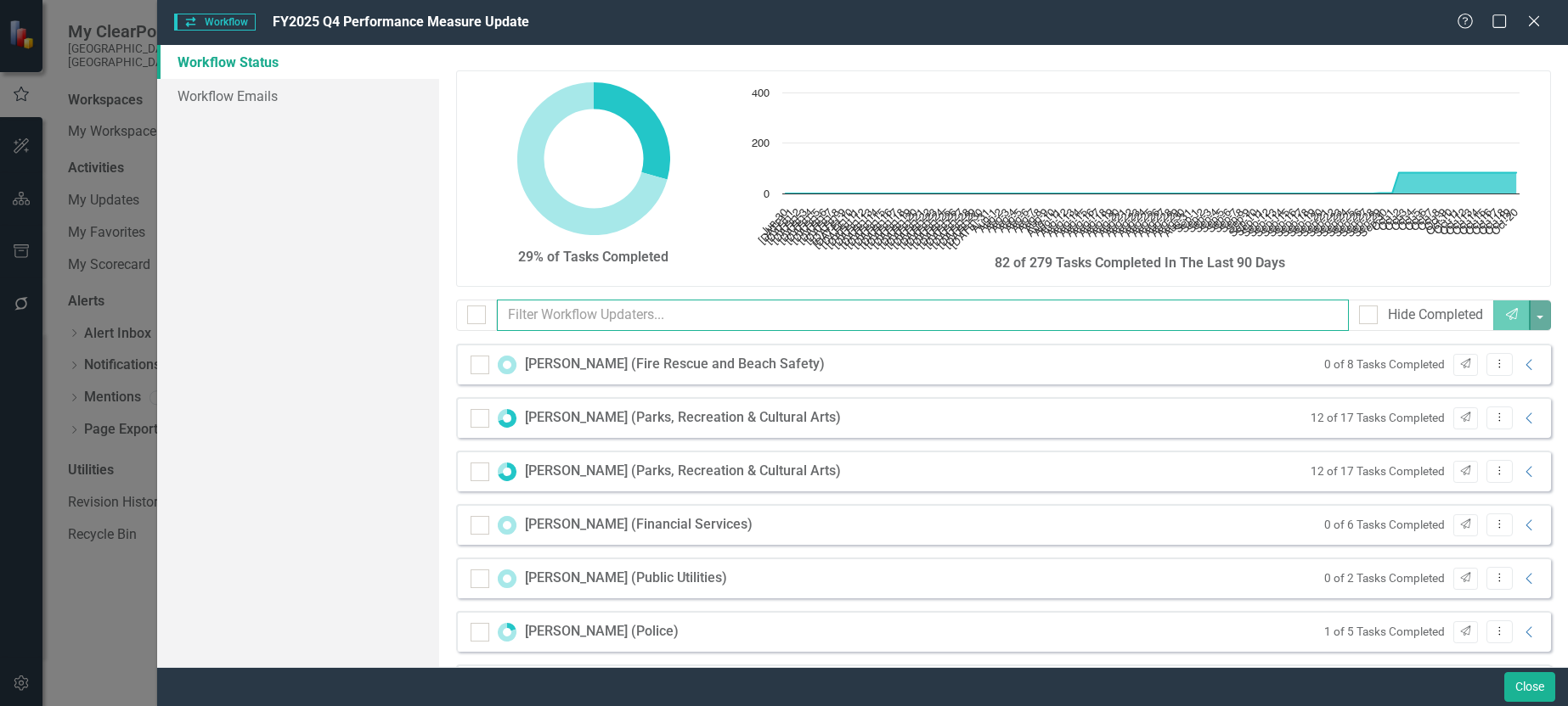
click at [647, 316] on input "text" at bounding box center [923, 314] width 852 height 31
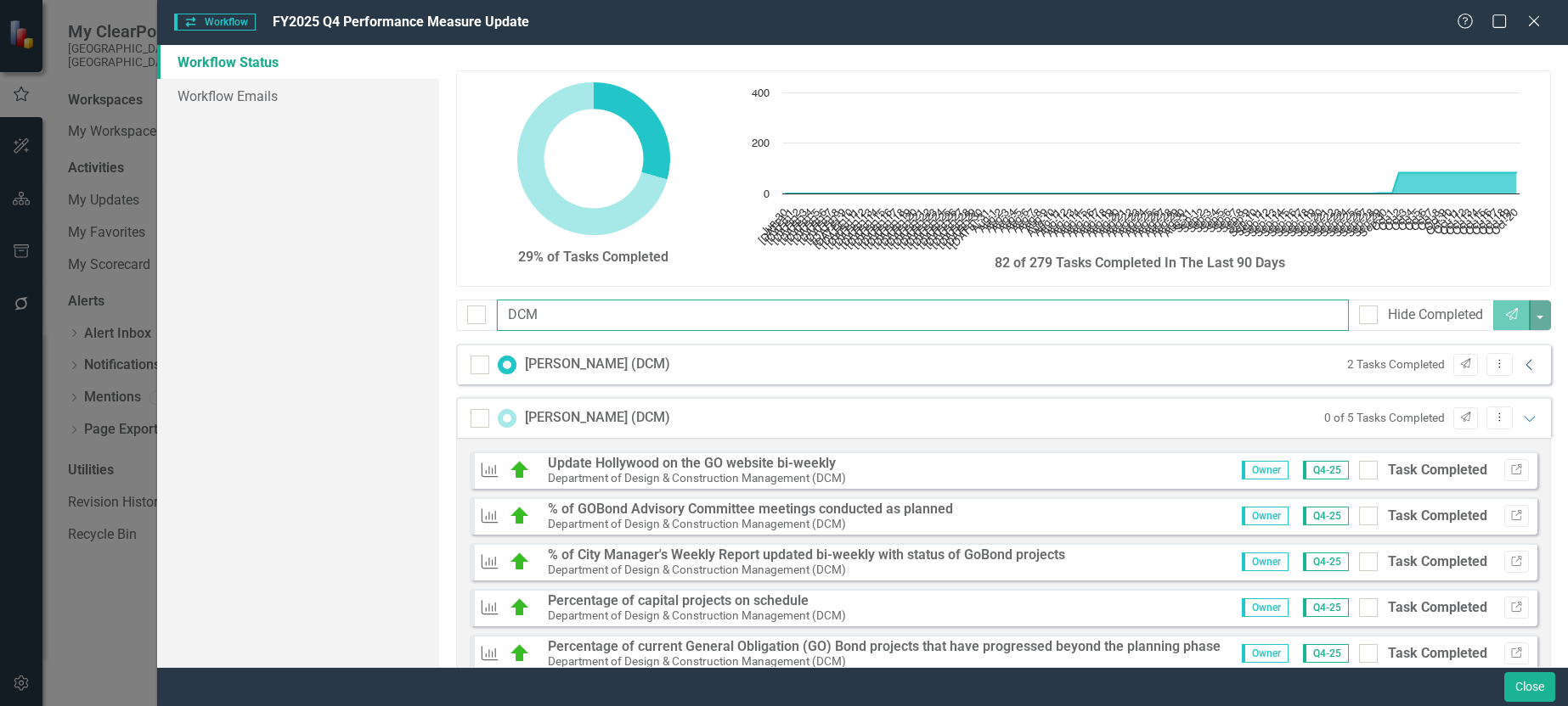
type input "DCM"
click at [1522, 365] on icon "Collapse" at bounding box center [1530, 364] width 17 height 13
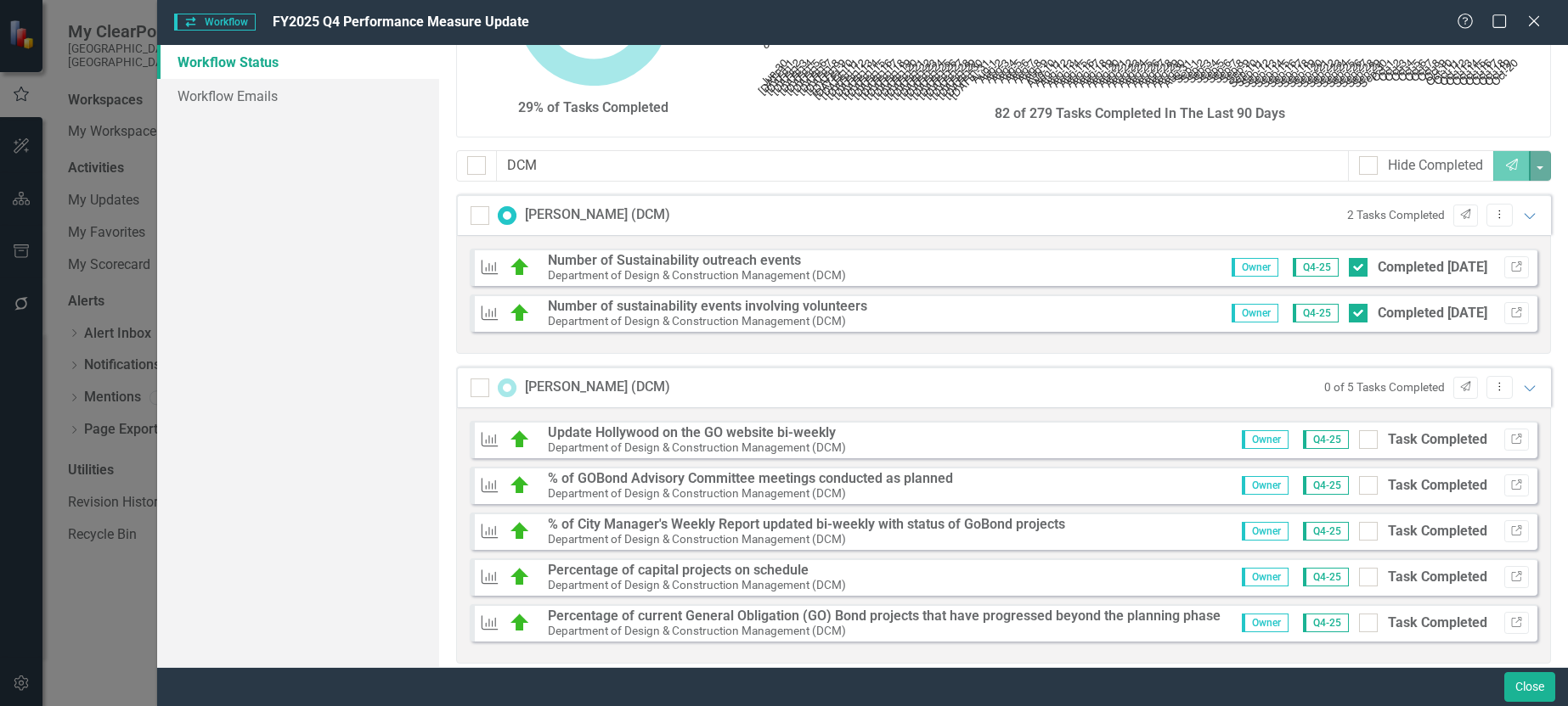
scroll to position [172, 0]
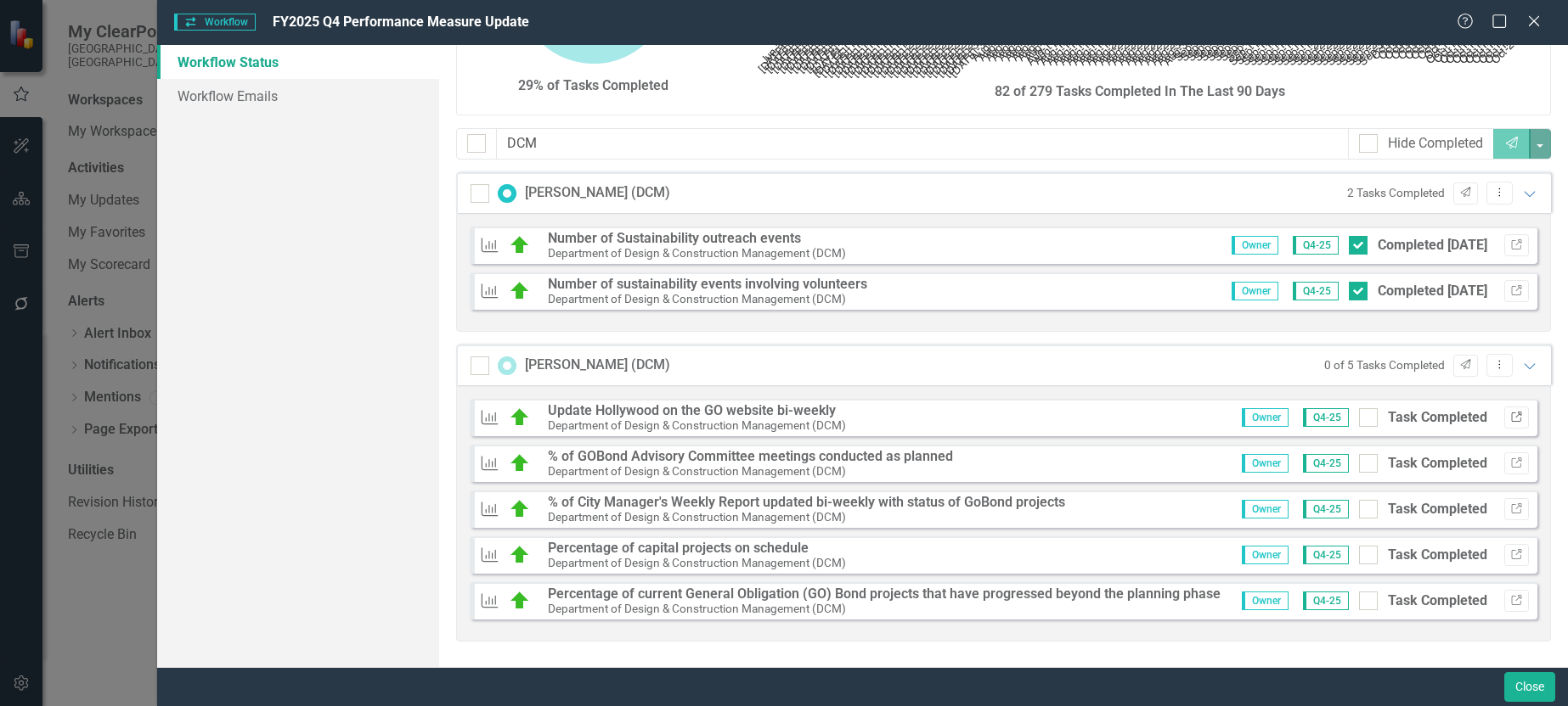
click at [1510, 415] on icon "Link" at bounding box center [1517, 418] width 12 height 11
click at [1360, 423] on div at bounding box center [1369, 417] width 19 height 19
click at [1360, 419] on input "Task Completed" at bounding box center [1365, 414] width 11 height 11
checkbox input "true"
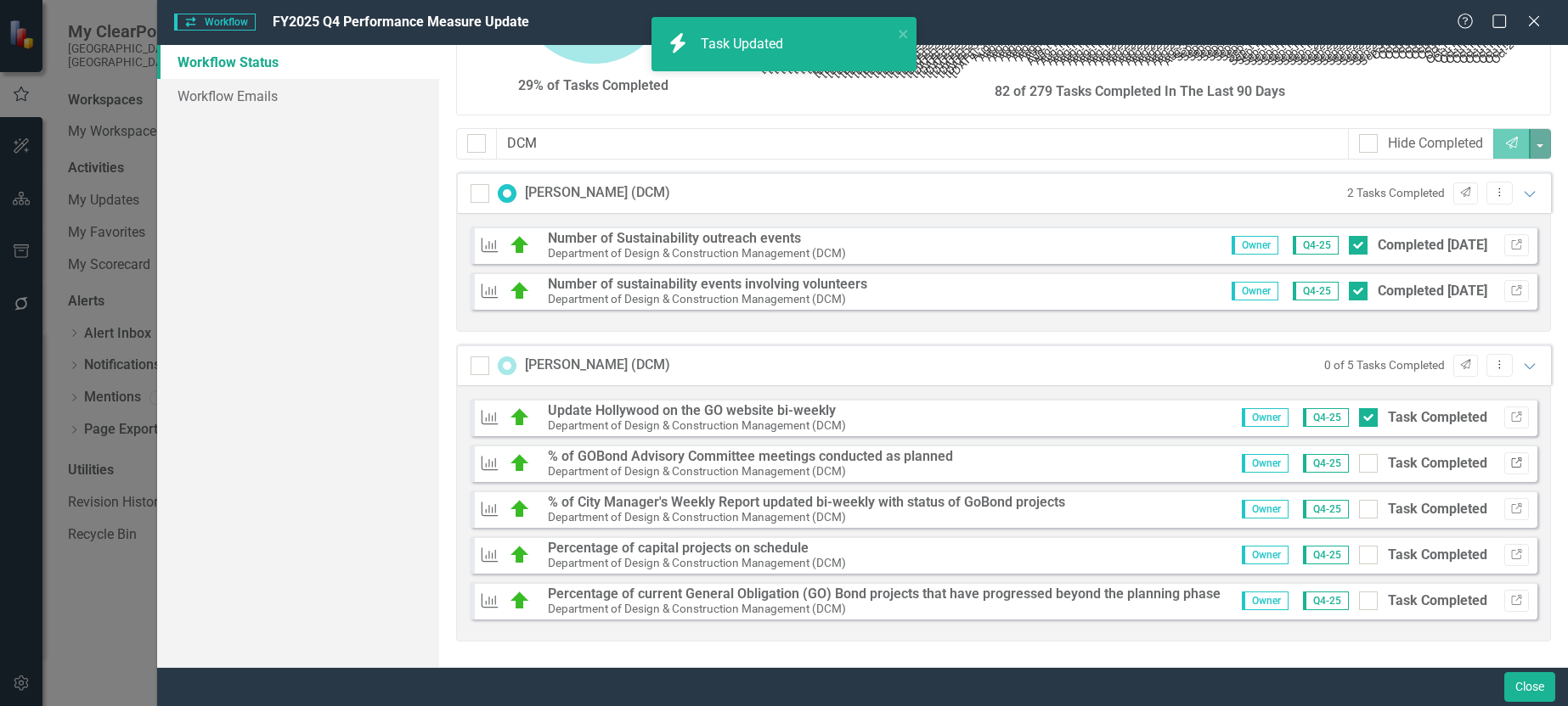
click at [1510, 462] on icon "Link" at bounding box center [1517, 464] width 12 height 11
click at [1360, 463] on input "Task Completed" at bounding box center [1365, 460] width 11 height 11
checkbox input "true"
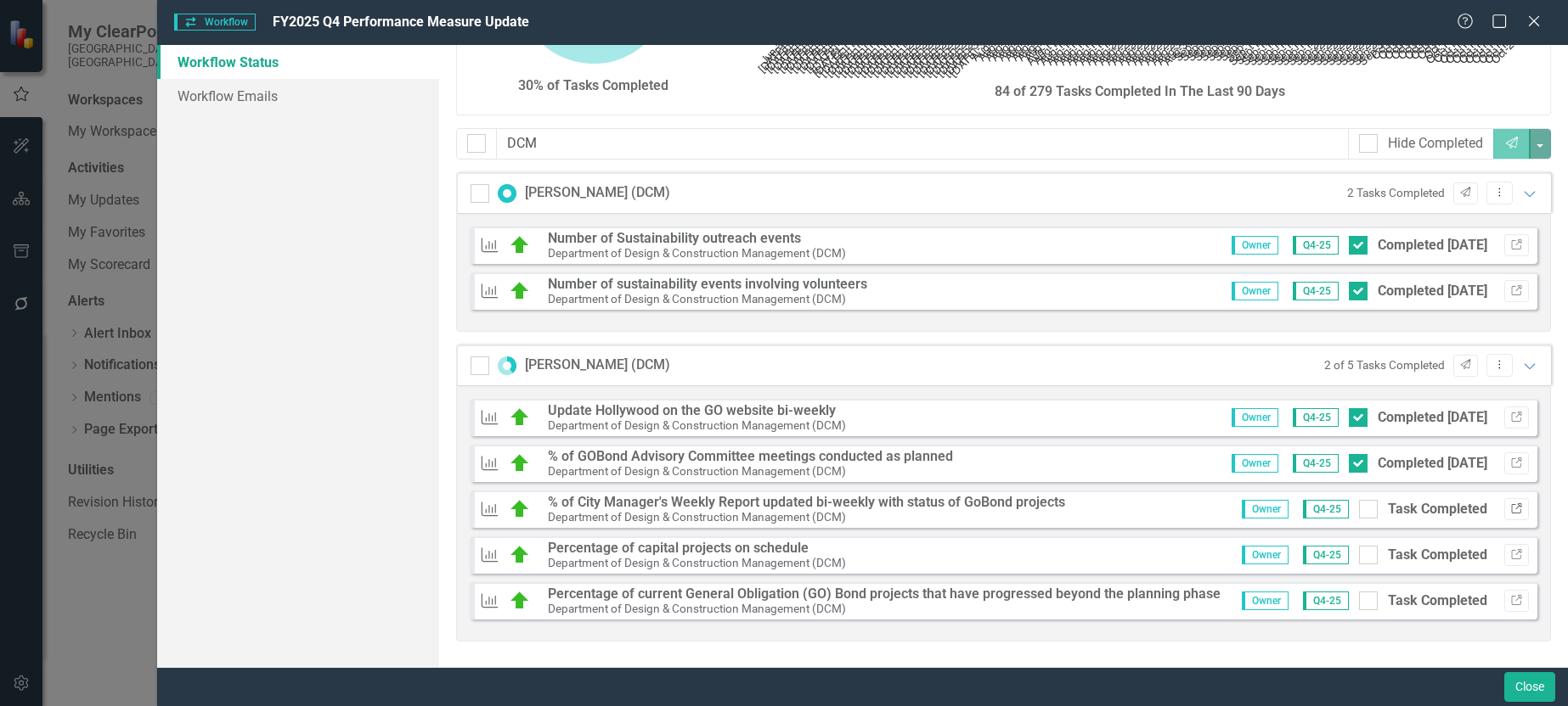
click at [1511, 508] on icon "button" at bounding box center [1517, 508] width 11 height 11
click at [1360, 512] on div at bounding box center [1369, 509] width 19 height 19
click at [1360, 511] on input "Task Completed" at bounding box center [1365, 506] width 11 height 11
checkbox input "true"
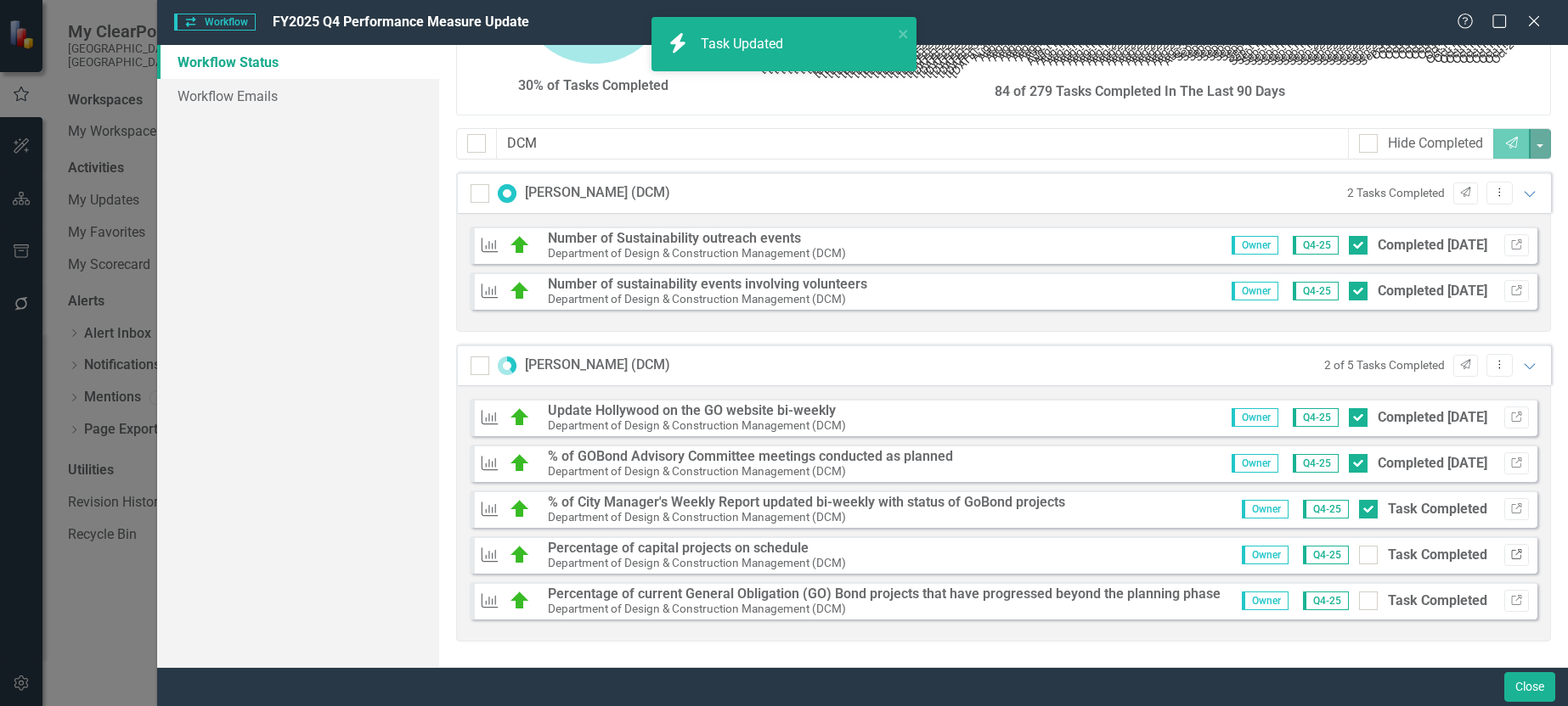
click at [1510, 550] on icon "Link" at bounding box center [1517, 555] width 12 height 11
click at [1360, 557] on input "Task Completed" at bounding box center [1365, 551] width 11 height 11
checkbox input "true"
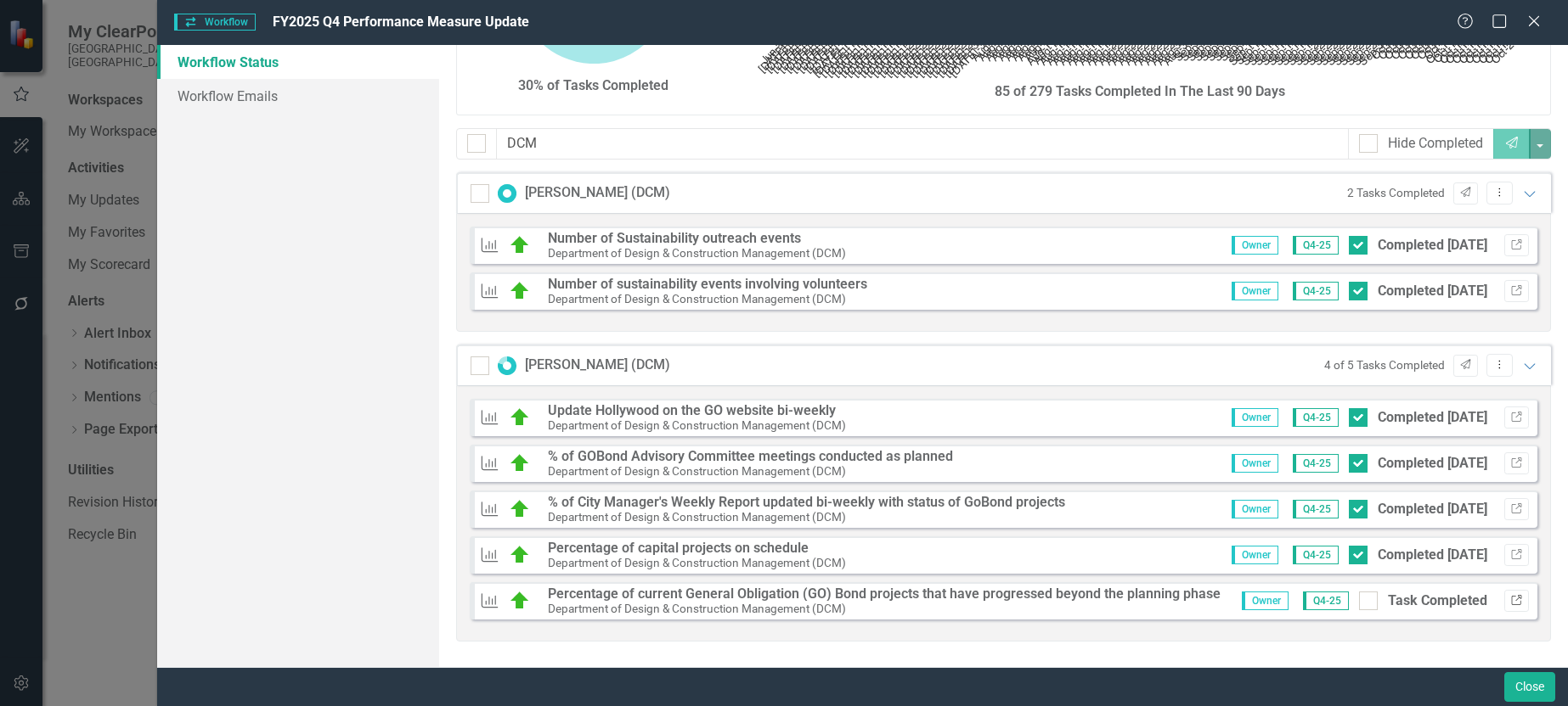
click at [1510, 601] on icon "Link" at bounding box center [1517, 601] width 12 height 11
click at [1364, 611] on div "Owner Q4-25 Task Completed Link" at bounding box center [1379, 601] width 300 height 22
click at [1363, 603] on div at bounding box center [1369, 601] width 19 height 19
click at [1363, 603] on input "Task Completed" at bounding box center [1365, 597] width 11 height 11
checkbox input "true"
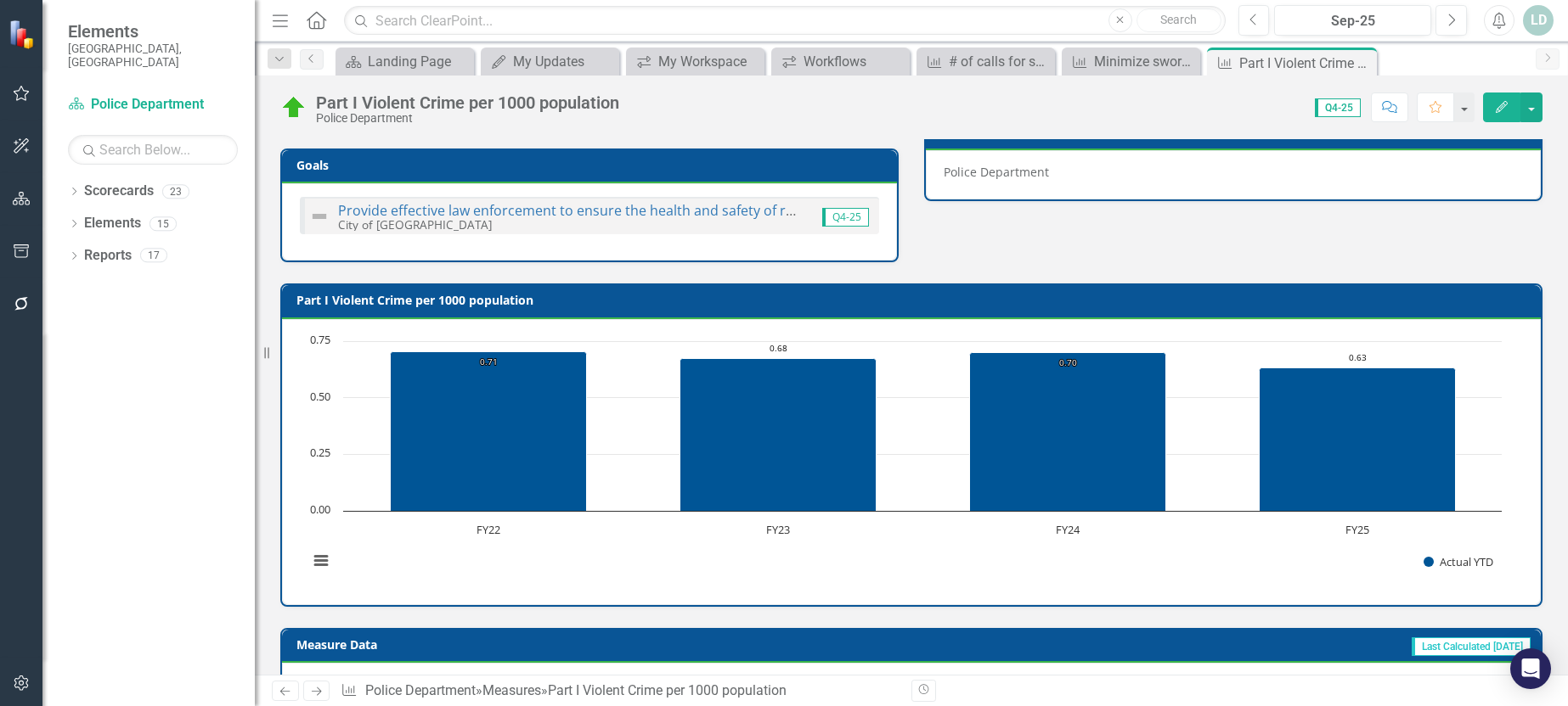
scroll to position [696, 0]
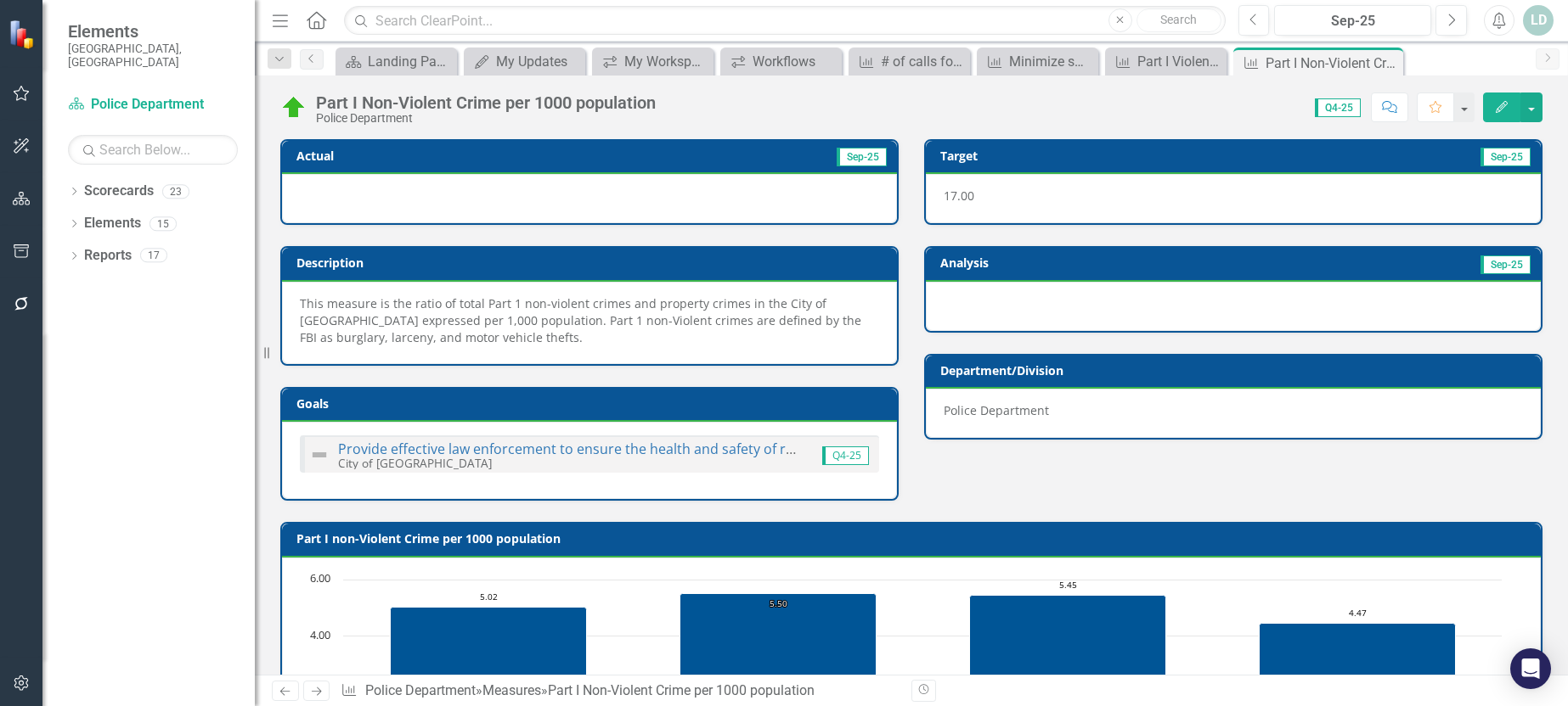
scroll to position [696, 0]
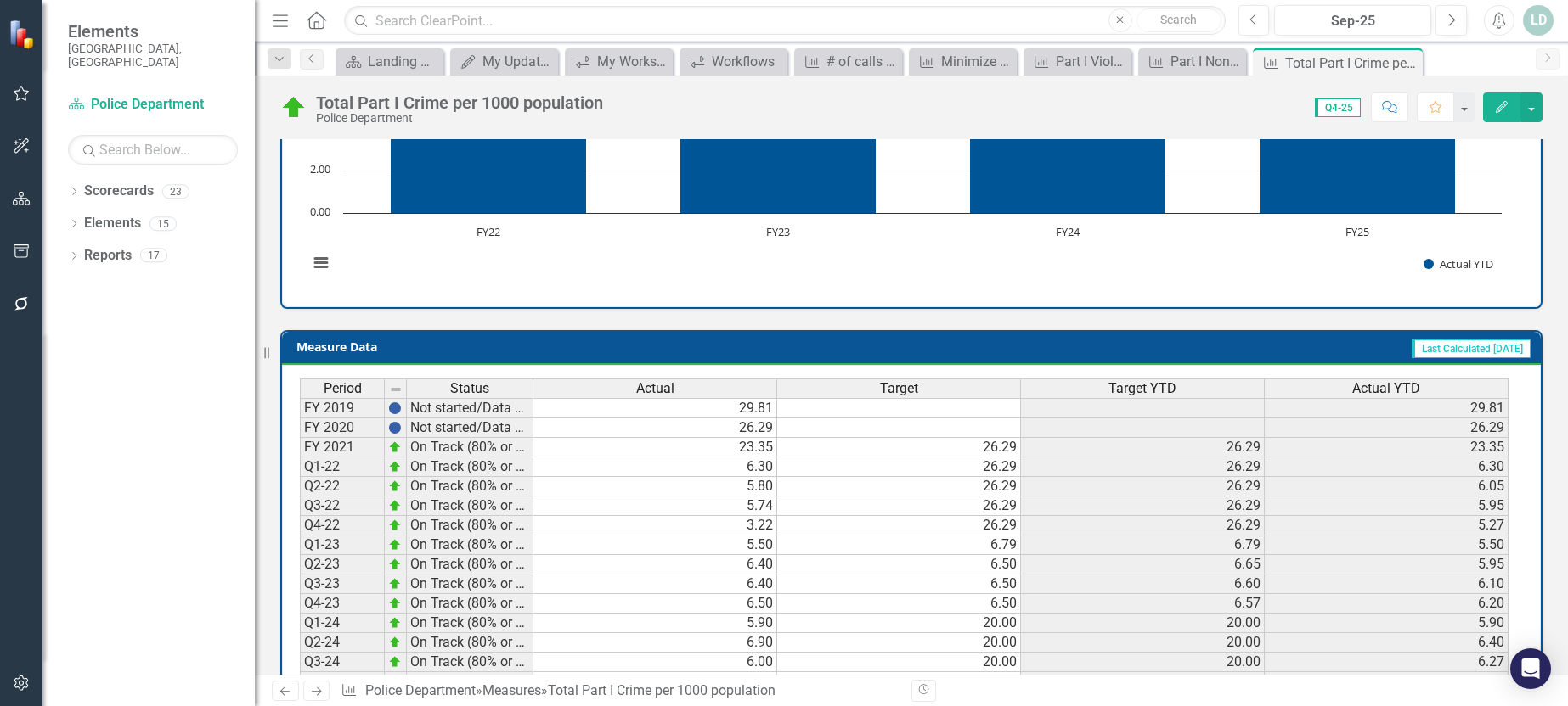
scroll to position [696, 0]
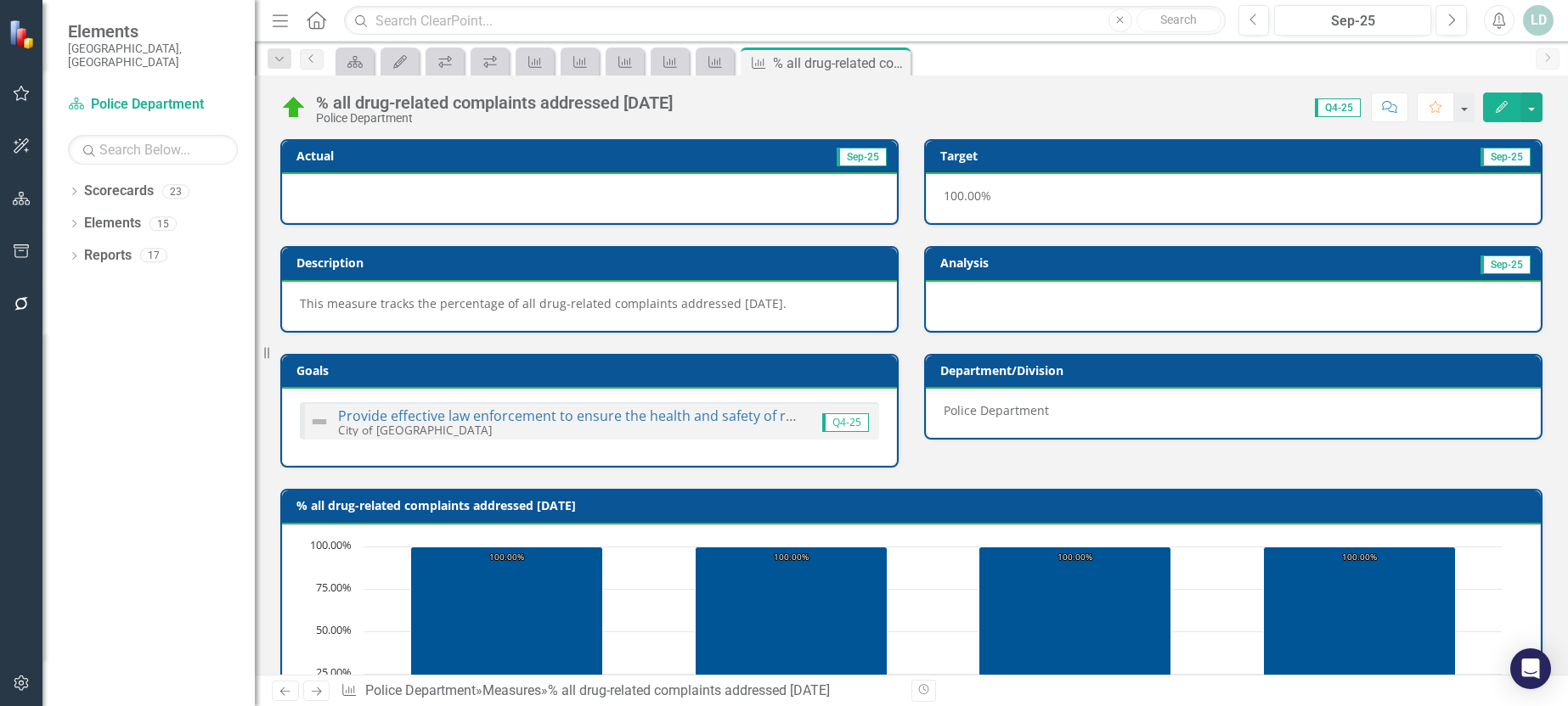
scroll to position [663, 0]
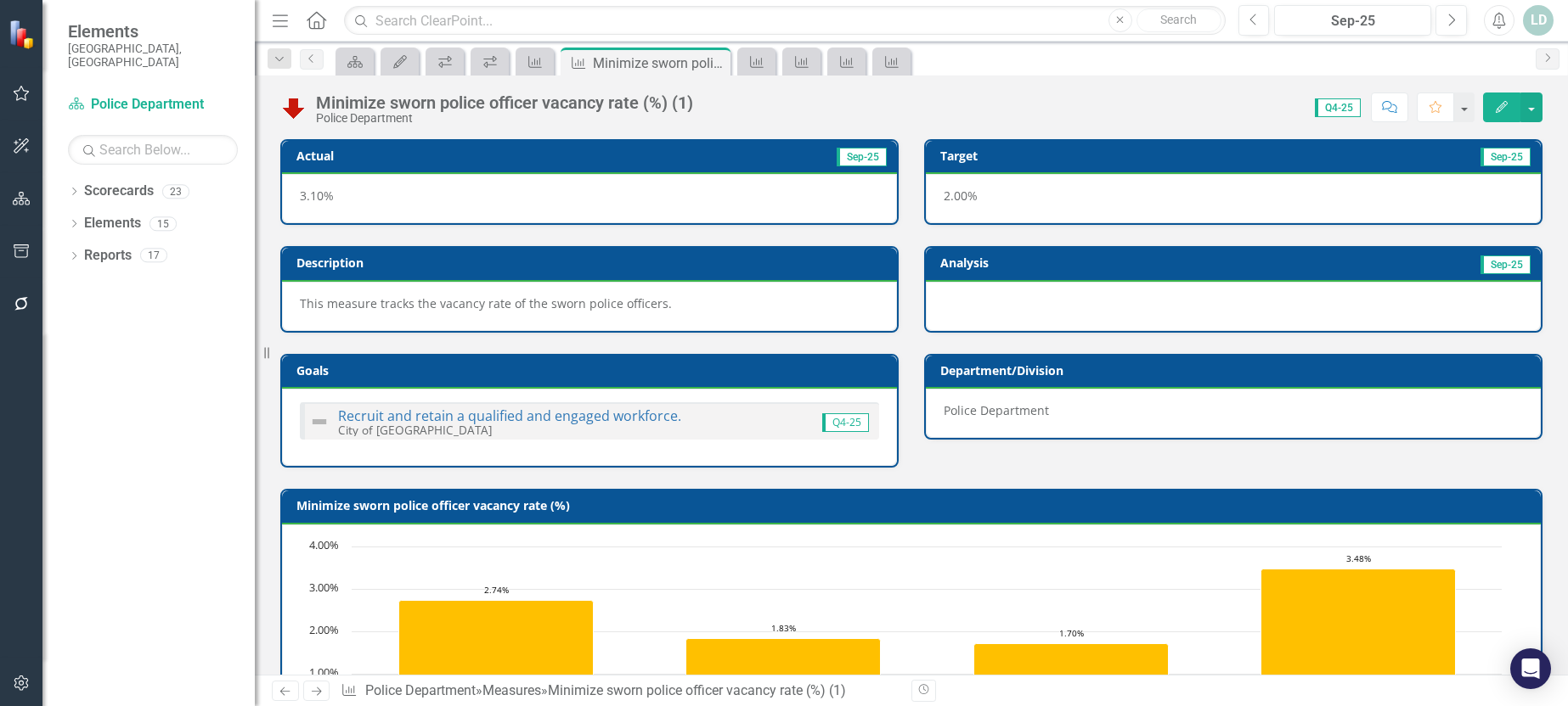
scroll to position [663, 0]
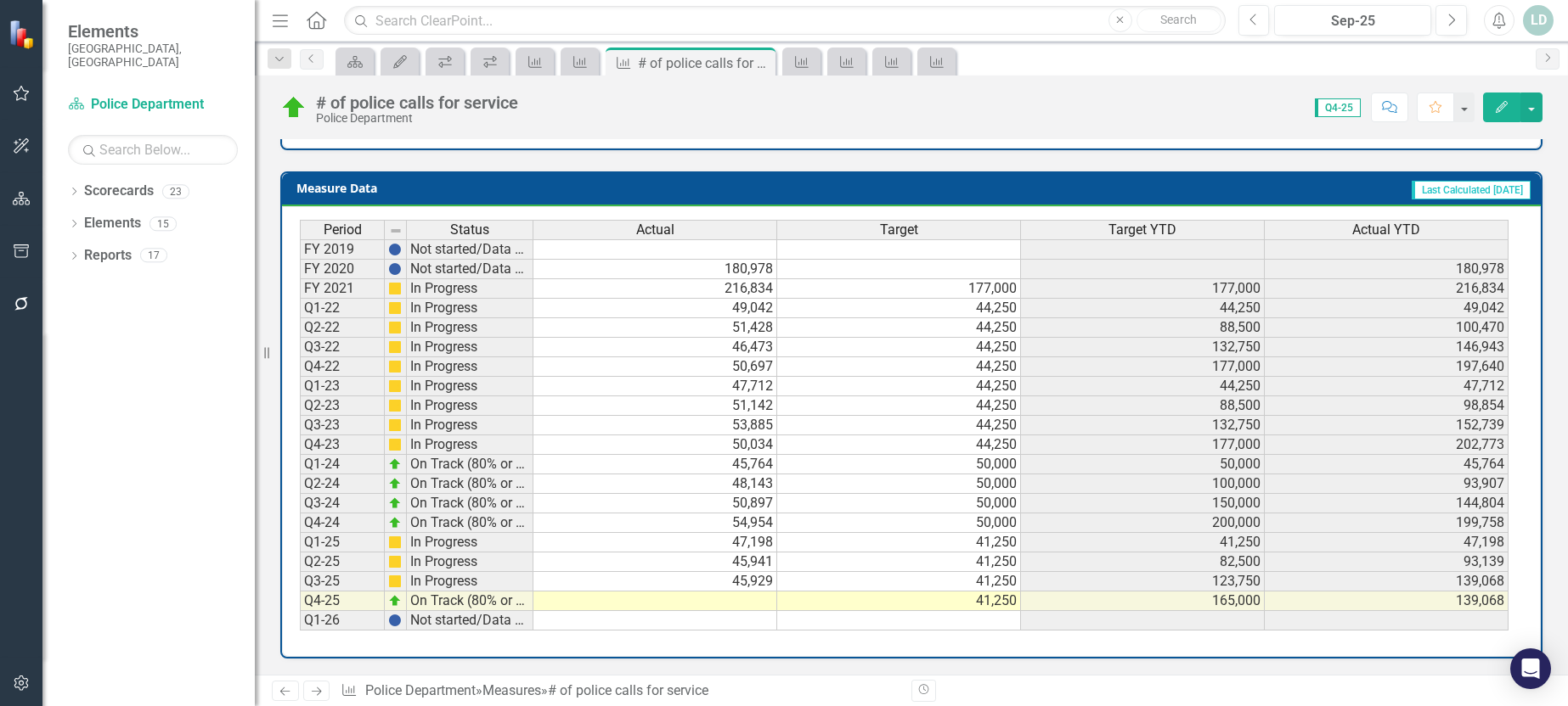
scroll to position [679, 0]
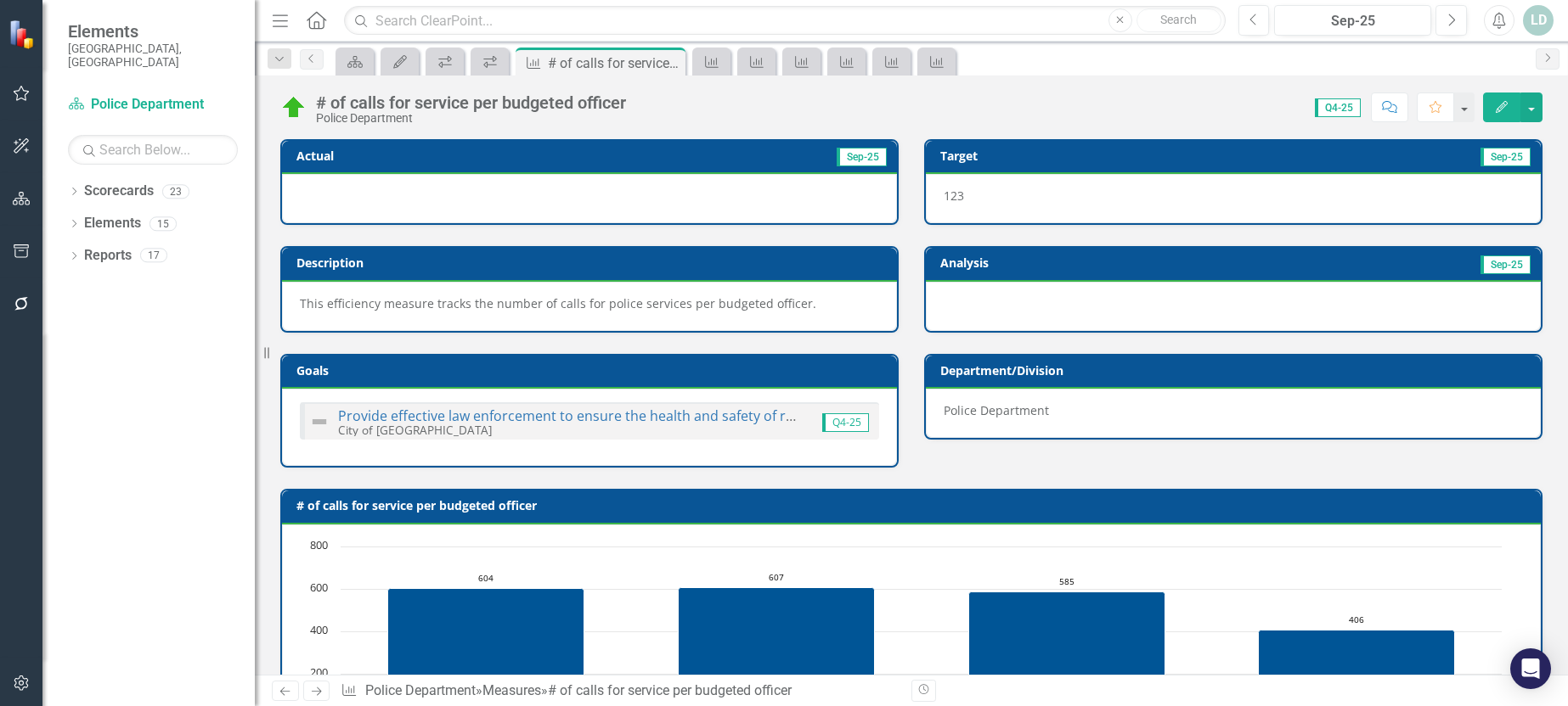
scroll to position [663, 0]
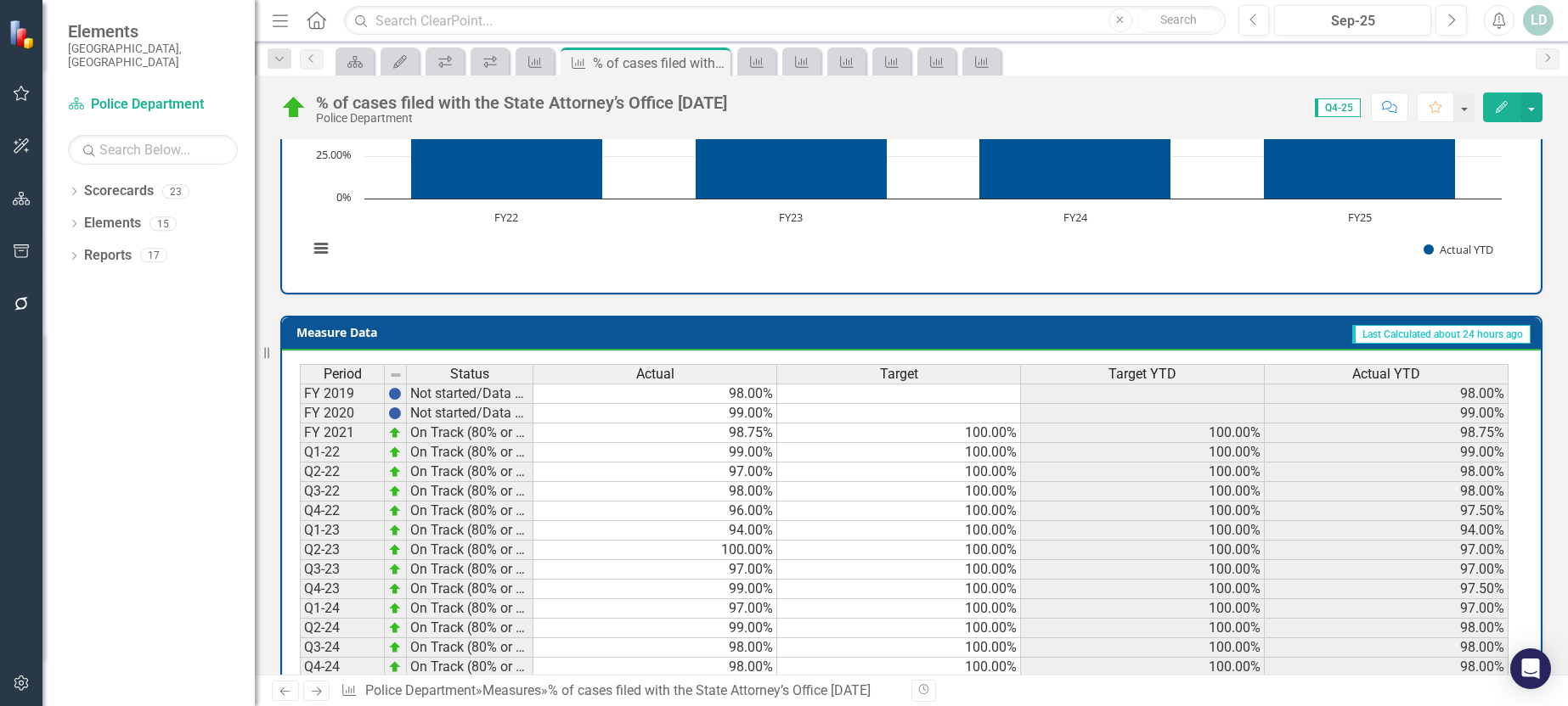
scroll to position [679, 0]
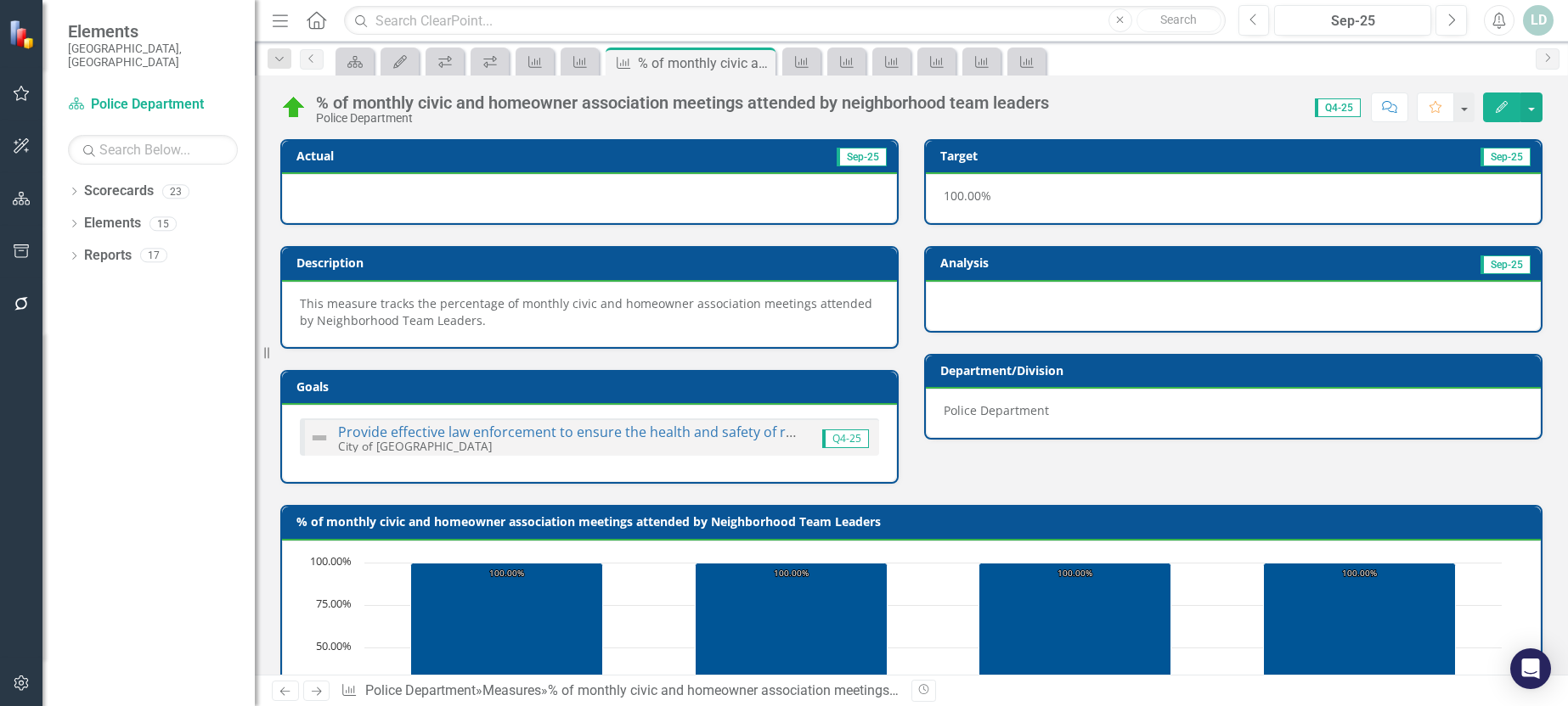
scroll to position [679, 0]
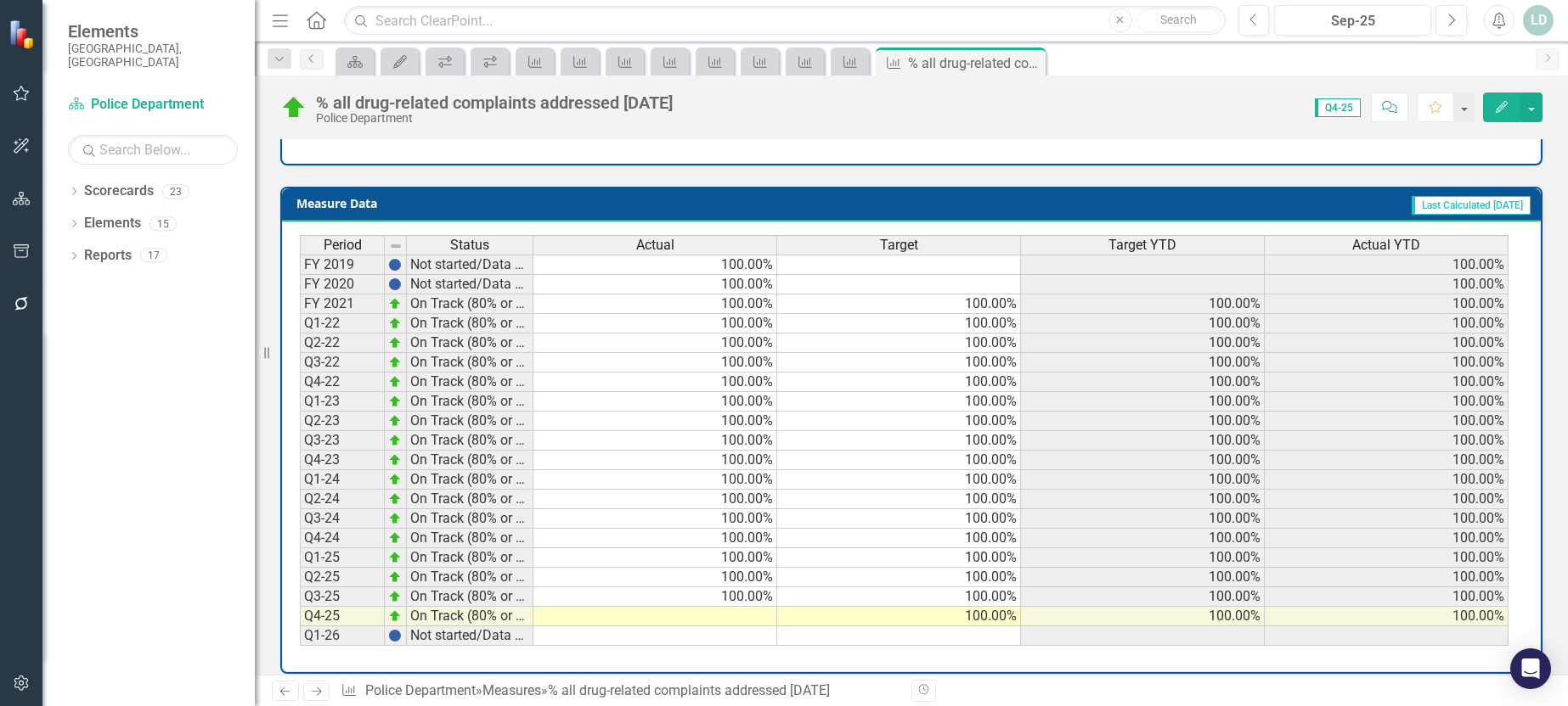
scroll to position [663, 0]
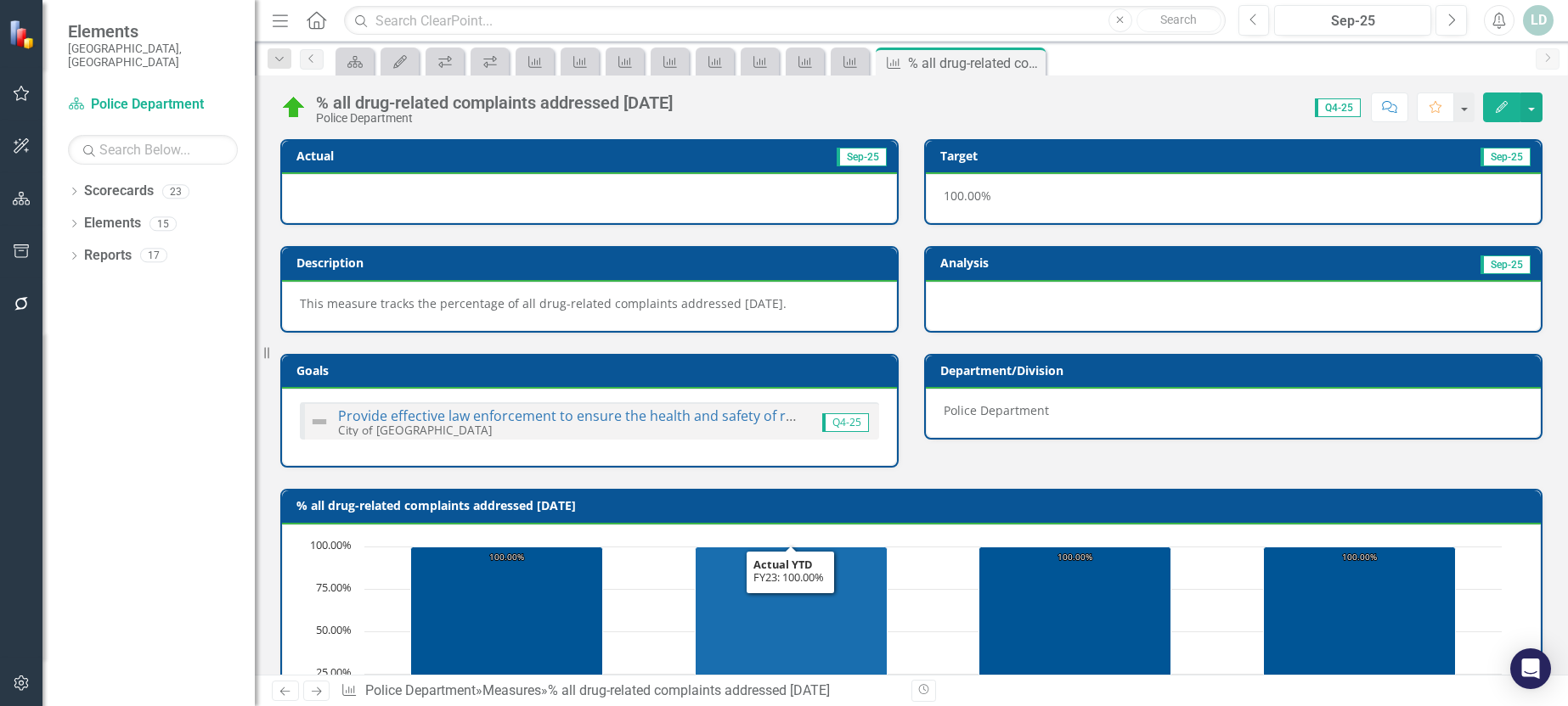
scroll to position [663, 0]
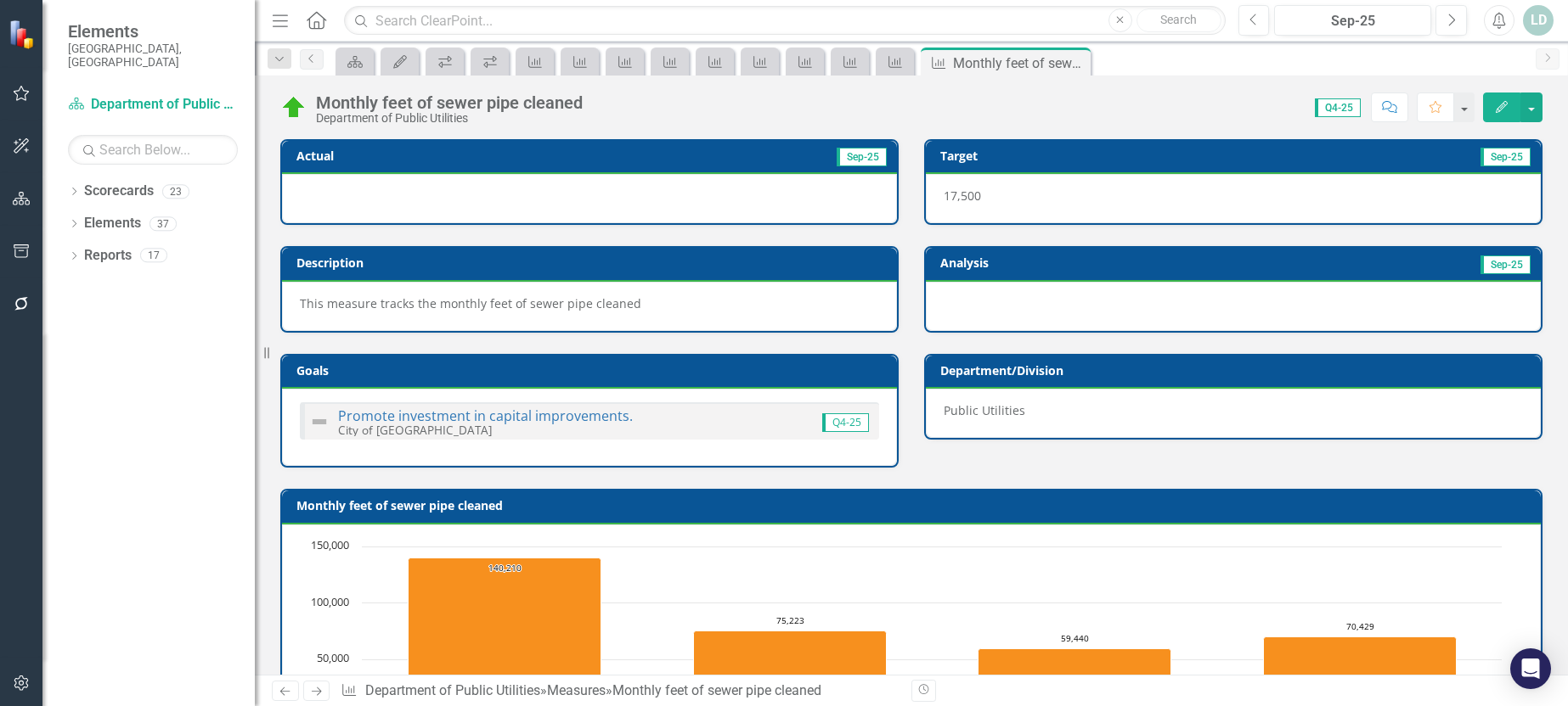
scroll to position [663, 0]
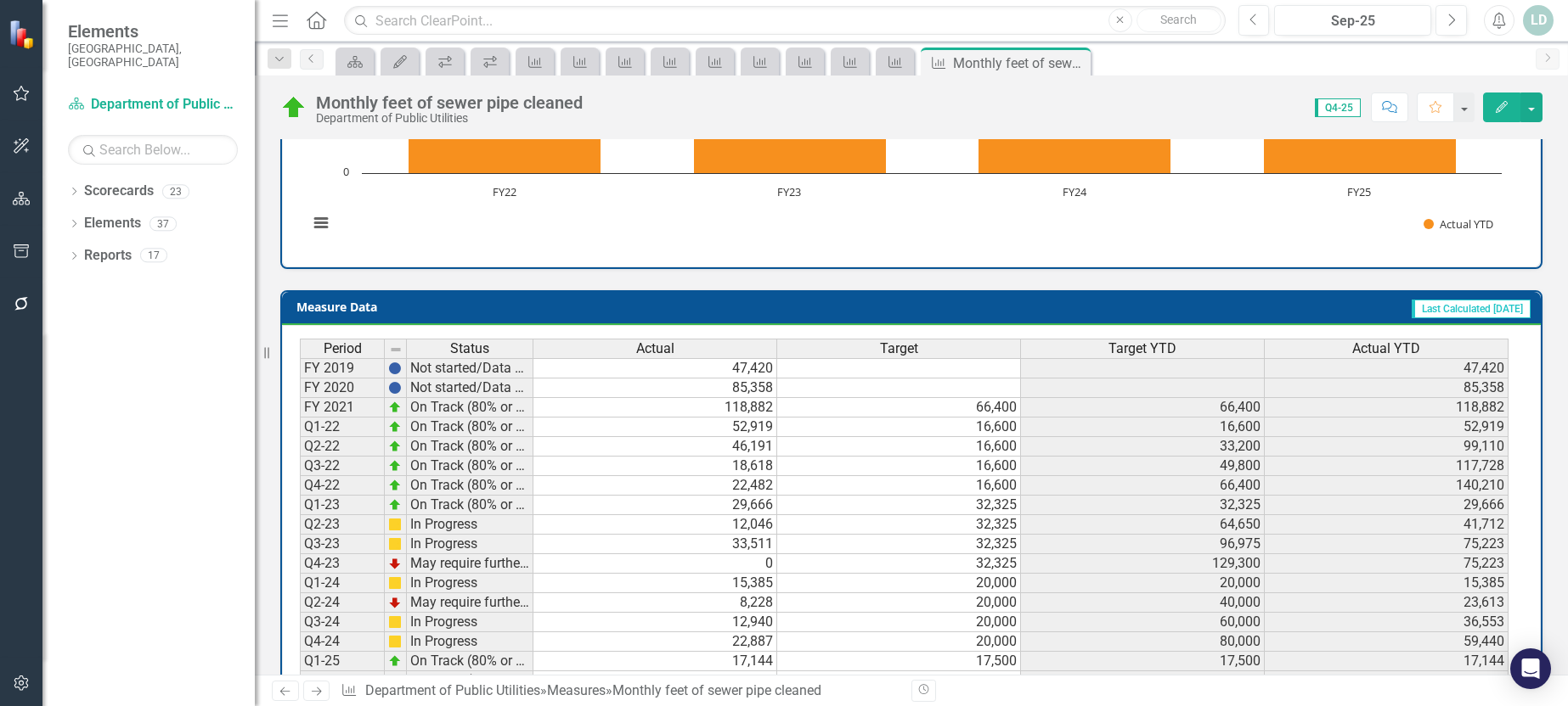
scroll to position [663, 0]
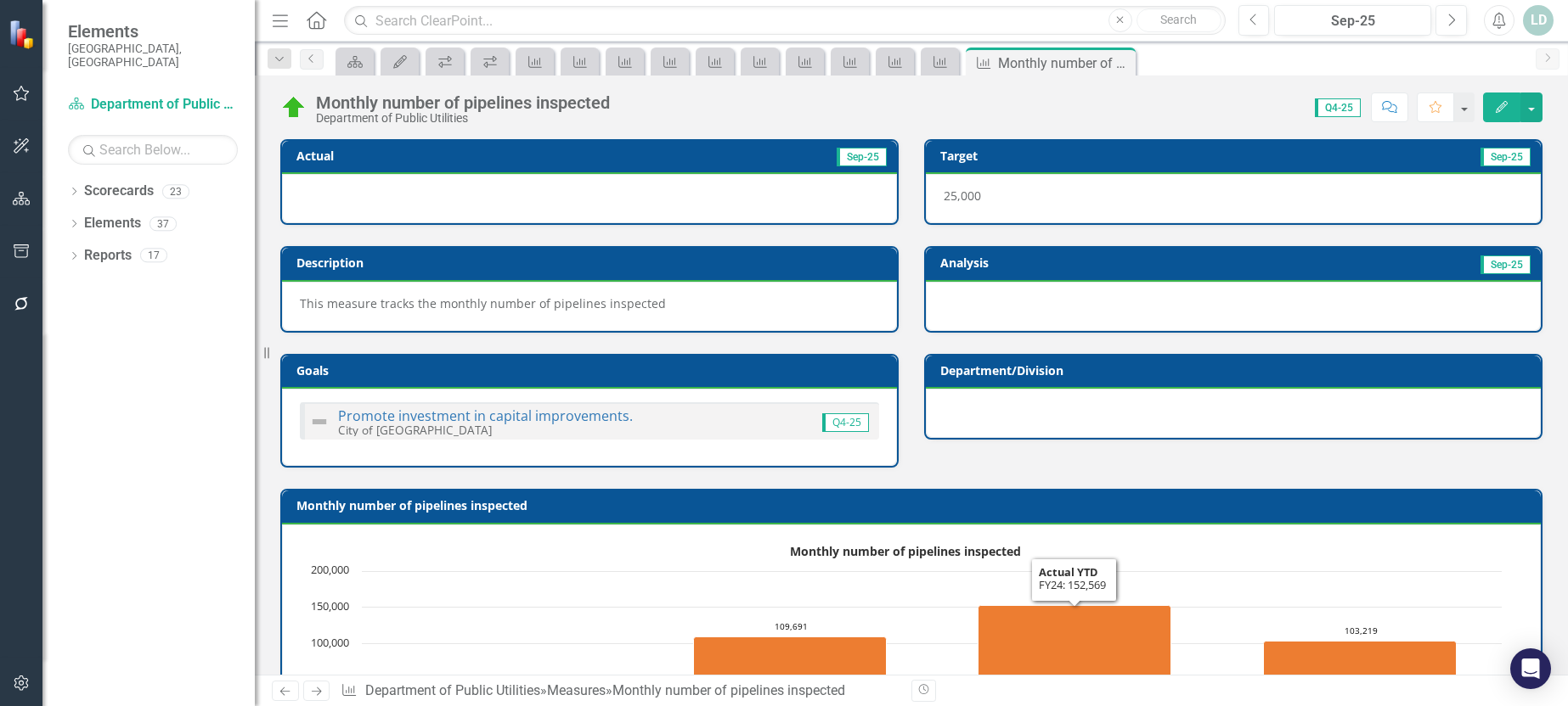
scroll to position [663, 0]
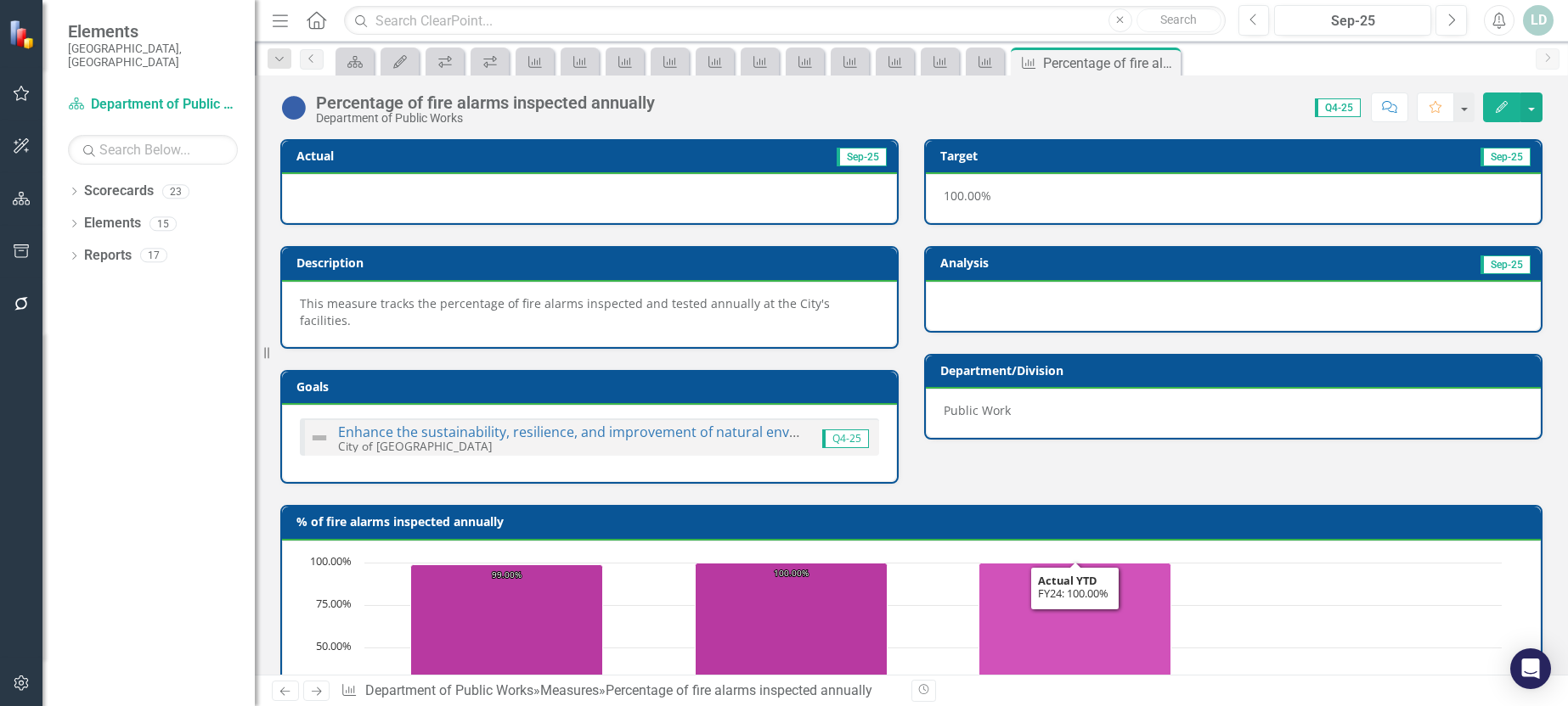
scroll to position [663, 0]
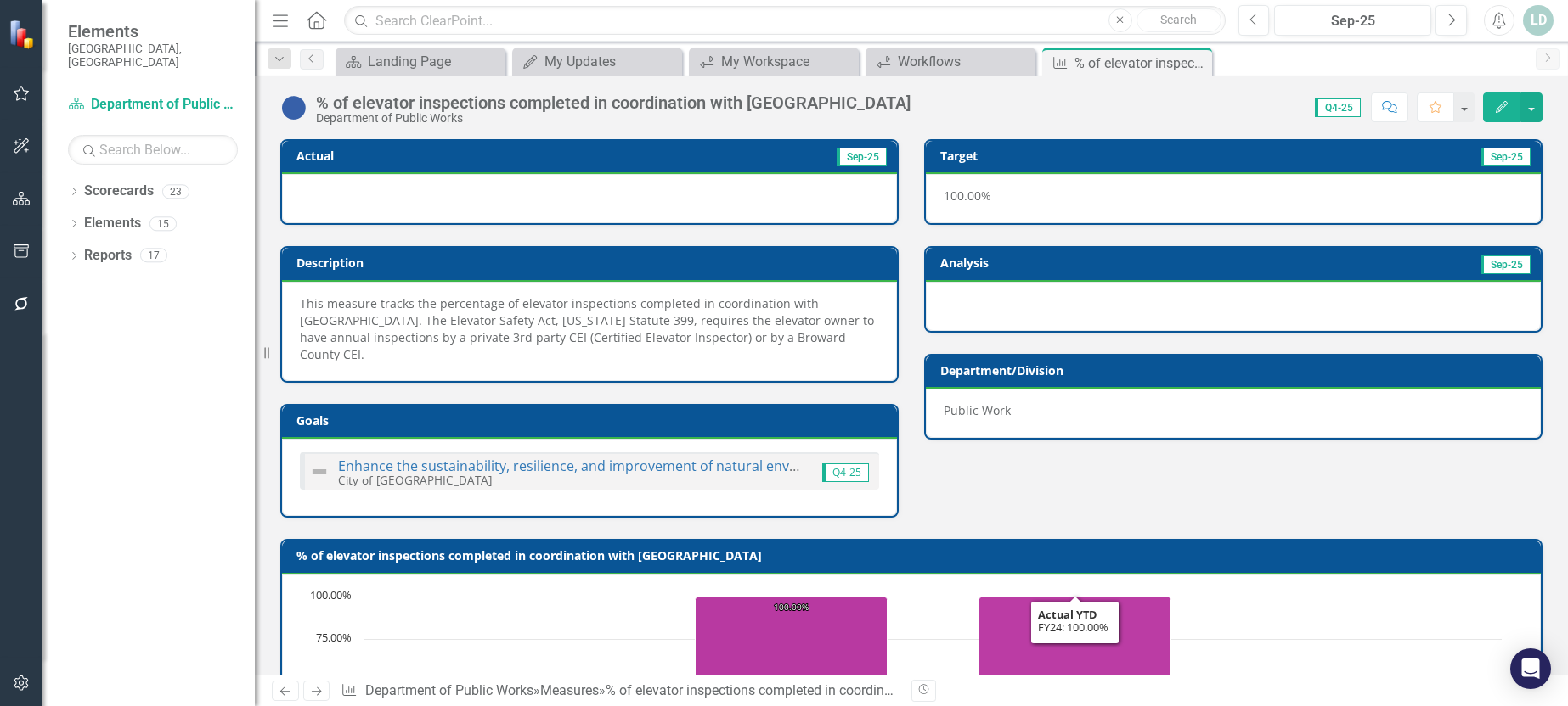
scroll to position [696, 0]
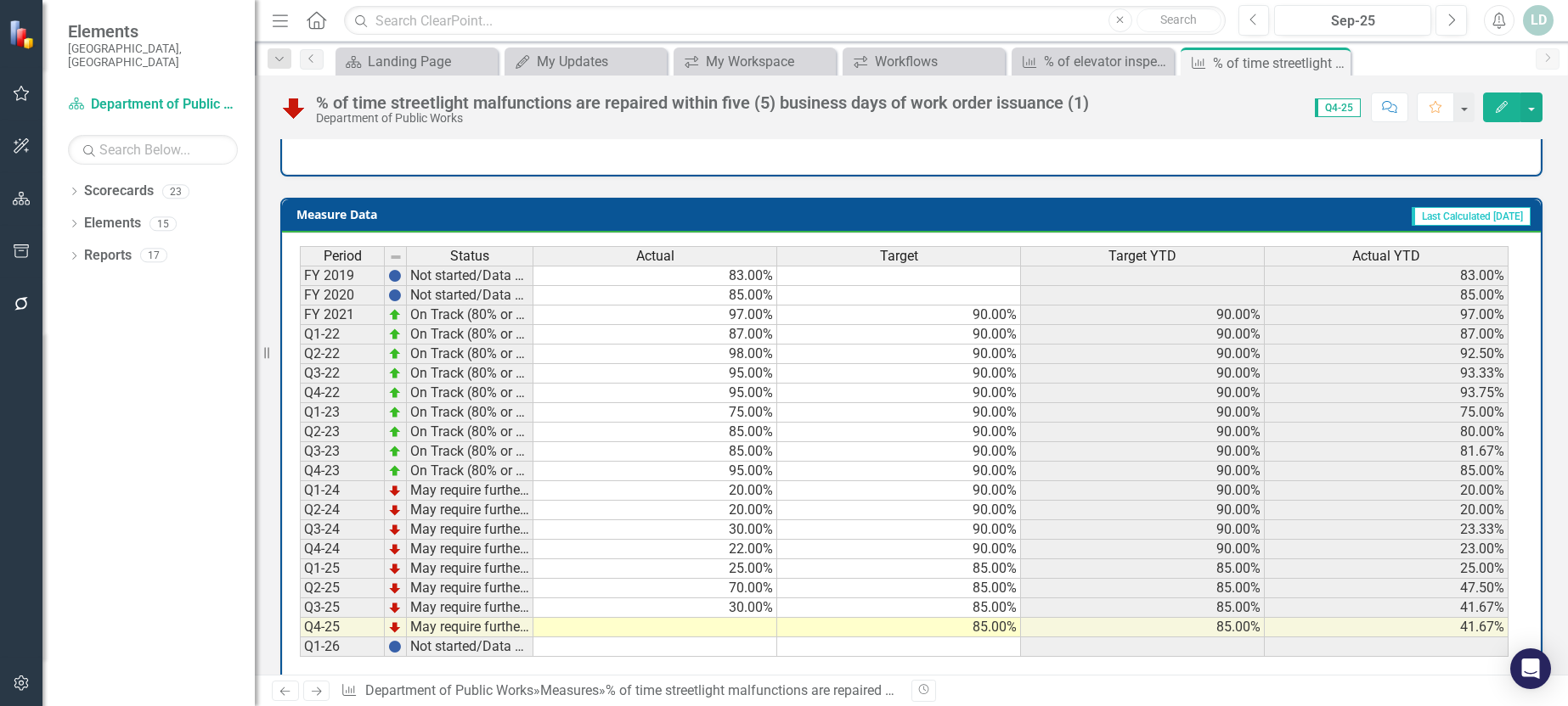
scroll to position [679, 0]
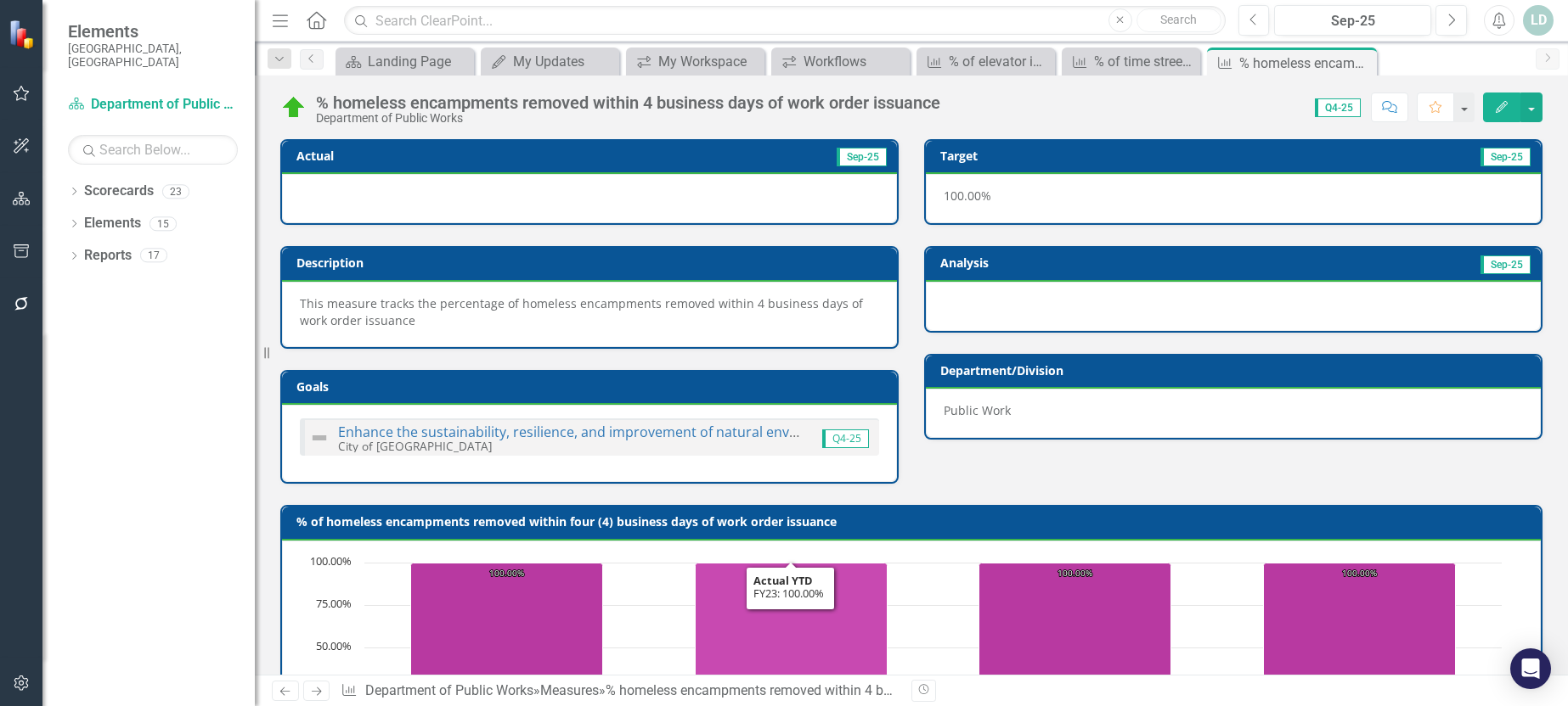
scroll to position [679, 0]
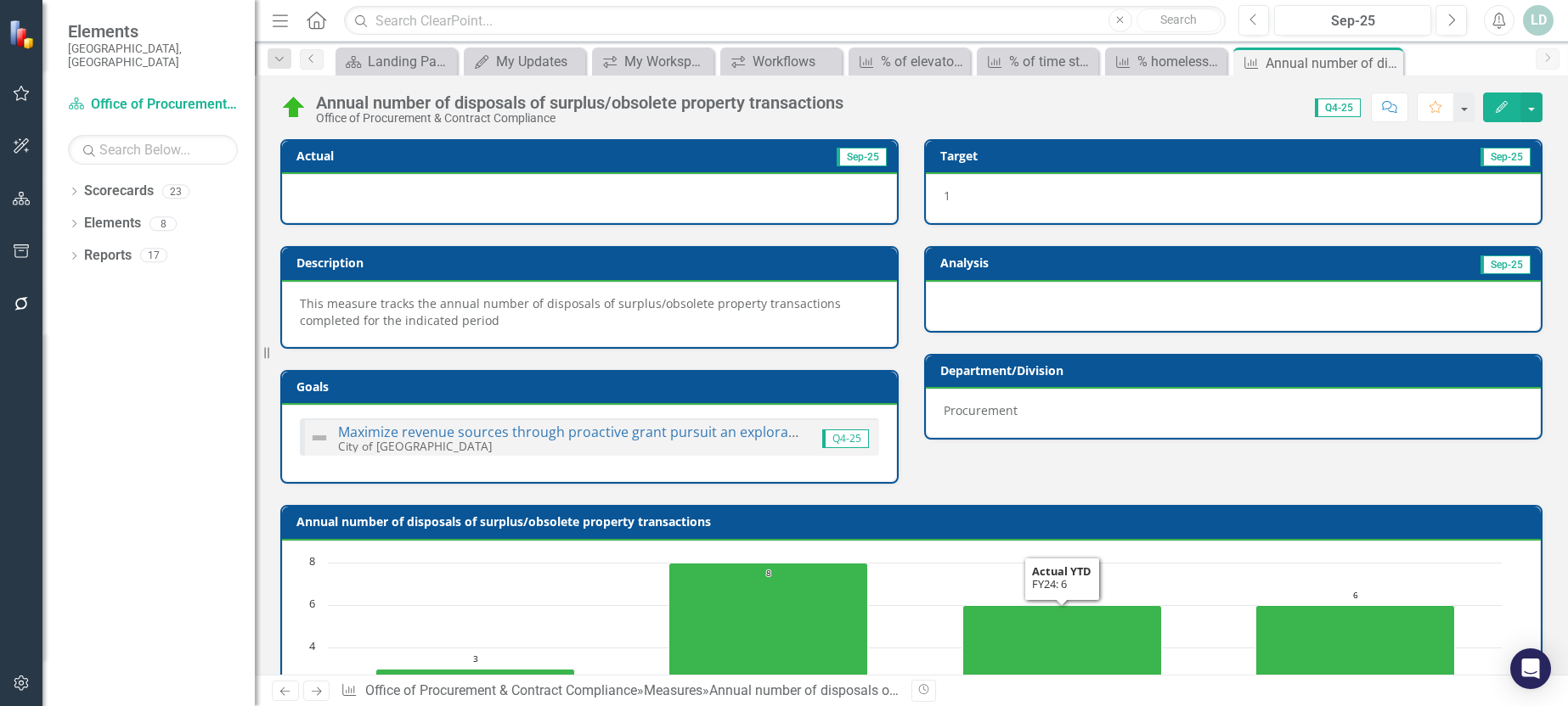
scroll to position [679, 0]
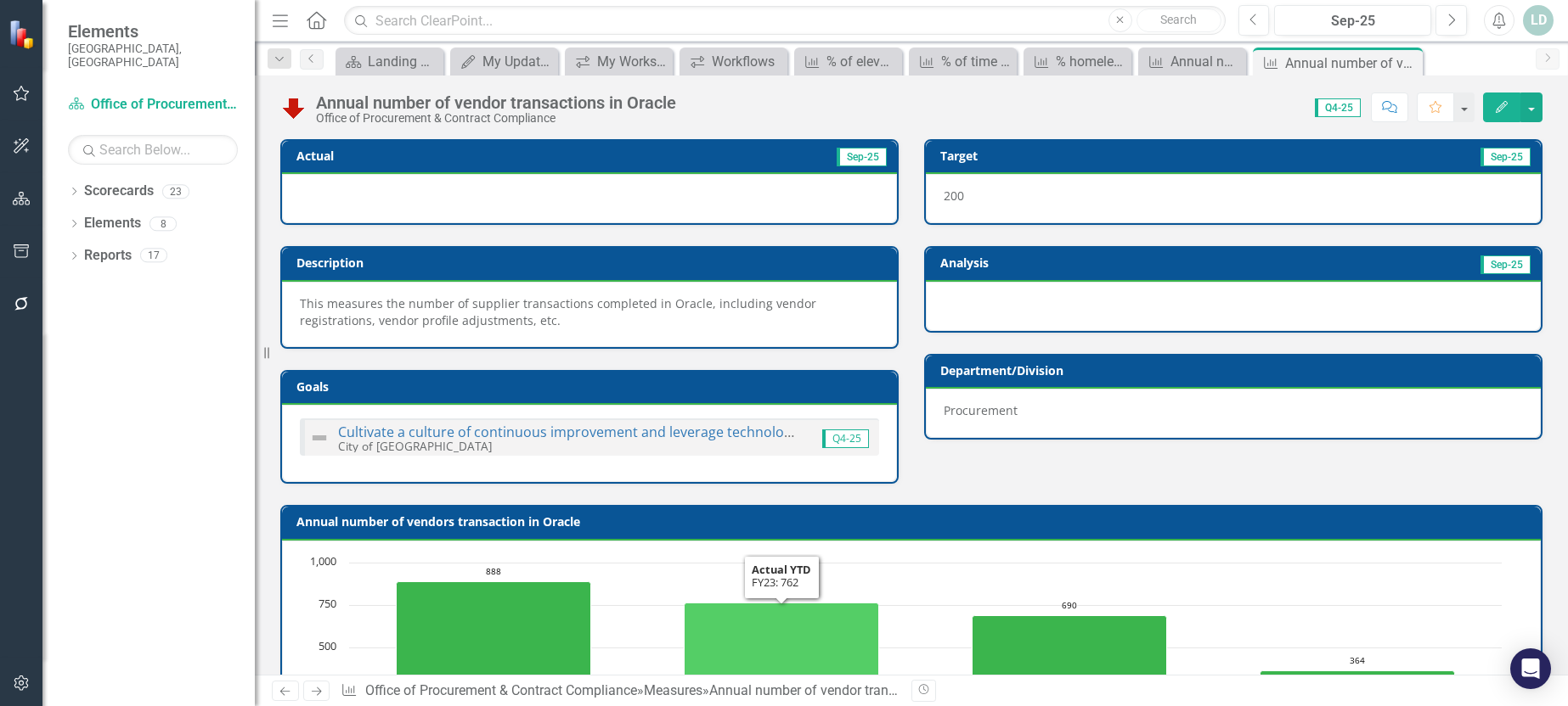
scroll to position [679, 0]
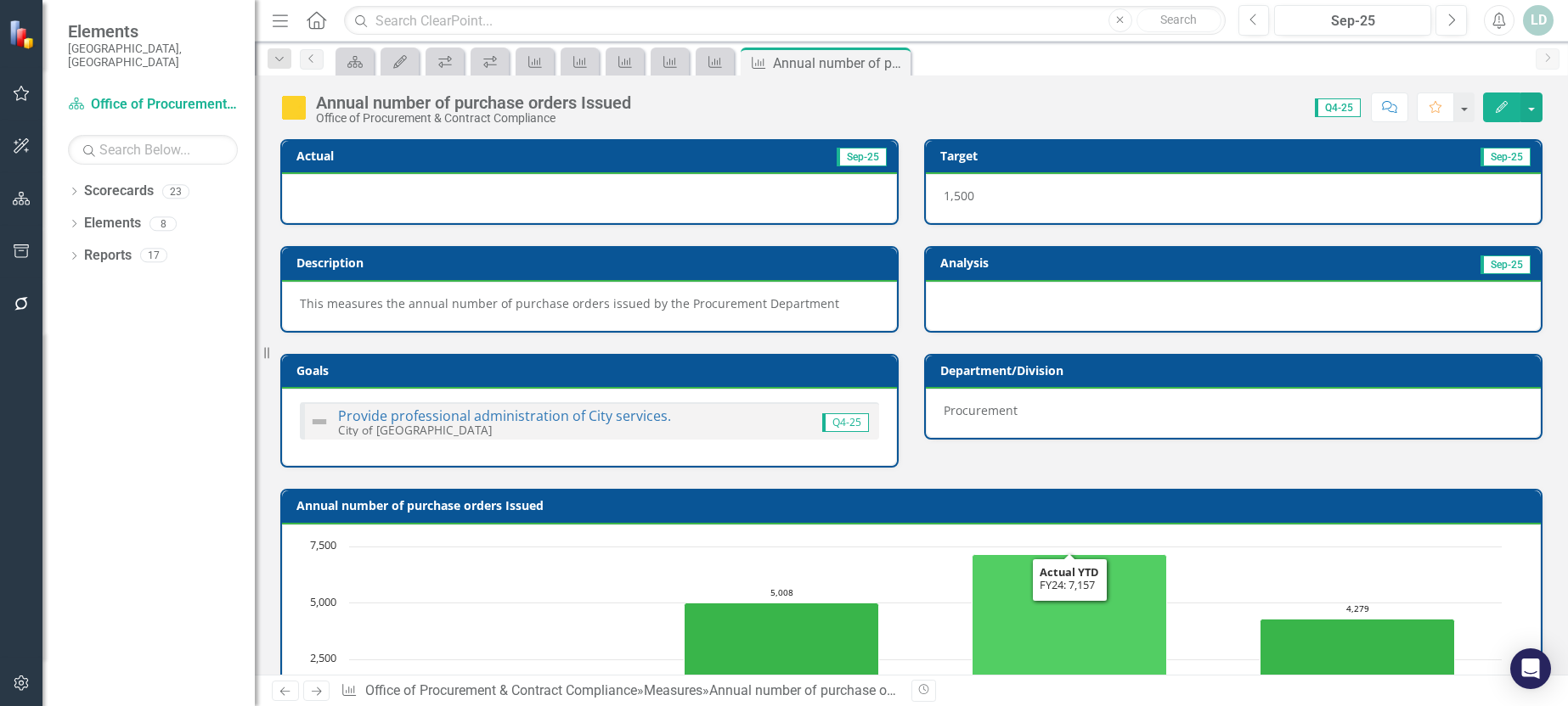
scroll to position [663, 0]
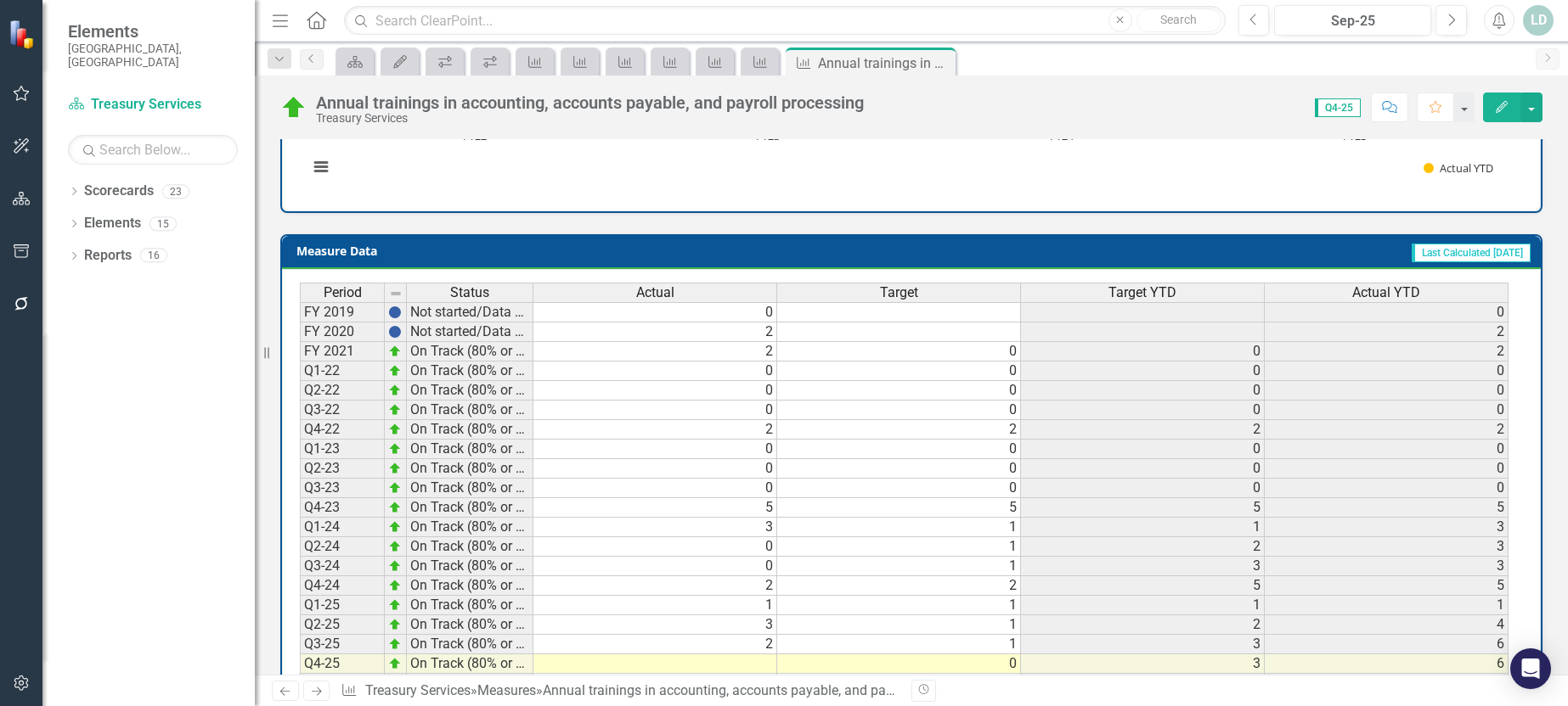
scroll to position [679, 0]
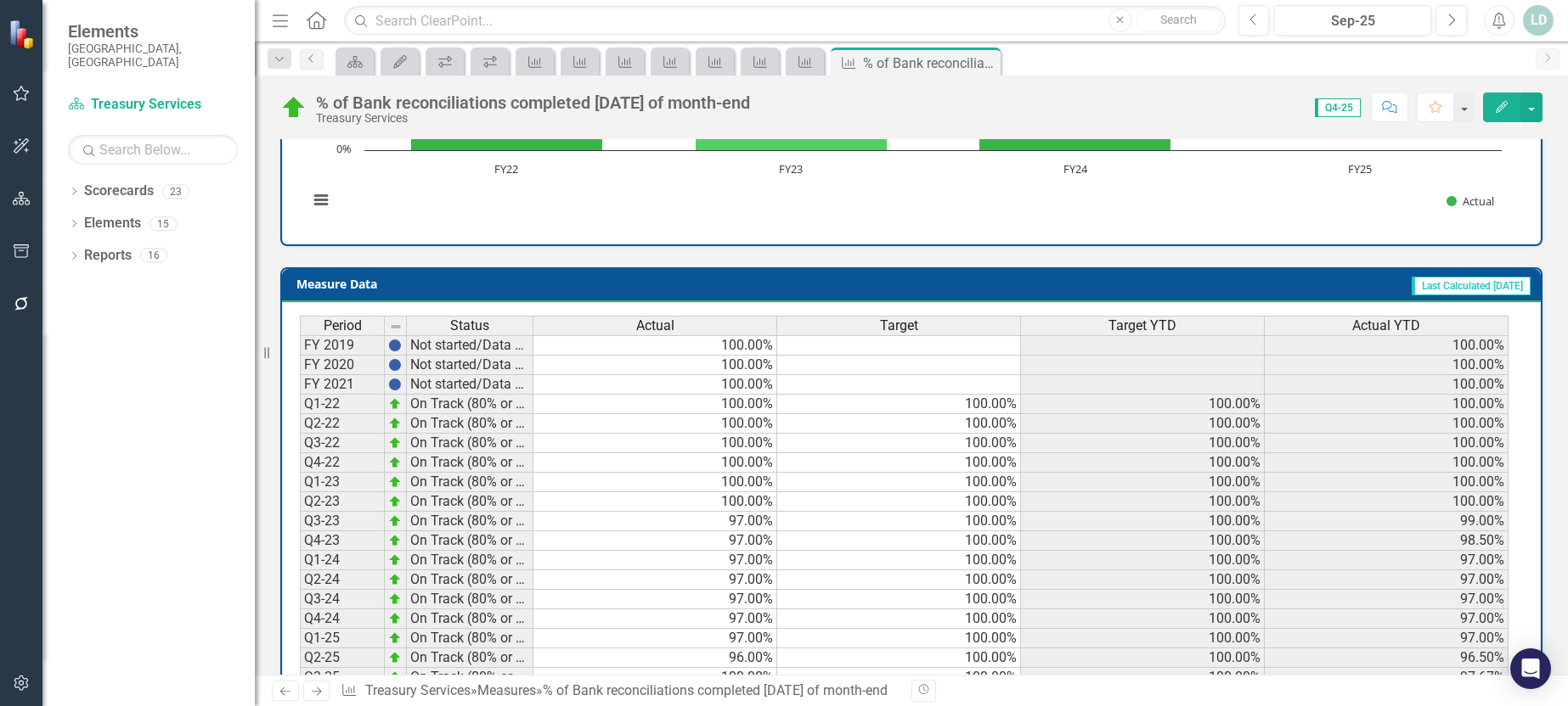
scroll to position [663, 0]
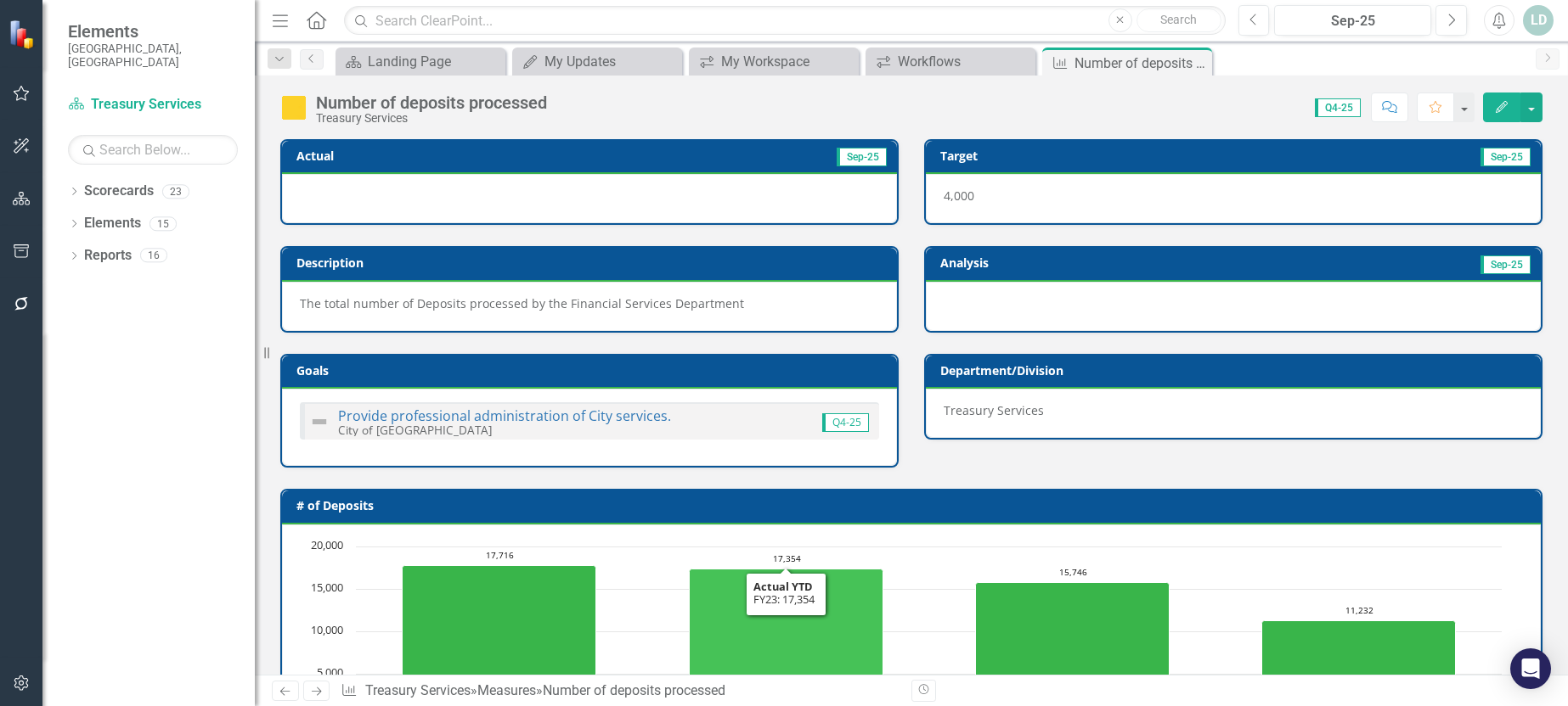
scroll to position [663, 0]
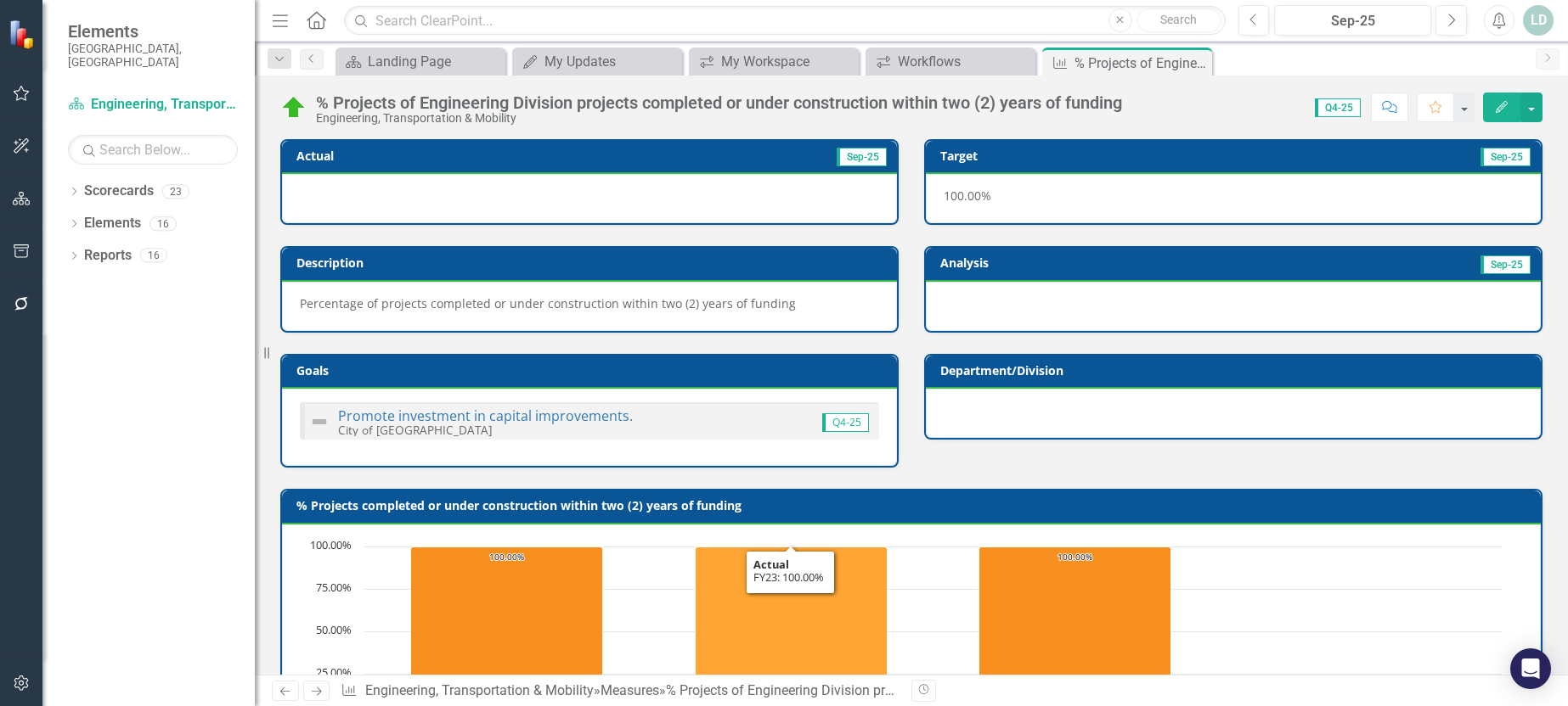
scroll to position [663, 0]
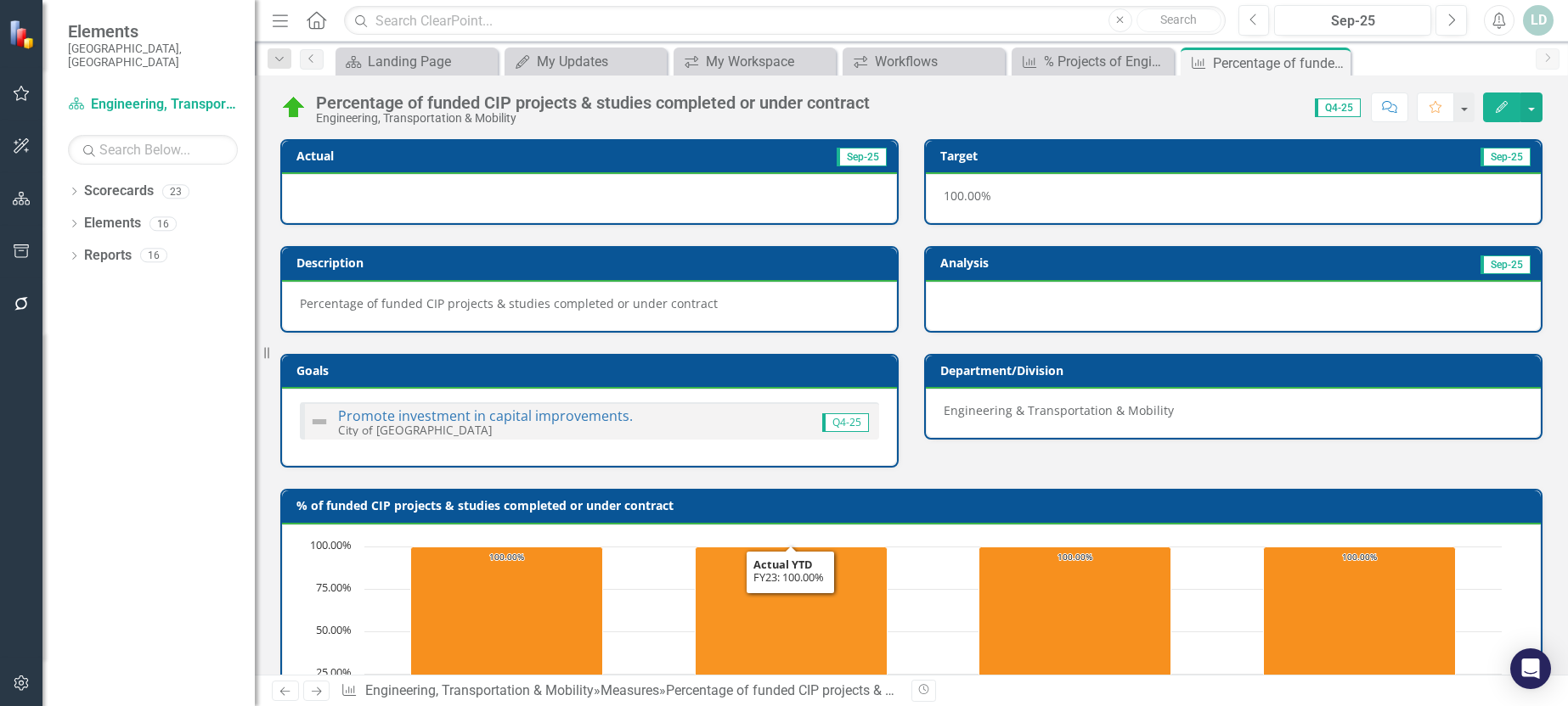
scroll to position [663, 0]
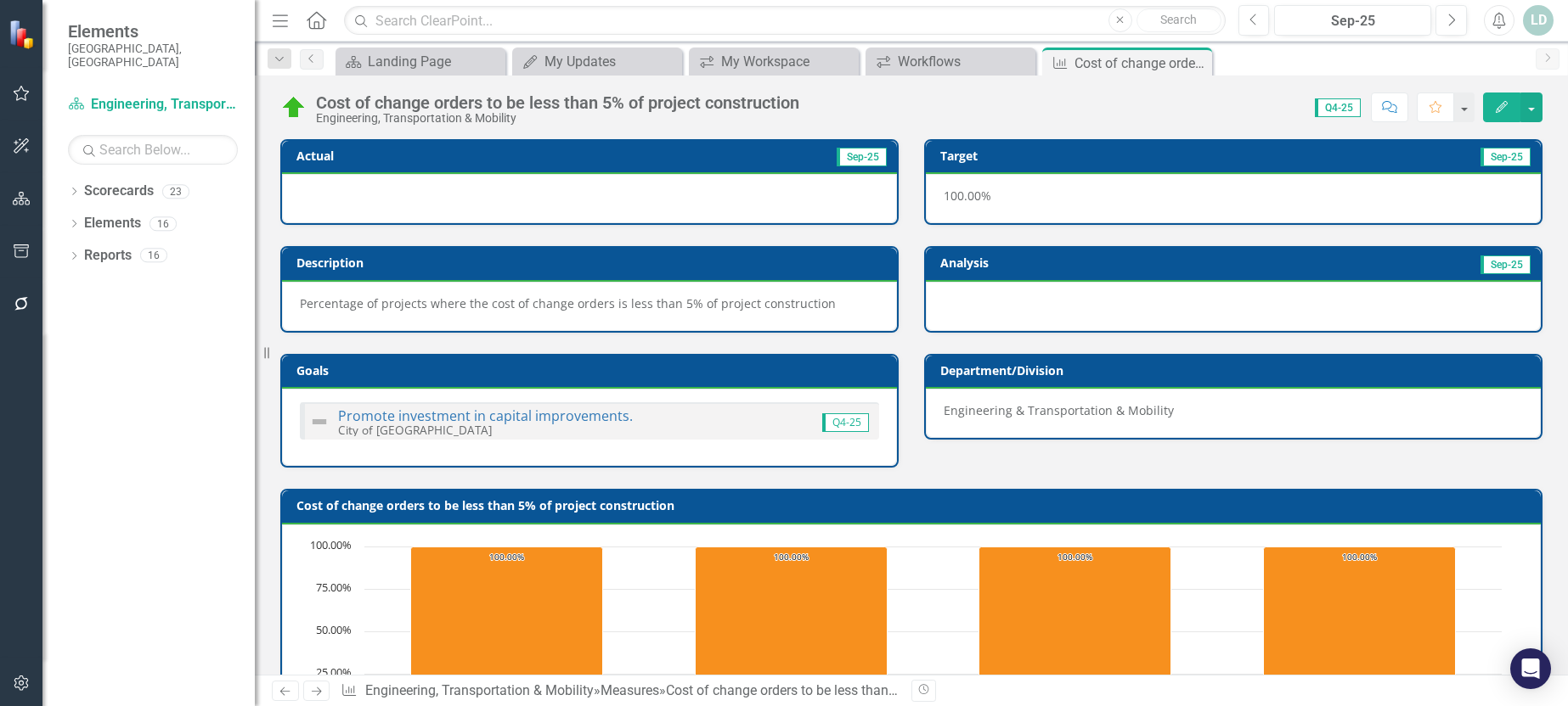
scroll to position [663, 0]
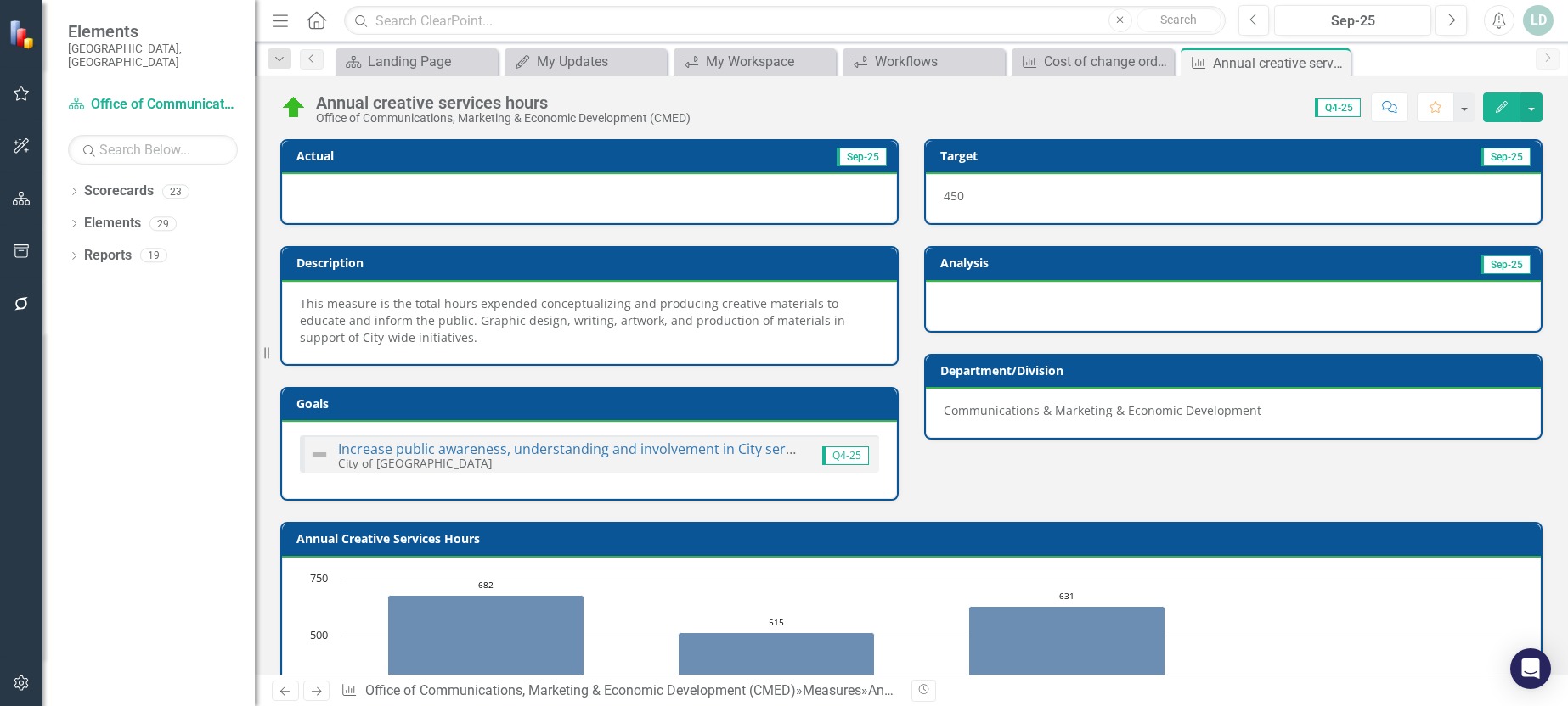
scroll to position [696, 0]
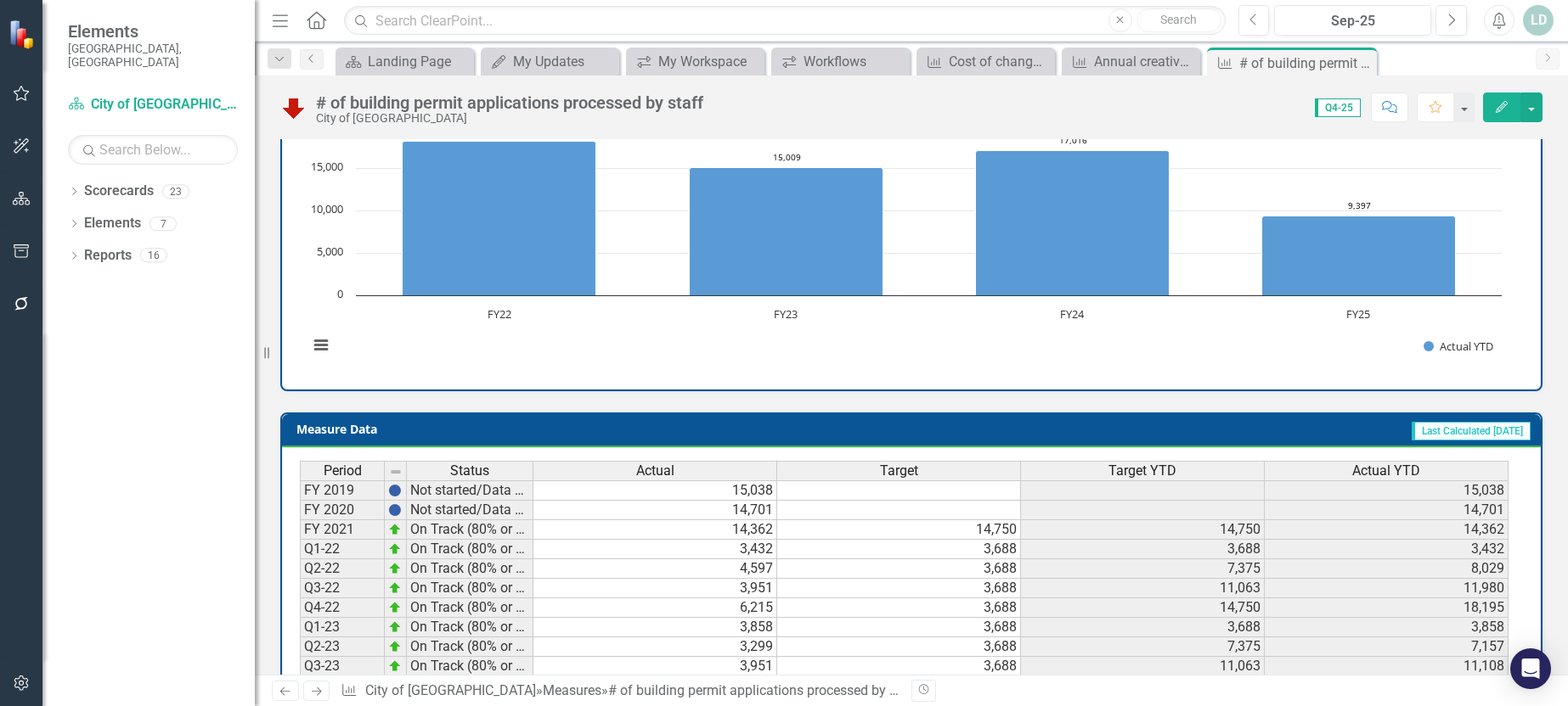
scroll to position [663, 0]
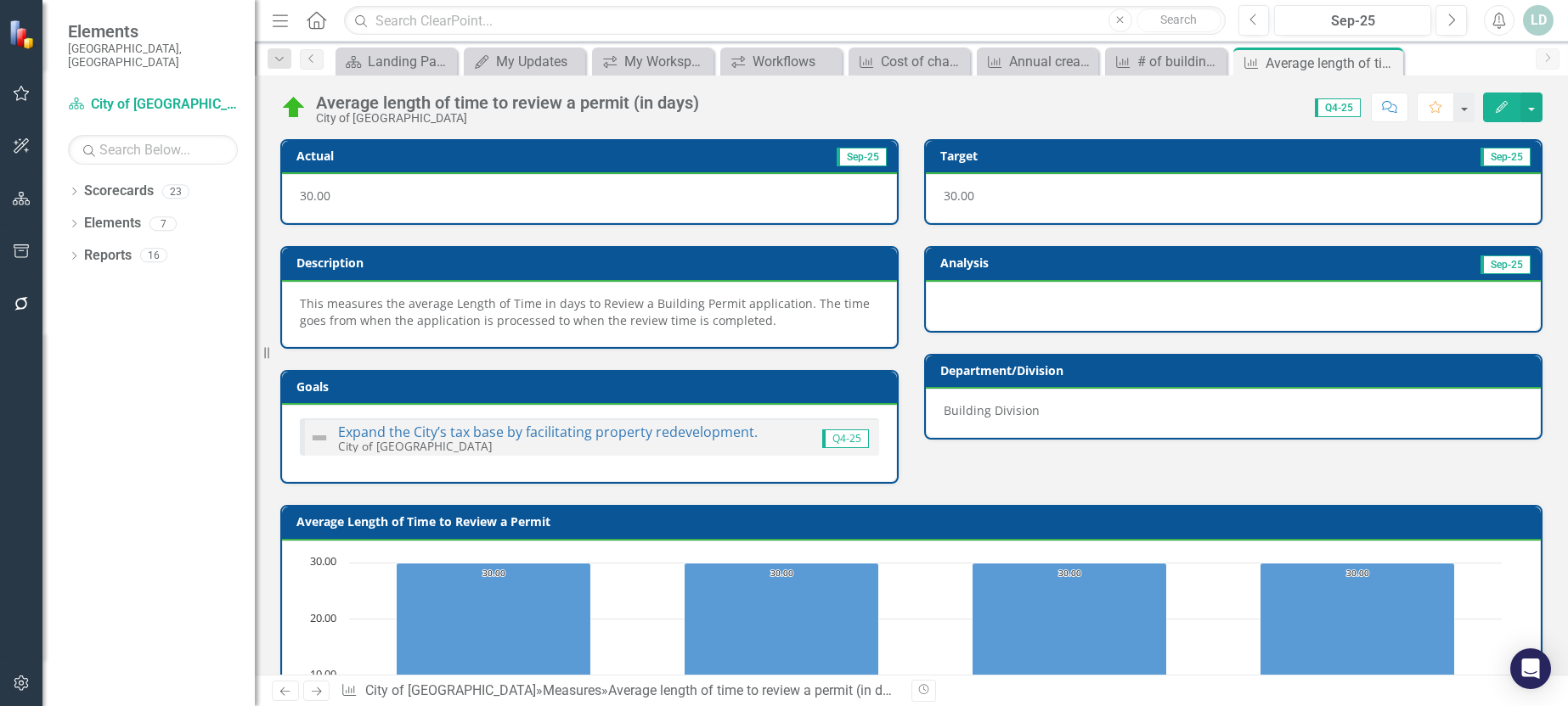
scroll to position [679, 0]
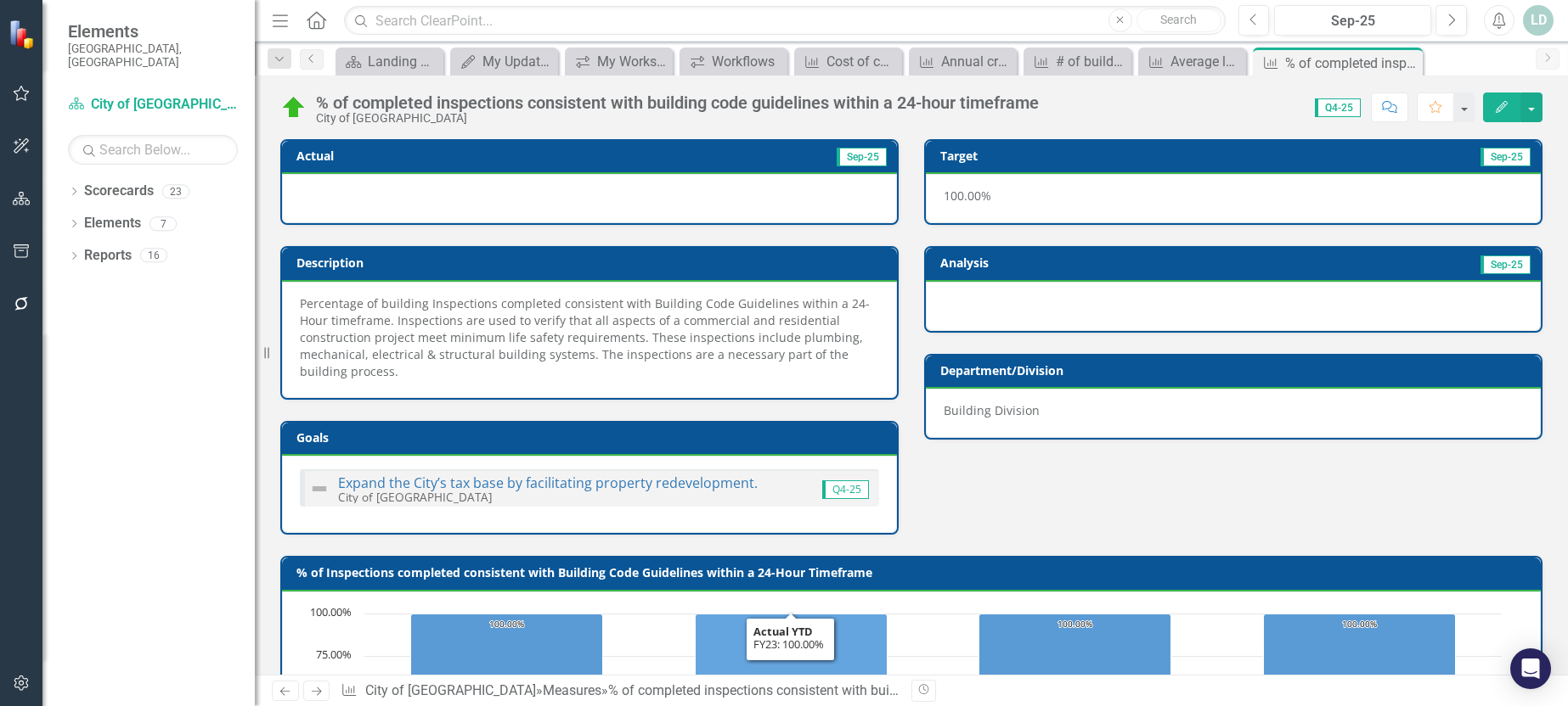
scroll to position [730, 0]
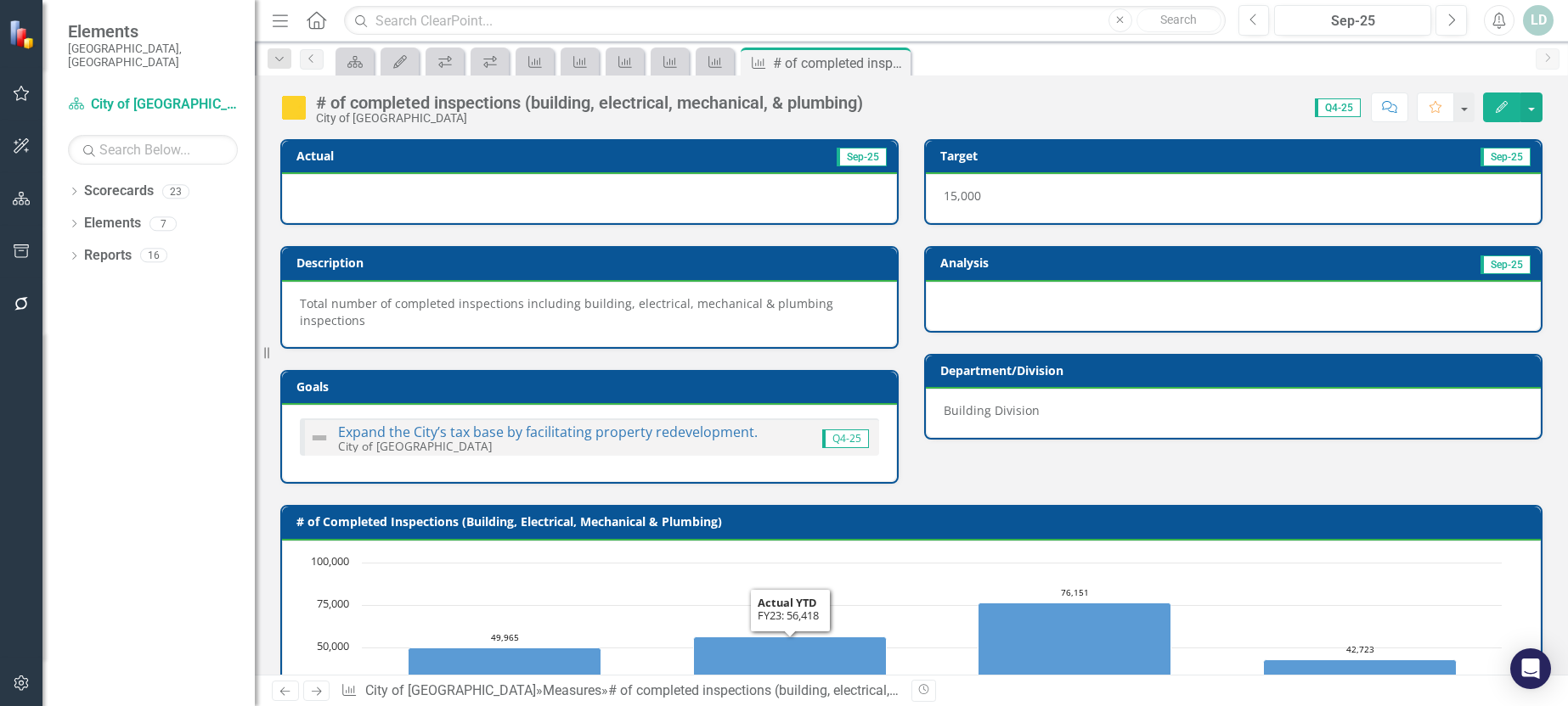
scroll to position [679, 0]
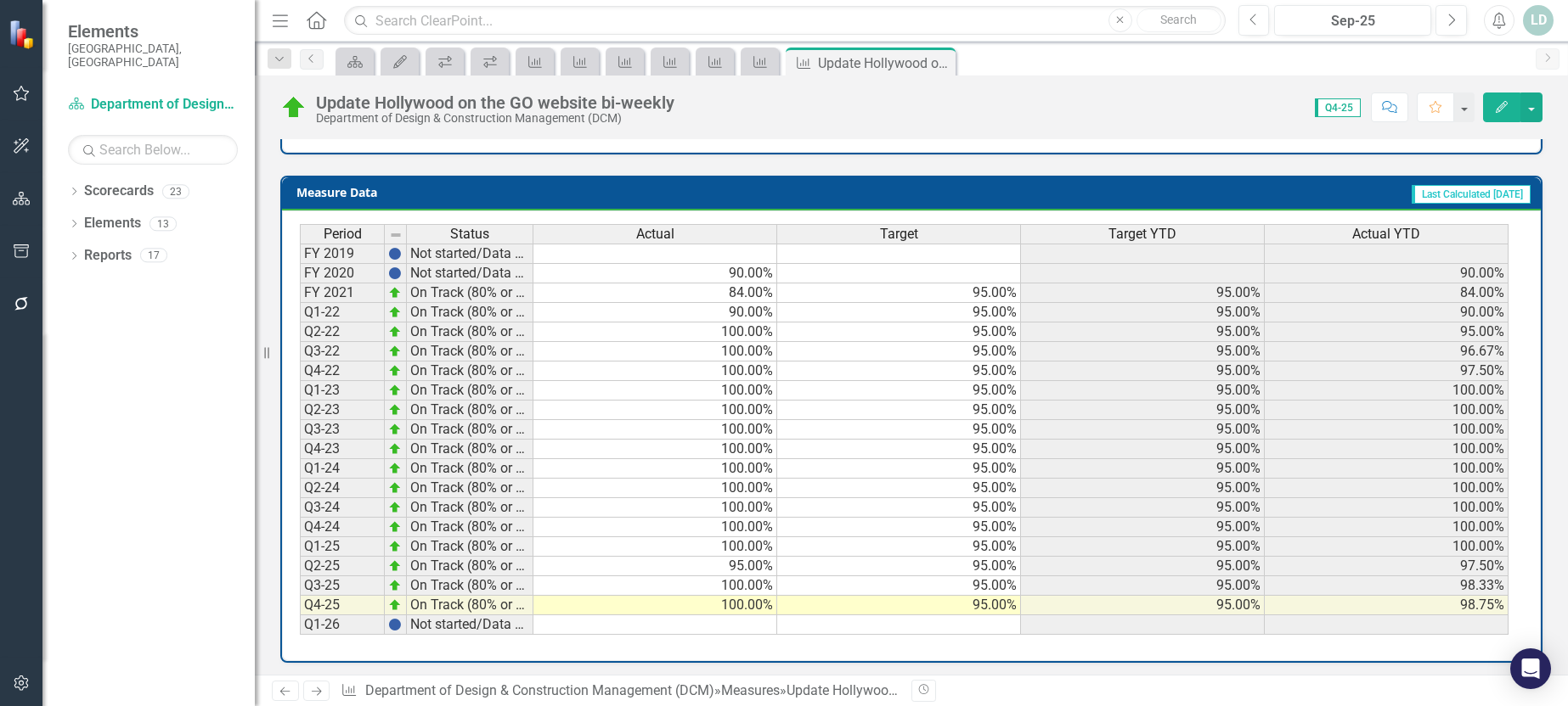
scroll to position [730, 0]
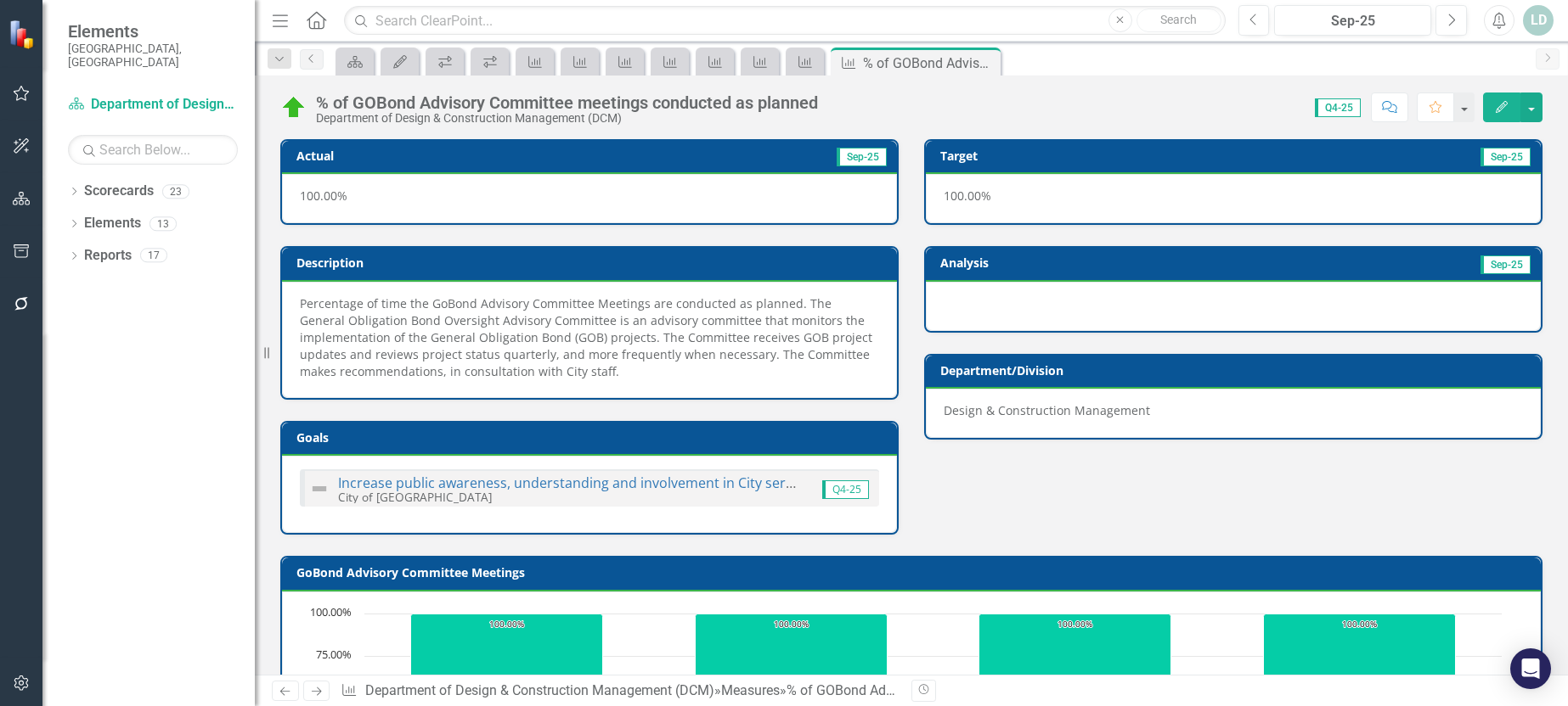
scroll to position [730, 0]
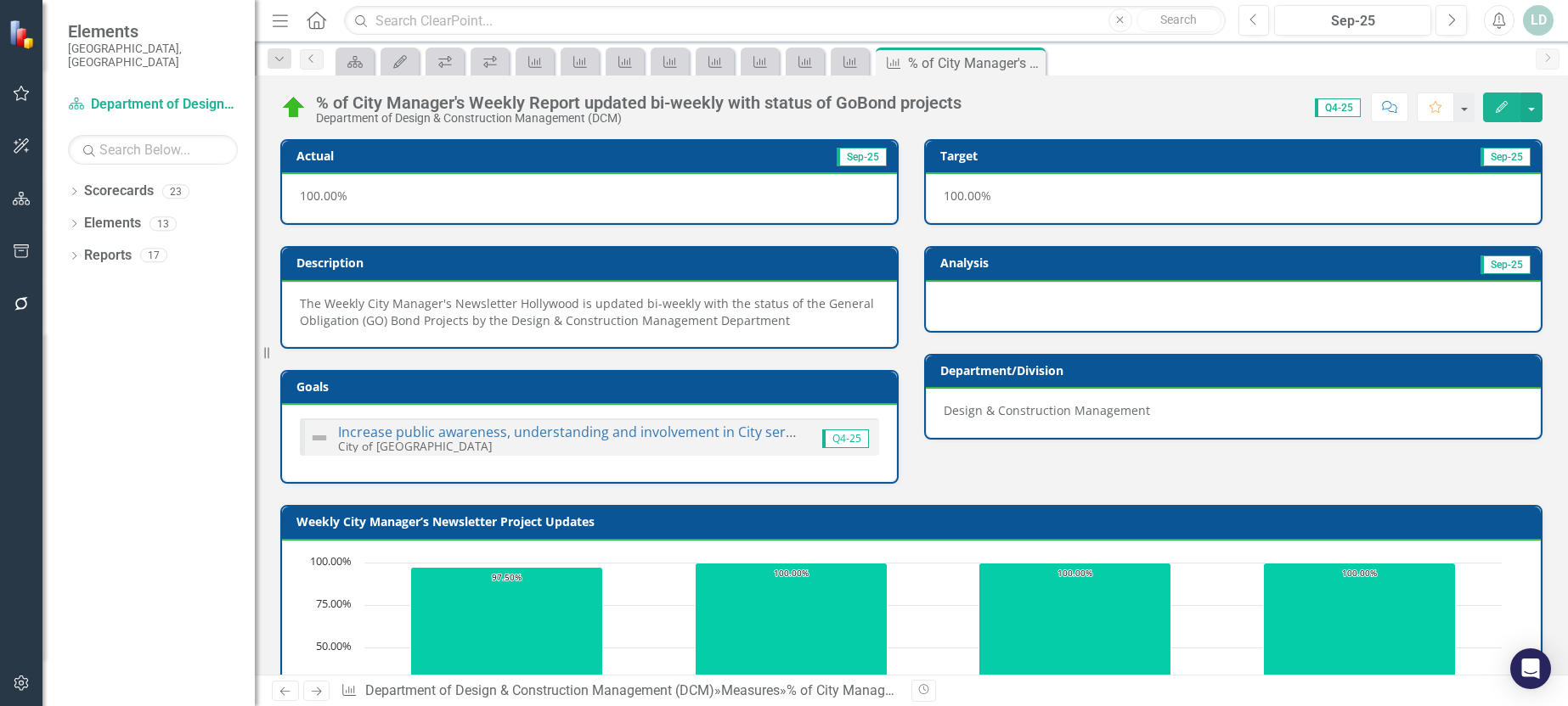
scroll to position [679, 0]
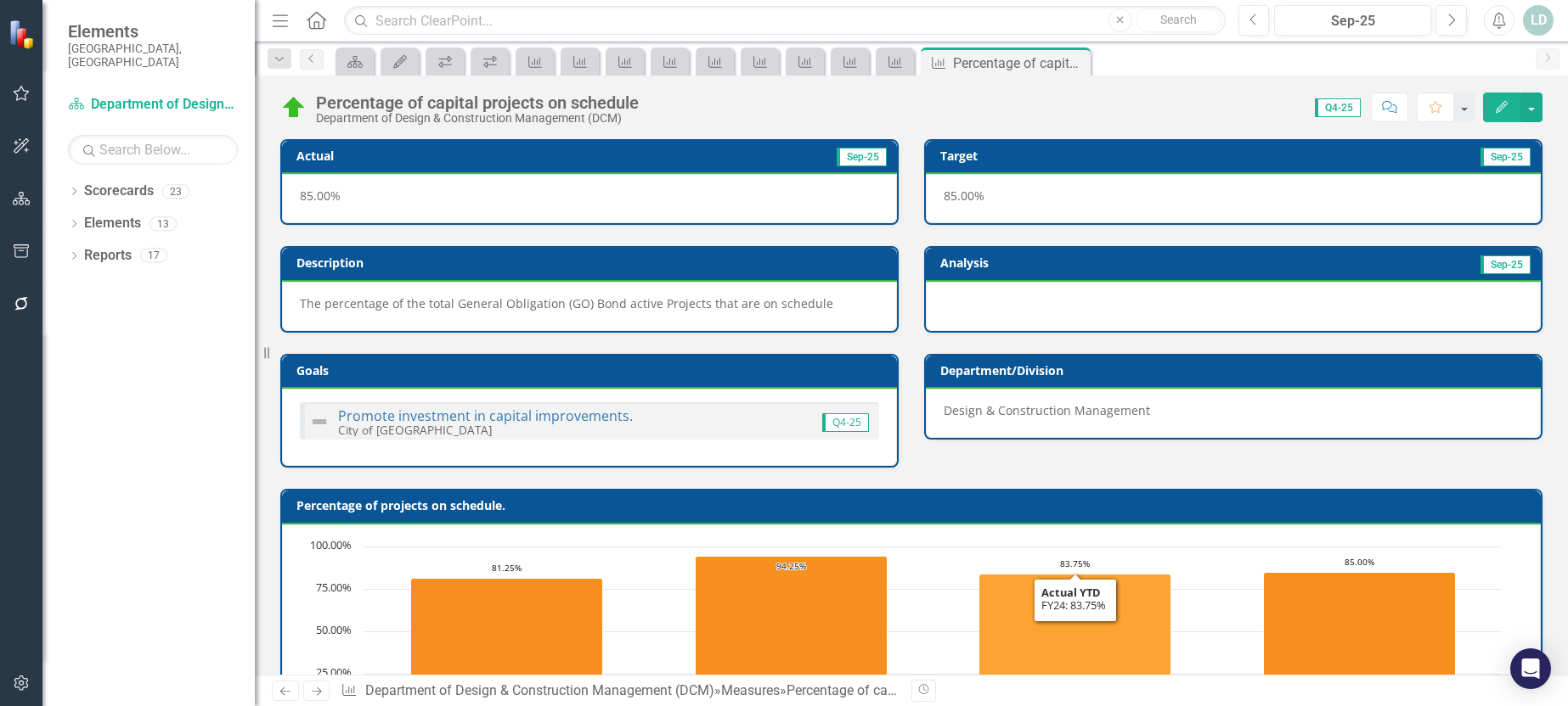
scroll to position [663, 0]
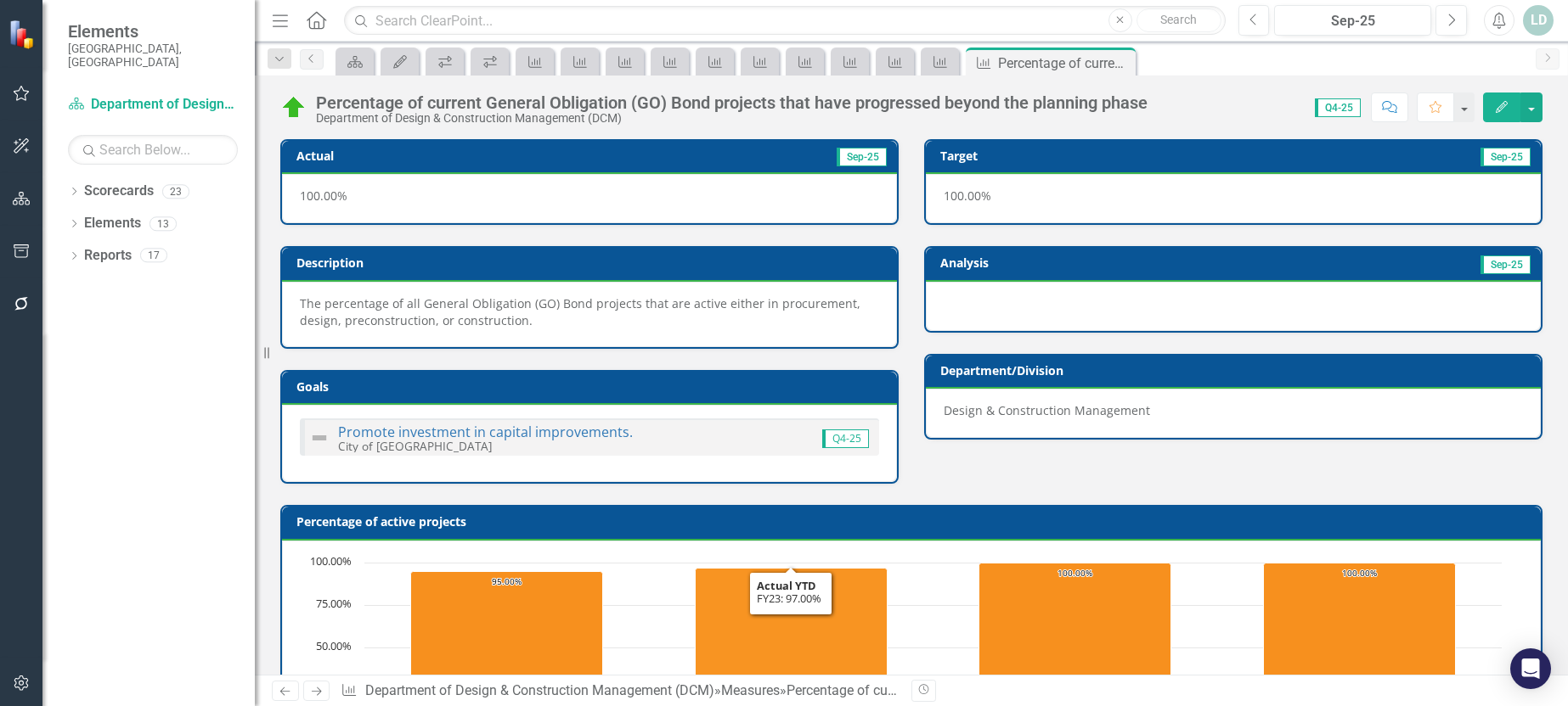
scroll to position [679, 0]
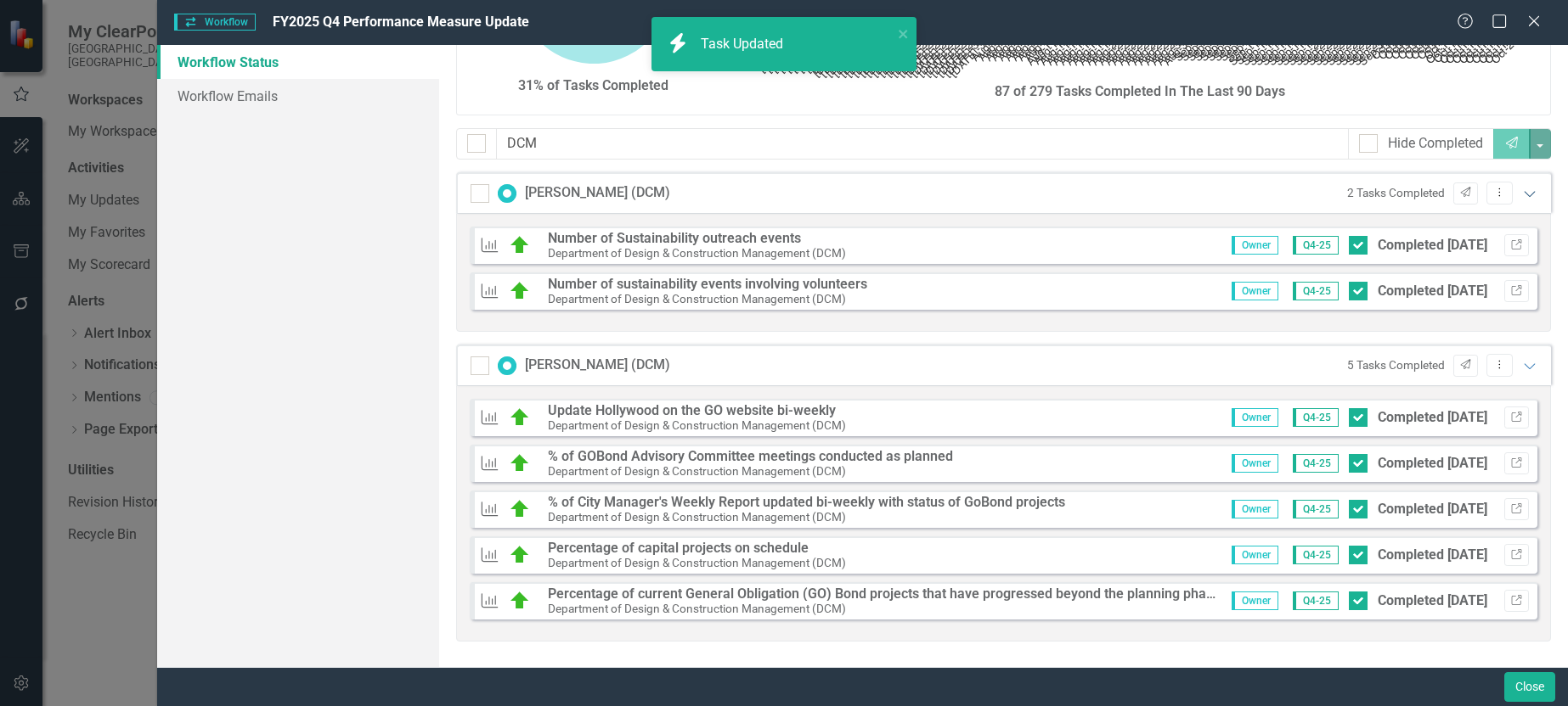
click at [1522, 193] on icon "Expanded" at bounding box center [1530, 193] width 17 height 13
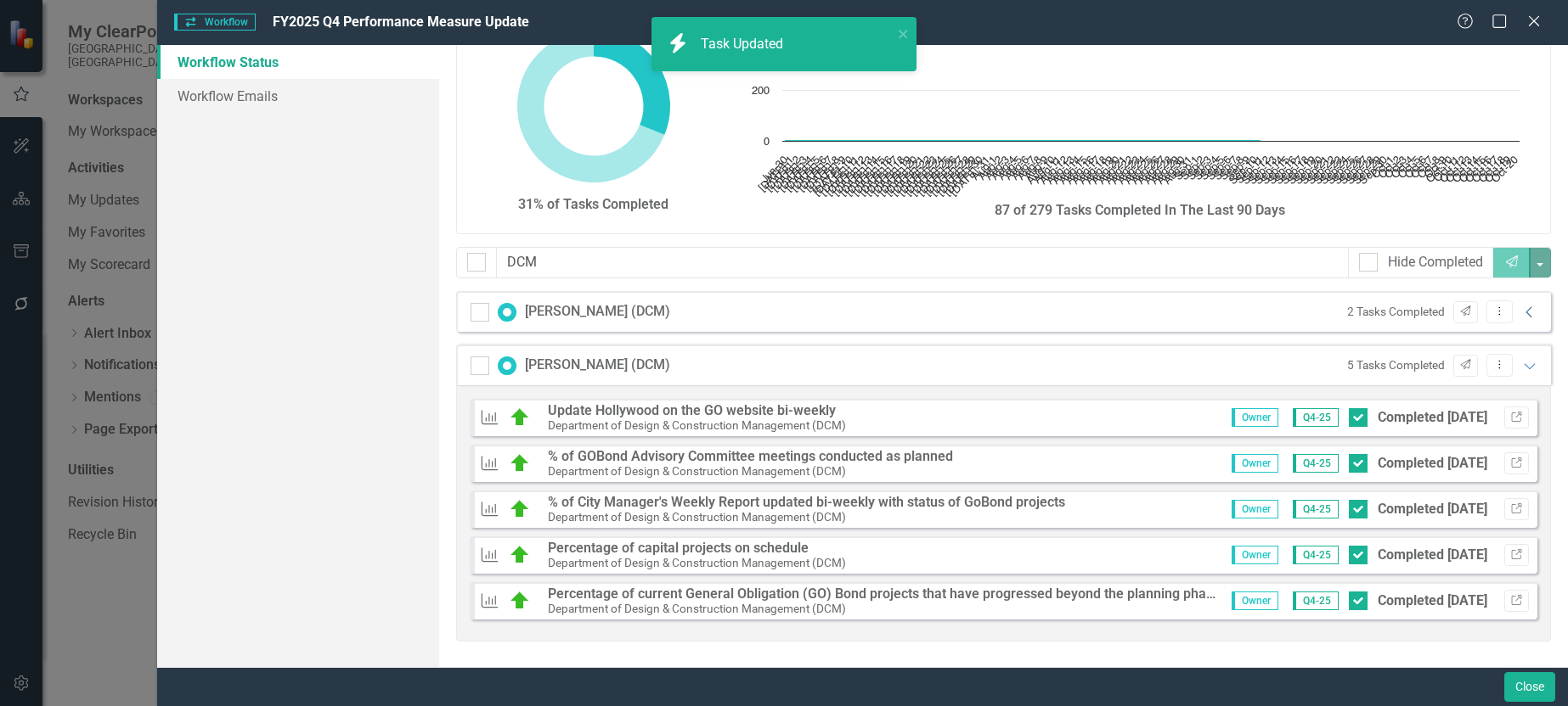
scroll to position [52, 0]
click at [1522, 367] on icon "Expanded" at bounding box center [1530, 365] width 17 height 13
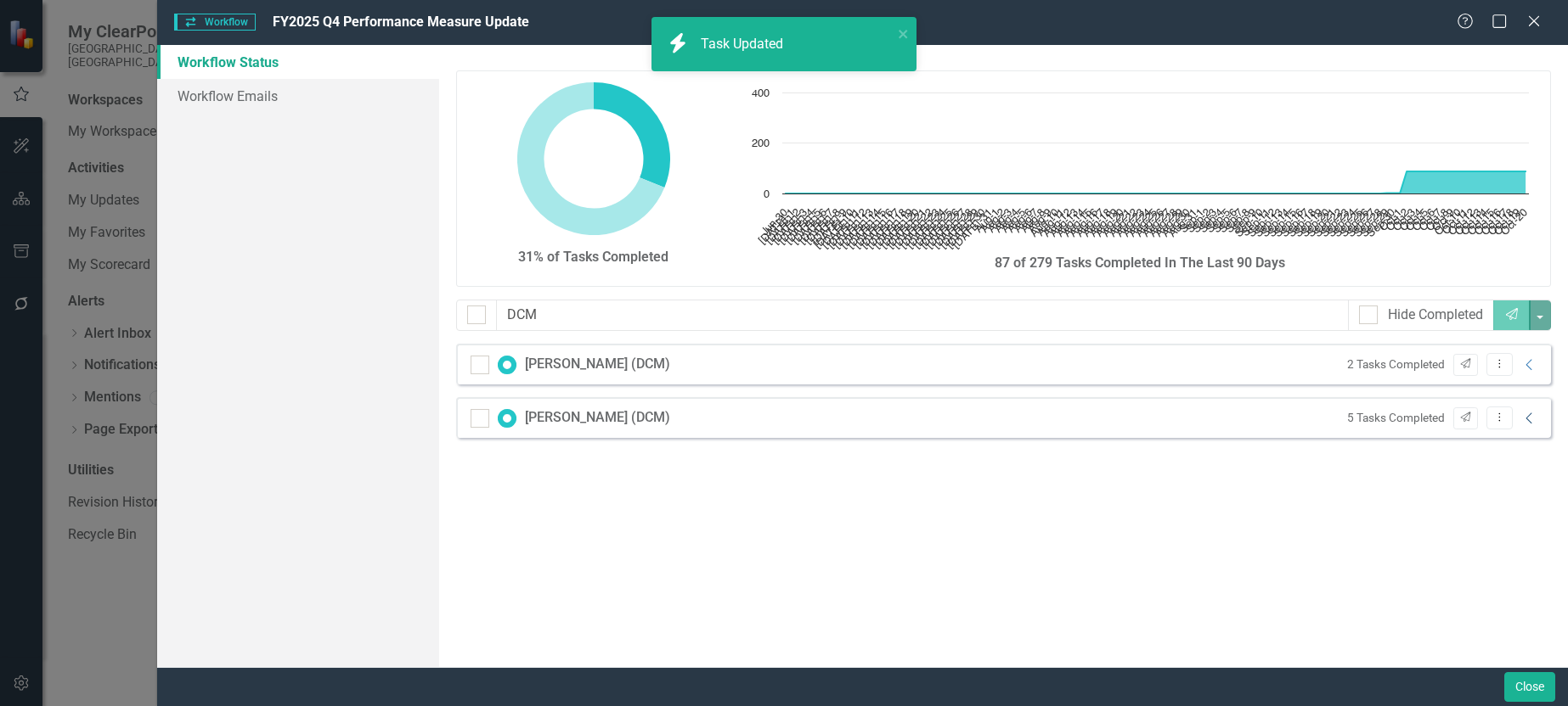
scroll to position [0, 0]
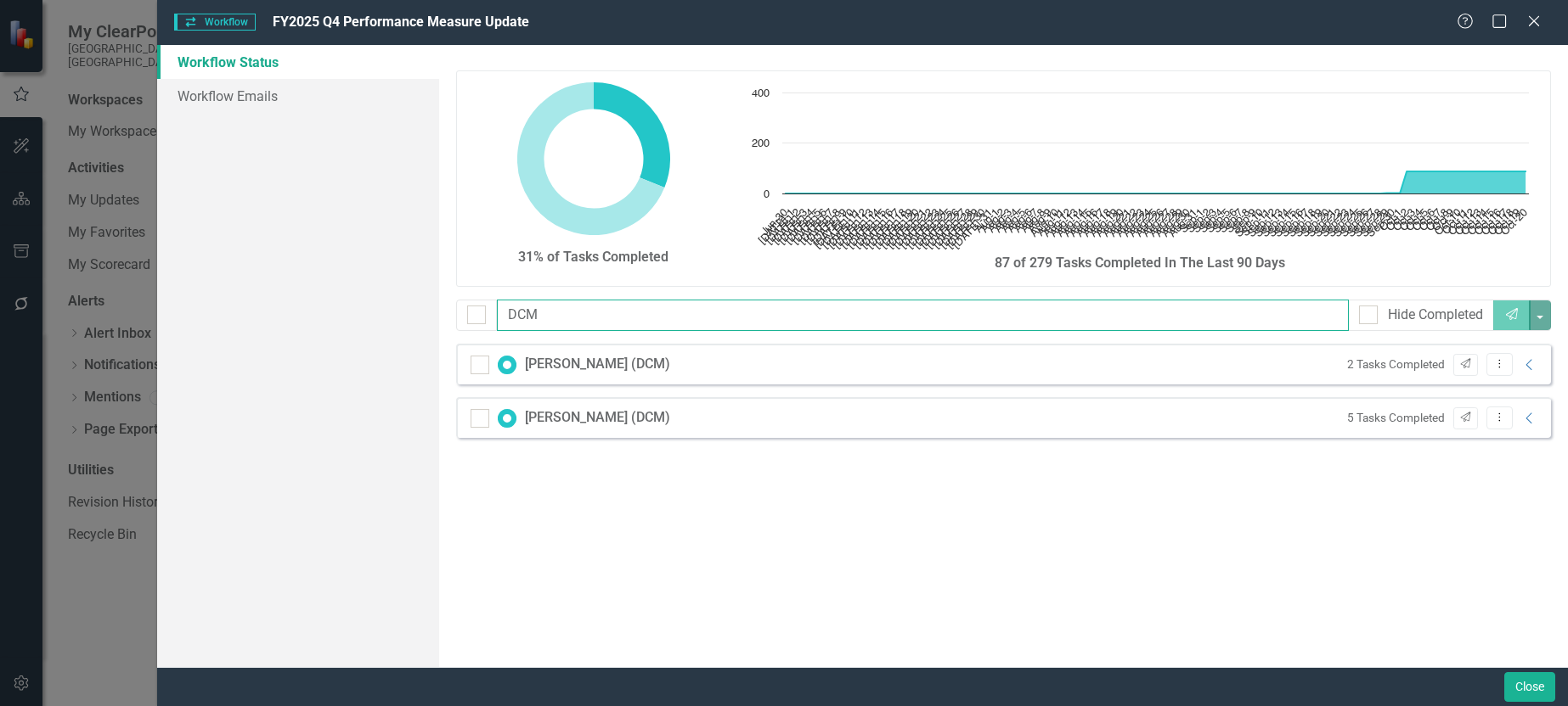
drag, startPoint x: 644, startPoint y: 320, endPoint x: 129, endPoint y: 307, distance: 515.2
click at [129, 307] on div "Workflow Workflow FY2025 Q4 Performance Measure Update Help Maximize Close Work…" at bounding box center [784, 353] width 1568 height 706
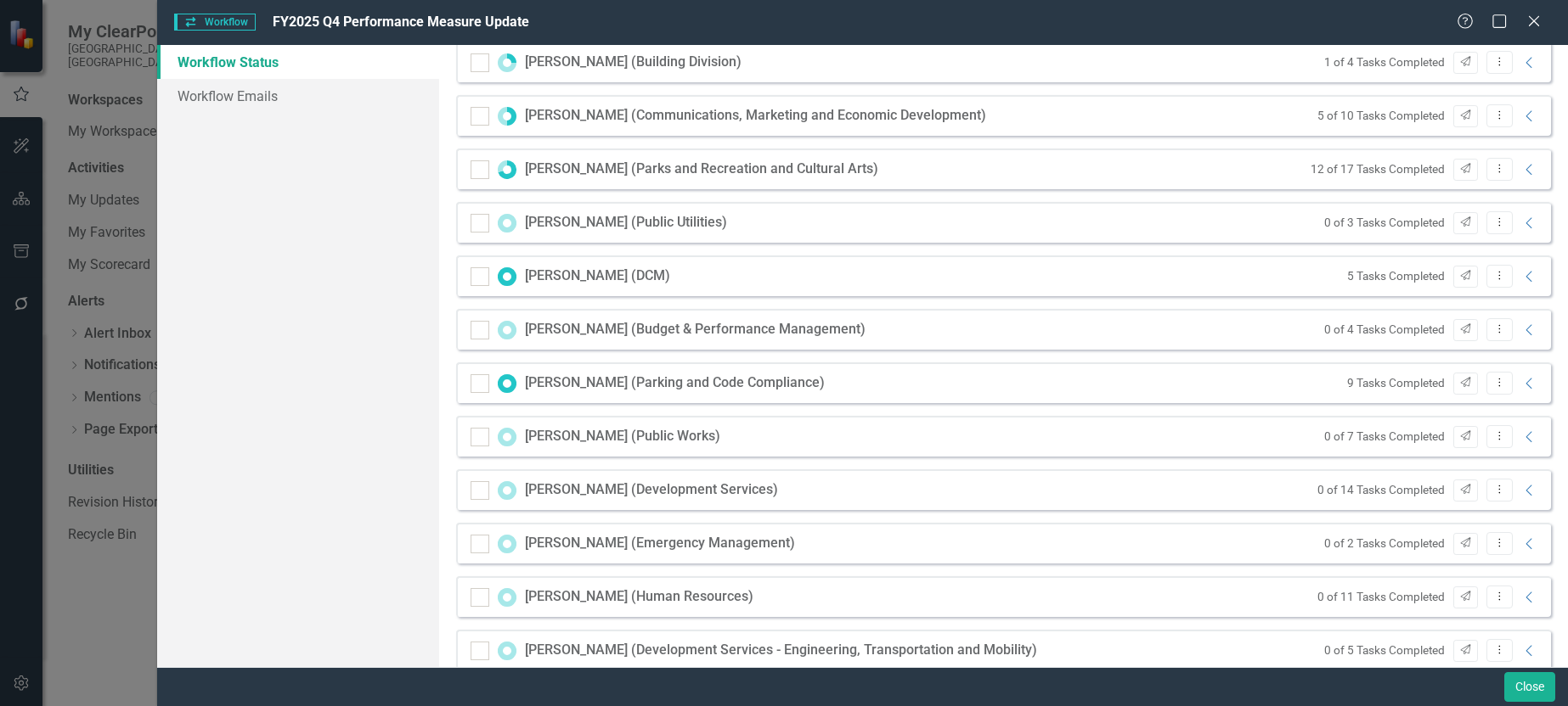
scroll to position [1613, 0]
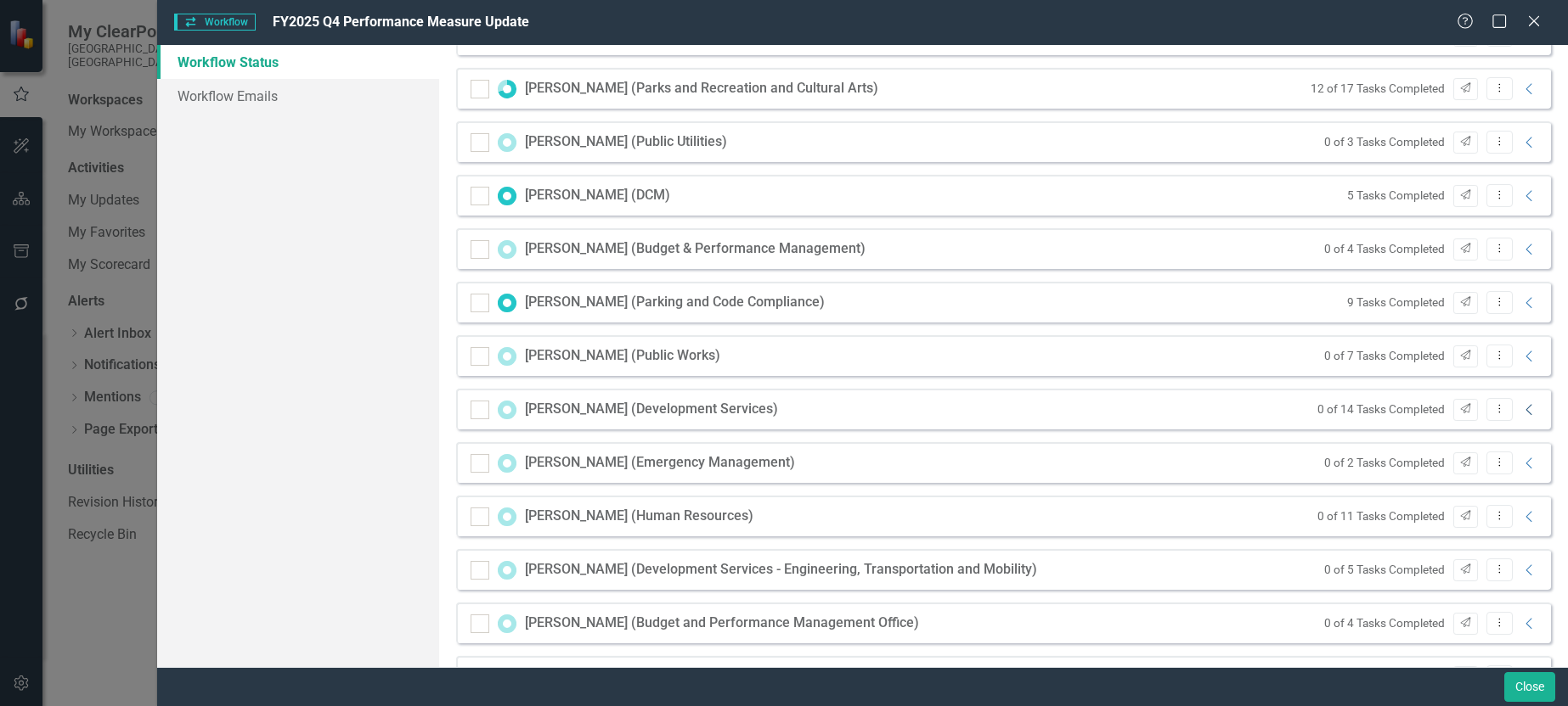
click at [1522, 409] on icon "Collapse" at bounding box center [1530, 409] width 17 height 13
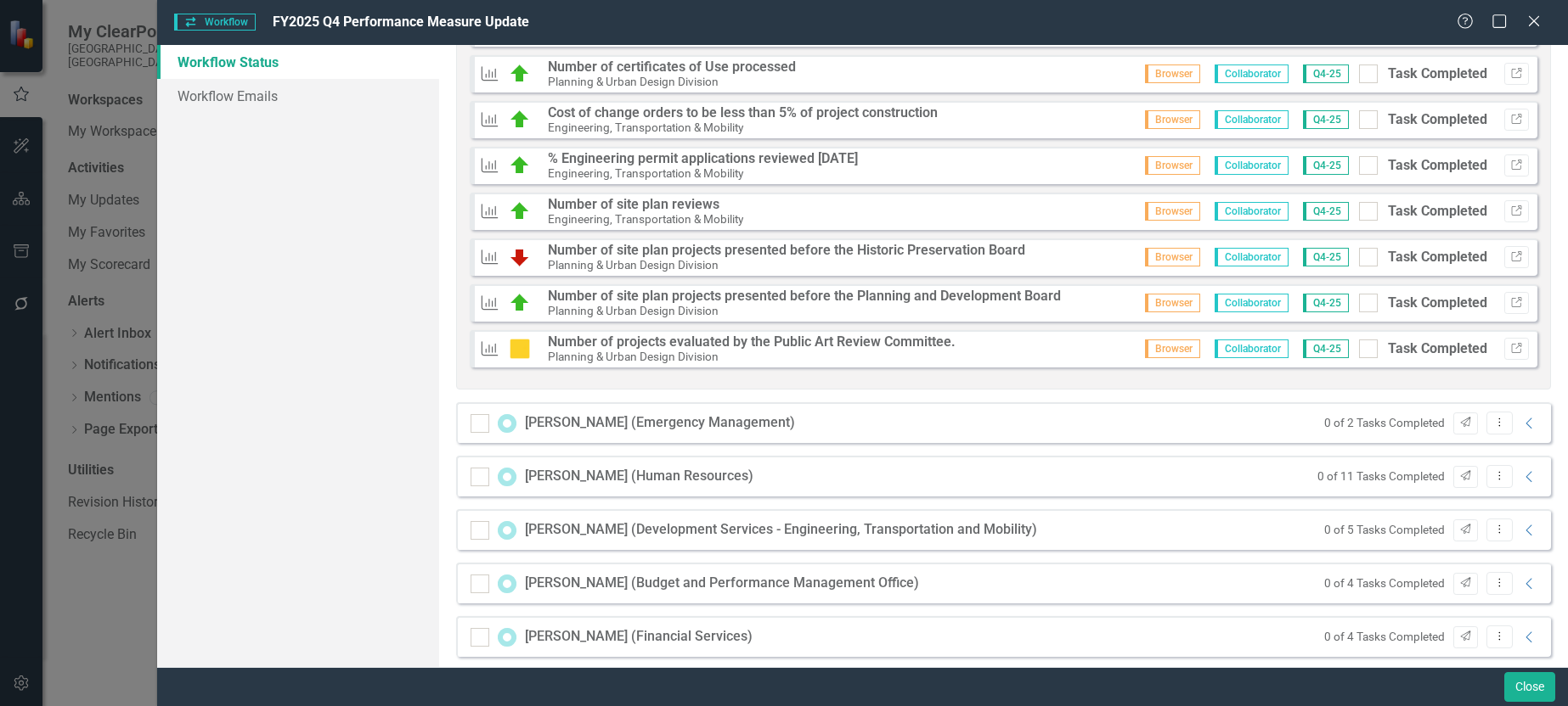
scroll to position [2293, 0]
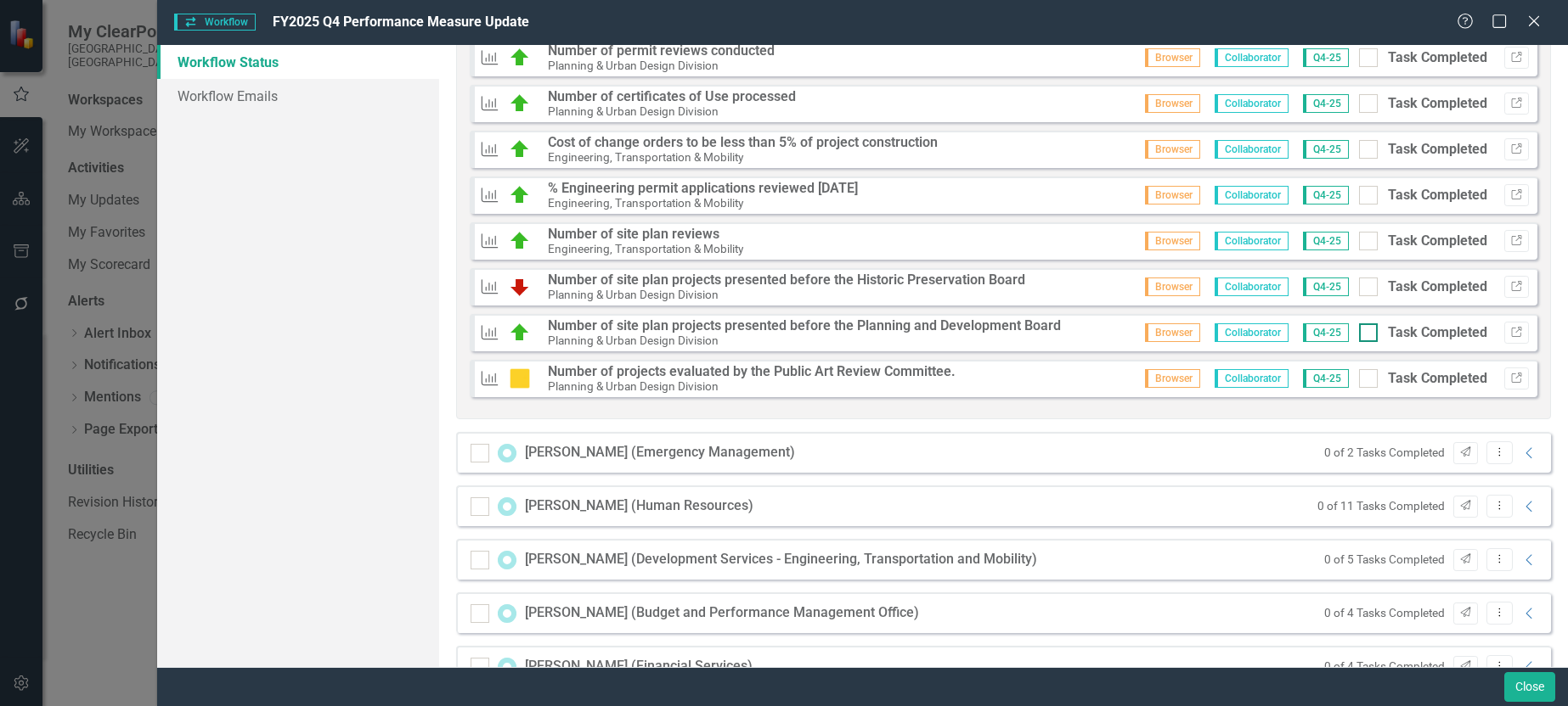
click at [1360, 332] on div at bounding box center [1369, 332] width 19 height 19
click at [1360, 332] on input "Task Completed" at bounding box center [1365, 329] width 11 height 11
checkbox input "true"
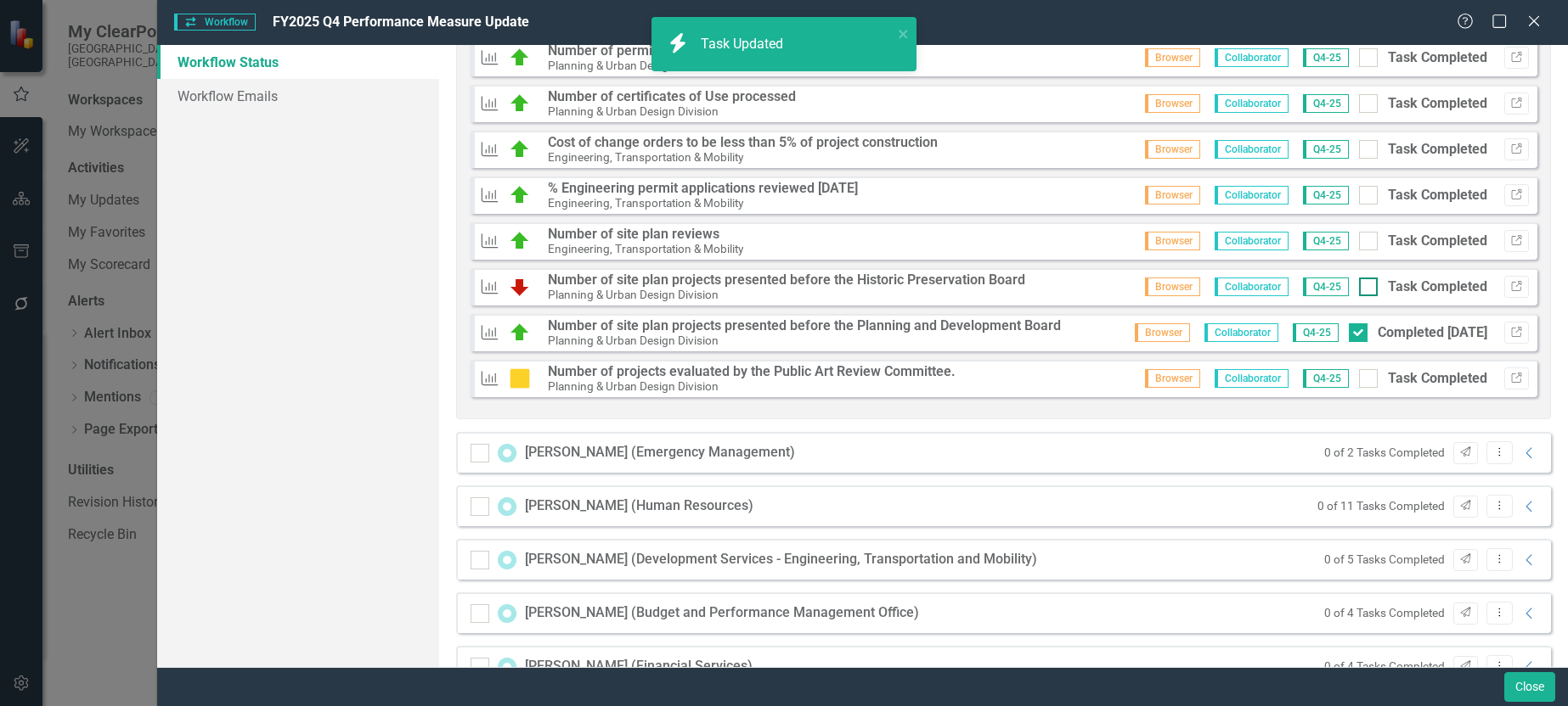
click at [1360, 287] on input "Task Completed" at bounding box center [1365, 283] width 11 height 11
checkbox input "true"
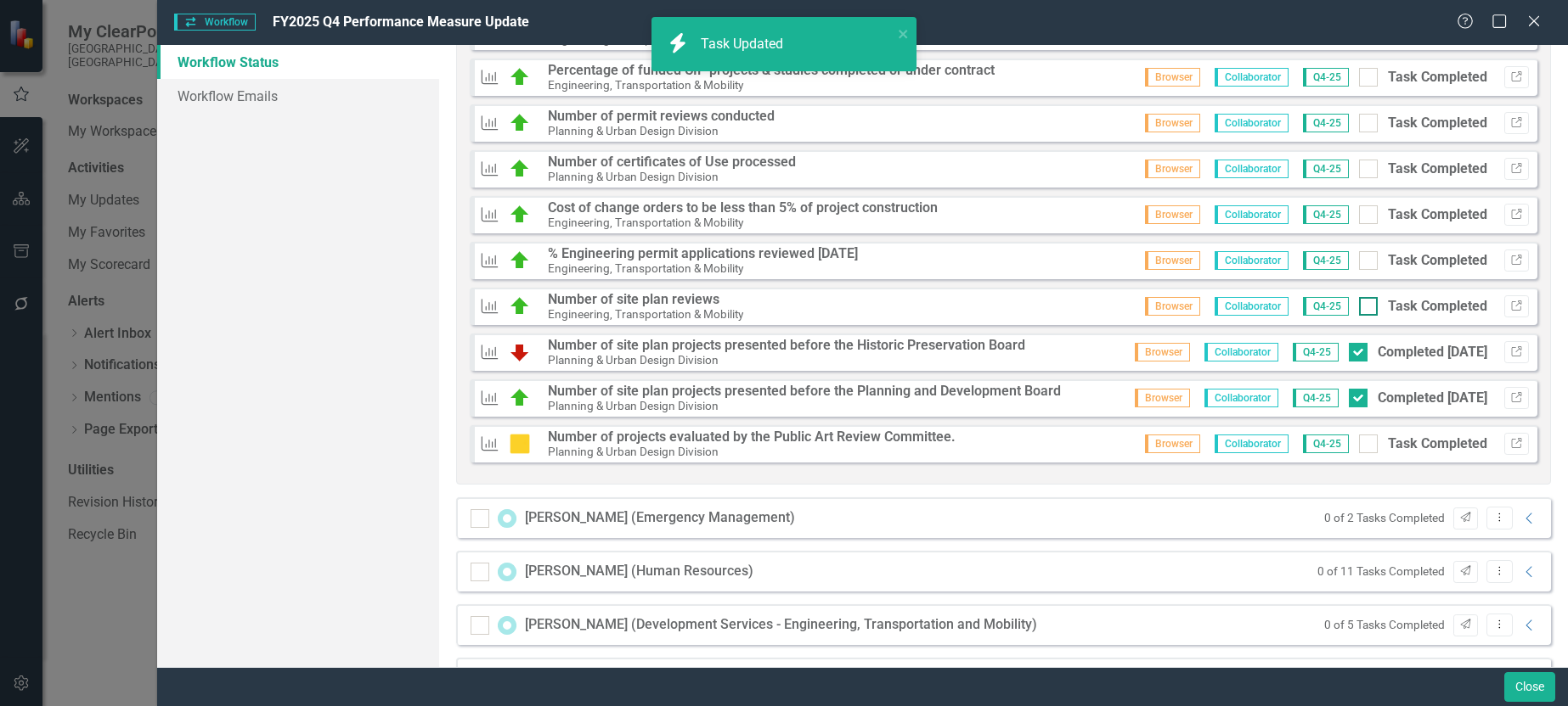
scroll to position [2207, 0]
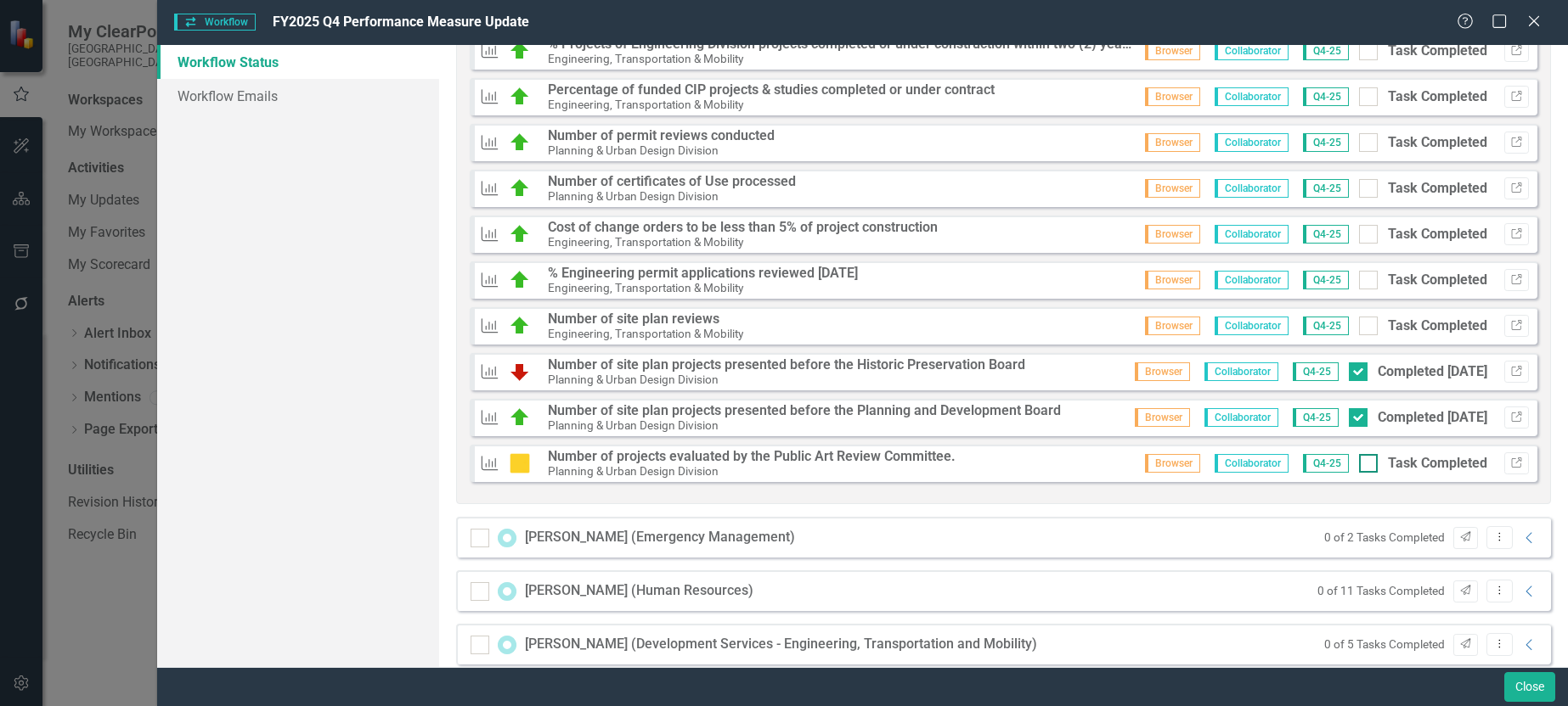
click at [1360, 465] on input "Task Completed" at bounding box center [1365, 460] width 11 height 11
checkbox input "true"
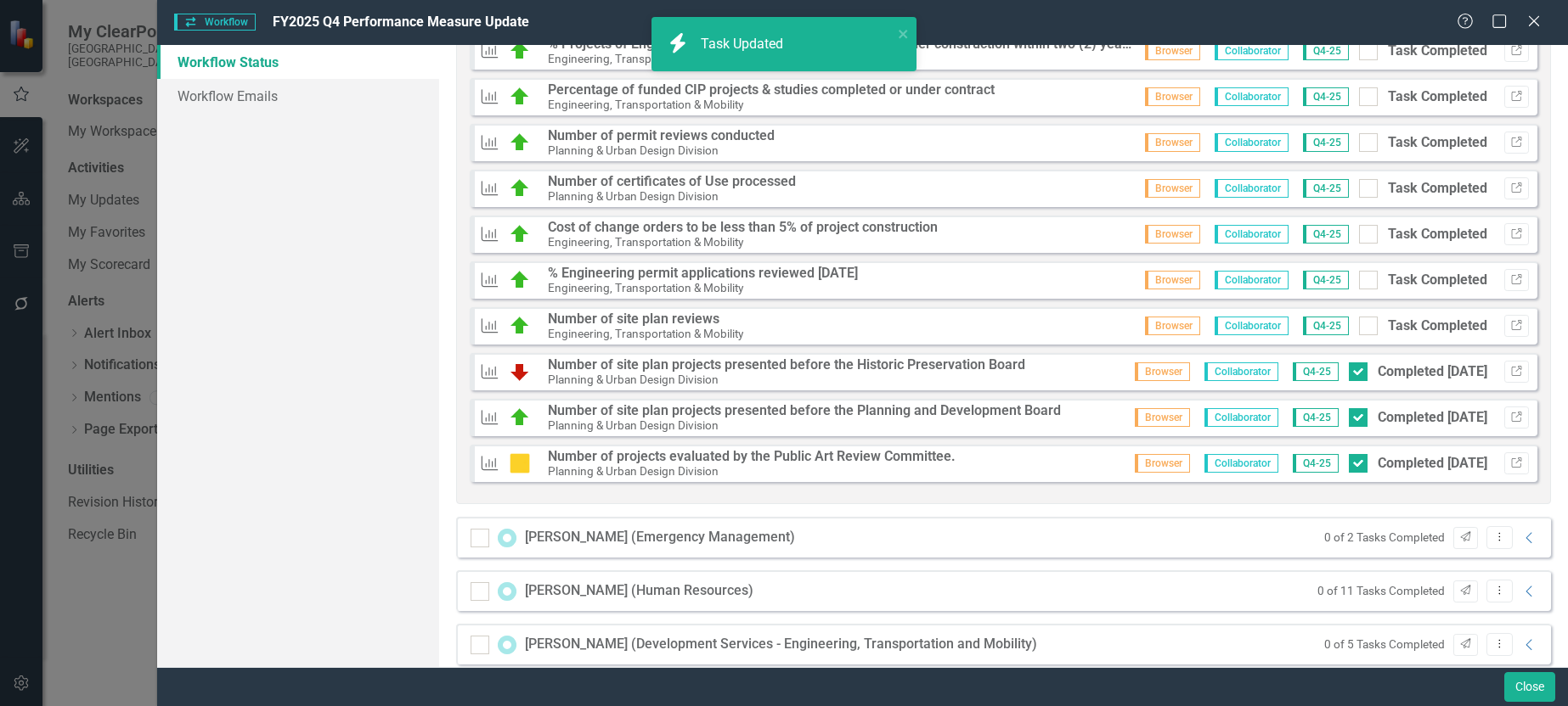
scroll to position [2122, 0]
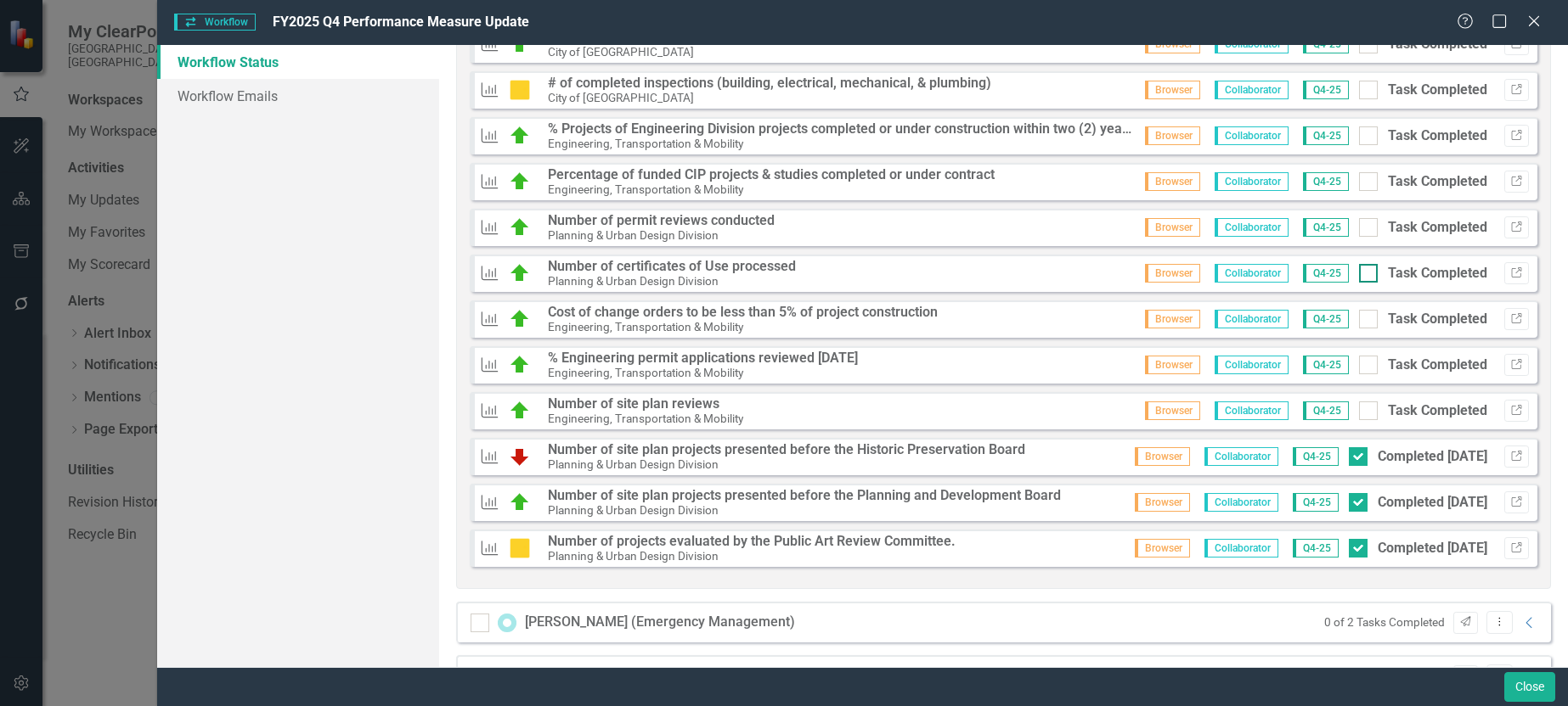
click at [1360, 270] on input "Task Completed" at bounding box center [1365, 269] width 11 height 11
checkbox input "true"
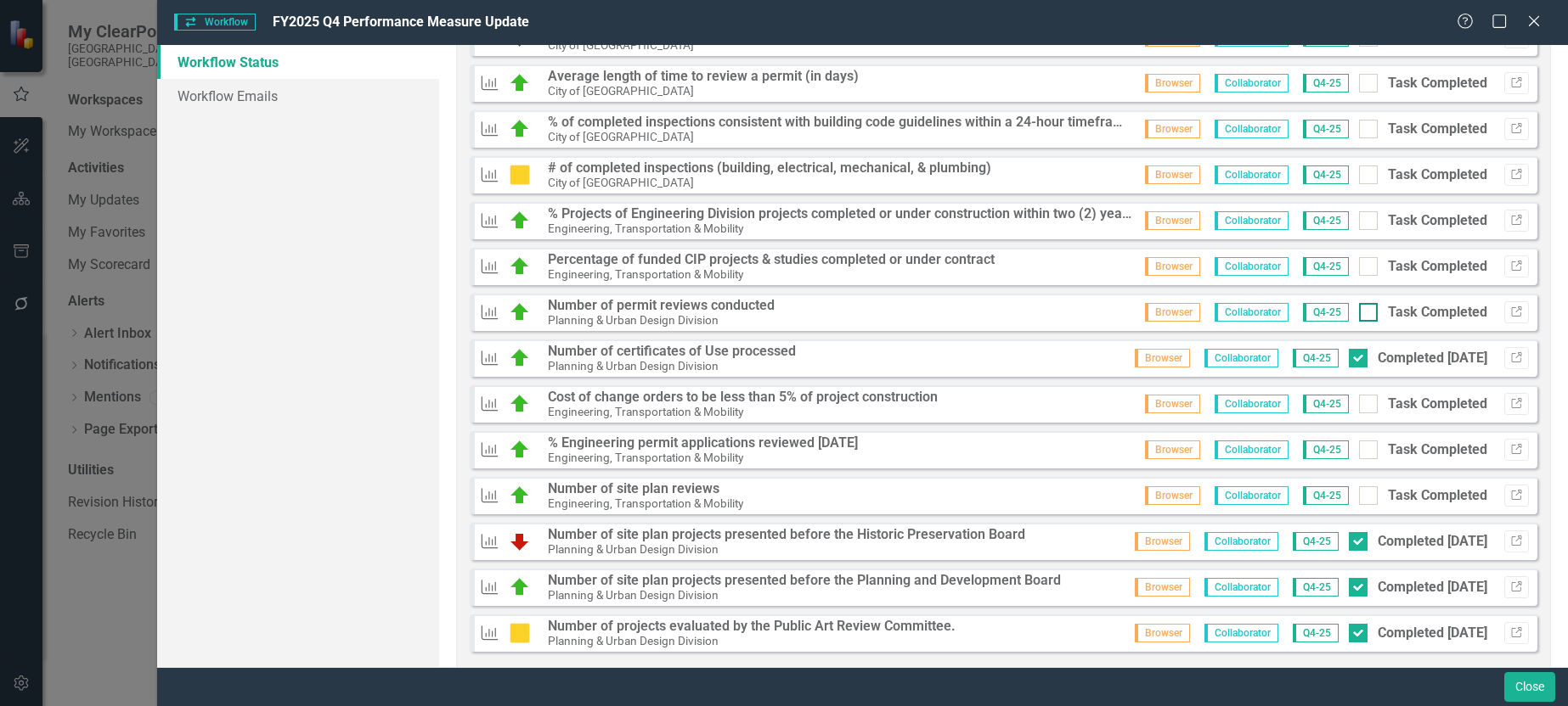
click at [1360, 310] on input "Task Completed" at bounding box center [1365, 308] width 11 height 11
checkbox input "true"
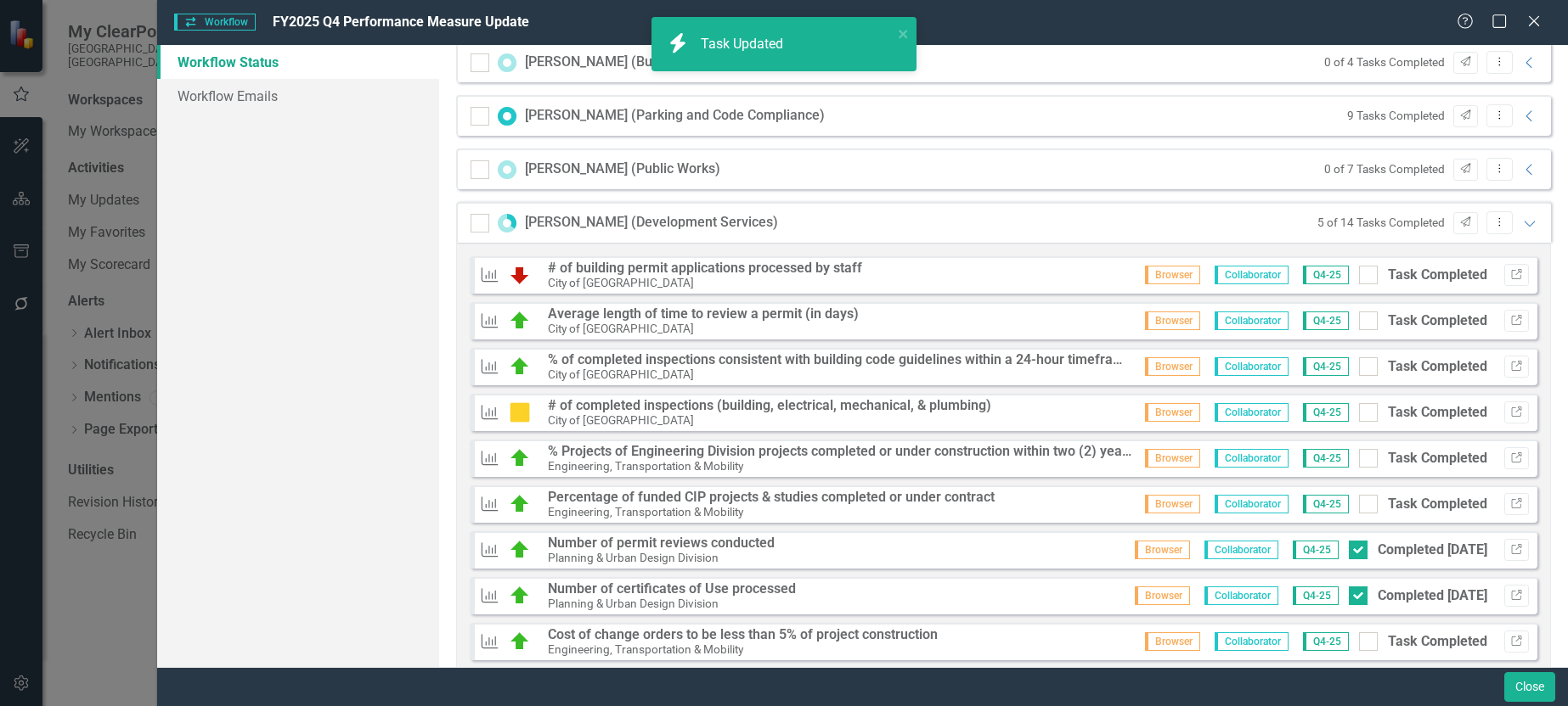
scroll to position [1783, 0]
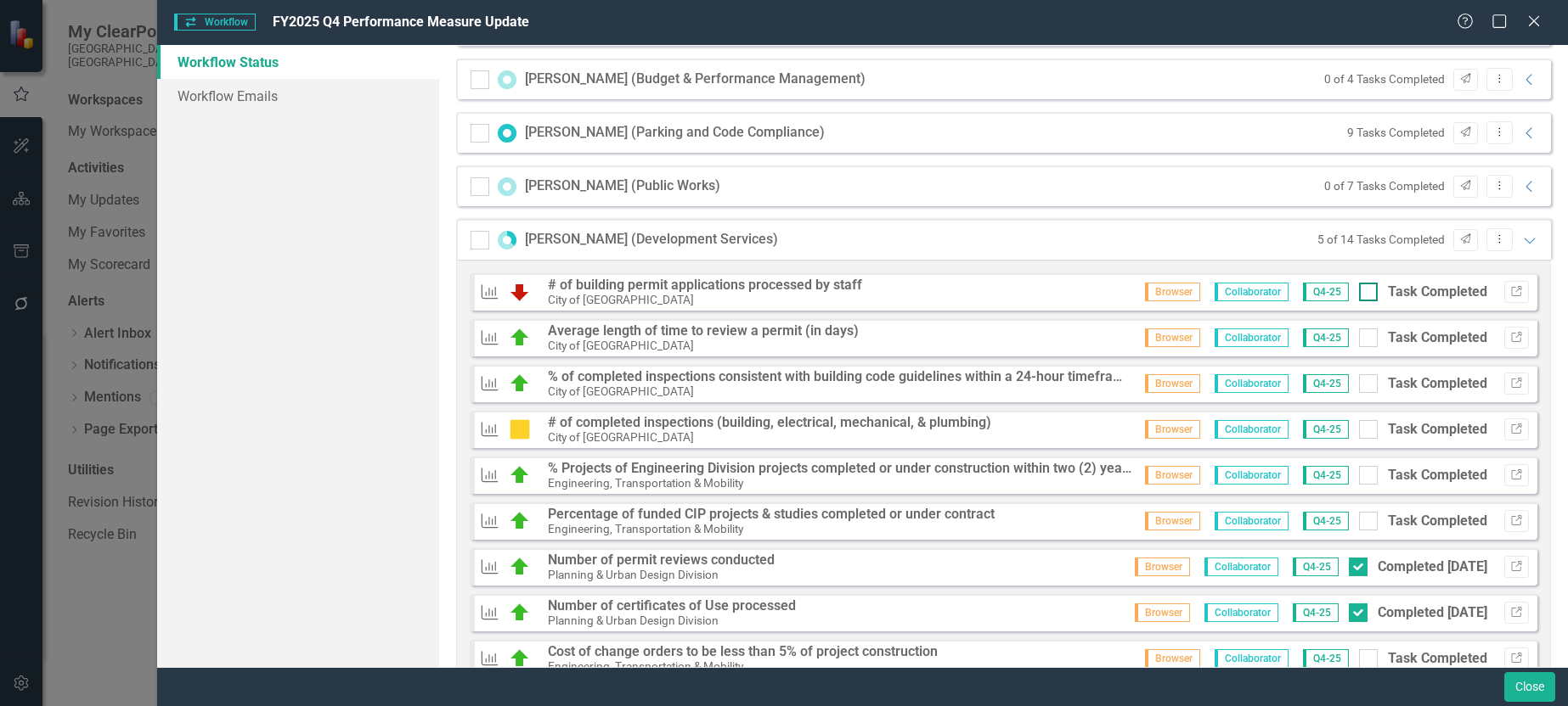
click at [1361, 288] on div at bounding box center [1369, 291] width 19 height 19
click at [1361, 288] on input "Task Completed" at bounding box center [1365, 288] width 11 height 11
click at [1349, 290] on div "Completed 10/2/25" at bounding box center [1418, 292] width 138 height 19
click at [1349, 290] on input "Completed 10/2/25" at bounding box center [1354, 288] width 11 height 11
checkbox input "false"
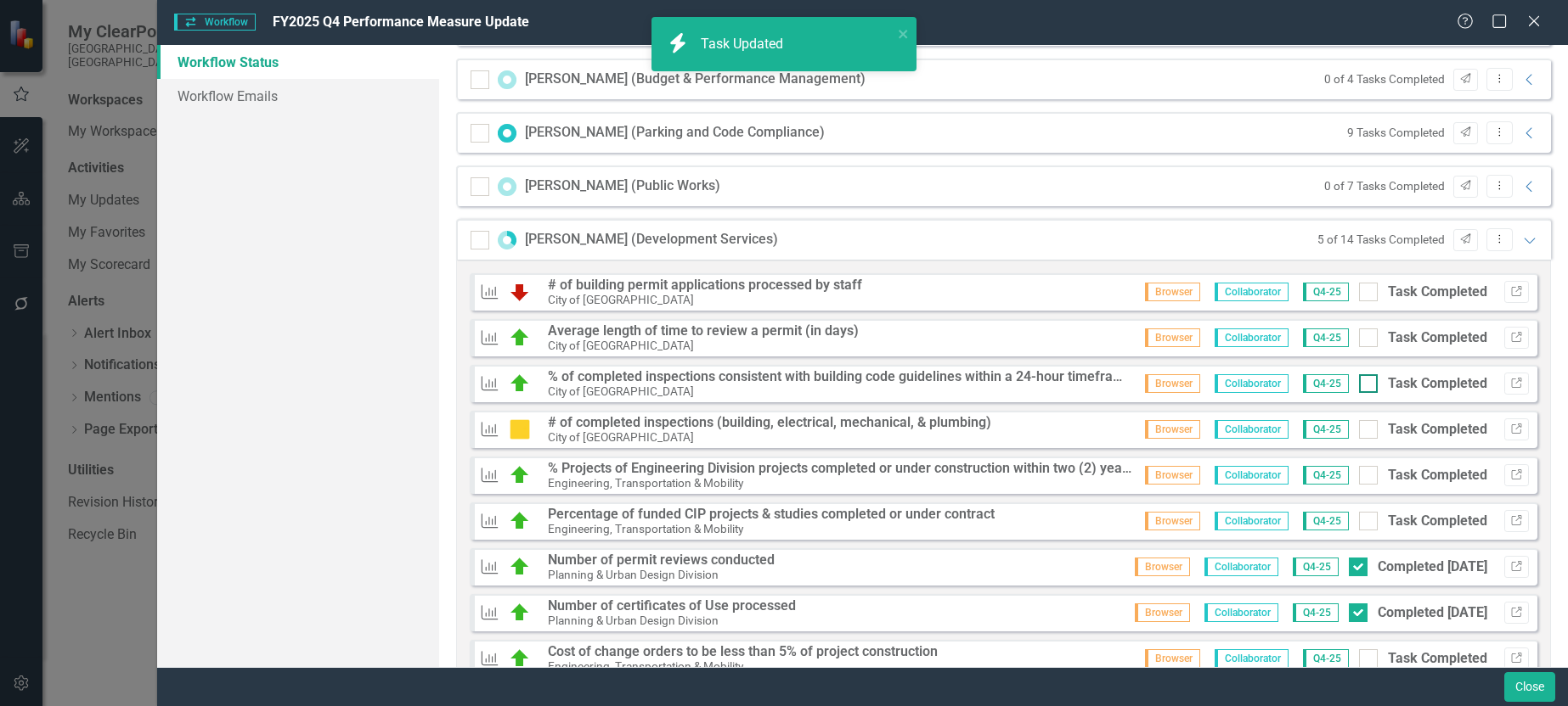
click at [1360, 387] on div at bounding box center [1369, 384] width 19 height 19
click at [1360, 385] on input "Task Completed" at bounding box center [1365, 380] width 11 height 11
checkbox input "true"
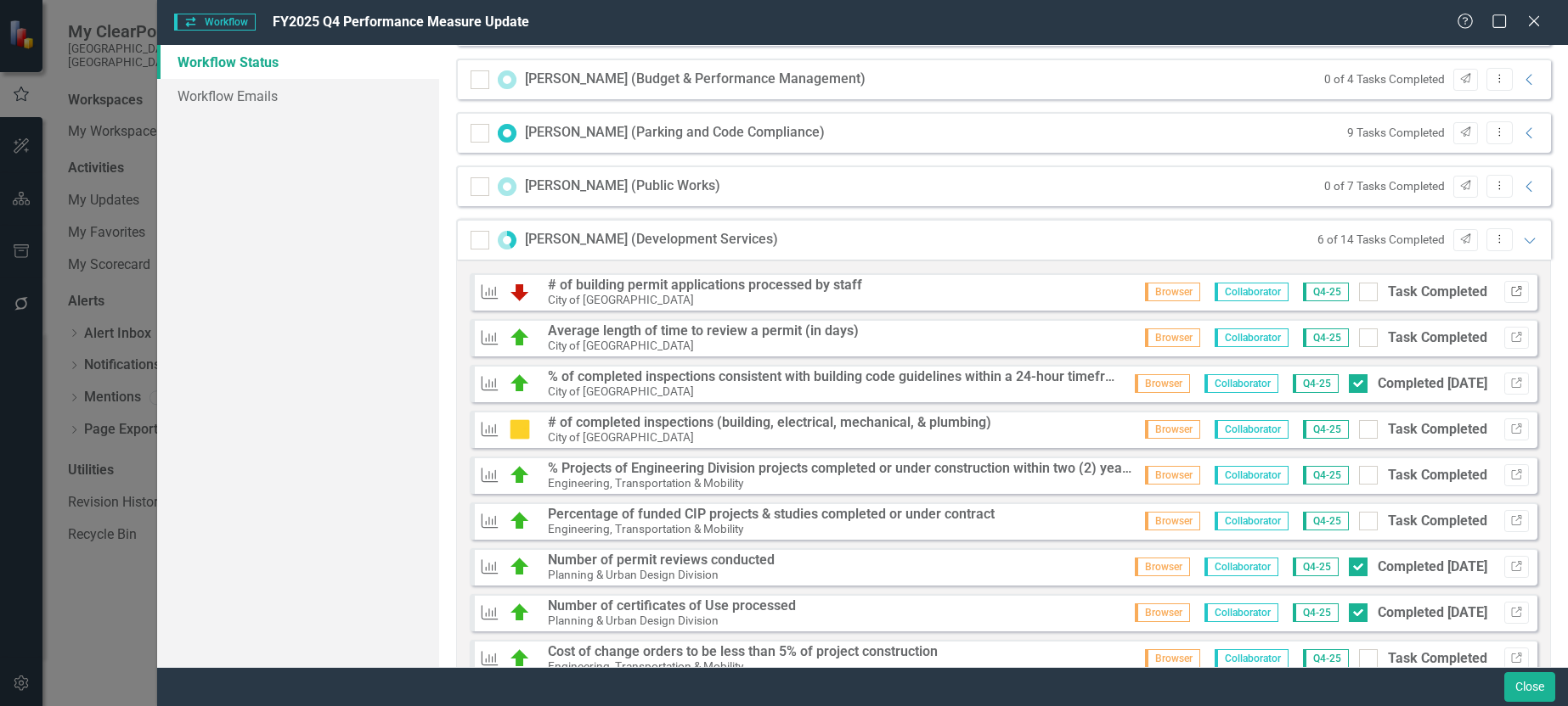
click at [1510, 290] on icon "Link" at bounding box center [1517, 292] width 12 height 11
click at [1522, 244] on icon "Expanded" at bounding box center [1530, 240] width 17 height 13
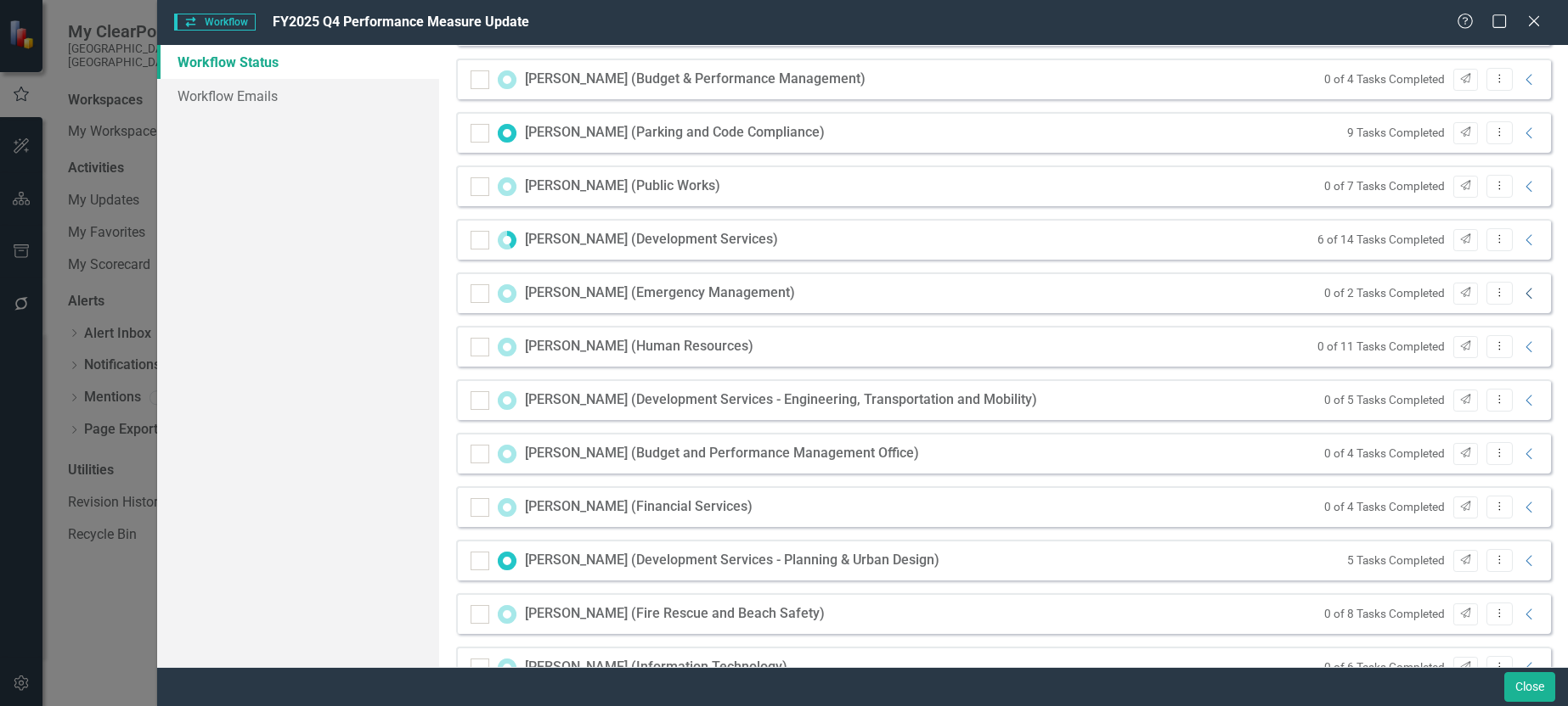
click at [1522, 295] on icon "Collapse" at bounding box center [1530, 293] width 17 height 13
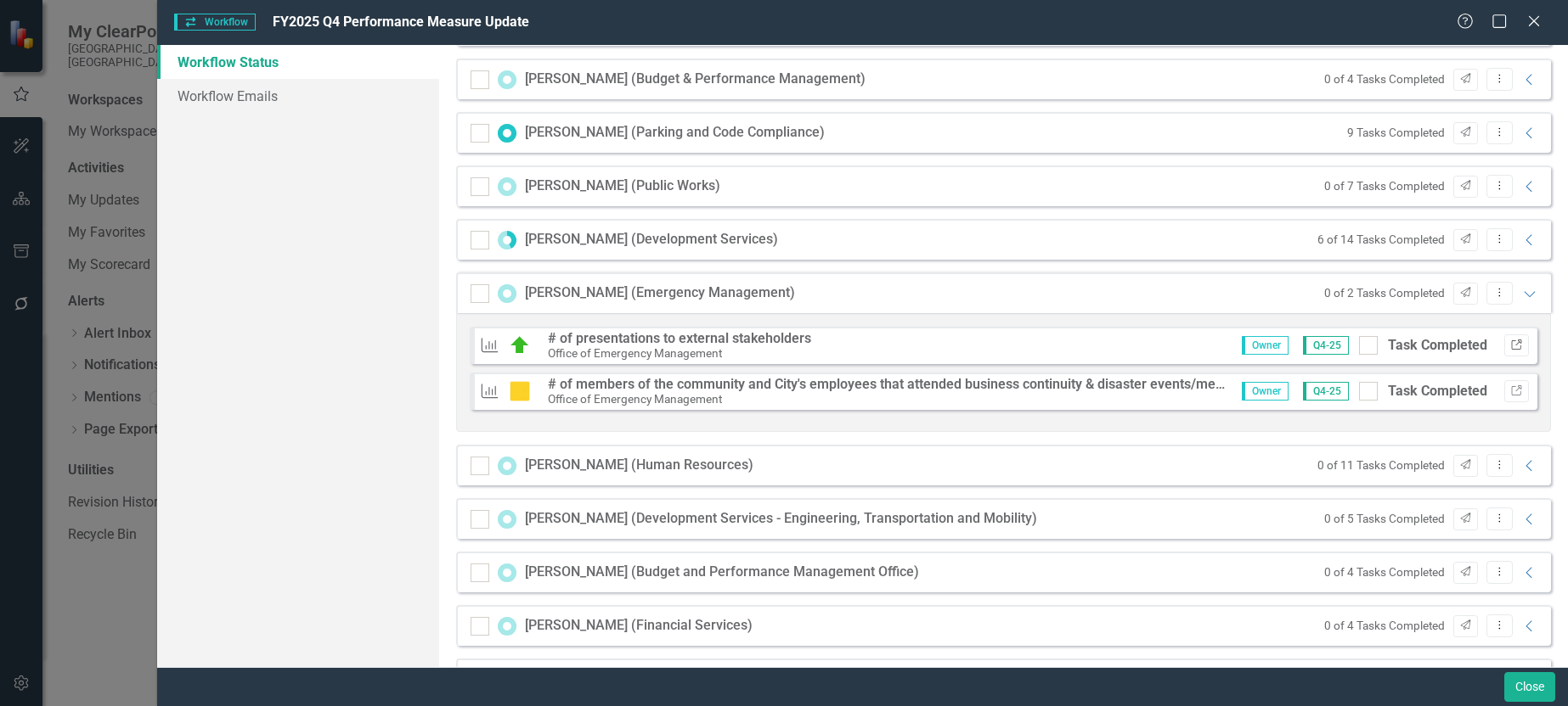
click at [1510, 349] on icon "Link" at bounding box center [1517, 345] width 12 height 11
click at [1510, 388] on icon "Link" at bounding box center [1517, 392] width 12 height 11
click at [1522, 296] on icon "Expanded" at bounding box center [1530, 293] width 17 height 13
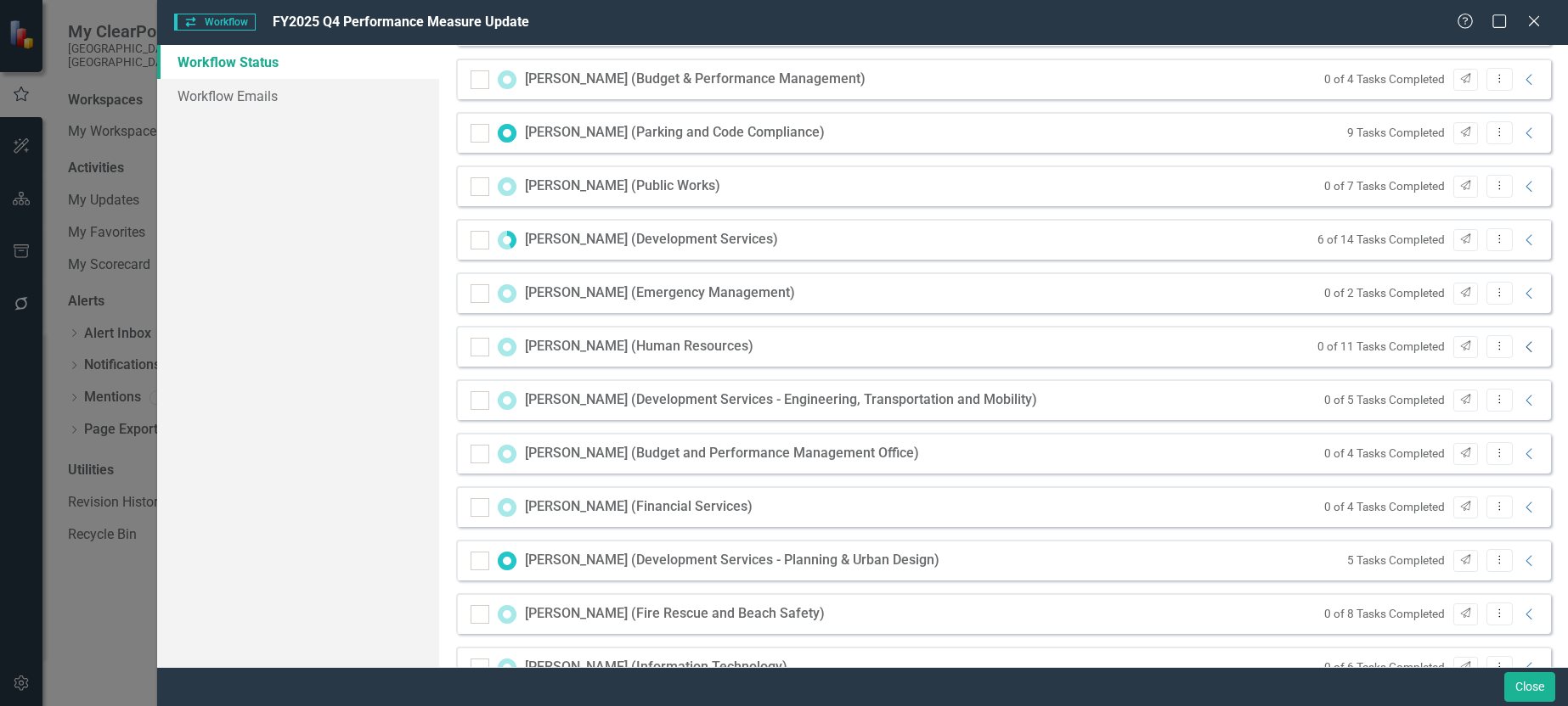
click at [1522, 348] on icon "Collapse" at bounding box center [1530, 346] width 17 height 13
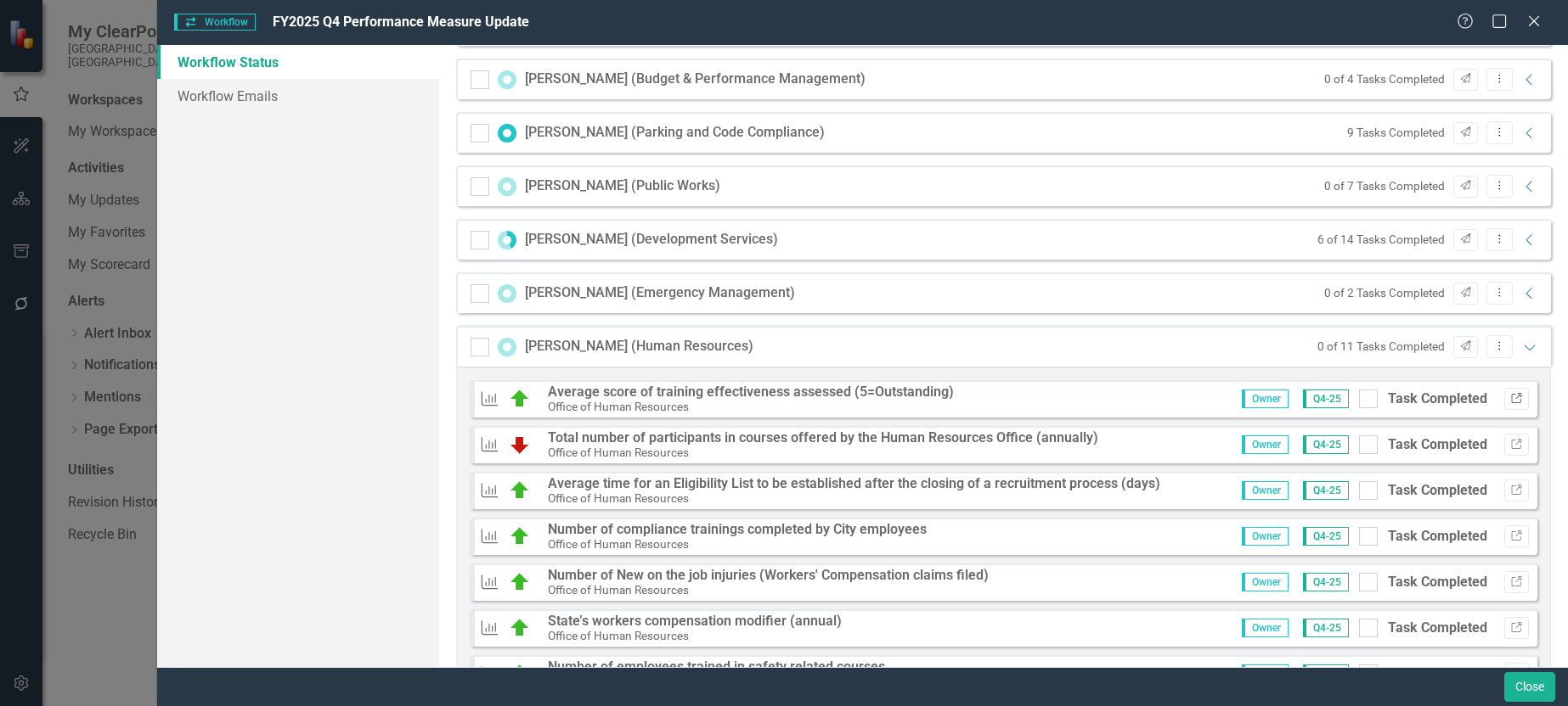
click at [1510, 398] on icon "Link" at bounding box center [1517, 400] width 12 height 11
click at [1510, 443] on icon "Link" at bounding box center [1517, 445] width 12 height 11
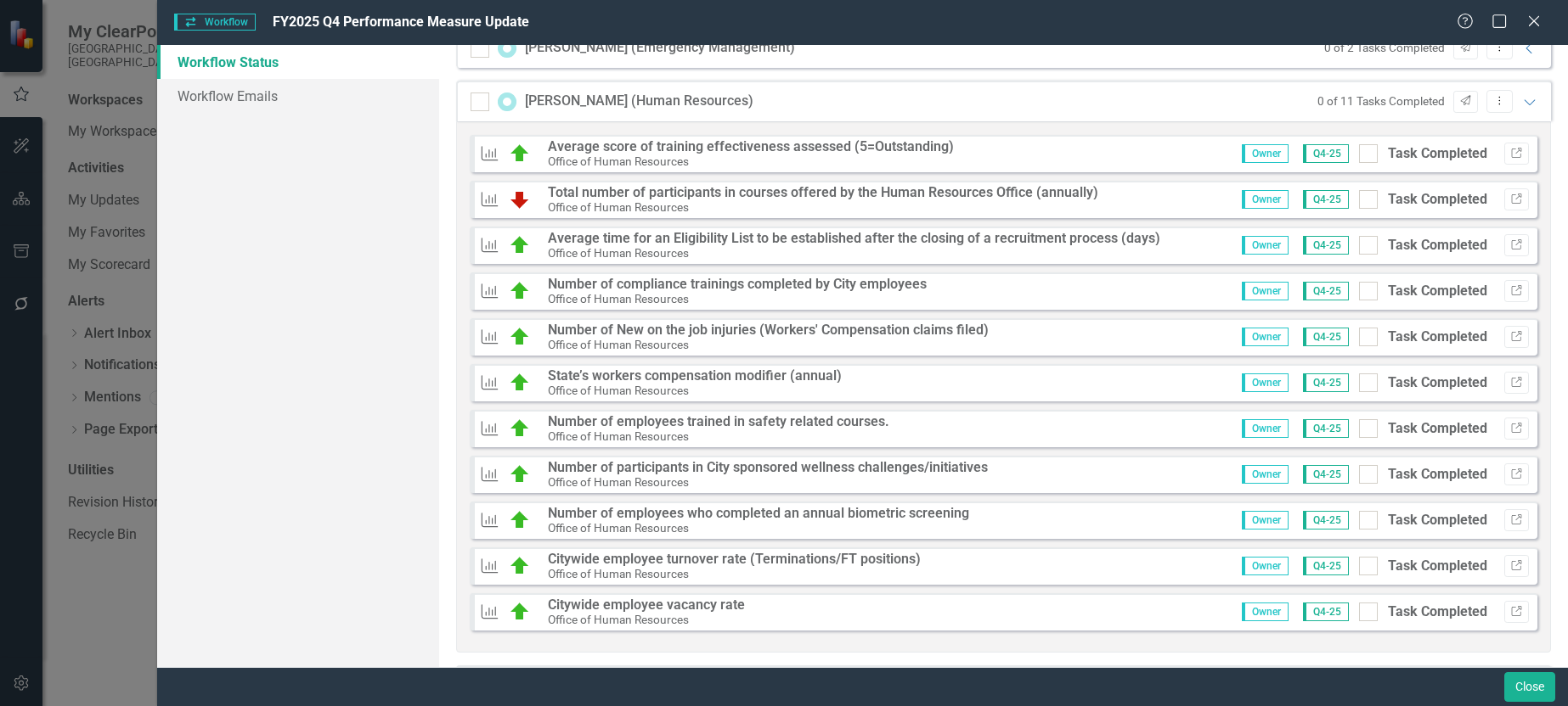
scroll to position [2037, 0]
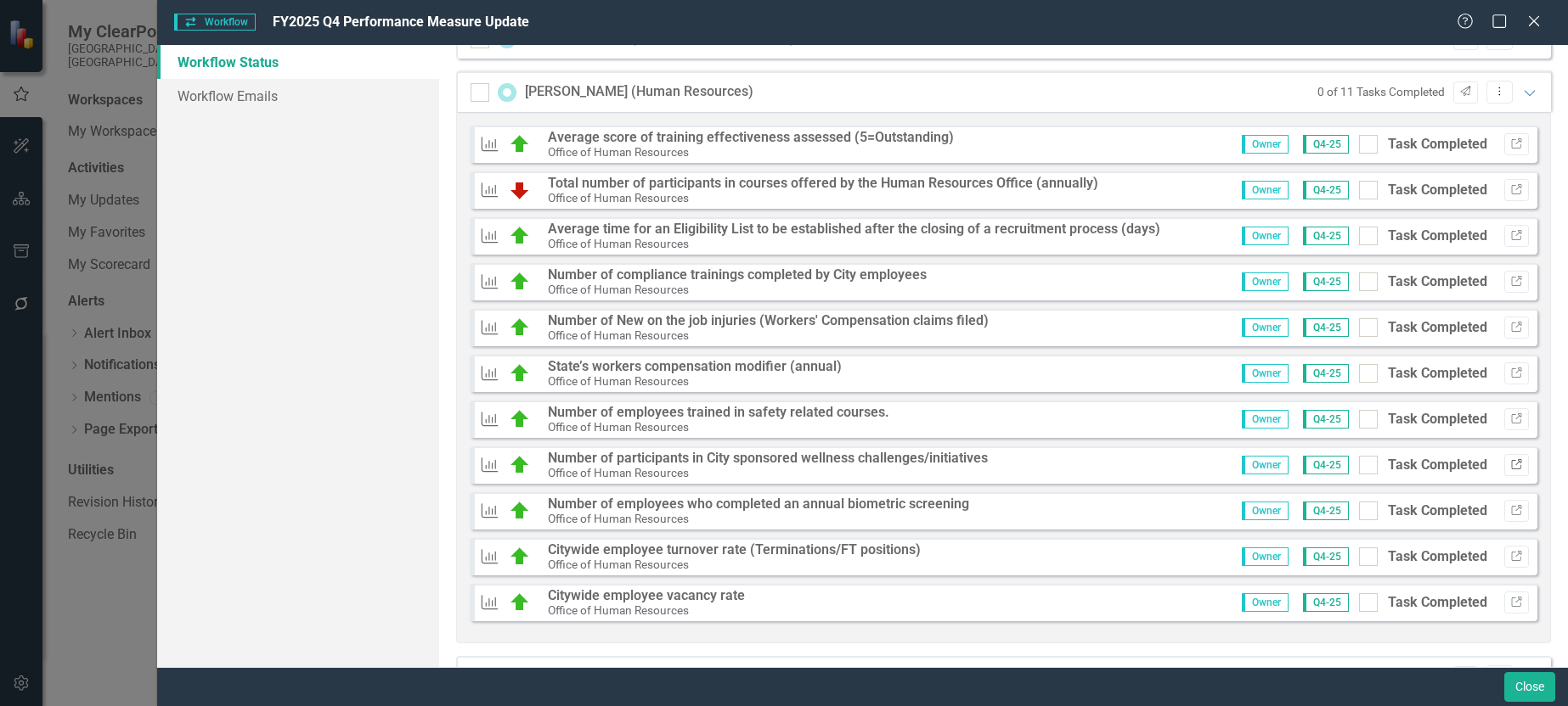
click at [1510, 466] on icon "Link" at bounding box center [1517, 465] width 12 height 11
click at [1510, 561] on icon "Link" at bounding box center [1517, 557] width 12 height 11
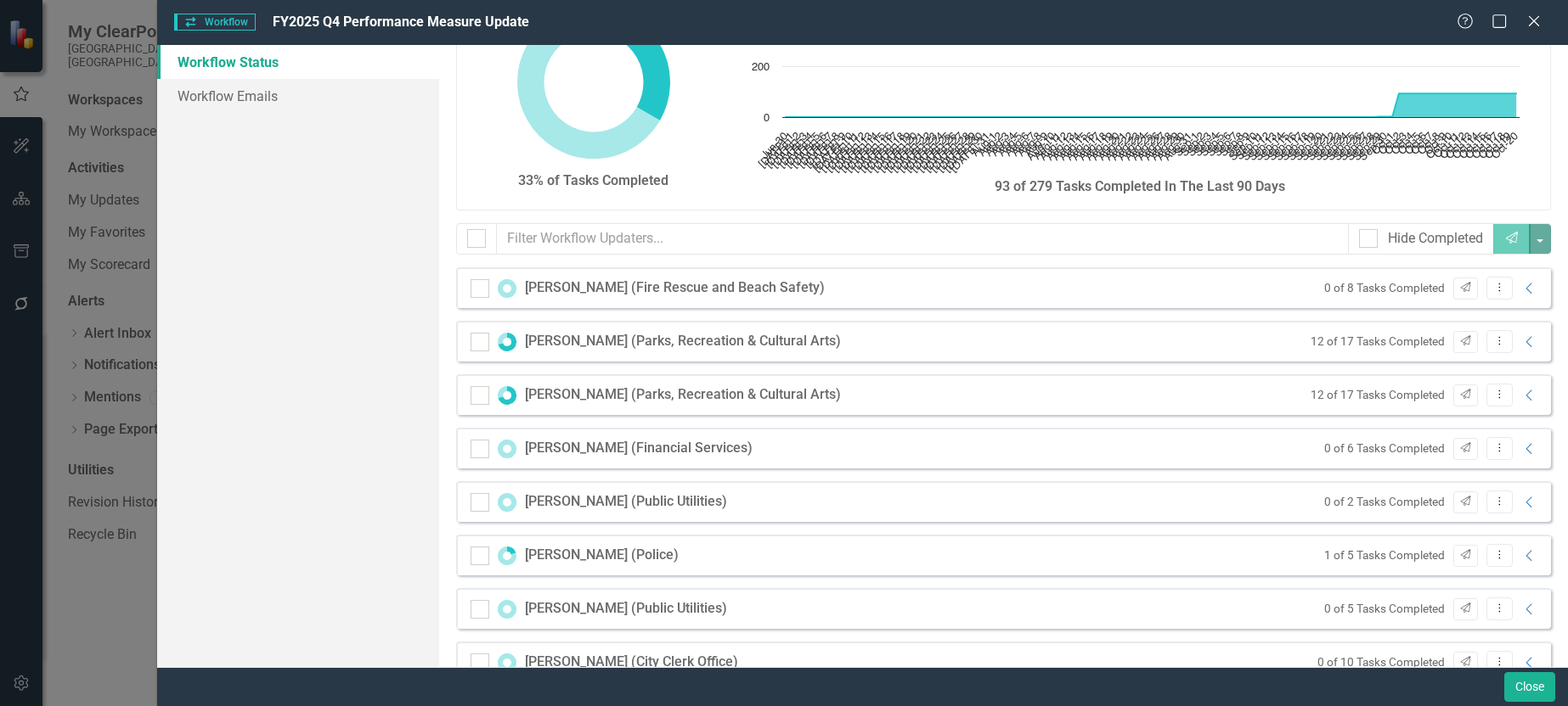
scroll to position [0, 0]
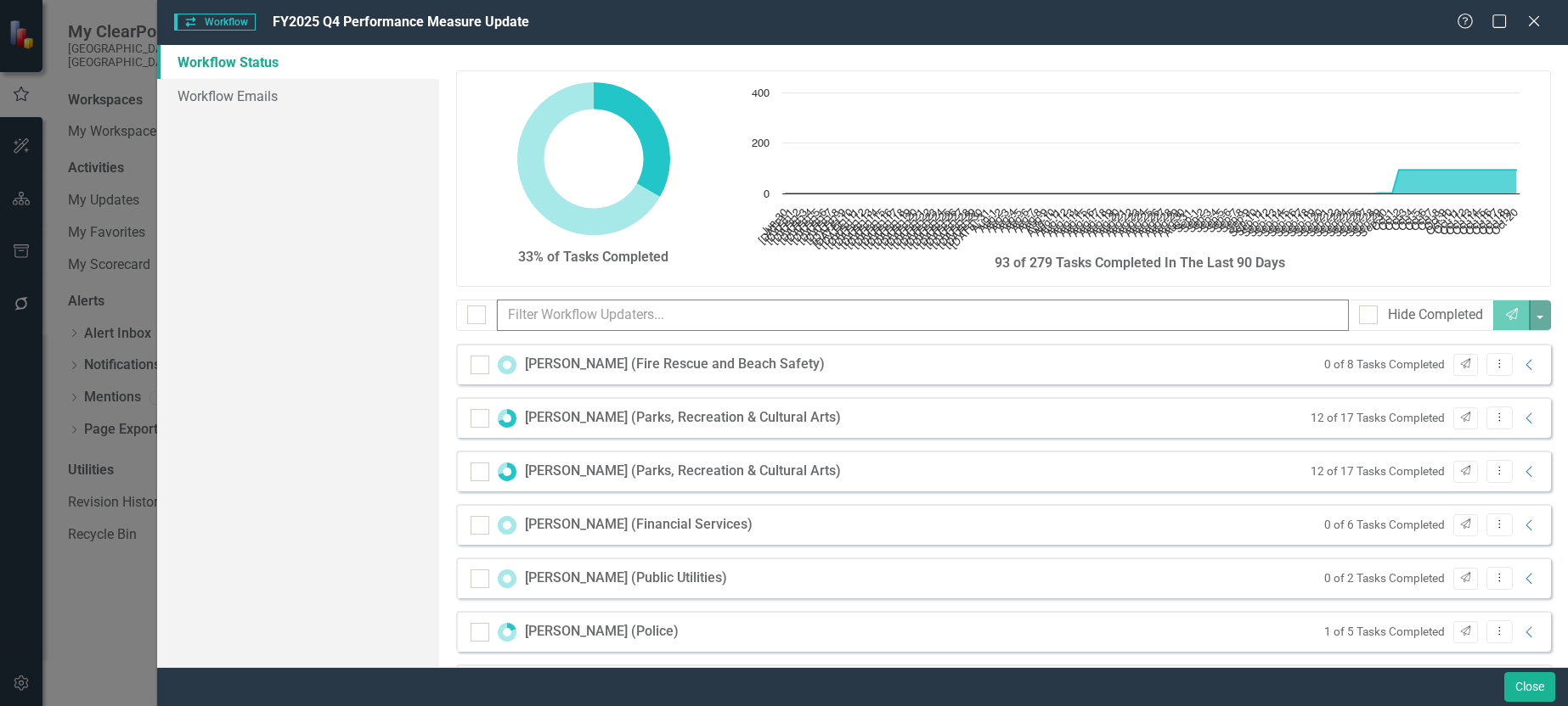
drag, startPoint x: 623, startPoint y: 314, endPoint x: 628, endPoint y: 327, distance: 13.9
click at [623, 315] on input "text" at bounding box center [923, 314] width 852 height 31
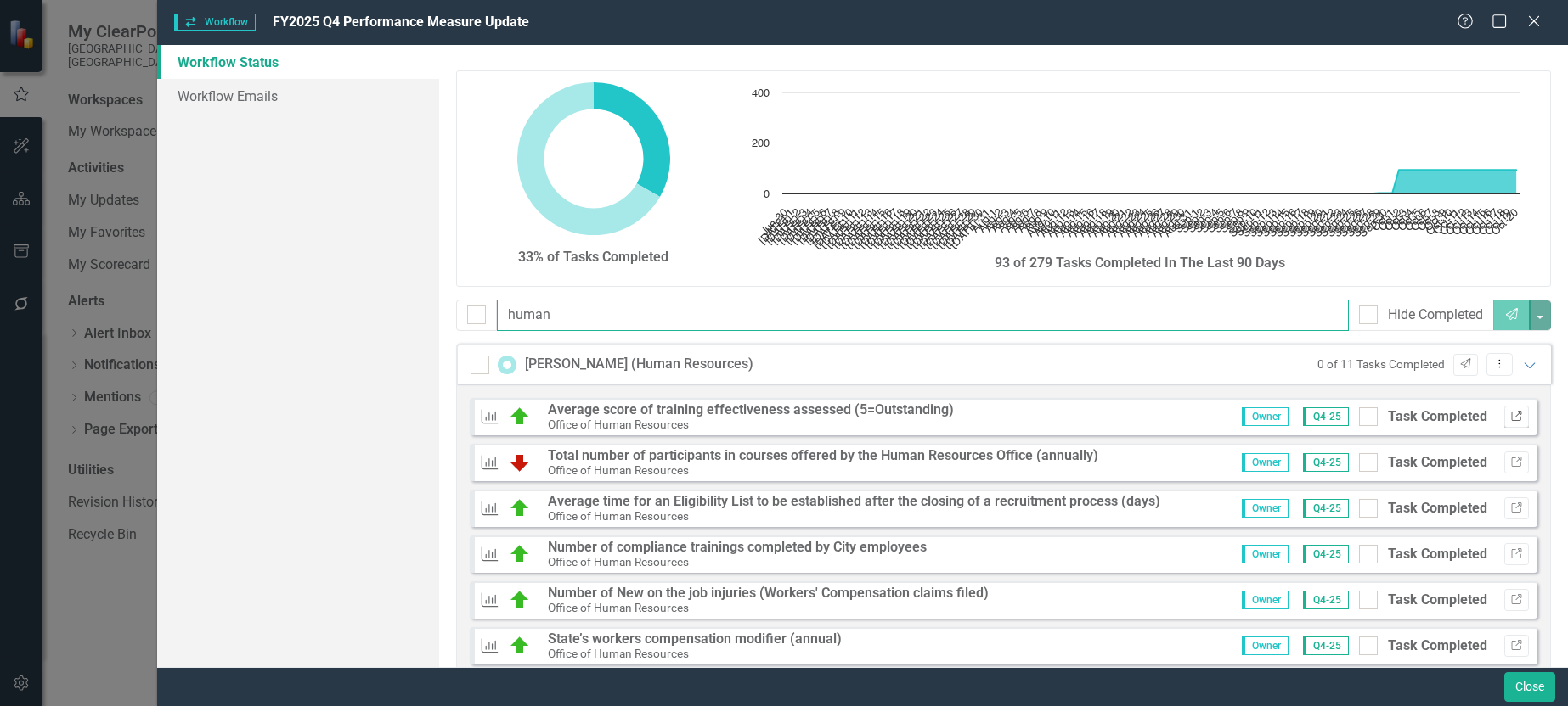
type input "human"
click at [1510, 418] on icon "Link" at bounding box center [1517, 417] width 12 height 11
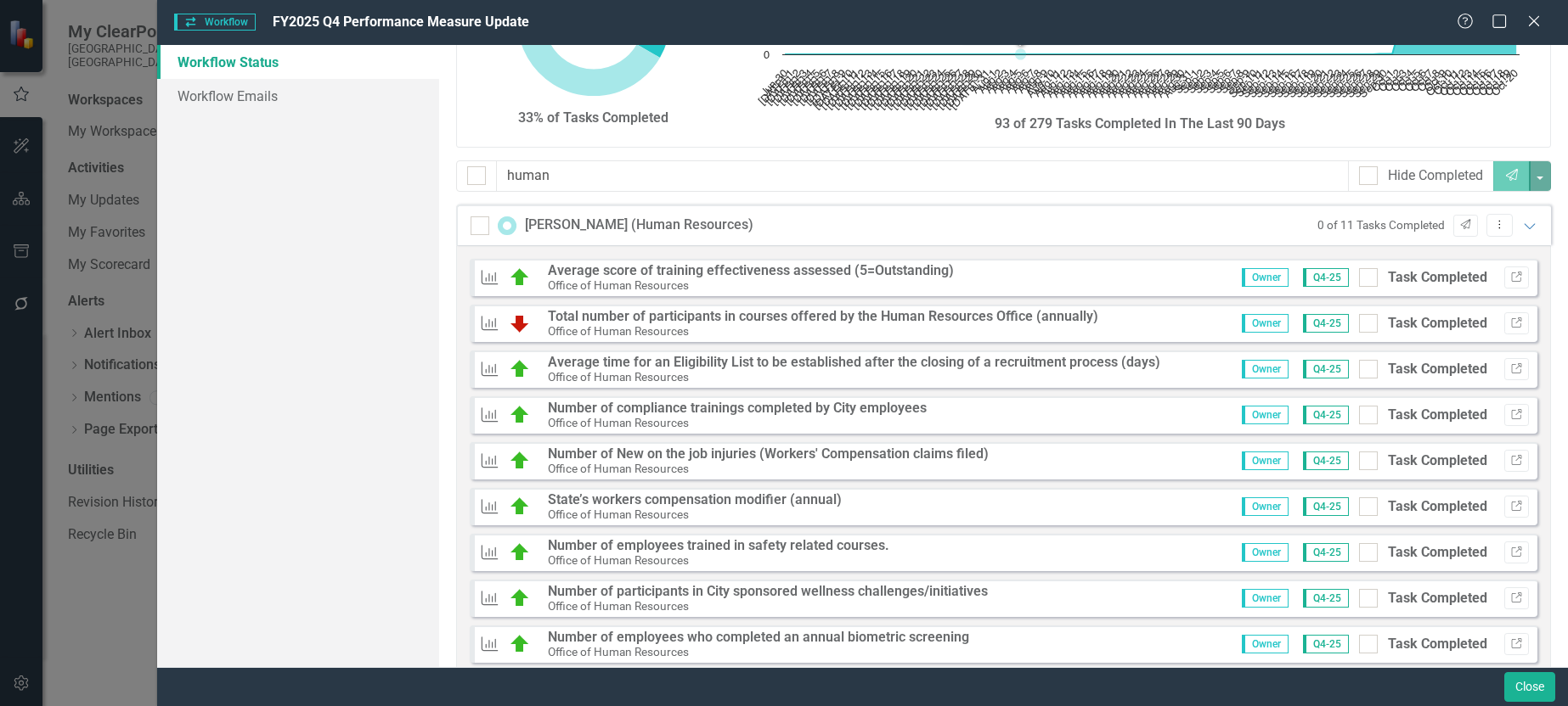
scroll to position [275, 0]
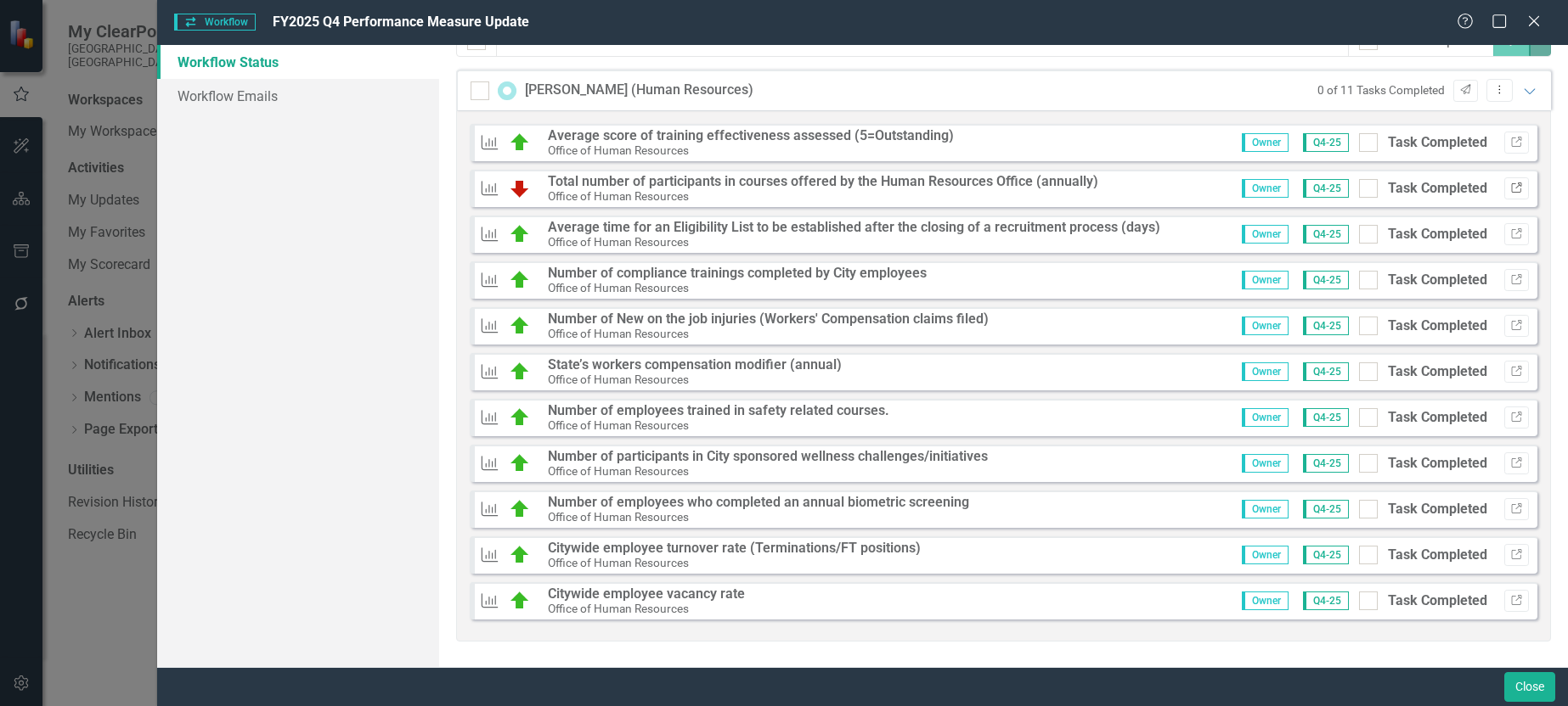
click at [1510, 186] on icon "Link" at bounding box center [1517, 189] width 12 height 11
click at [1510, 235] on icon "Link" at bounding box center [1517, 235] width 12 height 11
click at [1510, 321] on icon "Link" at bounding box center [1517, 326] width 12 height 11
click at [1510, 367] on icon "Link" at bounding box center [1517, 372] width 12 height 11
click at [1510, 417] on icon "Link" at bounding box center [1517, 418] width 12 height 11
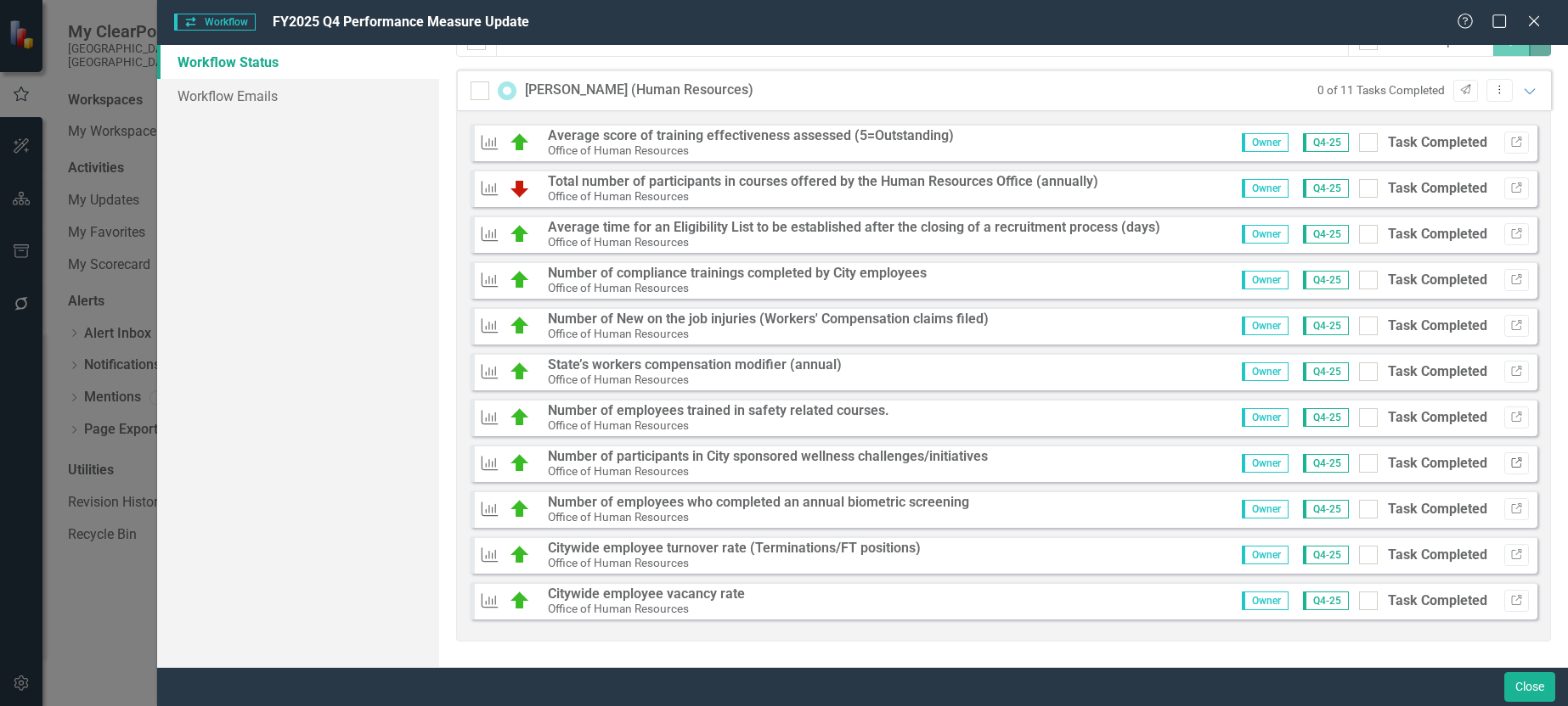
click at [1510, 465] on icon "Link" at bounding box center [1517, 464] width 12 height 11
click at [1513, 552] on button "Link" at bounding box center [1517, 555] width 25 height 22
click at [1360, 558] on div at bounding box center [1369, 555] width 19 height 19
click at [1360, 557] on input "Task Completed" at bounding box center [1365, 551] width 11 height 11
checkbox input "true"
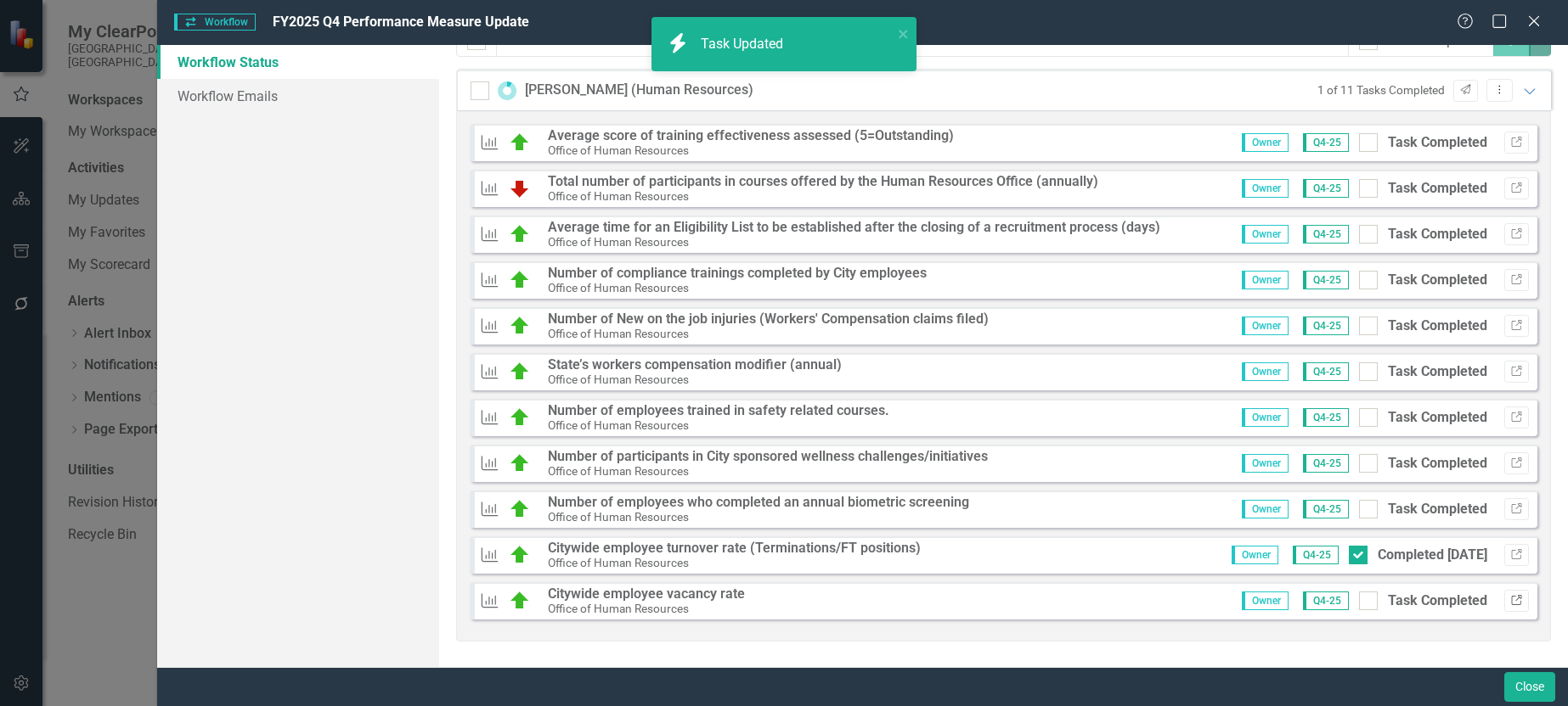
click at [1511, 602] on icon "button" at bounding box center [1517, 601] width 11 height 11
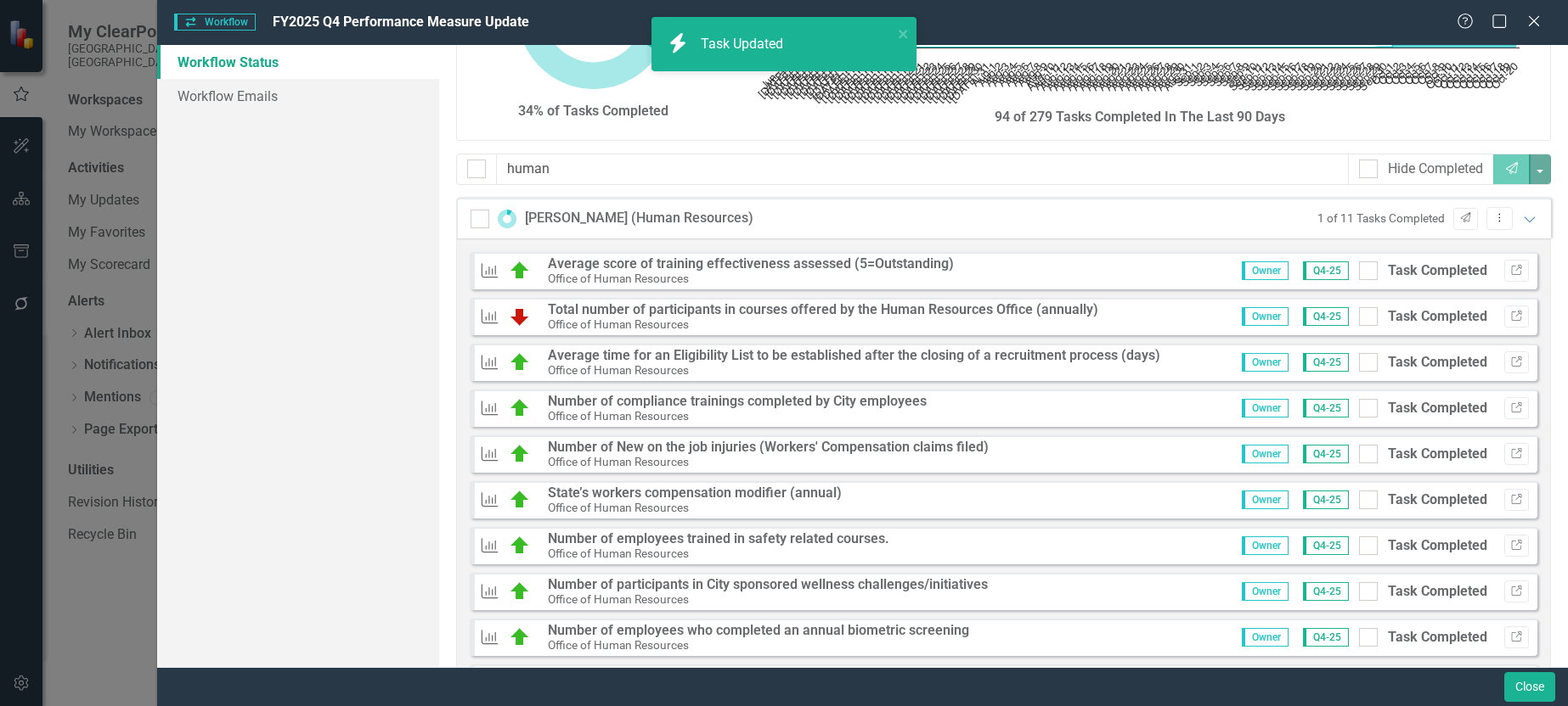
scroll to position [0, 0]
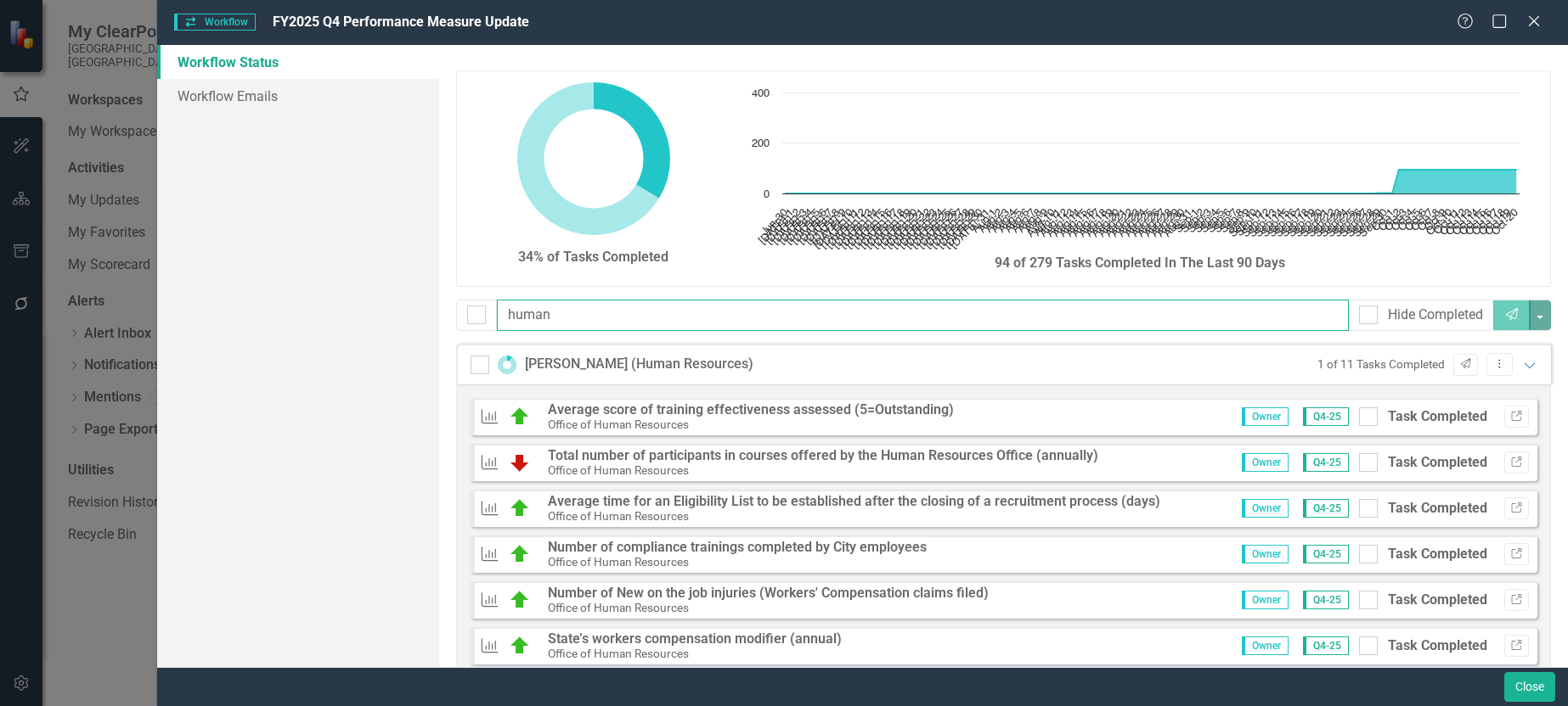
drag, startPoint x: 590, startPoint y: 318, endPoint x: 1, endPoint y: 315, distance: 589.0
click at [12, 311] on div "Workflow Workflow FY2025 Q4 Performance Measure Update Help Maximize Close Work…" at bounding box center [784, 353] width 1568 height 706
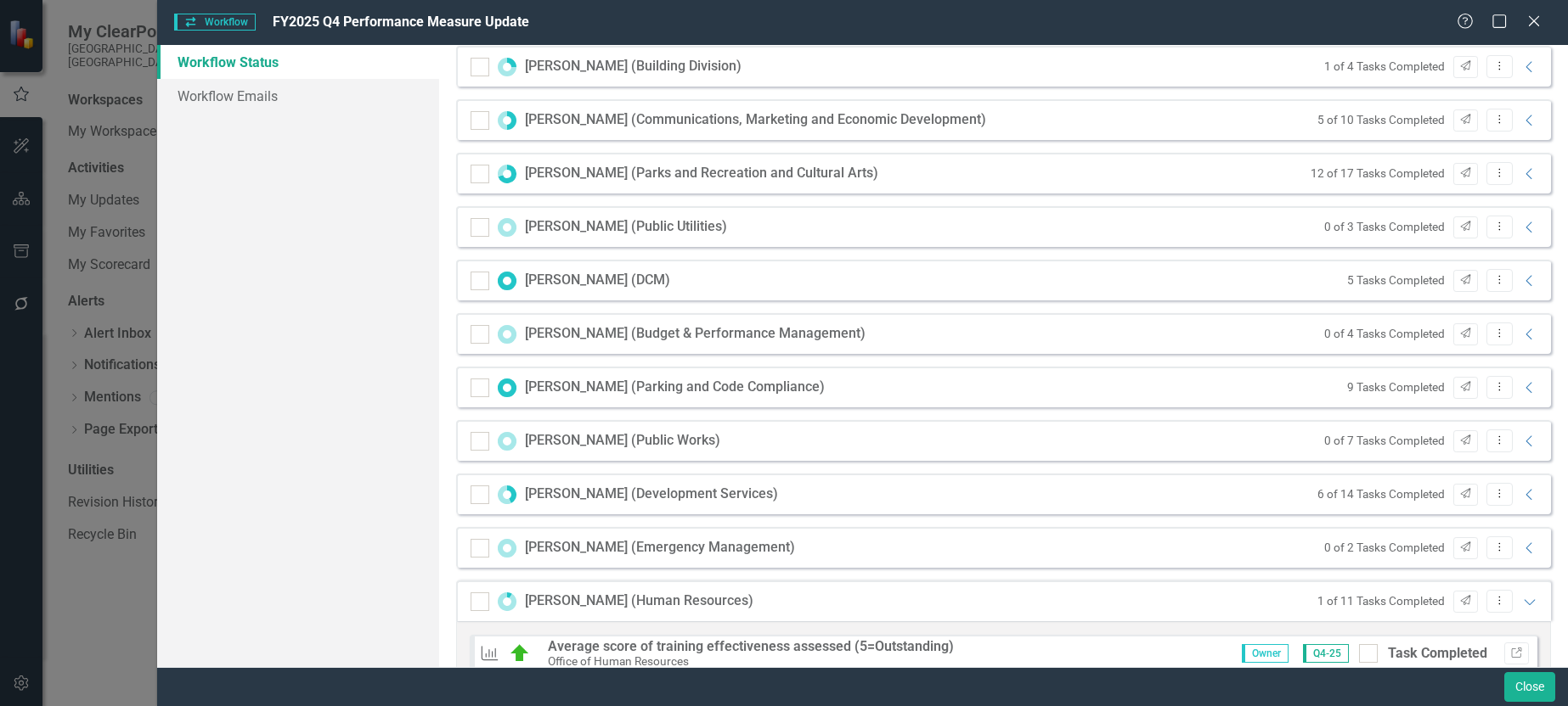
scroll to position [1613, 0]
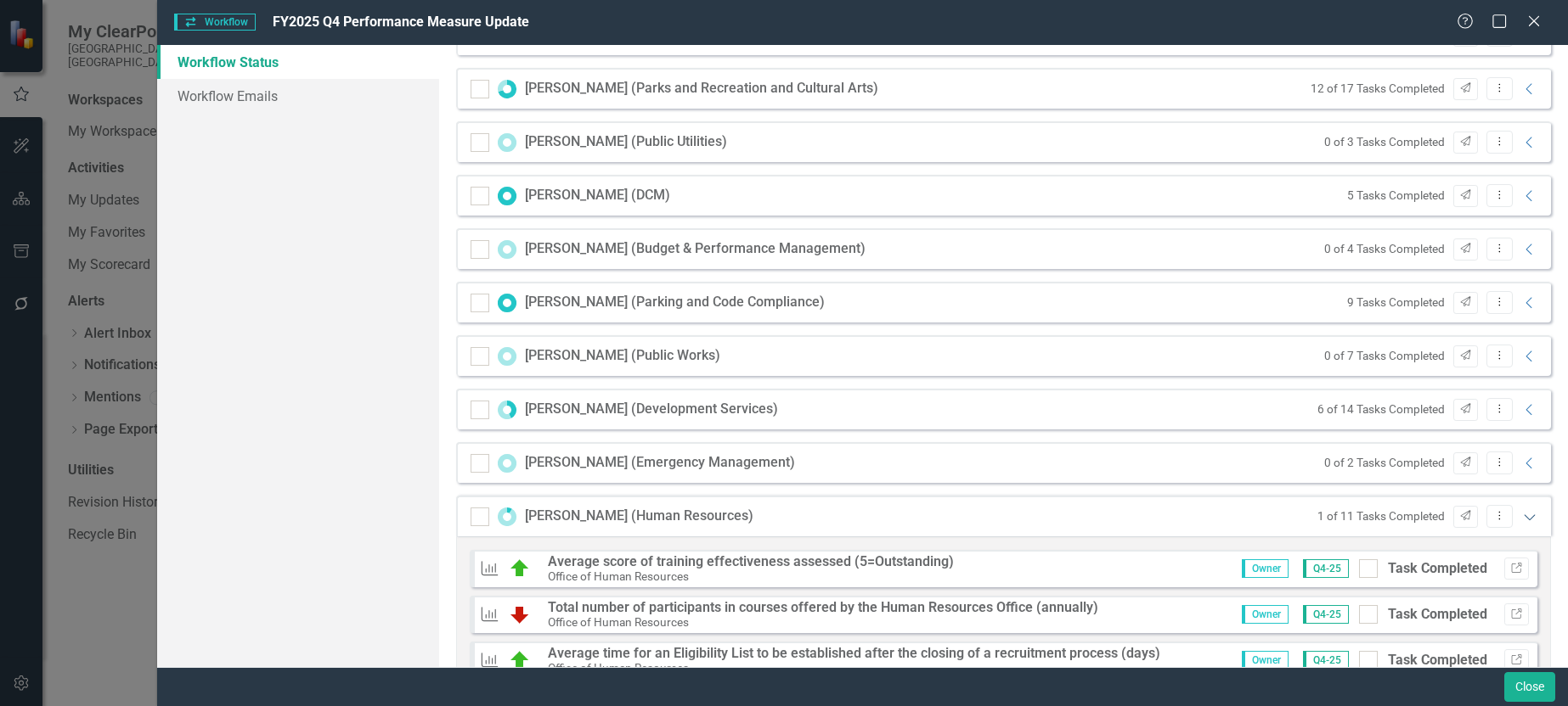
click at [1524, 517] on icon at bounding box center [1529, 517] width 11 height 6
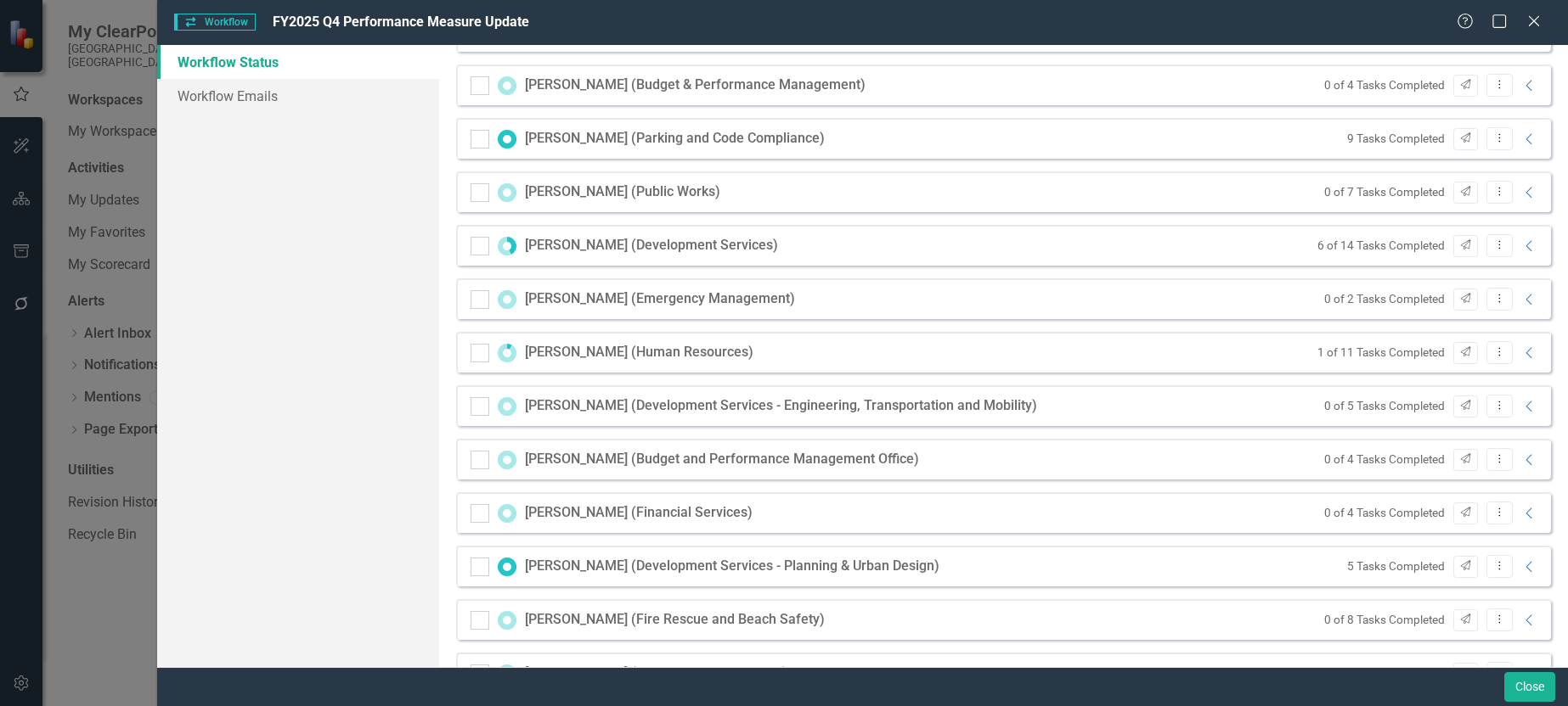
scroll to position [1783, 0]
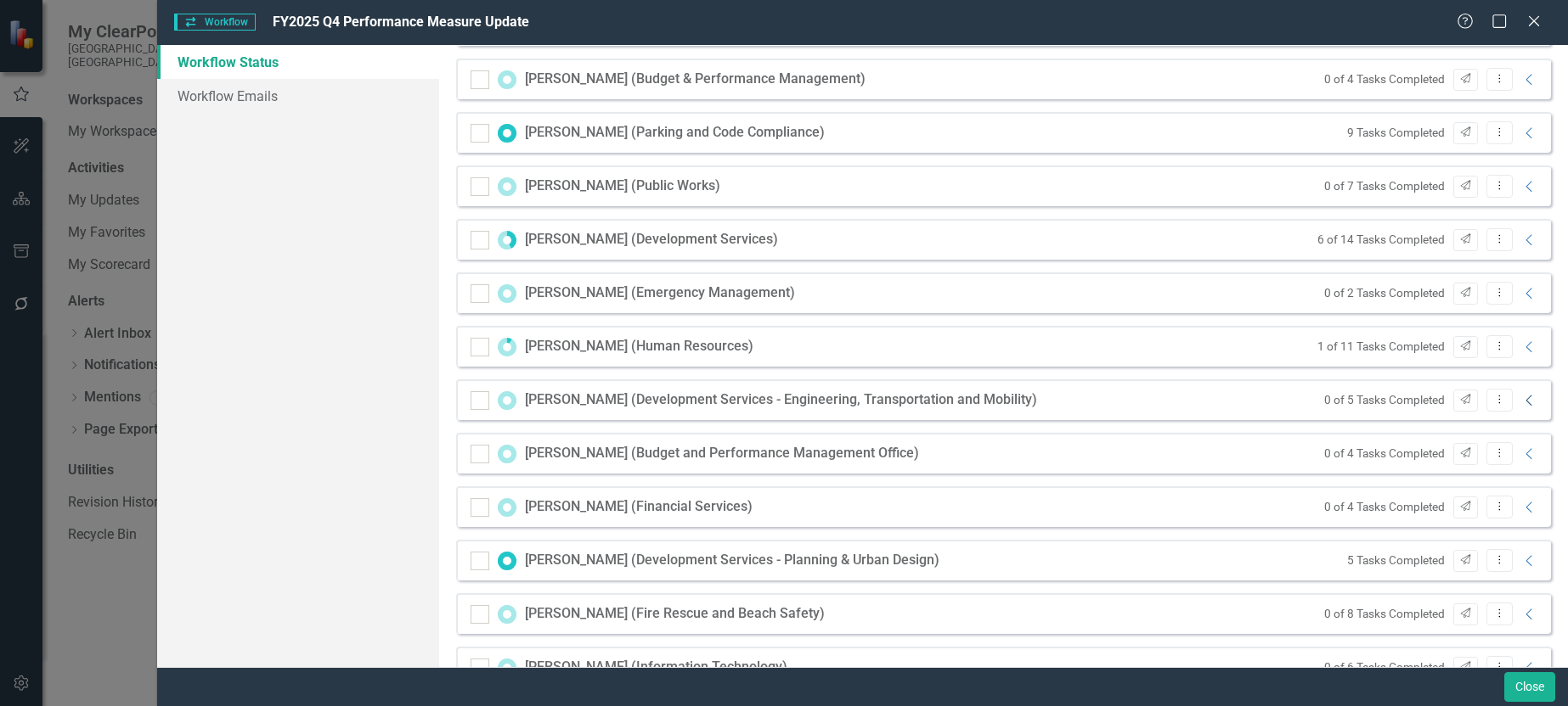
click at [1522, 403] on icon "Collapse" at bounding box center [1530, 400] width 17 height 13
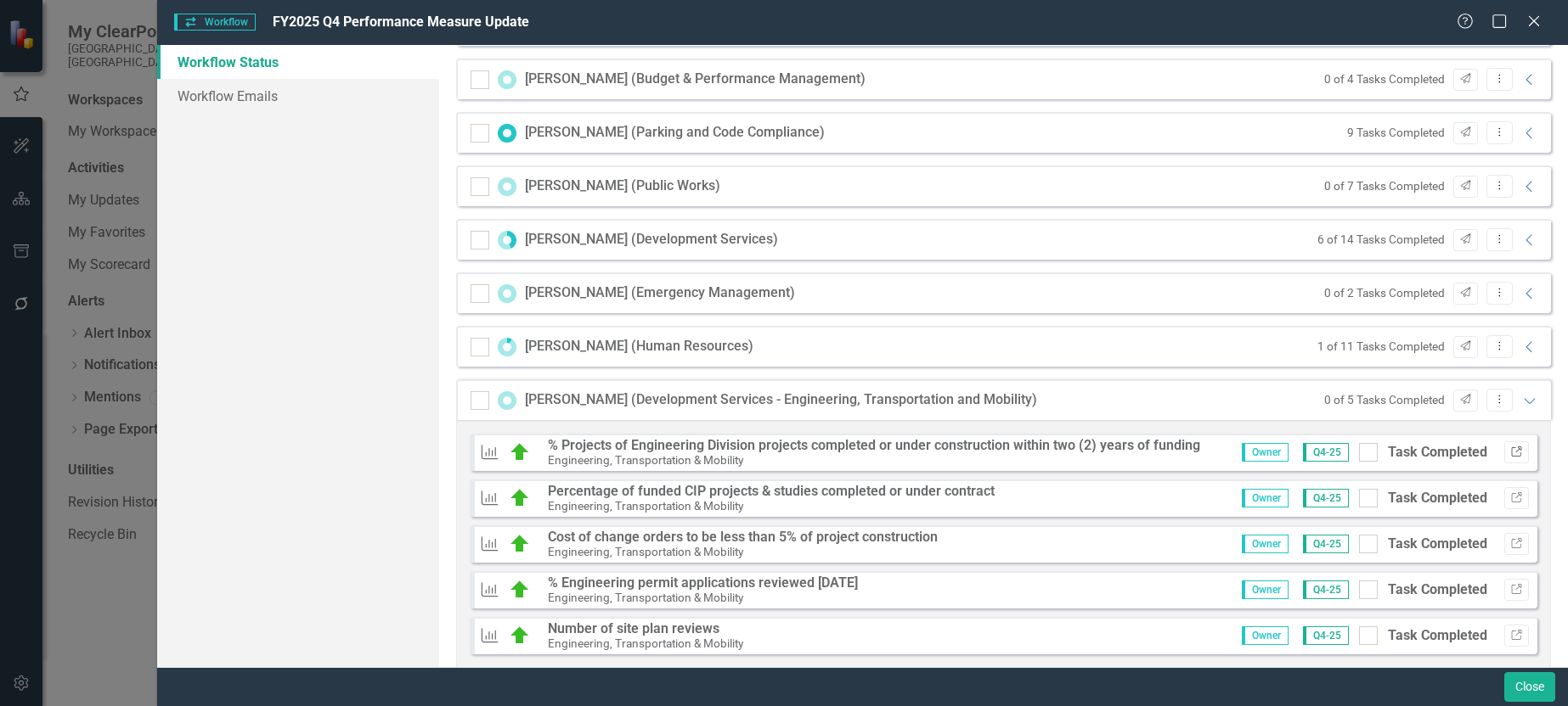
click at [1510, 455] on icon "Link" at bounding box center [1517, 453] width 12 height 11
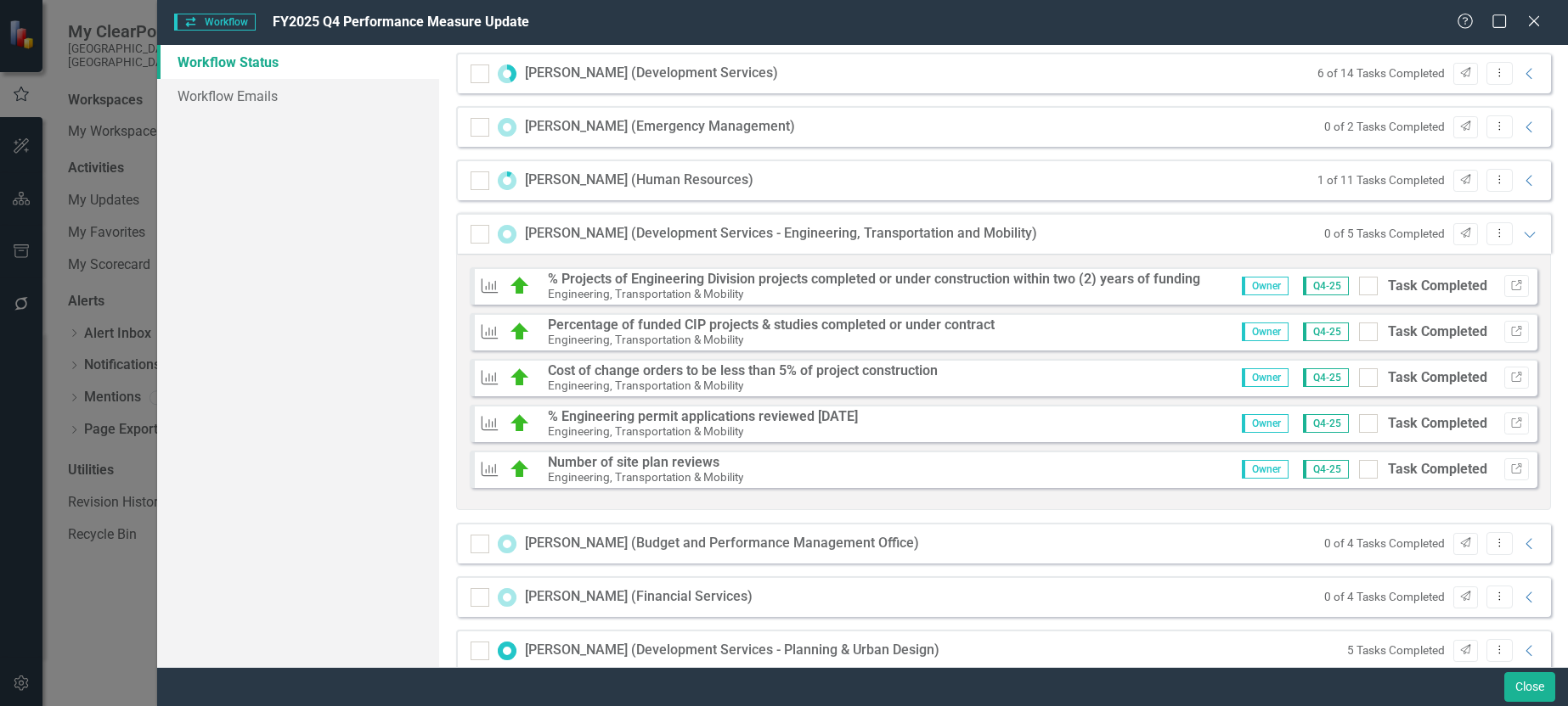
scroll to position [1952, 0]
click at [1510, 371] on icon "Link" at bounding box center [1517, 375] width 12 height 11
click at [1511, 465] on icon "button" at bounding box center [1517, 465] width 11 height 11
click at [1522, 232] on icon "Expanded" at bounding box center [1530, 230] width 17 height 13
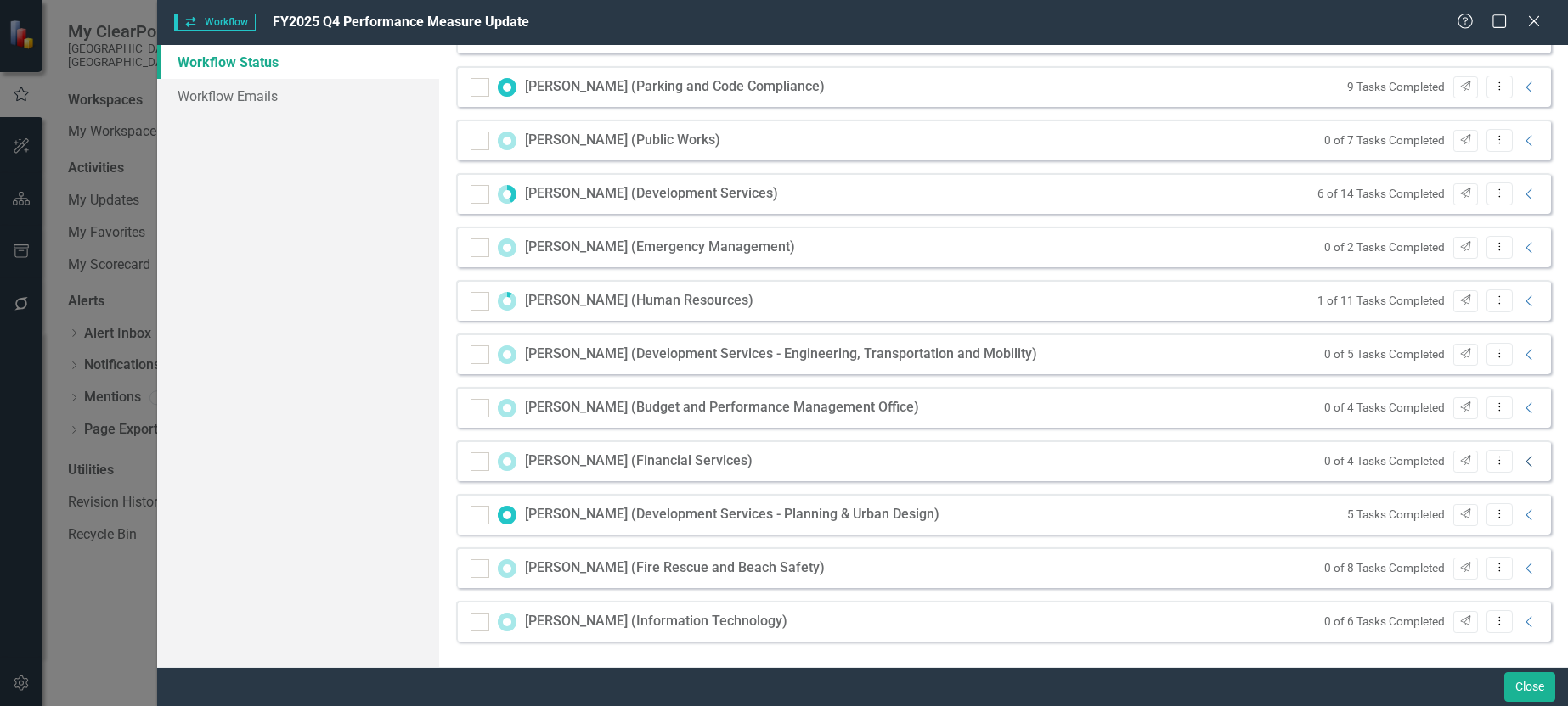
click at [1522, 467] on icon "Collapse" at bounding box center [1530, 462] width 17 height 13
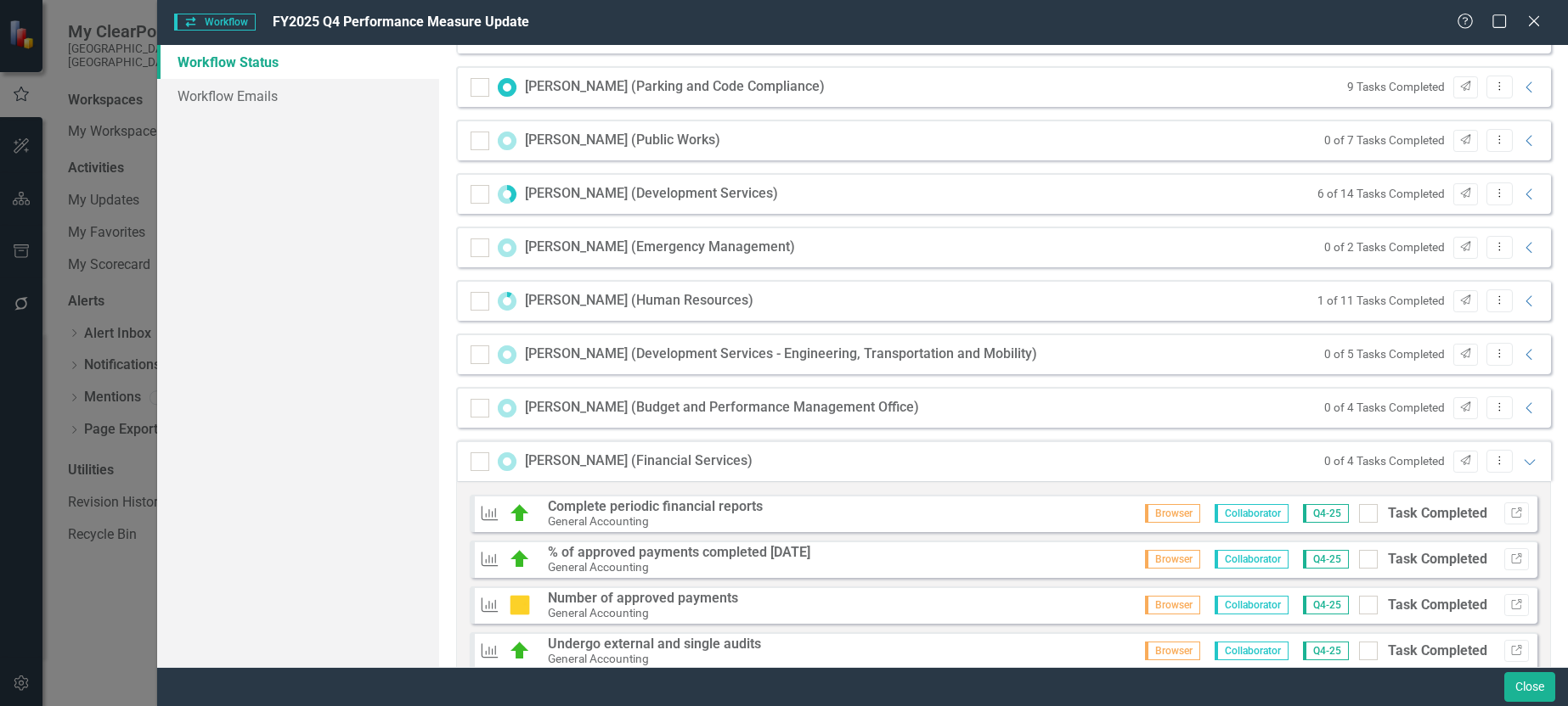
scroll to position [1952, 0]
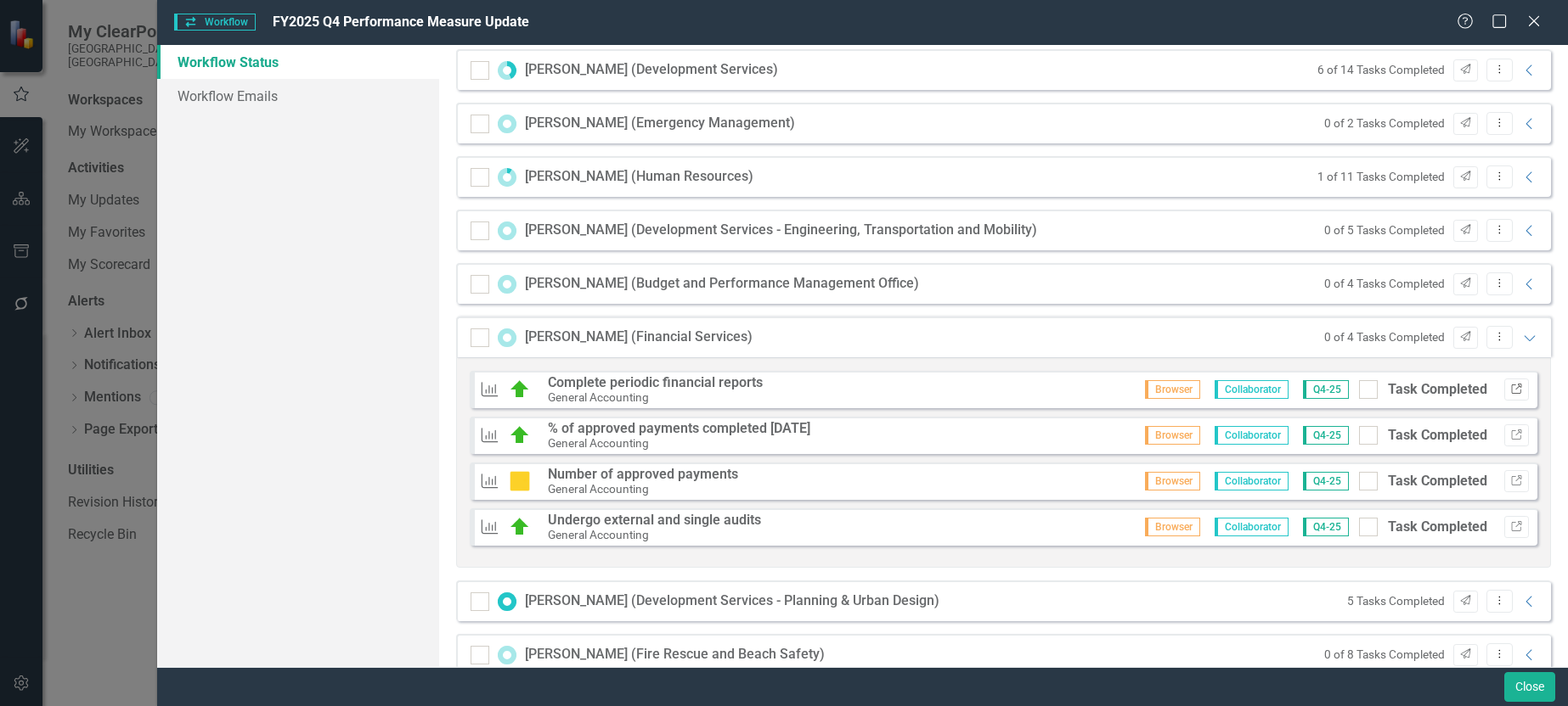
click at [1510, 389] on icon "Link" at bounding box center [1517, 390] width 12 height 11
click at [1510, 435] on button "Link" at bounding box center [1517, 435] width 25 height 22
click at [1510, 484] on icon "Link" at bounding box center [1517, 482] width 12 height 11
click at [1510, 531] on icon "Link" at bounding box center [1517, 527] width 12 height 11
click at [1525, 337] on icon "Expanded" at bounding box center [1530, 337] width 17 height 13
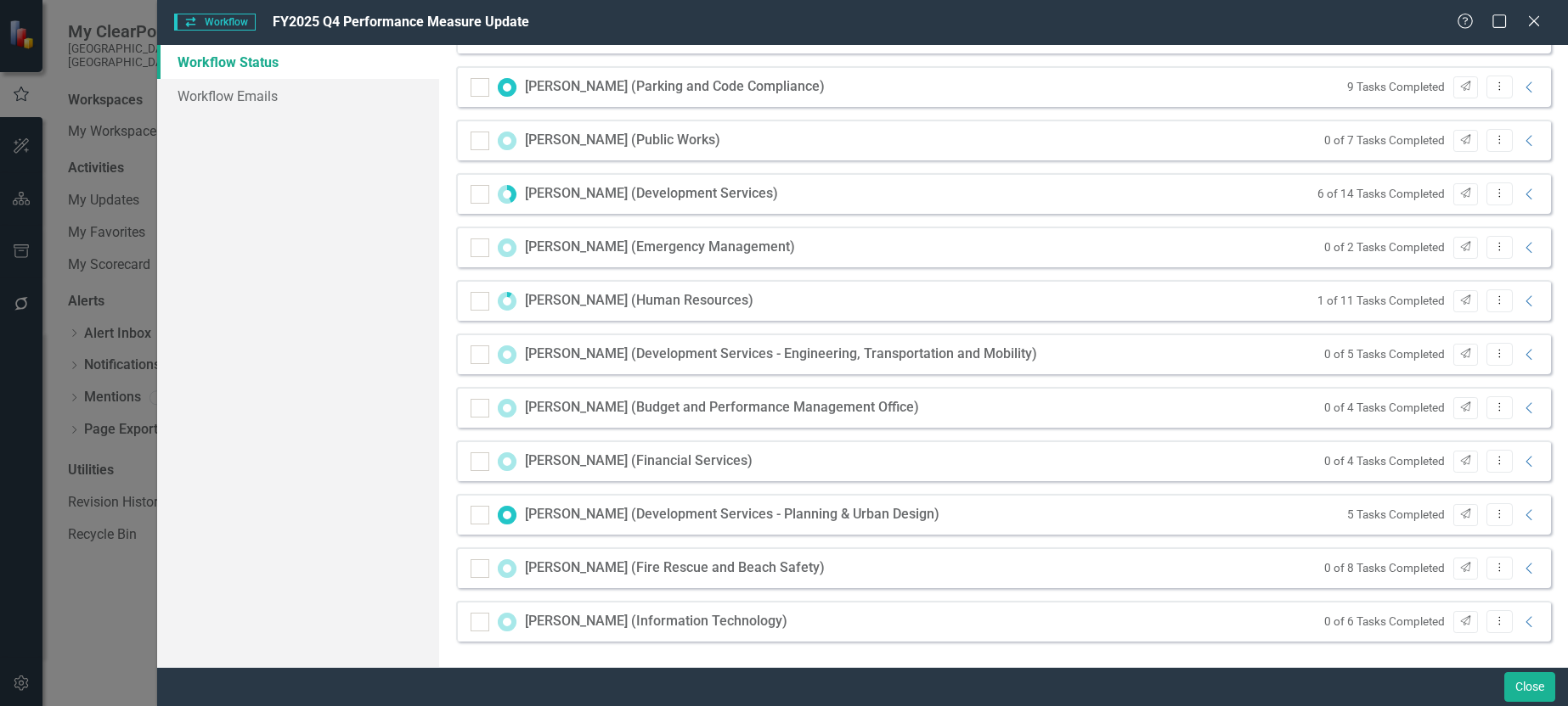
scroll to position [1829, 0]
click at [1515, 631] on div "0 of 6 Tasks Completed Send Dropdown Menu Collapse" at bounding box center [1428, 622] width 223 height 23
click at [1522, 624] on icon "Collapse" at bounding box center [1530, 622] width 17 height 13
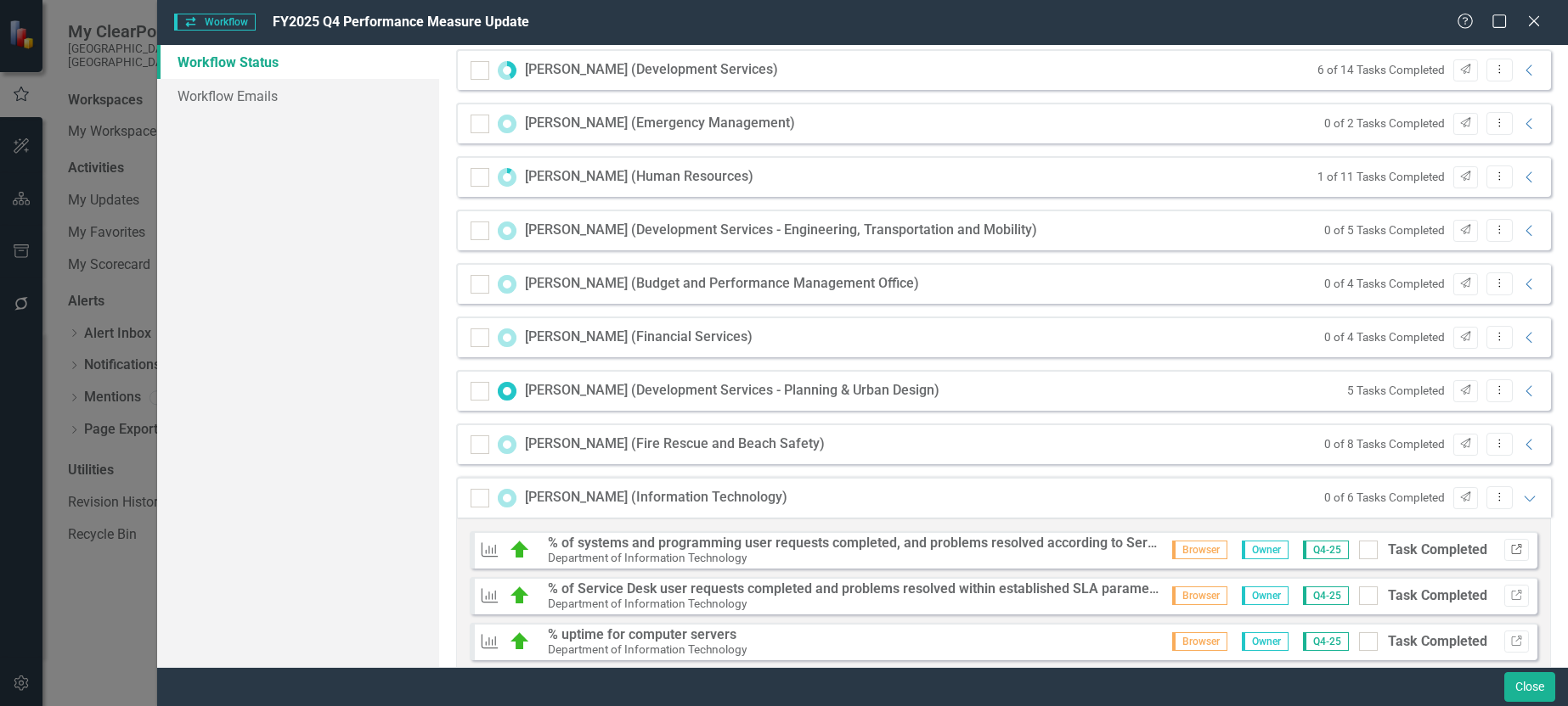
click at [1504, 543] on button "Link" at bounding box center [1517, 550] width 25 height 22
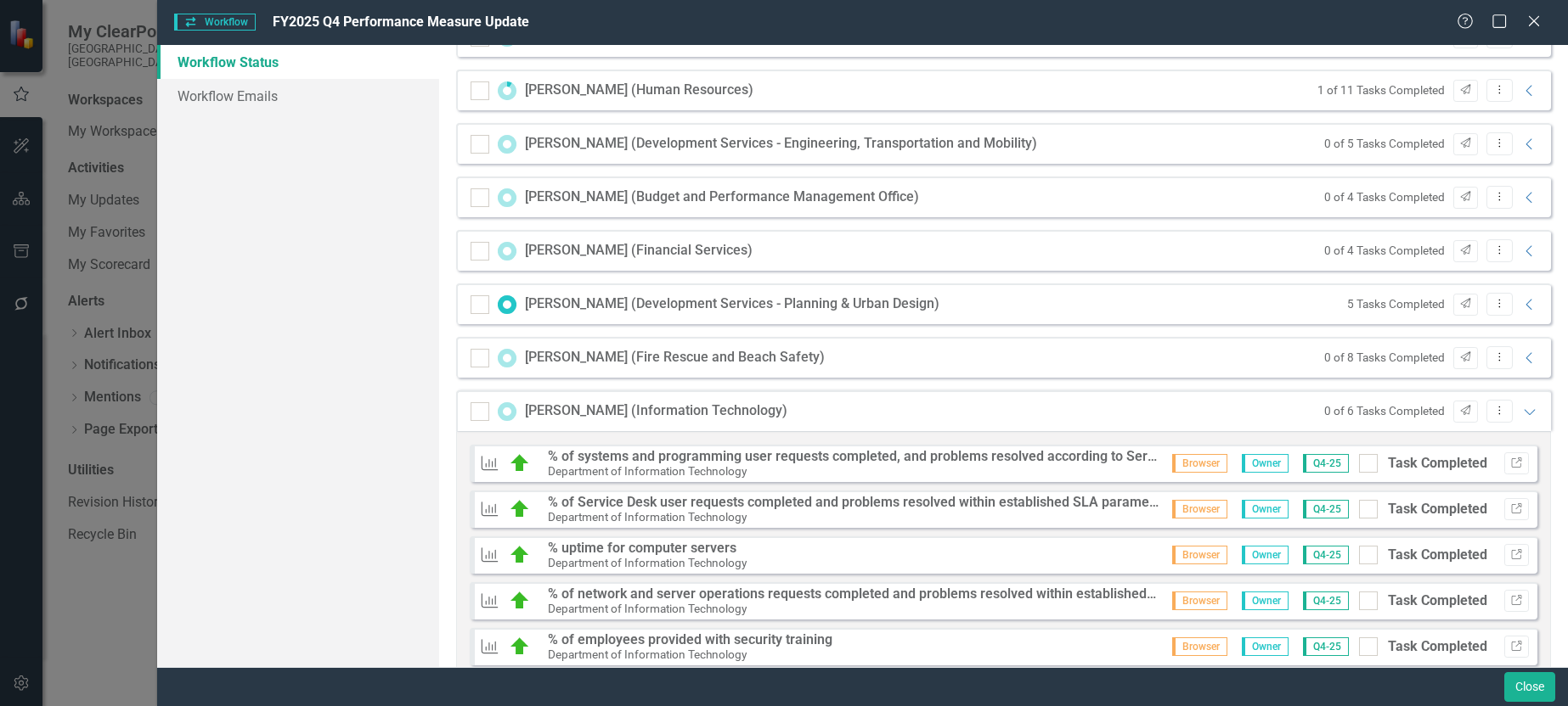
scroll to position [2131, 0]
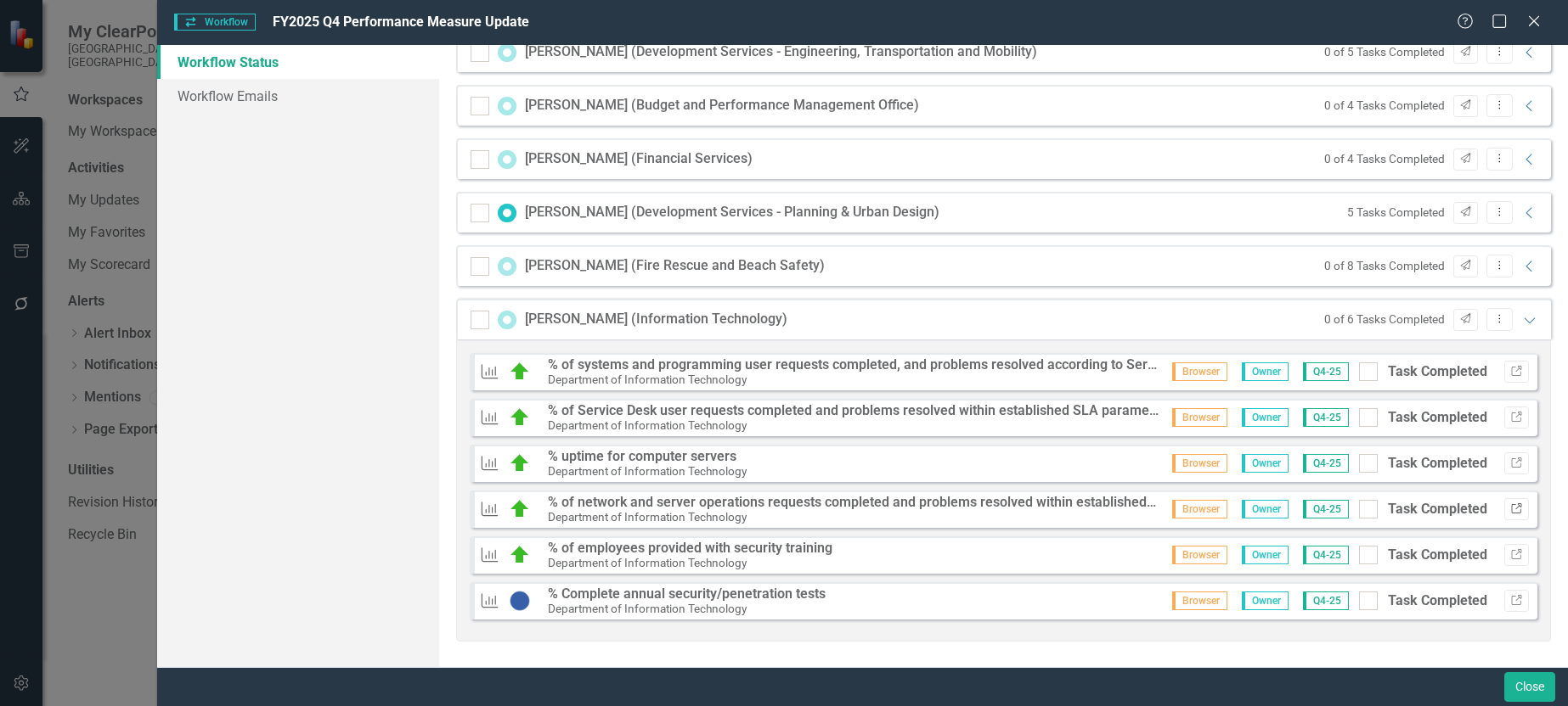
click at [1510, 513] on icon "Link" at bounding box center [1517, 509] width 12 height 11
click at [1510, 596] on icon "Link" at bounding box center [1517, 601] width 12 height 11
click at [1522, 320] on icon "Expanded" at bounding box center [1530, 320] width 17 height 13
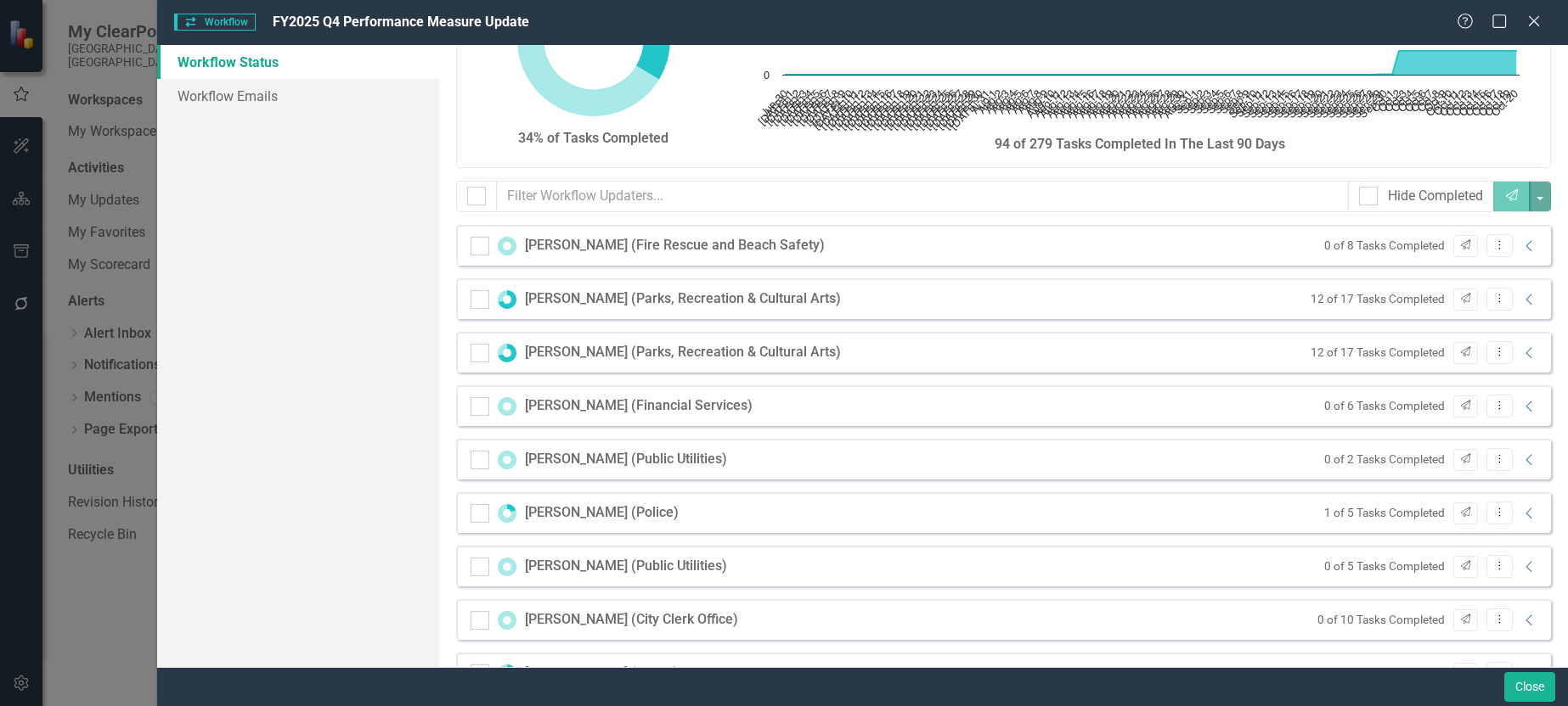
scroll to position [0, 0]
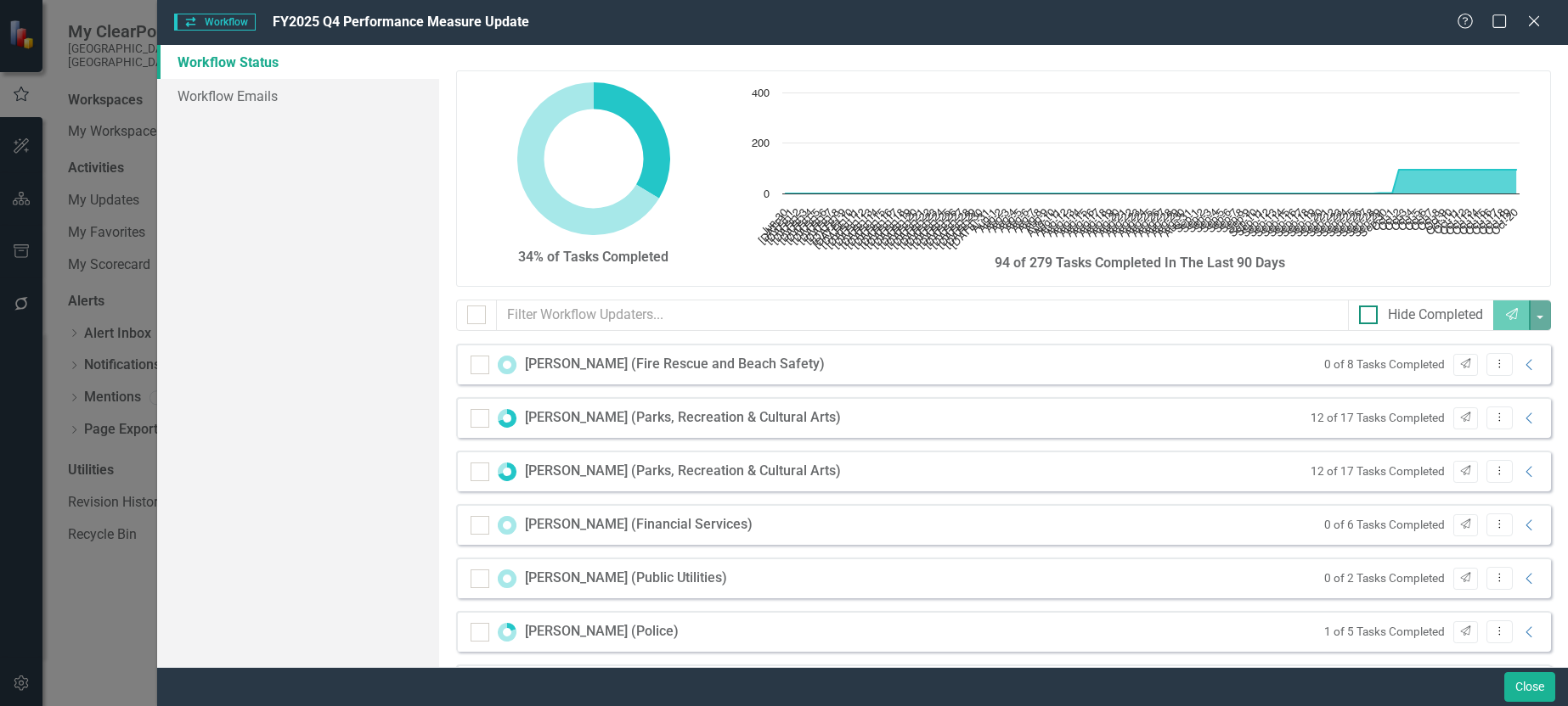
click at [1360, 309] on input "Hide Completed" at bounding box center [1365, 311] width 11 height 11
click at [1522, 420] on icon "Collapse" at bounding box center [1530, 418] width 17 height 13
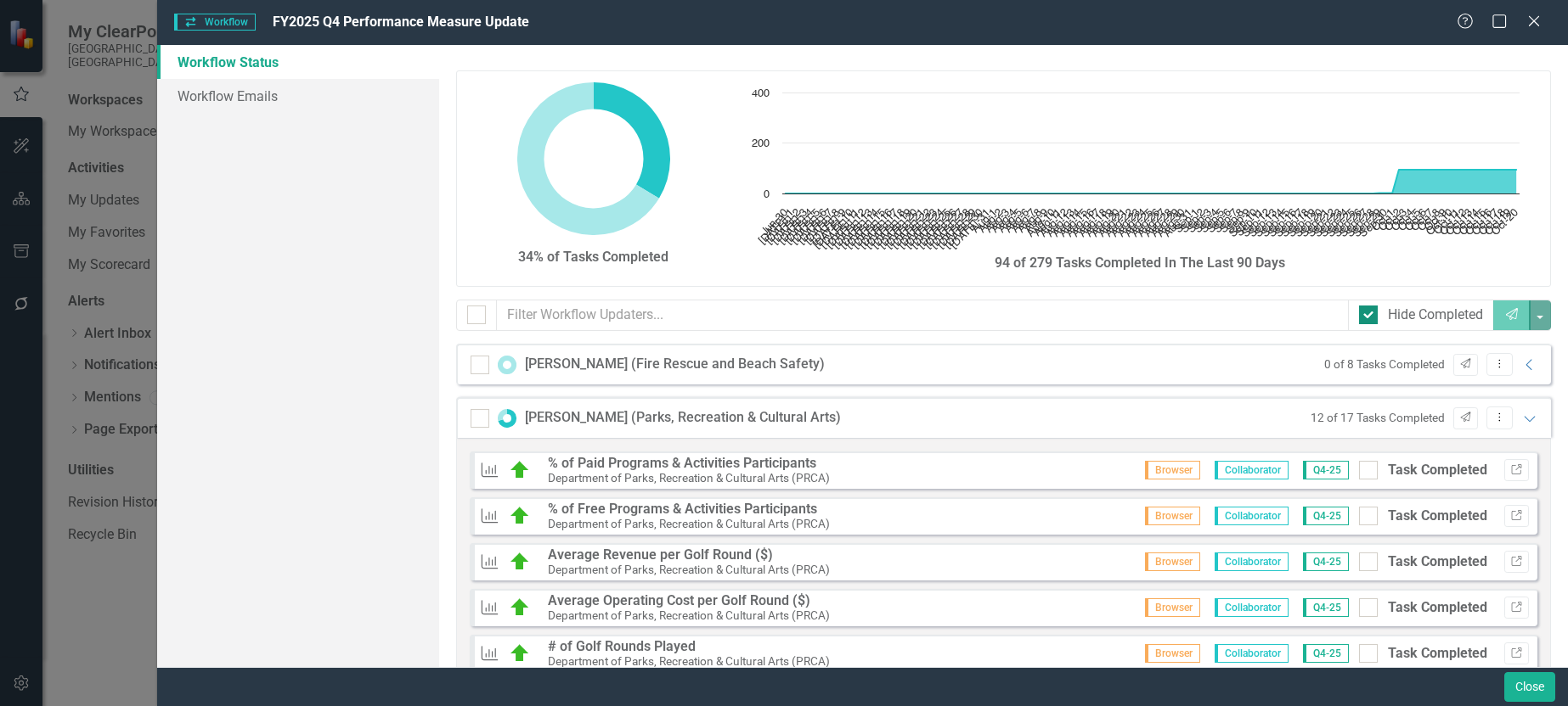
click at [1360, 317] on div at bounding box center [1369, 314] width 19 height 19
click at [1360, 317] on input "Hide Completed" at bounding box center [1365, 311] width 11 height 11
checkbox input "false"
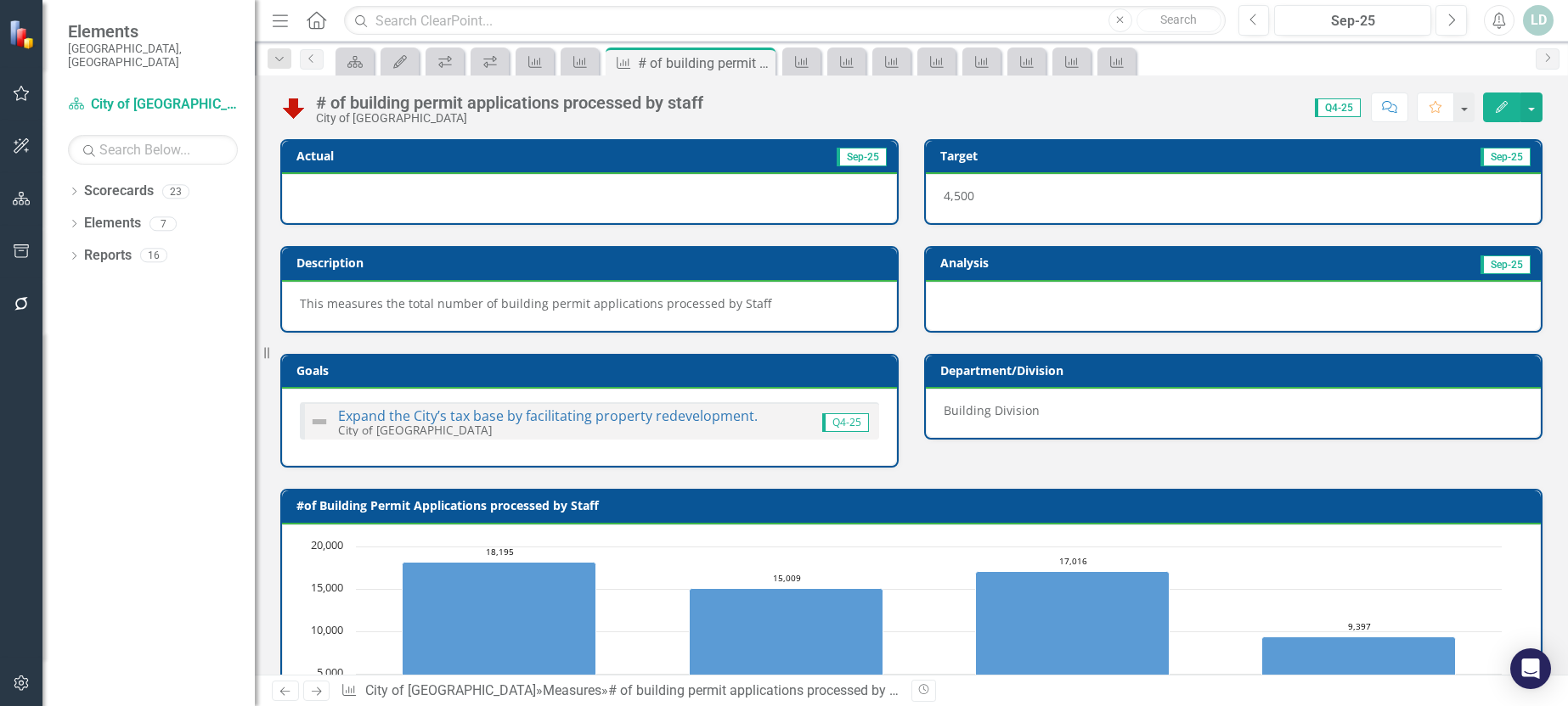
scroll to position [663, 0]
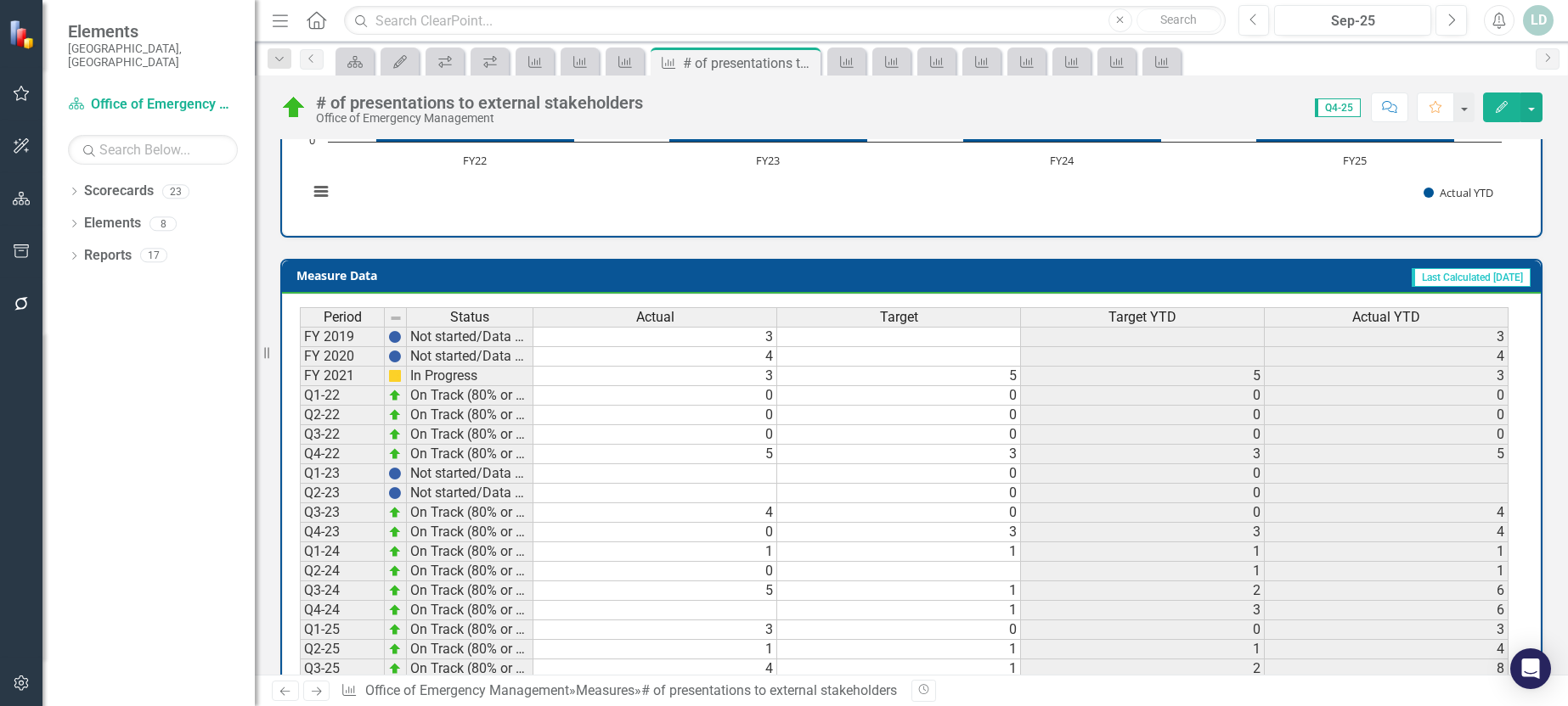
scroll to position [679, 0]
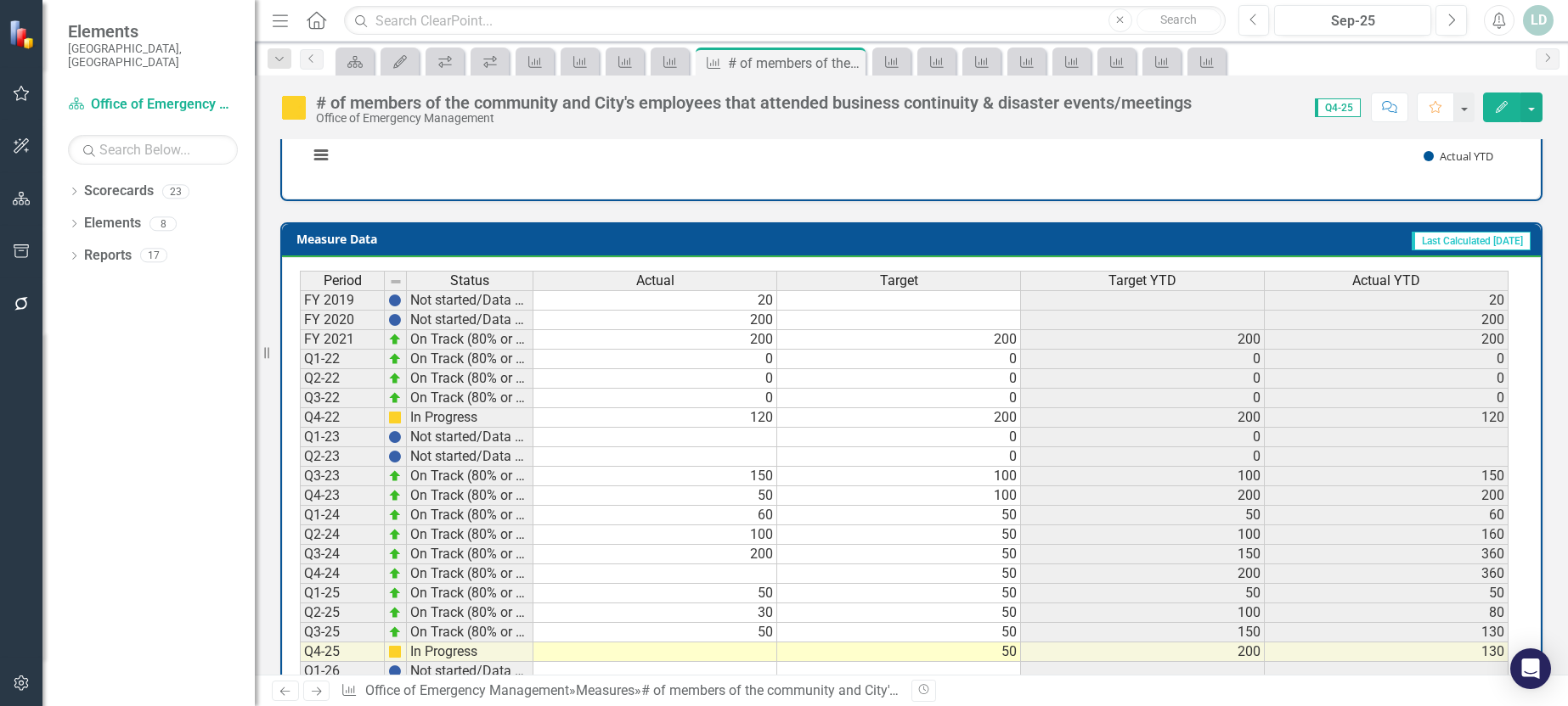
scroll to position [679, 0]
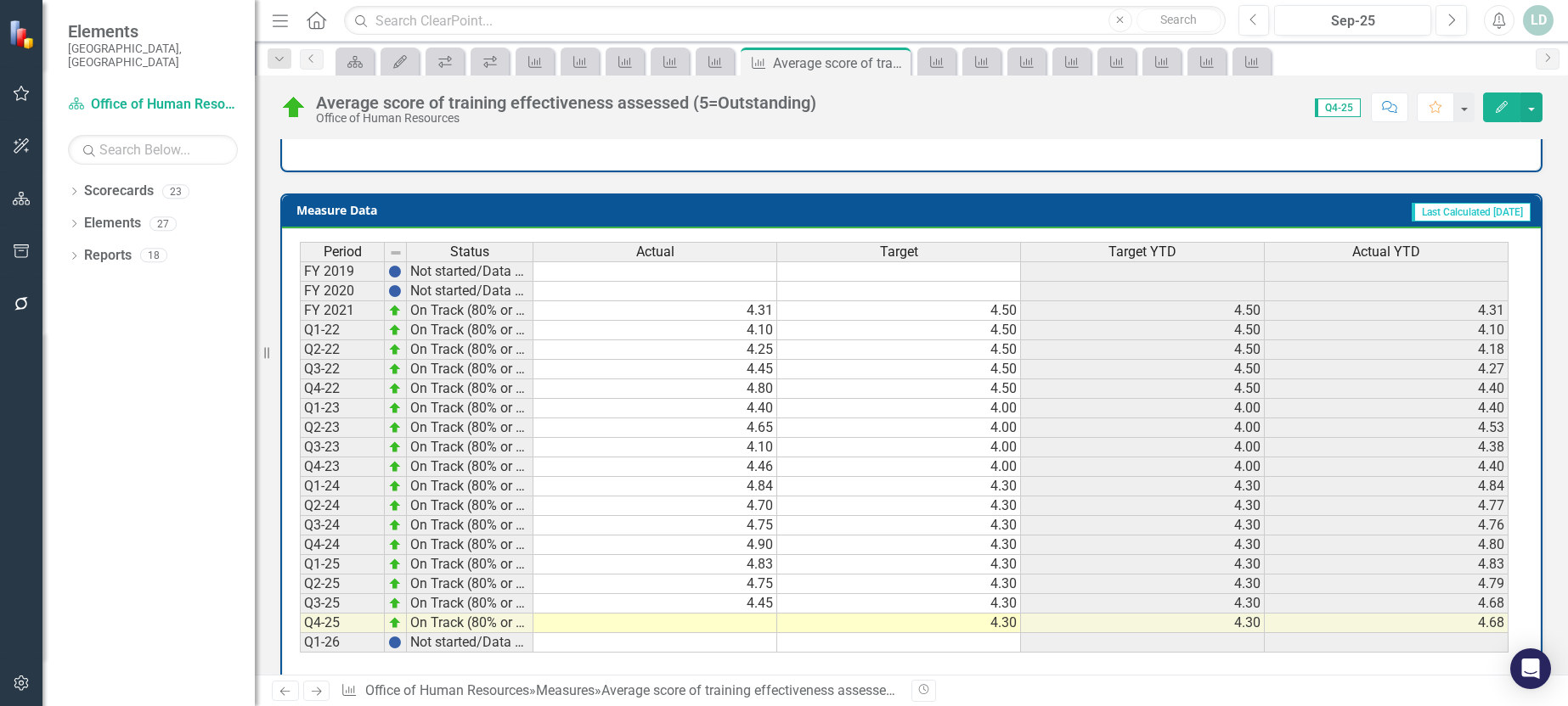
scroll to position [696, 0]
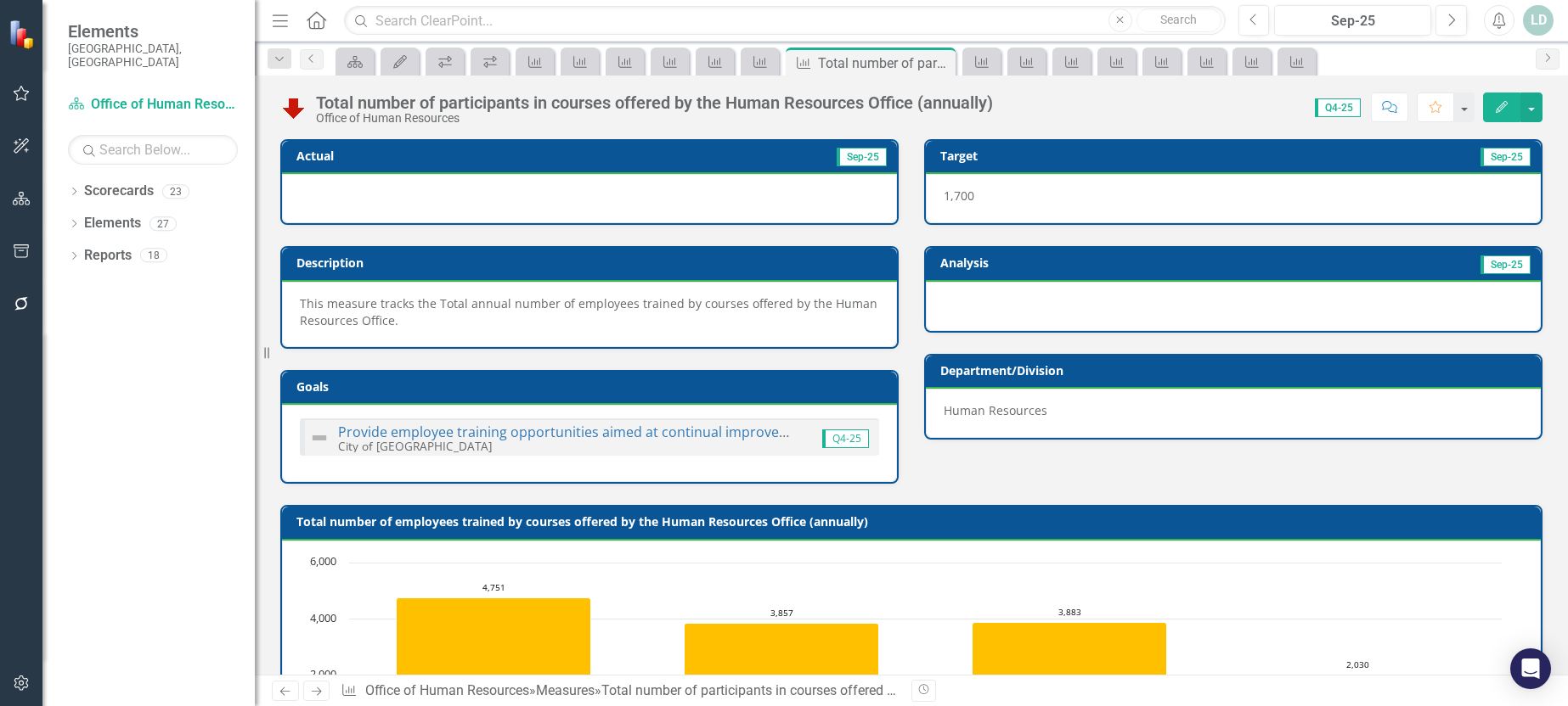
scroll to position [679, 0]
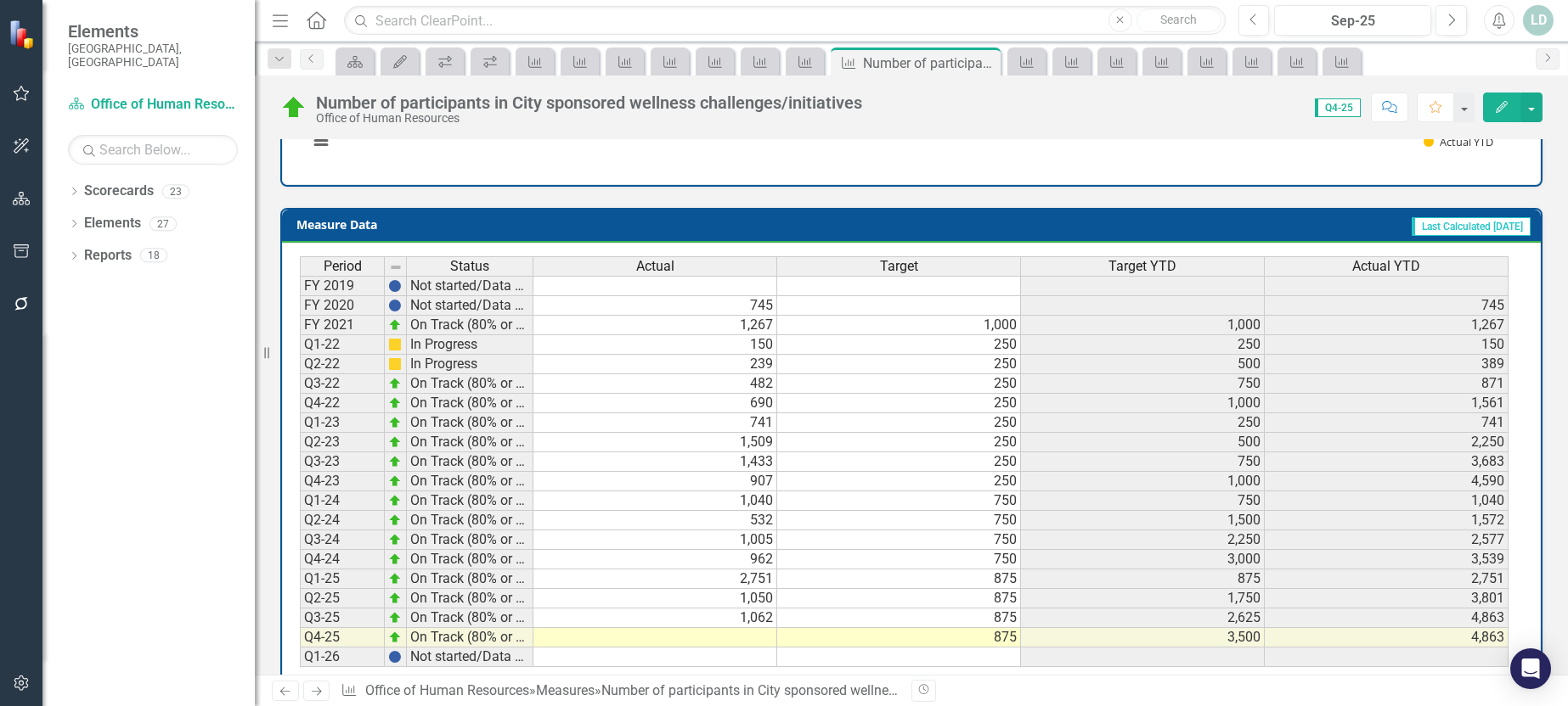
scroll to position [679, 0]
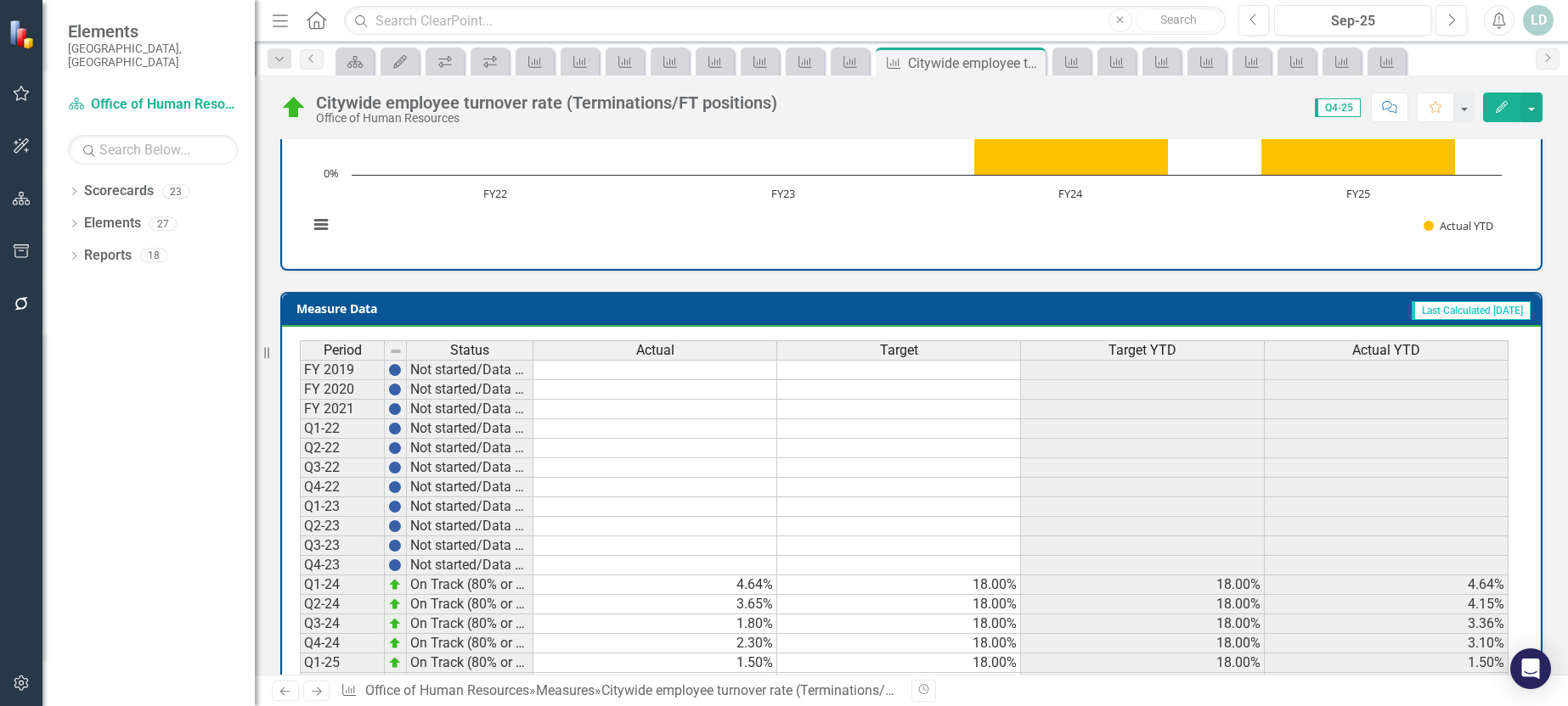
scroll to position [663, 0]
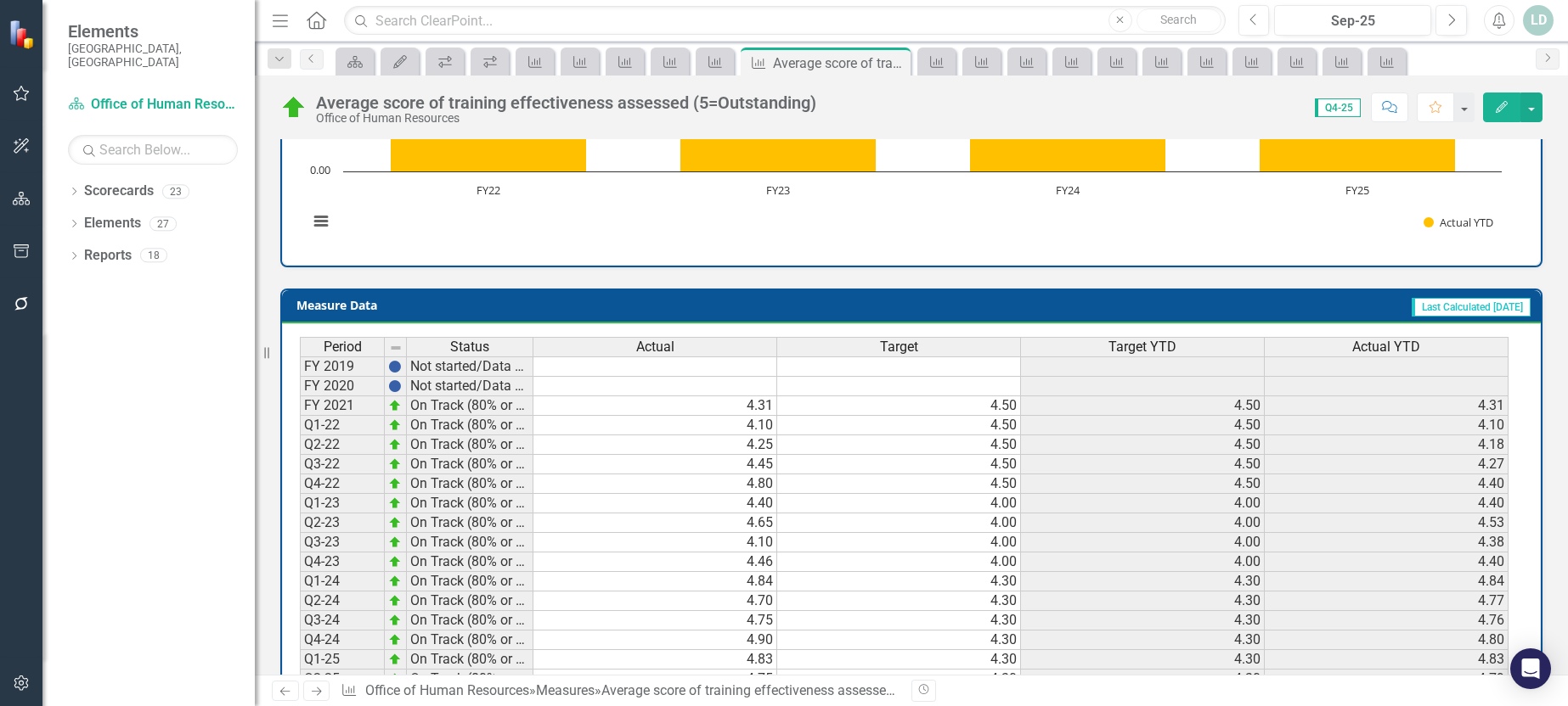
scroll to position [696, 0]
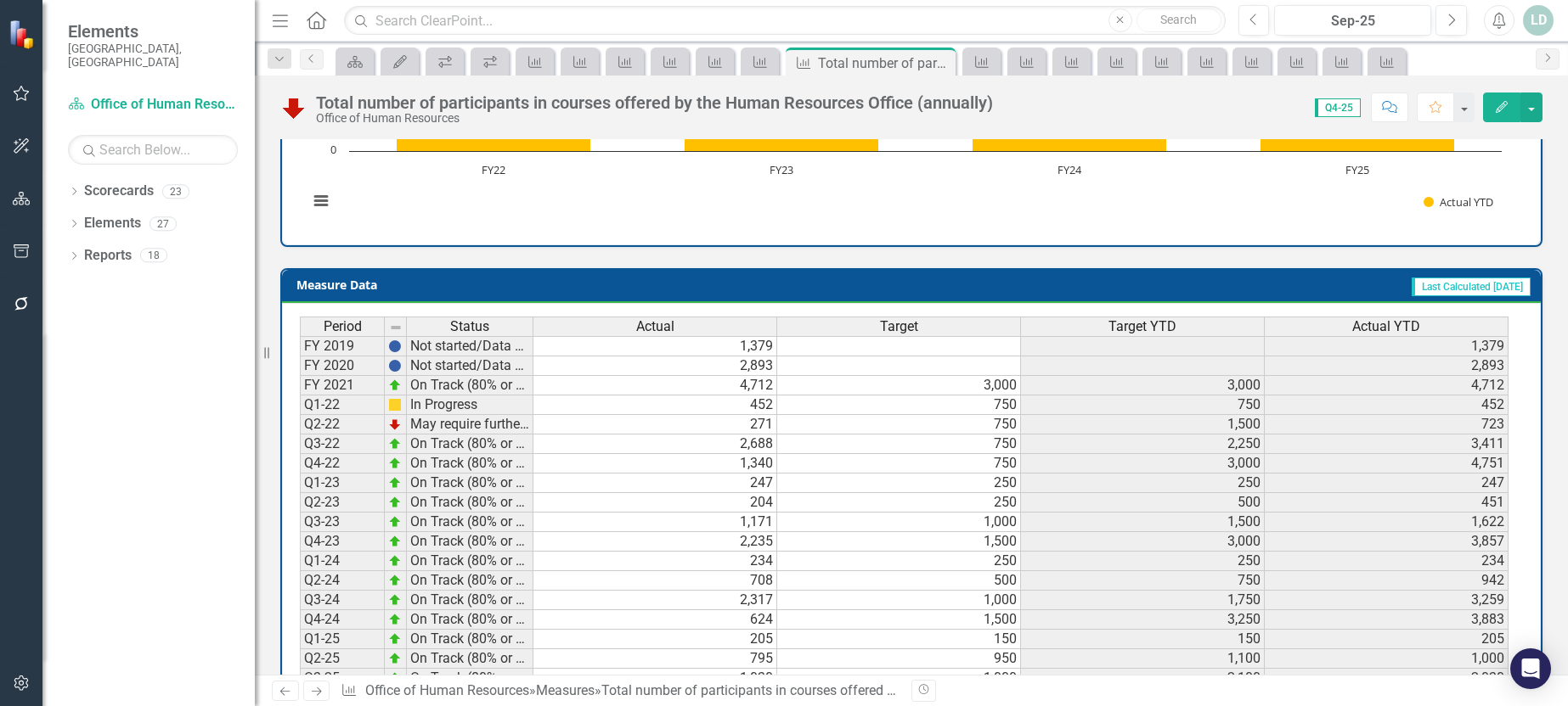
scroll to position [679, 0]
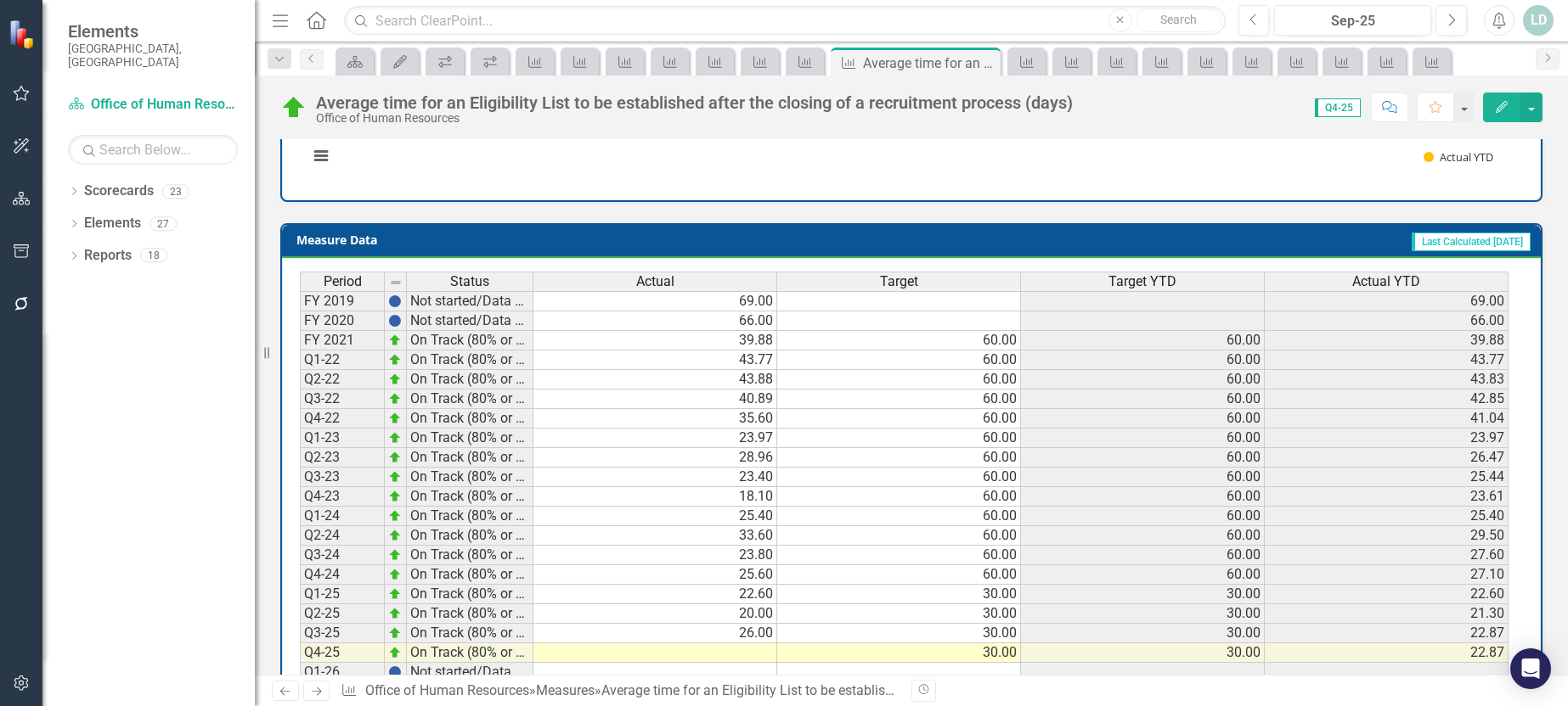
scroll to position [696, 0]
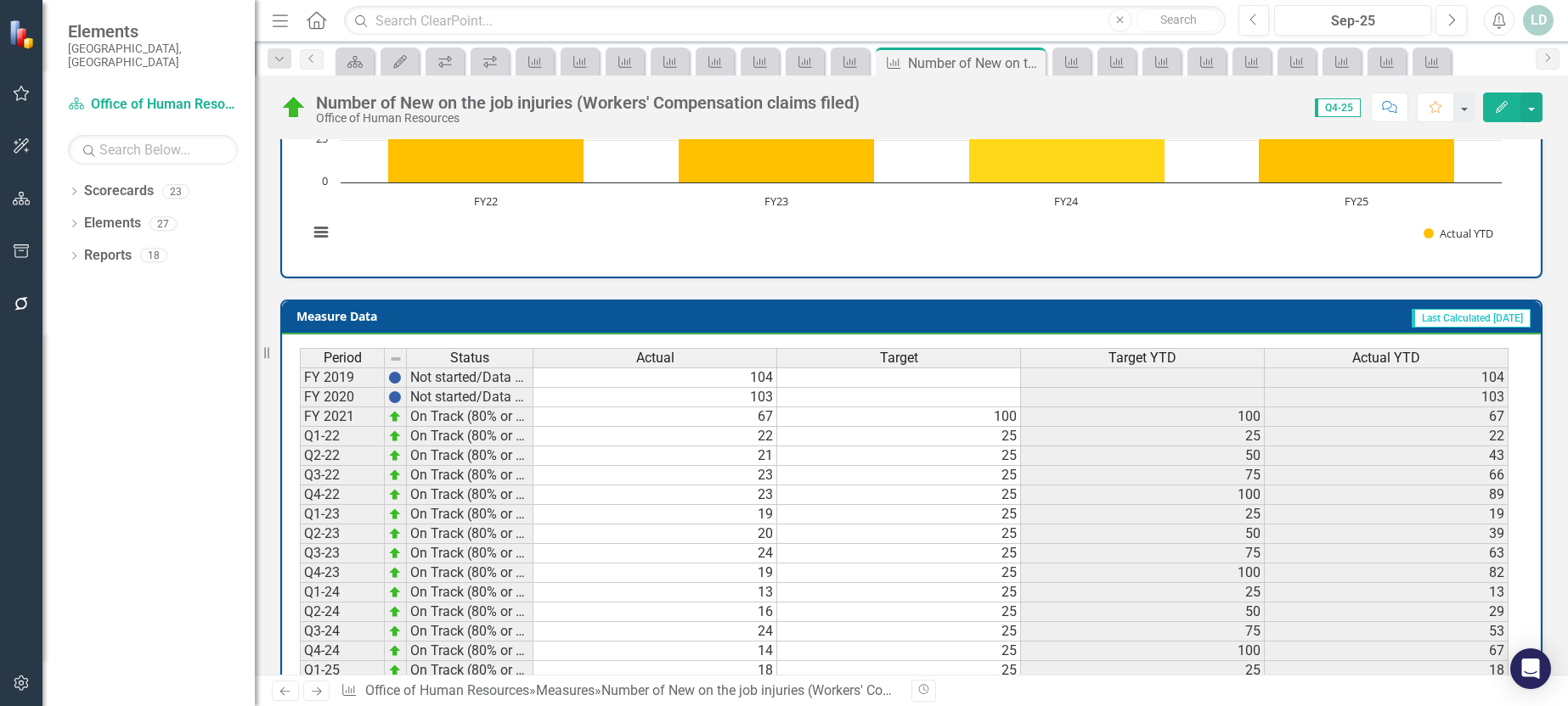
scroll to position [696, 0]
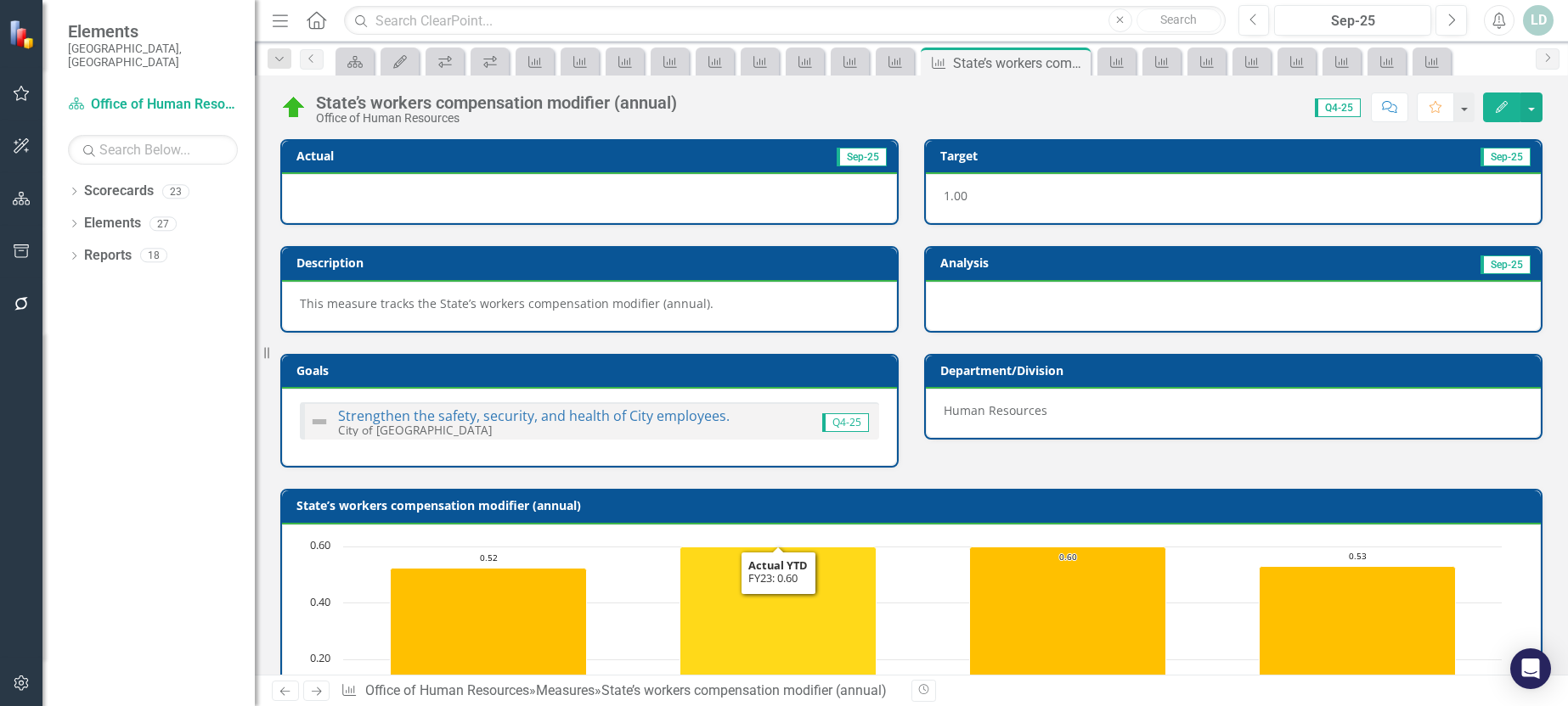
scroll to position [663, 0]
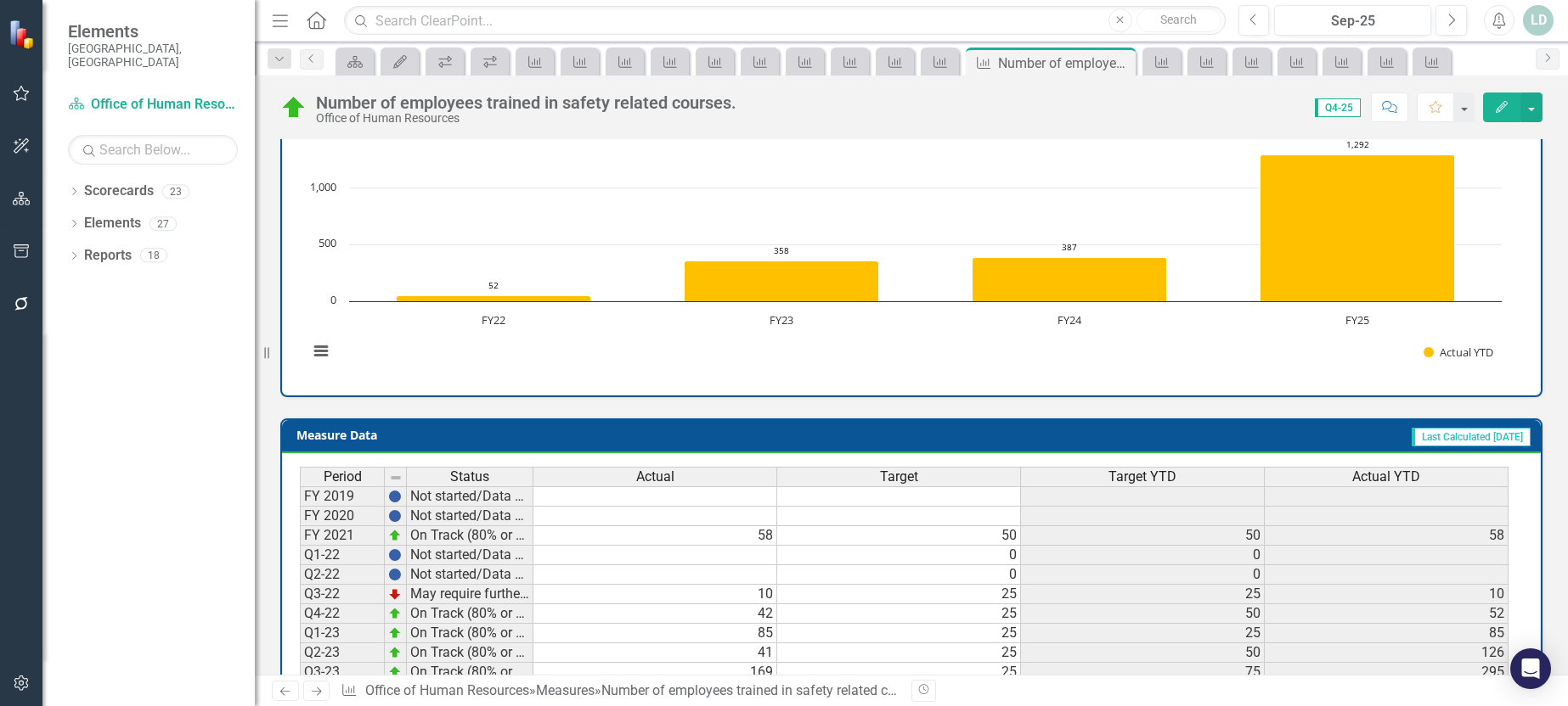
scroll to position [696, 0]
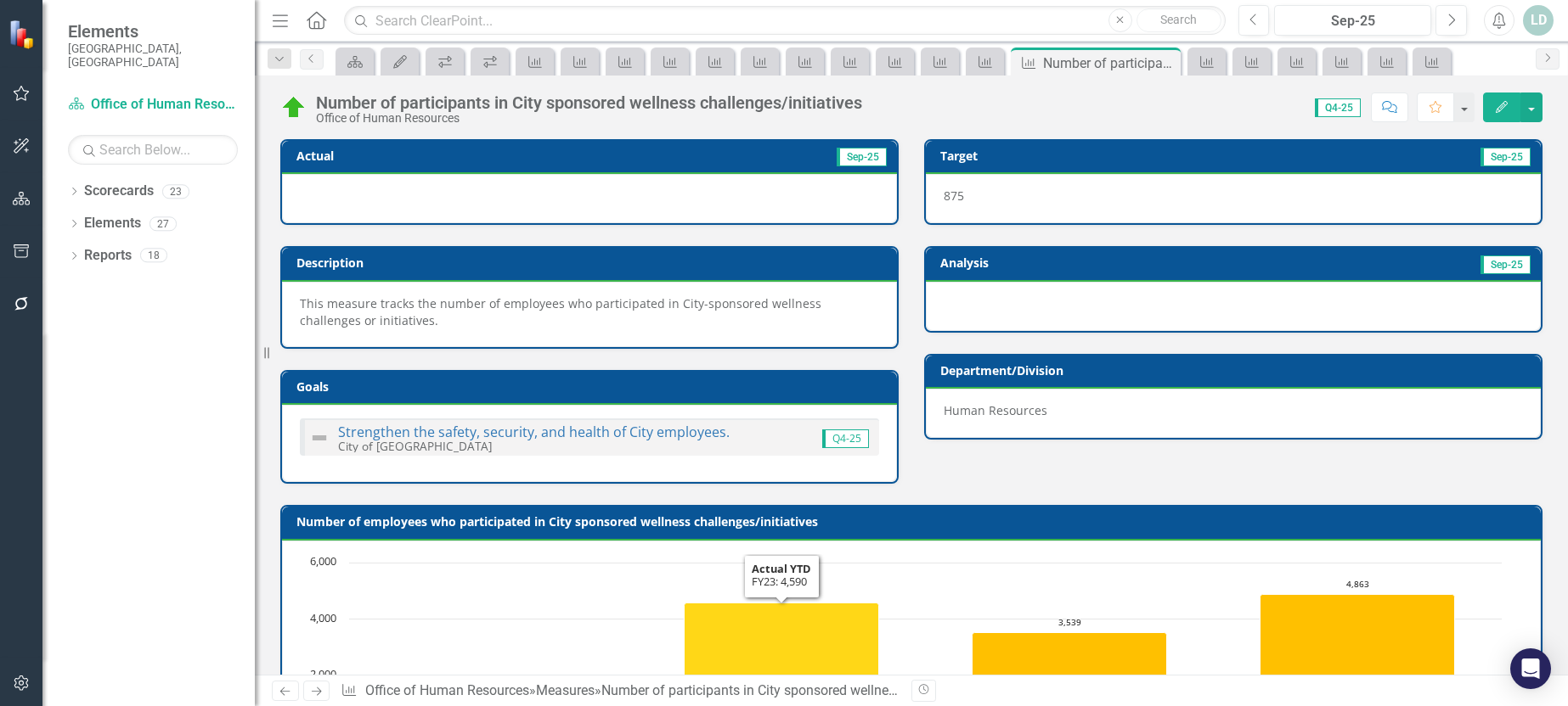
scroll to position [679, 0]
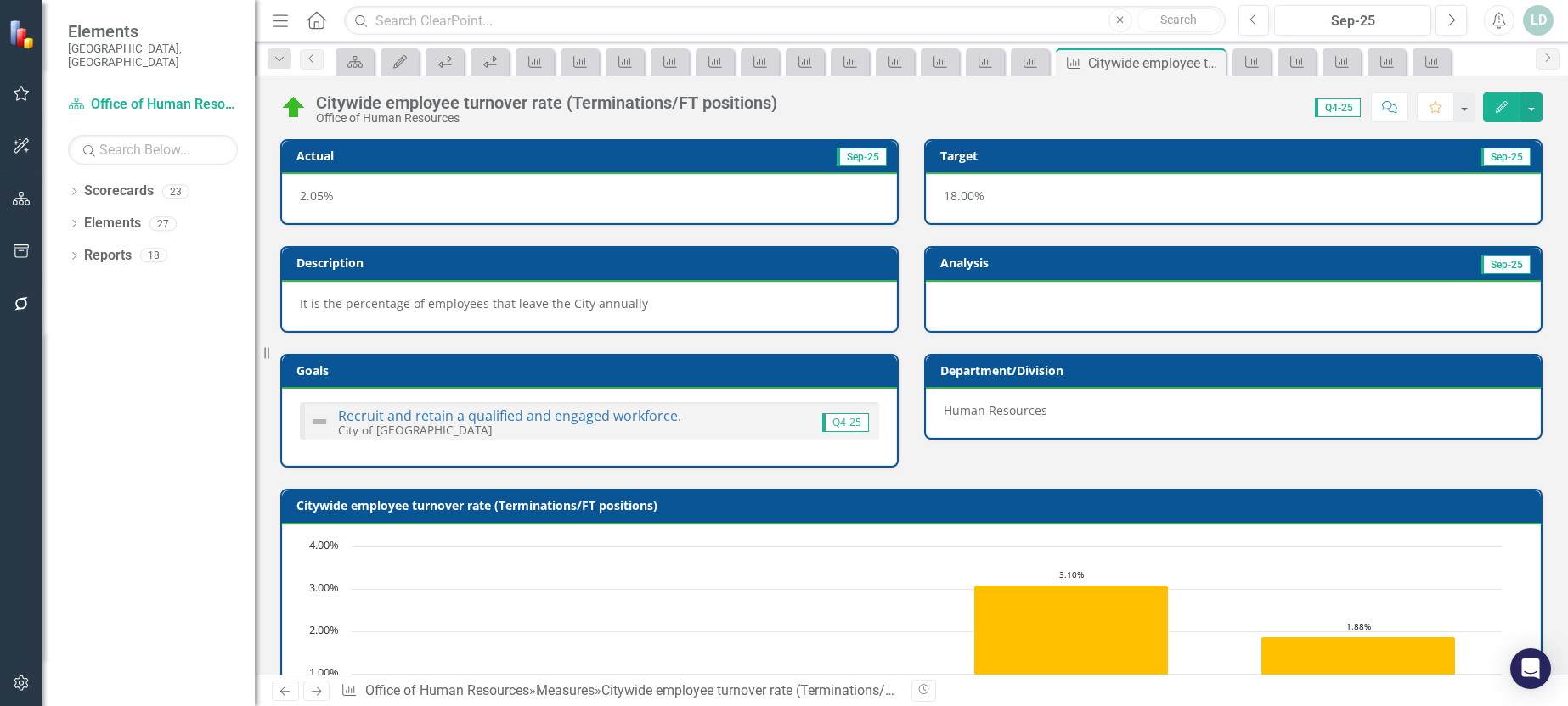
scroll to position [663, 0]
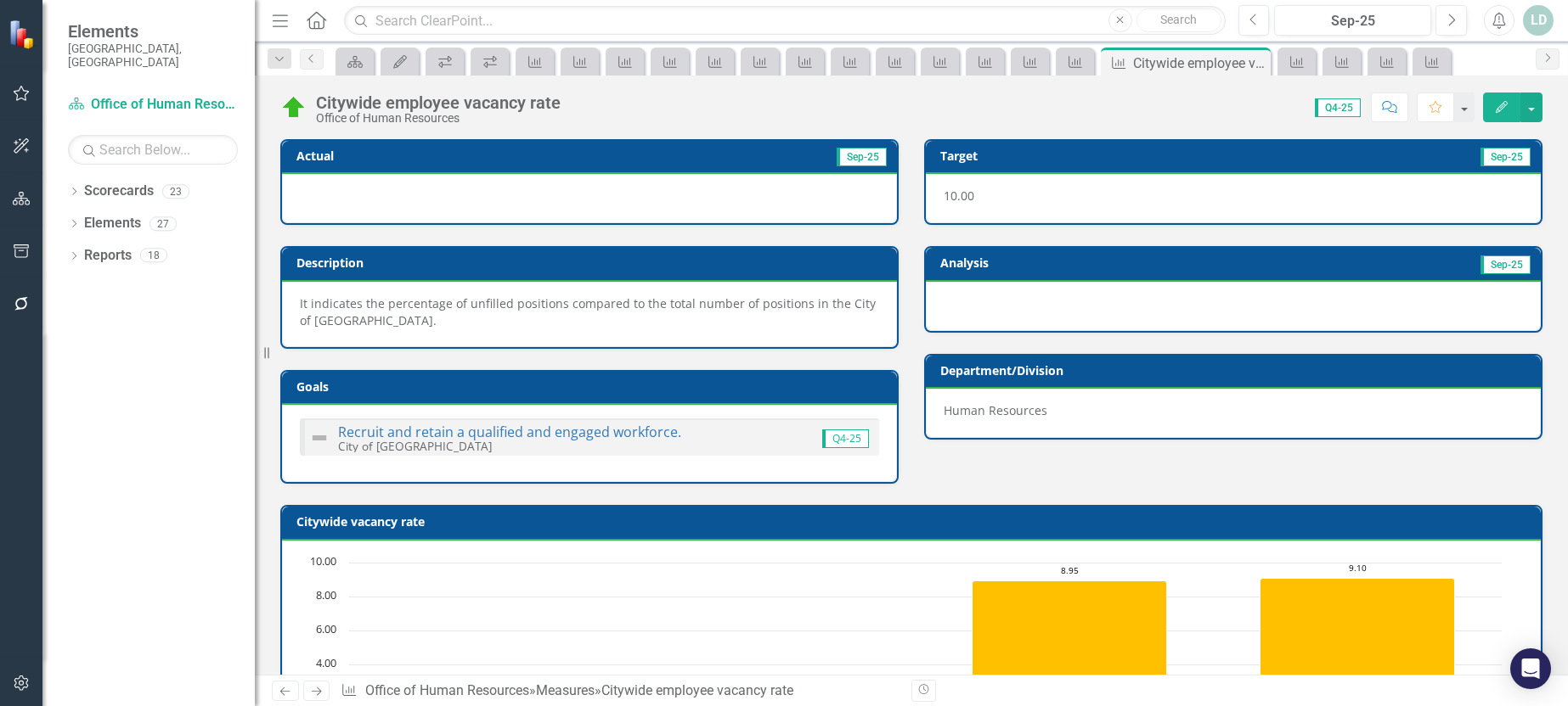
scroll to position [679, 0]
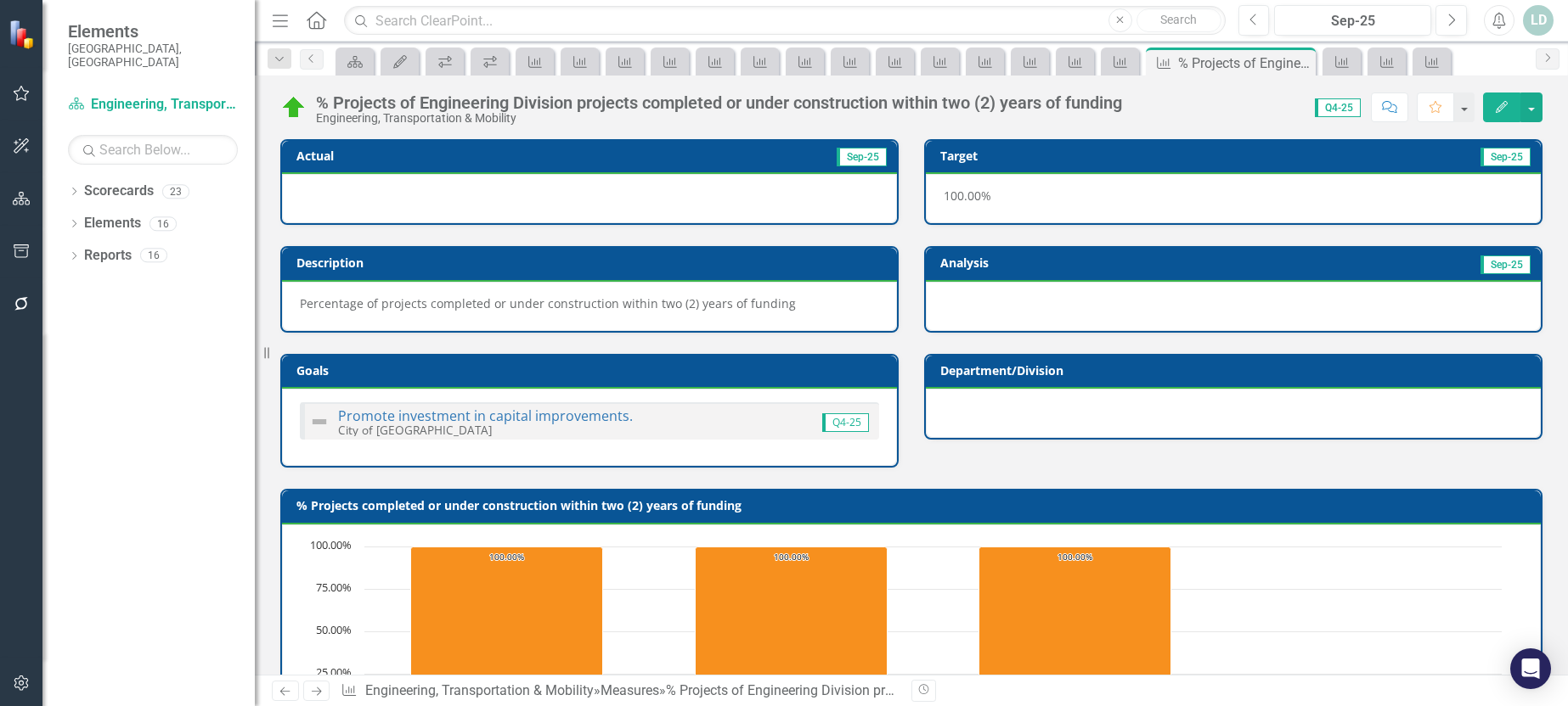
scroll to position [663, 0]
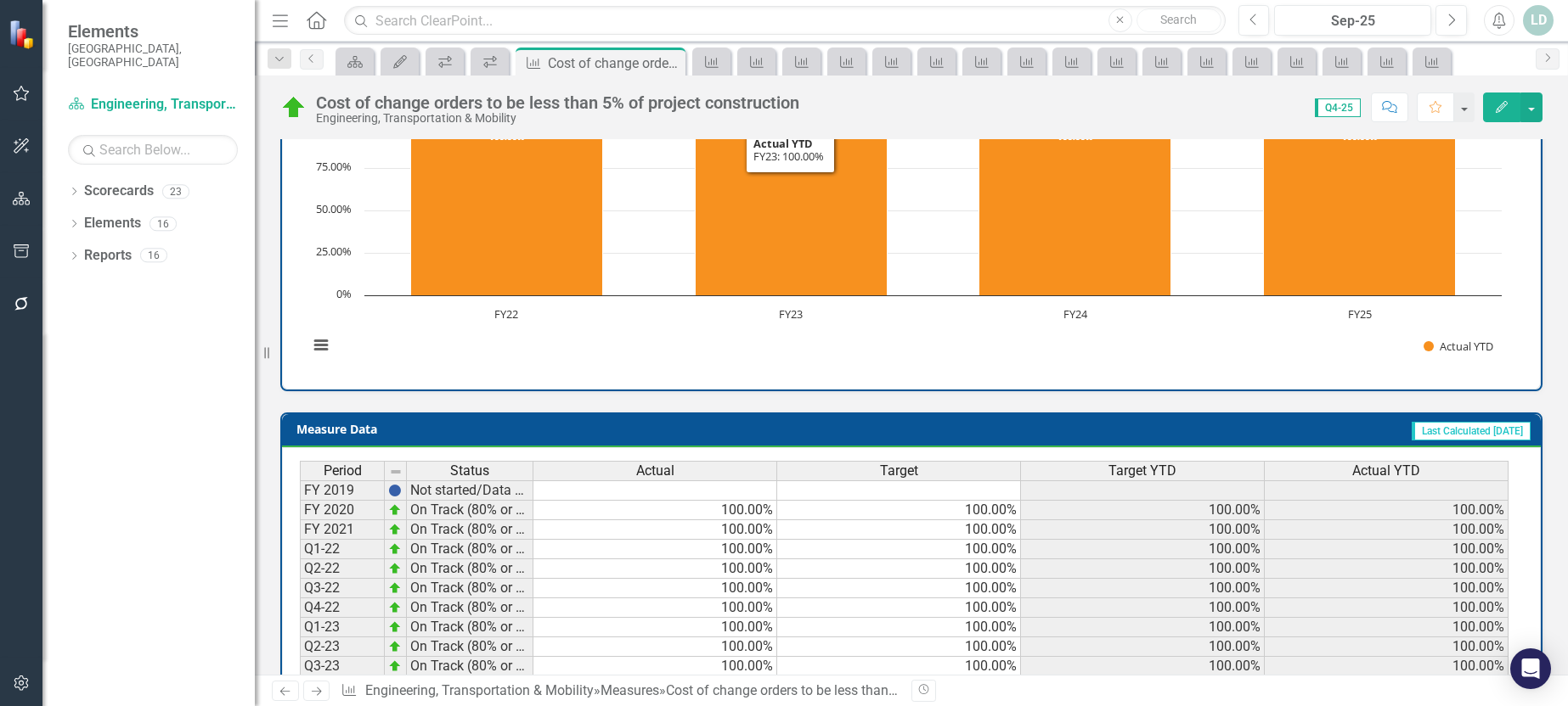
scroll to position [663, 0]
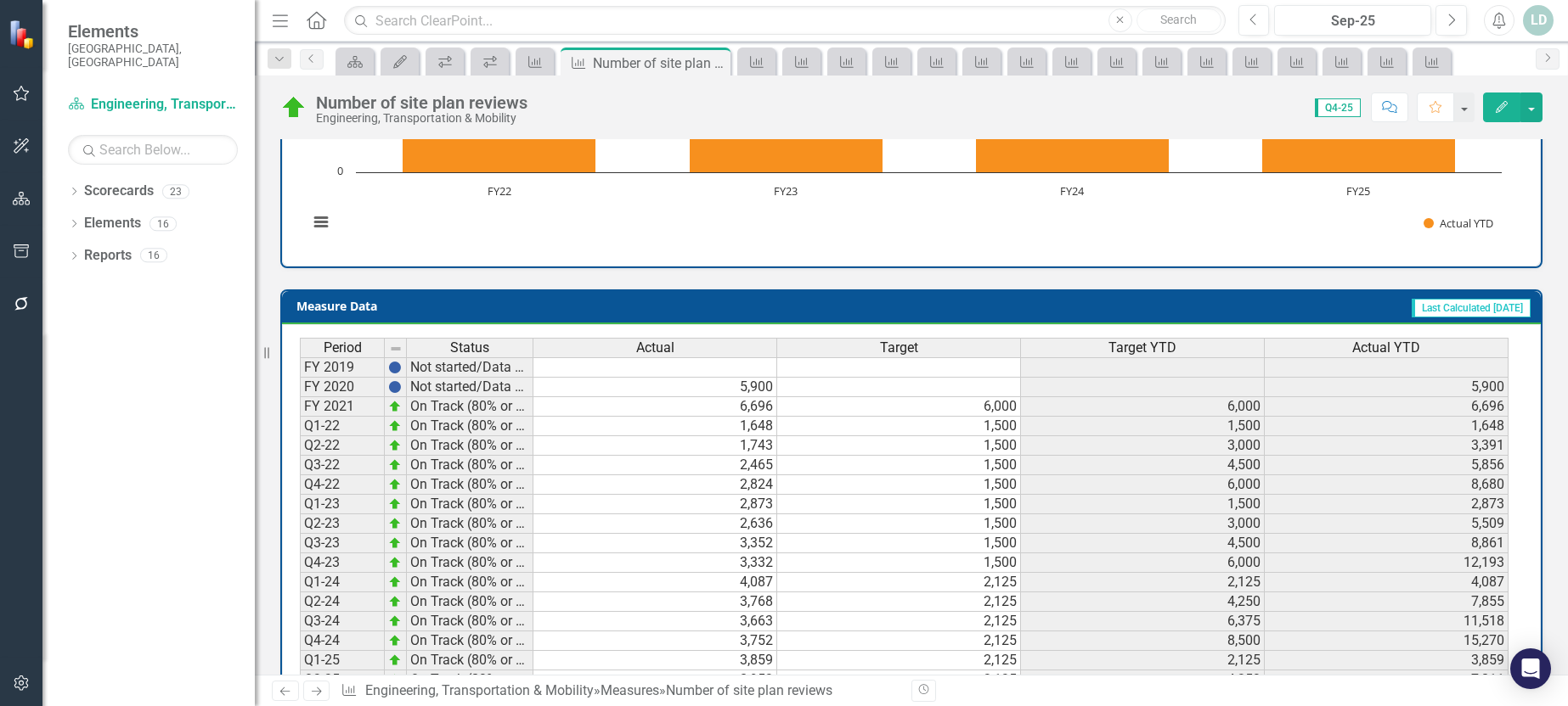
scroll to position [679, 0]
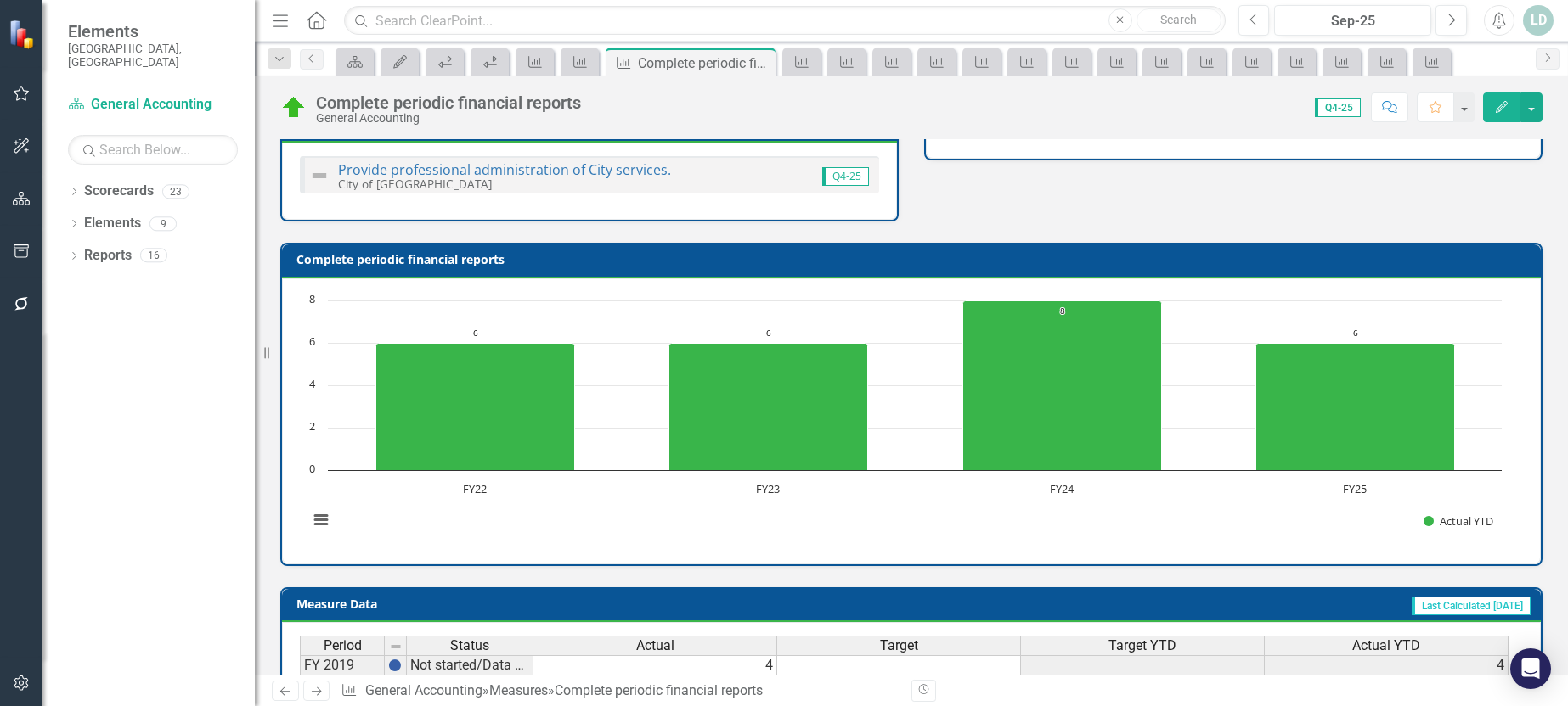
scroll to position [696, 0]
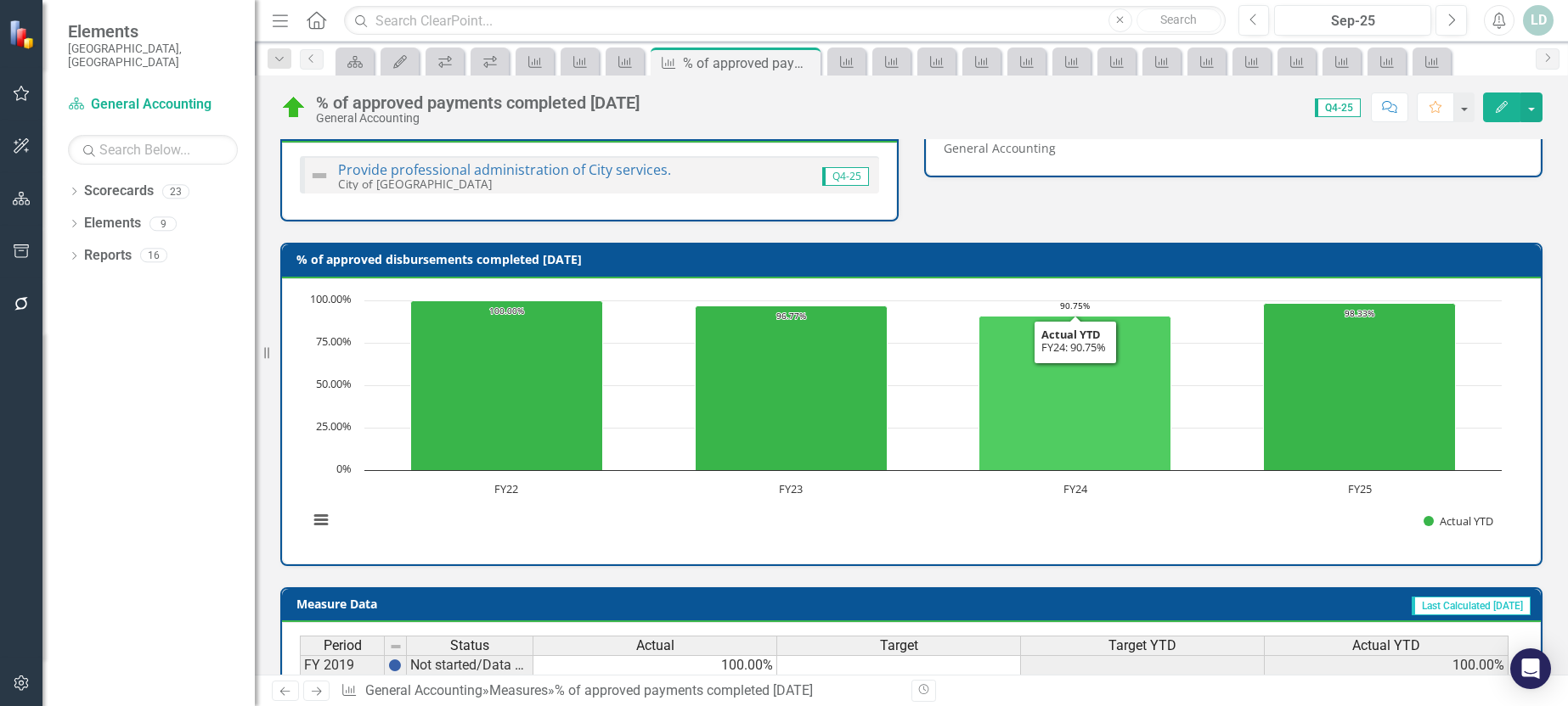
scroll to position [679, 0]
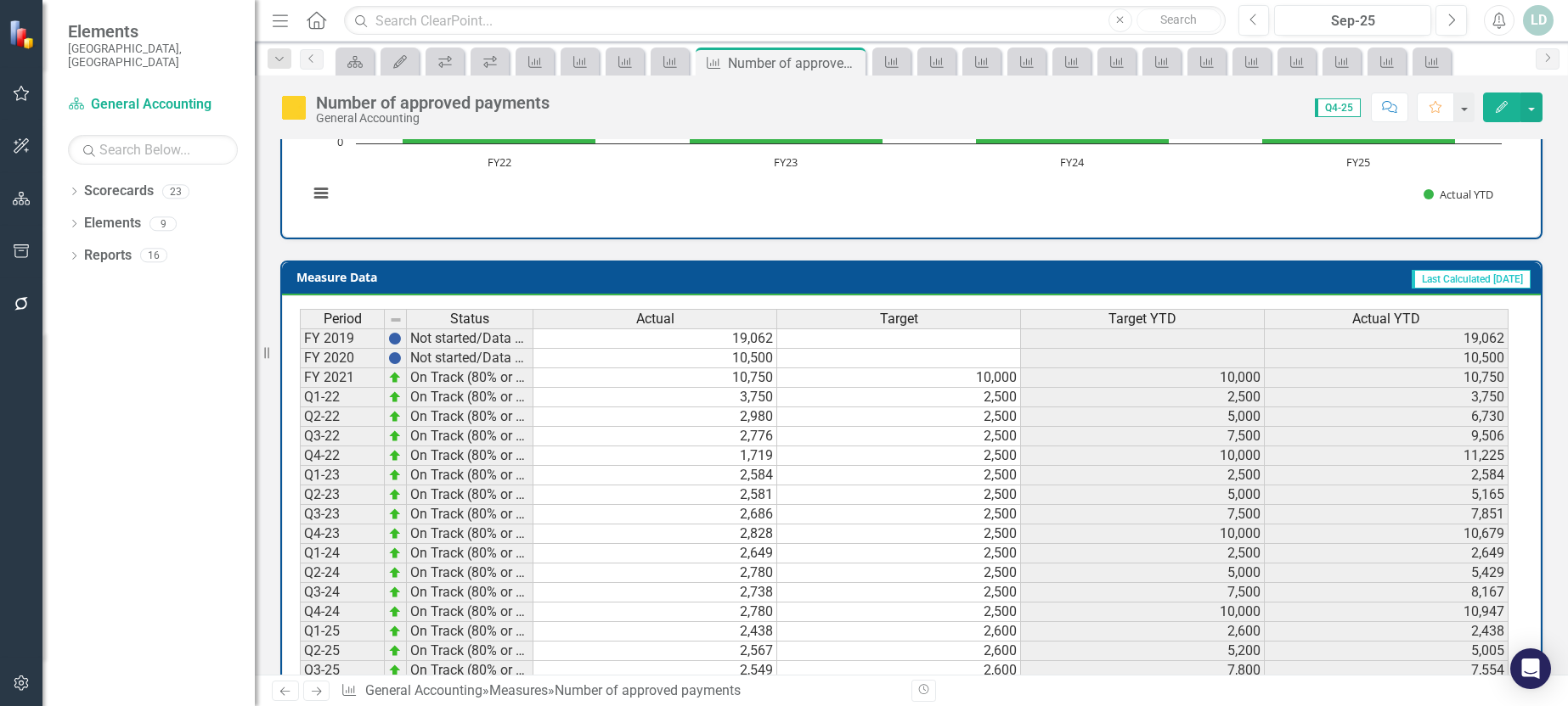
scroll to position [663, 0]
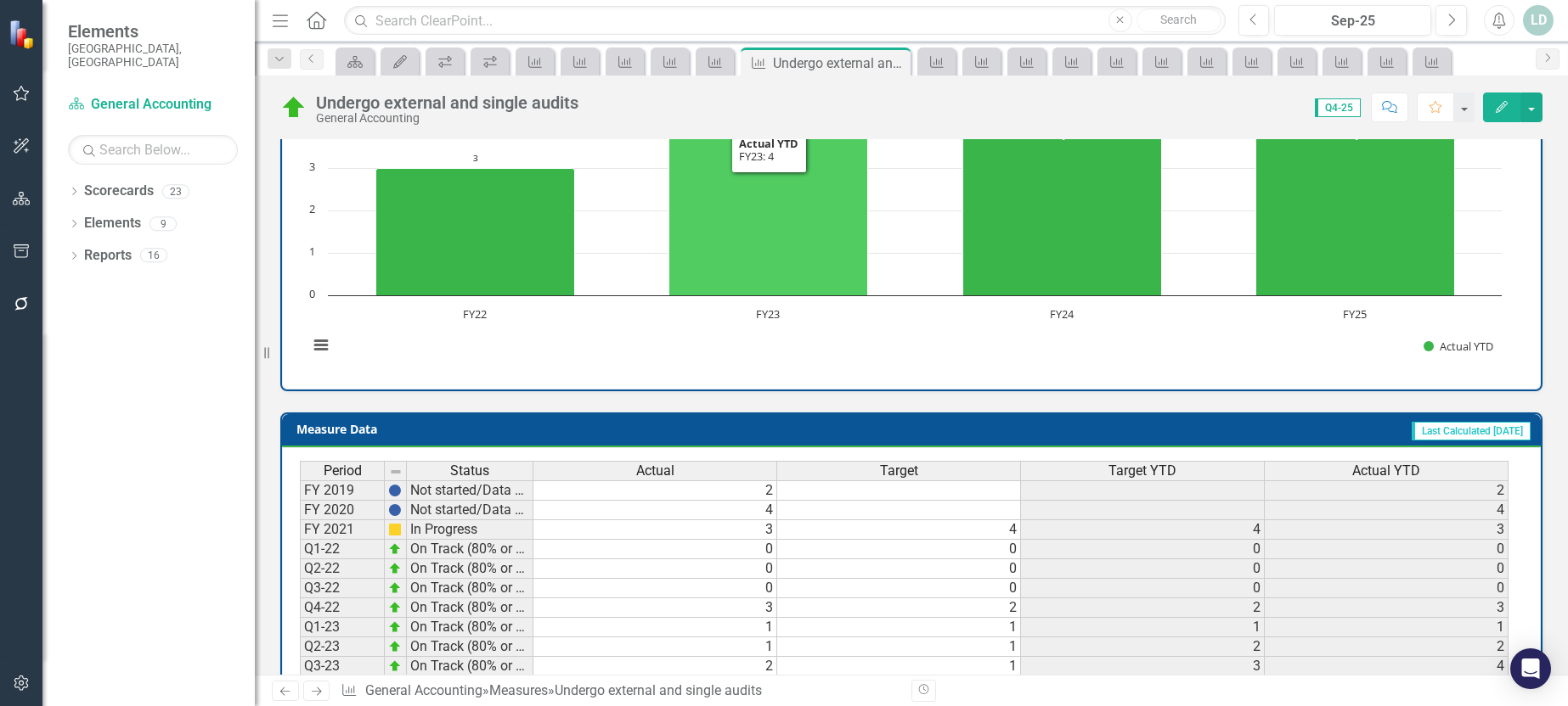
scroll to position [663, 0]
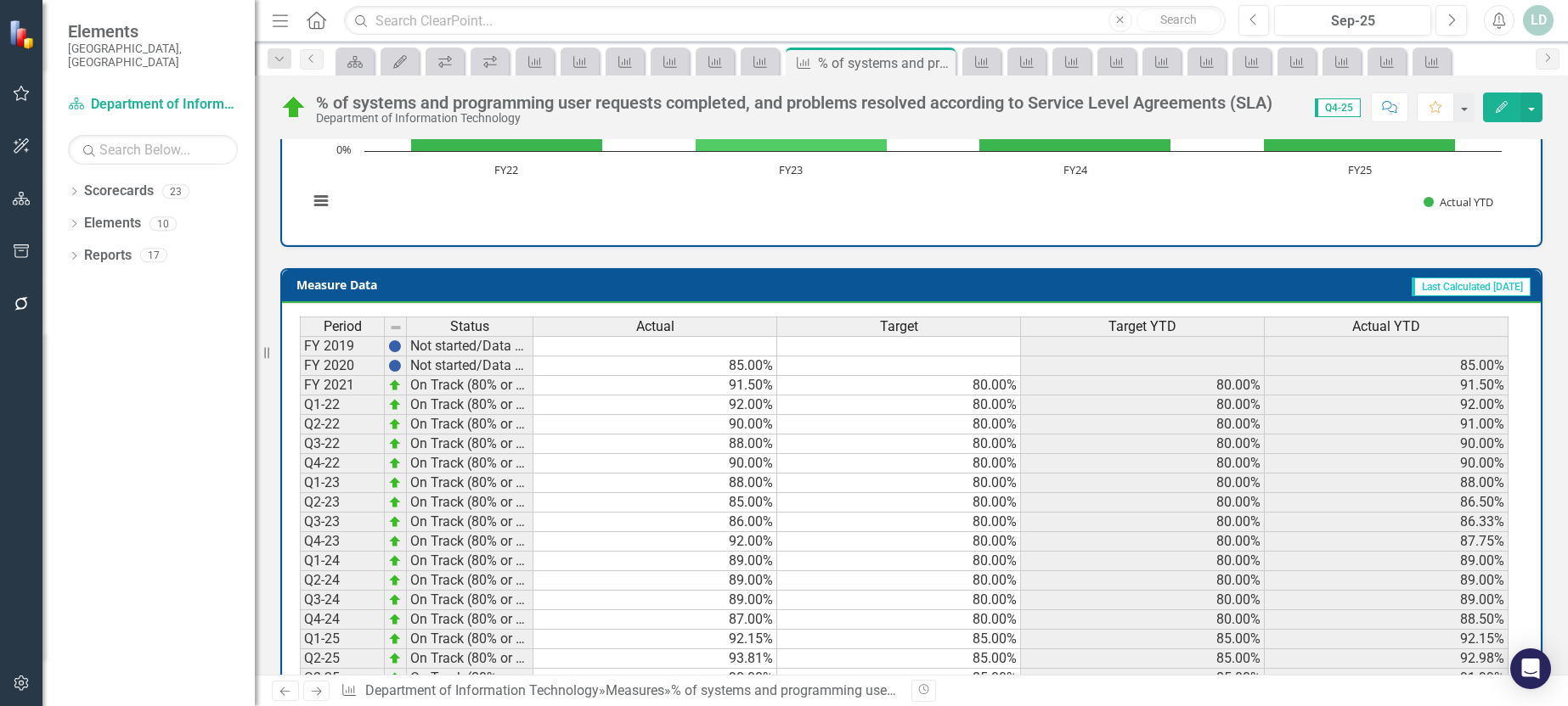
scroll to position [679, 0]
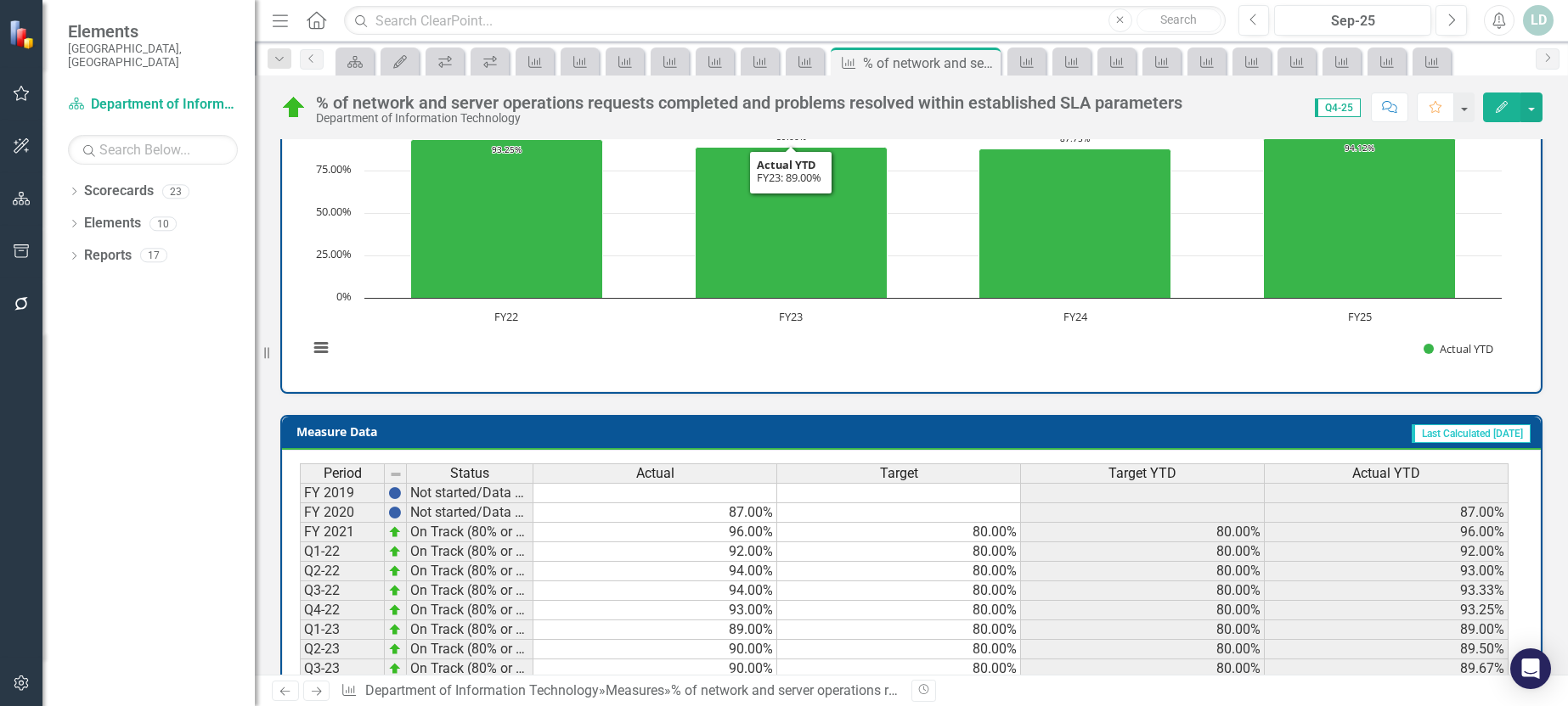
scroll to position [679, 0]
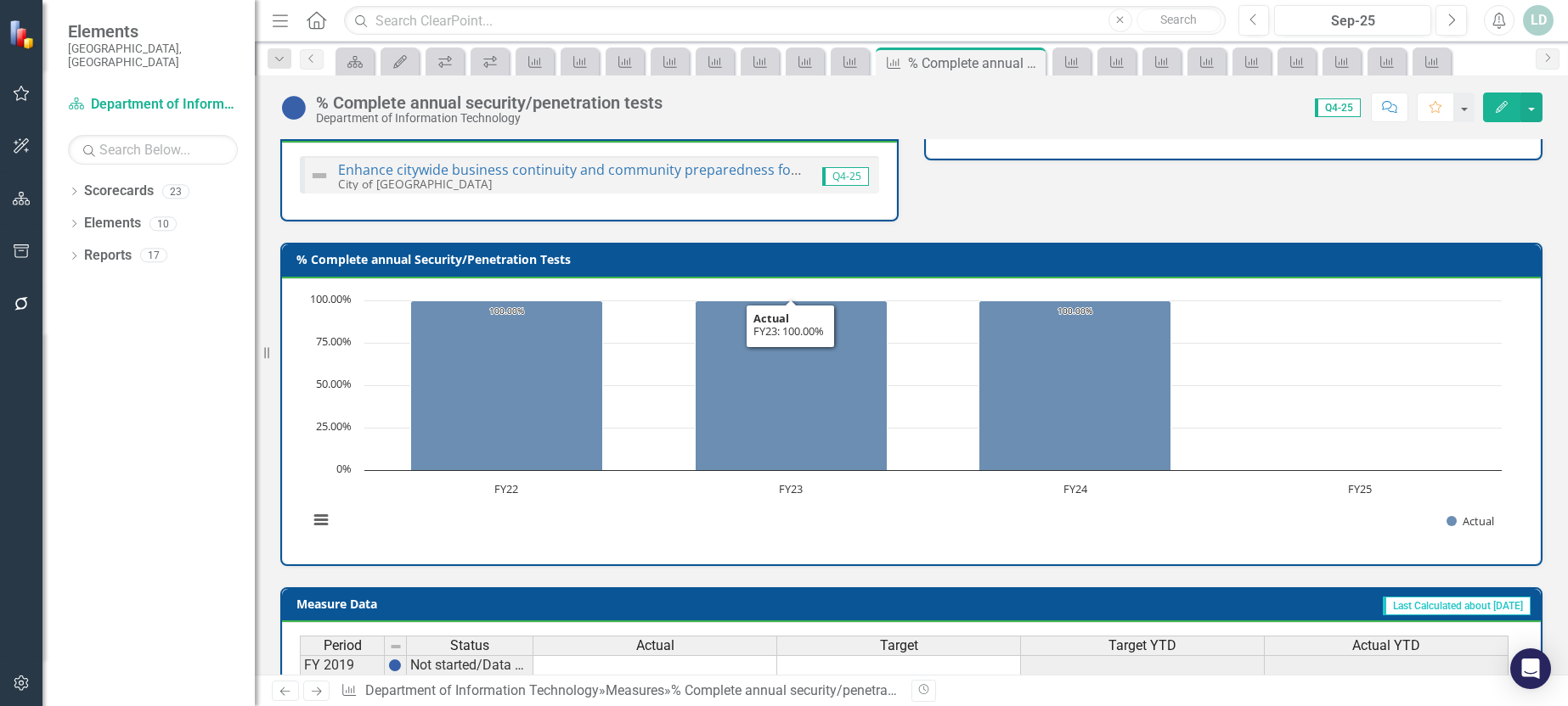
scroll to position [696, 0]
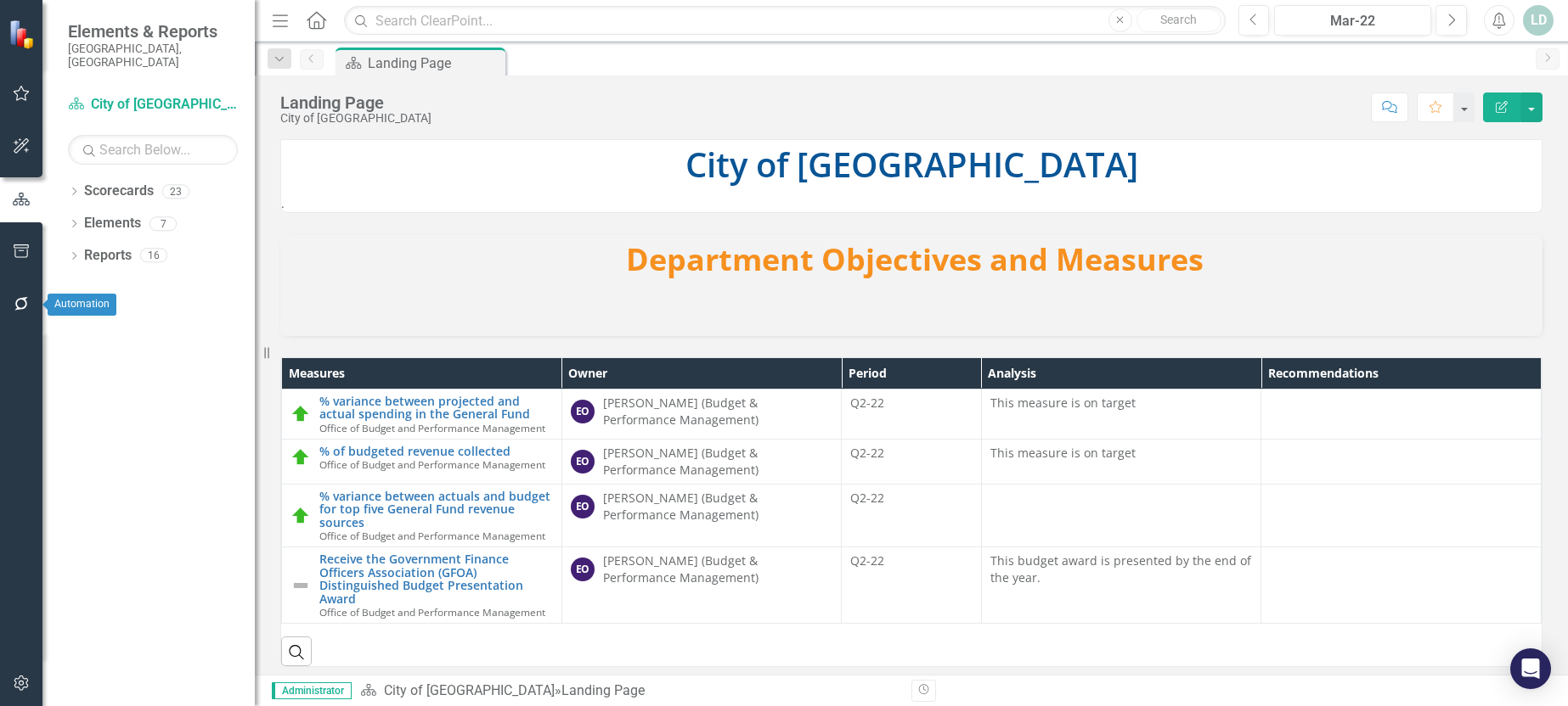
click at [19, 301] on icon "button" at bounding box center [21, 303] width 18 height 13
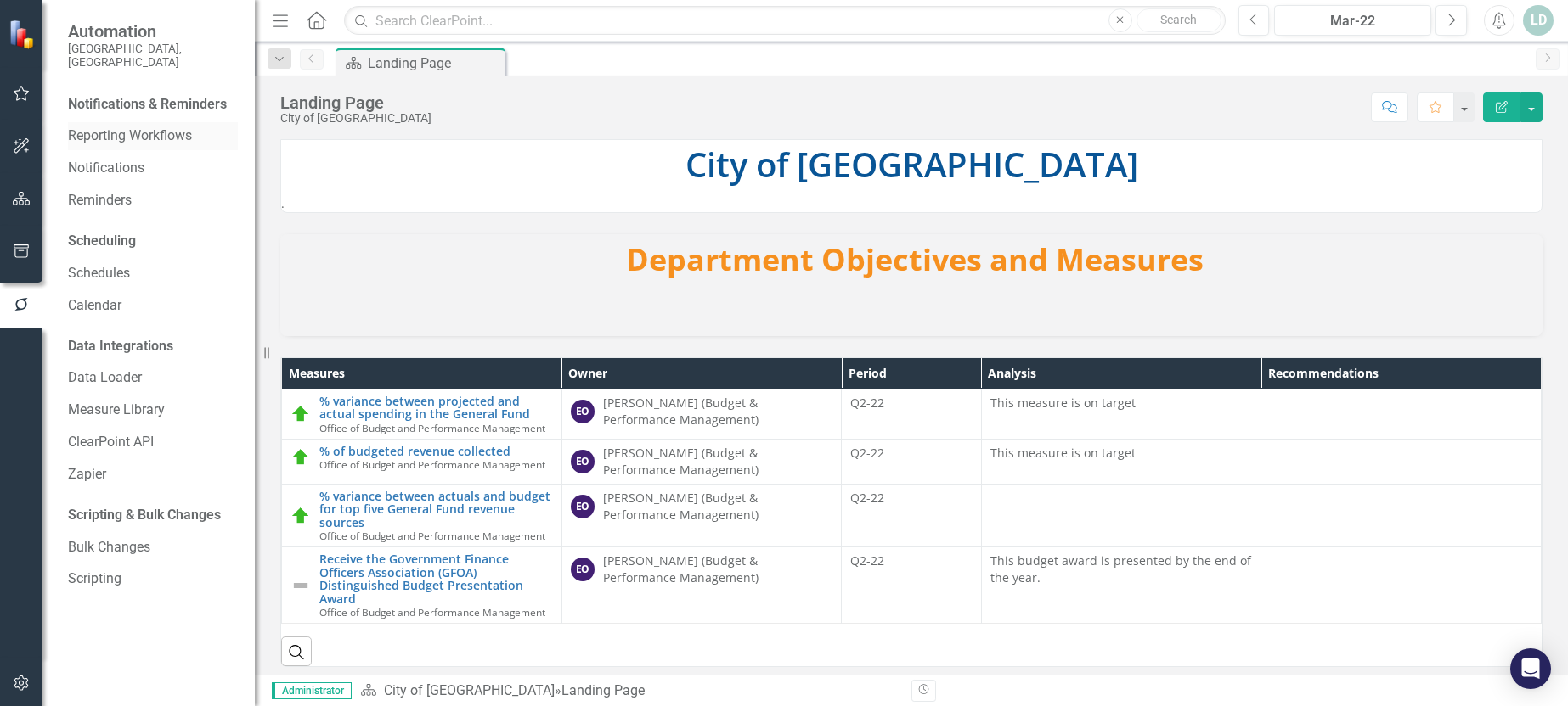
click at [107, 122] on div "Reporting Workflows" at bounding box center [153, 136] width 170 height 28
click at [107, 127] on link "Reporting Workflows" at bounding box center [153, 136] width 170 height 19
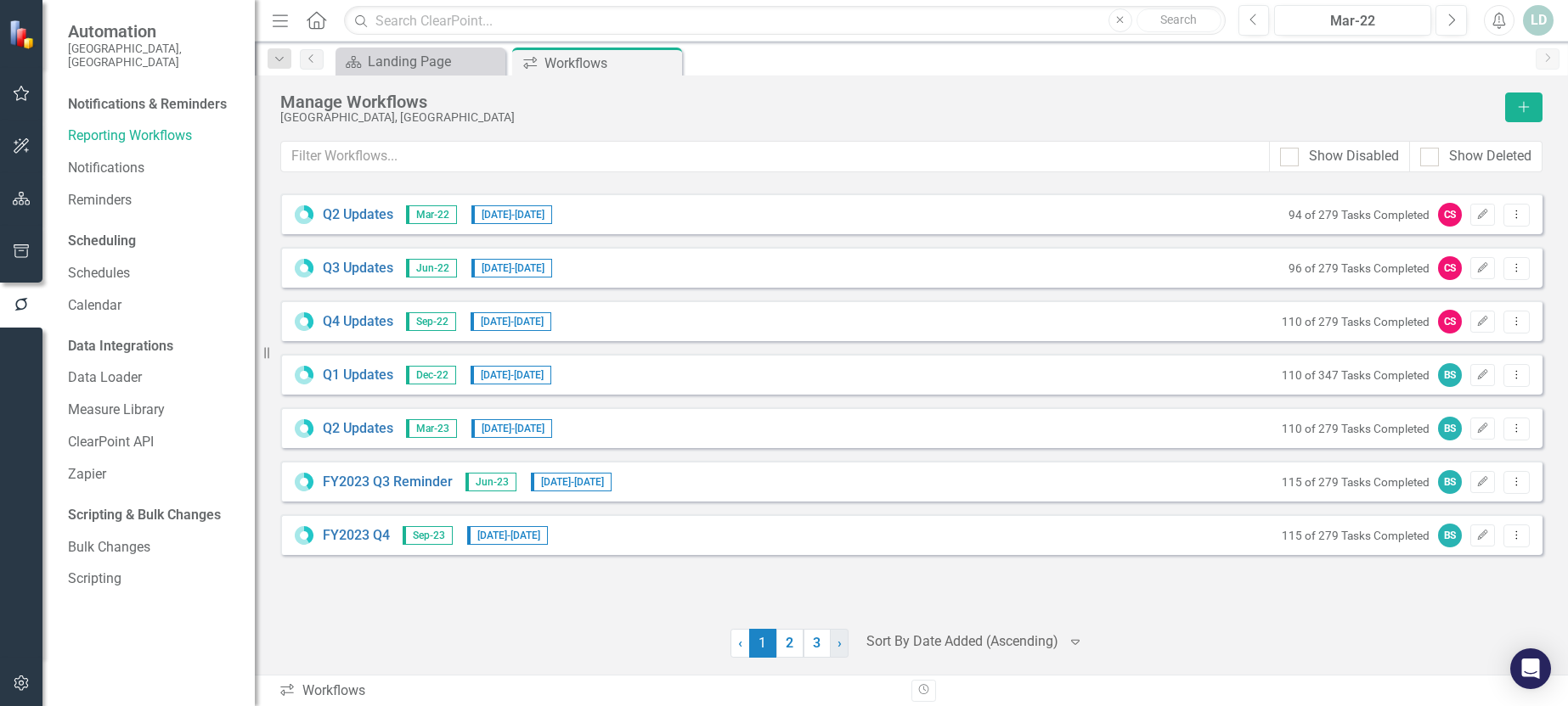
click at [838, 645] on span "›" at bounding box center [839, 643] width 4 height 16
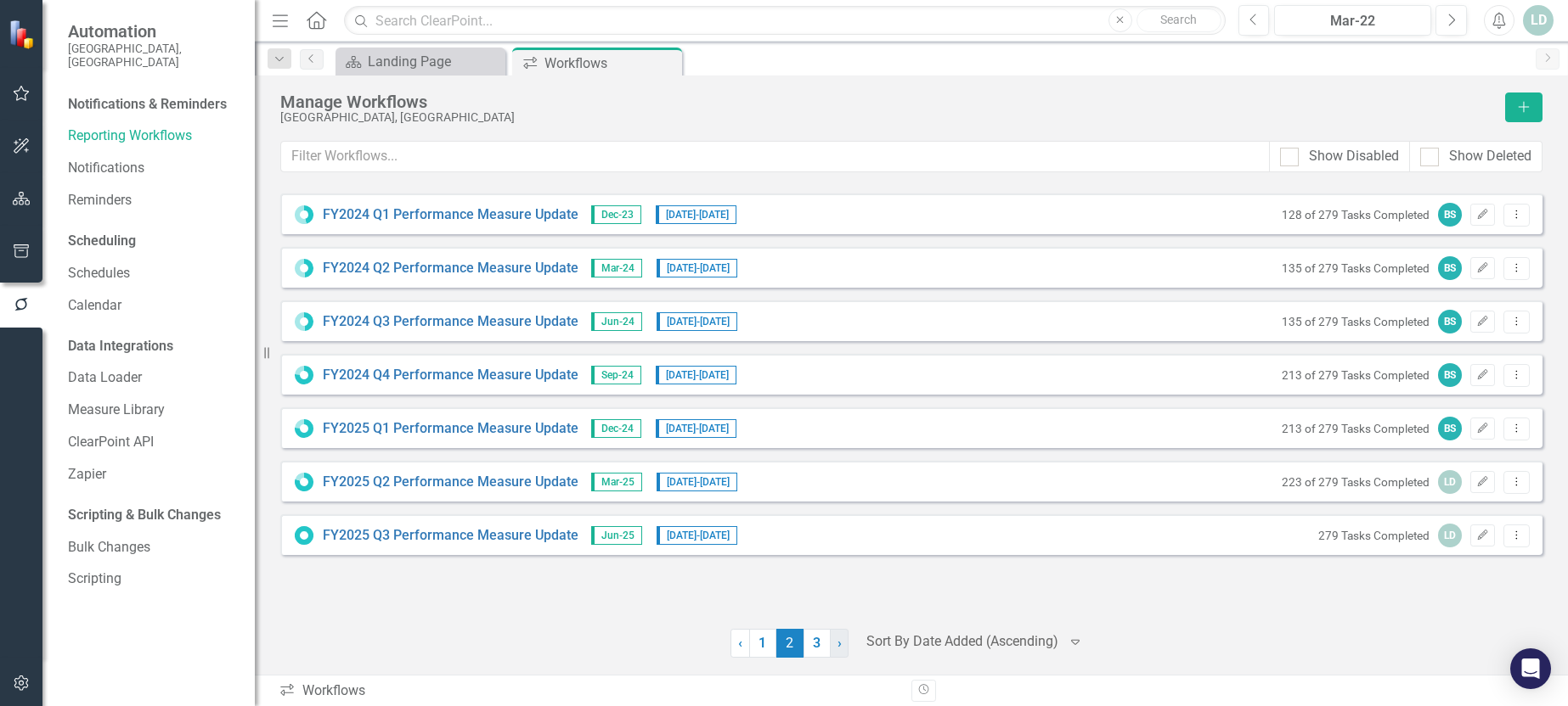
click at [839, 648] on span "›" at bounding box center [839, 643] width 4 height 16
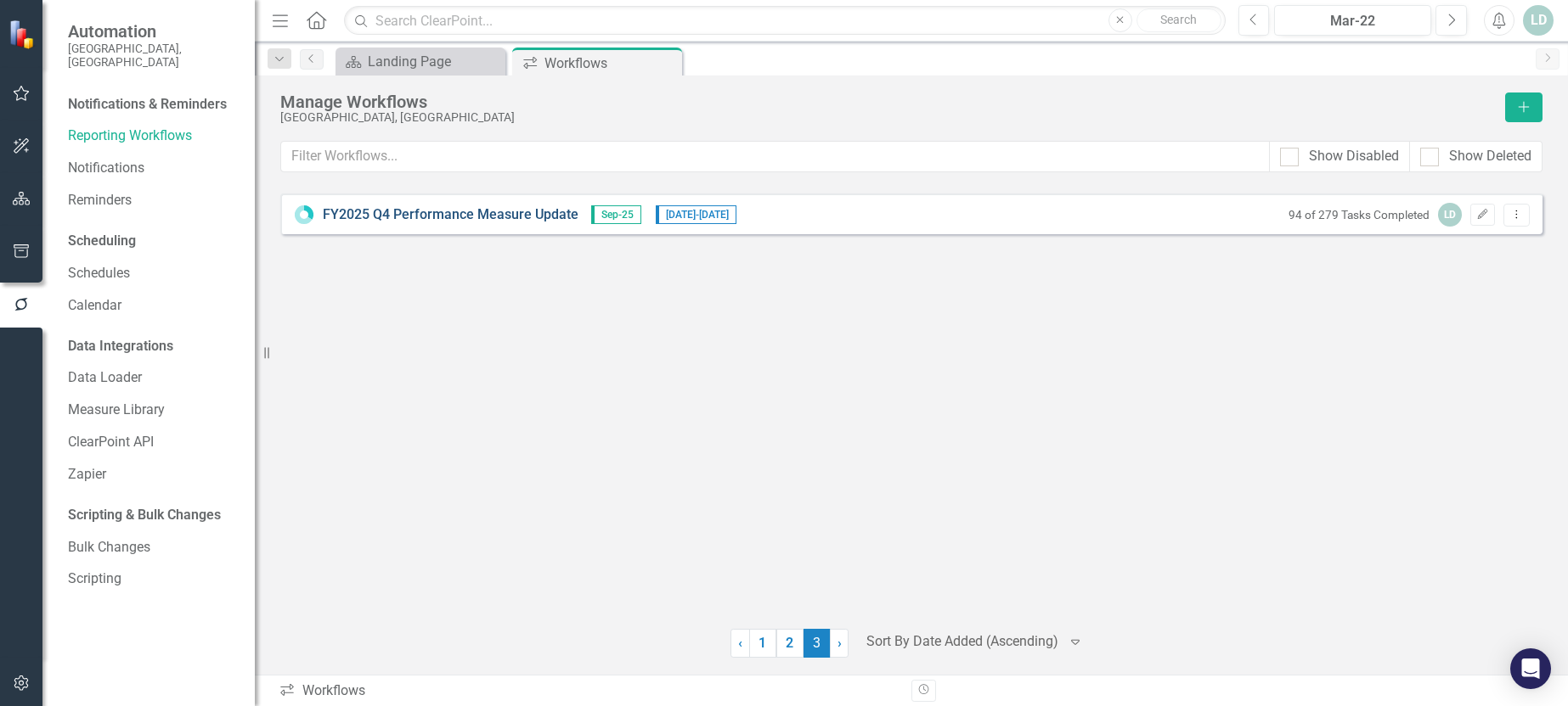
click at [475, 212] on link "FY2025 Q4 Performance Measure Update" at bounding box center [450, 215] width 255 height 19
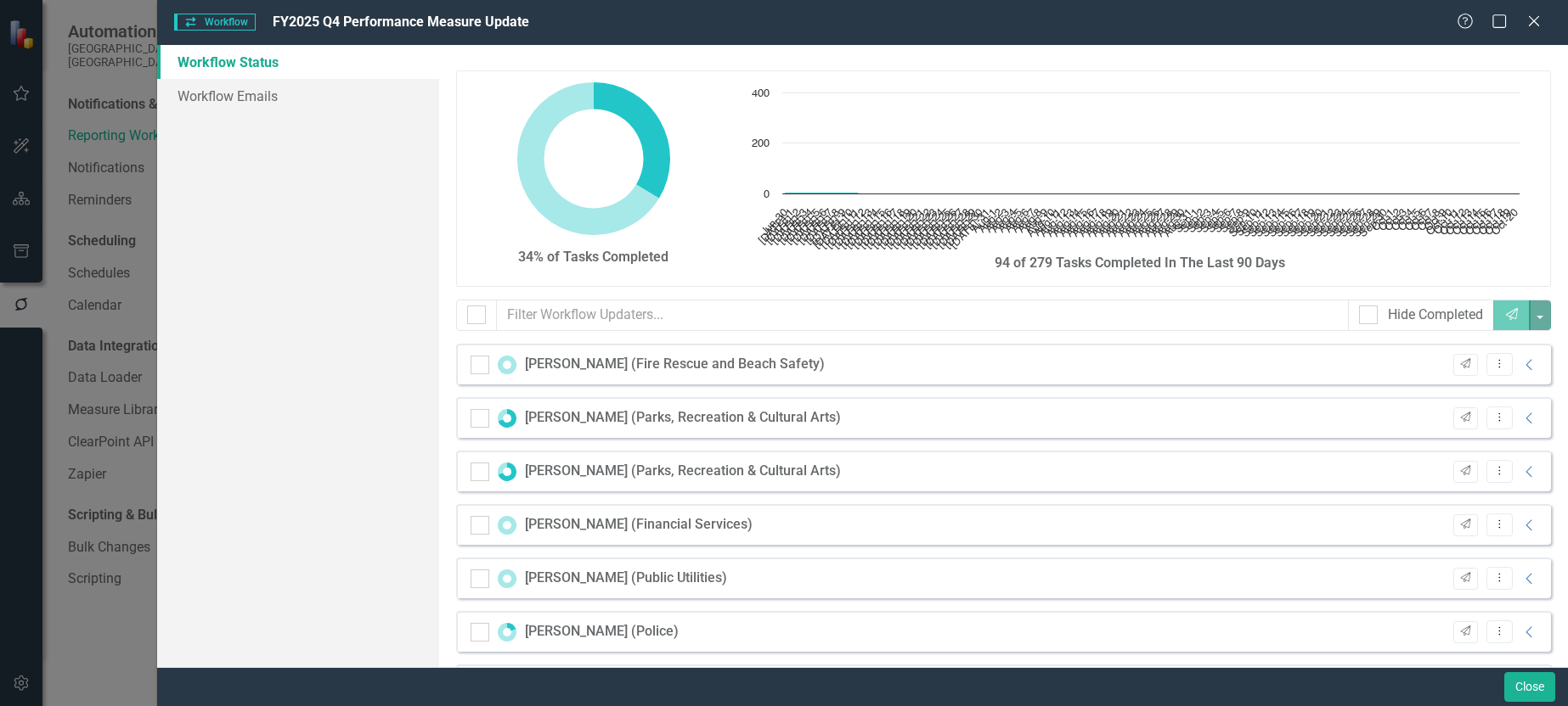
checkbox input "false"
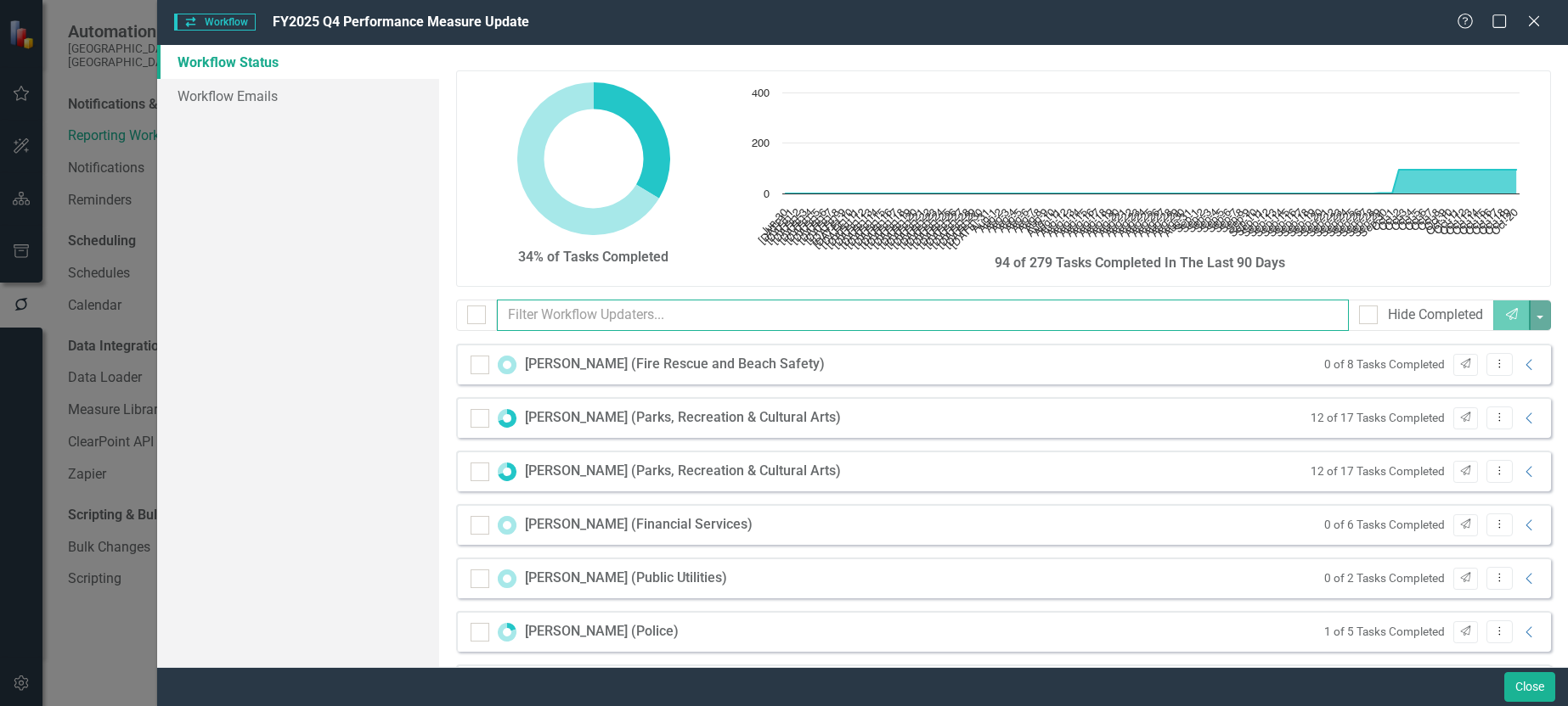
click at [577, 307] on input "text" at bounding box center [923, 314] width 852 height 31
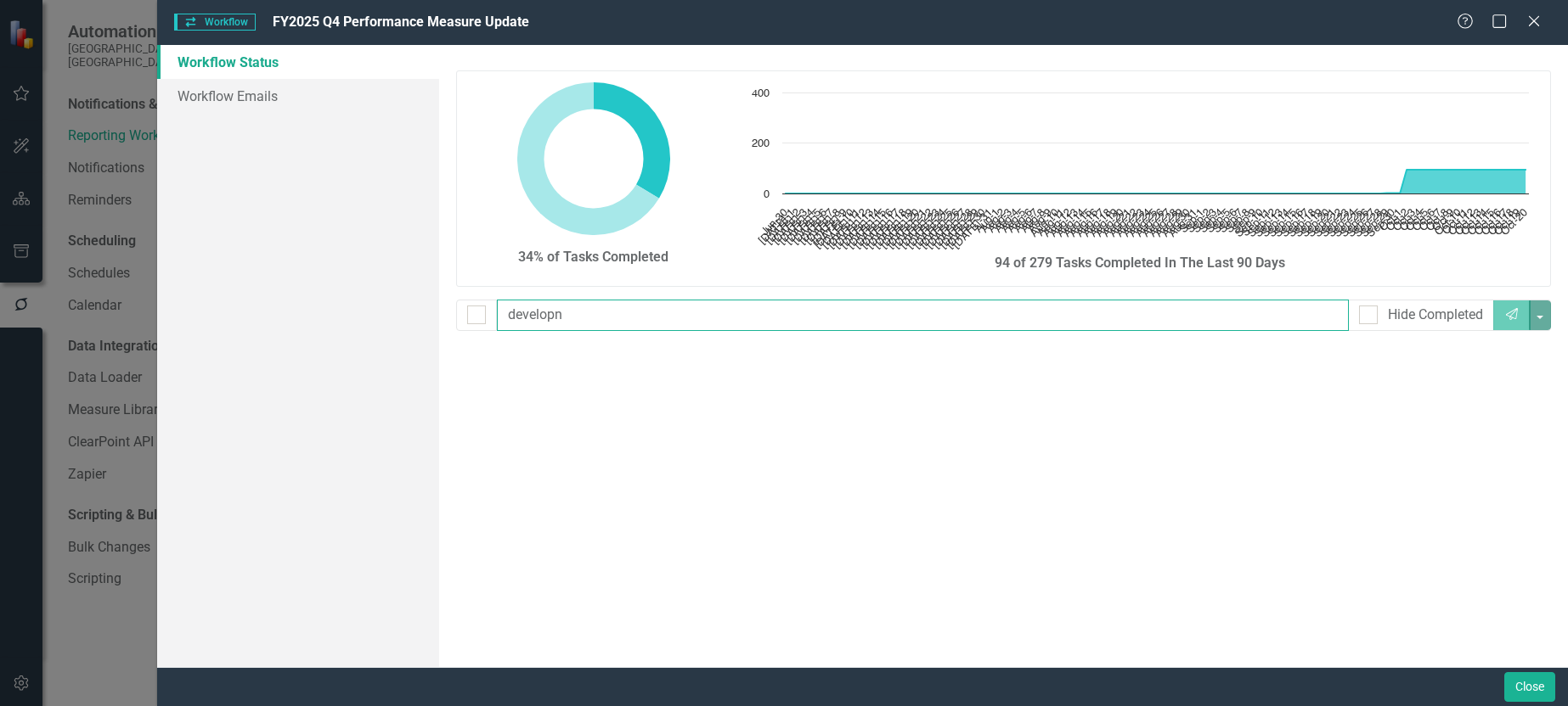
type input "develop"
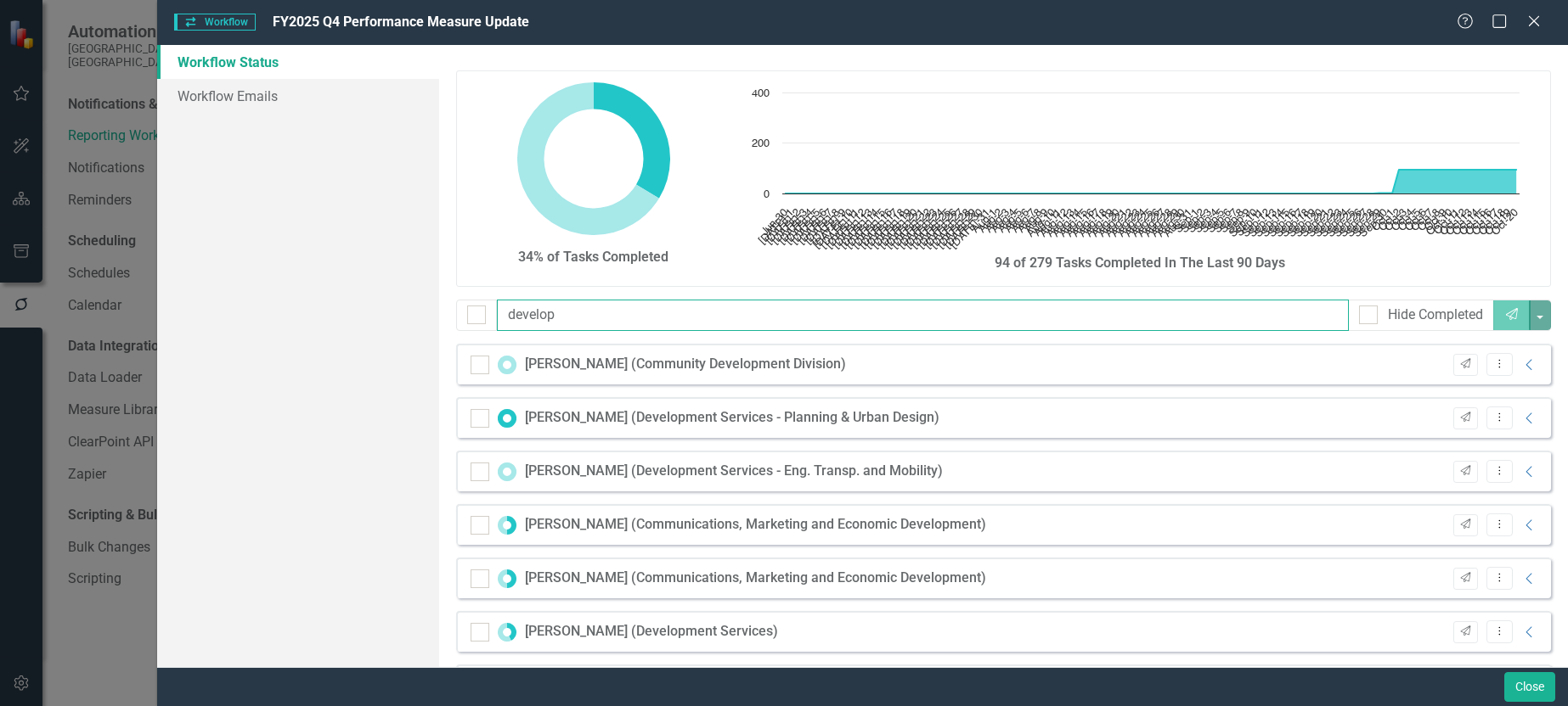
checkbox input "false"
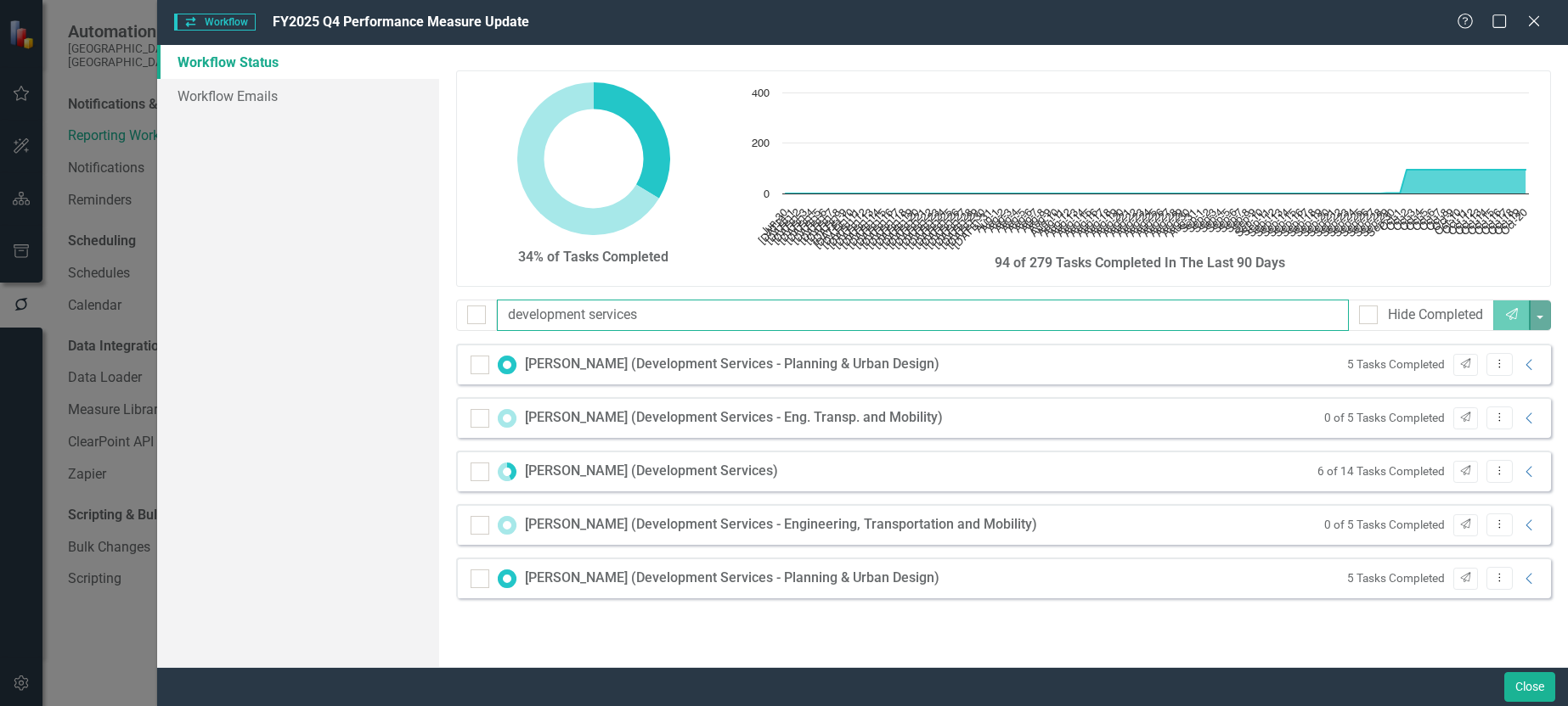
click at [644, 310] on input "development services" at bounding box center [923, 314] width 852 height 31
drag, startPoint x: 659, startPoint y: 314, endPoint x: 363, endPoint y: 299, distance: 296.4
click at [363, 299] on div "Workflow Status Workflow Emails 34% of Tasks Completed Chart Chart with 113 dat…" at bounding box center [862, 356] width 1411 height 623
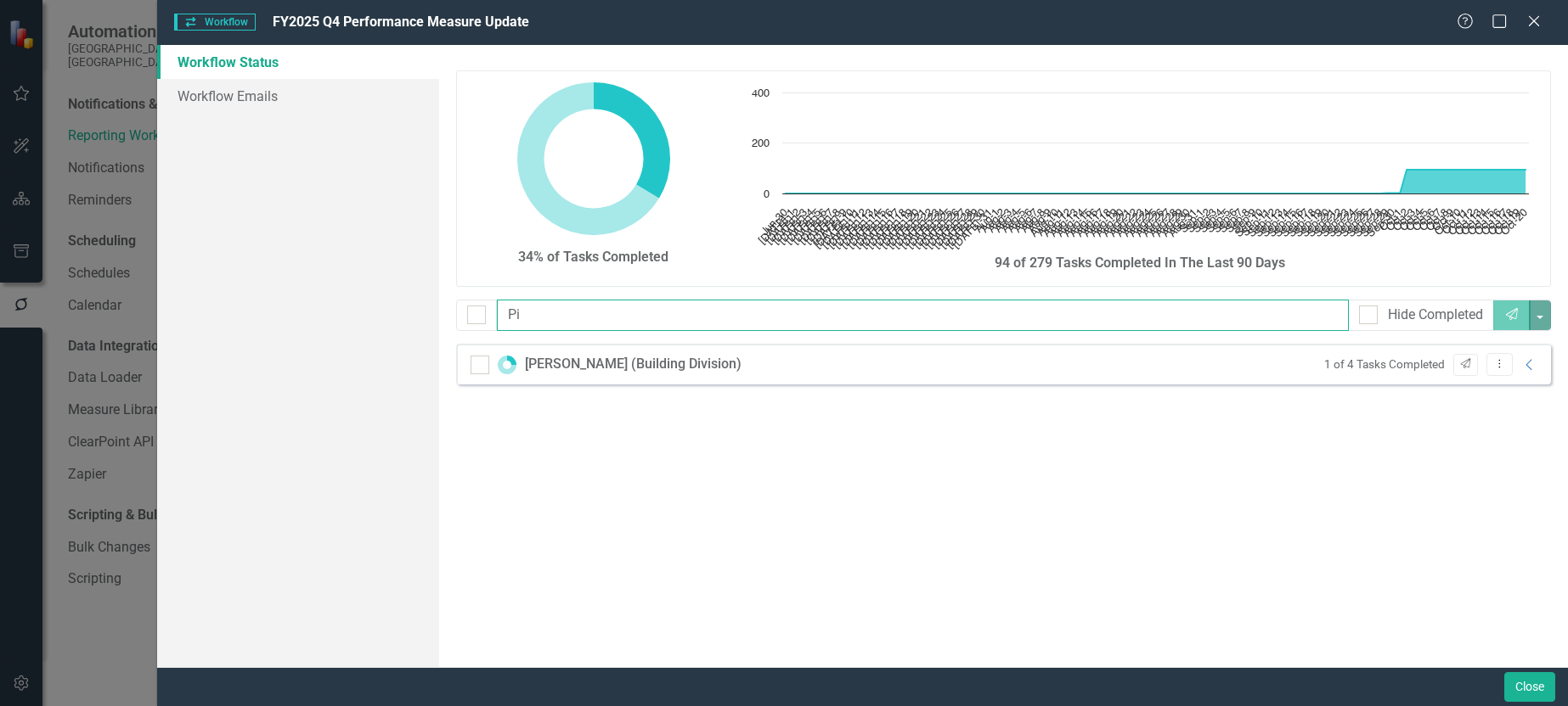
type input "P"
type input "Building"
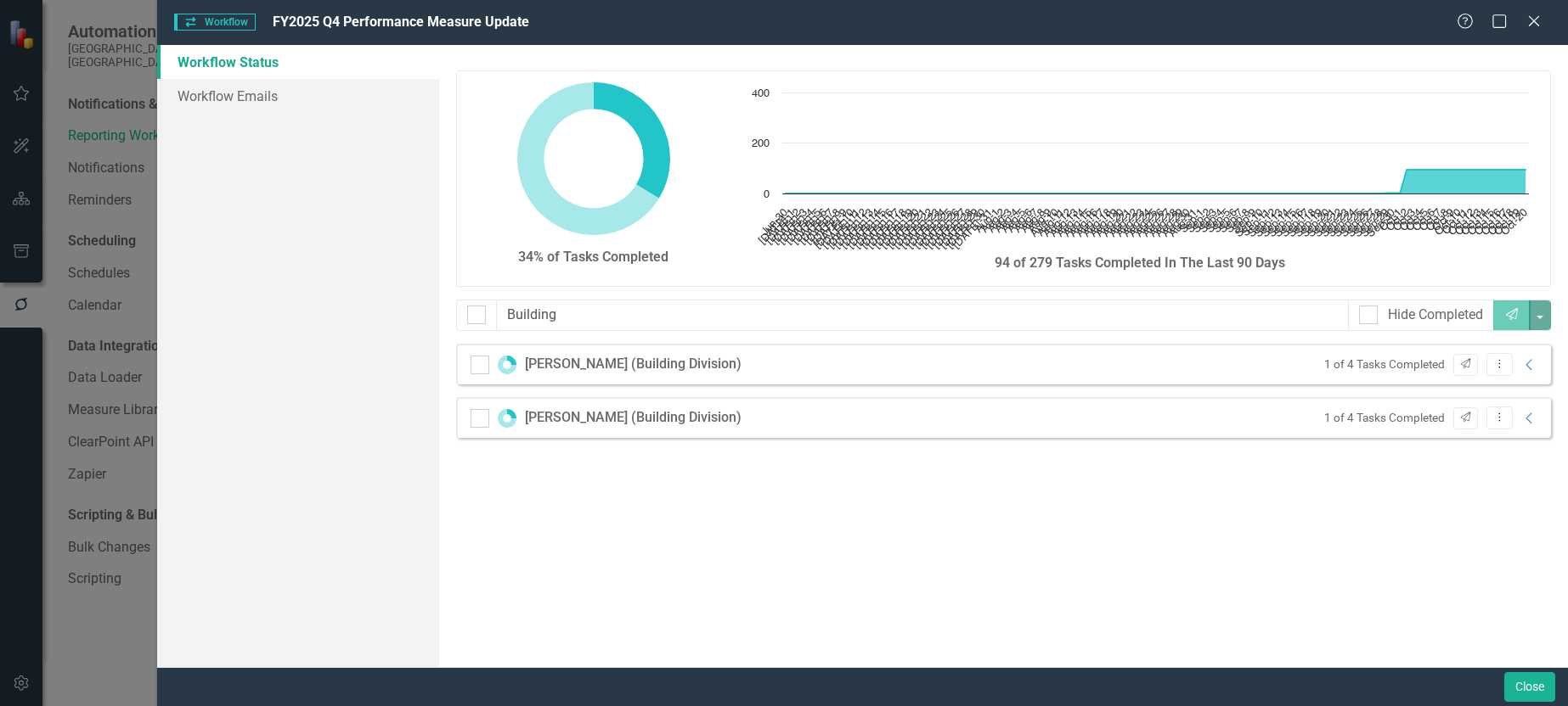
drag, startPoint x: 26, startPoint y: 431, endPoint x: 25, endPoint y: 419, distance: 12.0
click at [26, 431] on div "Workflow Workflow FY2025 Q4 Performance Measure Update Help Maximize Close Work…" at bounding box center [784, 353] width 1568 height 706
click at [23, 87] on div "Workflow Workflow FY2025 Q4 Performance Measure Update Help Maximize Close Work…" at bounding box center [784, 353] width 1568 height 706
click at [1536, 18] on icon "Close" at bounding box center [1534, 20] width 21 height 16
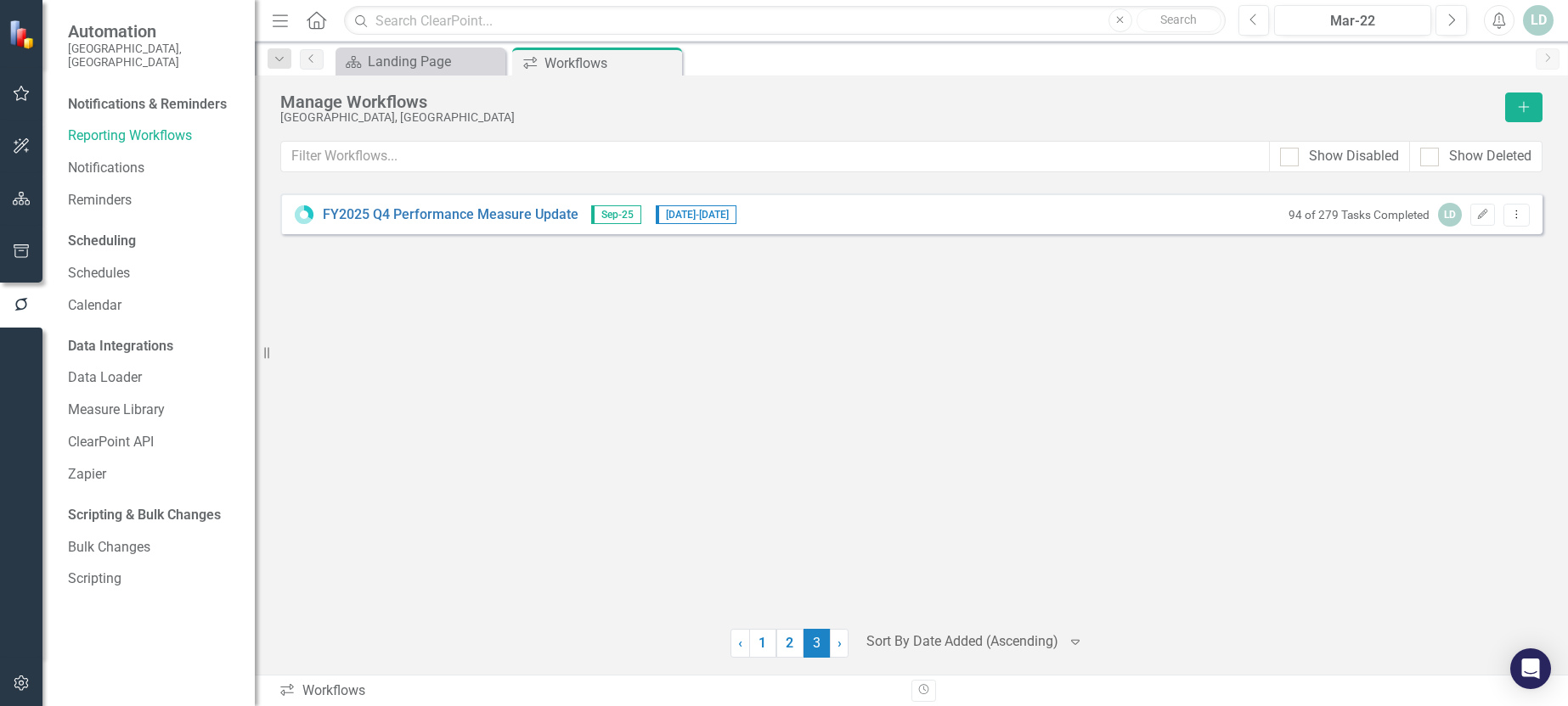
click at [24, 92] on icon "button" at bounding box center [21, 93] width 18 height 13
